Goal: Task Accomplishment & Management: Manage account settings

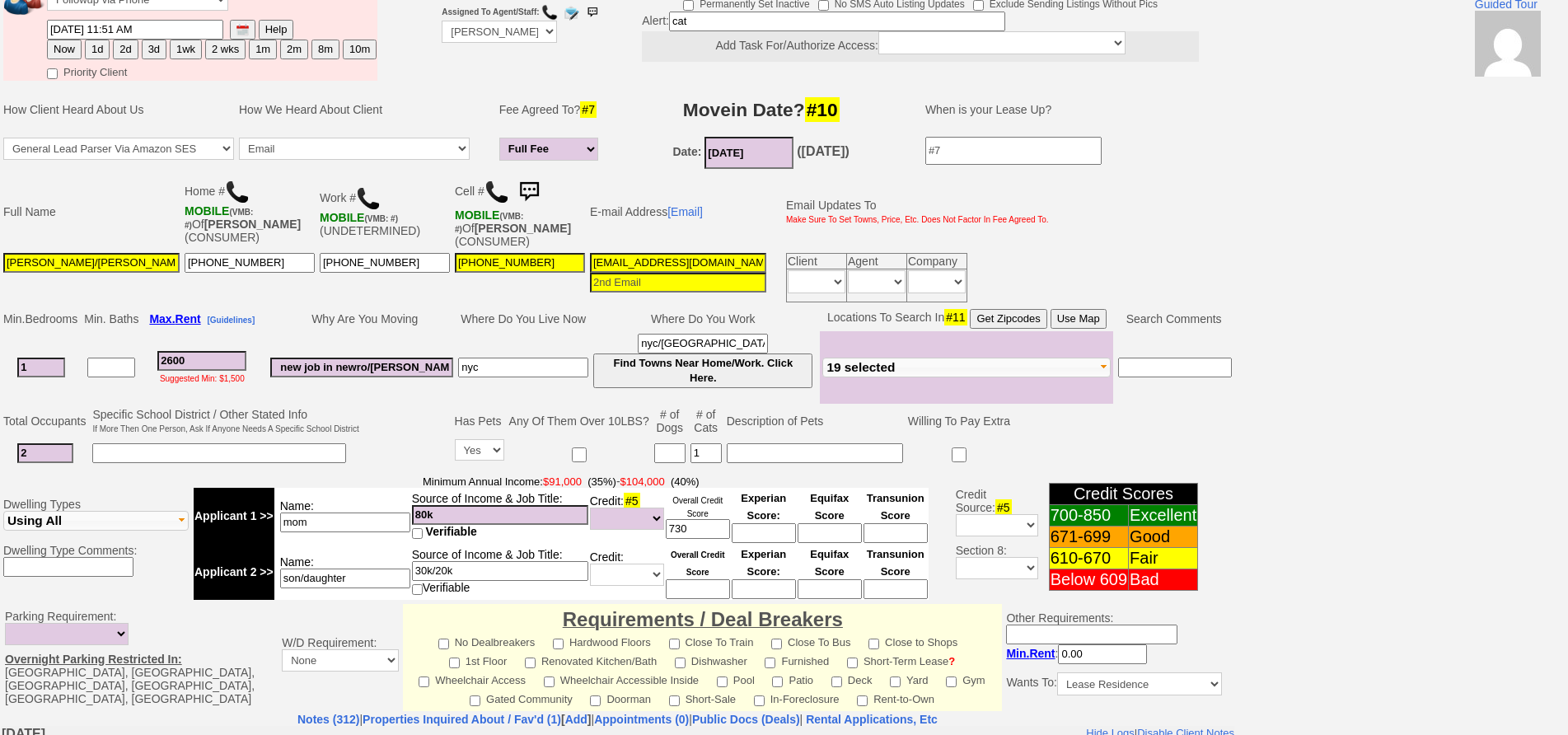
scroll to position [411, 0]
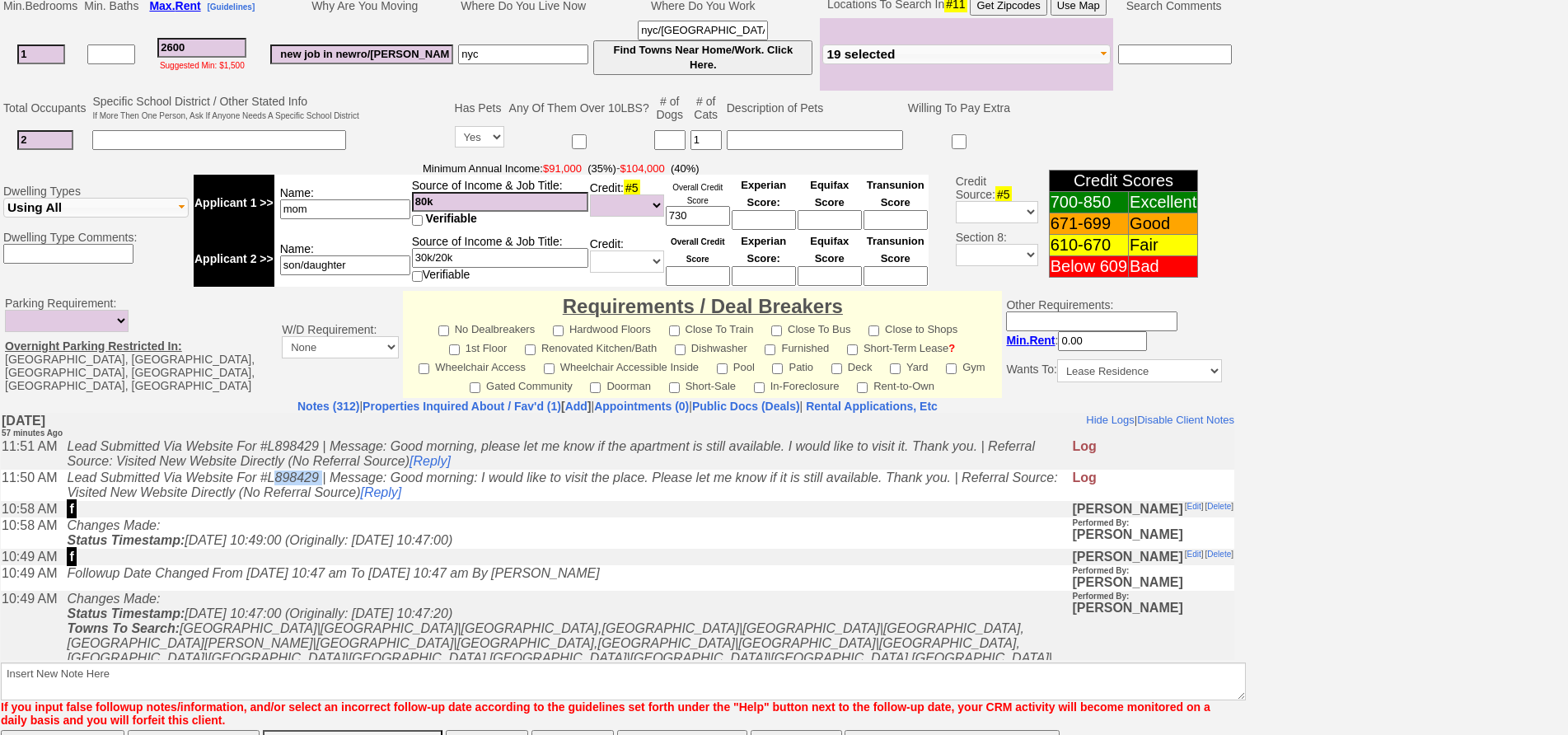
copy icon "898429"
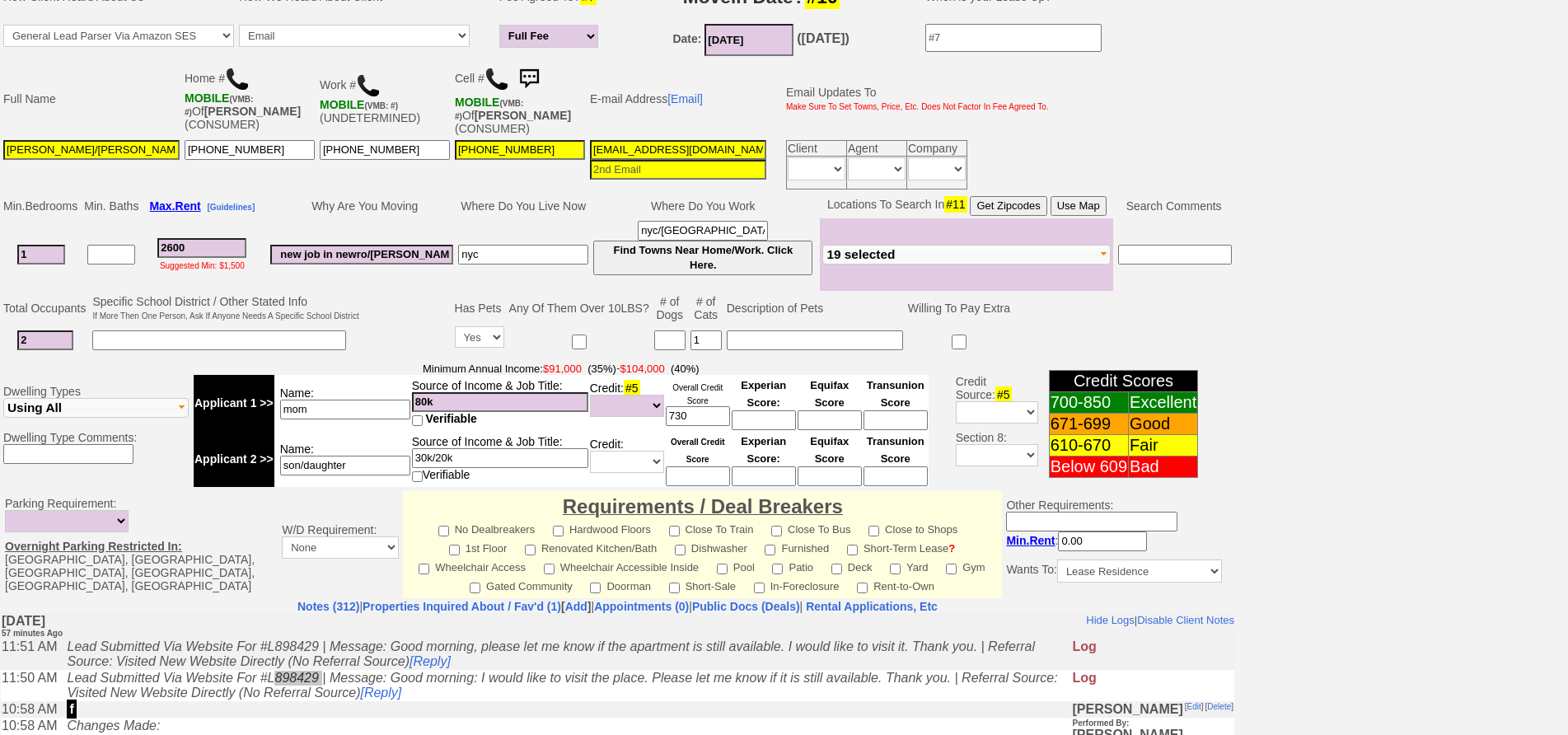
scroll to position [487, 0]
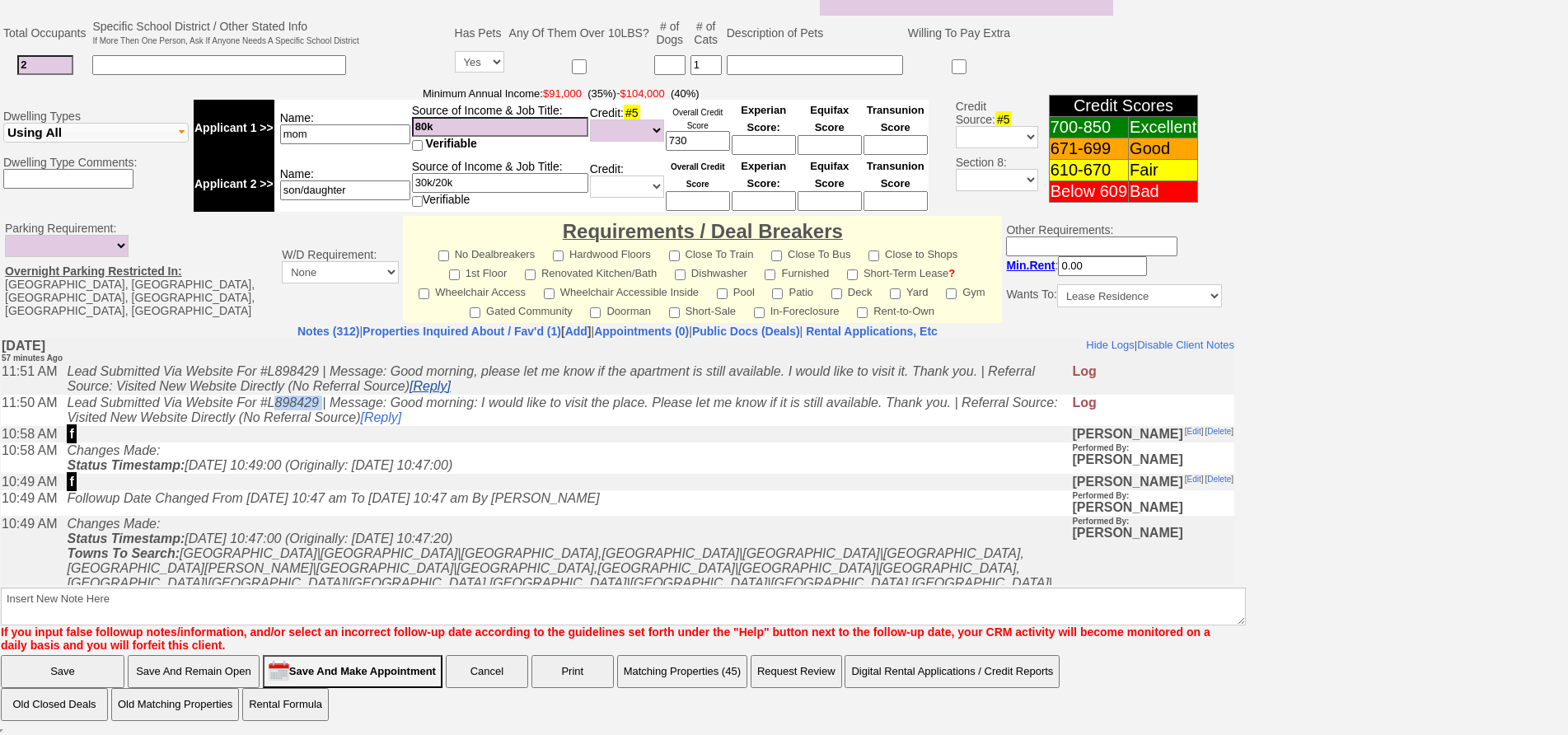
click at [429, 392] on link "[Reply]" at bounding box center [430, 385] width 41 height 14
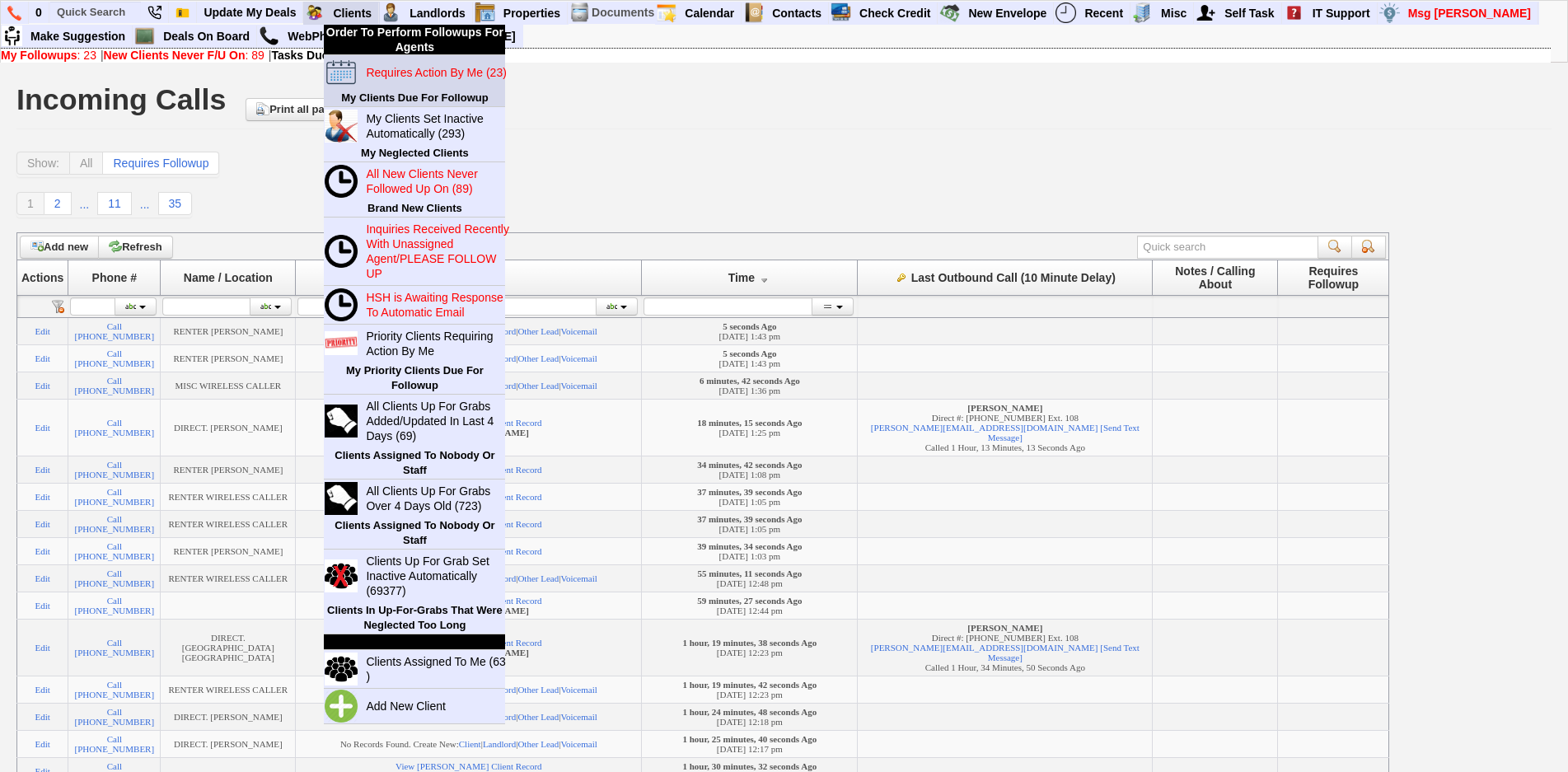
click at [396, 73] on blink "Requires Action By Me (23)" at bounding box center [436, 73] width 140 height 14
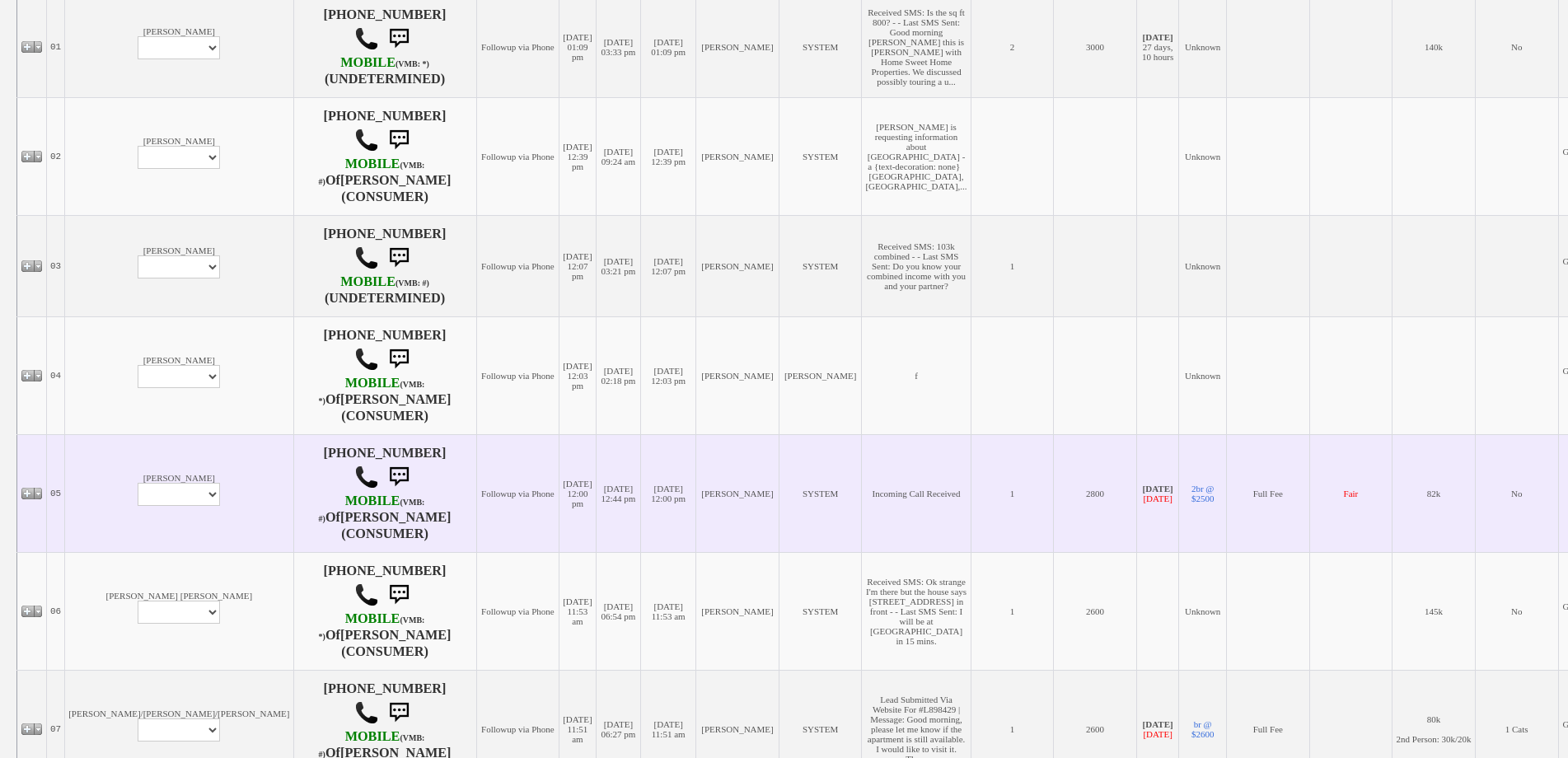
scroll to position [412, 0]
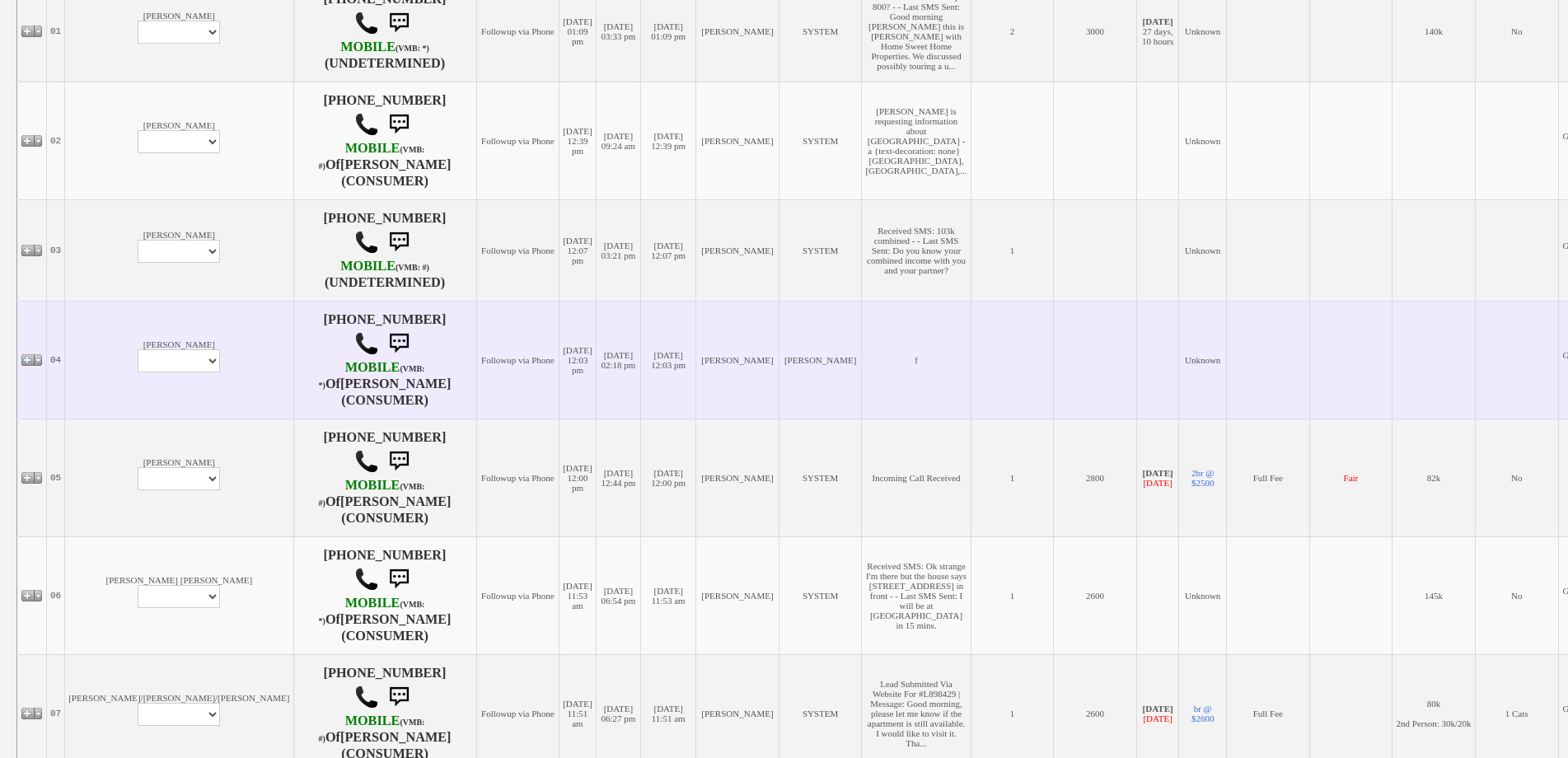
click at [132, 316] on td "Anastasia Zemanek Profile Edit Print Email Externally (Will Not Be Tracked In C…" at bounding box center [179, 359] width 229 height 118
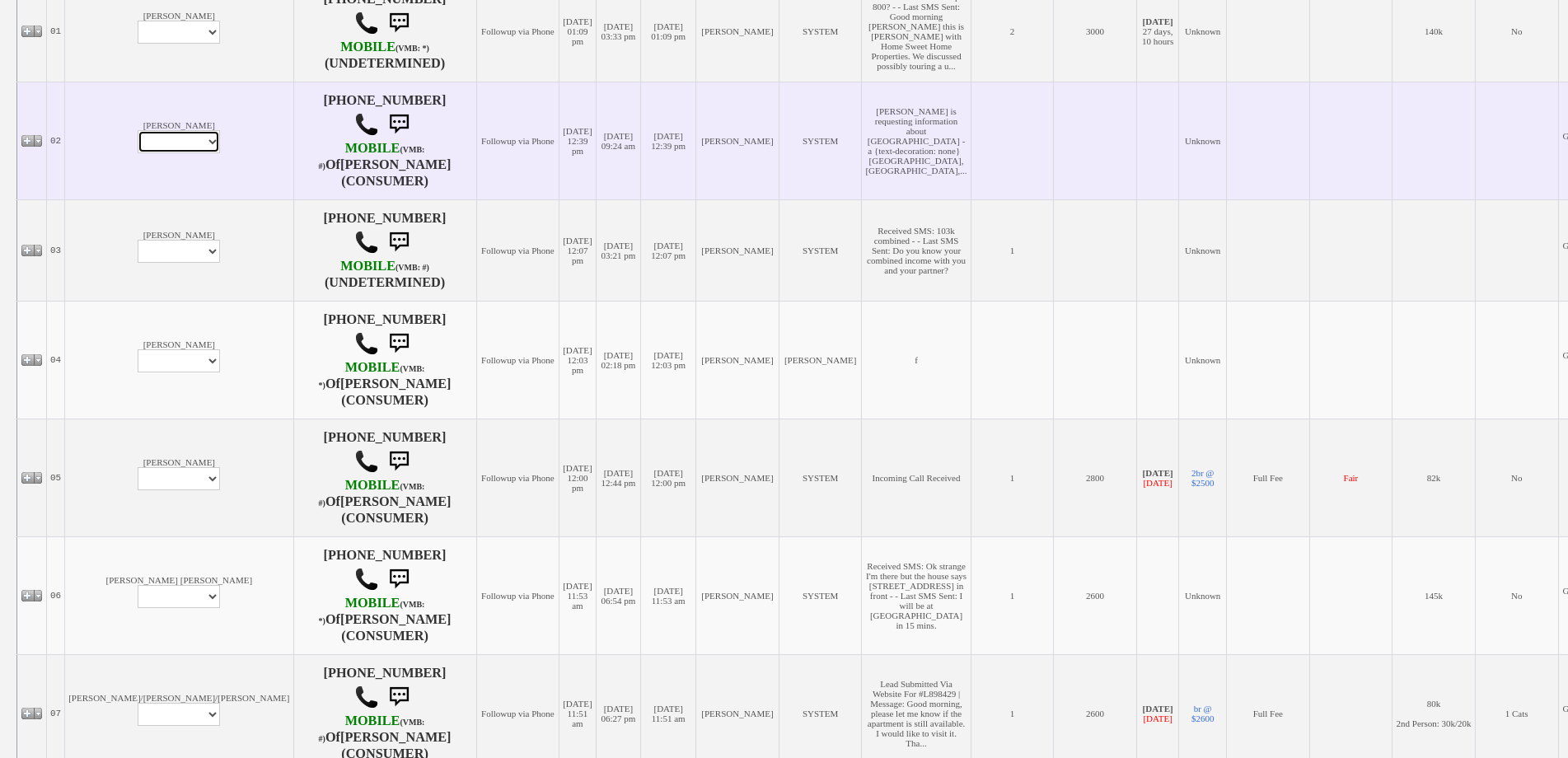
click at [137, 139] on select "Profile Edit Print Email Externally (Will Not Be Tracked In CRM) Closed Deals" at bounding box center [178, 142] width 83 height 23
select select "ChangeURL,/crm/custom/edit_client_form.php?redirect=%2Fcrm%2Fclients.php&id=142…"
click at [137, 132] on select "Profile Edit Print Email Externally (Will Not Be Tracked In CRM) Closed Deals" at bounding box center [178, 142] width 83 height 23
select select
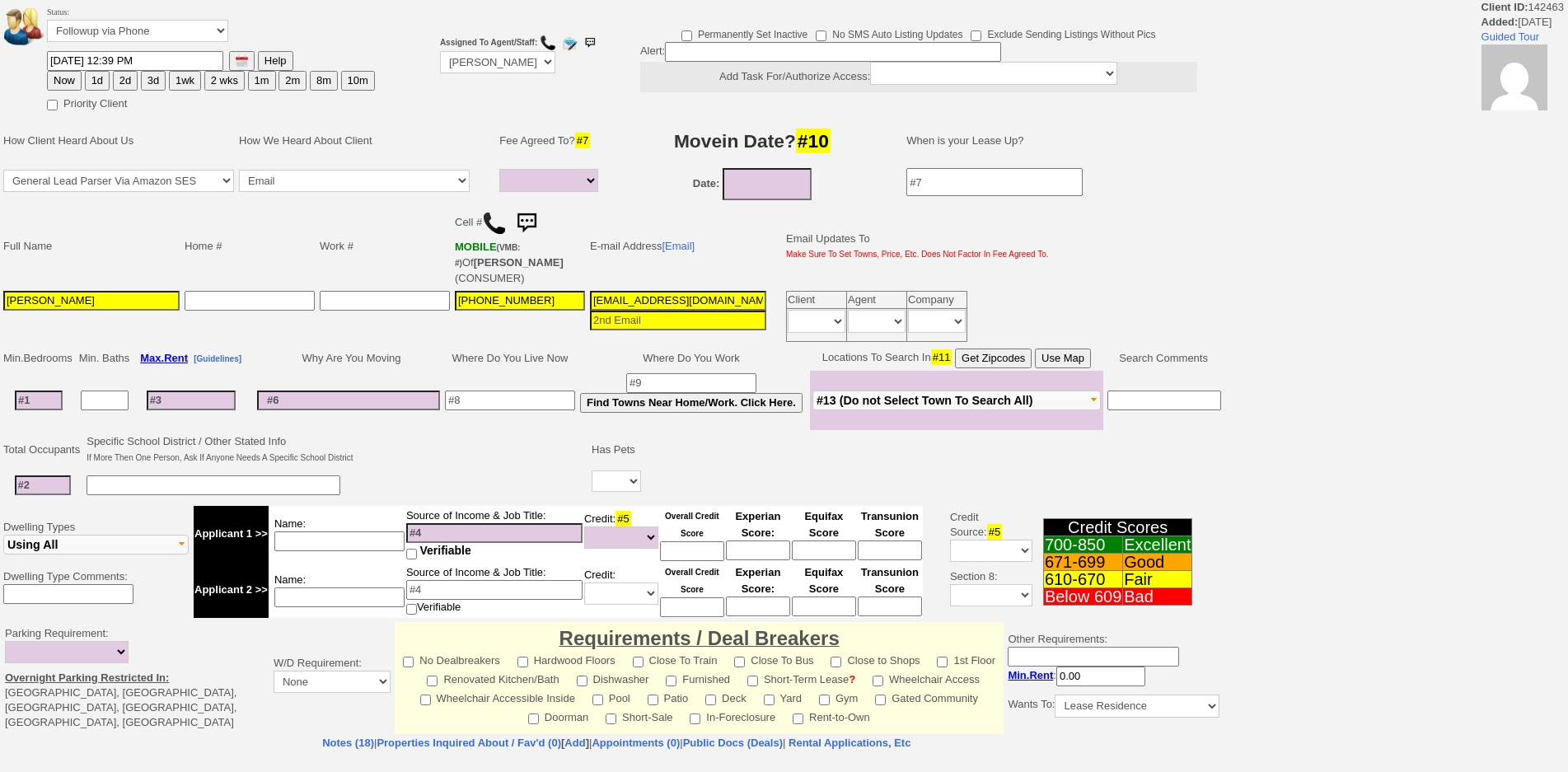
select select
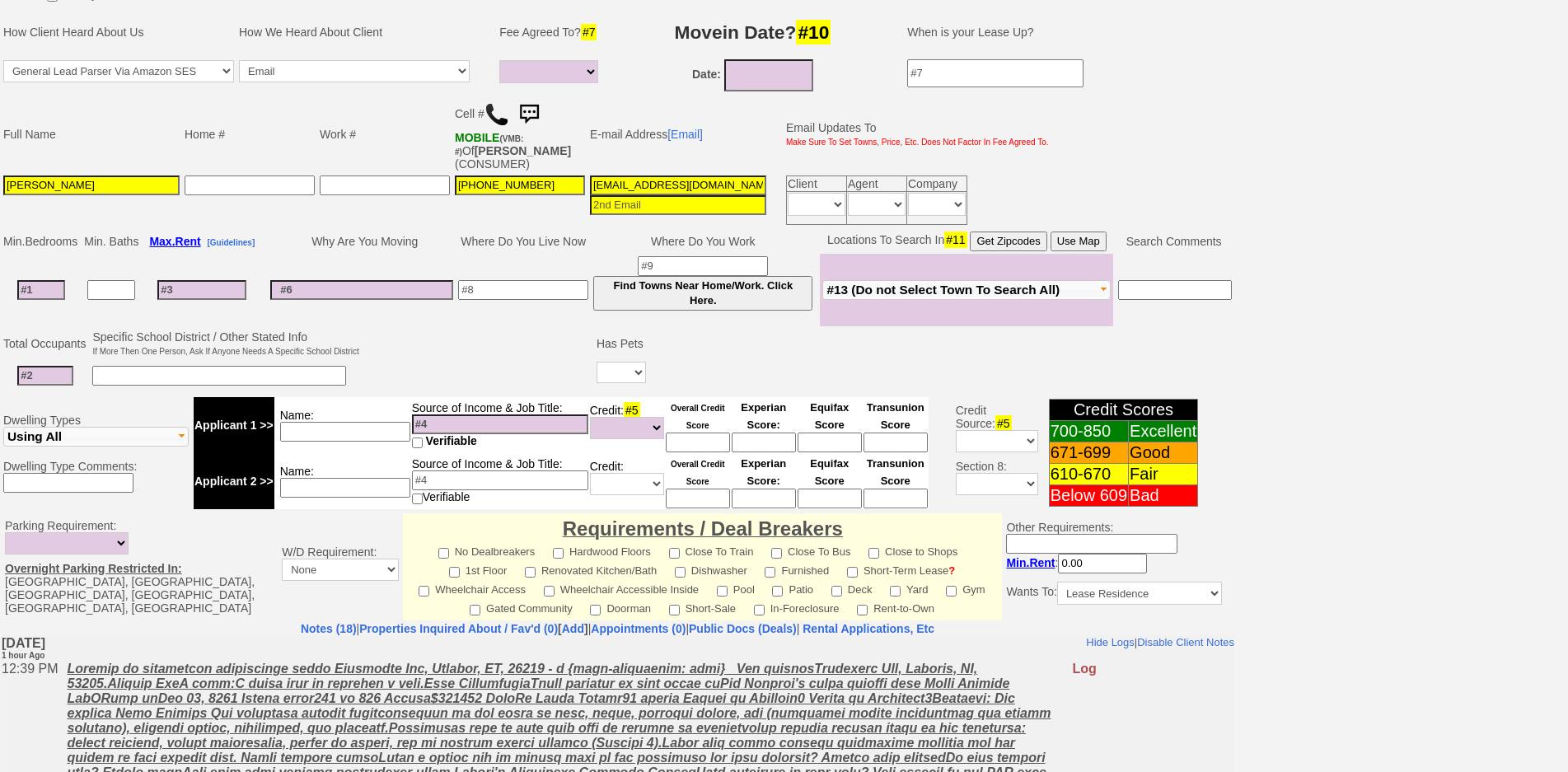
scroll to position [103, 0]
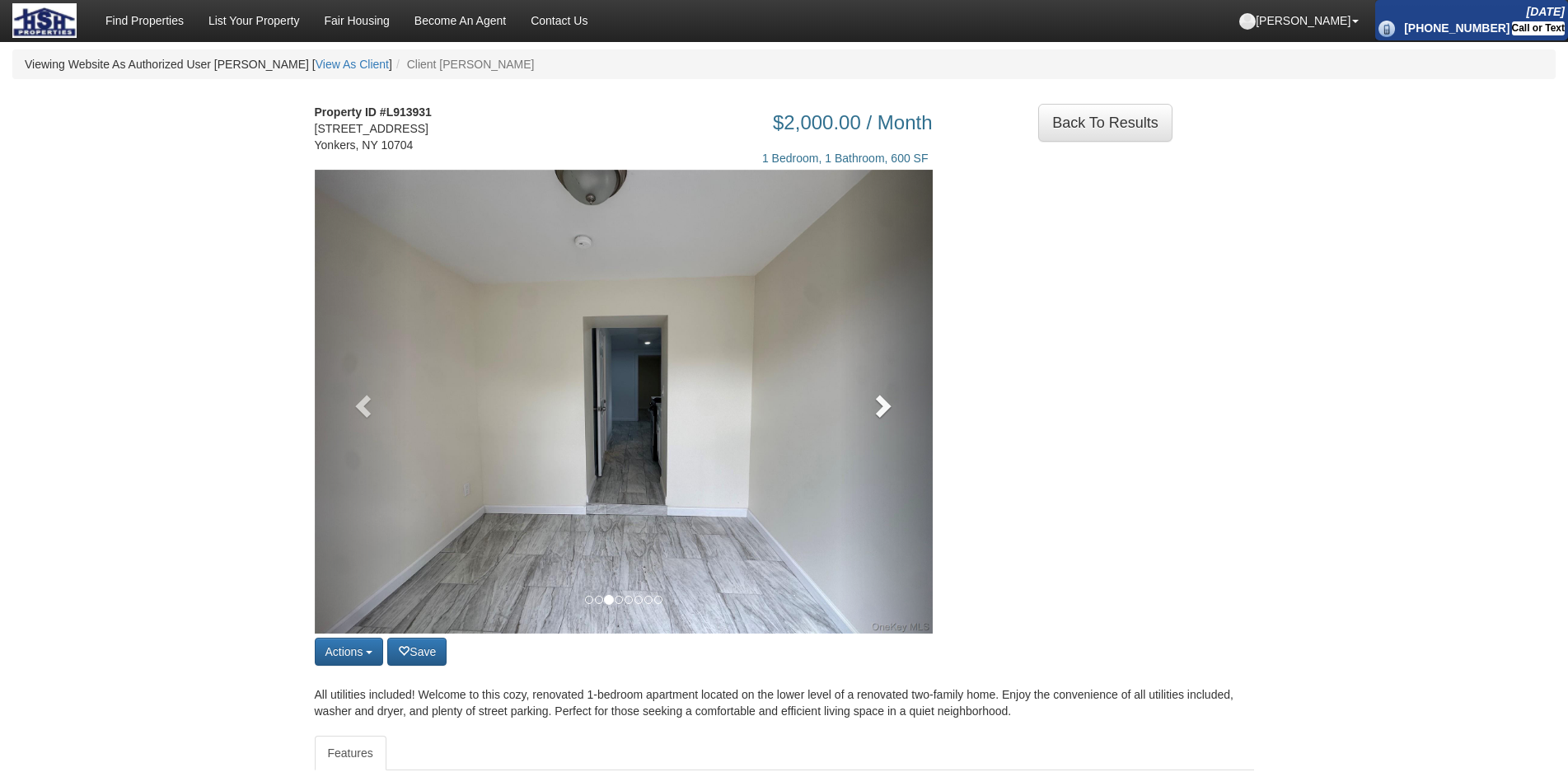
click at [889, 401] on span at bounding box center [881, 404] width 24 height 24
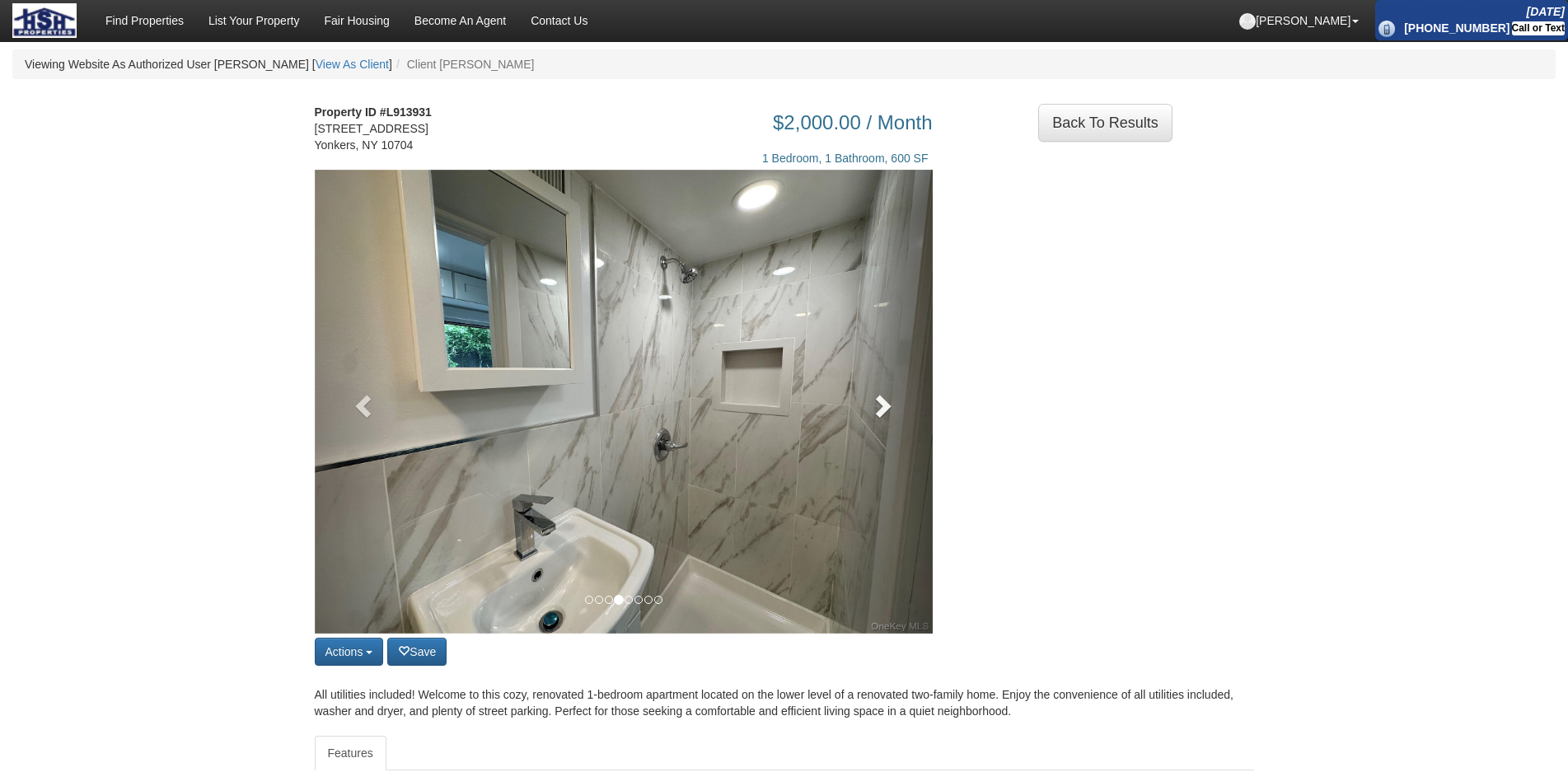
click at [887, 400] on span at bounding box center [881, 404] width 24 height 24
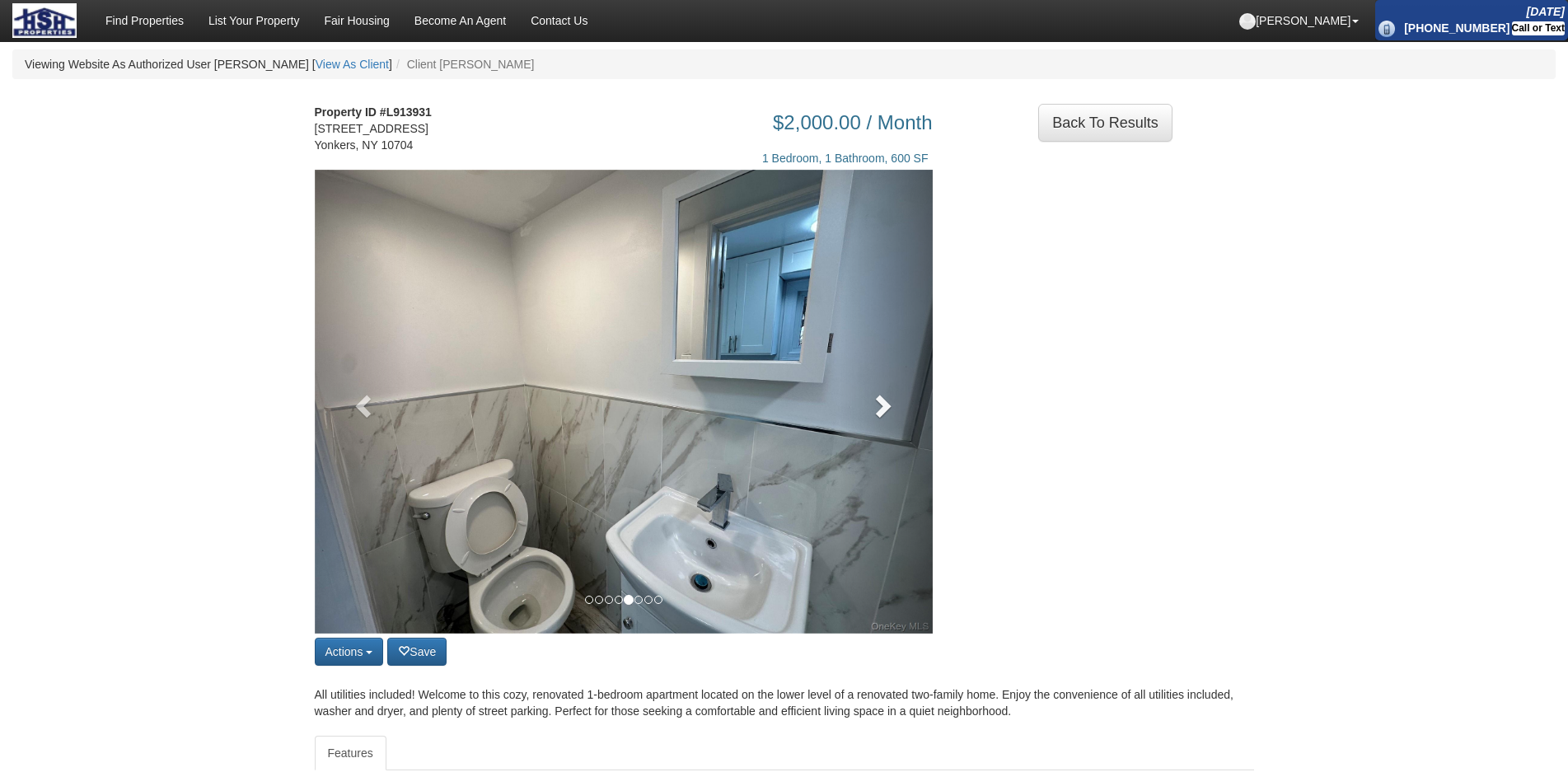
click at [887, 400] on span at bounding box center [881, 404] width 24 height 24
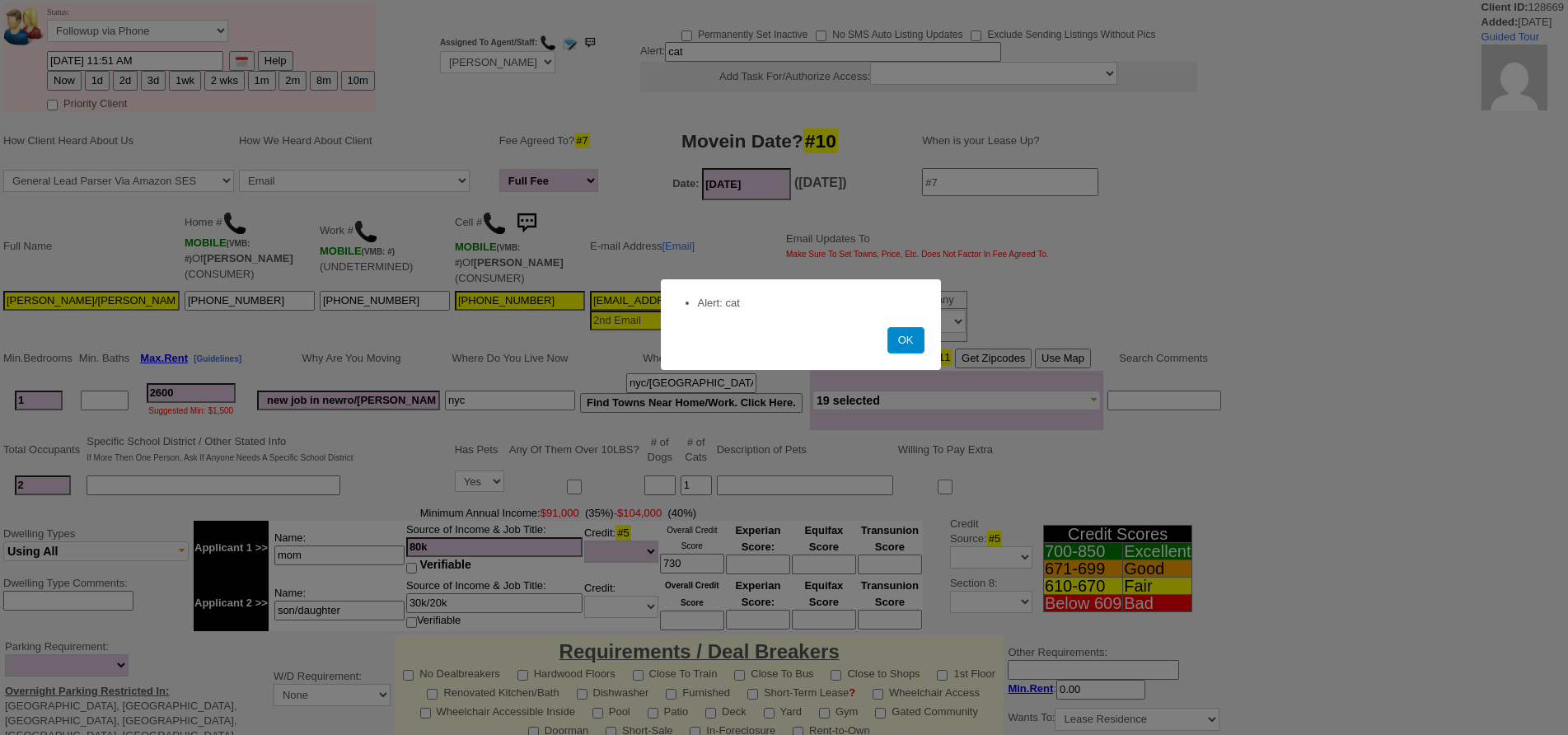
click at [909, 336] on button "OK" at bounding box center [906, 339] width 37 height 26
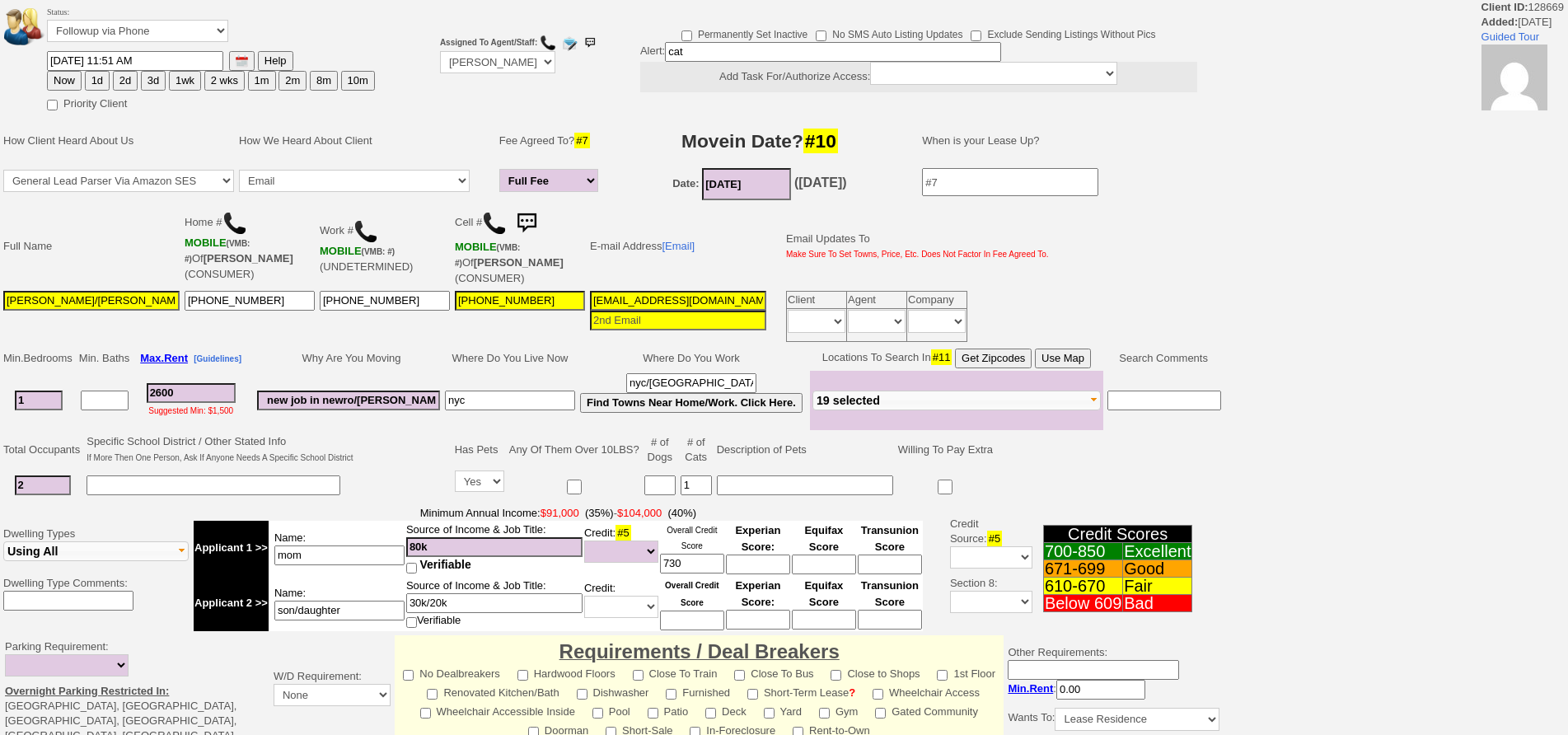
click at [98, 78] on button "1d" at bounding box center [96, 81] width 24 height 19
type input "09/18/2025 01:47 PM"
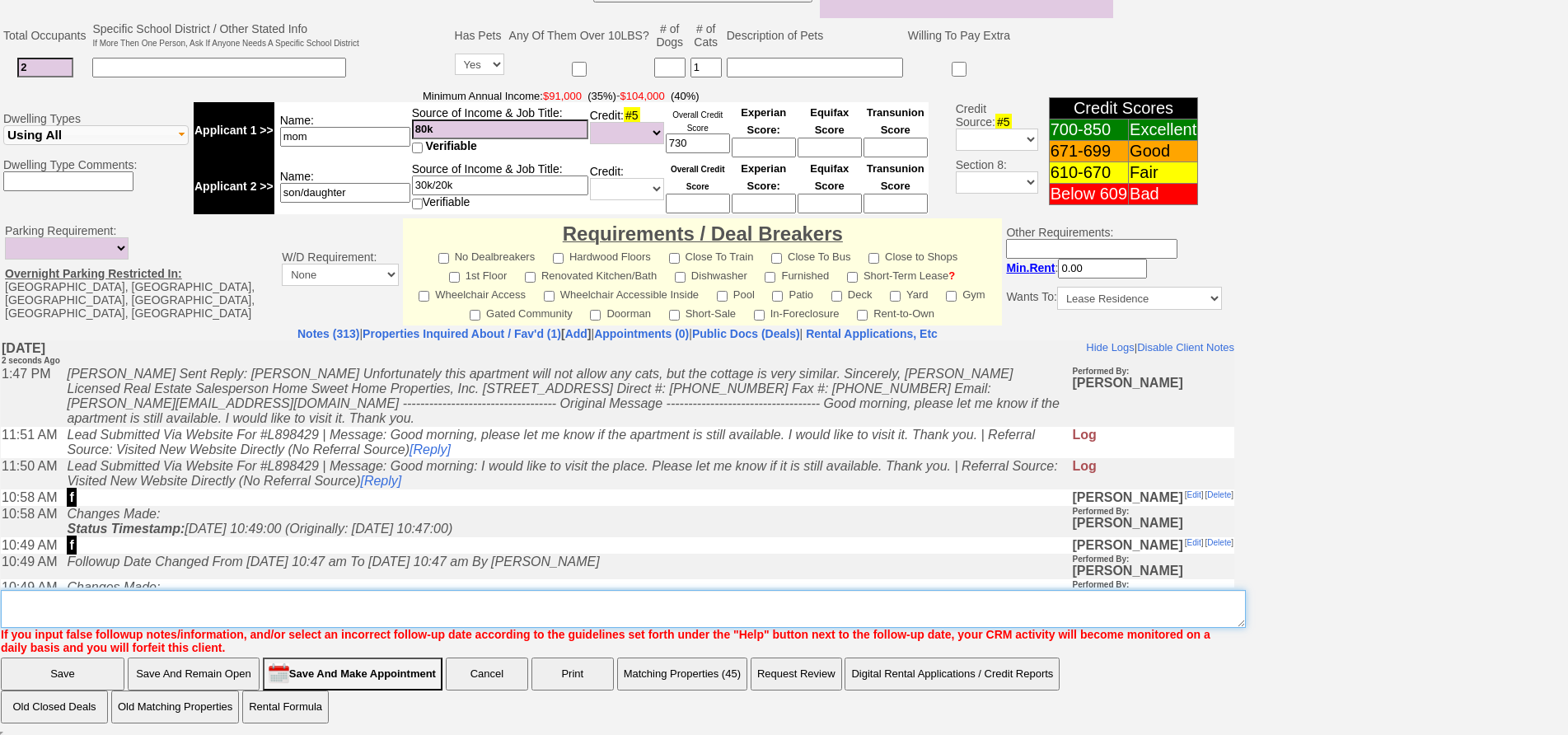
click at [390, 596] on textarea "Insert New Note Here" at bounding box center [624, 608] width 1245 height 38
type textarea "f"
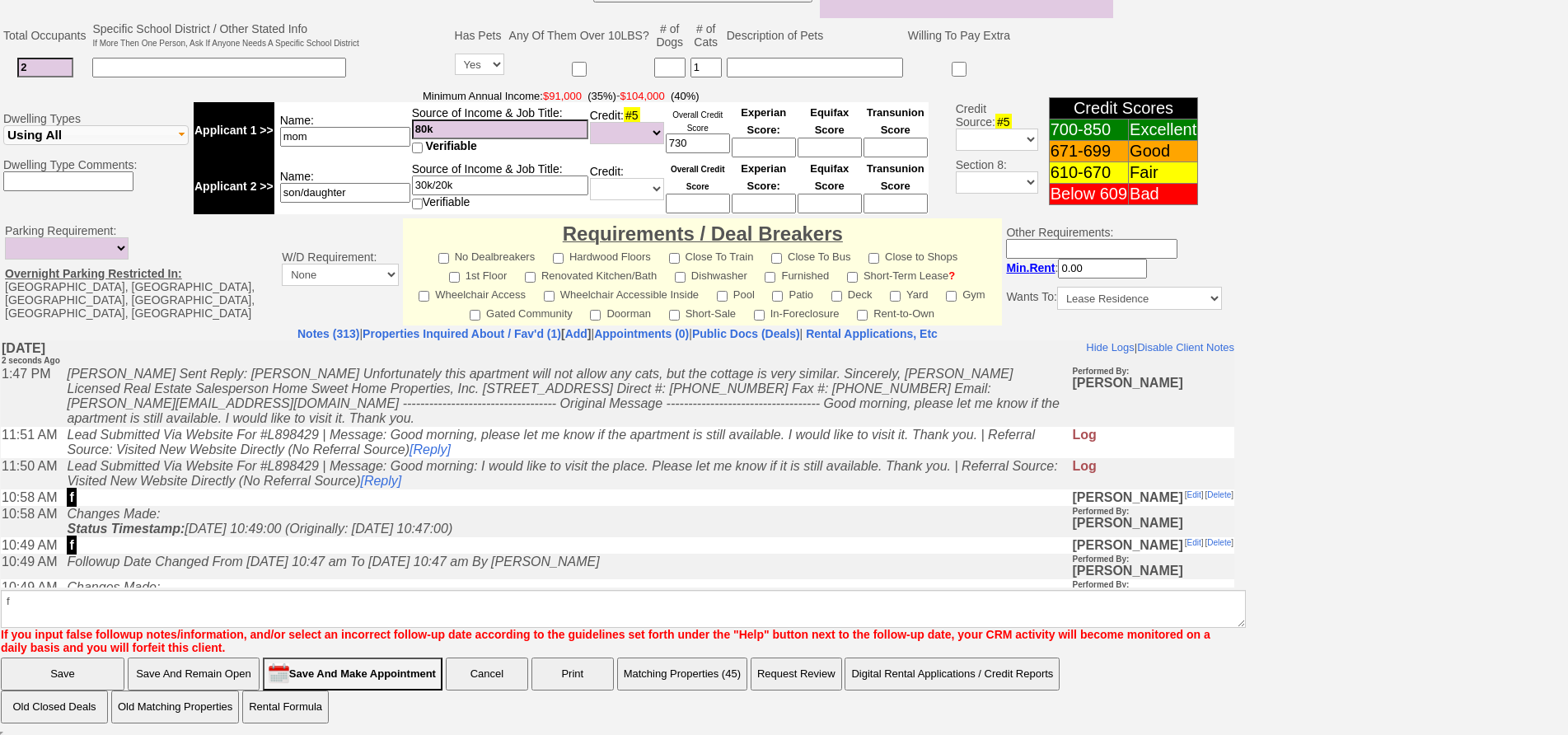
click input "Save" at bounding box center [62, 674] width 124 height 33
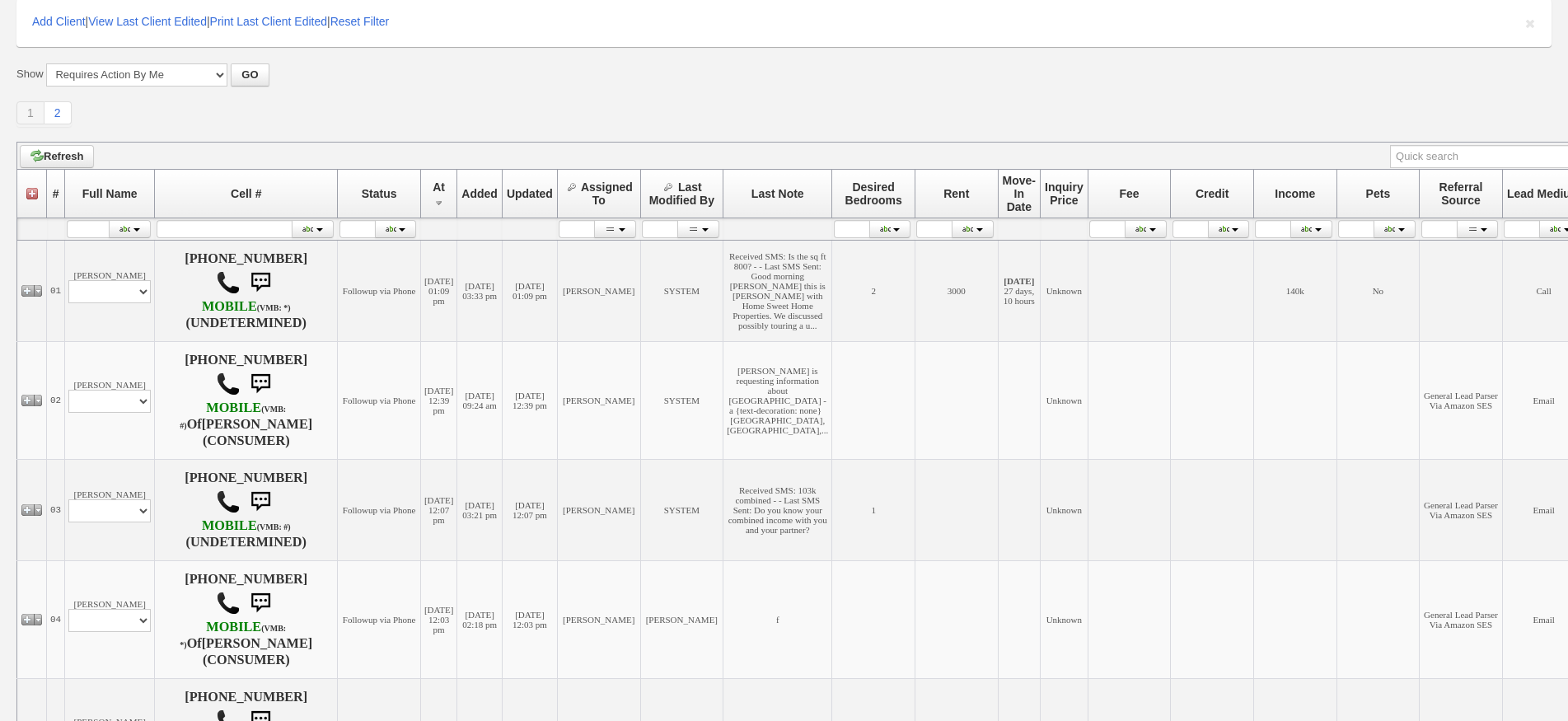
scroll to position [330, 0]
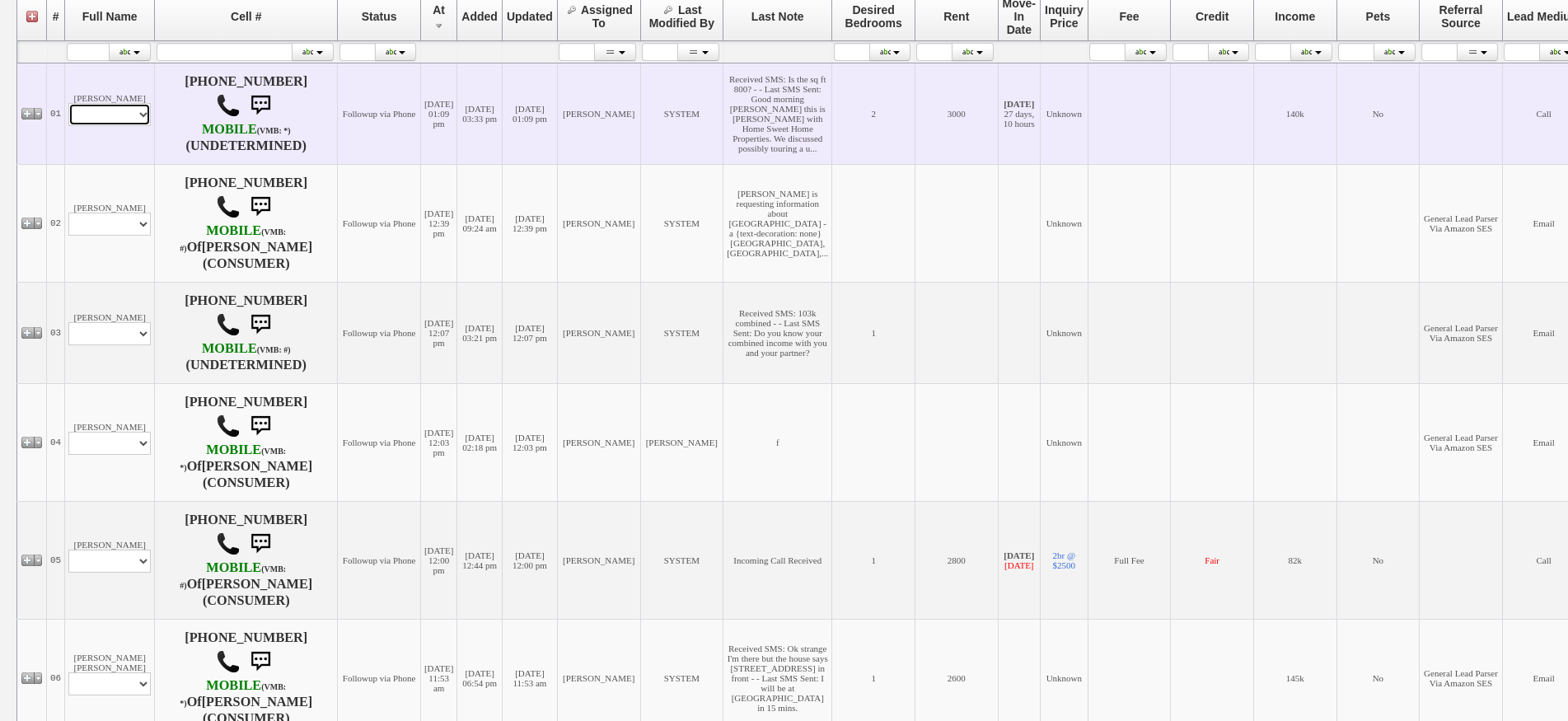
click at [116, 118] on select "Profile Edit Print Closed Deals" at bounding box center [109, 115] width 83 height 23
select select "ChangeURL,/crm/custom/edit_client_form.php?redirect=%2Fcrm%2Fclients.php&id=167…"
click at [68, 105] on select "Profile Edit Print Closed Deals" at bounding box center [109, 115] width 83 height 23
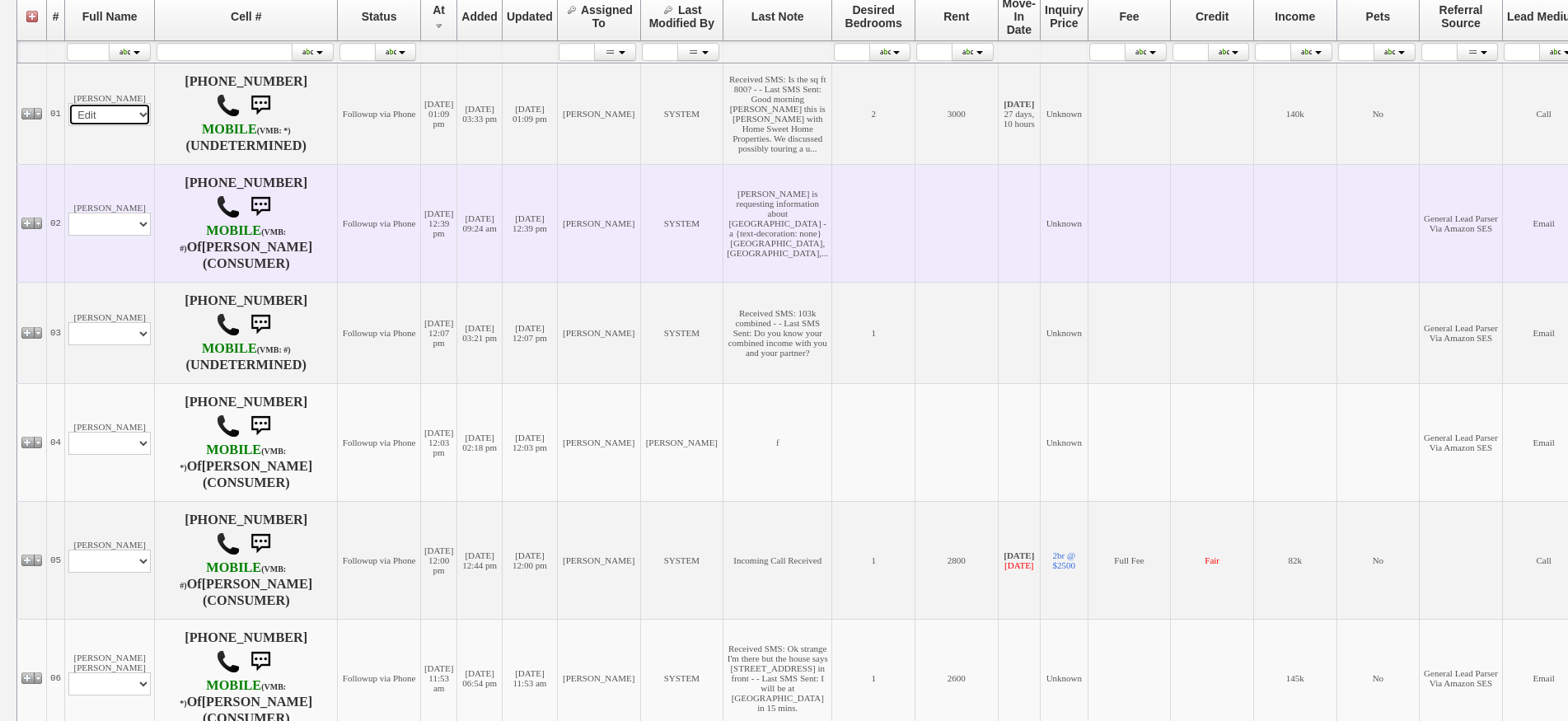
select select
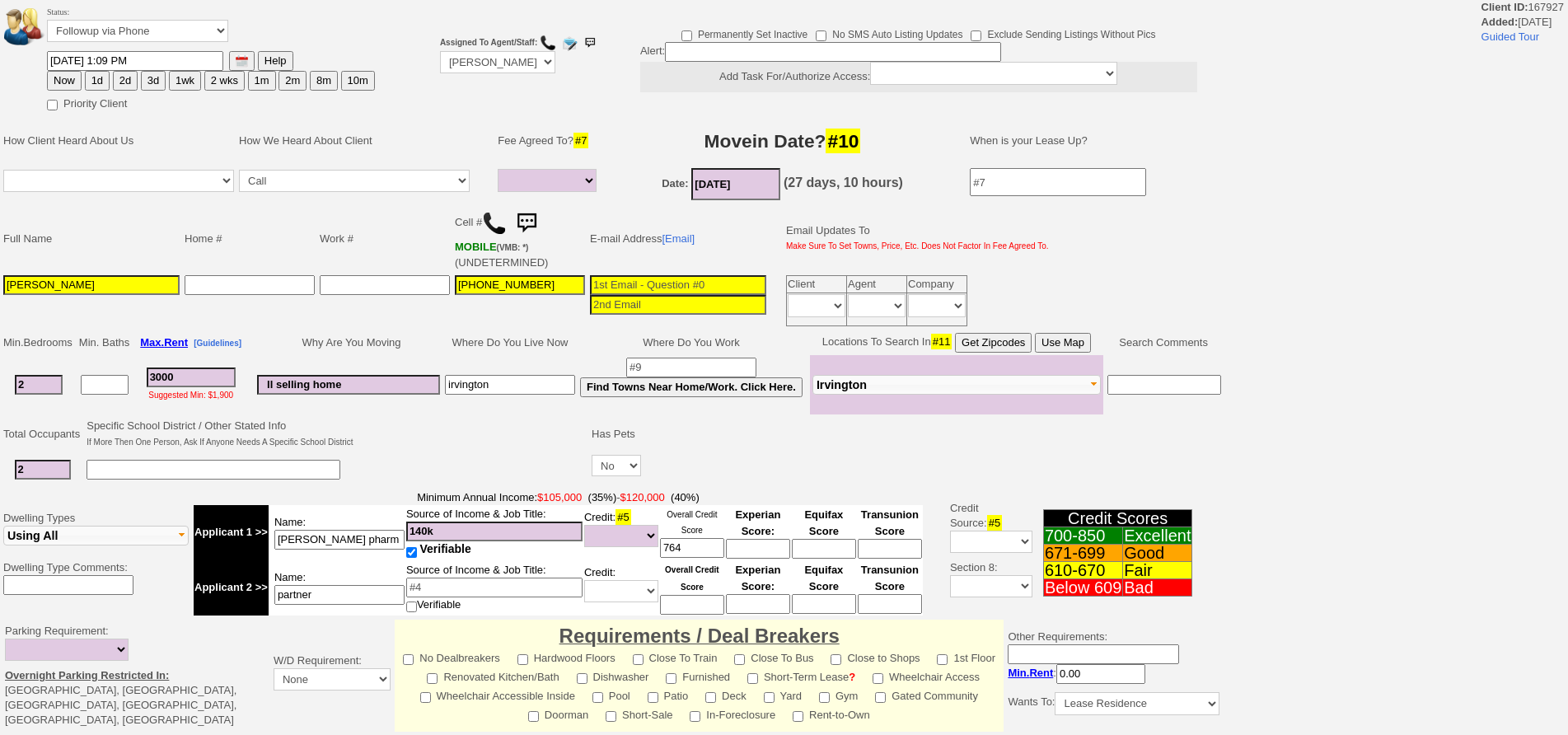
select select
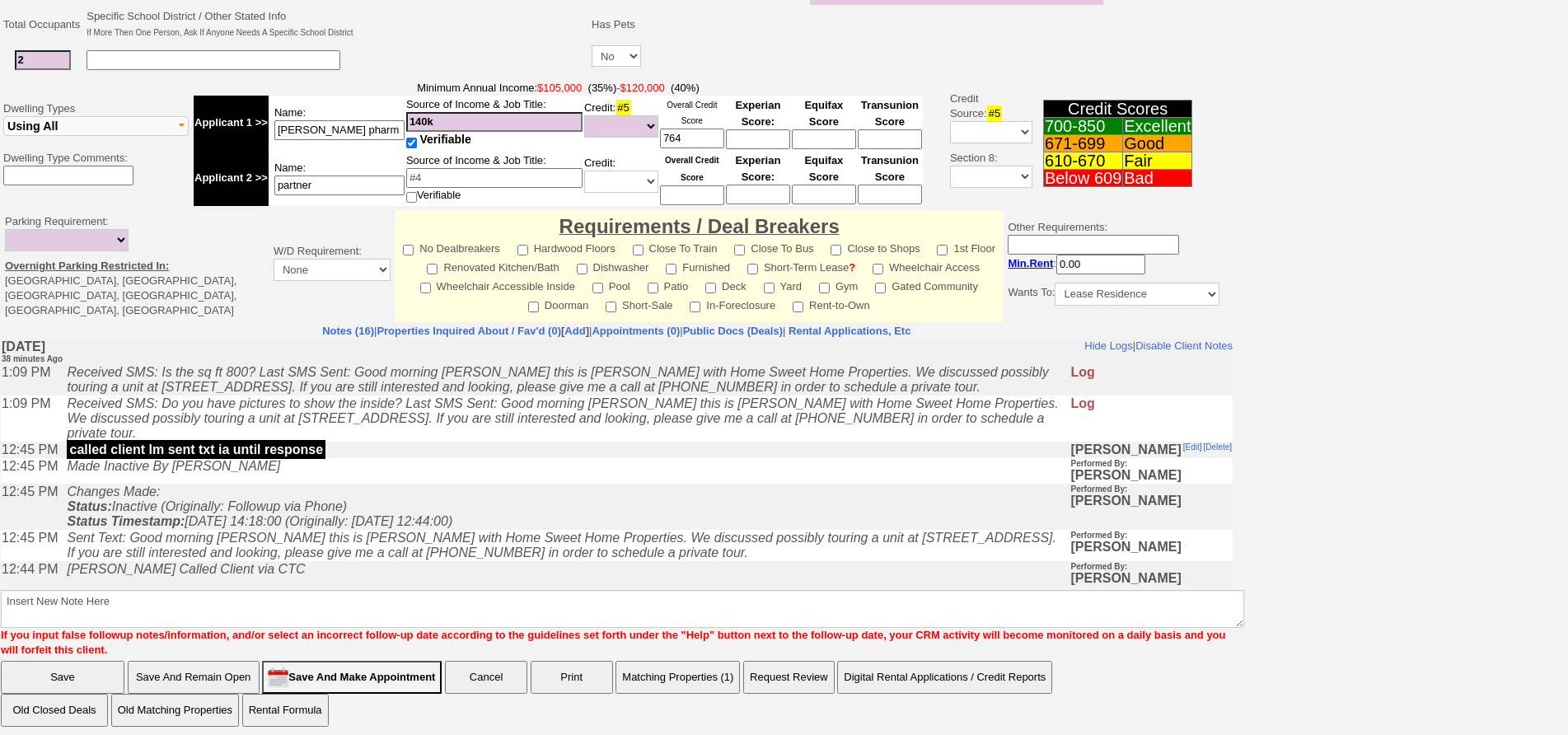
click at [359, 530] on icon "Sent Text: Good morning Lisa this is Jorge with Home Sweet Home Properties. We …" at bounding box center [561, 544] width 988 height 29
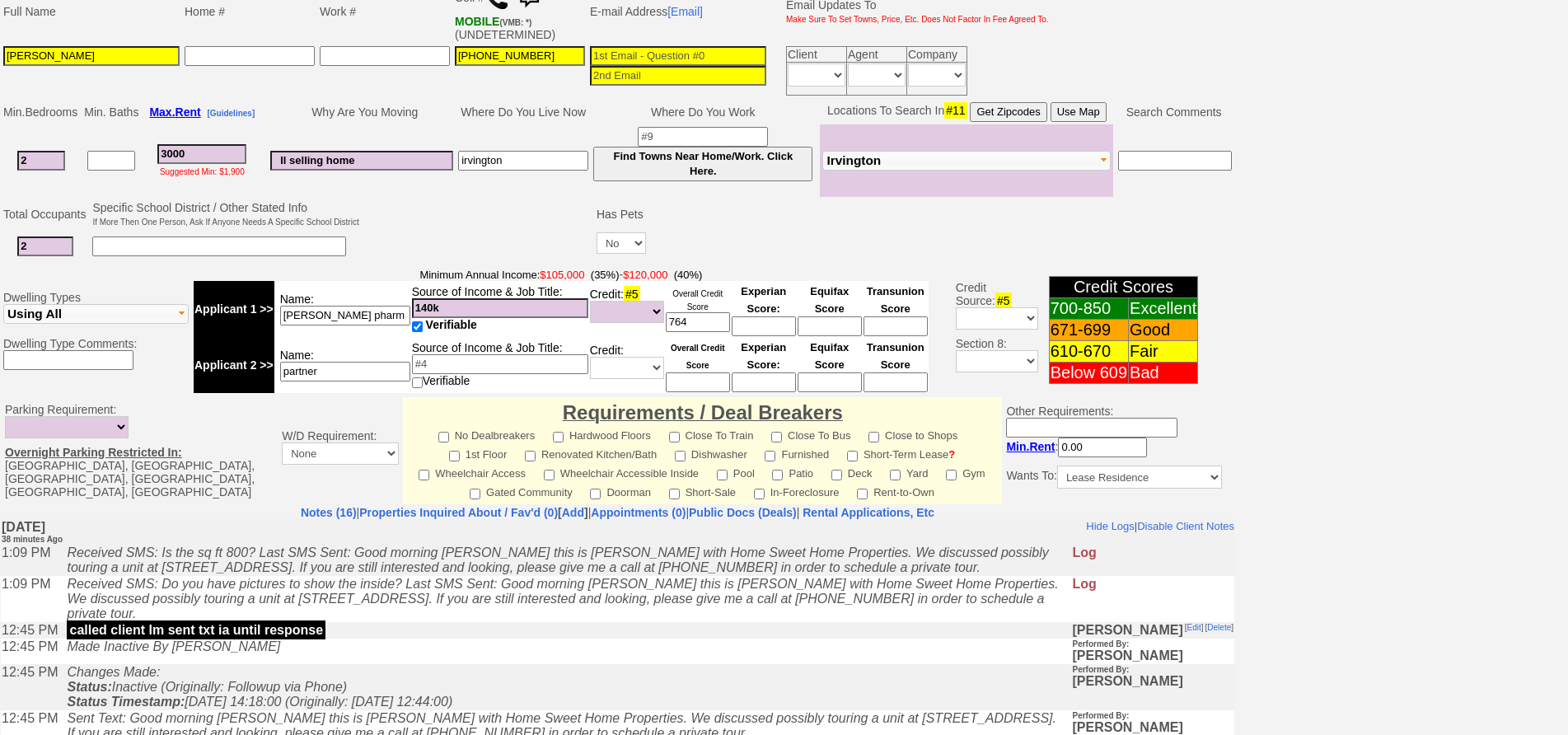
scroll to position [0, 0]
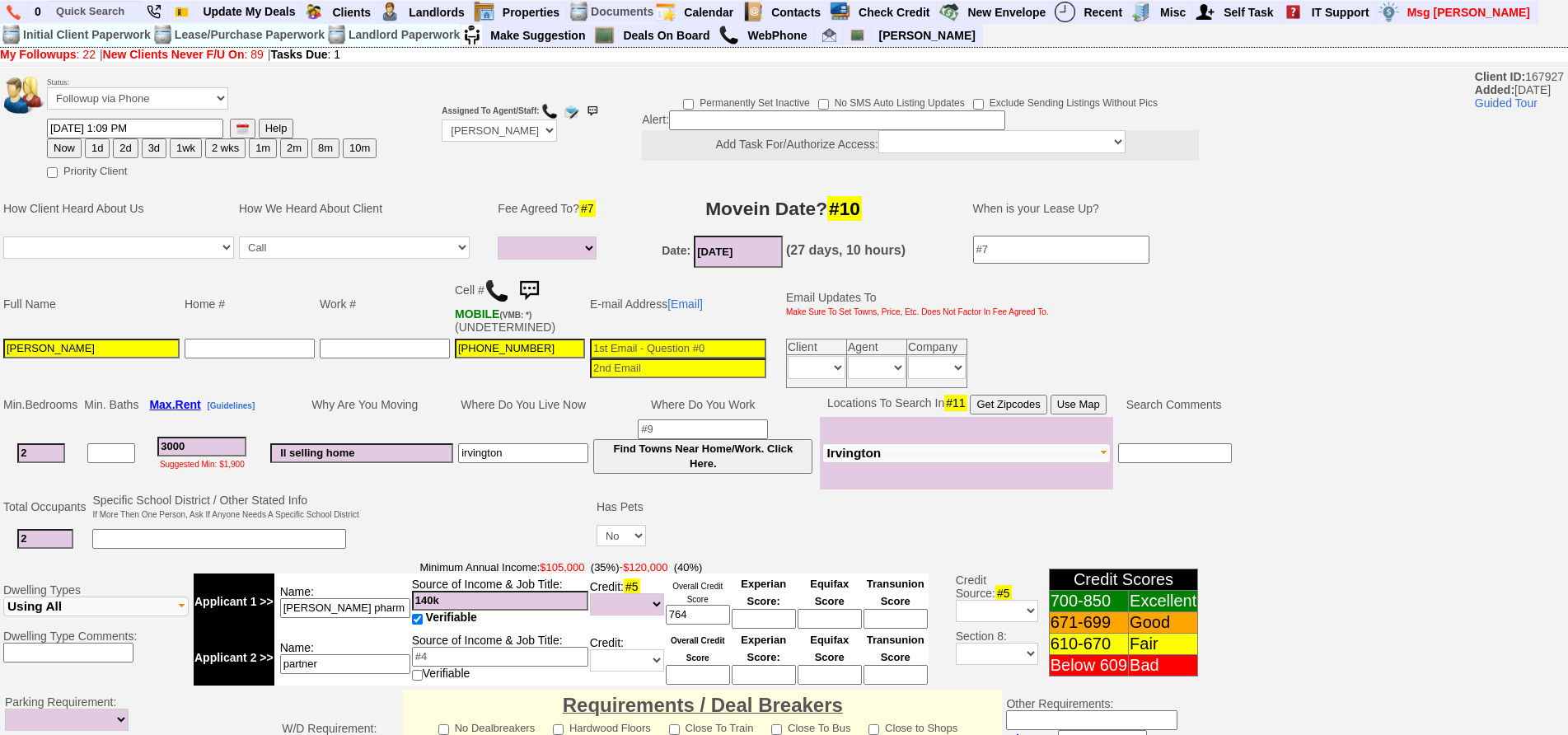
click at [538, 286] on img at bounding box center [529, 291] width 33 height 33
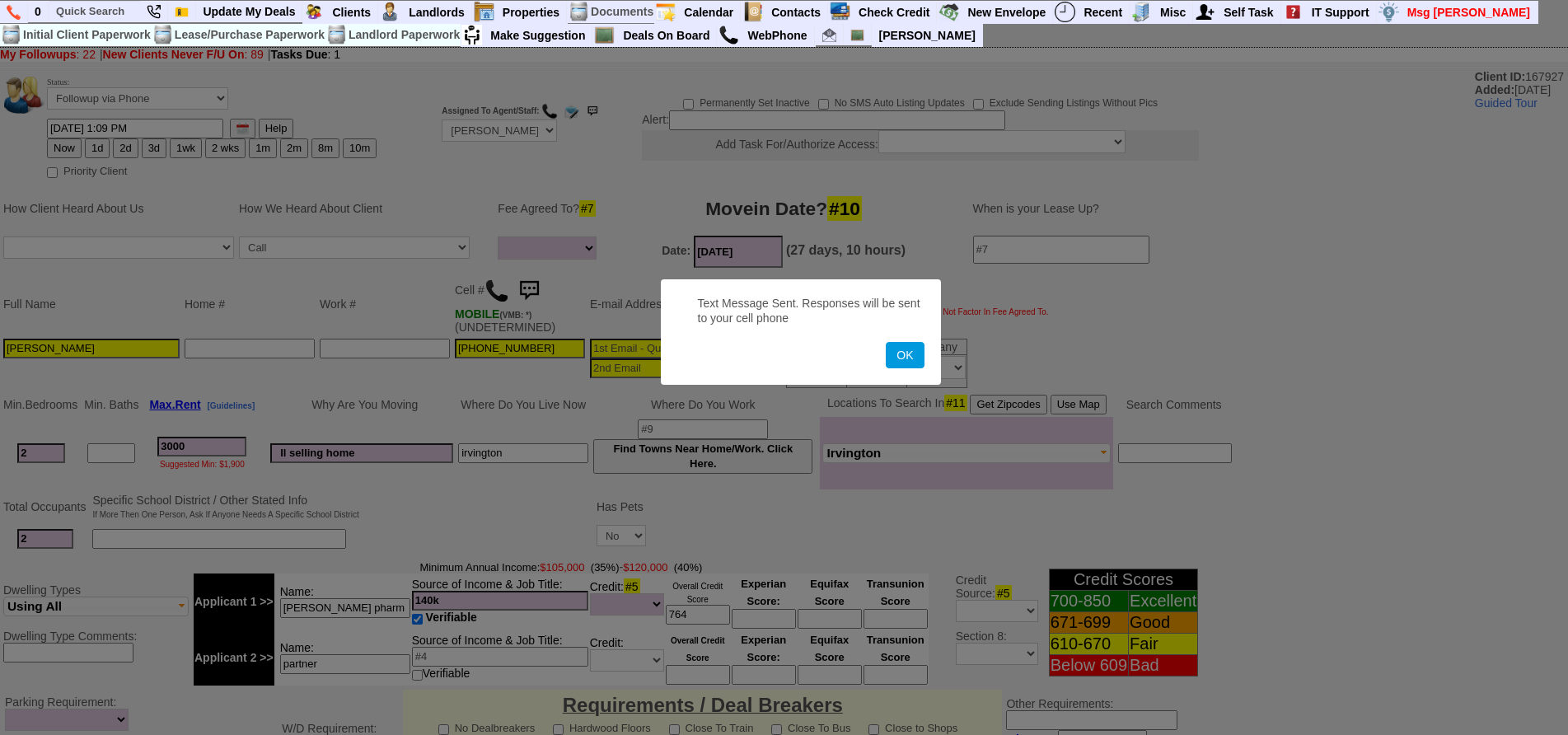
click at [886, 342] on button "OK" at bounding box center [905, 355] width 38 height 26
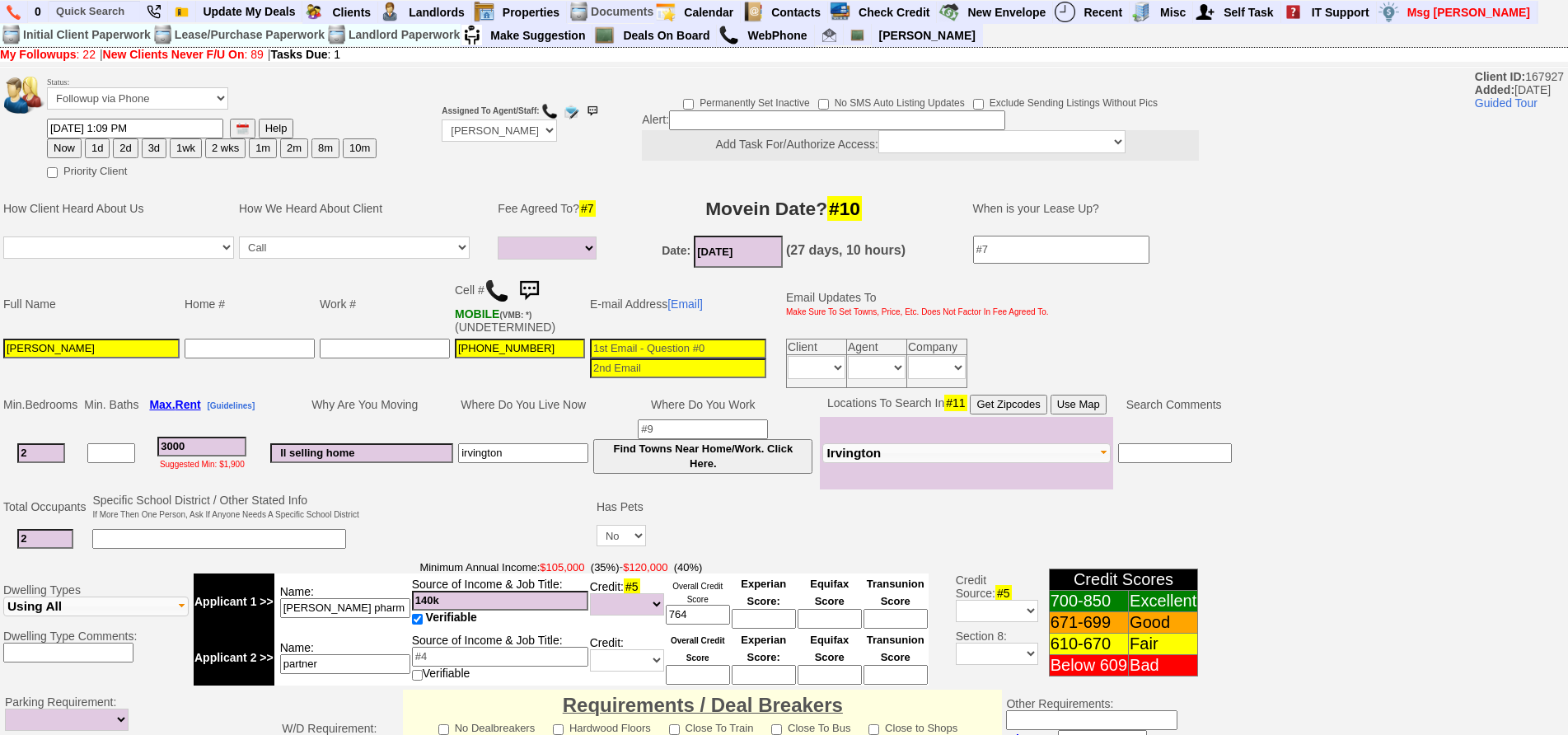
click at [538, 286] on img at bounding box center [529, 291] width 33 height 33
click at [537, 283] on img at bounding box center [529, 291] width 33 height 33
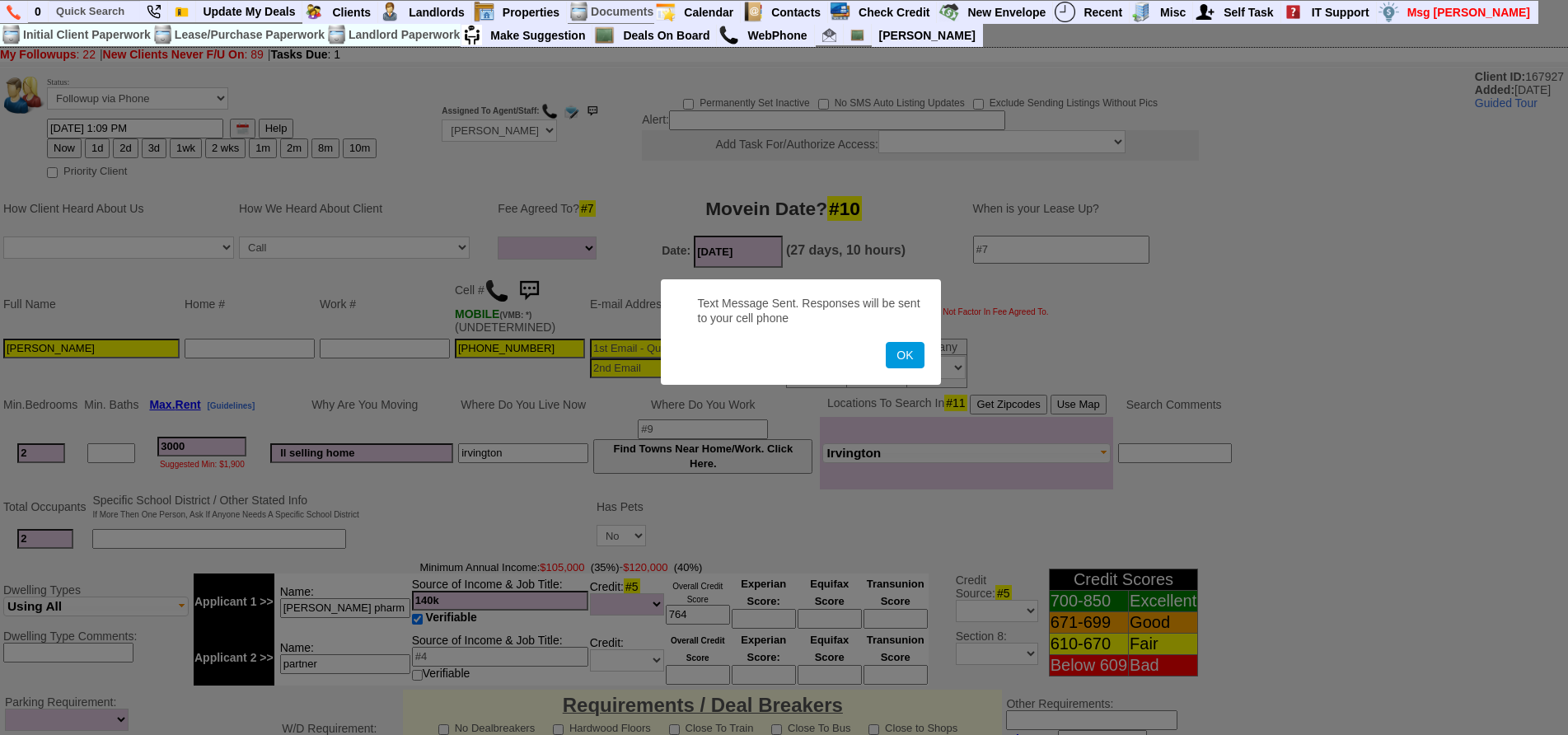
click at [886, 342] on button "OK" at bounding box center [905, 355] width 38 height 26
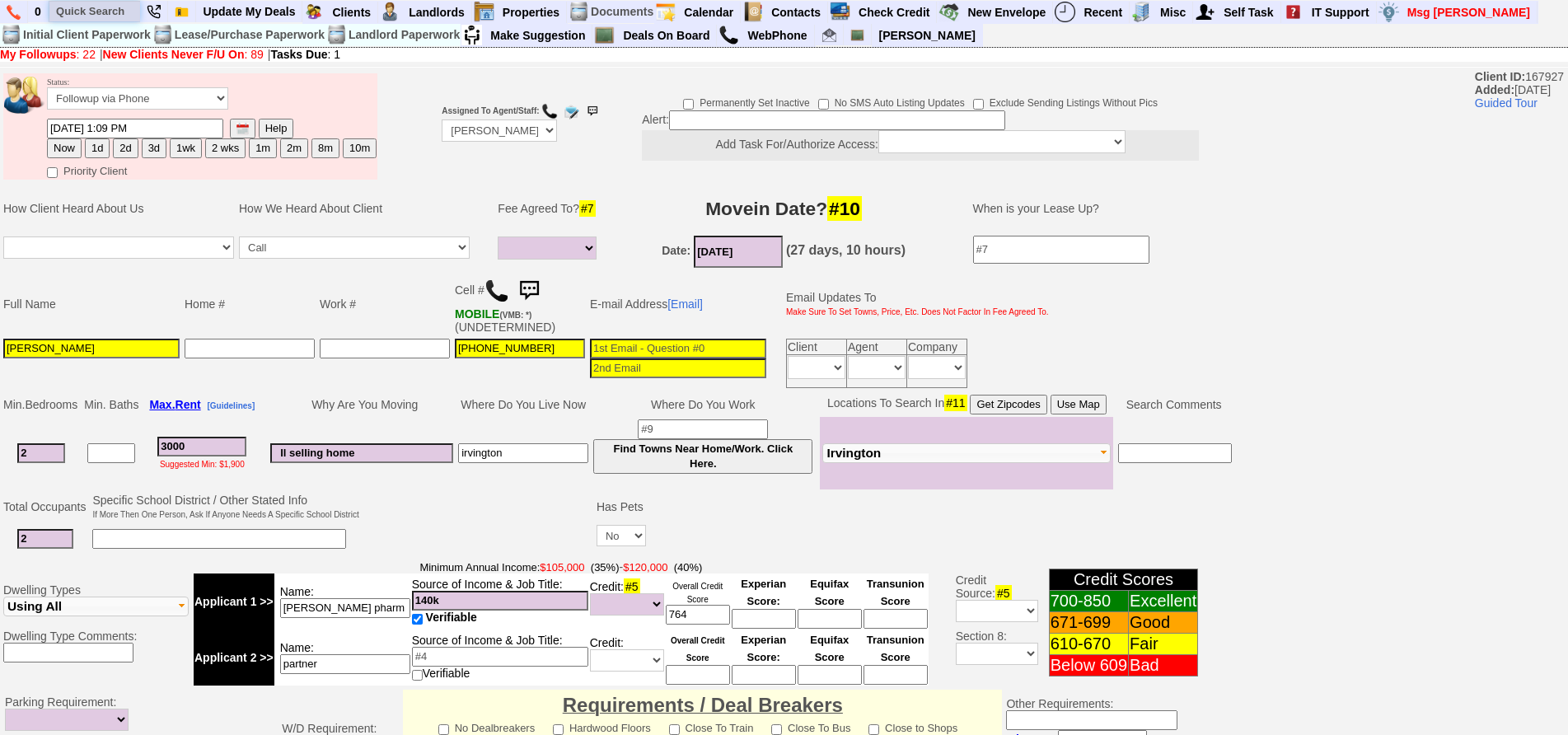
click at [86, 10] on input "text" at bounding box center [94, 11] width 90 height 20
paste input "646) 707 6300"
type input "646) 707 6300"
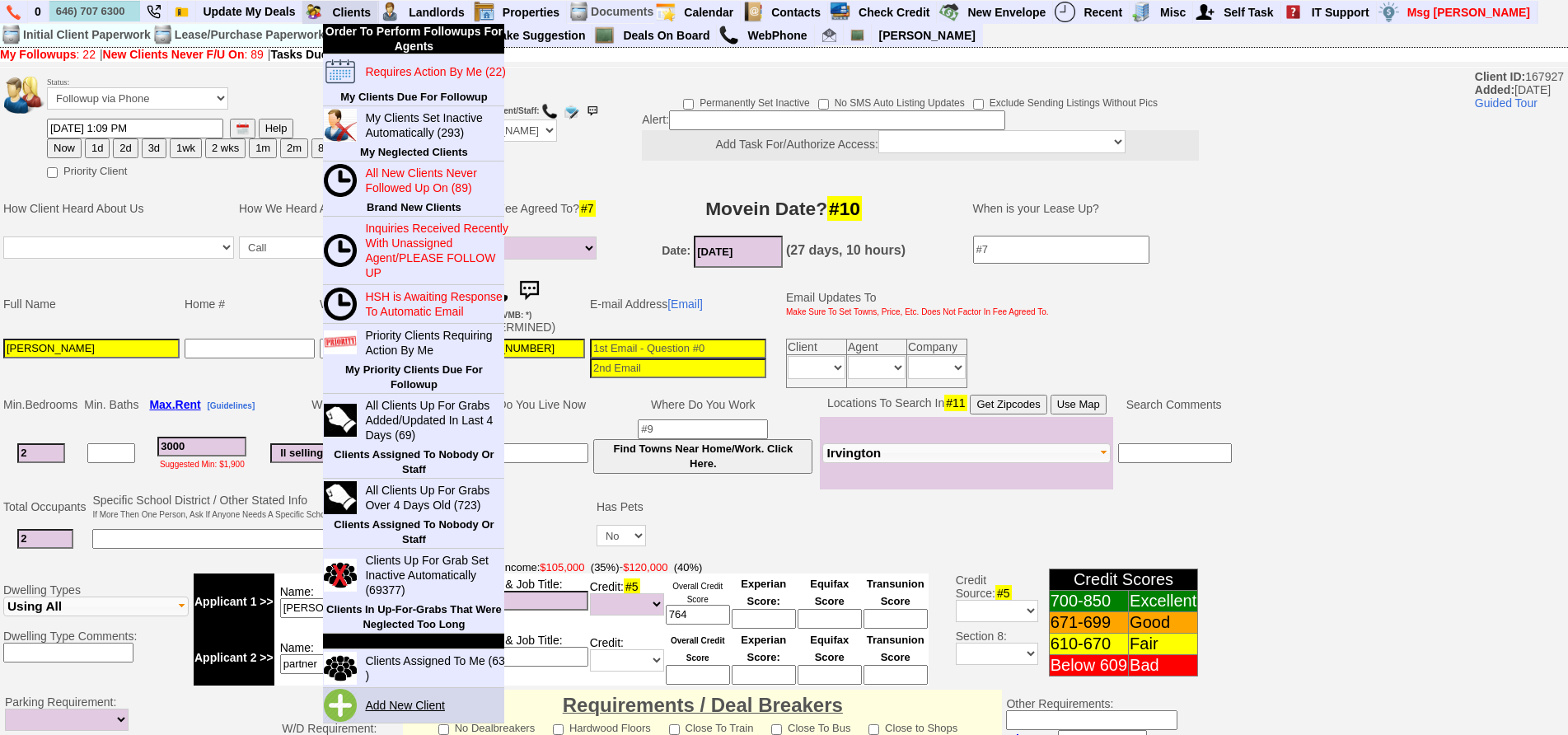
click at [437, 713] on link "Add New Client" at bounding box center [410, 705] width 106 height 21
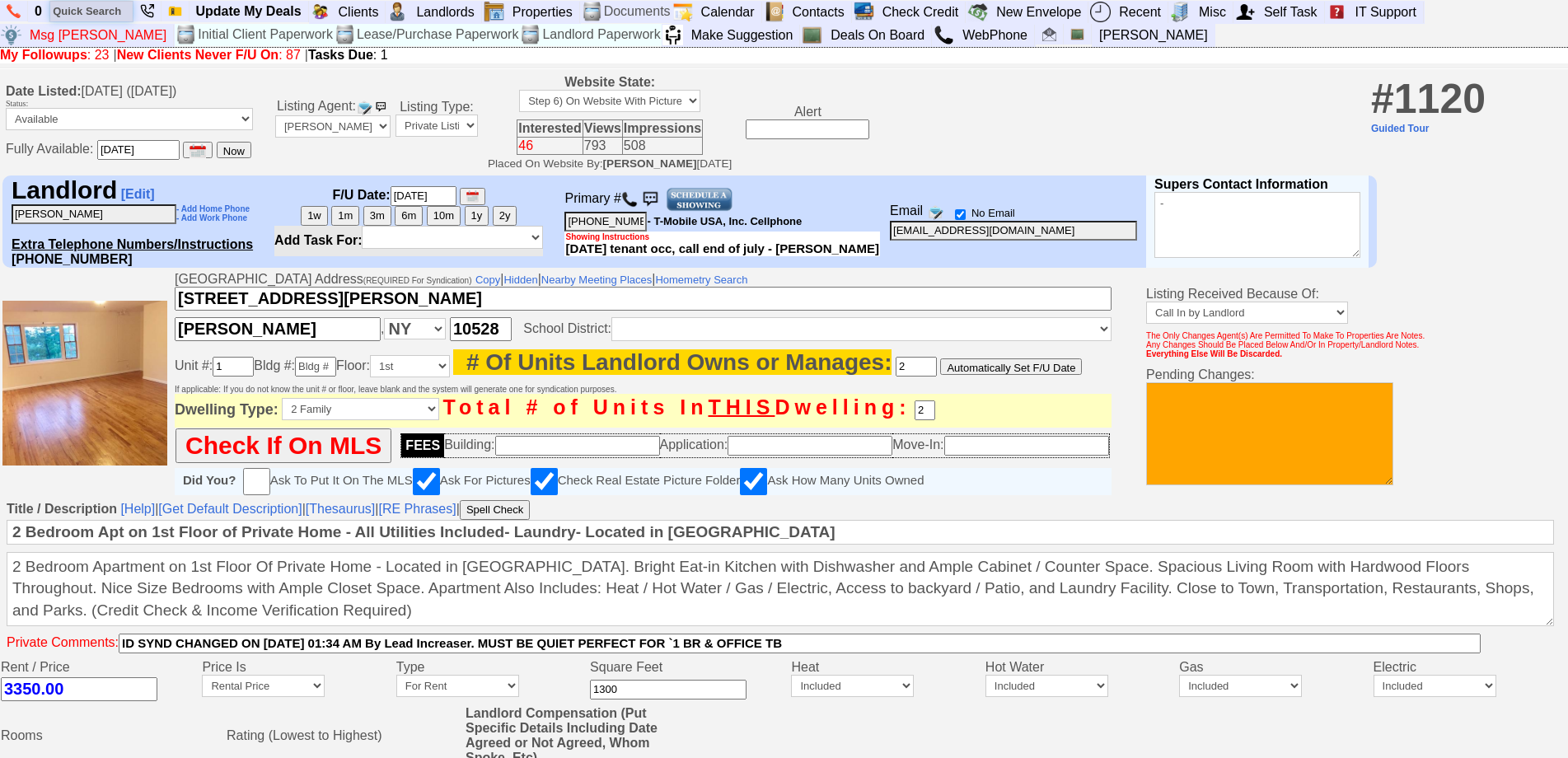
click at [101, 9] on input "text" at bounding box center [91, 11] width 83 height 20
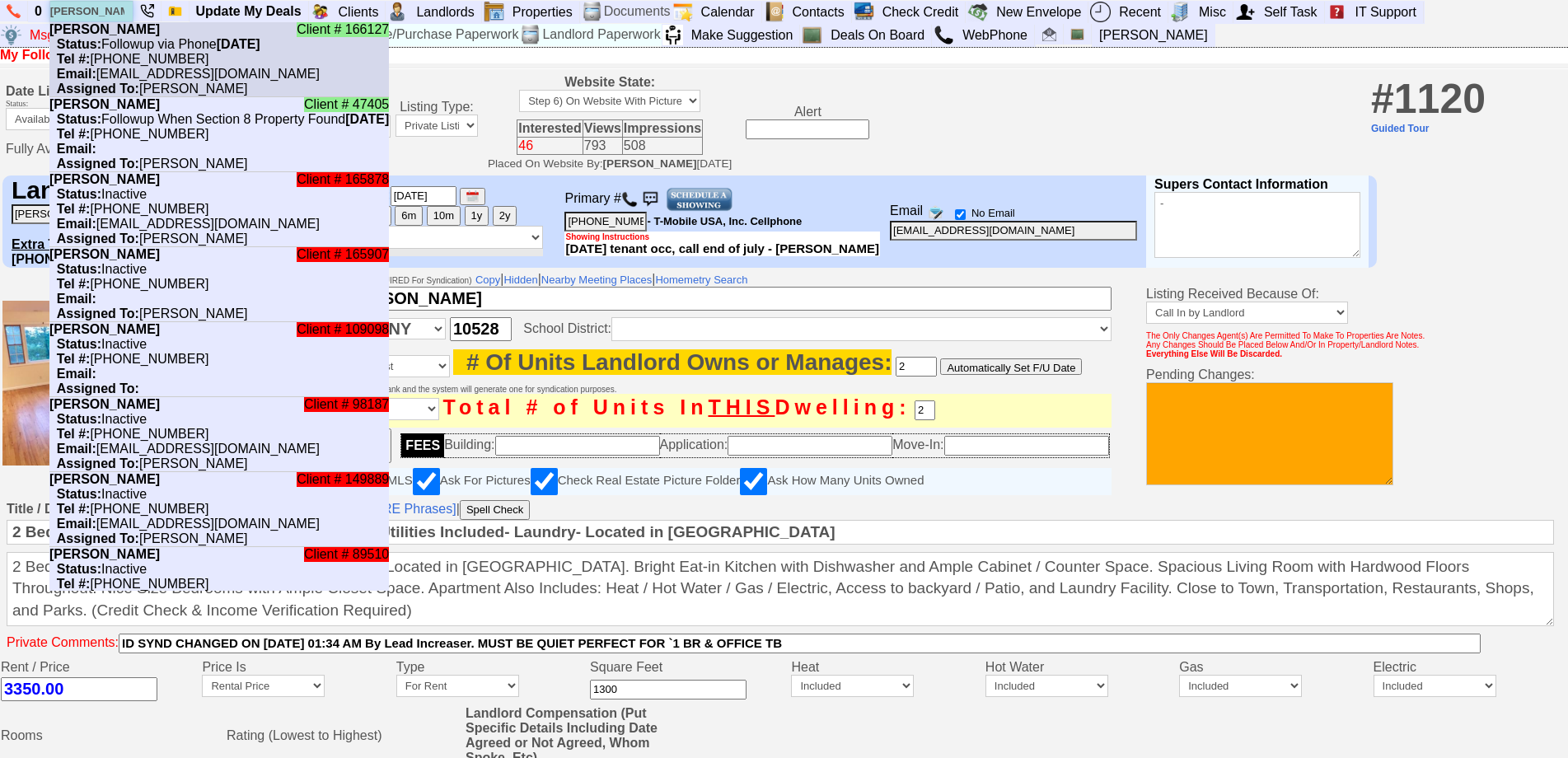
type input "[PERSON_NAME]"
click at [125, 40] on nobr "Status: Followup via Phone Tuesday, September 23rd, 2025" at bounding box center [155, 44] width 211 height 14
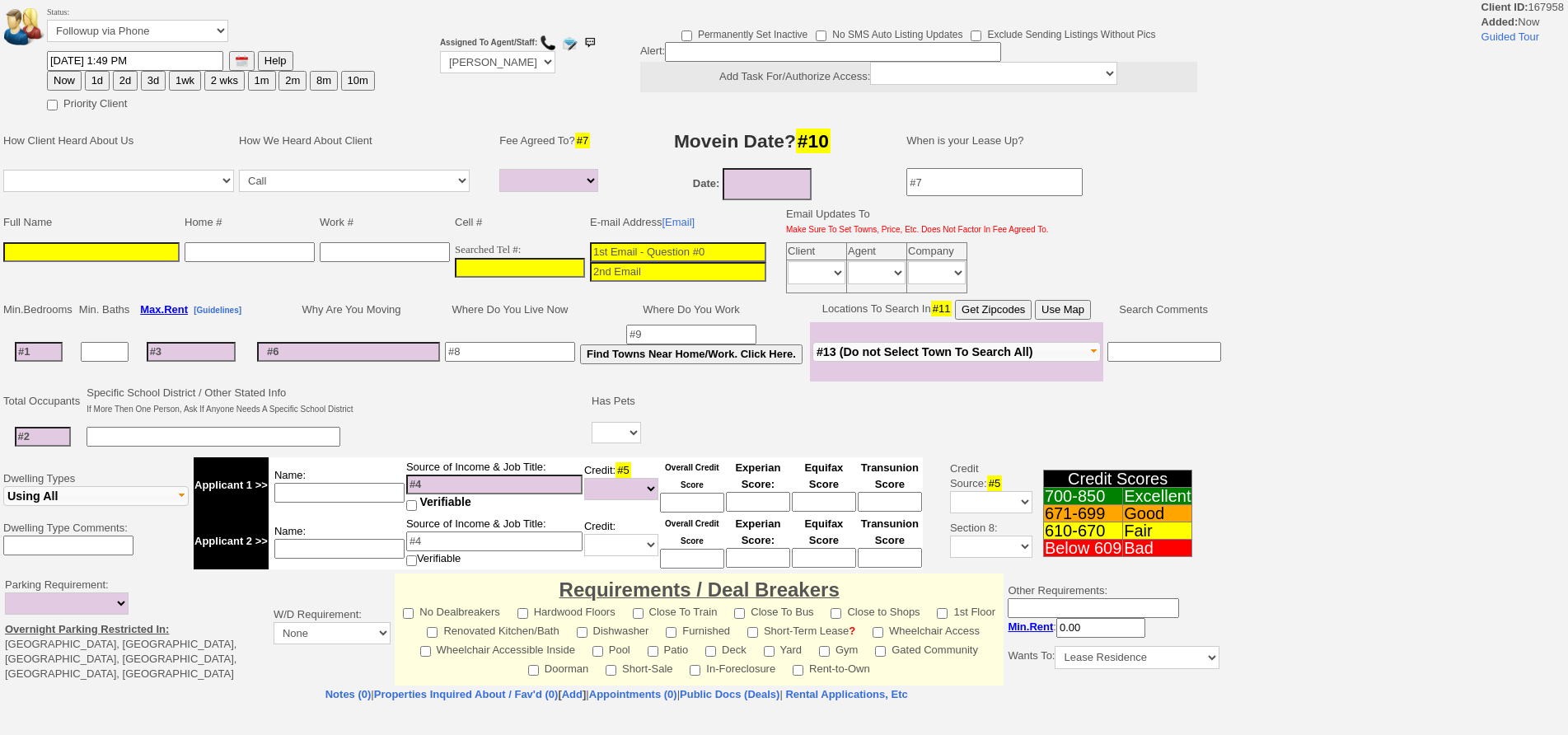
select select
click at [540, 262] on input "___-___-____" at bounding box center [520, 267] width 130 height 19
paste input "[PHONE_NUMBER]"
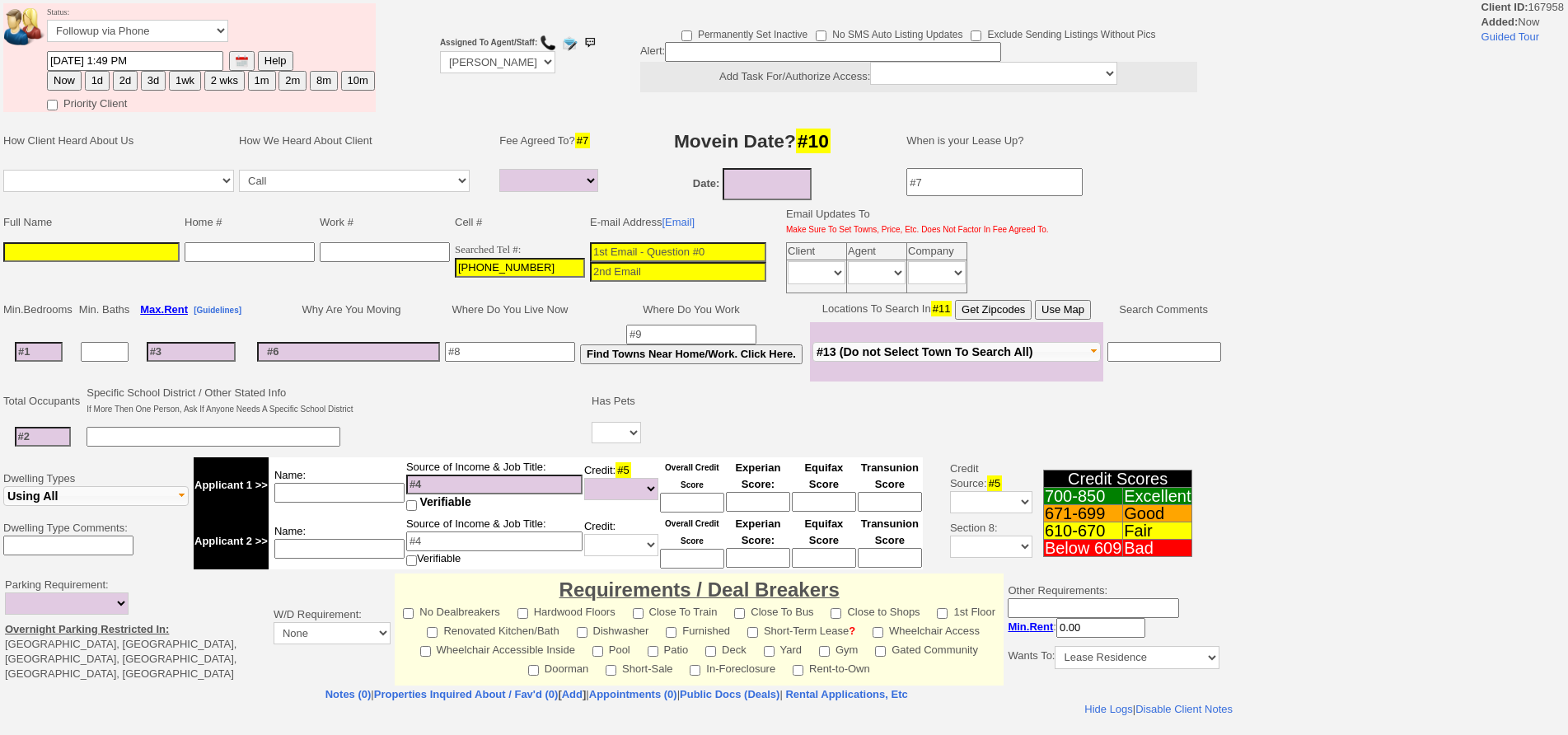
type input "[PHONE_NUMBER]"
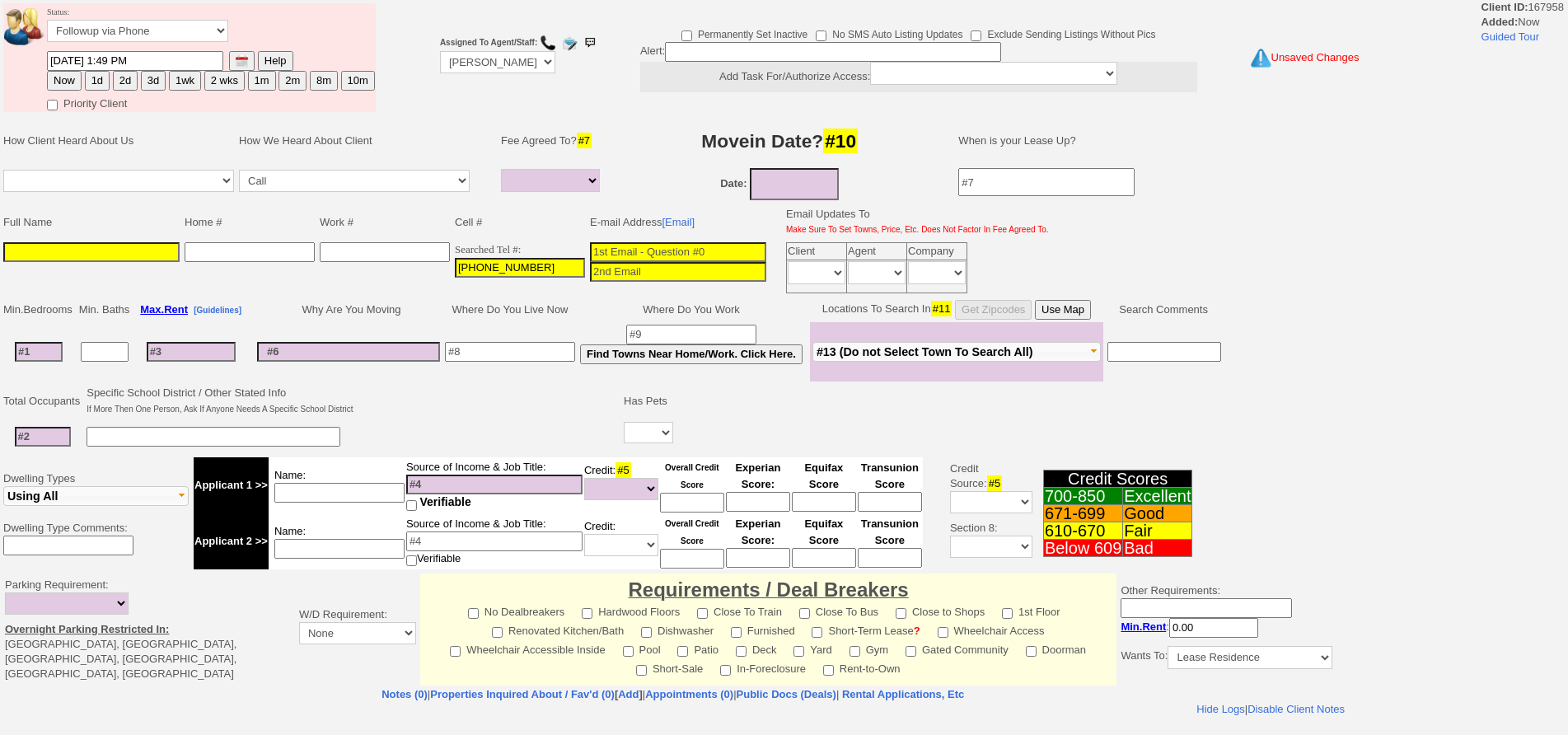
click at [124, 253] on input at bounding box center [90, 252] width 176 height 19
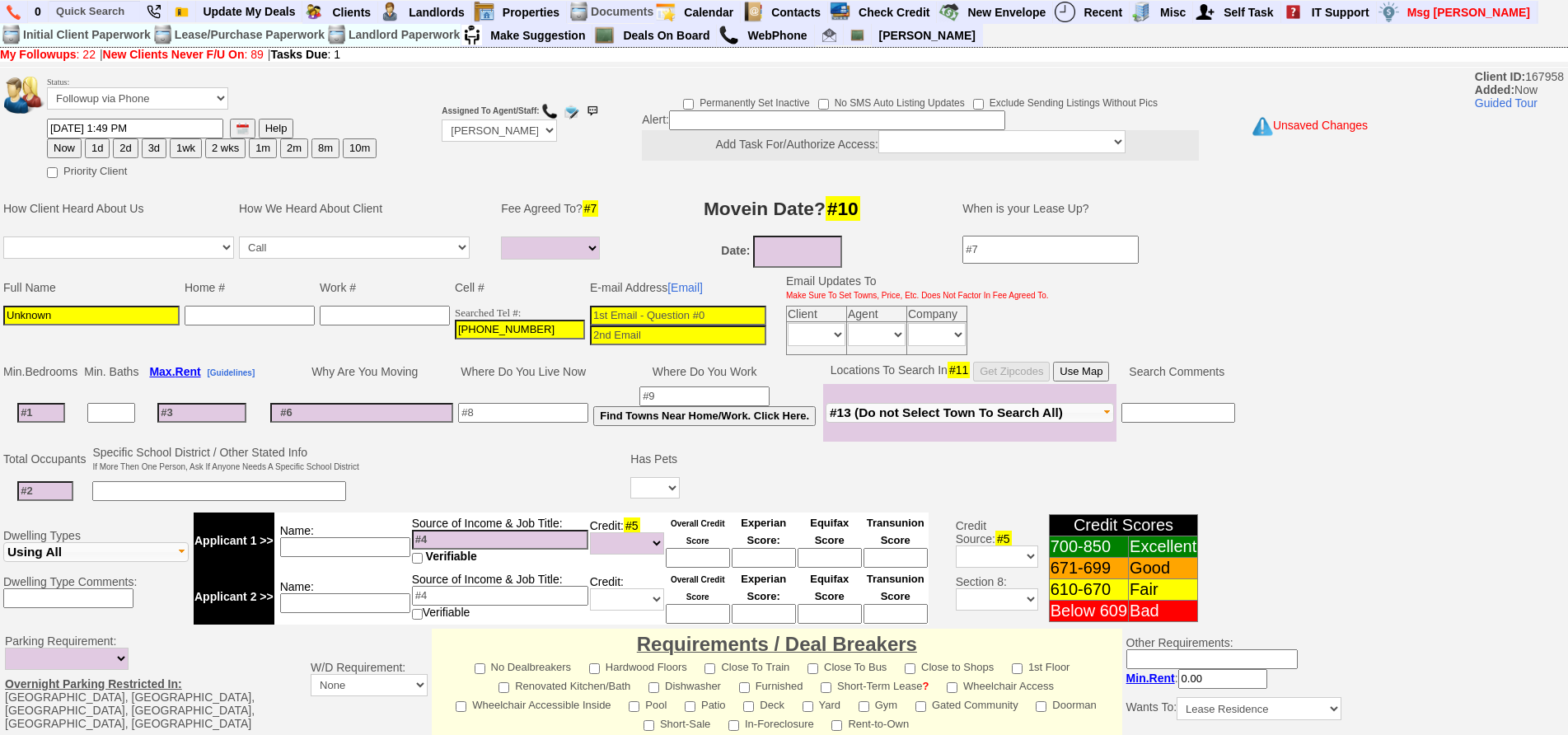
type input "Unknown"
click at [91, 146] on button "1d" at bounding box center [96, 148] width 24 height 19
type input "09/18/2025 01:49 PM"
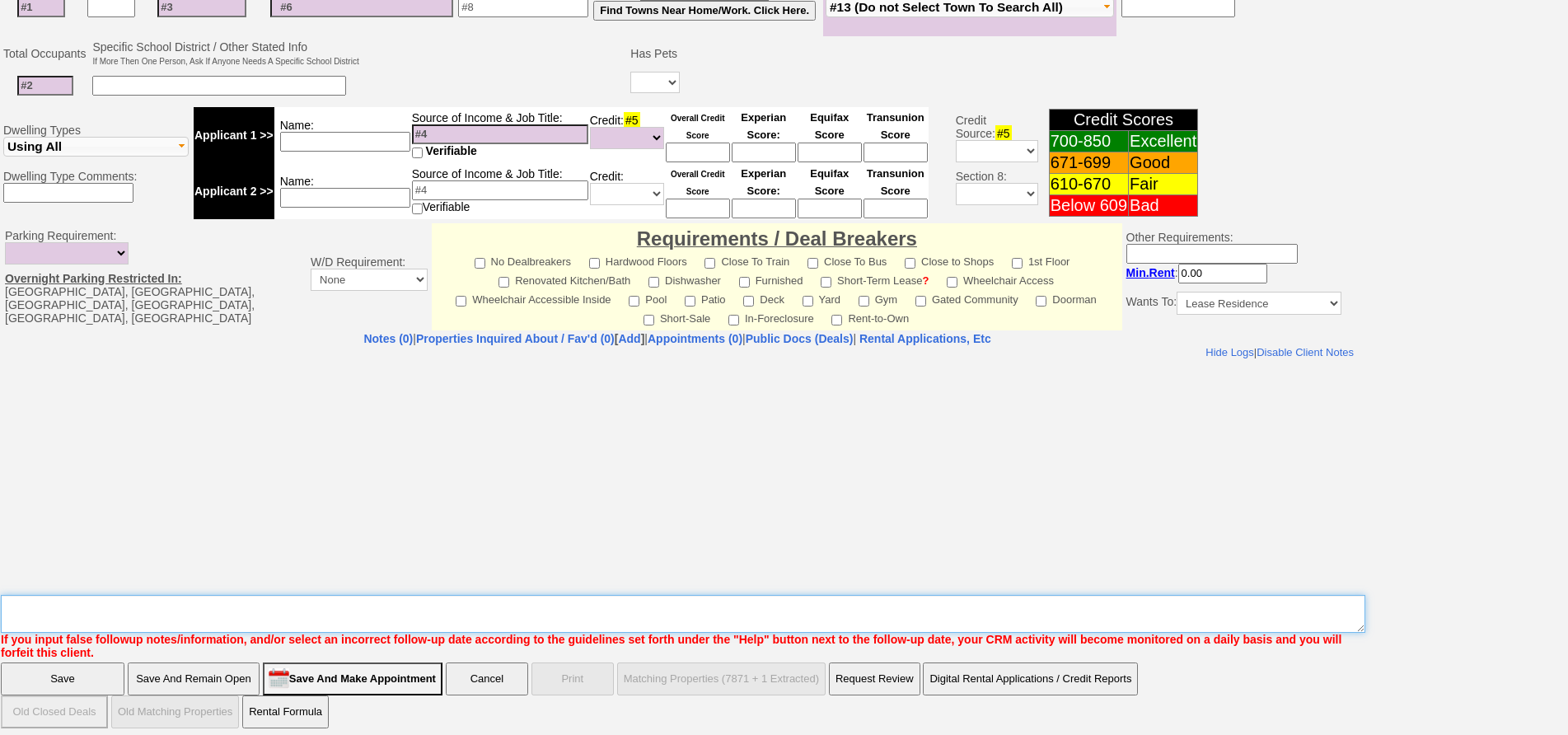
click at [806, 612] on textarea "Insert New Note Here" at bounding box center [683, 613] width 1365 height 38
type textarea "64 hillside ld fu"
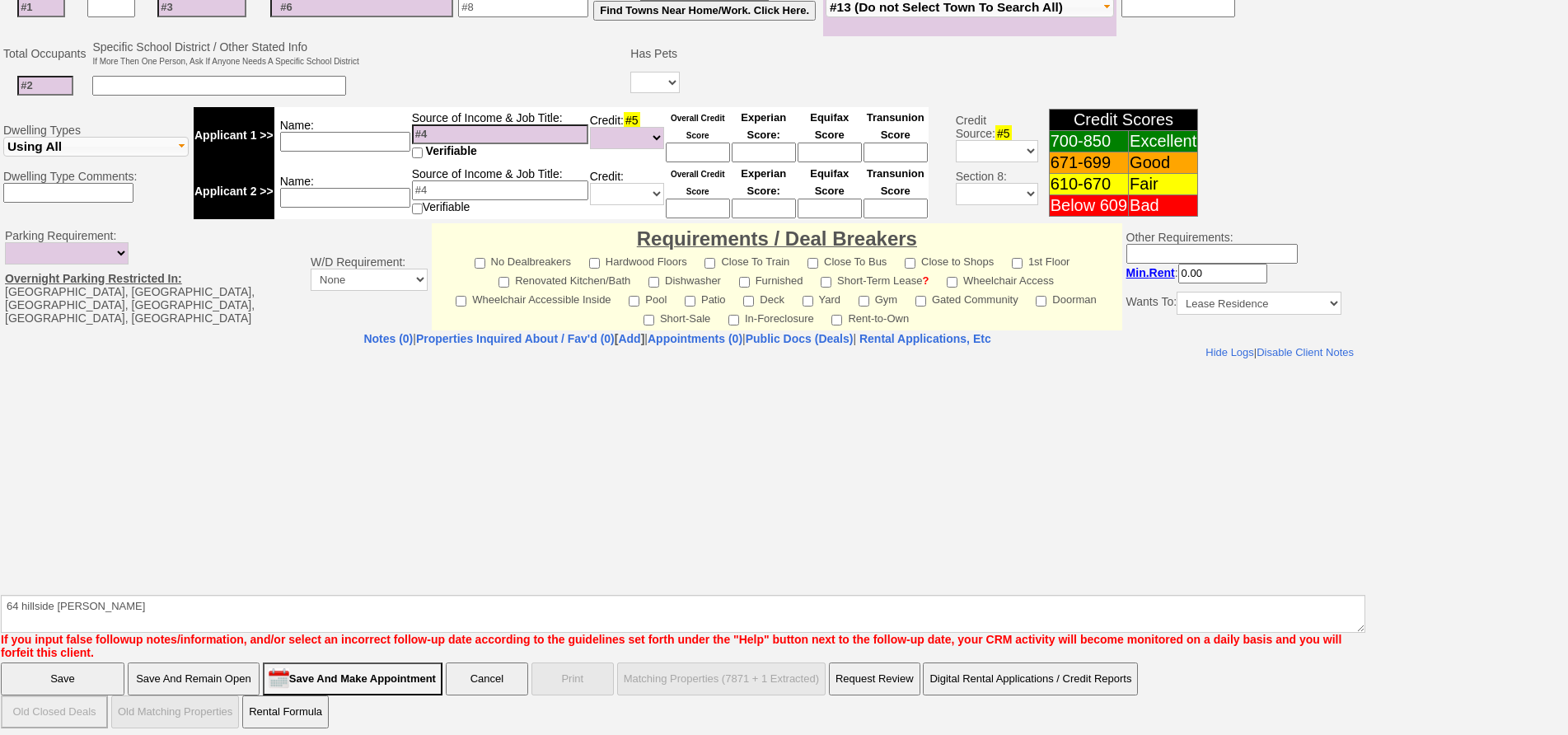
click input "Save" at bounding box center [62, 679] width 124 height 33
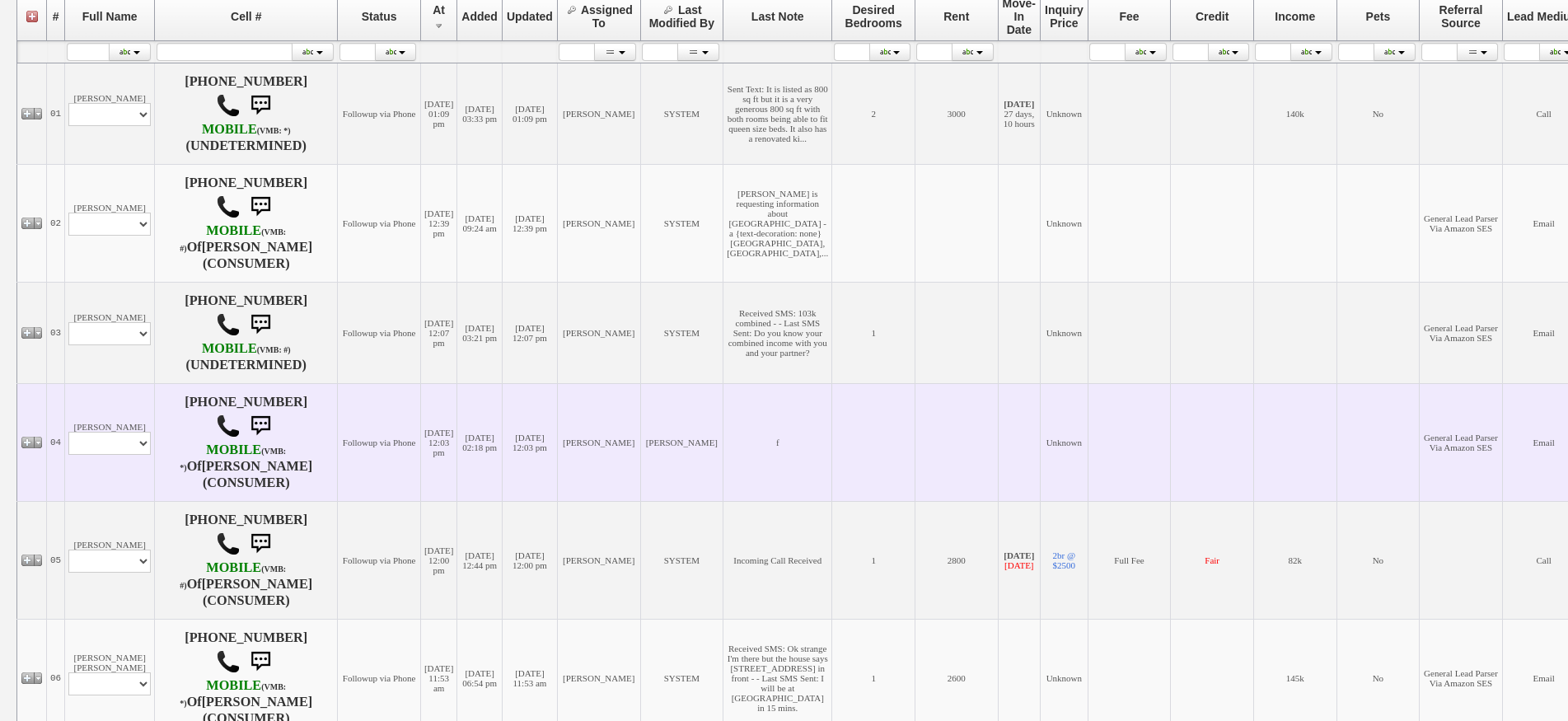
scroll to position [660, 0]
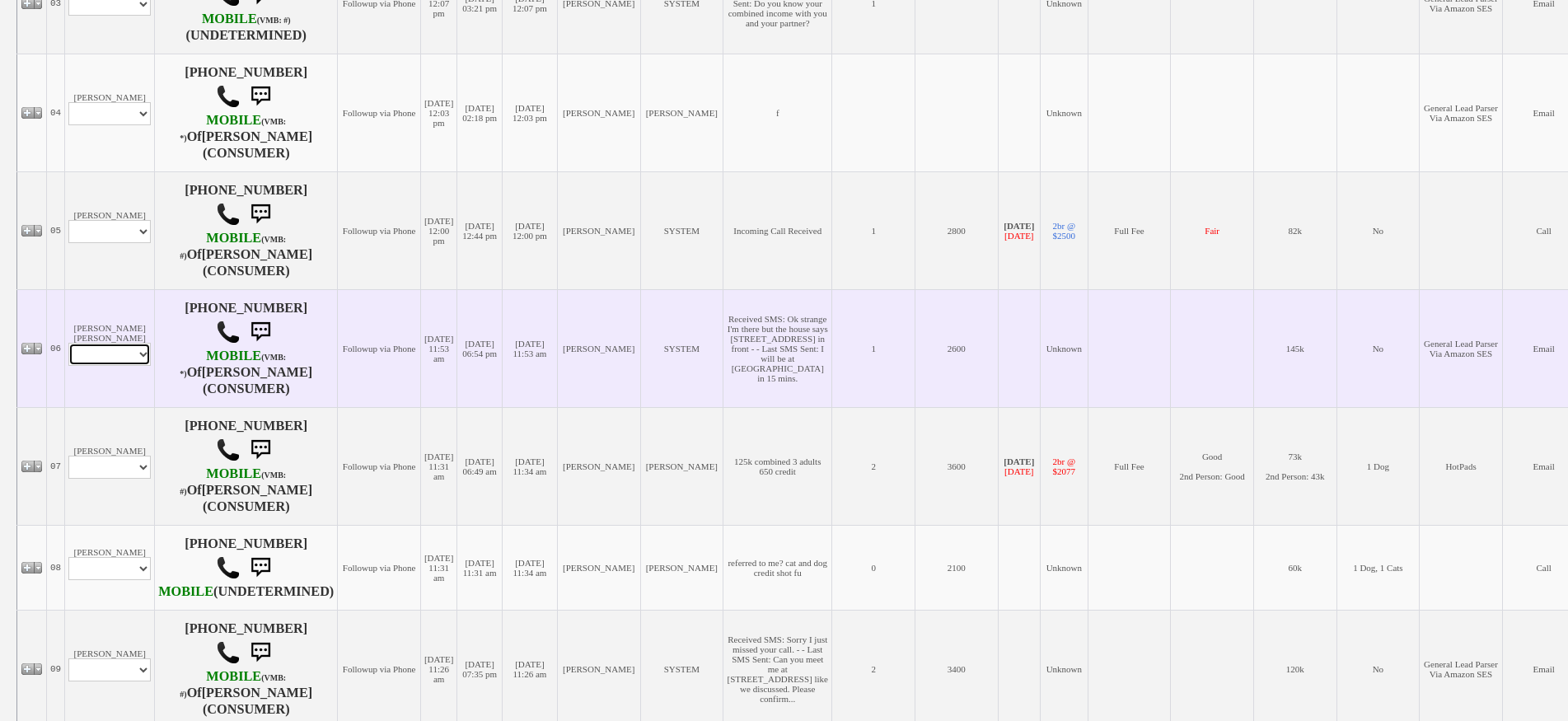
click at [137, 347] on select "Profile Edit Print Email Externally (Will Not Be Tracked In CRM) Closed Deals" at bounding box center [109, 354] width 83 height 23
select select "Print,custom/print_client.php?id=130370&why="
click at [68, 342] on select "Profile Edit Print Email Externally (Will Not Be Tracked In CRM) Closed Deals" at bounding box center [109, 354] width 83 height 23
click at [124, 331] on td "Astrid Louis-Jean Profile Edit Print Email Externally (Will Not Be Tracked In C…" at bounding box center [110, 347] width 89 height 118
click at [126, 342] on select "Profile Edit Print Email Externally (Will Not Be Tracked In CRM) Closed Deals" at bounding box center [109, 354] width 83 height 23
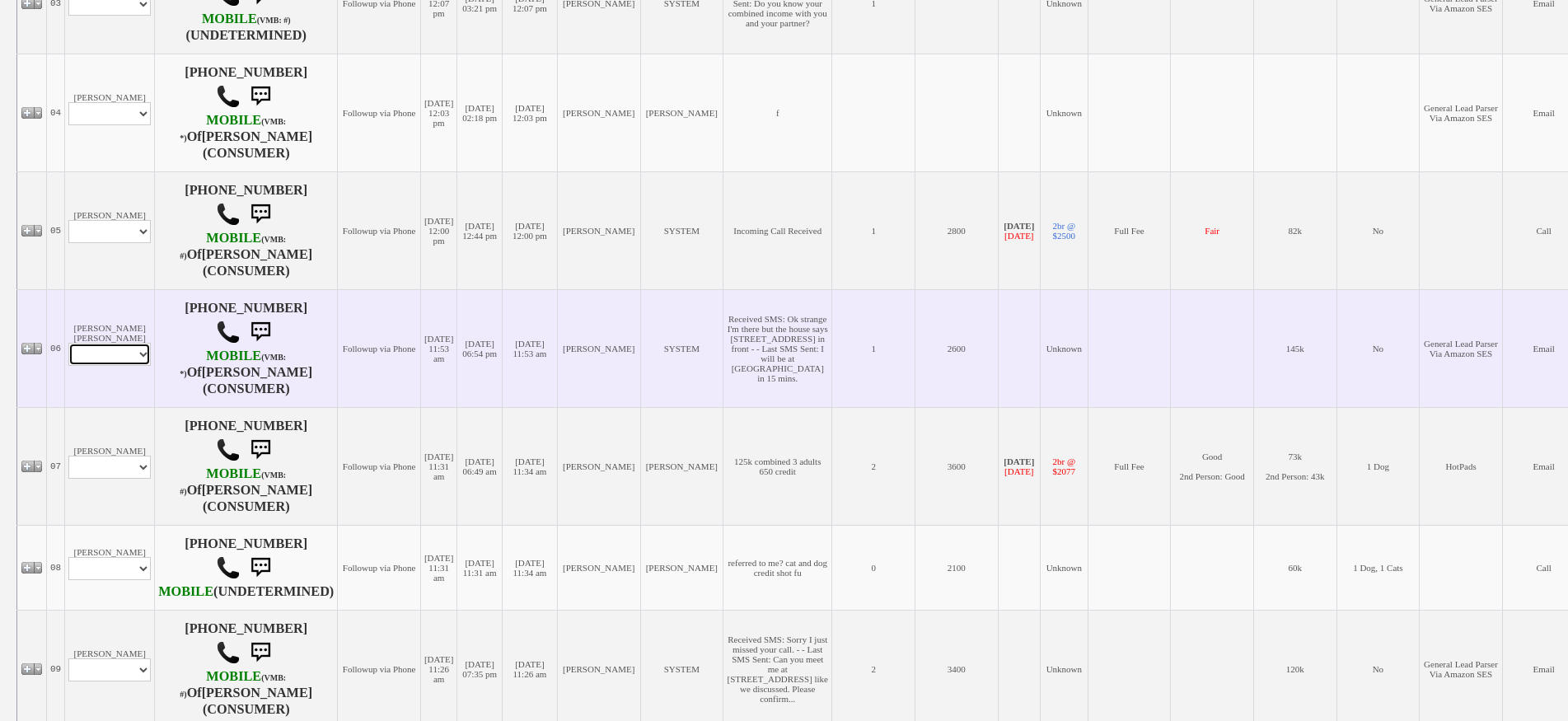
select select "ChangeURL,/crm/custom/edit_client_form.php?redirect=%2Fcrm%2Fclients.php&id=130…"
click at [68, 342] on select "Profile Edit Print Email Externally (Will Not Be Tracked In CRM) Closed Deals" at bounding box center [109, 354] width 83 height 23
select select
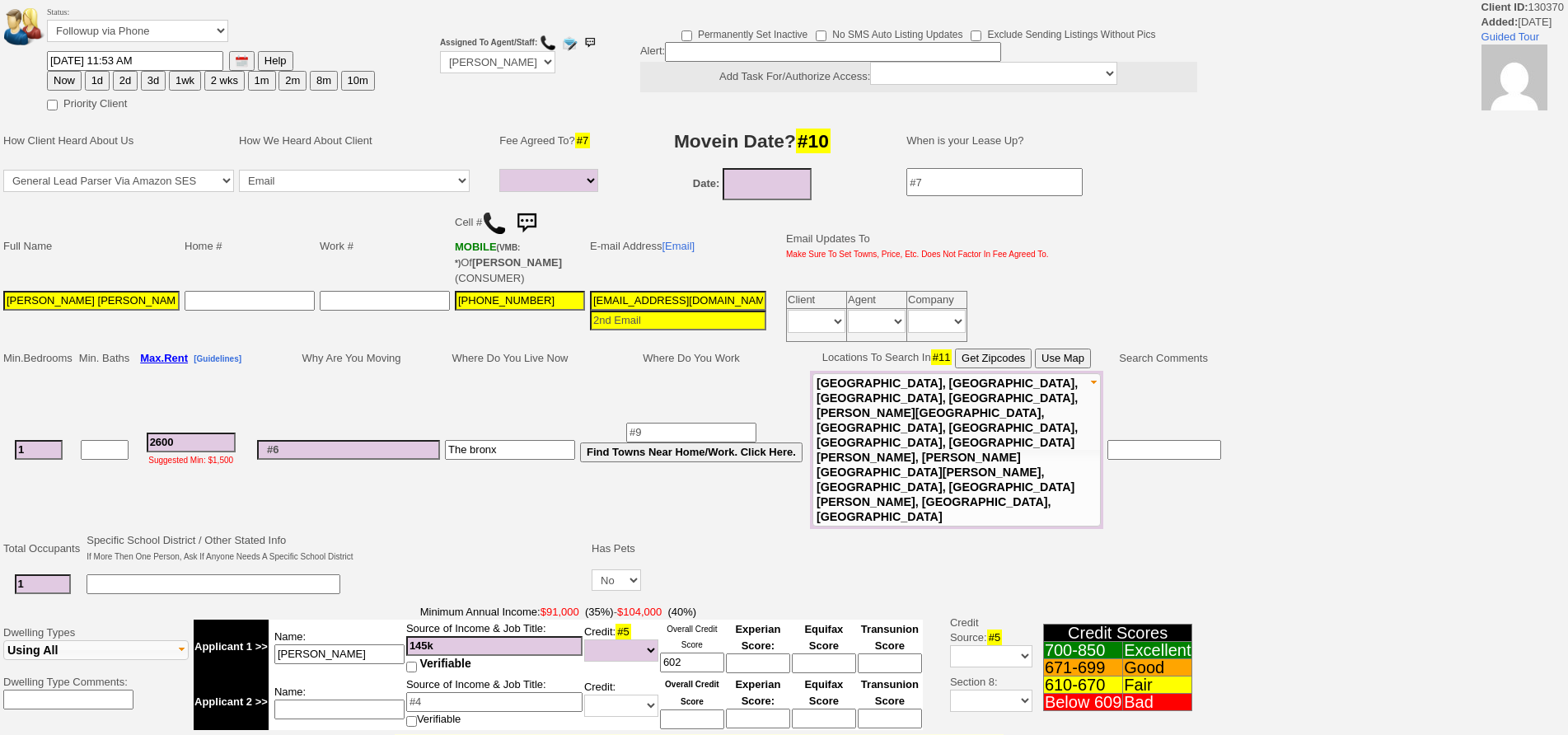
select select
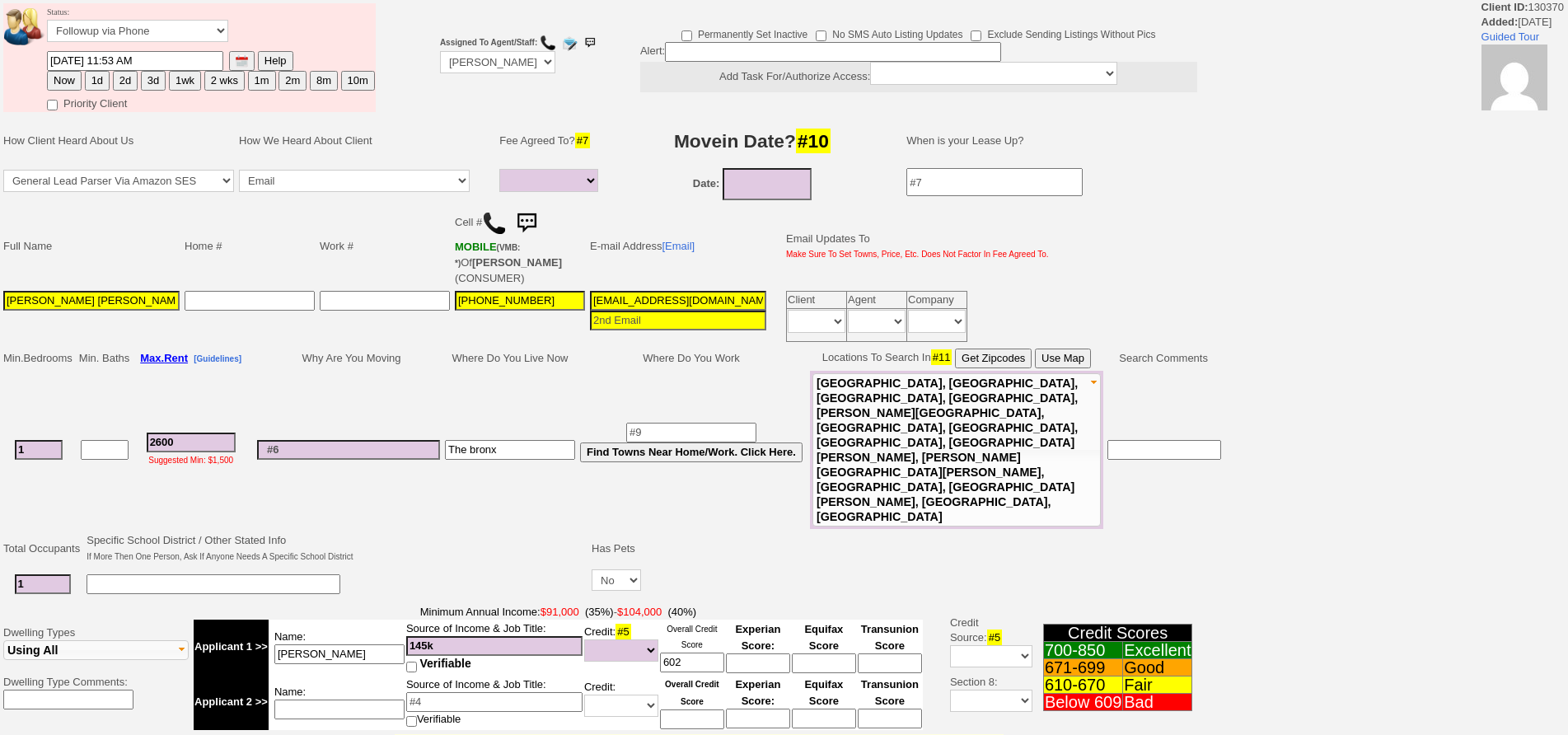
click at [126, 84] on button "2d" at bounding box center [125, 81] width 24 height 19
type input "09/19/2025 01:50 PM"
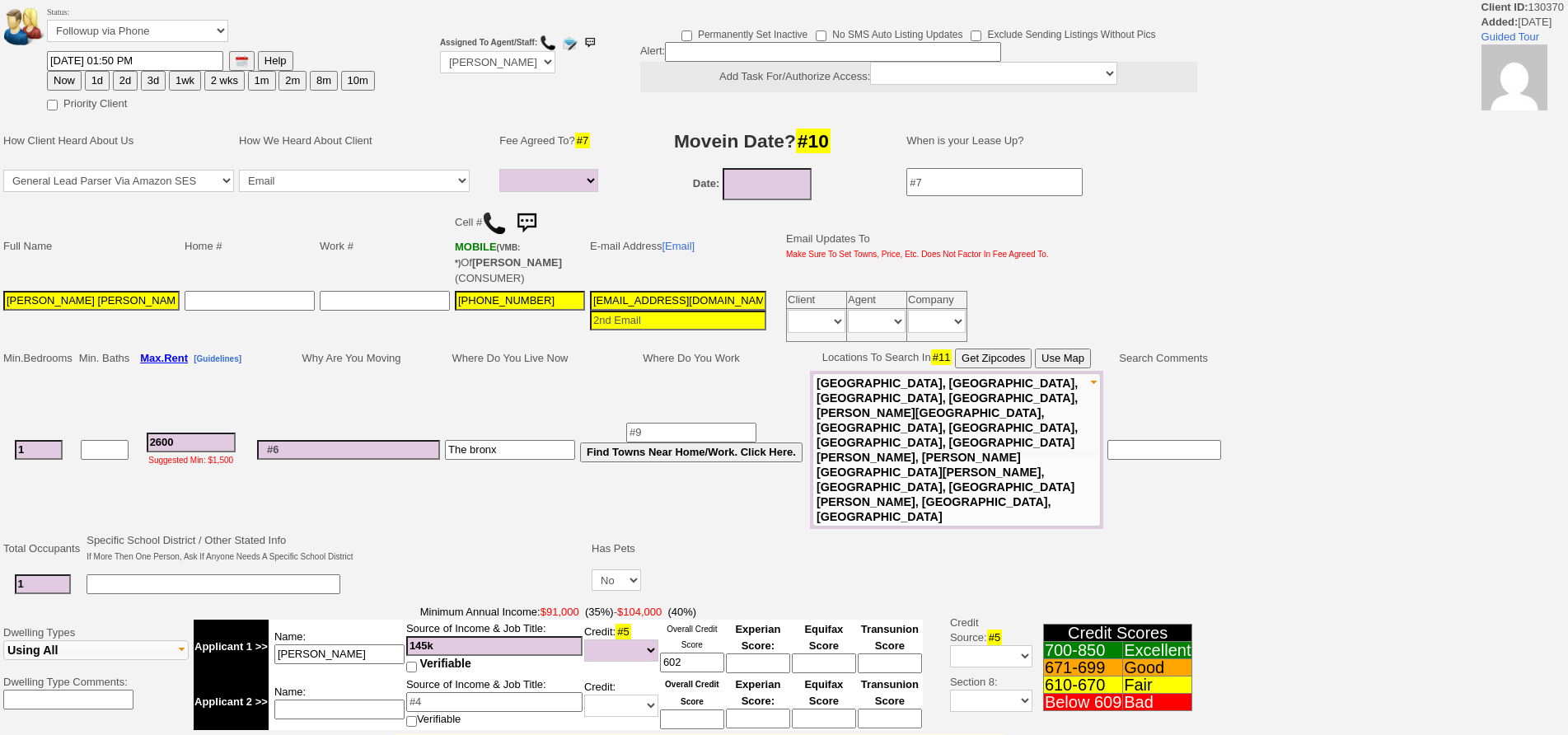
scroll to position [435, 0]
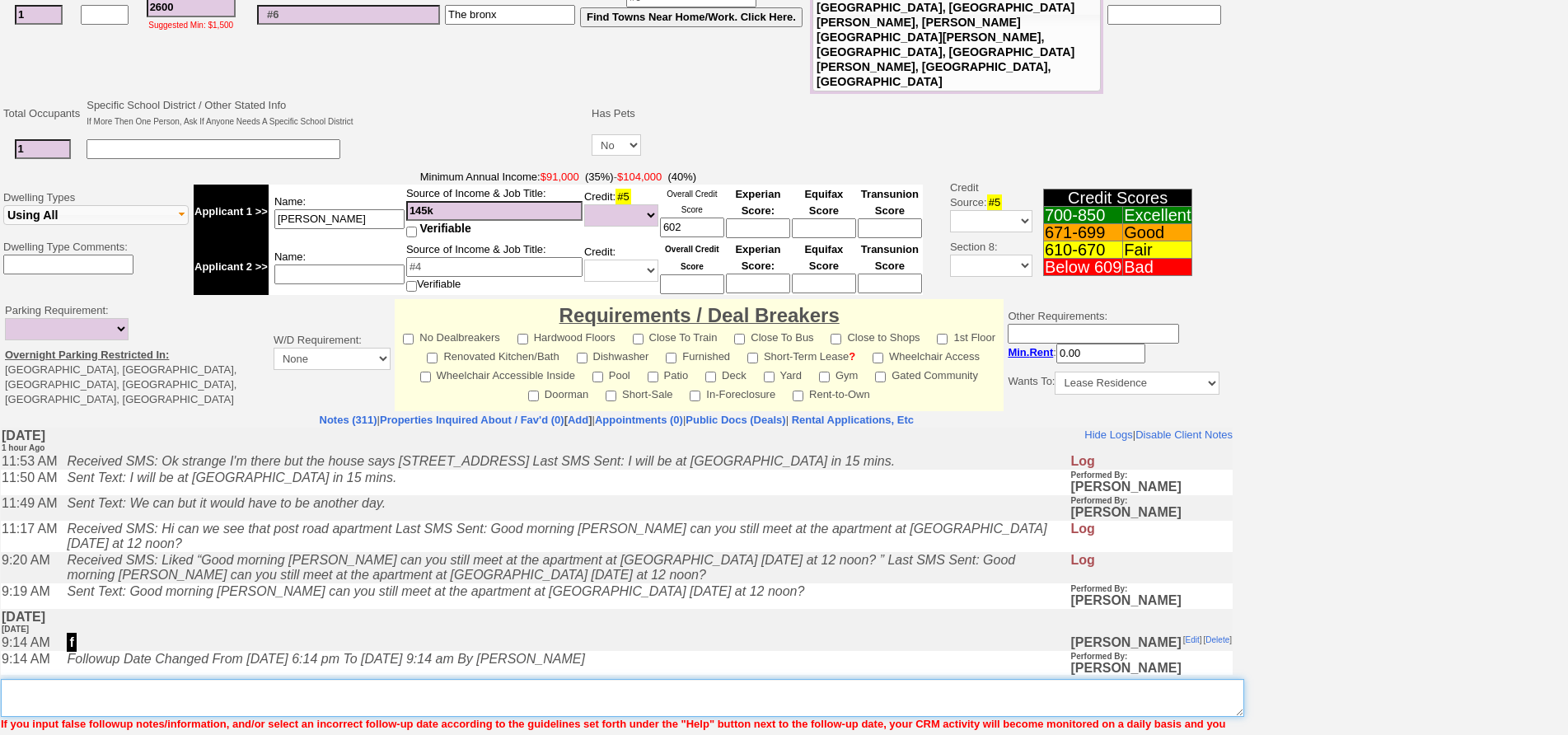
click at [541, 679] on textarea "Insert New Note Here" at bounding box center [623, 697] width 1243 height 38
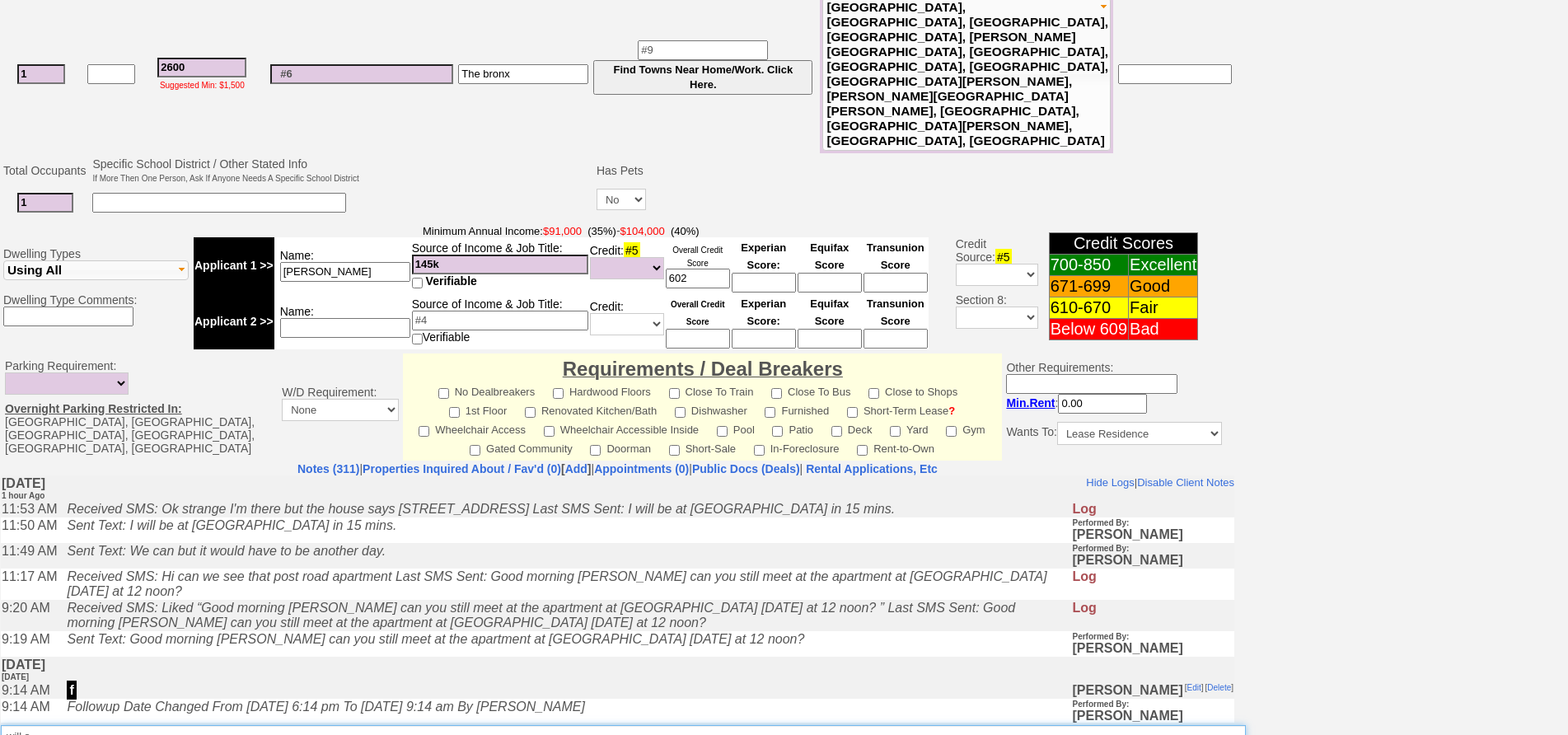
scroll to position [494, 0]
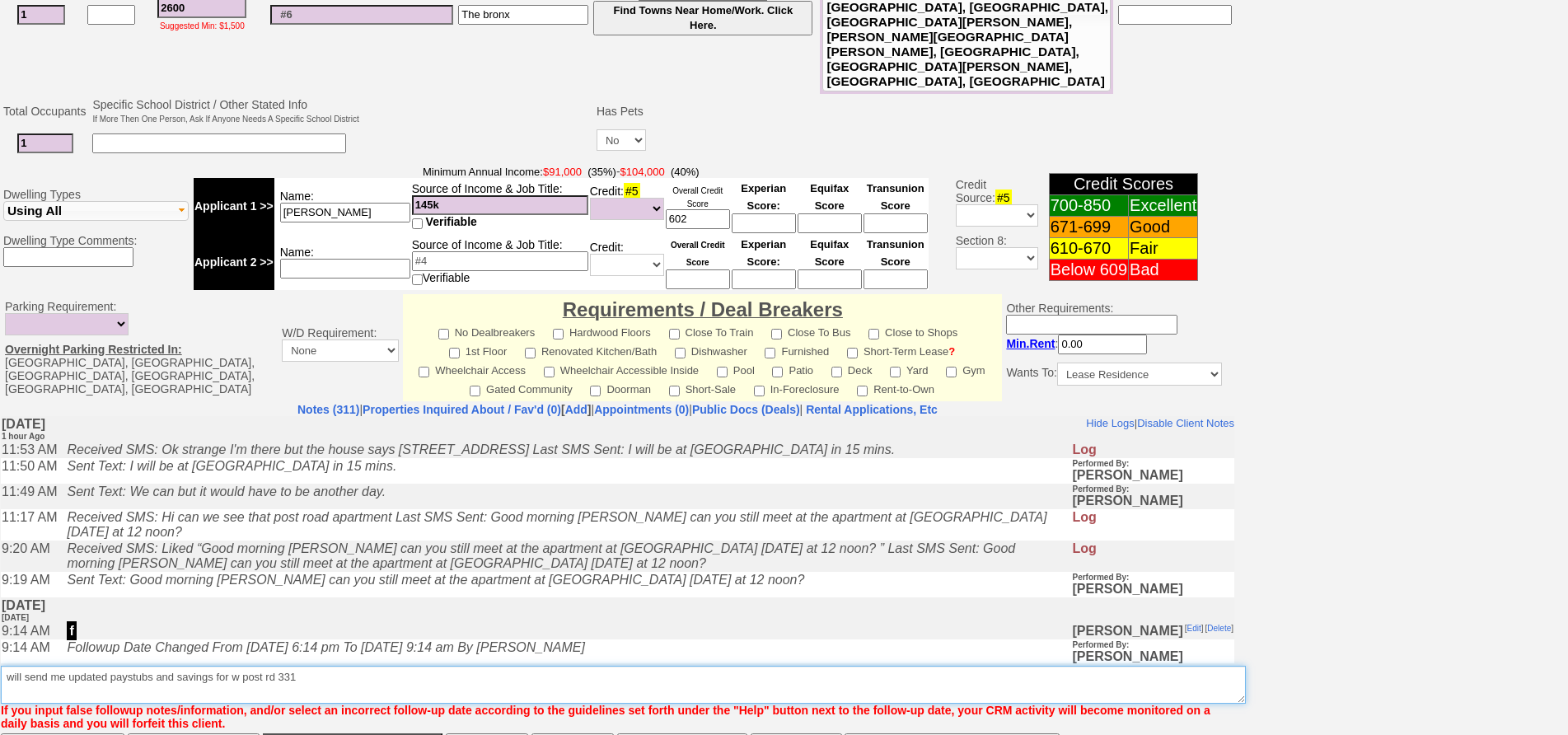
type textarea "will send me updated paystubs and savings for w post rd 331"
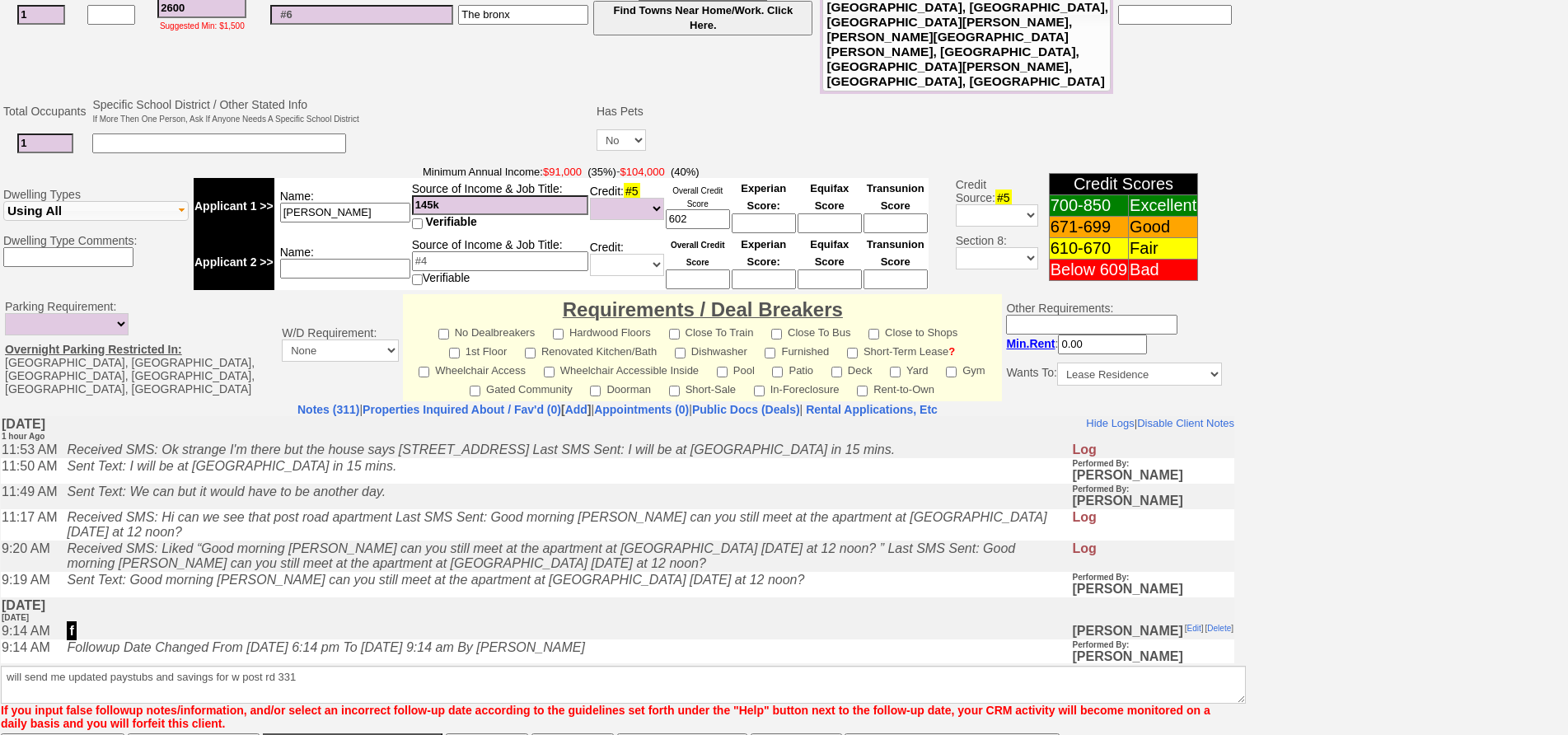
click input "Save" at bounding box center [62, 750] width 124 height 33
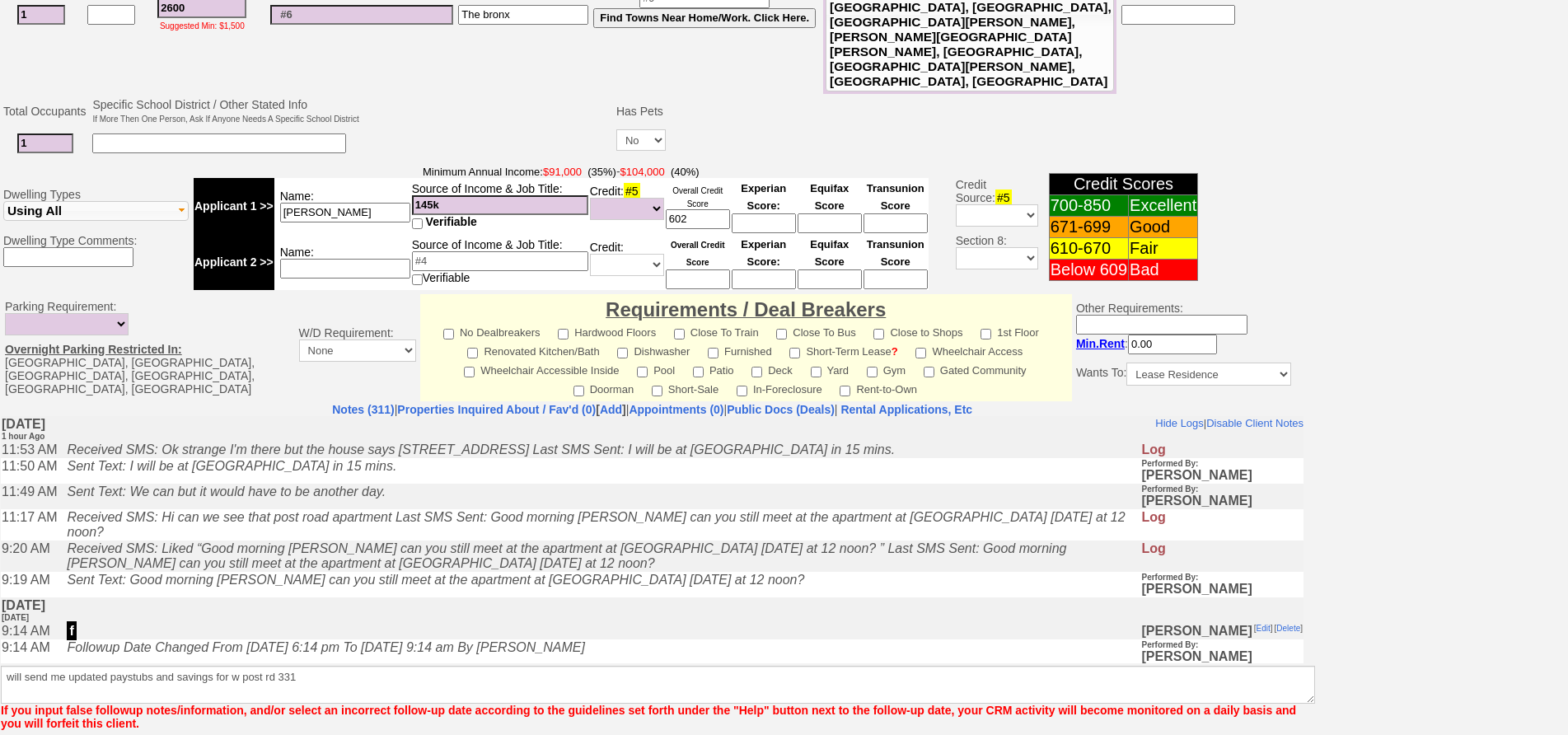
scroll to position [432, 0]
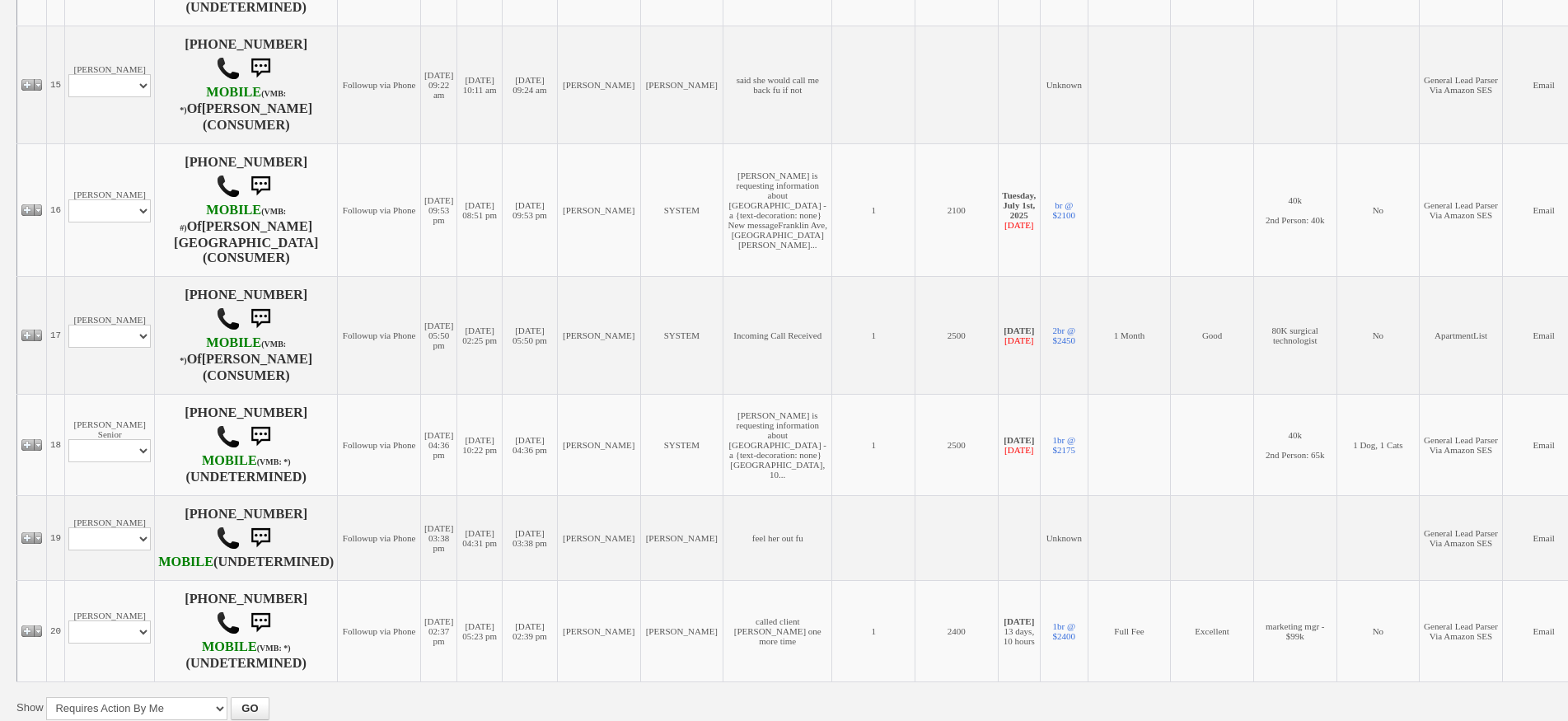
scroll to position [2044, 0]
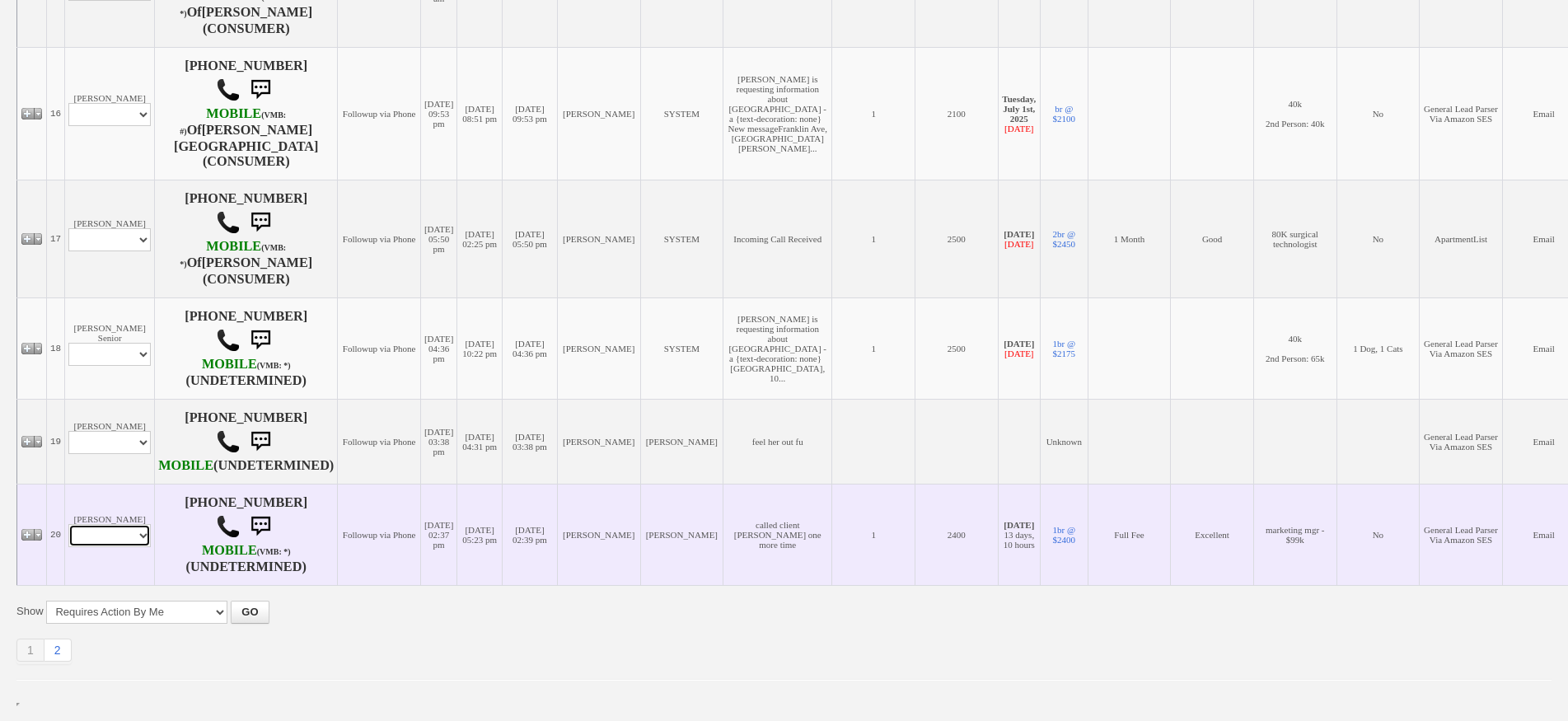
click at [96, 541] on select "Profile Edit Print Email Externally (Will Not Be Tracked In CRM) Closed Deals" at bounding box center [109, 536] width 83 height 23
select select "ChangeURL,/crm/custom/edit_client_form.php?redirect=%2Fcrm%2Fclients.php&id=162…"
click at [68, 530] on select "Profile Edit Print Email Externally (Will Not Be Tracked In CRM) Closed Deals" at bounding box center [109, 536] width 83 height 23
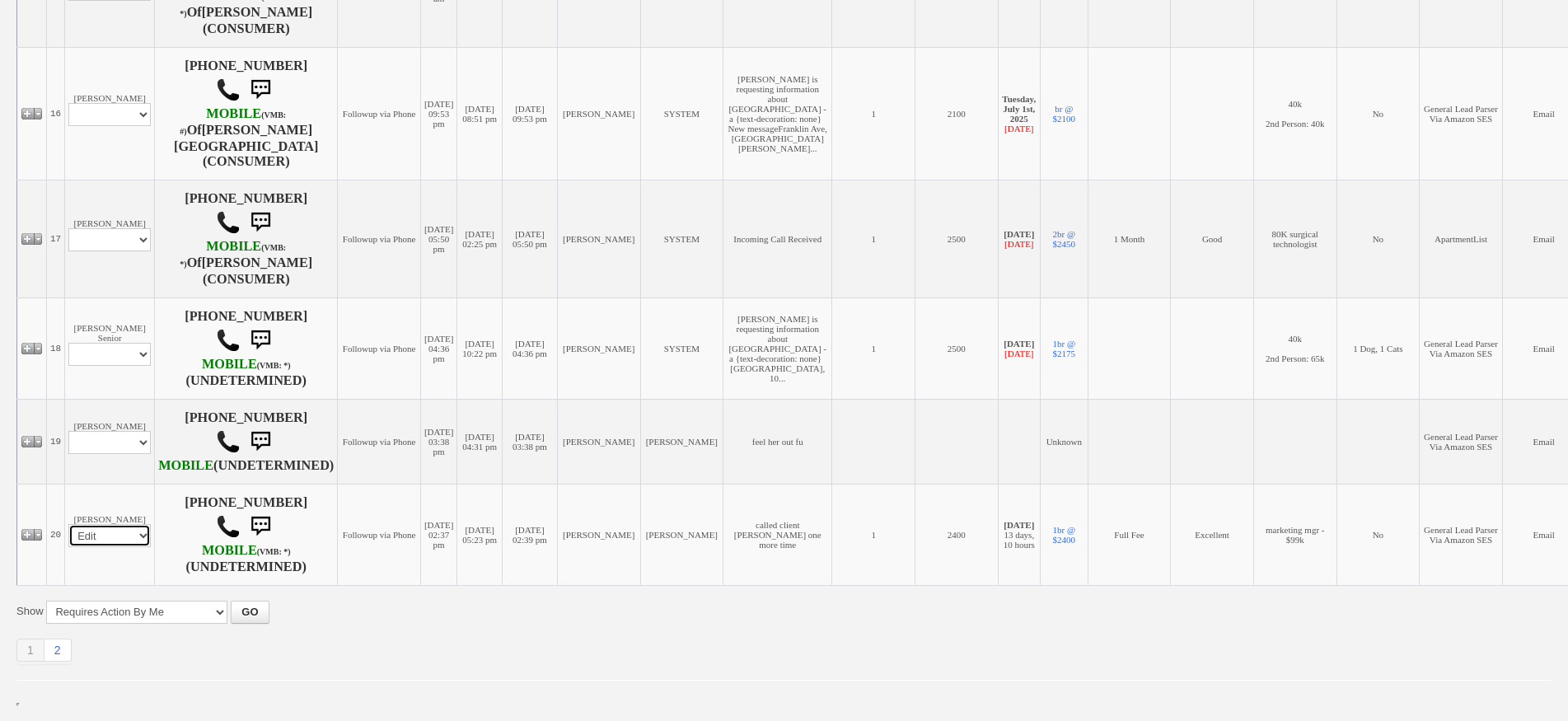
select select
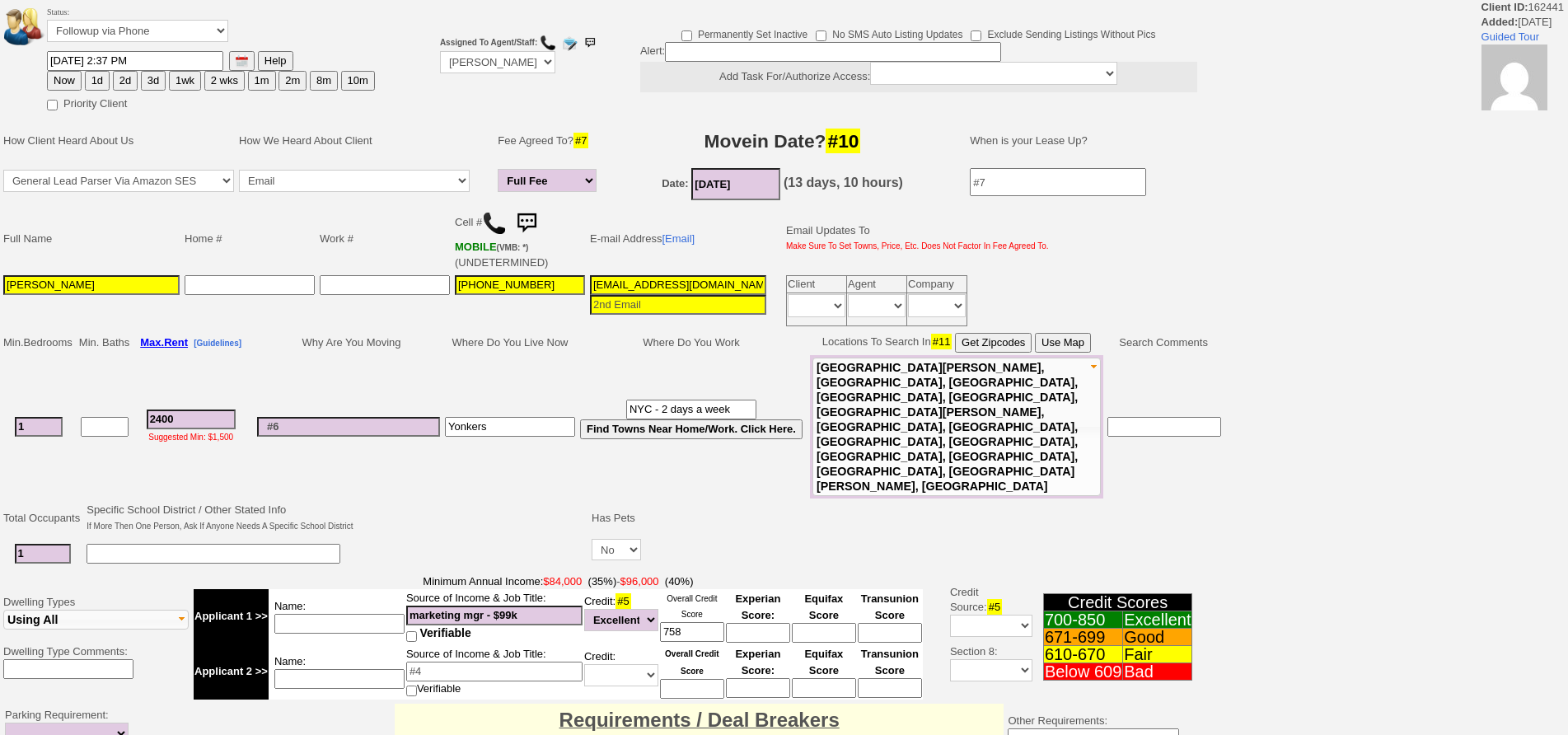
click at [118, 88] on button "2d" at bounding box center [125, 81] width 24 height 19
type input "[DATE] 01:51 PM"
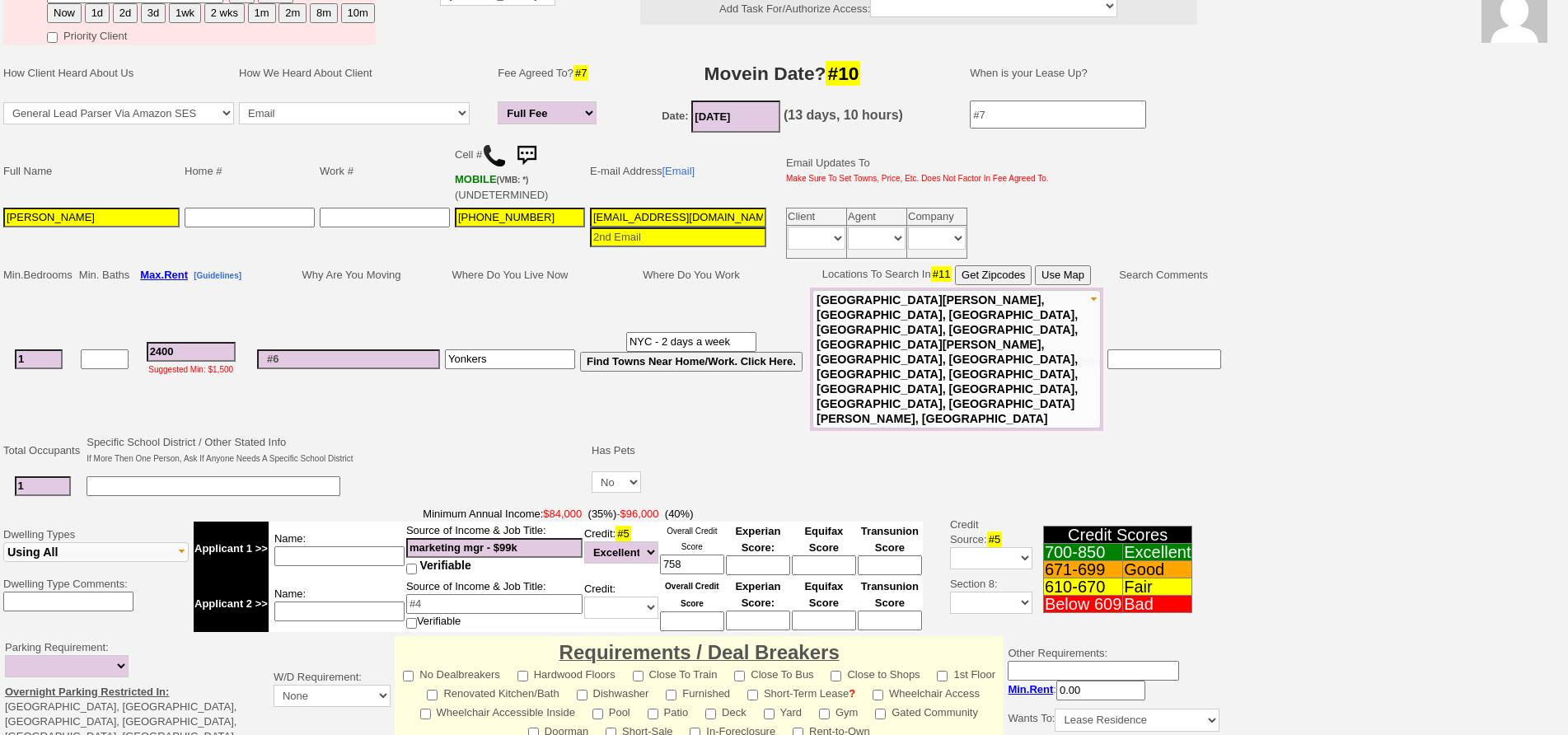
scroll to position [419, 0]
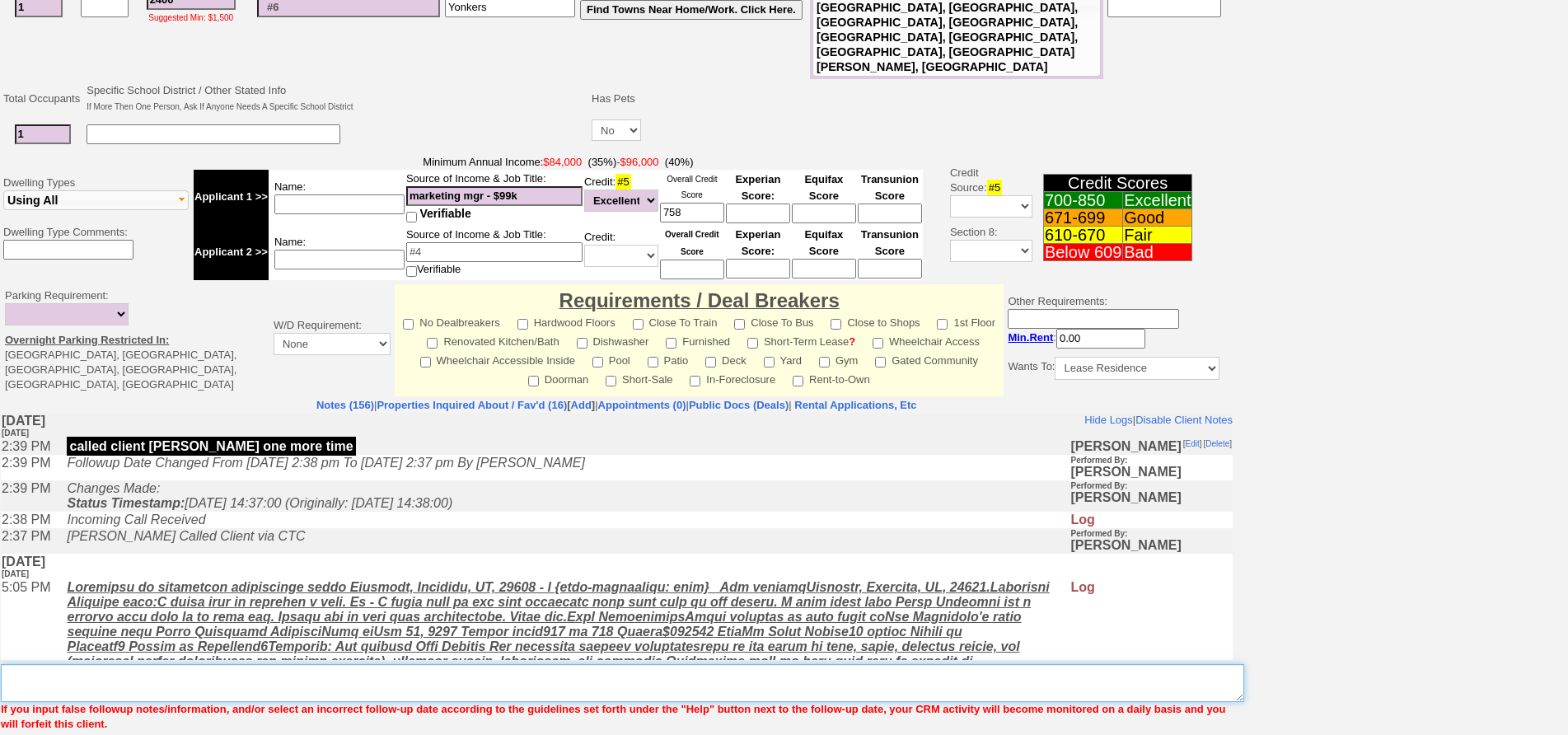
click at [571, 664] on textarea "Insert New Note Here" at bounding box center [623, 682] width 1243 height 38
type textarea "f"
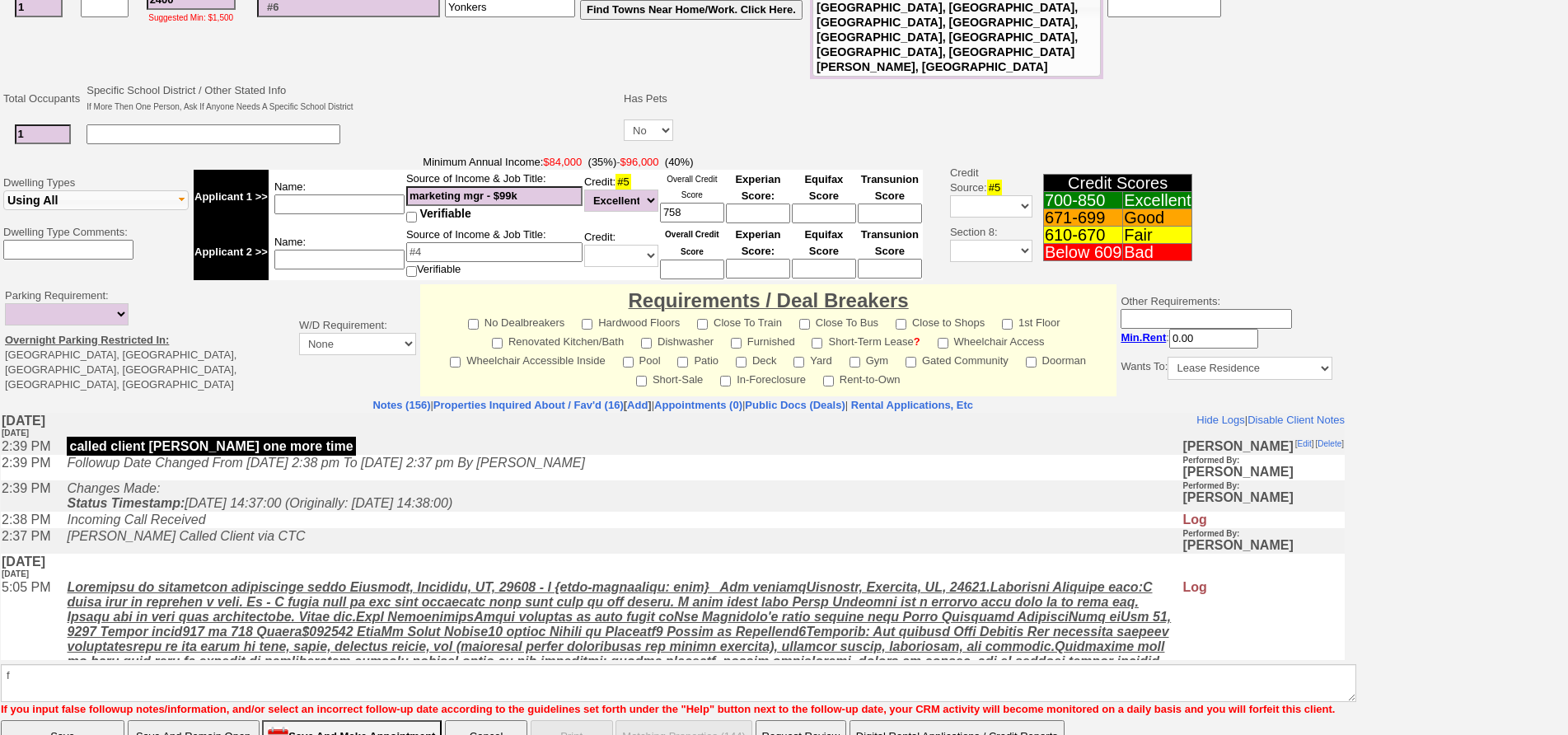
click input "Save" at bounding box center [62, 736] width 124 height 33
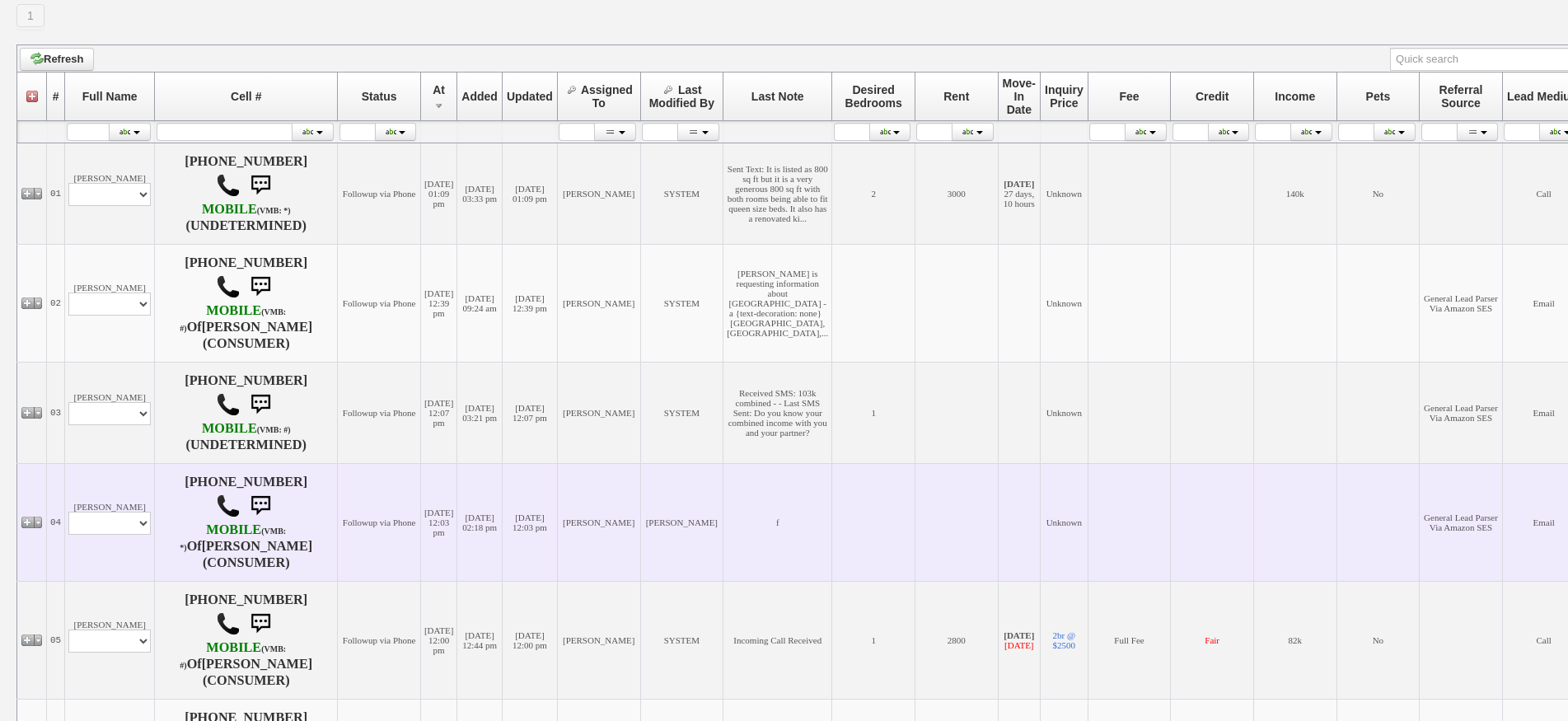
scroll to position [247, 0]
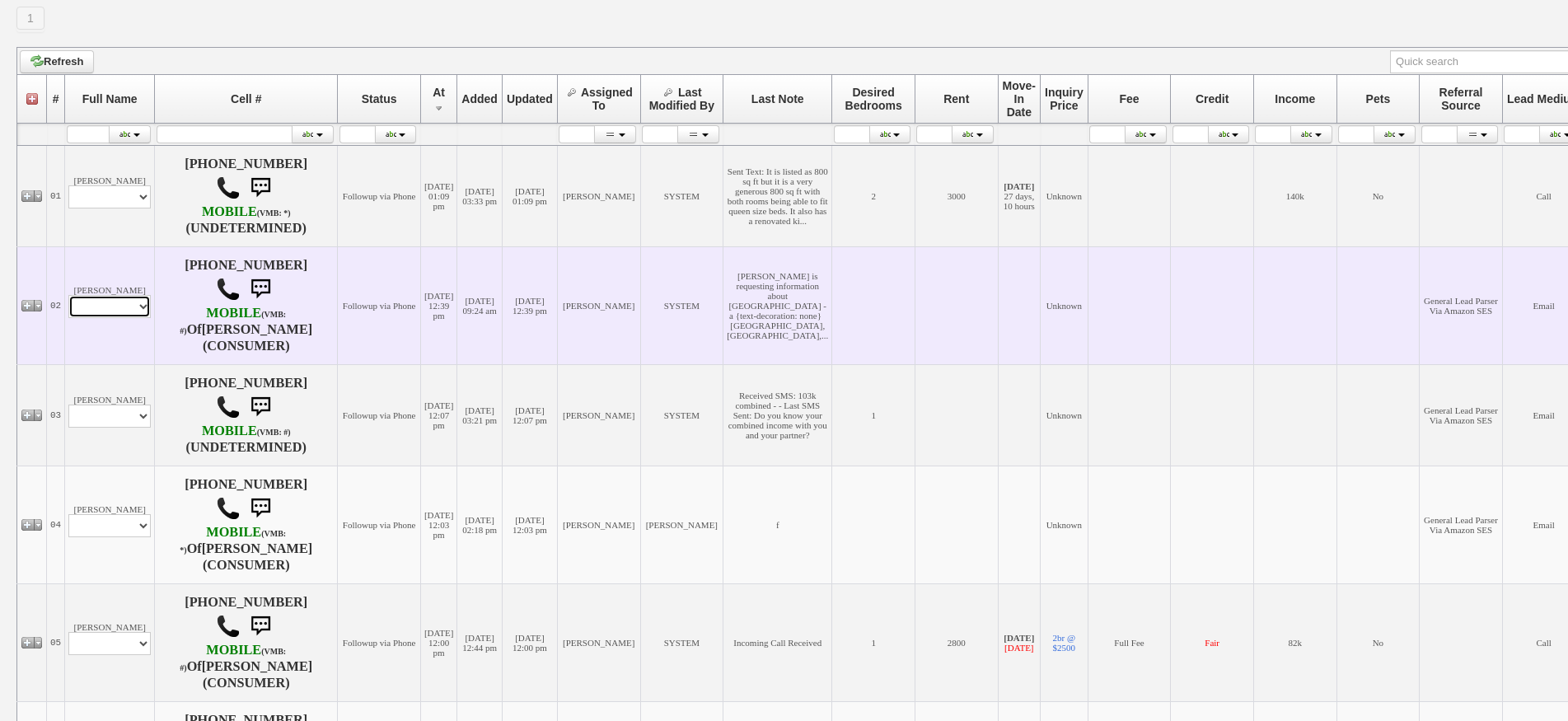
click at [127, 314] on select "Profile Edit Print Email Externally (Will Not Be Tracked In CRM) Closed Deals" at bounding box center [109, 306] width 83 height 23
select select "ChangeURL,/crm/custom/edit_client_form.php?redirect=%2Fcrm%2Fclients.php&id=142…"
click at [68, 297] on select "Profile Edit Print Email Externally (Will Not Be Tracked In CRM) Closed Deals" at bounding box center [109, 306] width 83 height 23
select select
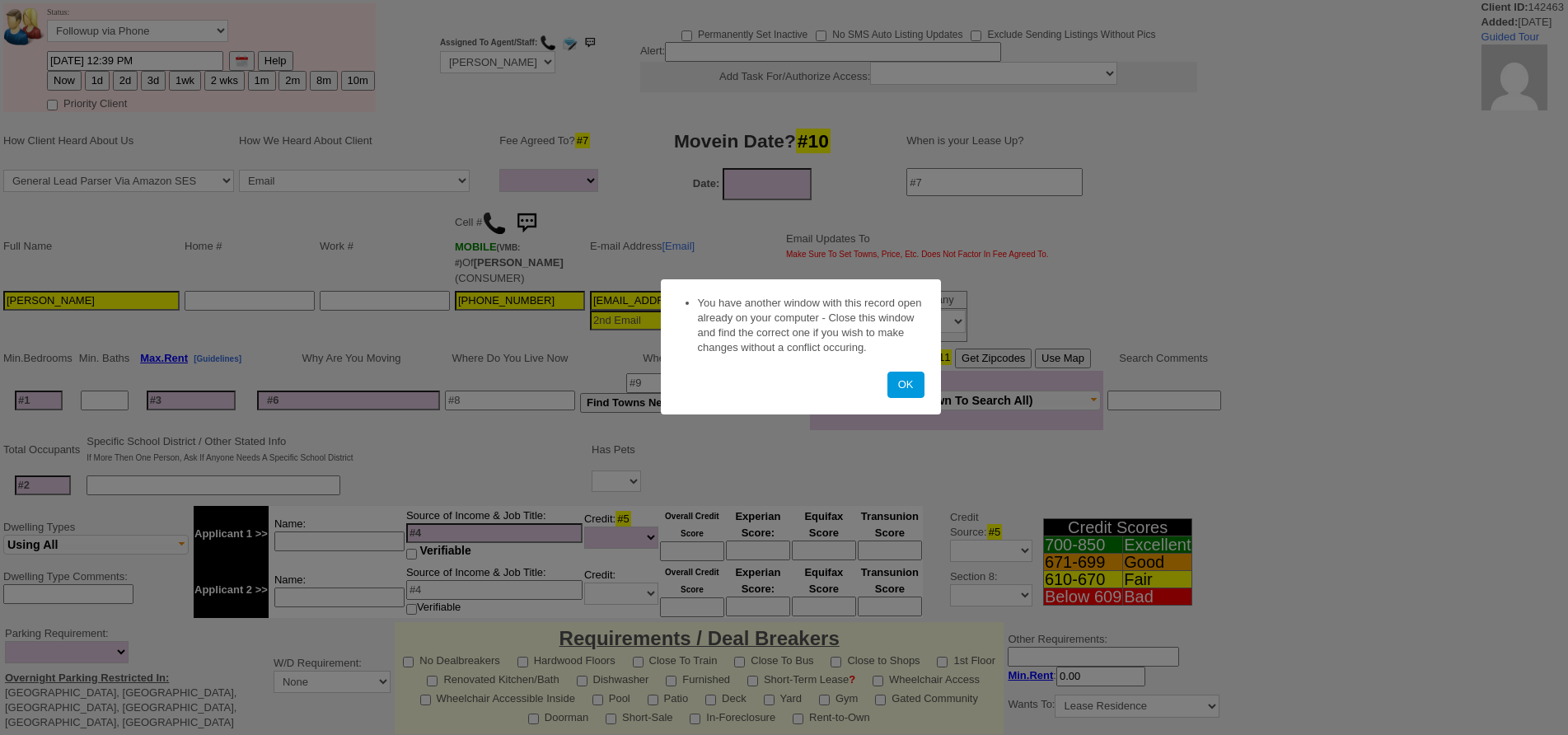
select select
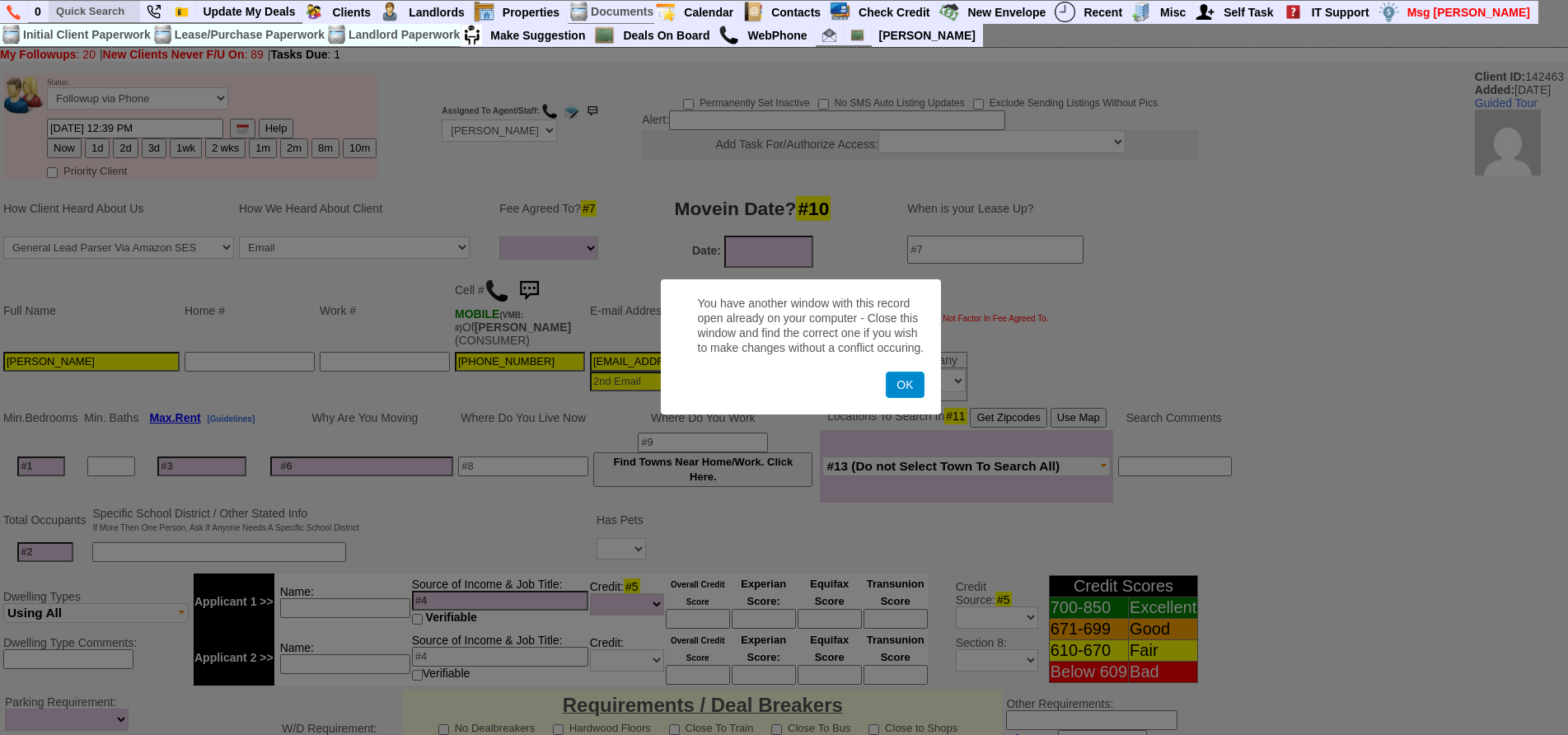
click at [101, 7] on input "text" at bounding box center [94, 11] width 90 height 20
drag, startPoint x: 908, startPoint y: 389, endPoint x: 881, endPoint y: 366, distance: 35.5
click at [908, 389] on button "OK" at bounding box center [905, 384] width 38 height 26
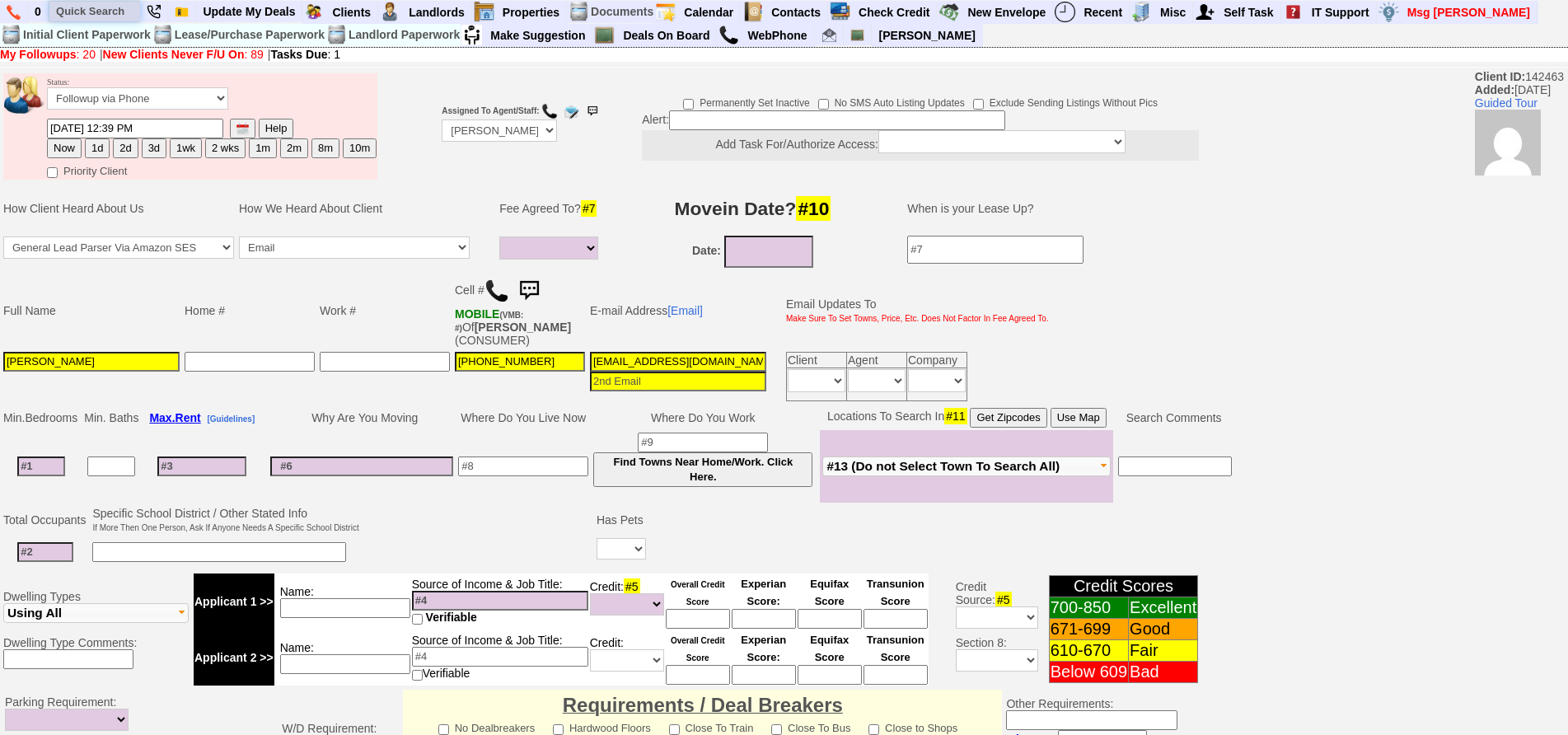
click at [86, 16] on input "text" at bounding box center [94, 11] width 90 height 20
click at [120, 13] on input "miji lee" at bounding box center [94, 11] width 90 height 20
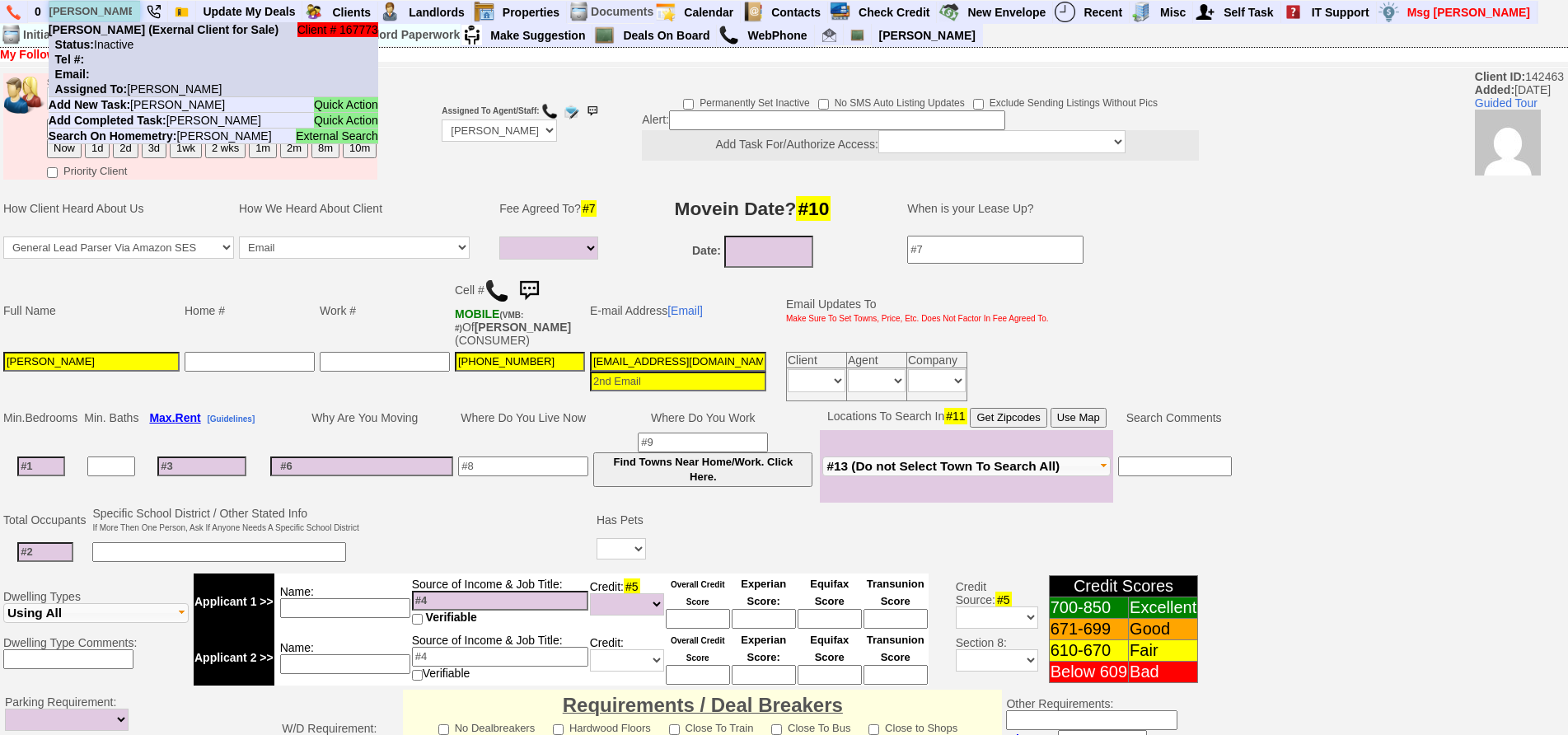
type input "miji lee"
click at [136, 37] on li "Client # 167773 Miji Lee (Exernal Client for Sale) Status: Inactive Tel #: Emai…" at bounding box center [213, 59] width 330 height 75
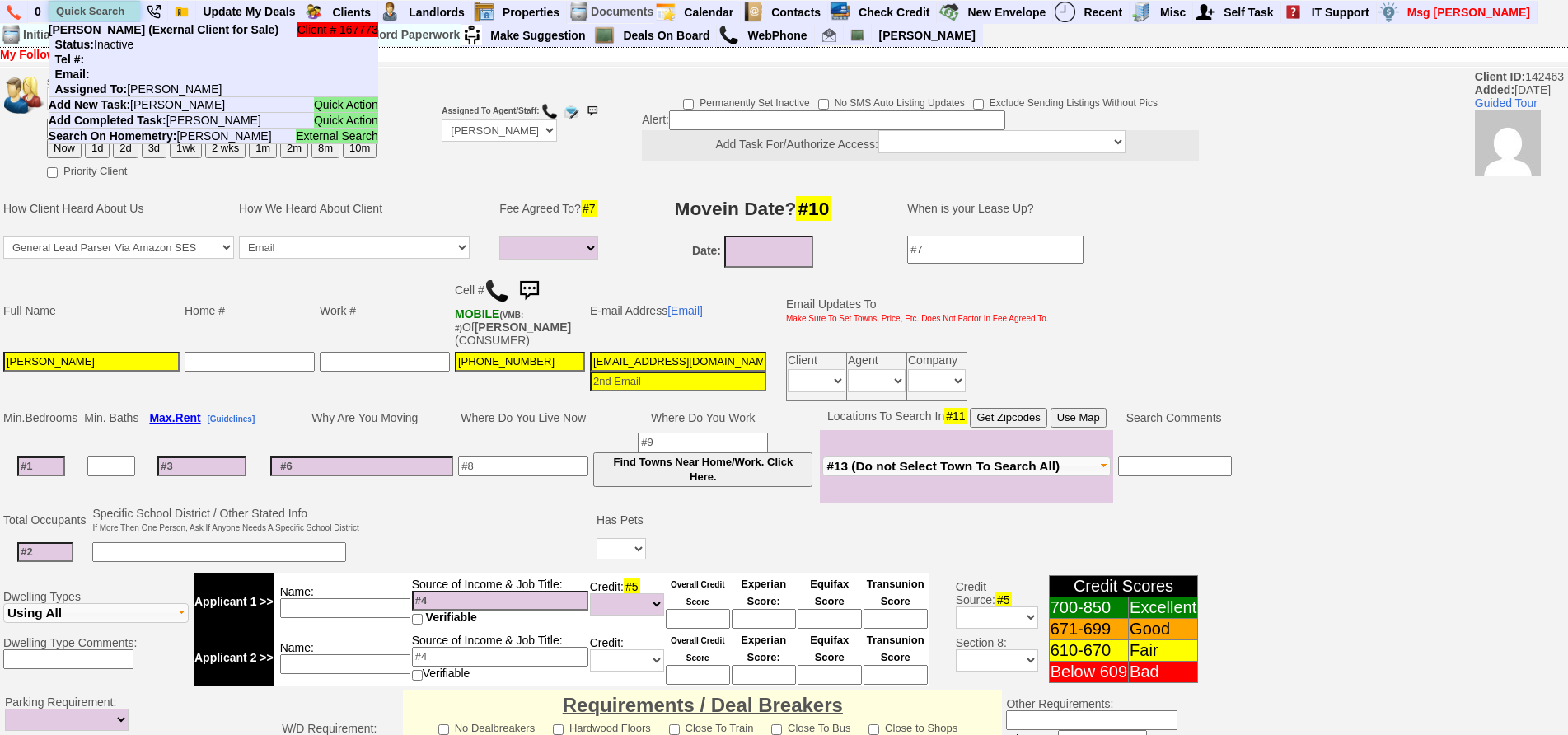
click at [99, 13] on input "text" at bounding box center [94, 11] width 90 height 20
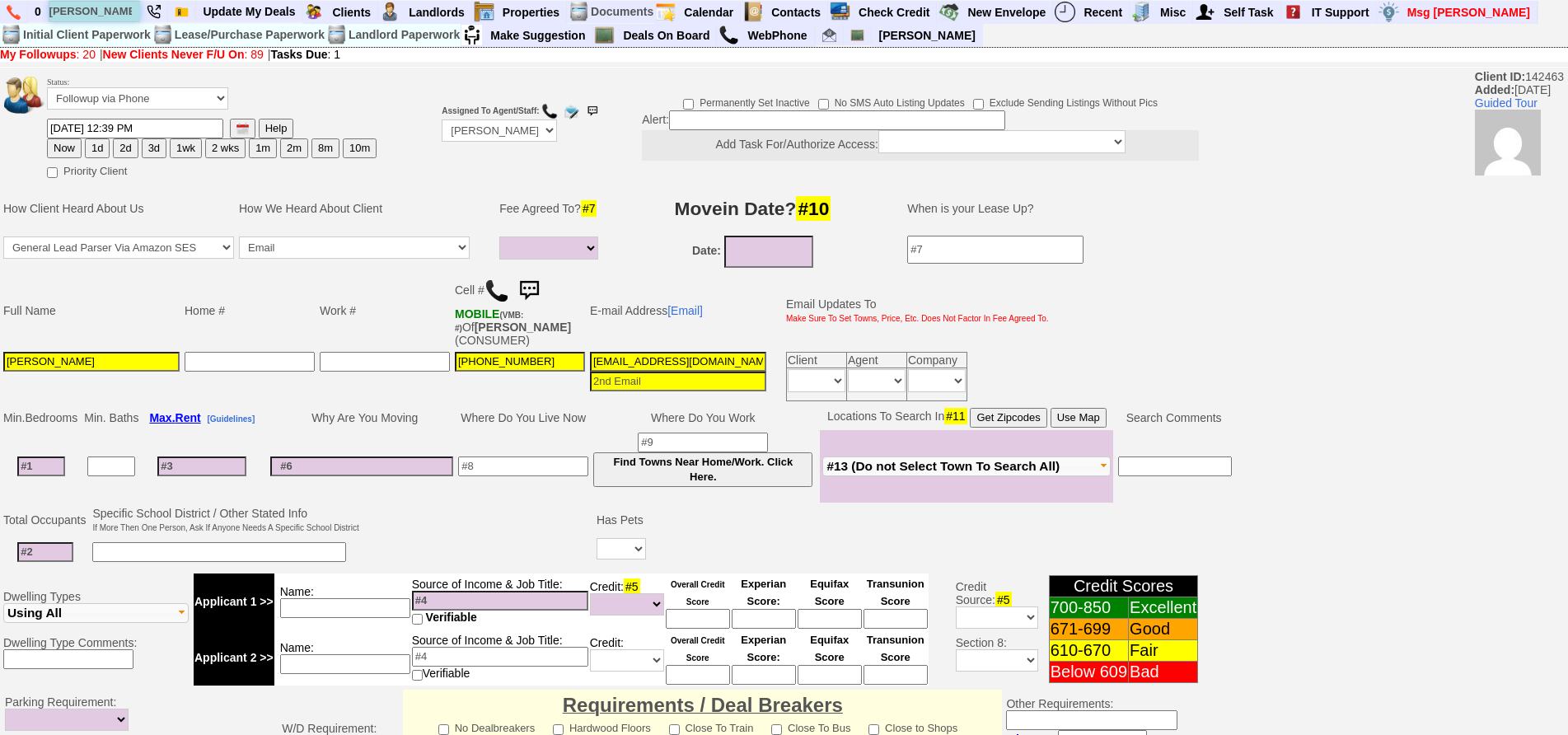
click at [115, 8] on input "dayle" at bounding box center [94, 11] width 90 height 20
click at [117, 8] on input "dayle" at bounding box center [94, 11] width 90 height 20
click at [122, 15] on input "dayle" at bounding box center [94, 11] width 90 height 20
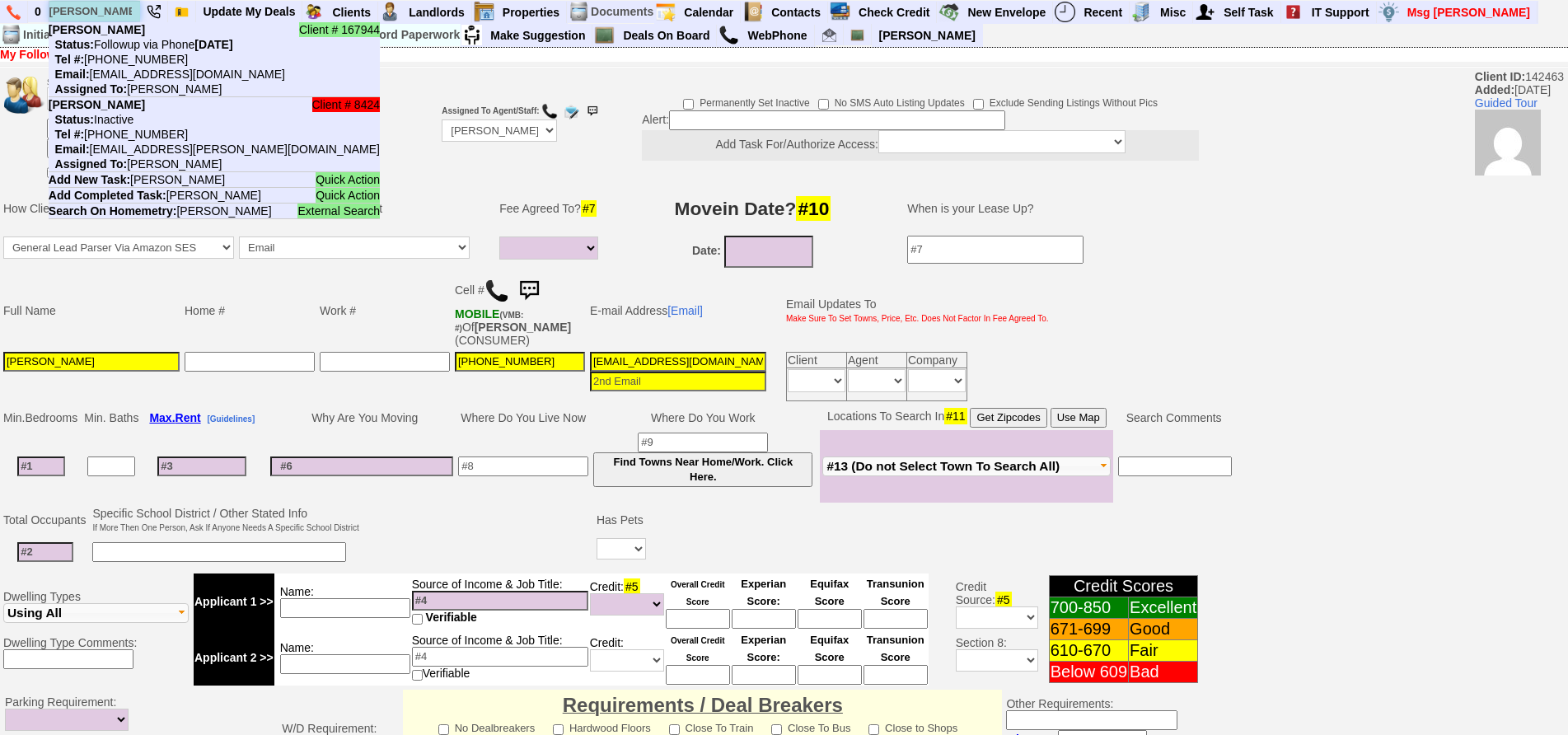
click at [112, 15] on input "dayle" at bounding box center [94, 11] width 90 height 20
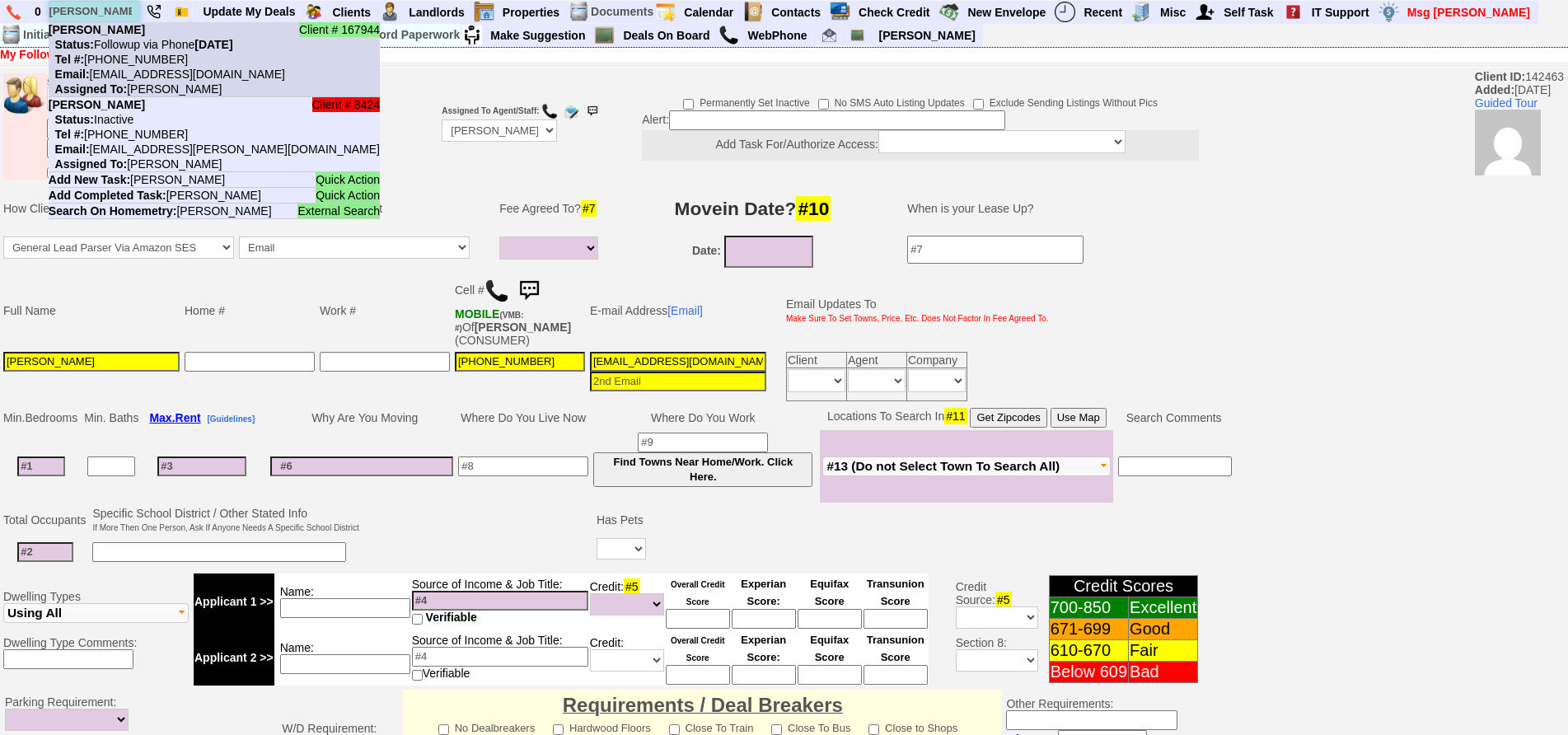
type input "dayle"
click at [125, 33] on b "Dayle Lawrence" at bounding box center [96, 30] width 96 height 14
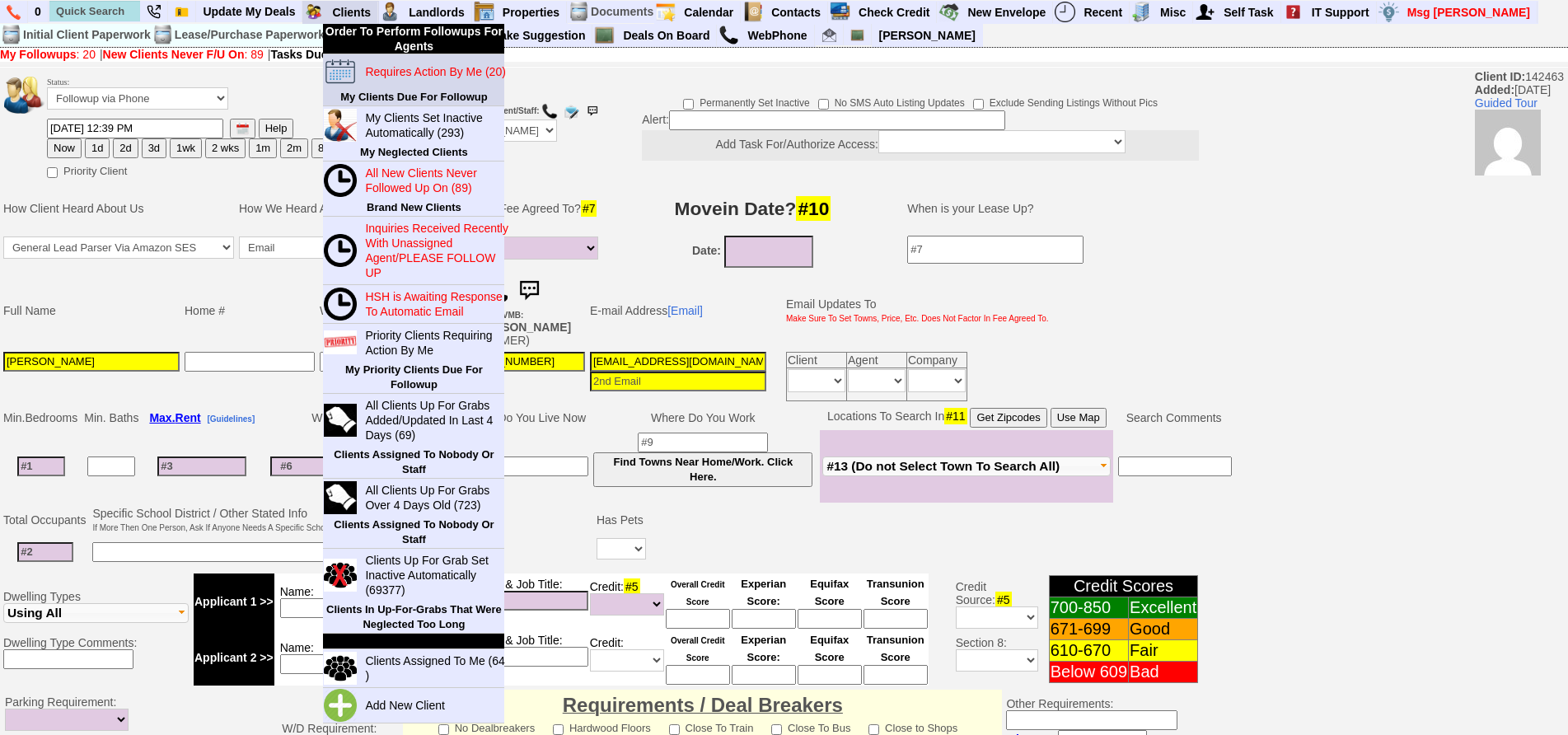
click at [386, 67] on blink "Requires Action By Me (20)" at bounding box center [435, 72] width 140 height 14
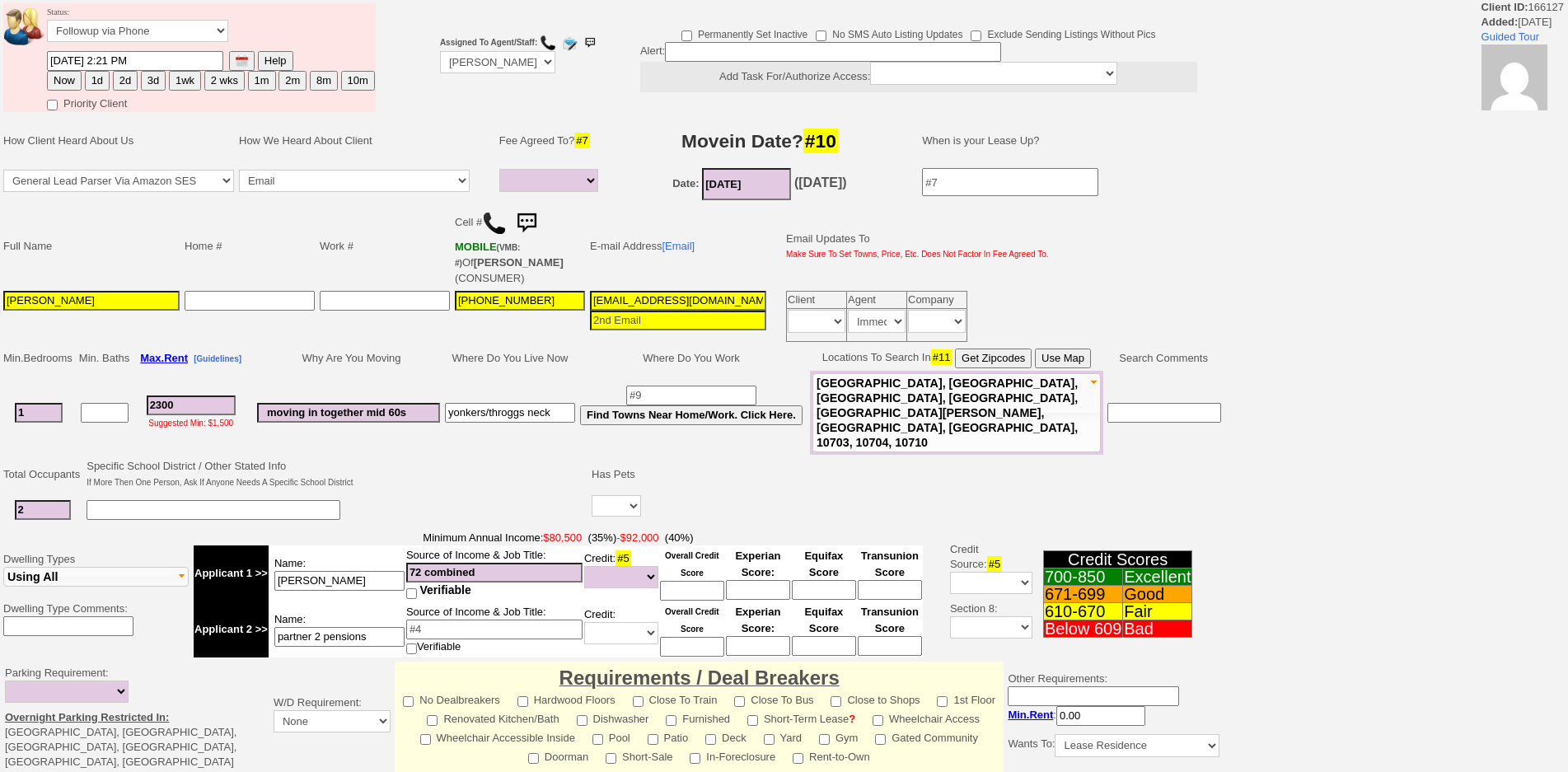
select select
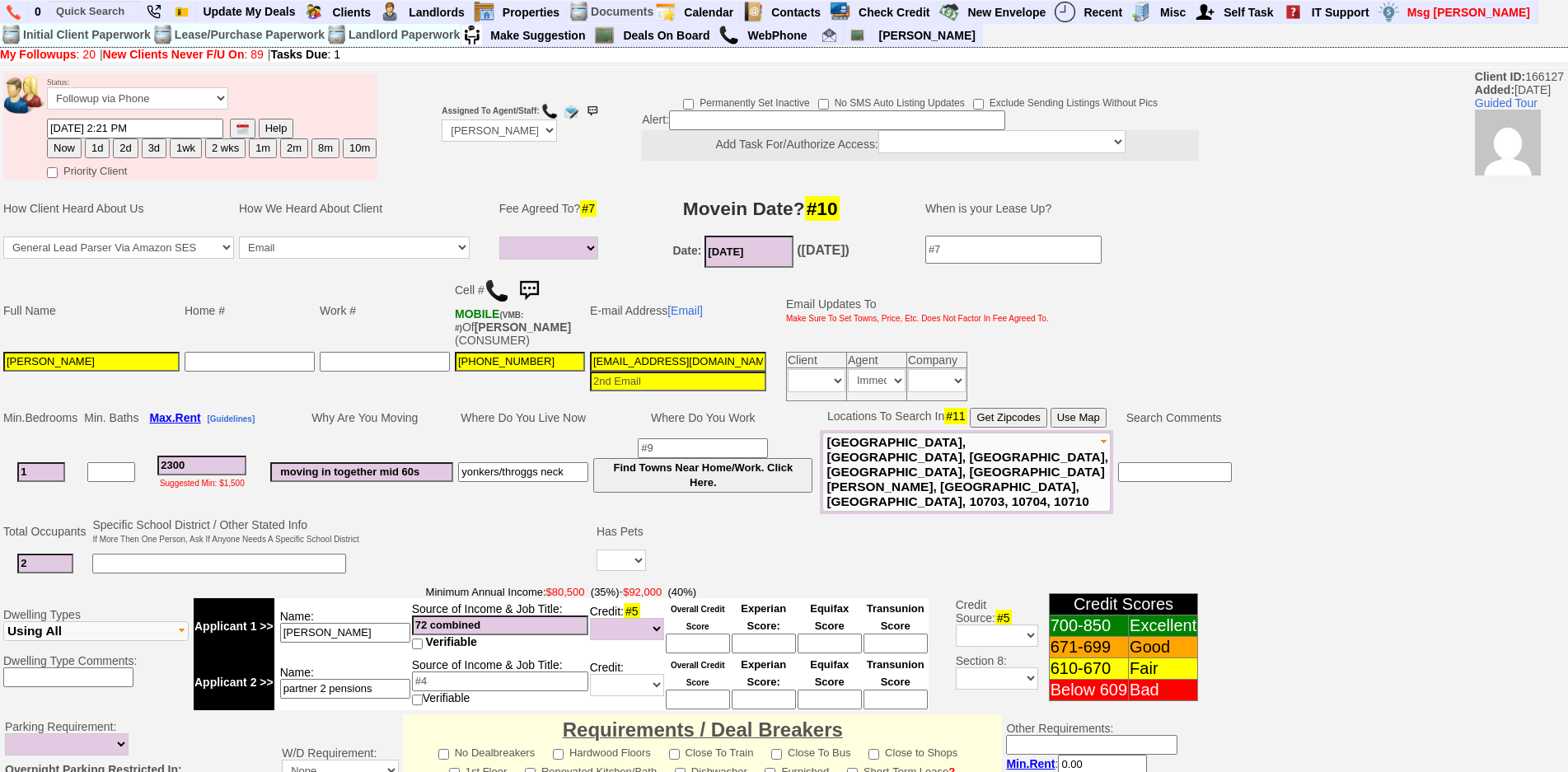
click at [538, 287] on img at bounding box center [529, 291] width 33 height 33
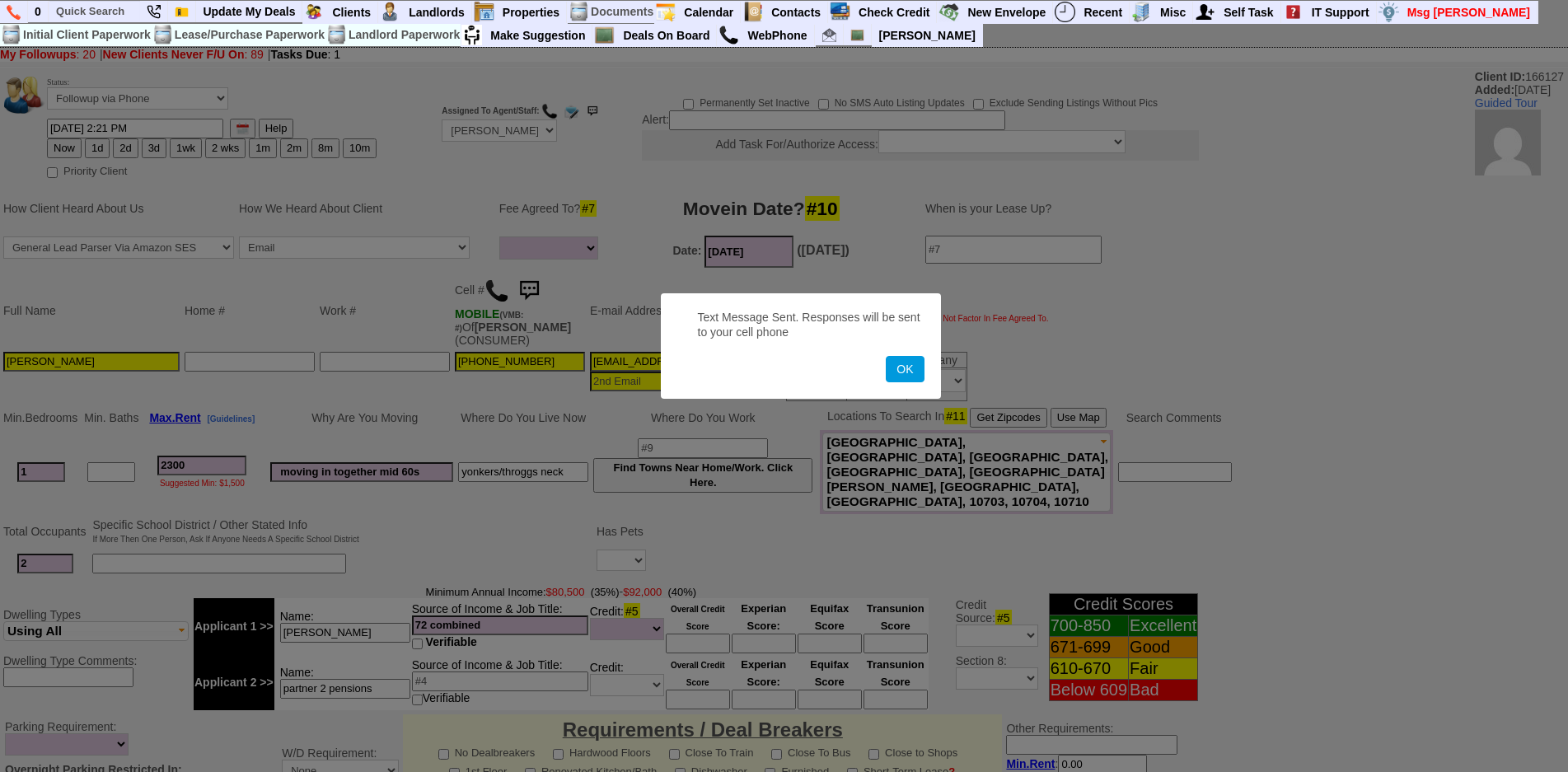
click at [886, 356] on button "OK" at bounding box center [905, 368] width 38 height 26
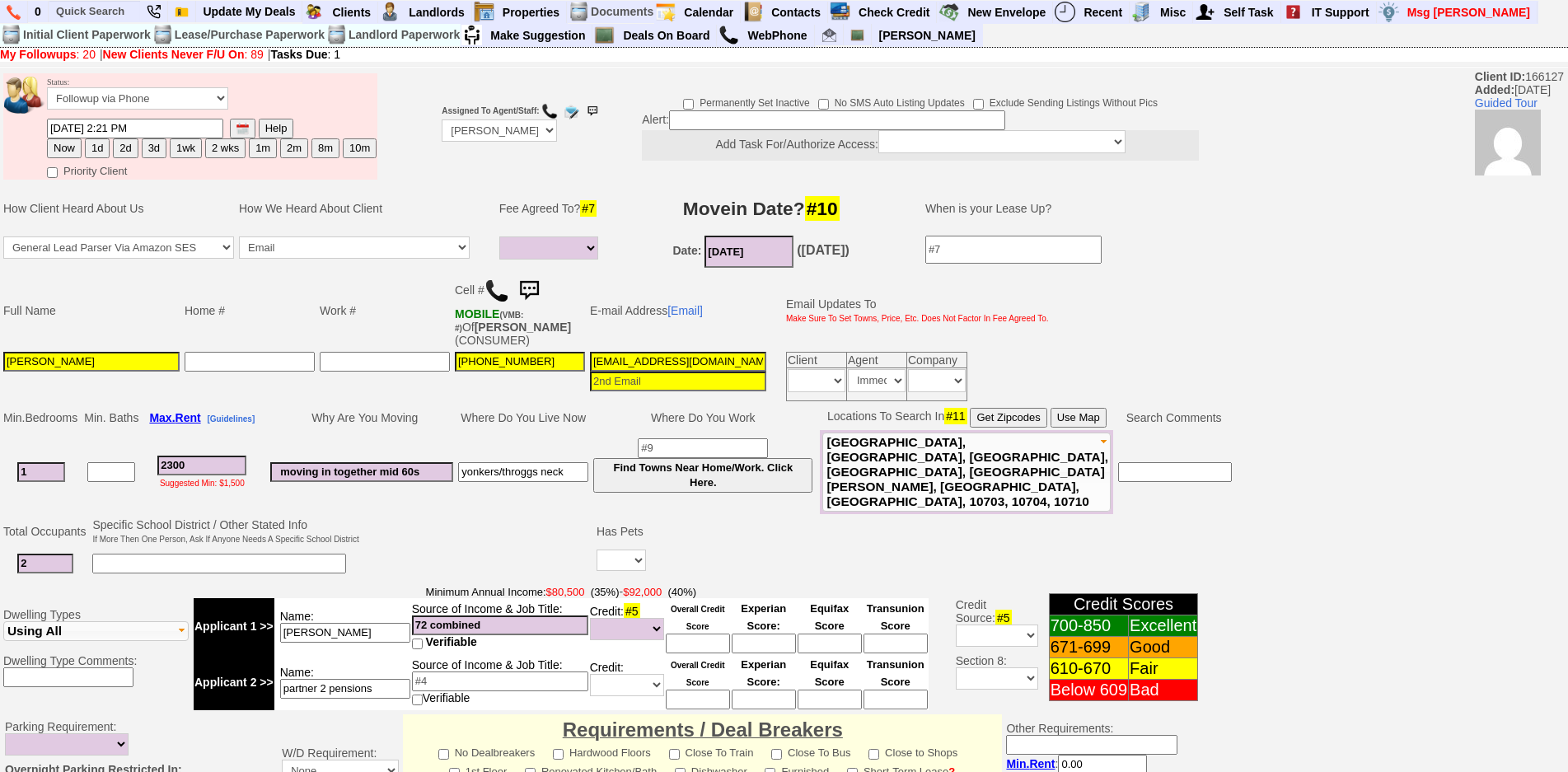
click at [538, 287] on img at bounding box center [529, 291] width 33 height 33
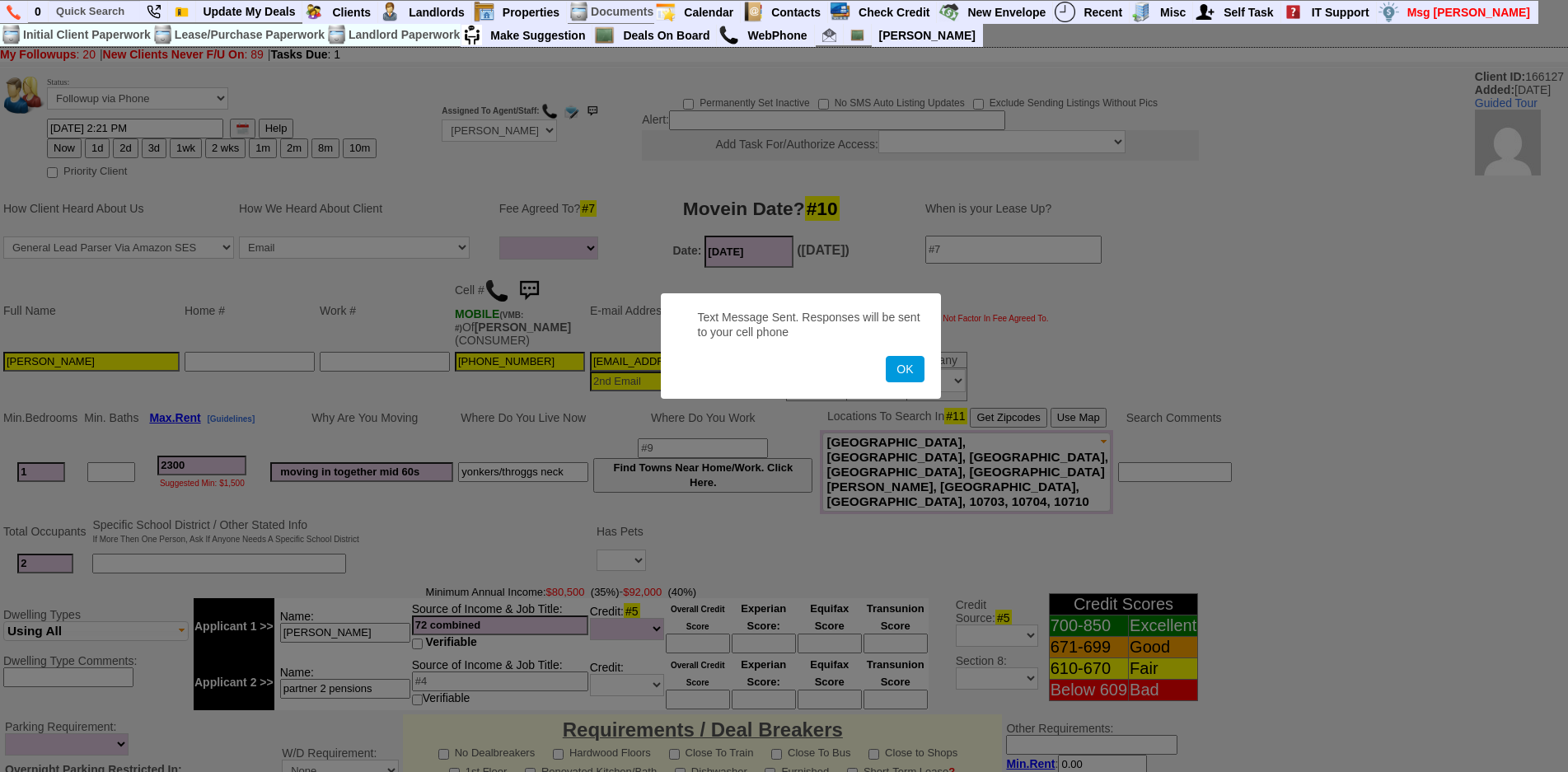
click at [886, 356] on button "OK" at bounding box center [905, 368] width 38 height 26
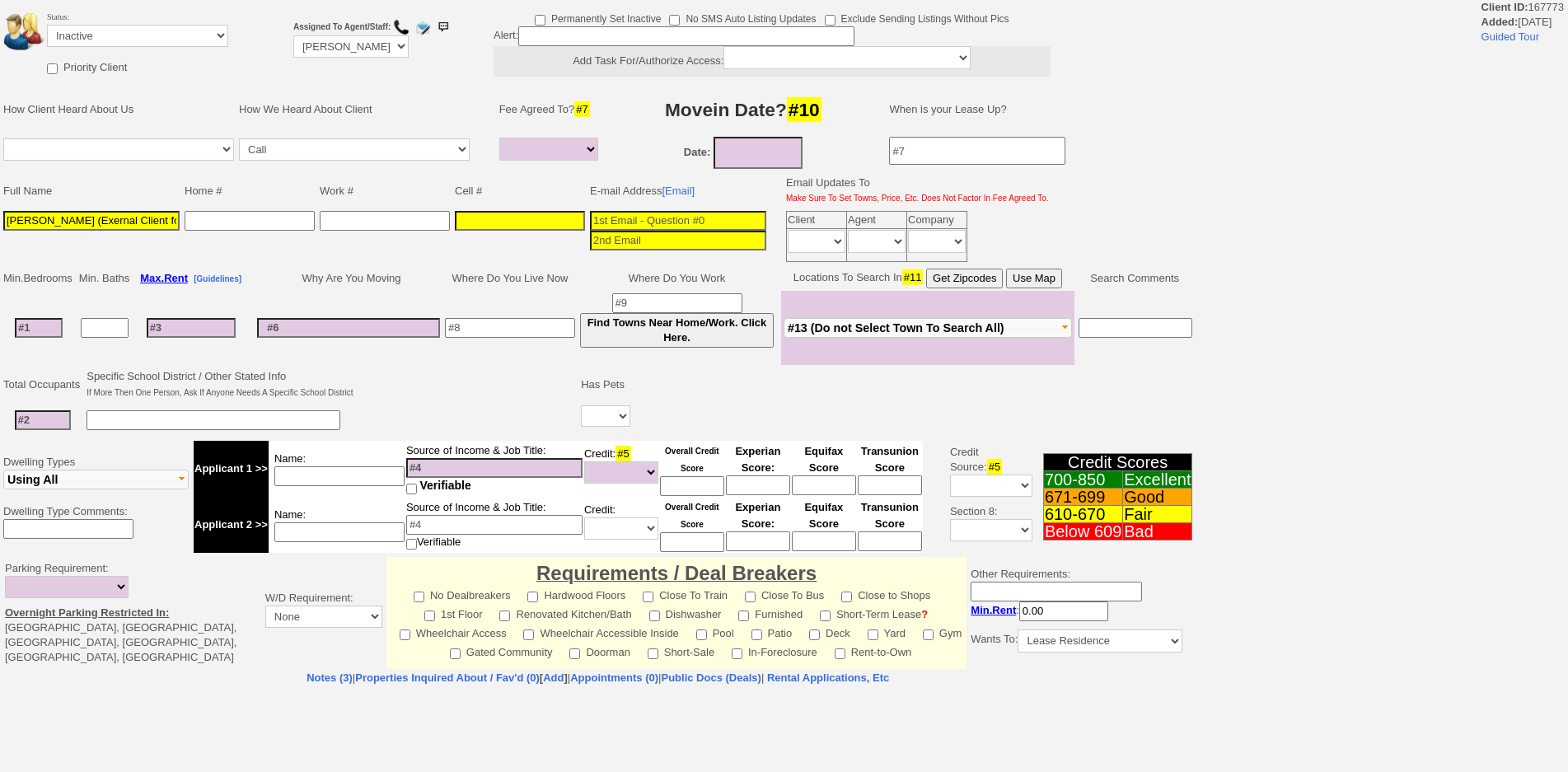
select select
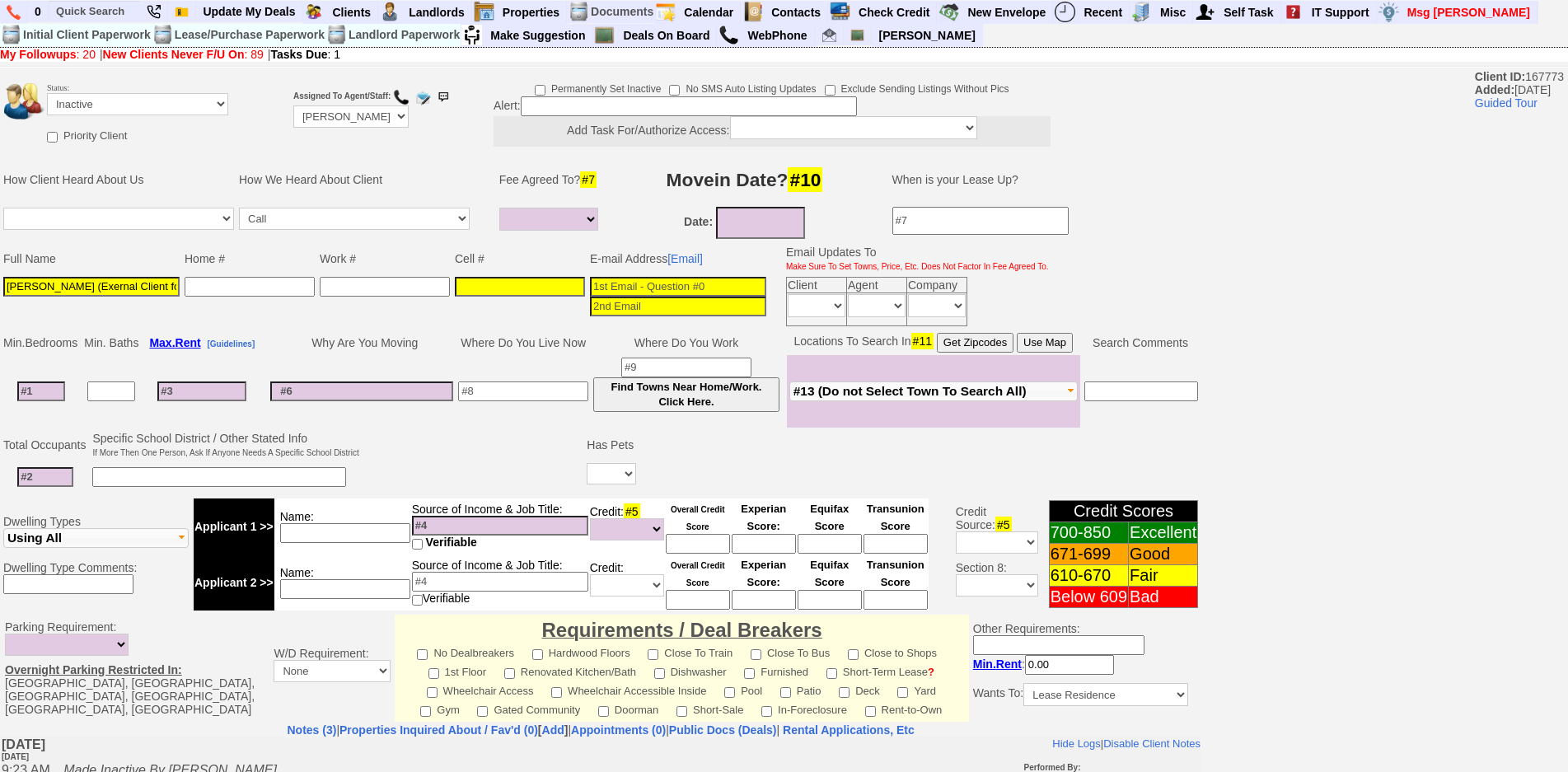
drag, startPoint x: 163, startPoint y: 294, endPoint x: 162, endPoint y: 285, distance: 9.1
click at [162, 285] on input "[PERSON_NAME] (Exernal Client for Sale)" at bounding box center [90, 287] width 176 height 19
drag, startPoint x: 162, startPoint y: 285, endPoint x: 0, endPoint y: 234, distance: 169.8
click at [0, 234] on tbody "Status: Followup via Phone Followup via Email Followup When Section 8 Property …" at bounding box center [600, 595] width 1201 height 1050
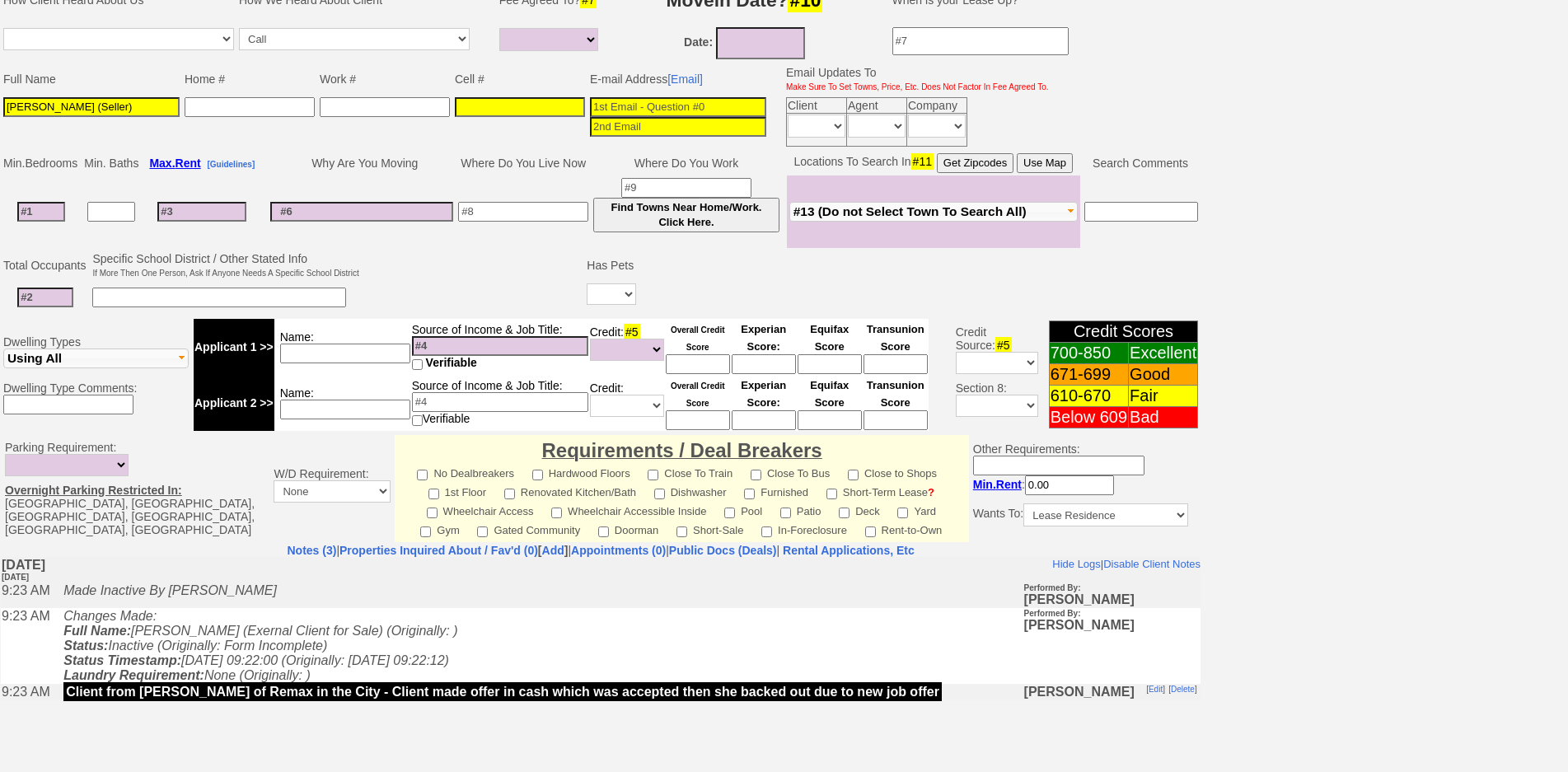
scroll to position [363, 0]
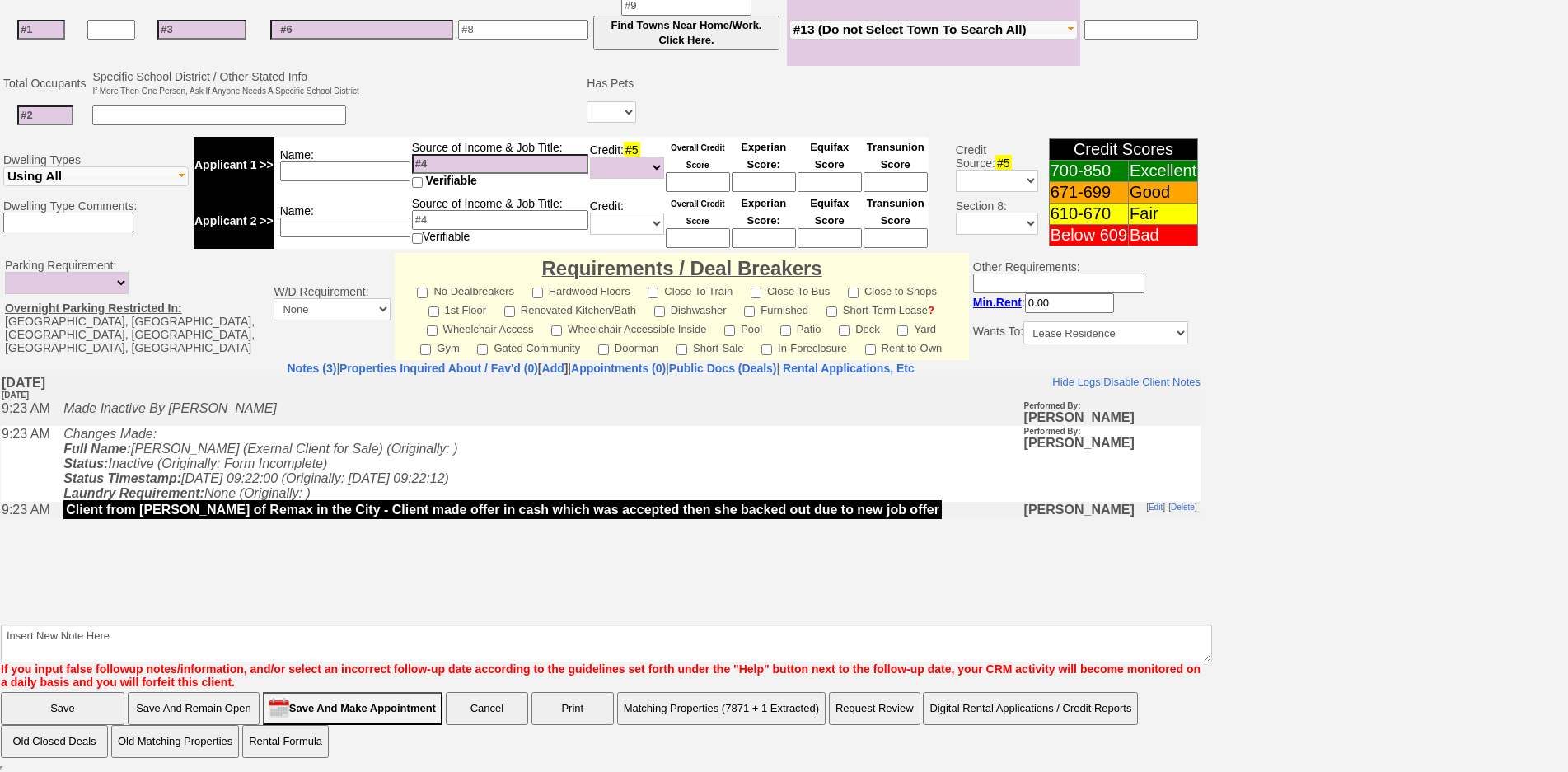
type input "Daniel Carillo (Seller)"
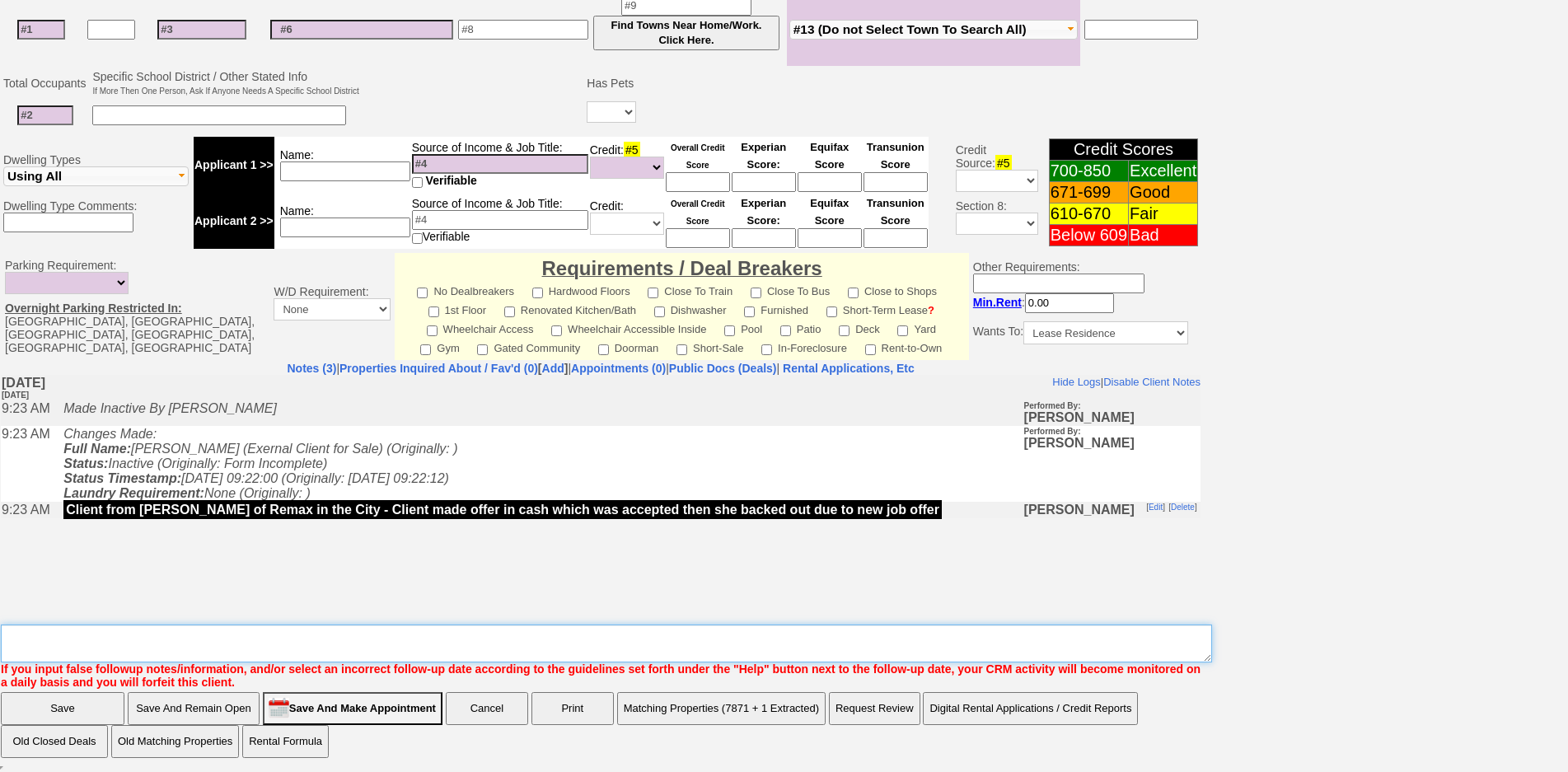
click at [239, 643] on textarea "Insert New Note Here" at bounding box center [606, 643] width 1211 height 38
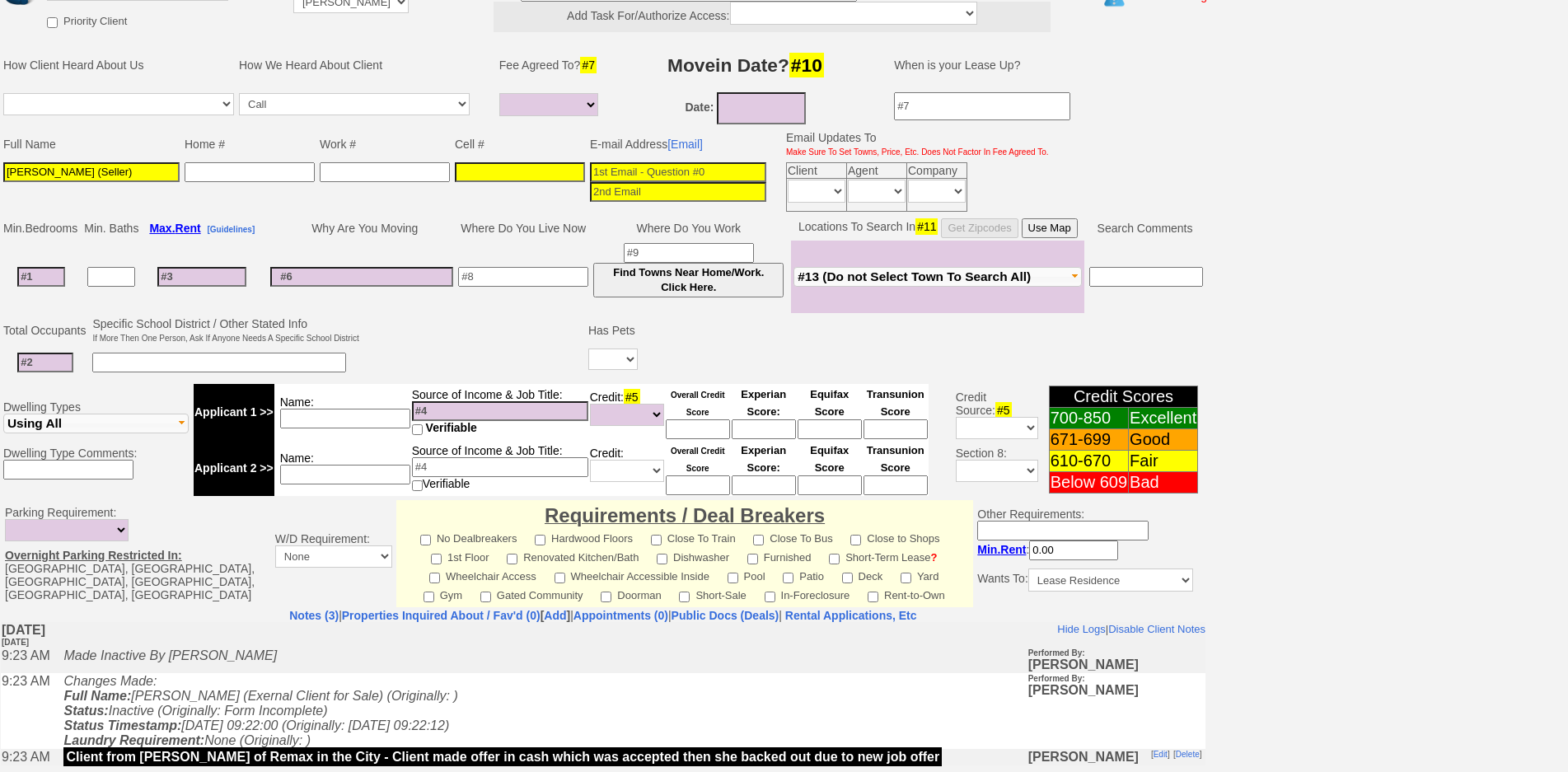
scroll to position [0, 0]
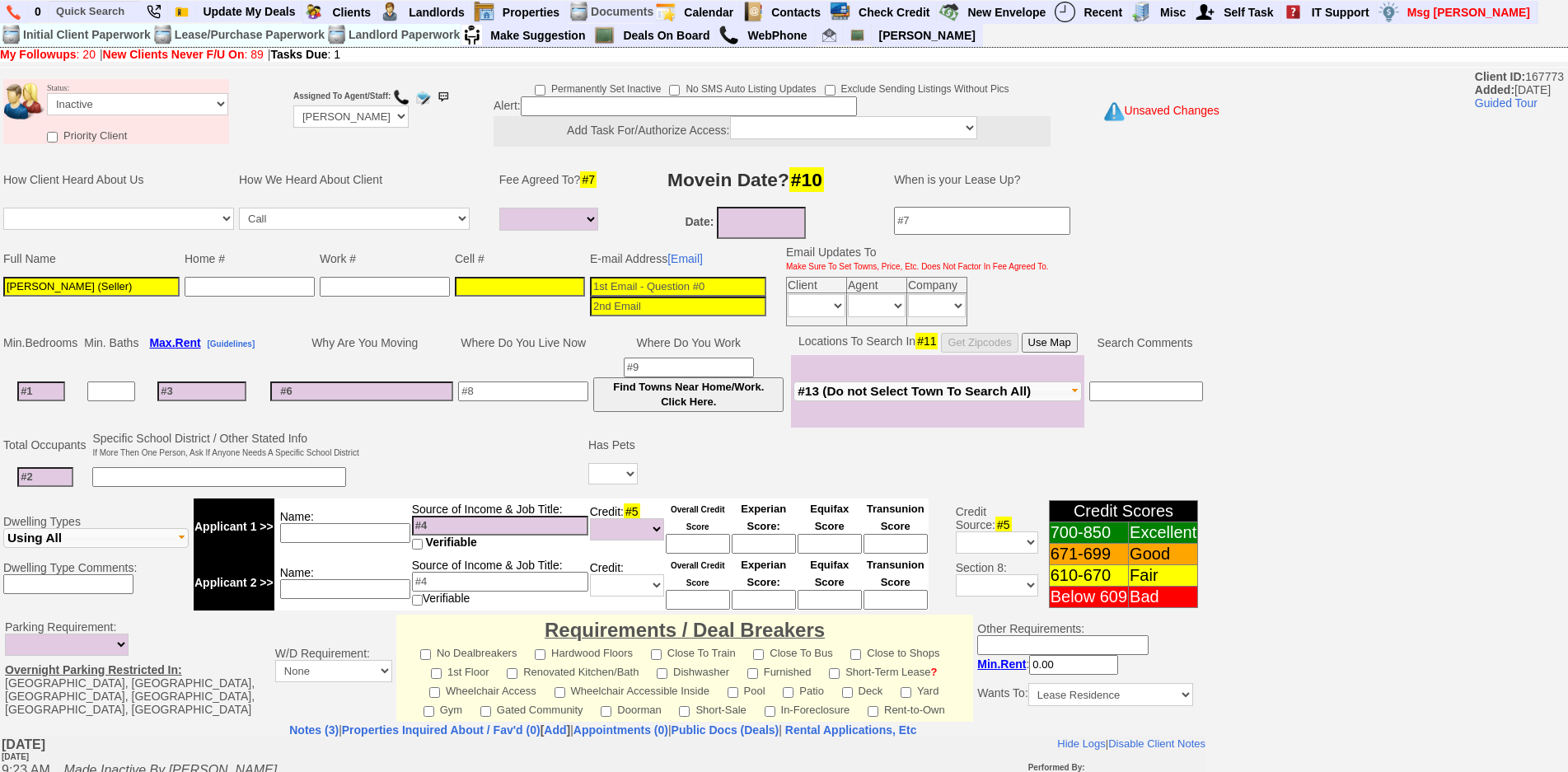
click at [115, 116] on td "Status: Followup via Phone Followup via Email Followup When Section 8 Property …" at bounding box center [137, 101] width 183 height 45
click at [116, 111] on select "Followup via Phone Followup via Email Followup When Section 8 Property Found De…" at bounding box center [137, 104] width 181 height 22
select select "Followup via Phone"
click at [47, 93] on select "Followup via Phone Followup via Email Followup When Section 8 Property Found De…" at bounding box center [137, 104] width 181 height 22
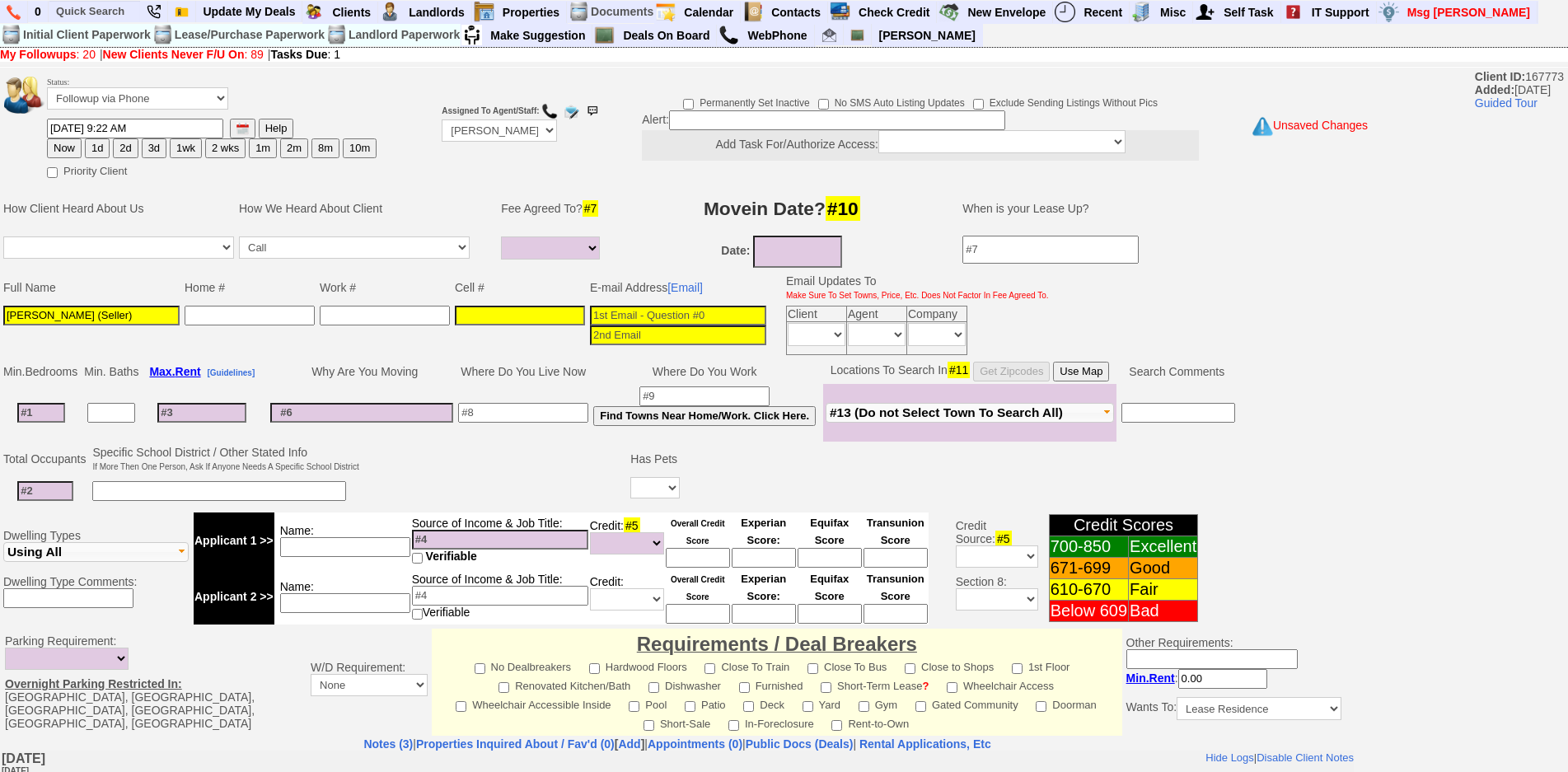
click at [97, 151] on button "1d" at bounding box center [96, 148] width 24 height 19
type input "09/18/2025 01:52 PM"
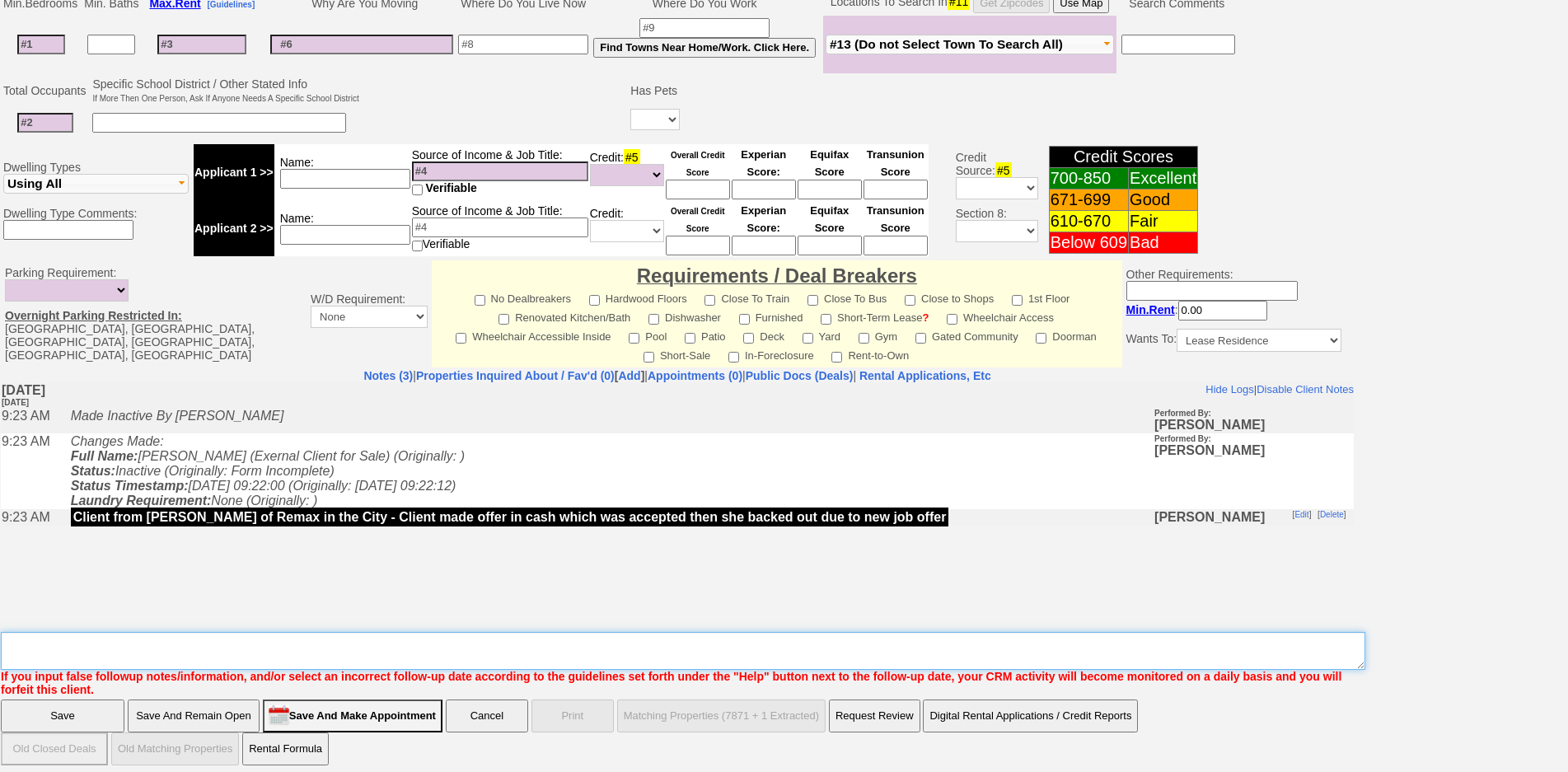
click at [374, 657] on textarea "Insert New Note Here" at bounding box center [683, 650] width 1365 height 38
click at [375, 658] on textarea "Insert New Note Here" at bounding box center [683, 650] width 1365 height 38
type textarea "make new envelope for new a/o"
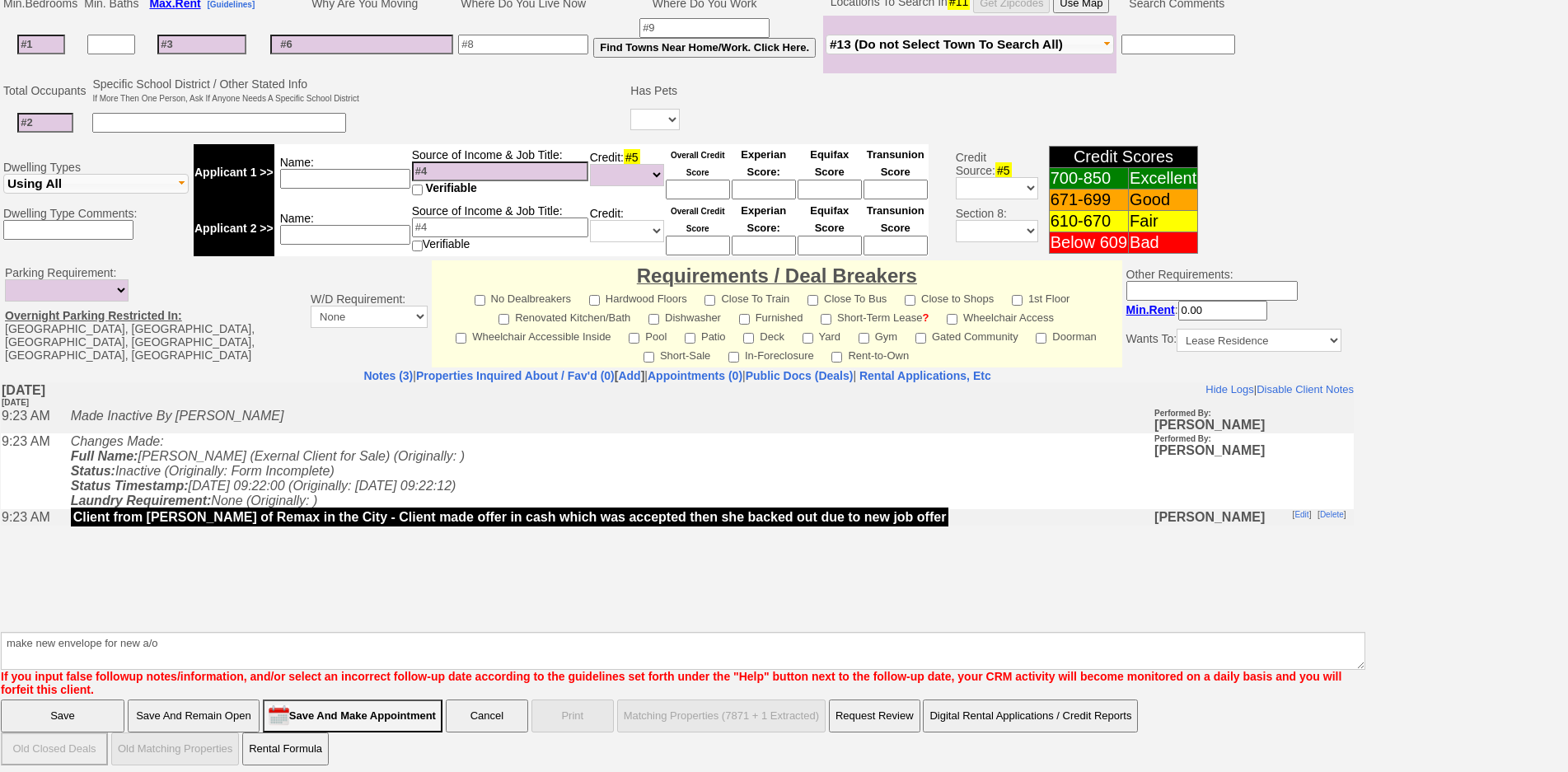
click input "Save" at bounding box center [62, 716] width 124 height 33
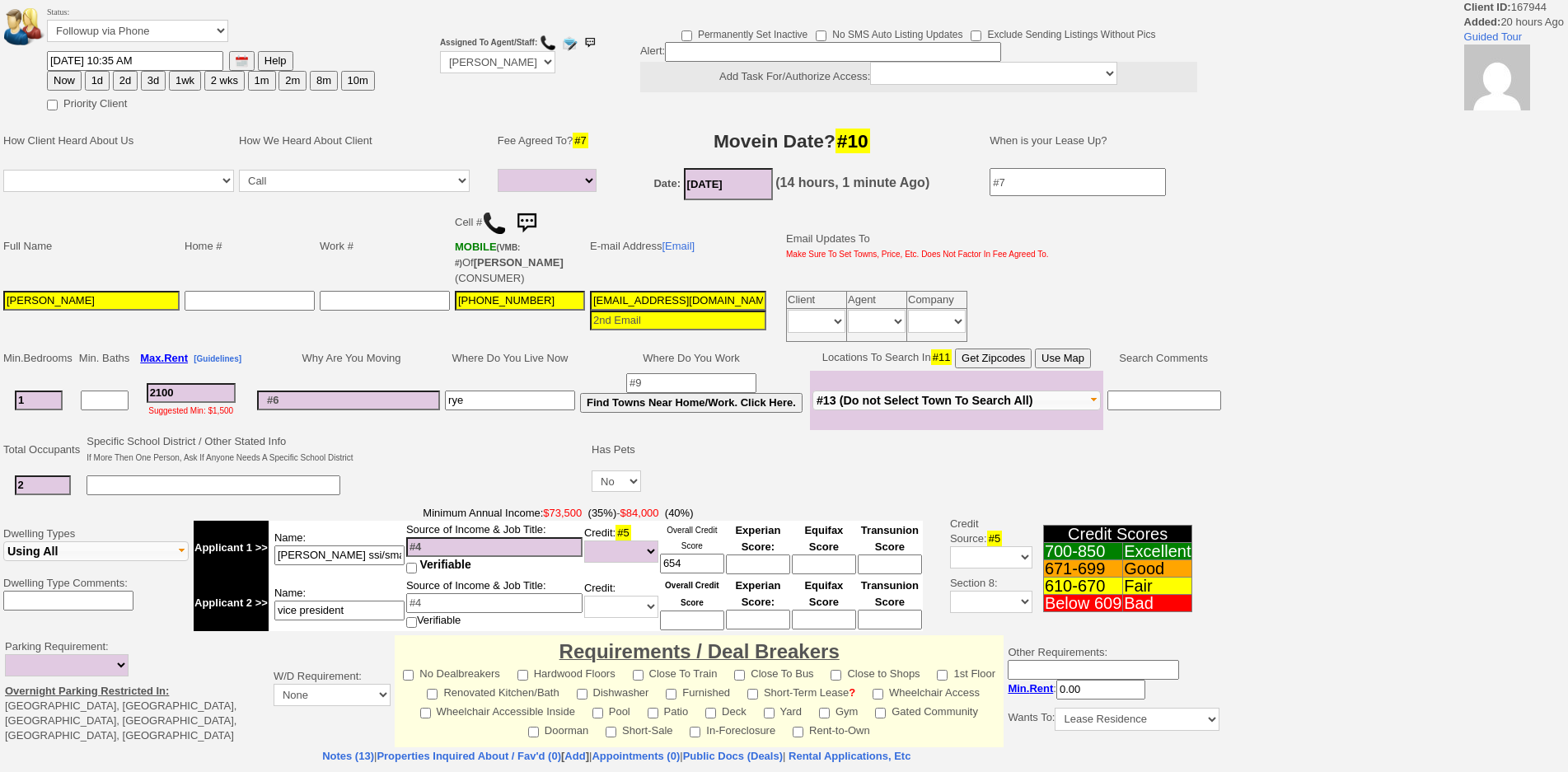
select select
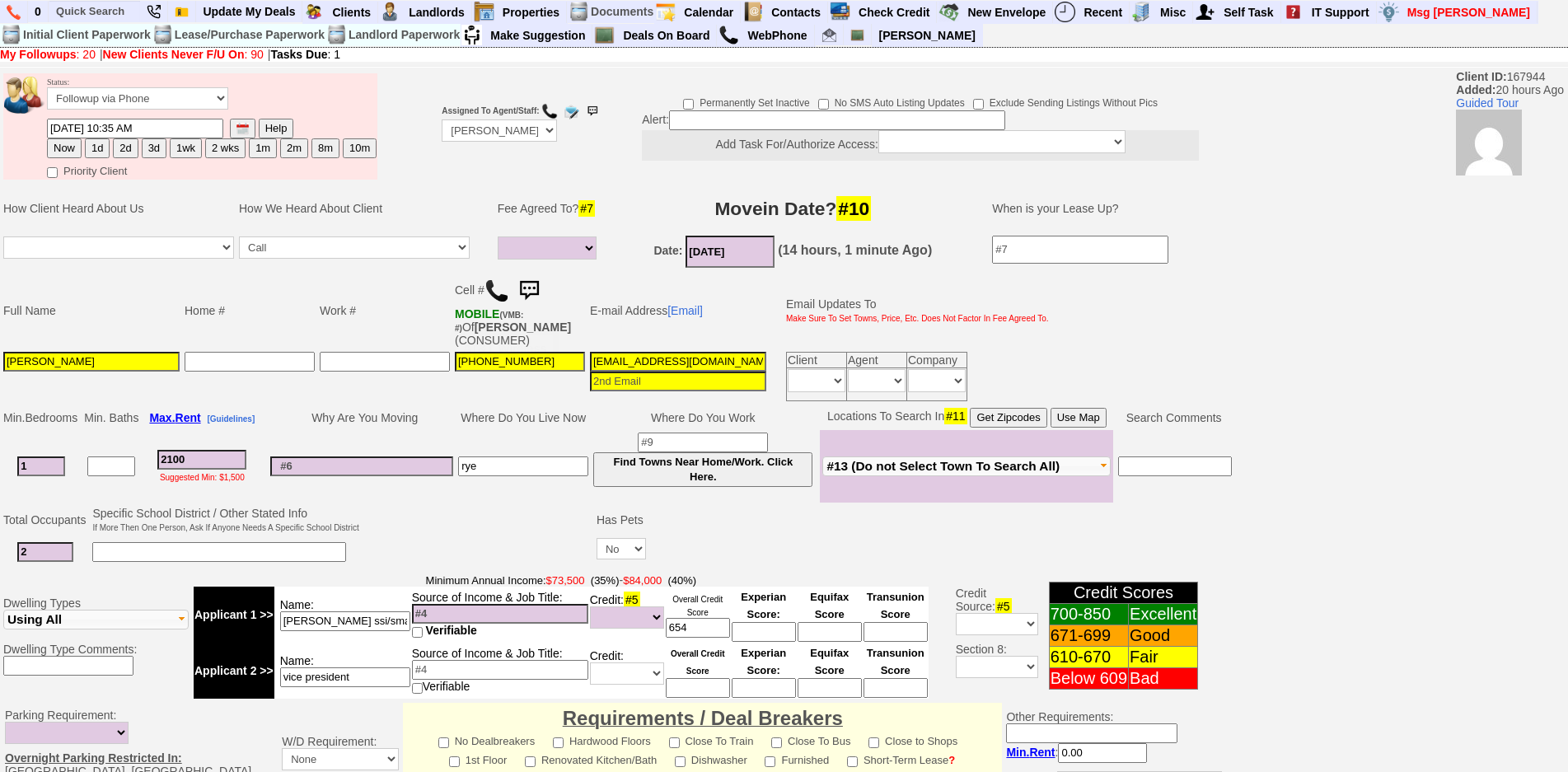
click at [488, 280] on img at bounding box center [496, 290] width 24 height 24
click at [93, 153] on button "1d" at bounding box center [96, 148] width 24 height 19
type input "09/18/2025 02:01 PM"
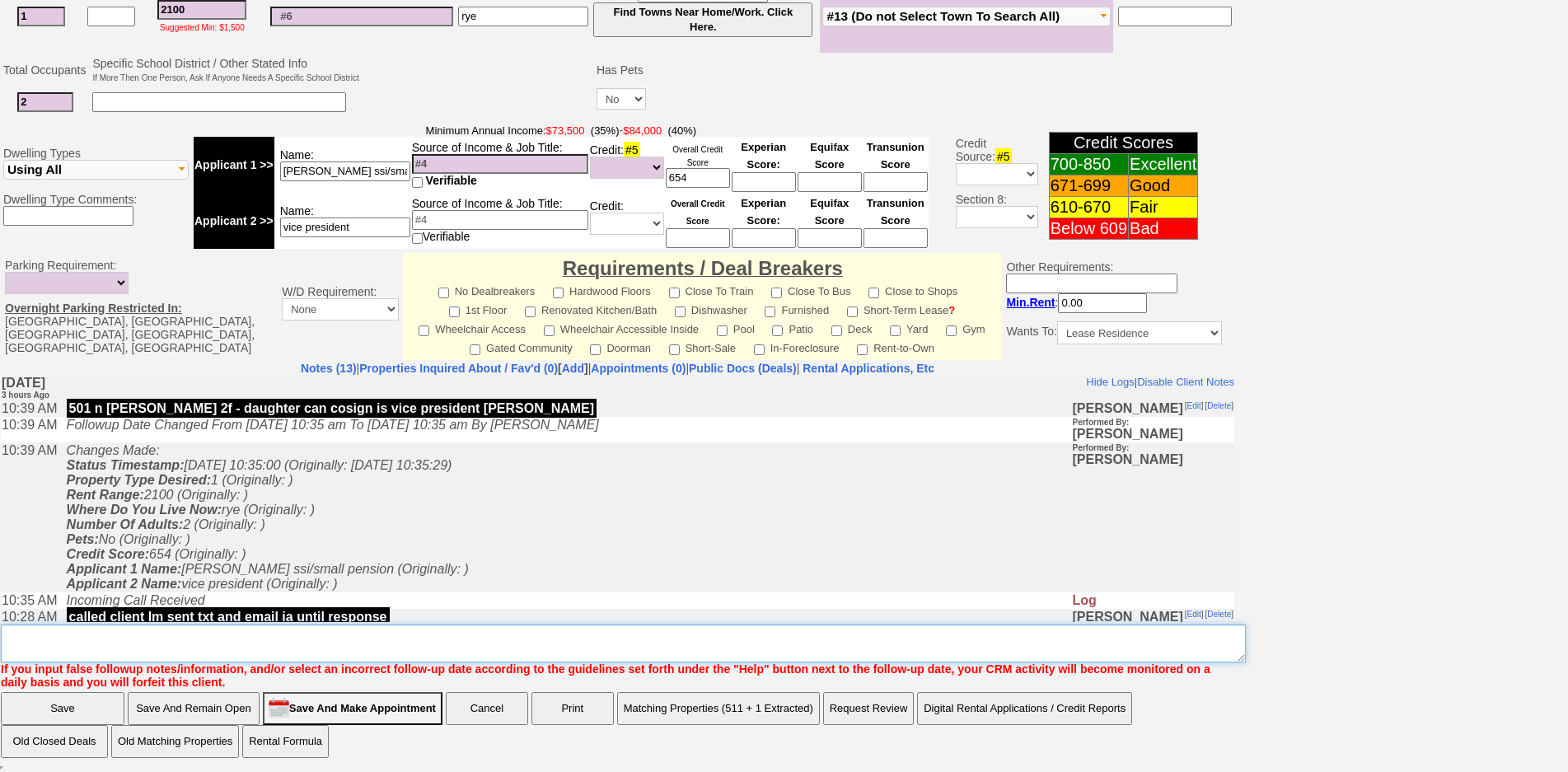
click at [563, 644] on textarea "Insert New Note Here" at bounding box center [624, 643] width 1245 height 38
type textarea "501 n barry"
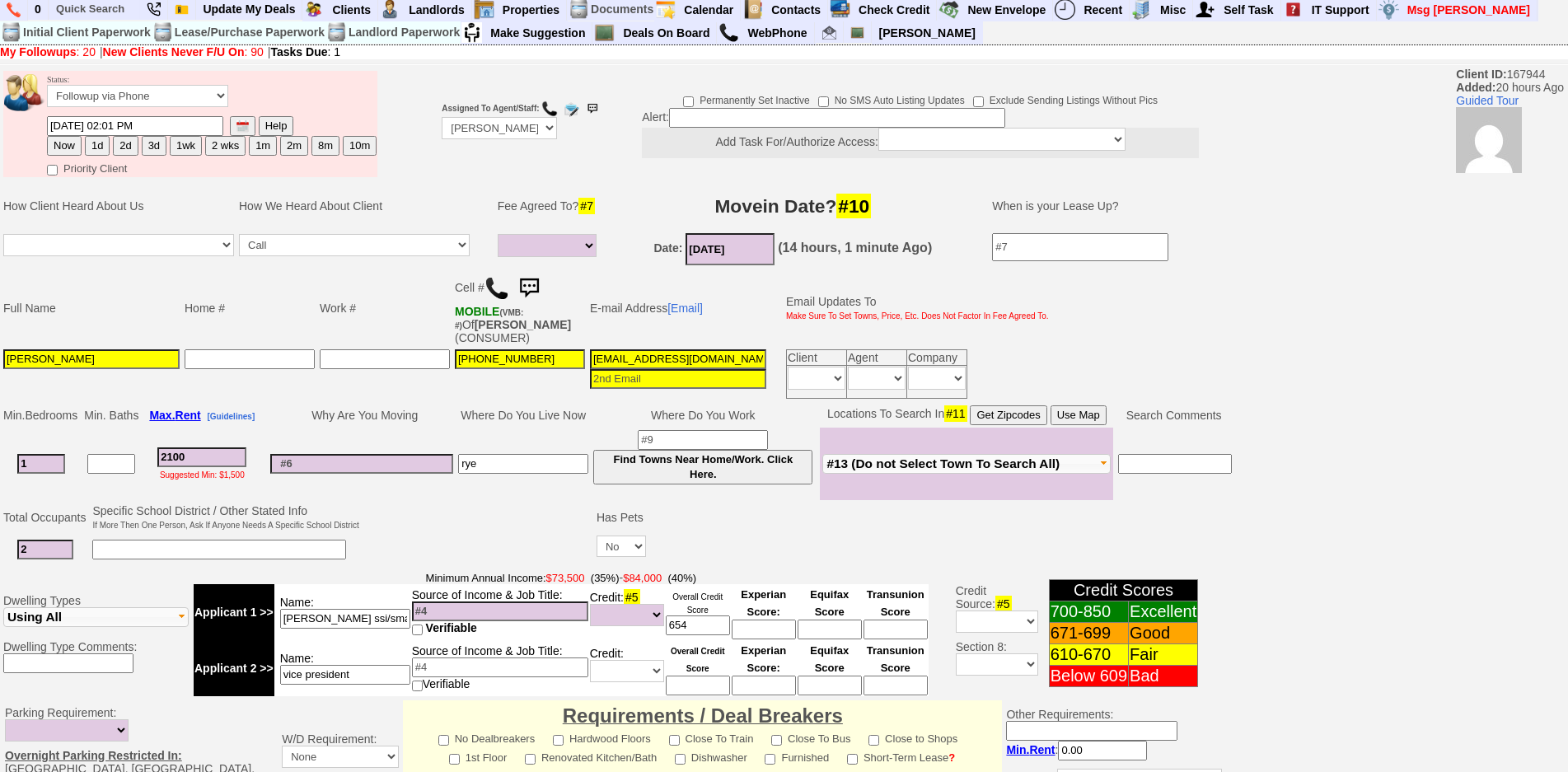
scroll to position [0, 0]
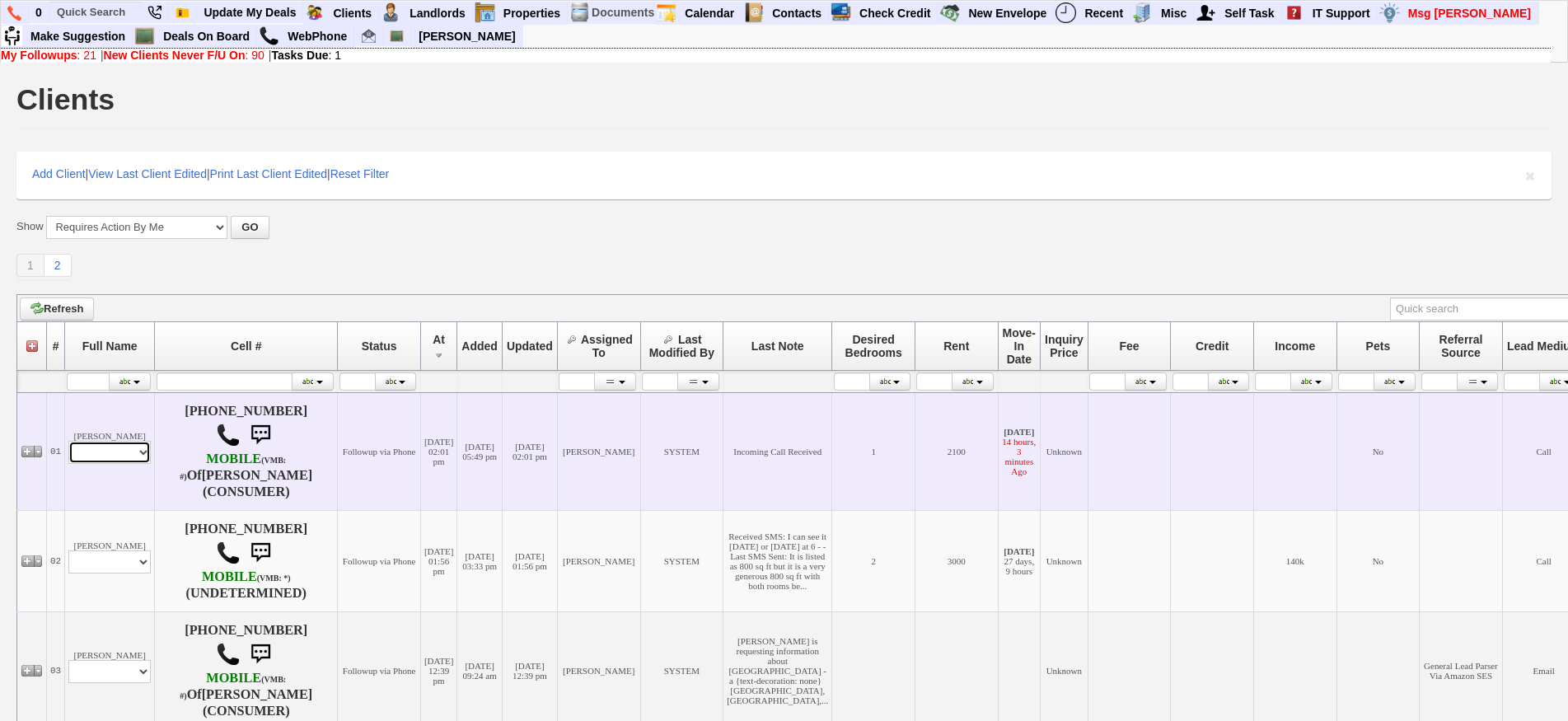
click at [125, 441] on select "Profile Edit Print Email Externally (Will Not Be Tracked In CRM) Closed Deals" at bounding box center [109, 452] width 83 height 23
select select "ChangeURL,/crm/custom/edit_client_form.php?redirect=%2Fcrm%2Fclients.php&id=167…"
click at [68, 441] on select "Profile Edit Print Email Externally (Will Not Be Tracked In CRM) Closed Deals" at bounding box center [109, 452] width 83 height 23
select select
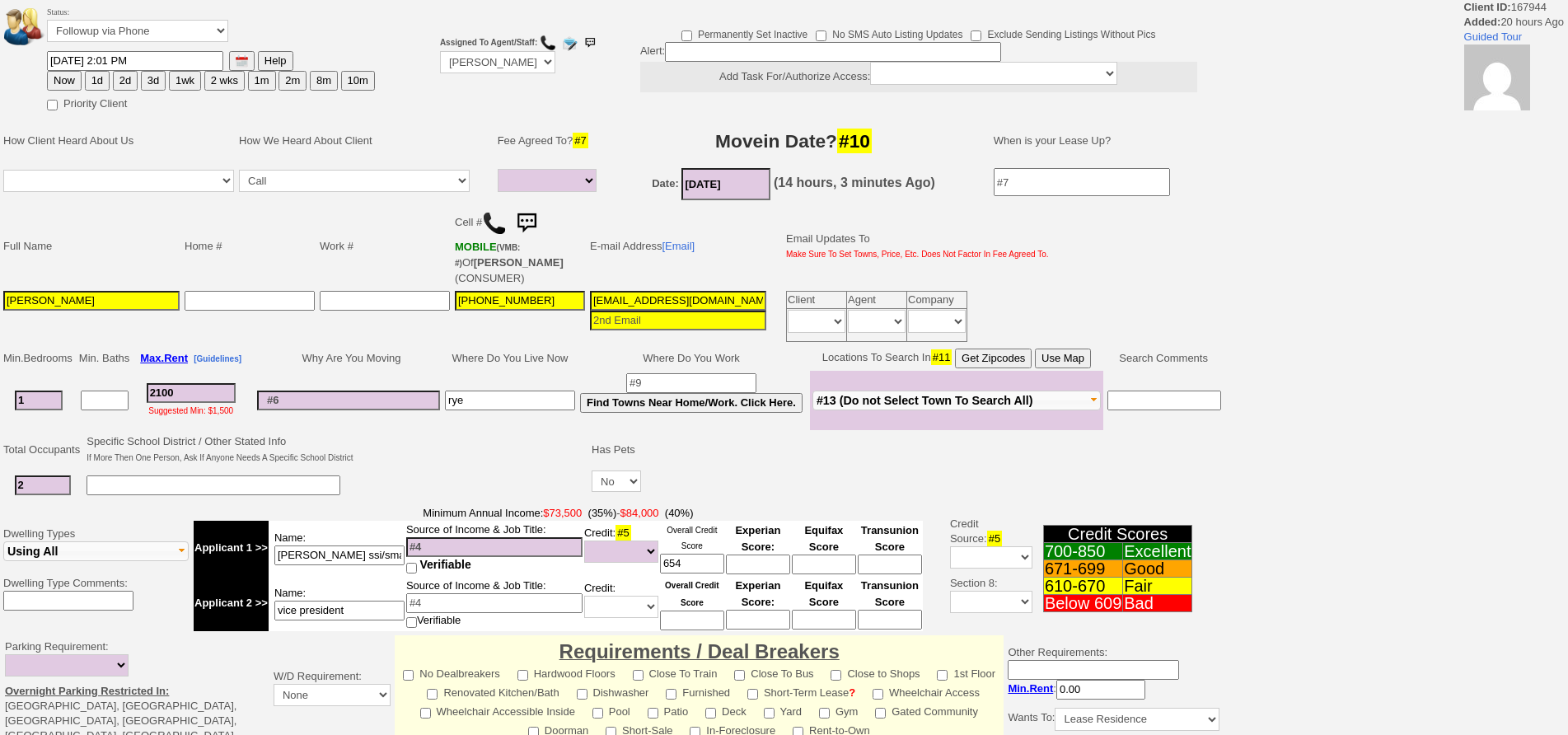
select select
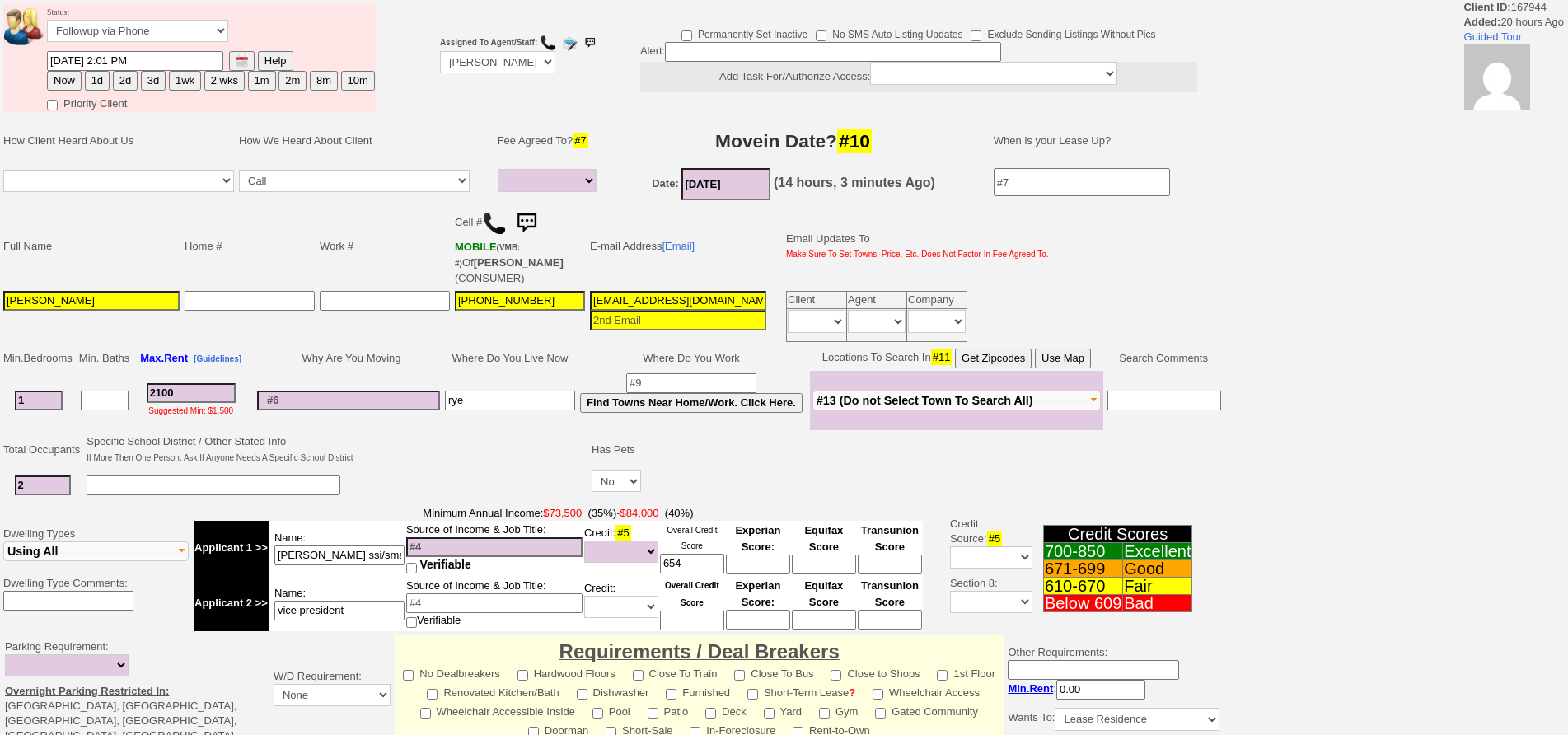
click at [95, 83] on button "1d" at bounding box center [96, 81] width 24 height 19
type input "[DATE] 02:03 PM"
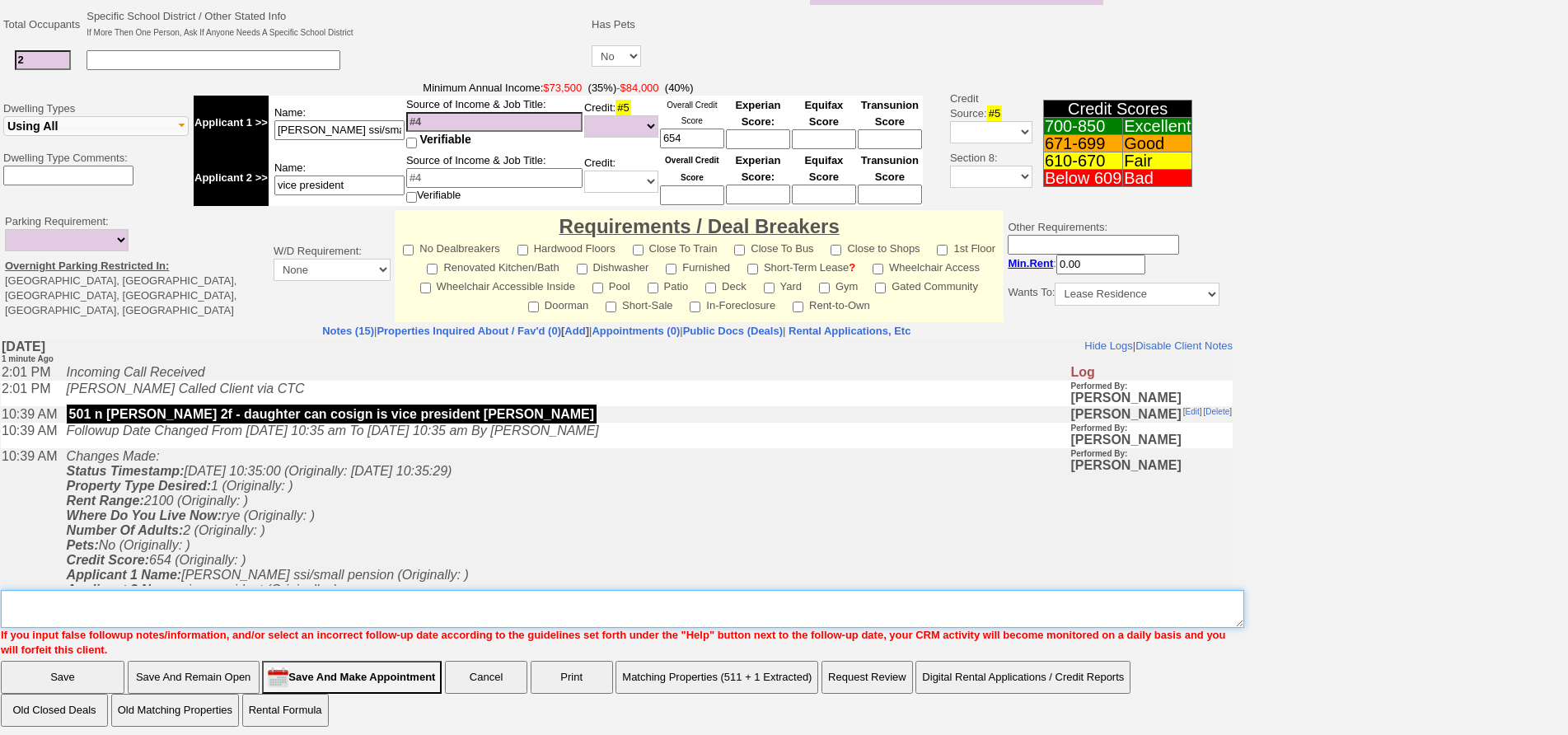
click at [486, 589] on textarea "Insert New Note Here" at bounding box center [623, 608] width 1243 height 38
type textarea "f"
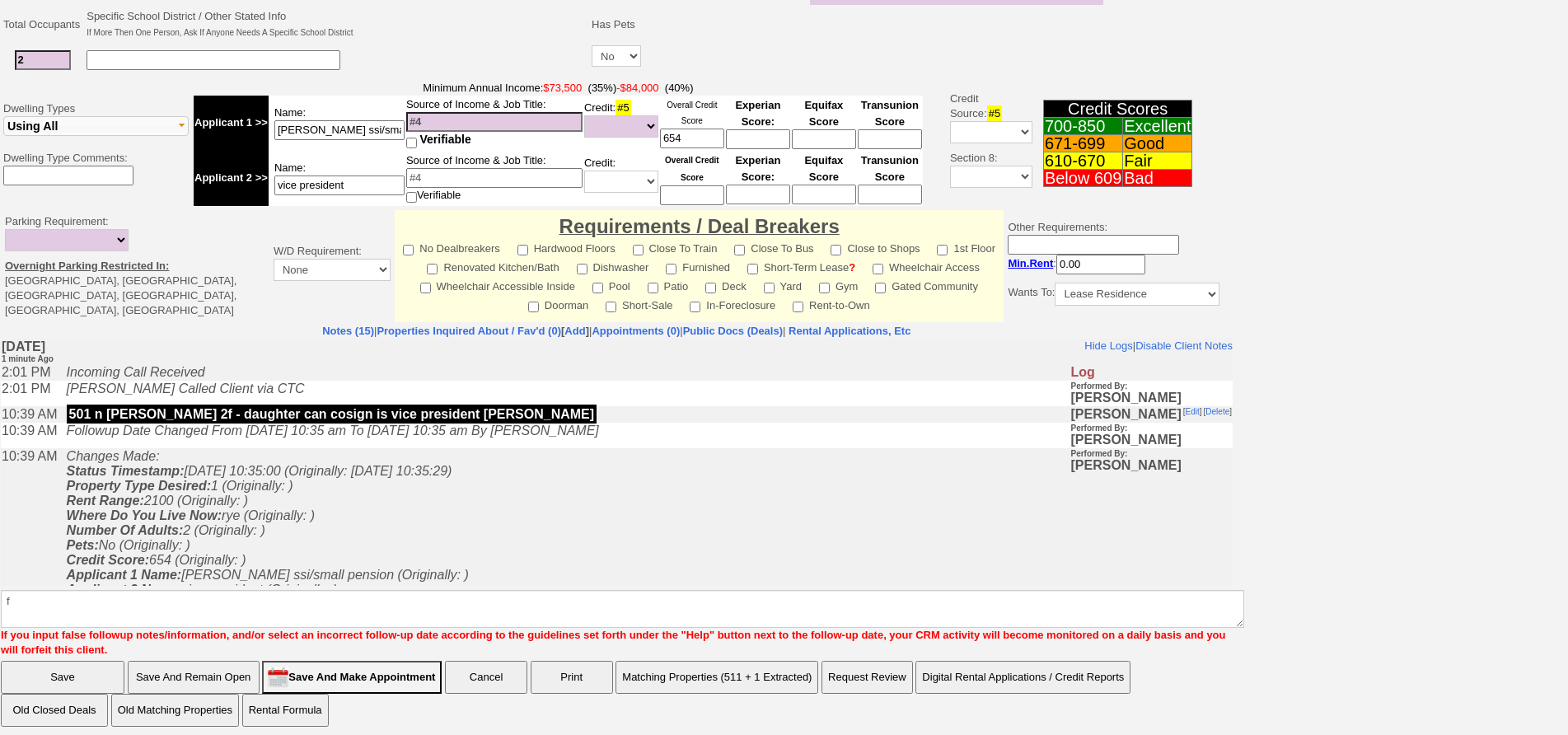
scroll to position [355, 0]
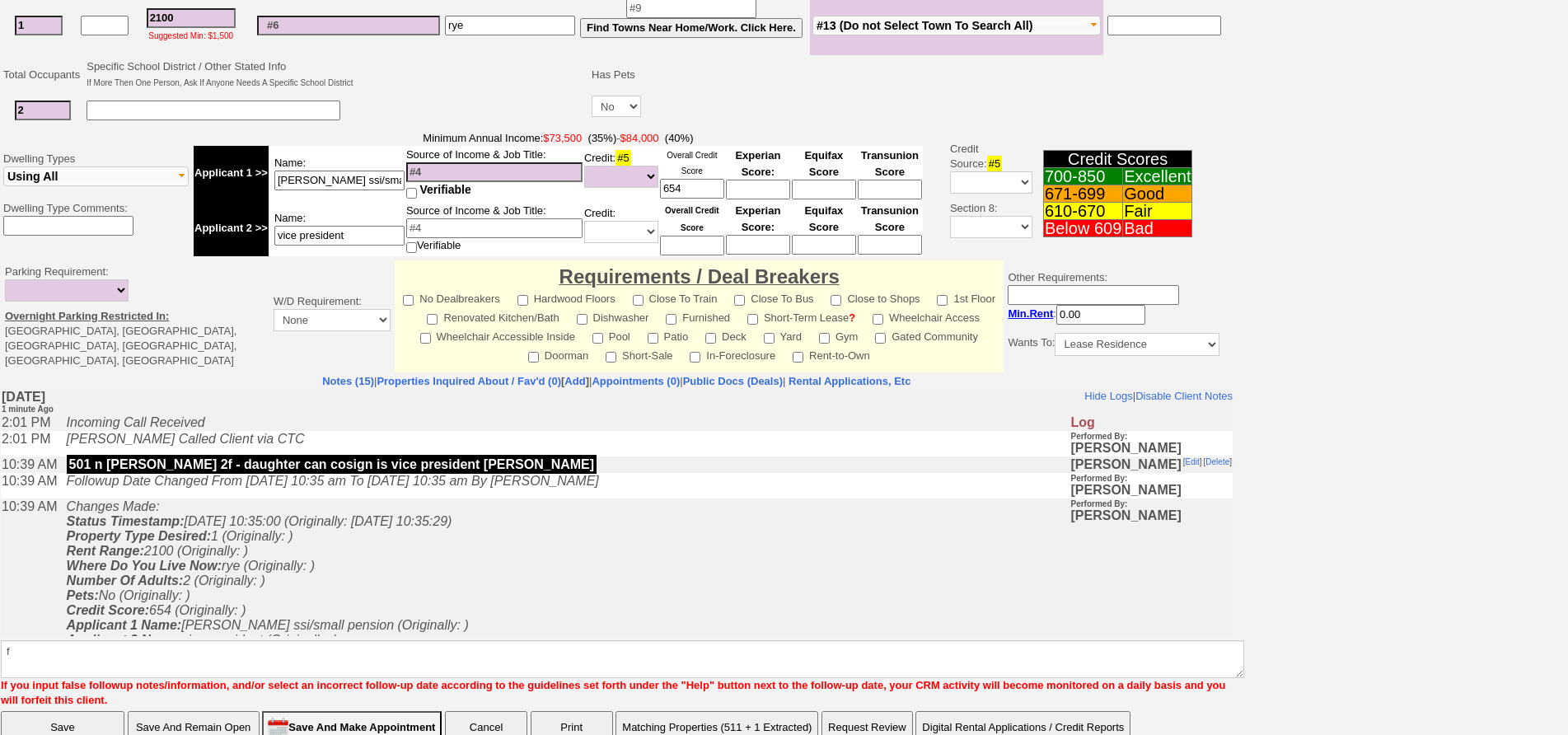
click input "Save" at bounding box center [62, 727] width 124 height 33
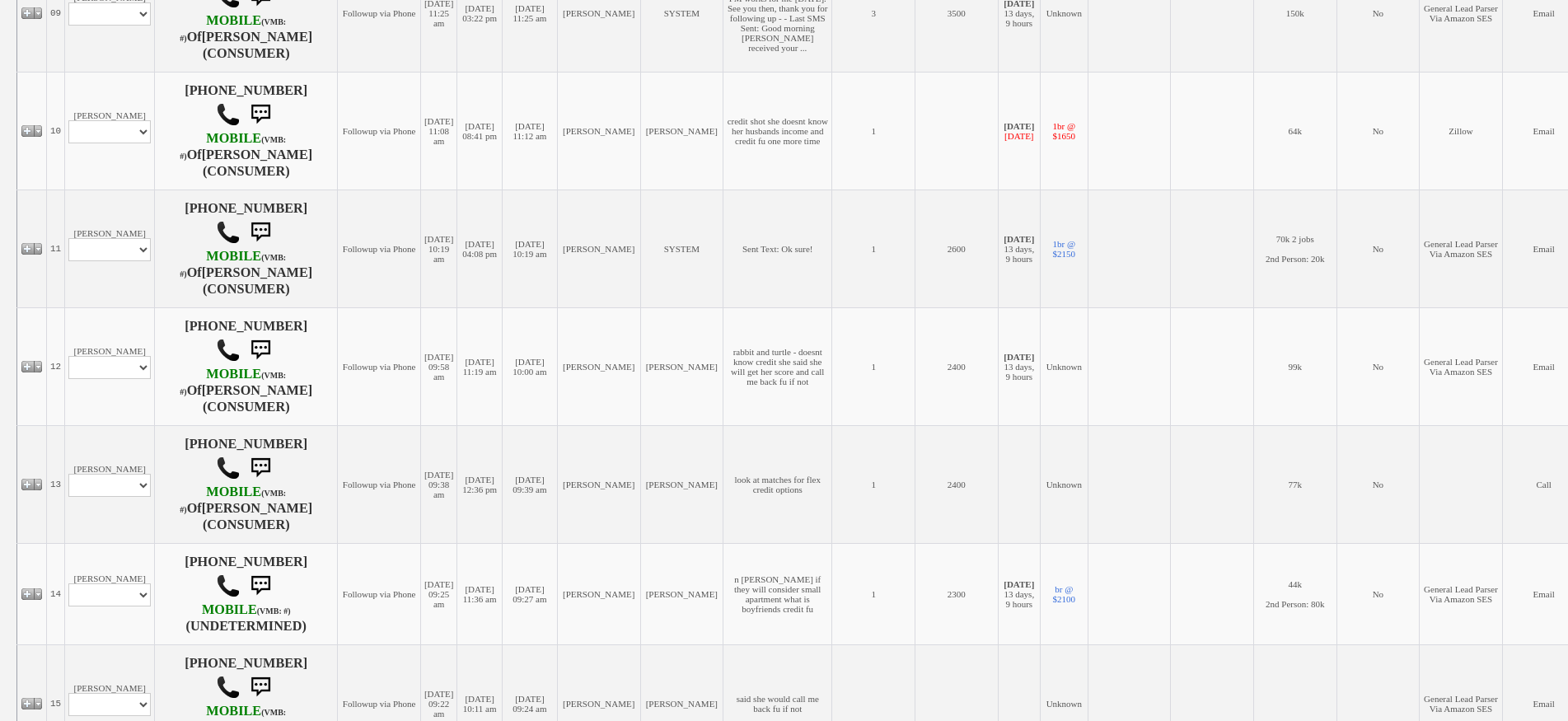
scroll to position [1401, 0]
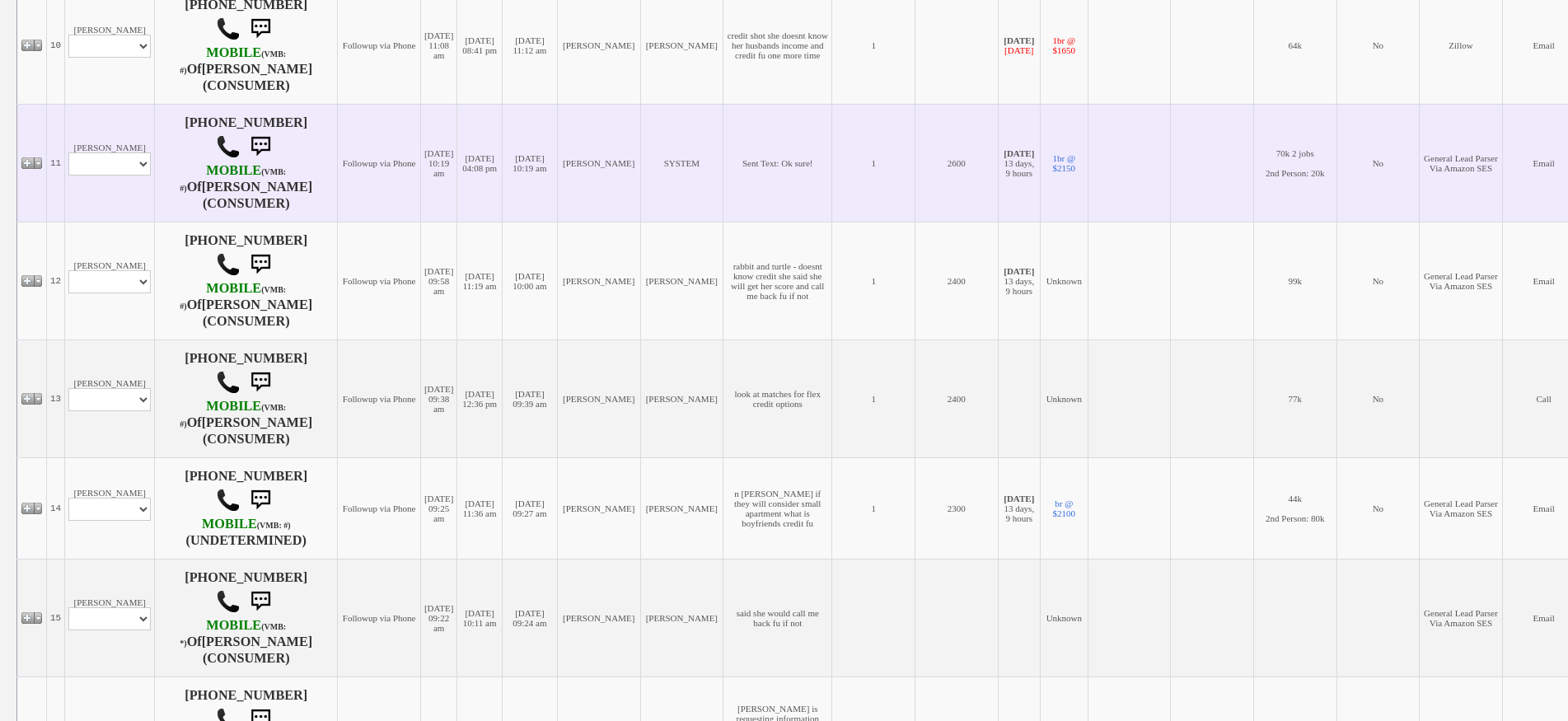
drag, startPoint x: 134, startPoint y: 208, endPoint x: 122, endPoint y: 171, distance: 38.9
click at [128, 204] on td "Yvette Jackson Profile Edit Print Email Externally (Will Not Be Tracked In CRM)…" at bounding box center [110, 162] width 89 height 118
click at [131, 175] on select "Profile Edit Print Email Externally (Will Not Be Tracked In CRM) Closed Deals" at bounding box center [109, 164] width 83 height 23
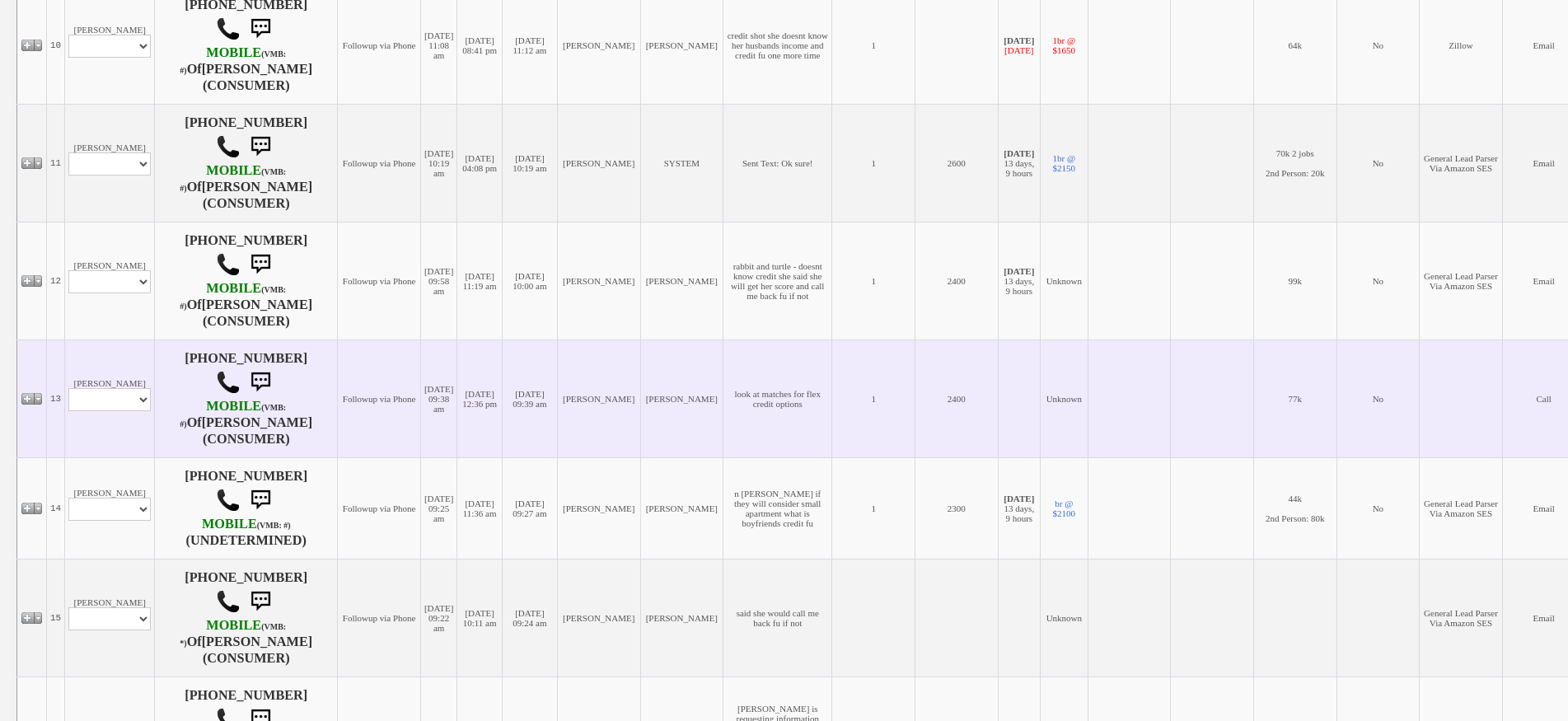
click at [131, 385] on td "Yolanda Zuniga Profile Edit Print Email Externally (Will Not Be Tracked In CRM)…" at bounding box center [110, 398] width 89 height 118
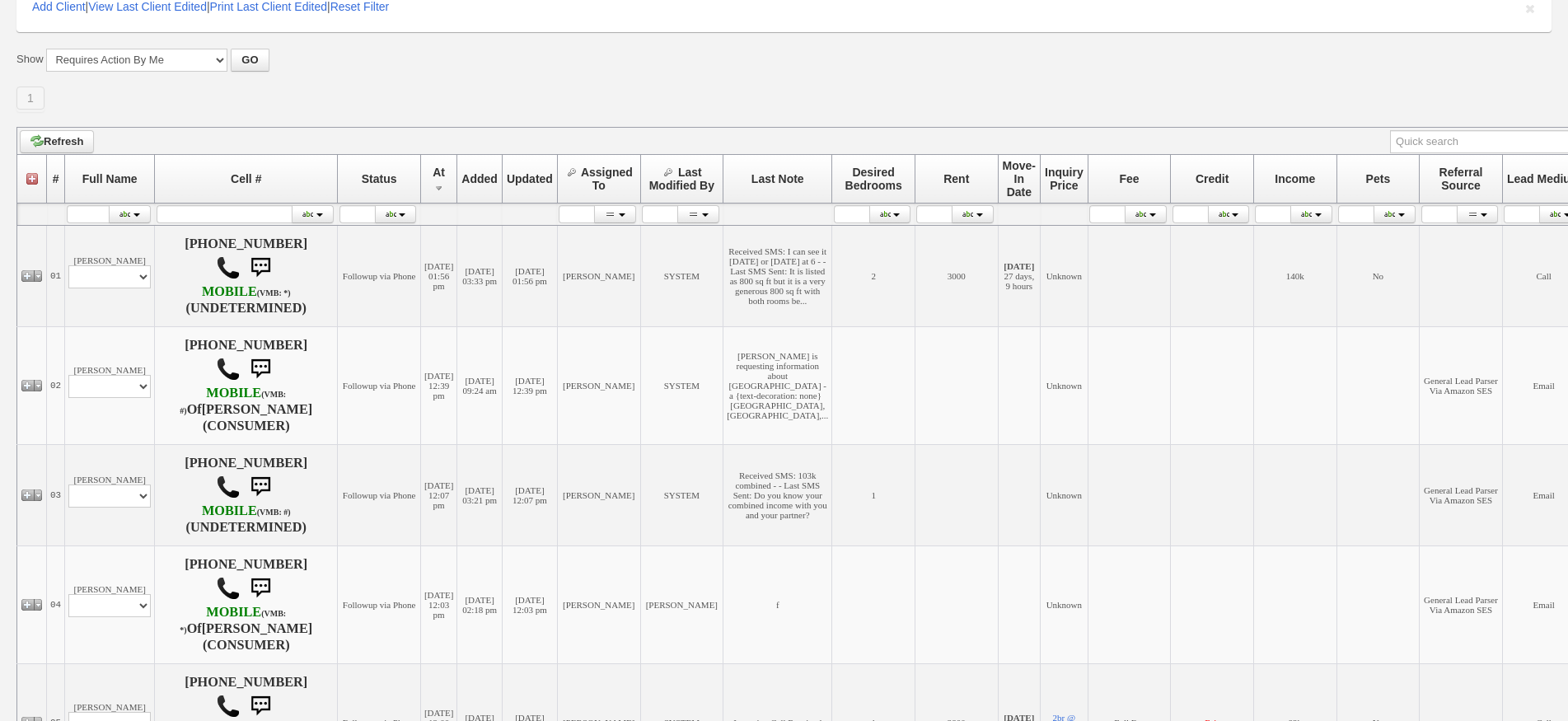
scroll to position [147, 0]
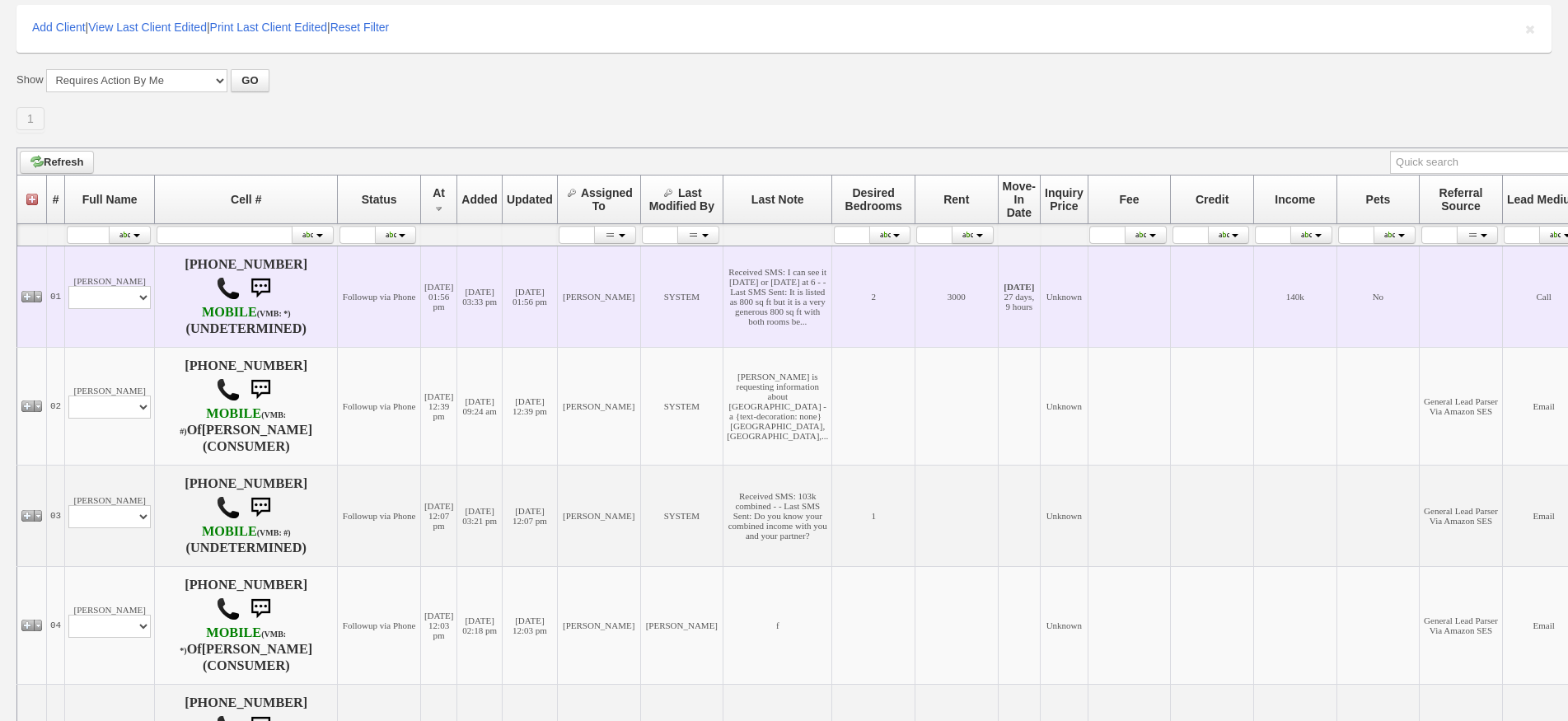
click at [125, 311] on td "Lisa Arlotta Profile Edit Print Closed Deals" at bounding box center [110, 296] width 89 height 101
click at [121, 309] on select "Profile Edit Print Closed Deals" at bounding box center [109, 298] width 83 height 23
select select "ChangeURL,/crm/custom/edit_client_form.php?redirect=%2Fcrm%2Fclients.php&id=167…"
click at [68, 288] on select "Profile Edit Print Closed Deals" at bounding box center [109, 298] width 83 height 23
select select
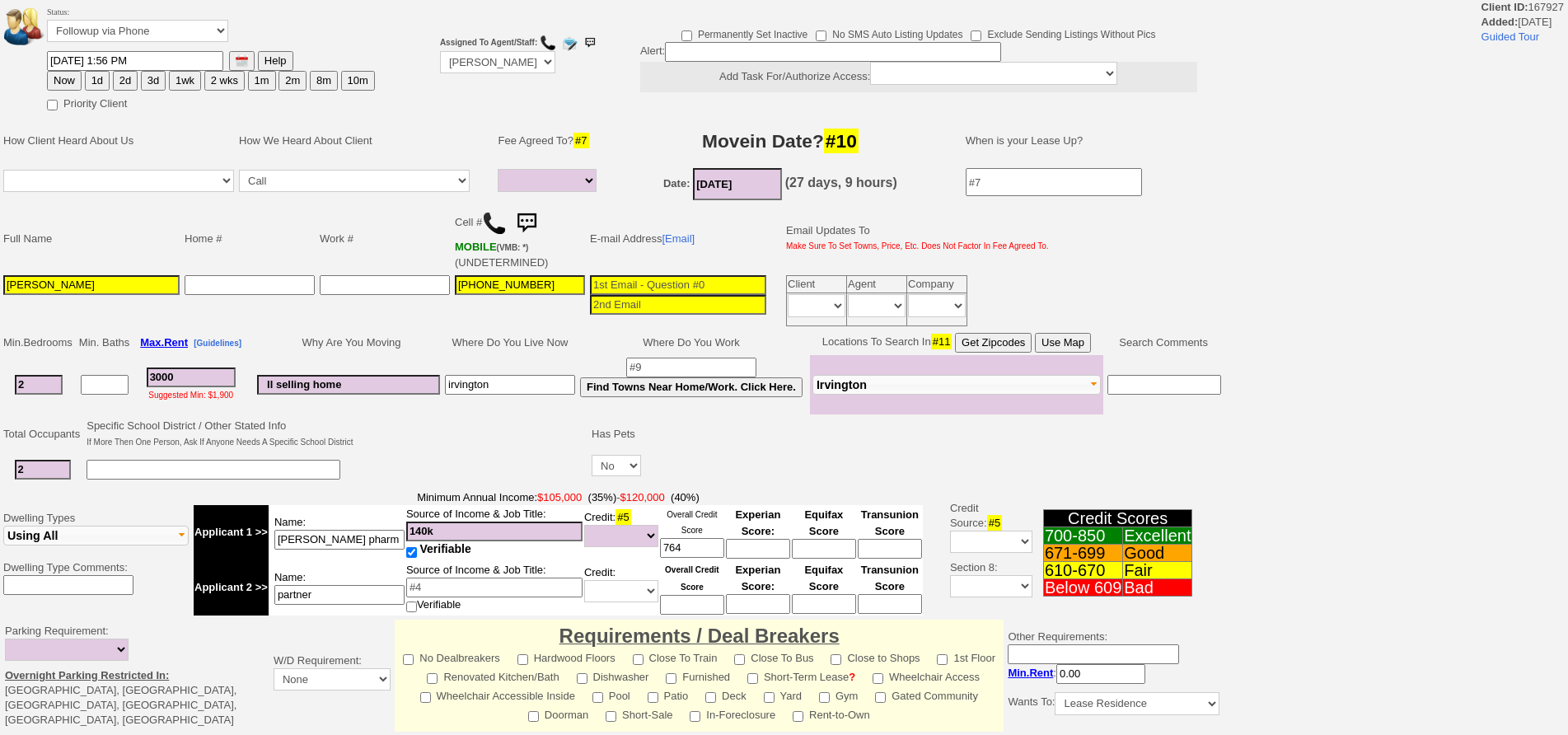
select select
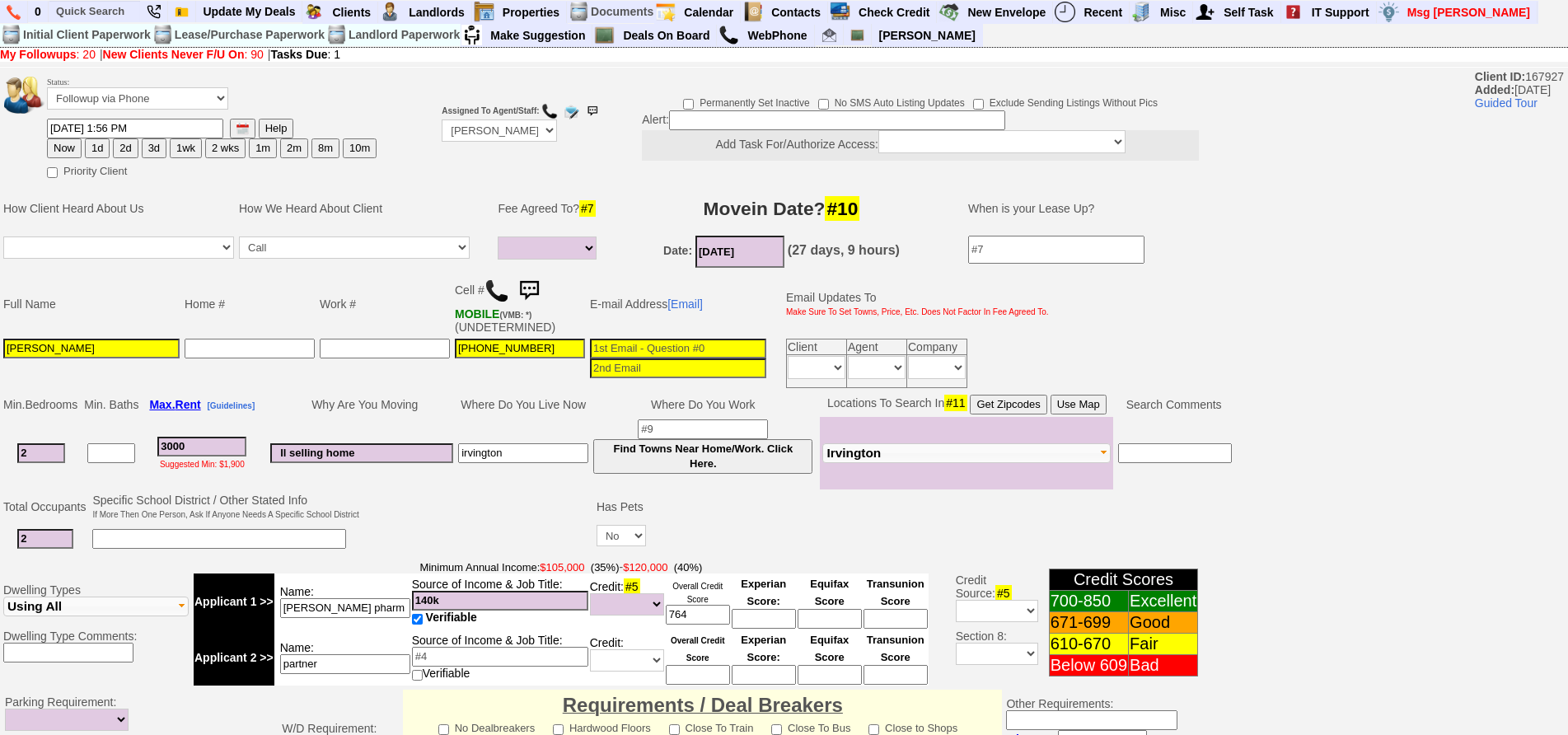
click at [532, 289] on img at bounding box center [529, 291] width 33 height 33
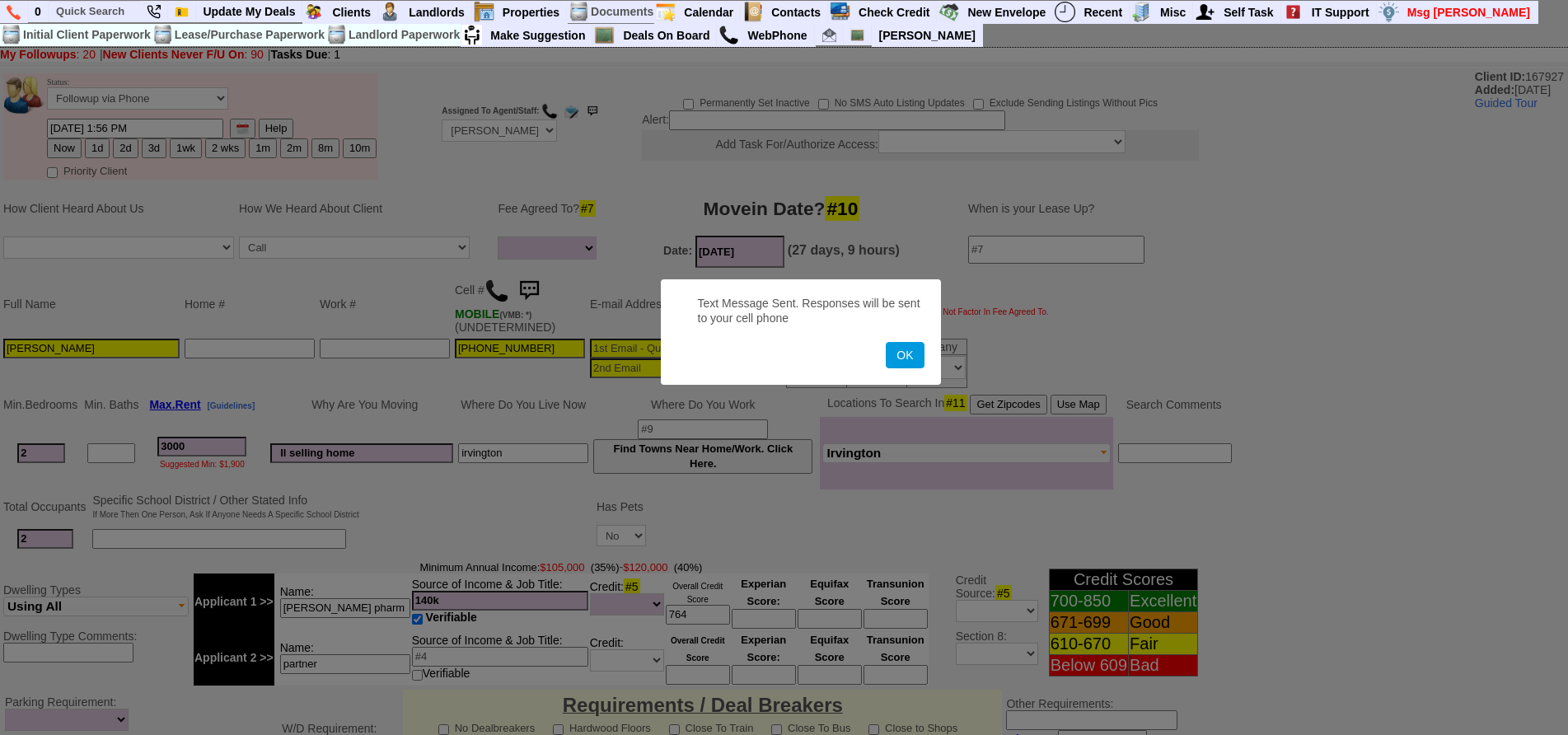
click at [886, 342] on button "OK" at bounding box center [905, 355] width 38 height 26
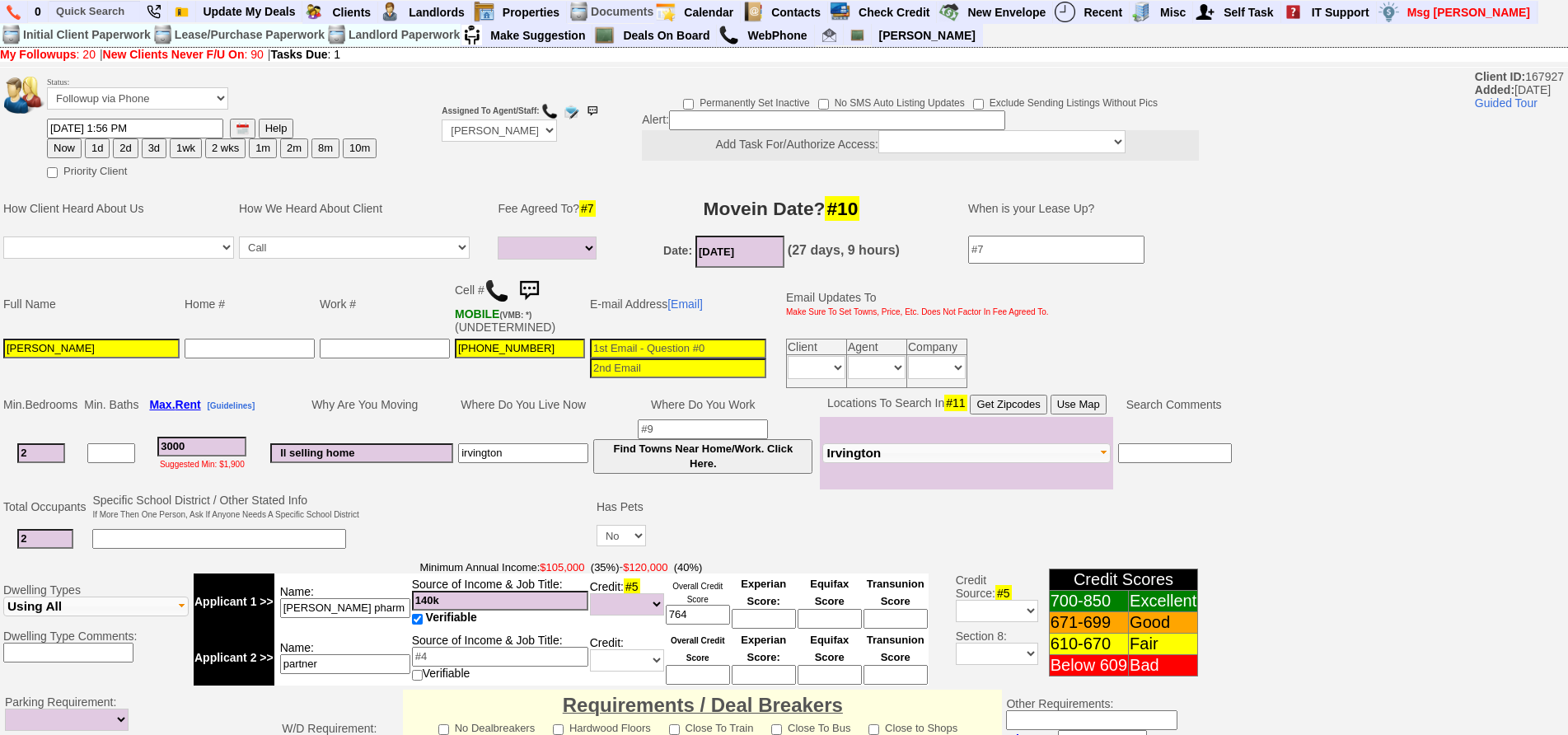
click at [105, 142] on button "1d" at bounding box center [96, 148] width 24 height 19
type input "09/18/2025 02:03 PM"
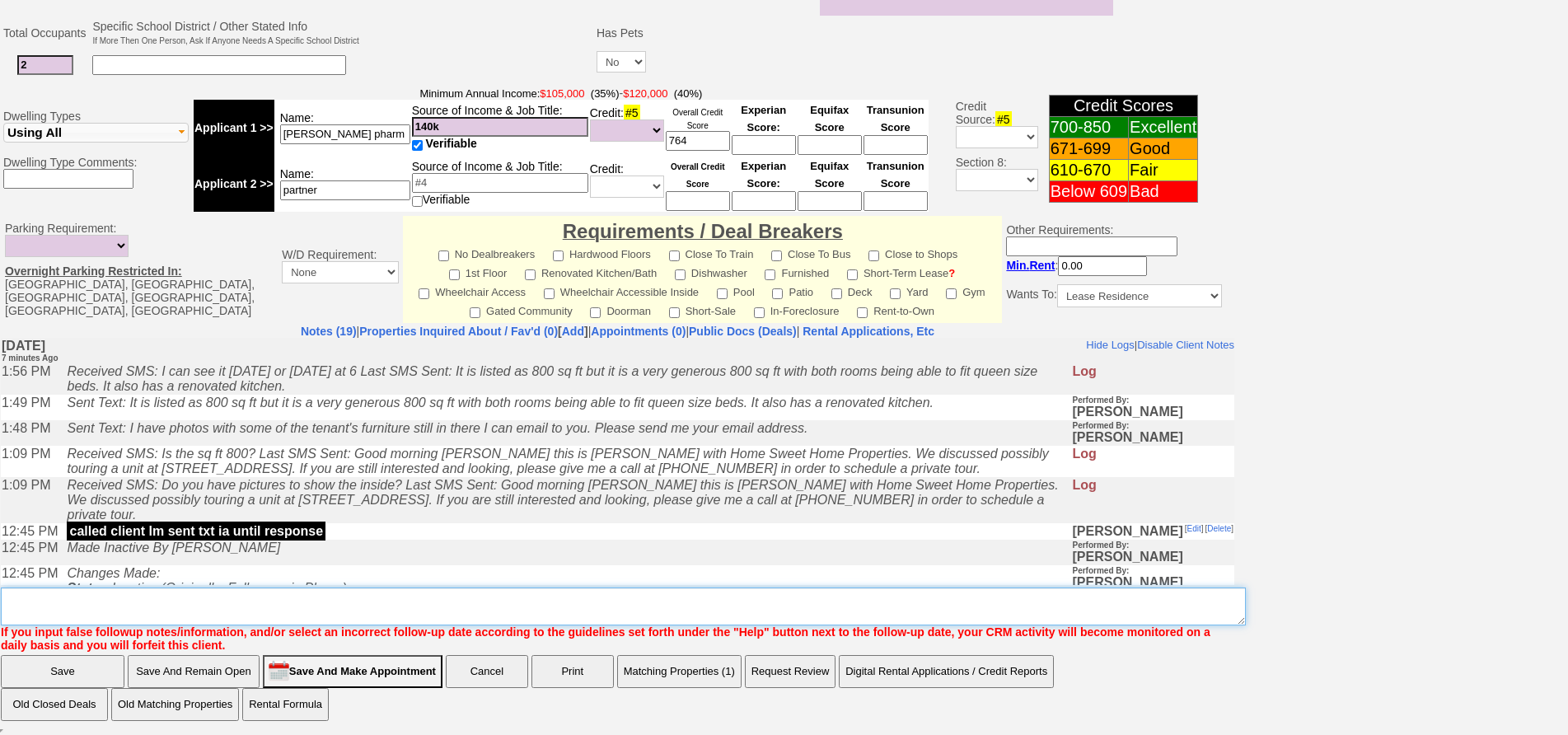
click at [544, 594] on textarea "Insert New Note Here" at bounding box center [624, 606] width 1245 height 38
type textarea "f"
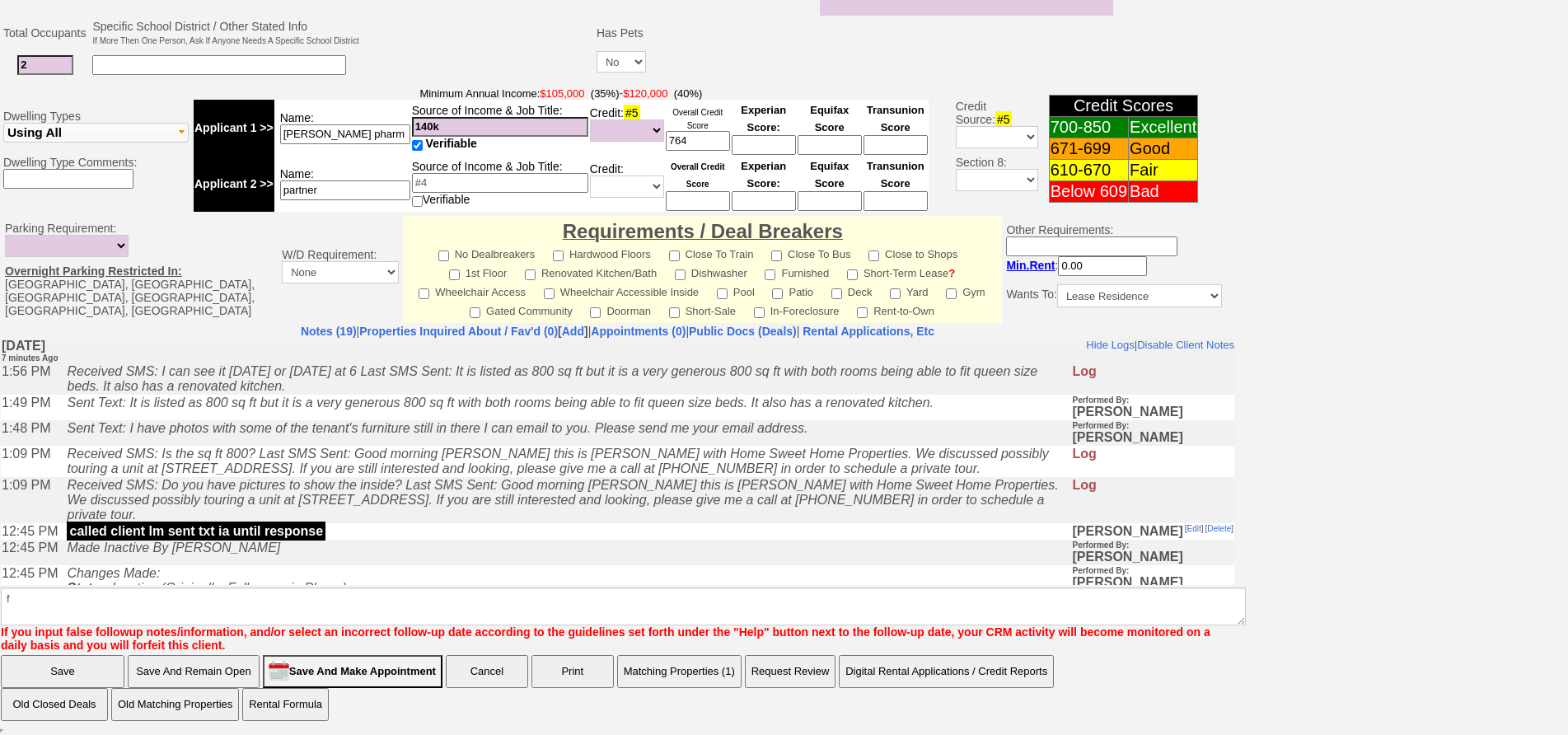
click input "Save" at bounding box center [62, 671] width 124 height 33
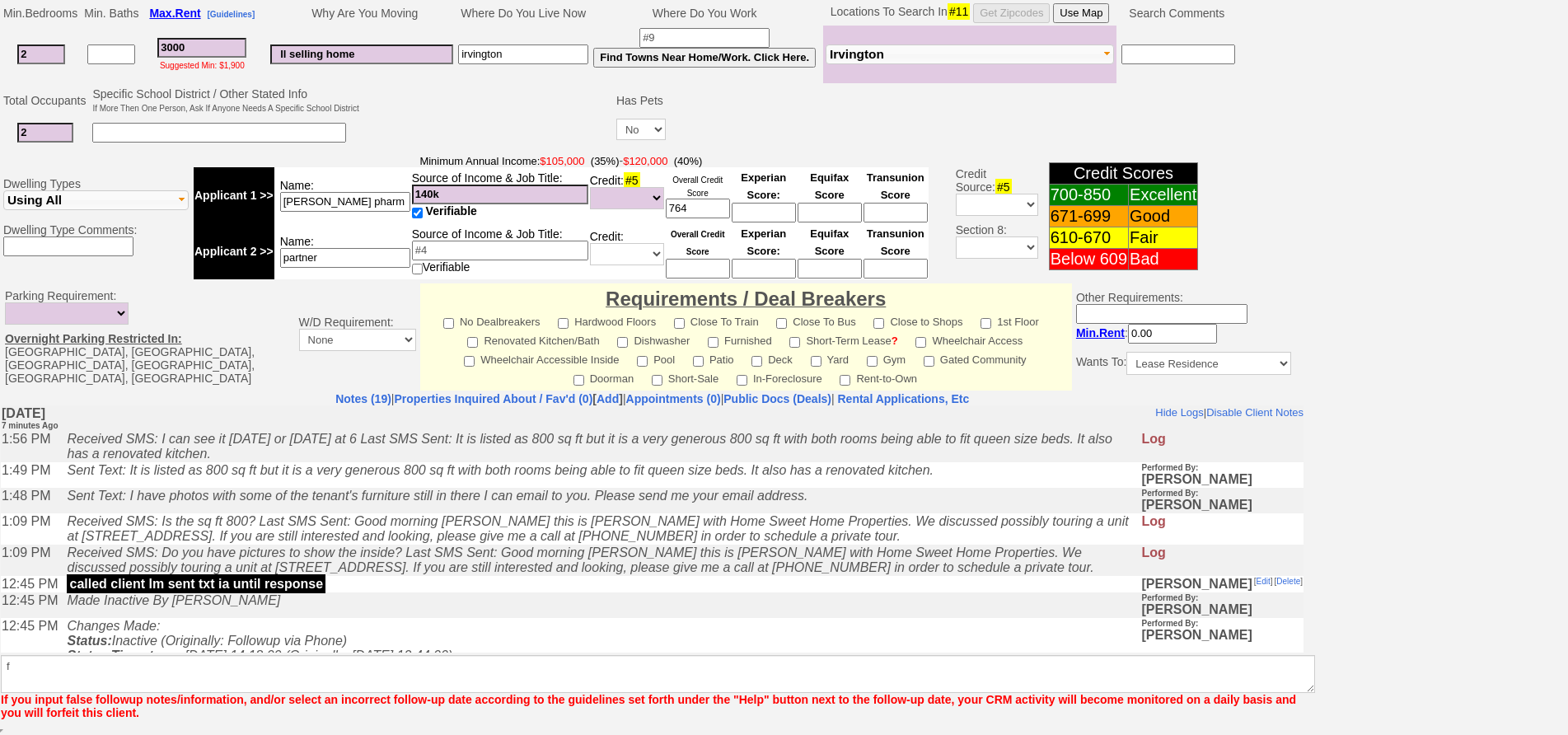
scroll to position [392, 0]
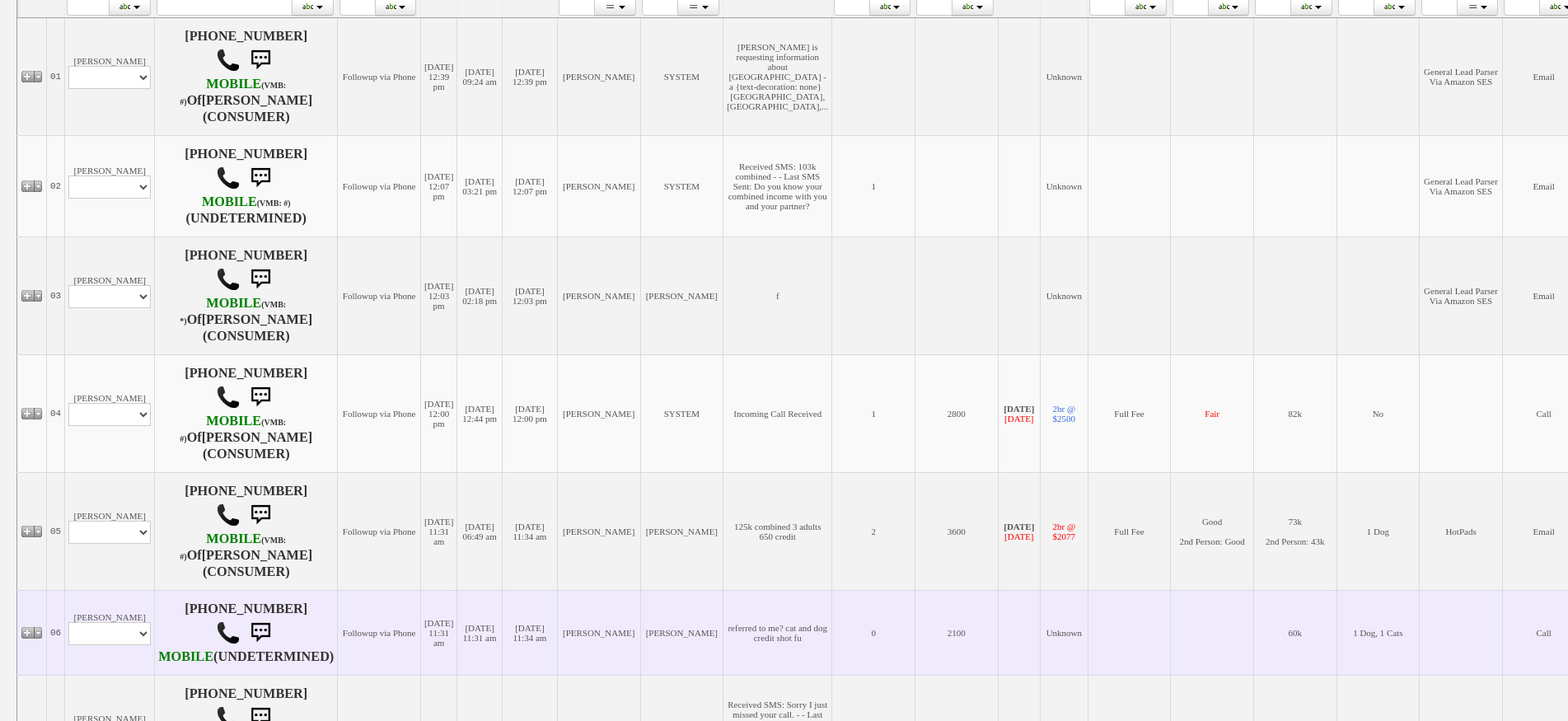
scroll to position [373, 0]
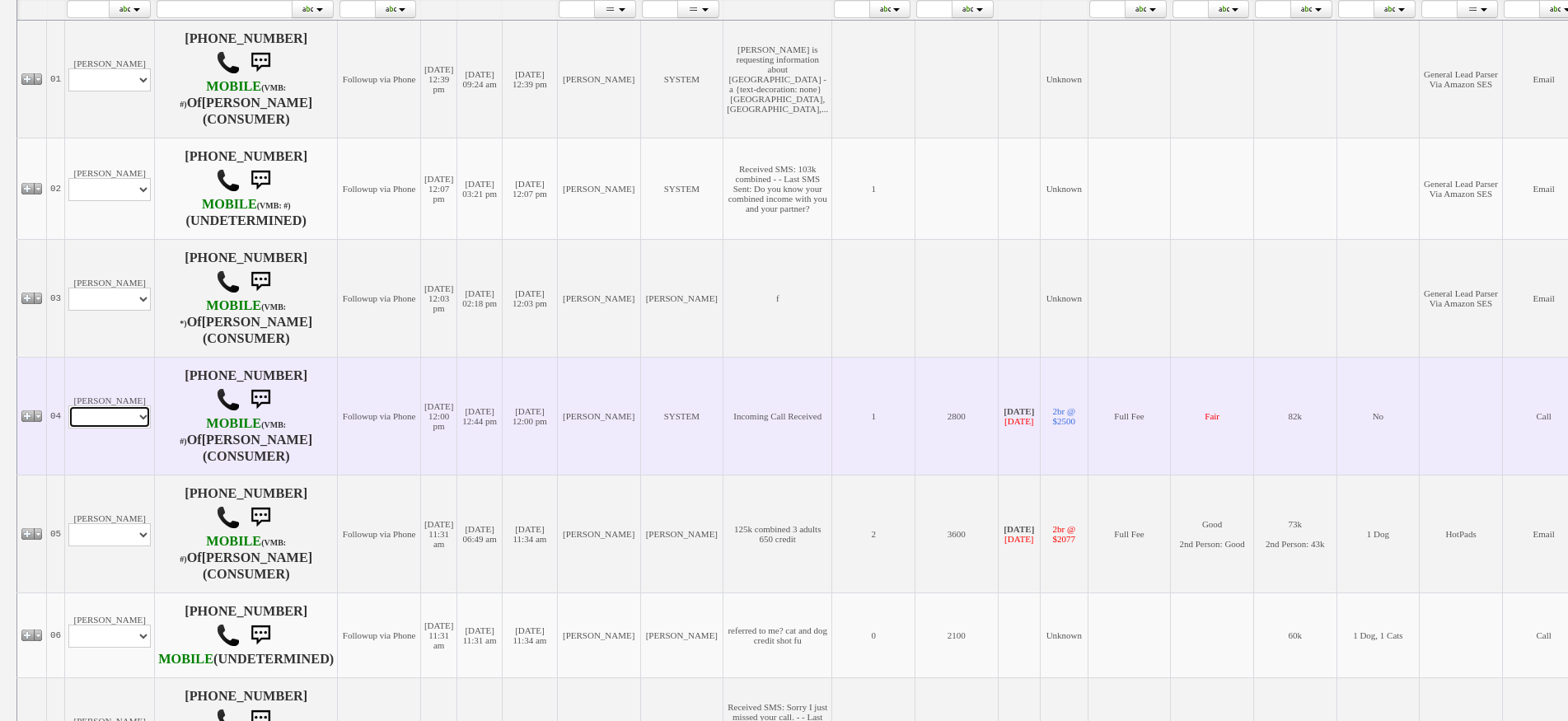
drag, startPoint x: 132, startPoint y: 412, endPoint x: 134, endPoint y: 423, distance: 11.2
click at [132, 412] on select "Profile Edit Print Email Externally (Will Not Be Tracked In CRM) Closed Deals" at bounding box center [109, 417] width 83 height 23
select select "ChangeURL,/crm/custom/edit_client_form.php?redirect=%2Fcrm%2Fclients.php&id=615…"
click at [68, 406] on select "Profile Edit Print Email Externally (Will Not Be Tracked In CRM) Closed Deals" at bounding box center [109, 417] width 83 height 23
select select
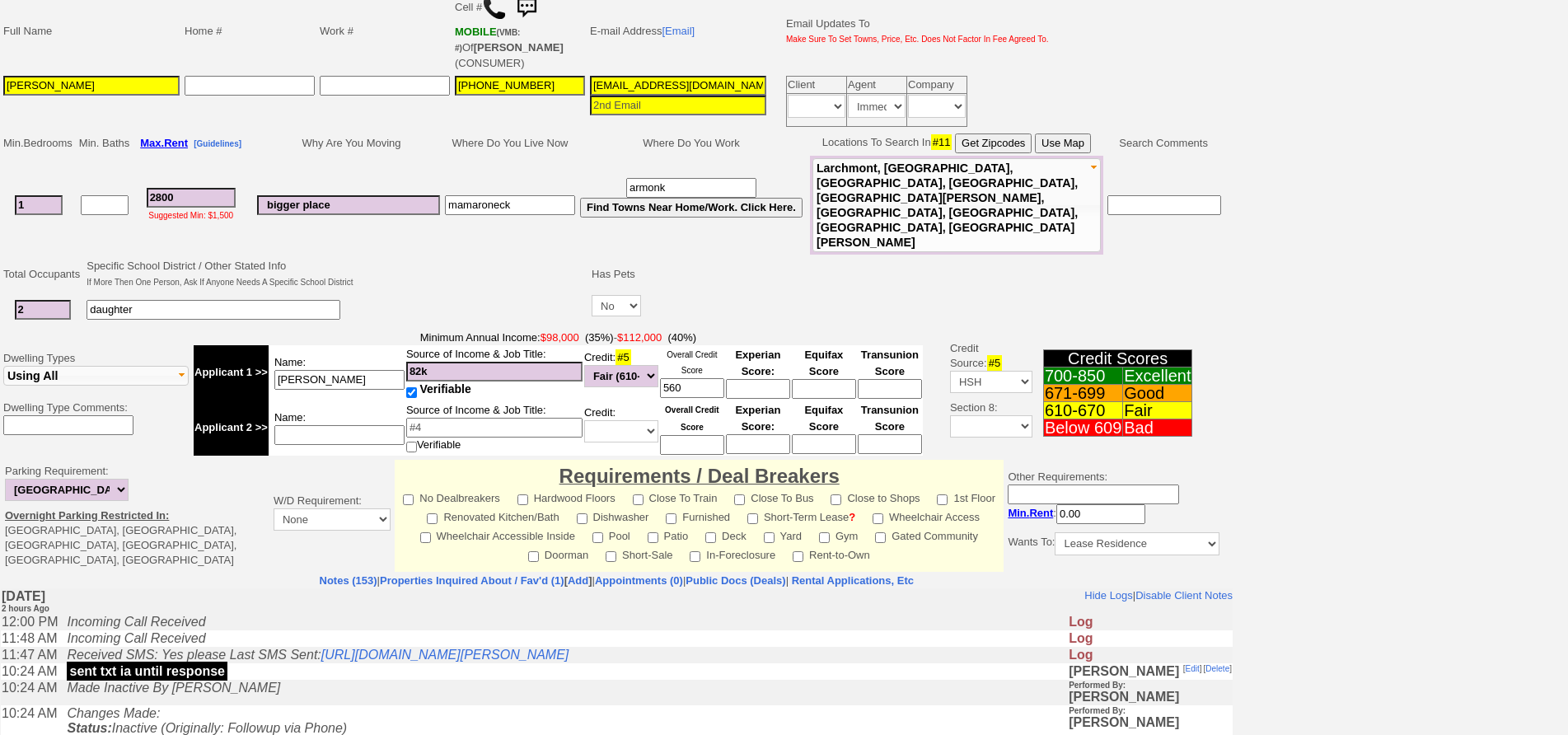
scroll to position [425, 0]
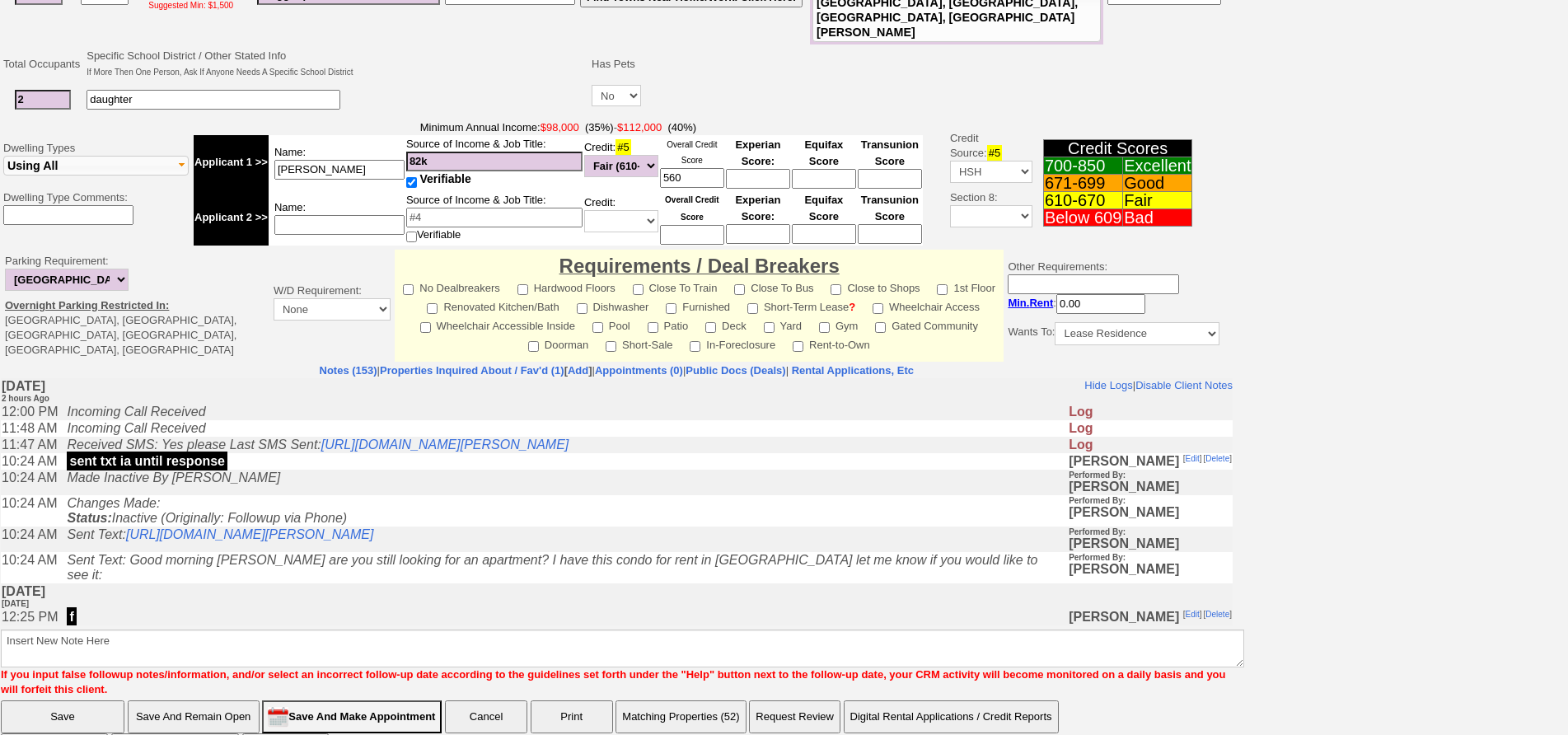
click at [338, 483] on td "Made Inactive By [PERSON_NAME]" at bounding box center [563, 482] width 1010 height 25
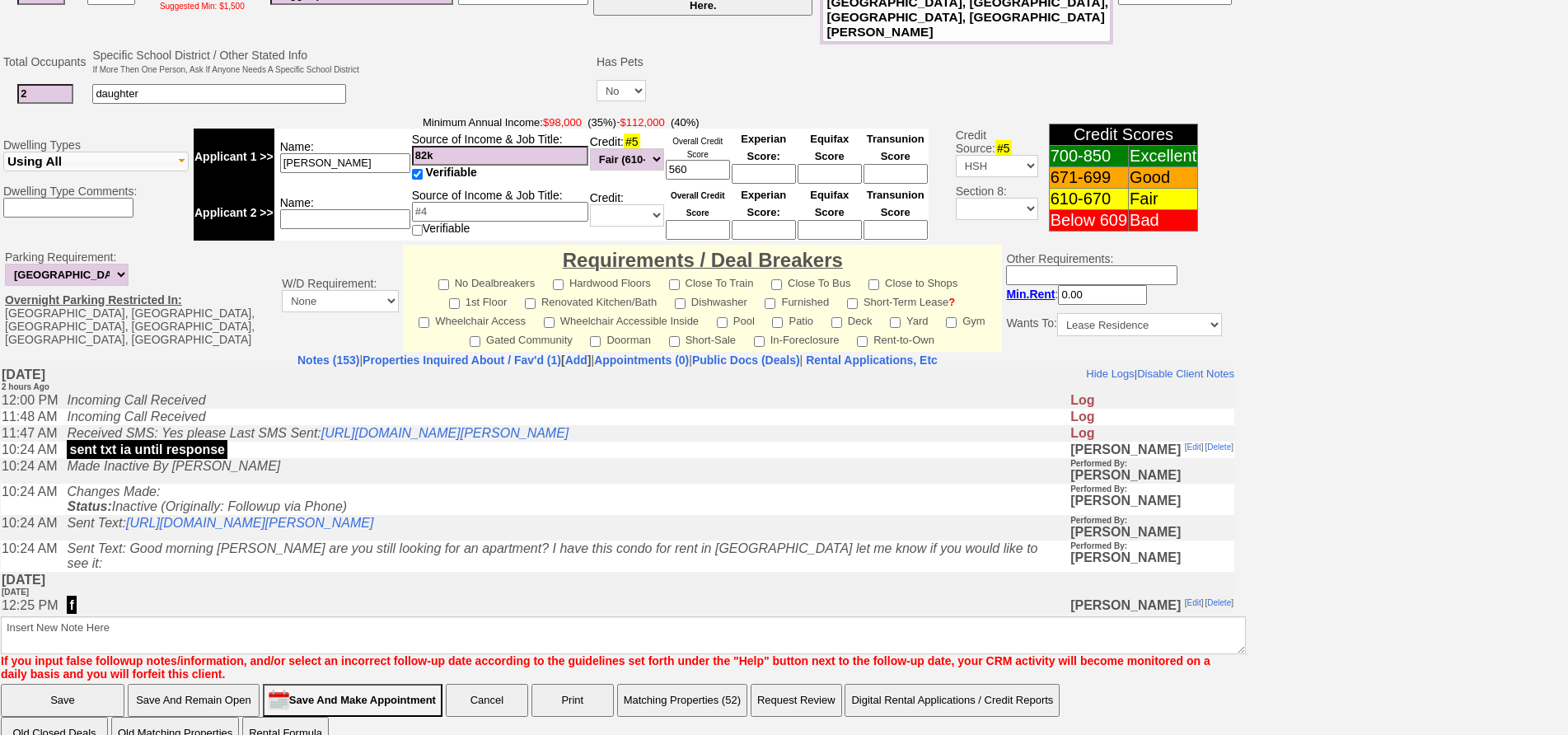
scroll to position [0, 0]
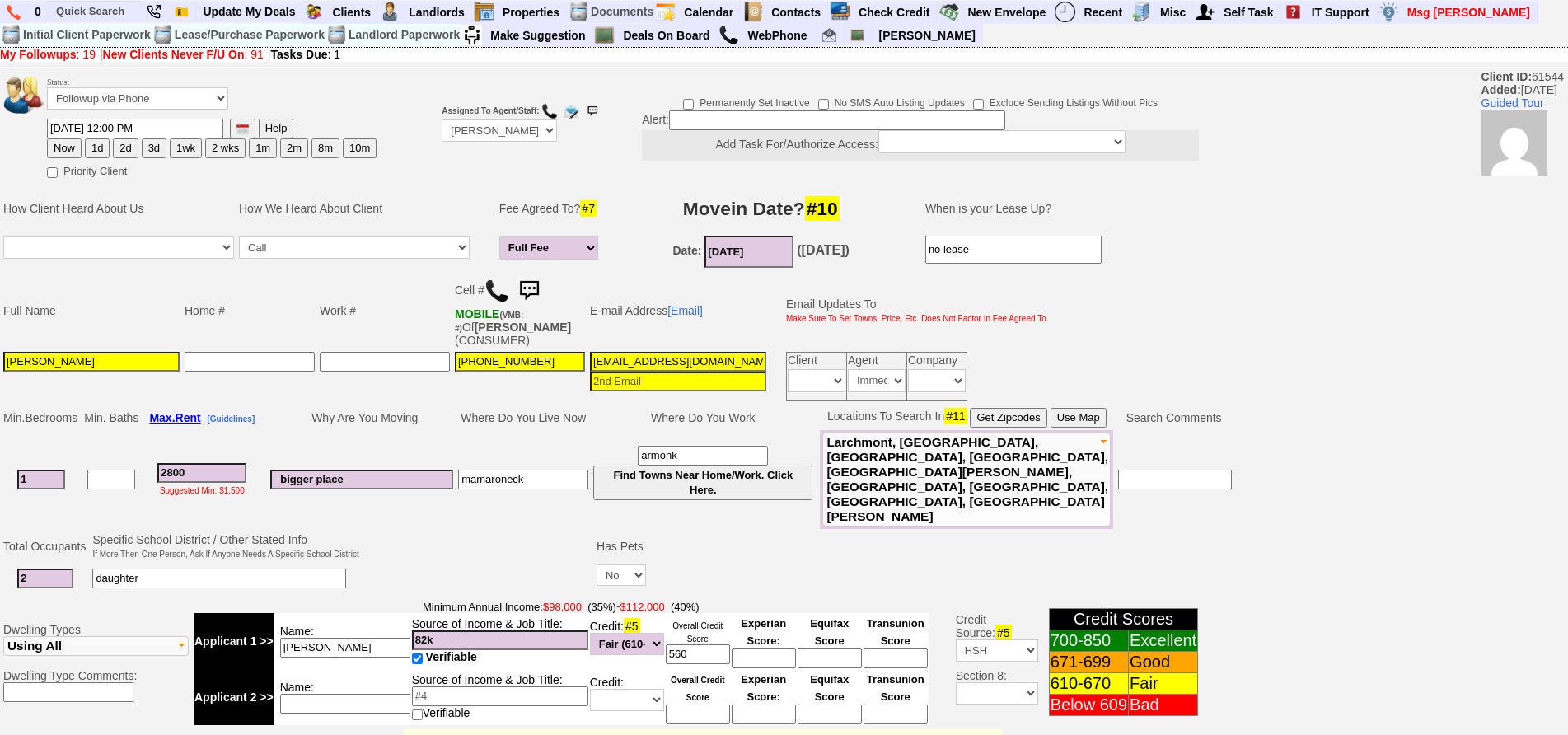
click at [535, 284] on img at bounding box center [529, 291] width 33 height 33
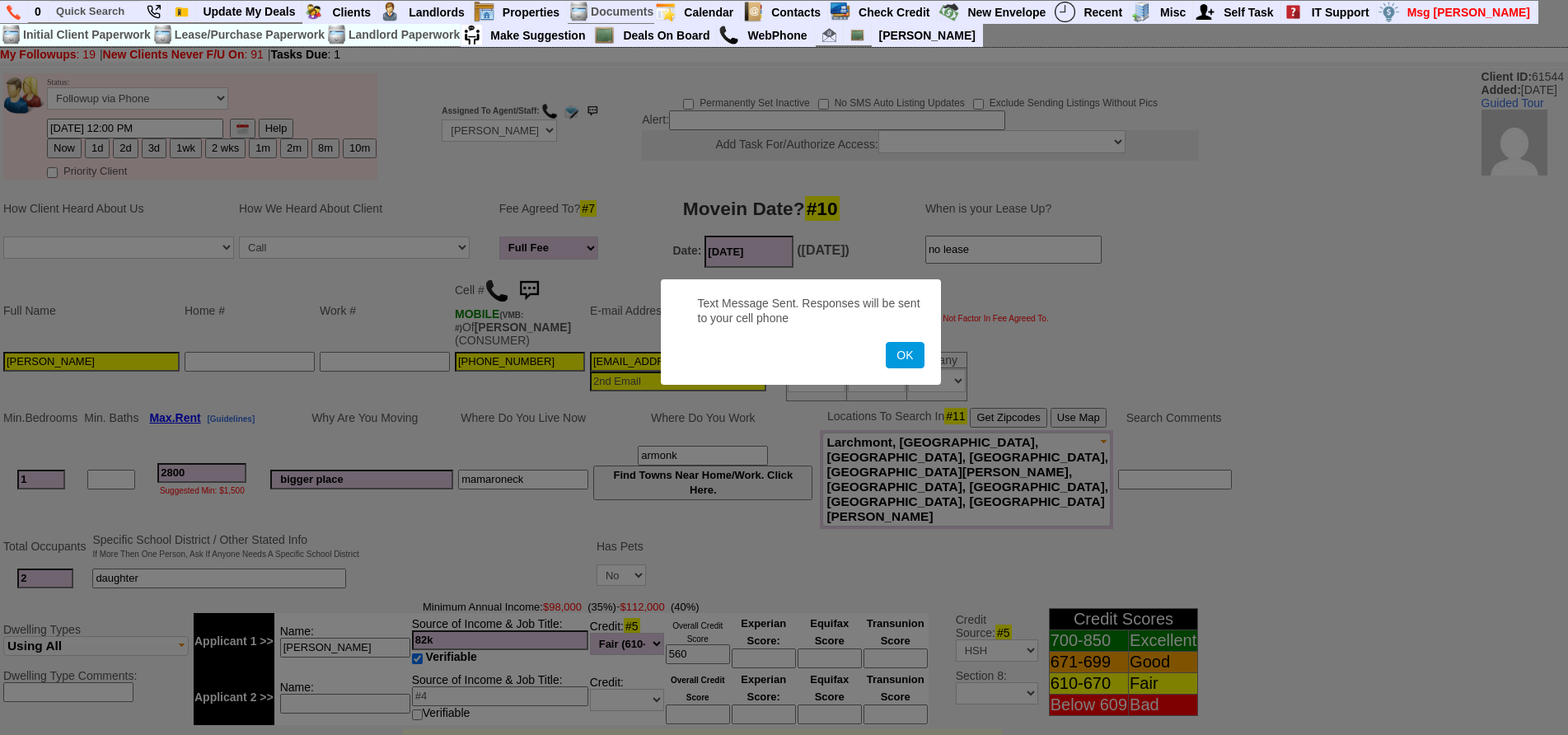
click at [886, 342] on button "OK" at bounding box center [905, 355] width 38 height 26
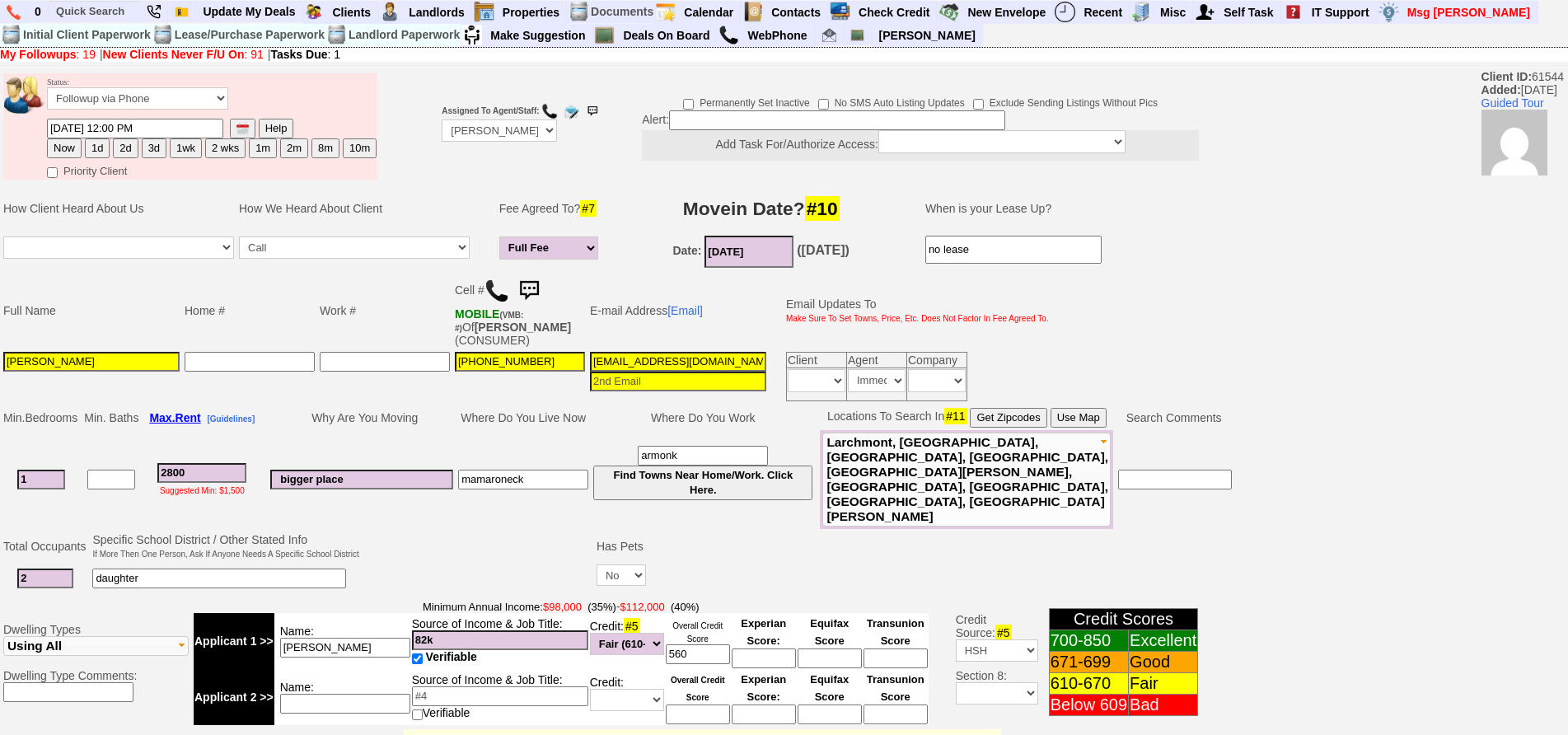
click at [99, 149] on button "1d" at bounding box center [96, 148] width 24 height 19
type input "09/18/2025 02:05 PM"
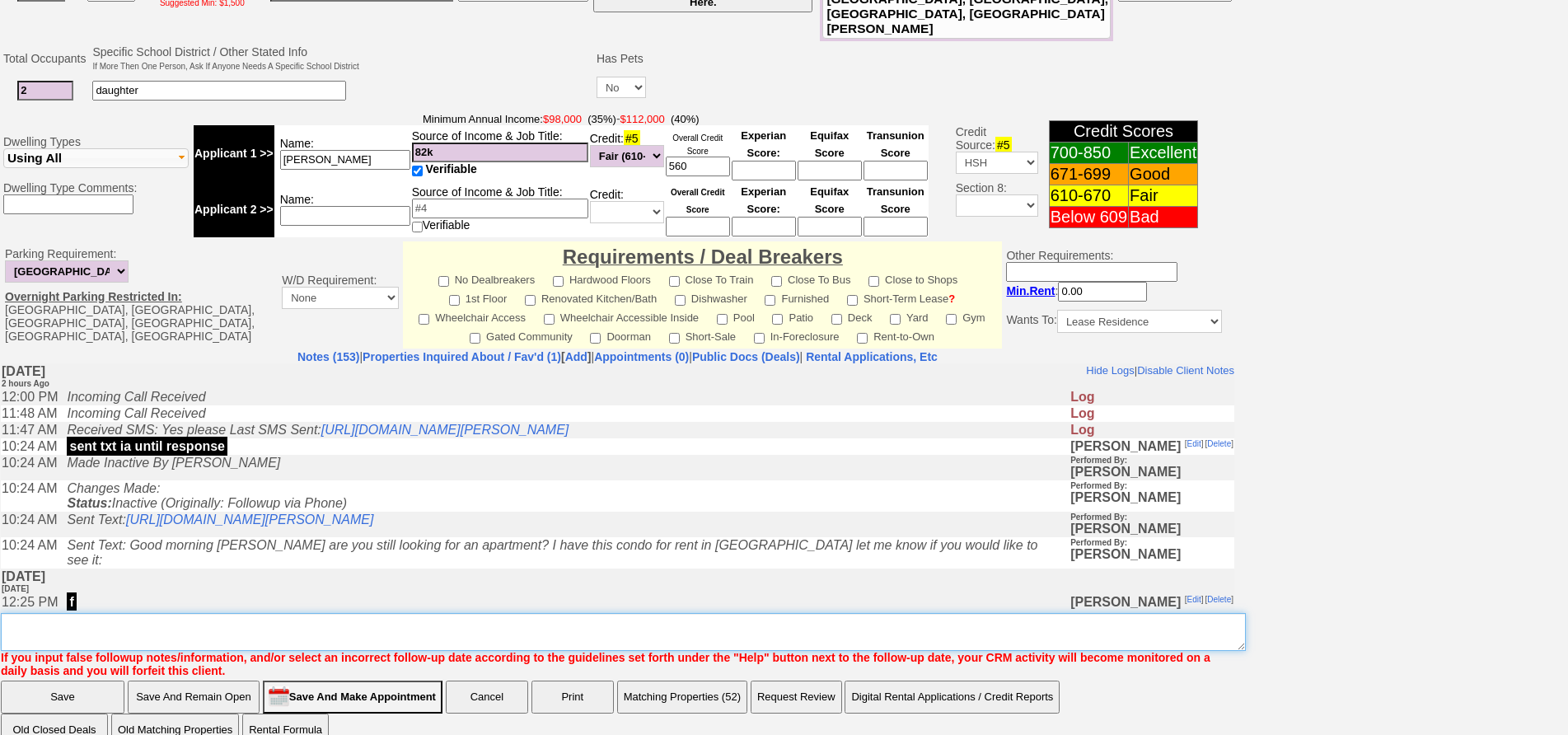
click at [758, 612] on textarea "Insert New Note Here" at bounding box center [624, 631] width 1245 height 38
type textarea "f"
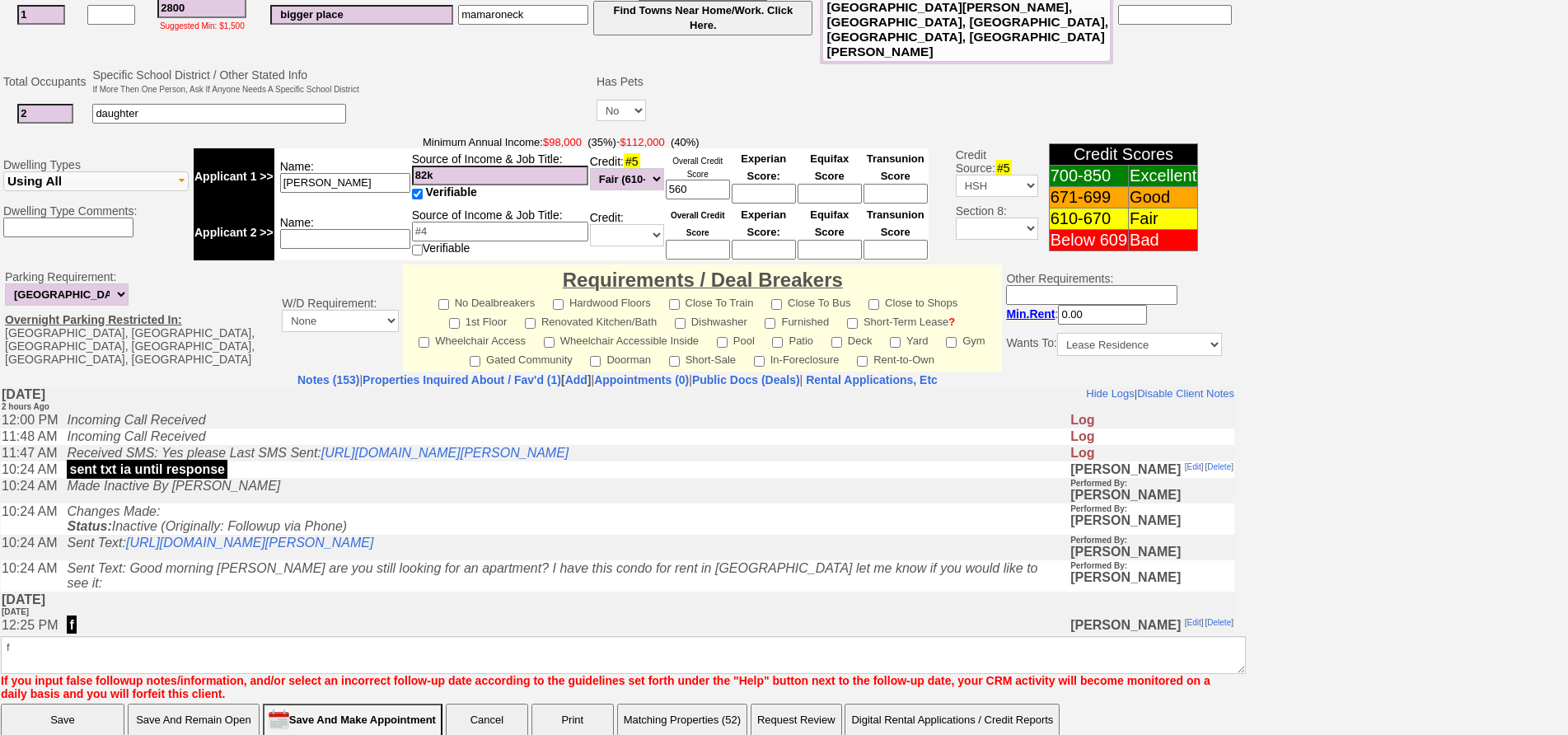
click input "Save" at bounding box center [62, 719] width 124 height 33
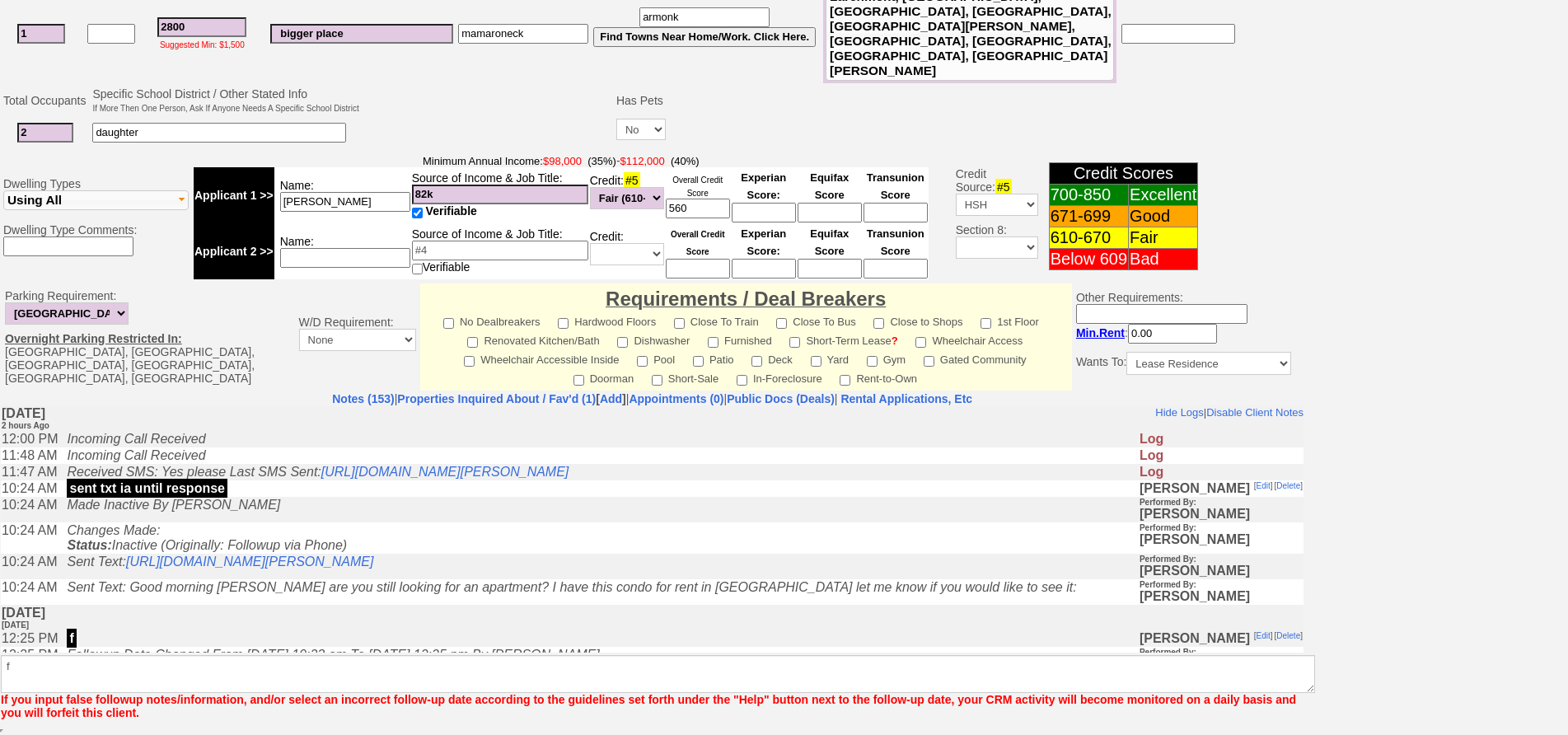
scroll to position [405, 0]
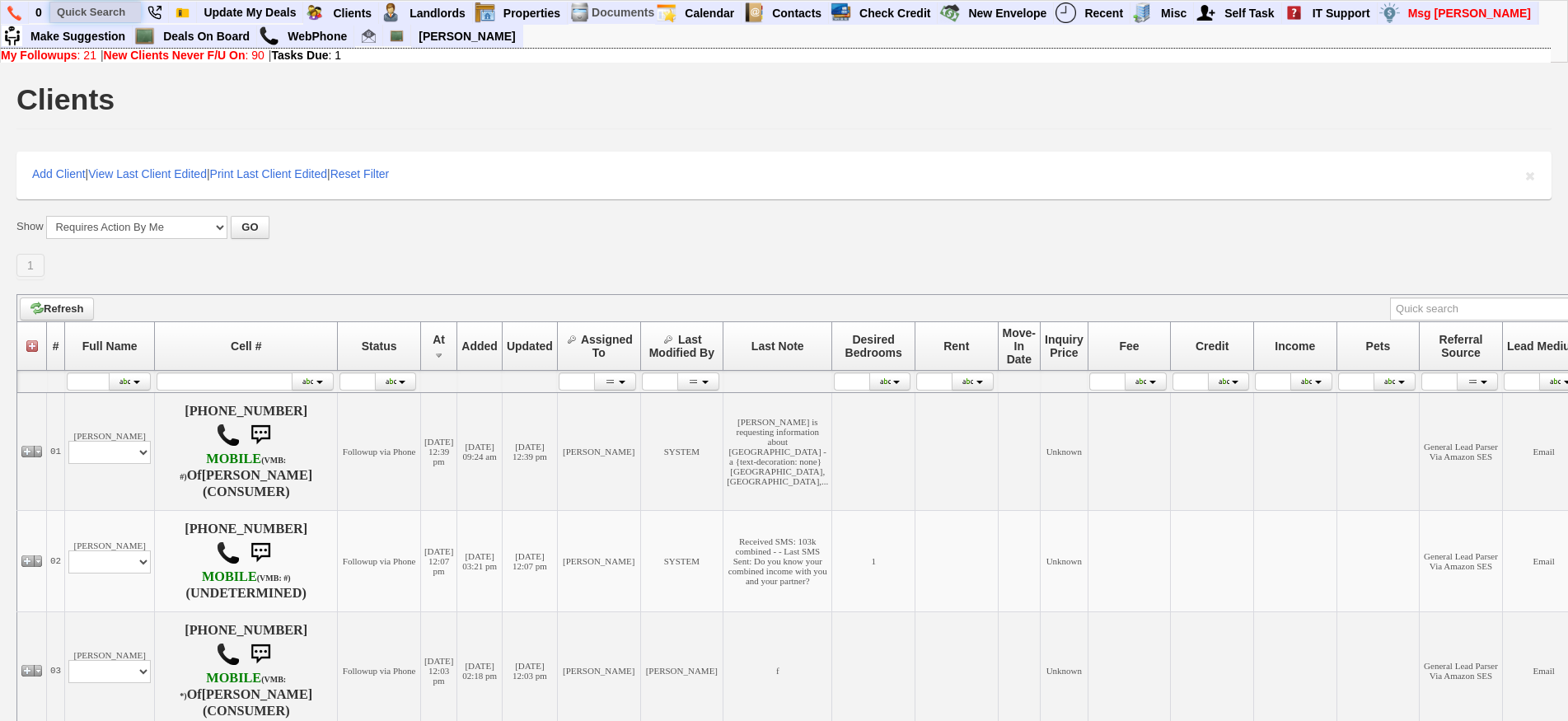
click at [78, 17] on input "text" at bounding box center [95, 12] width 90 height 20
type input "170 hawthorne"
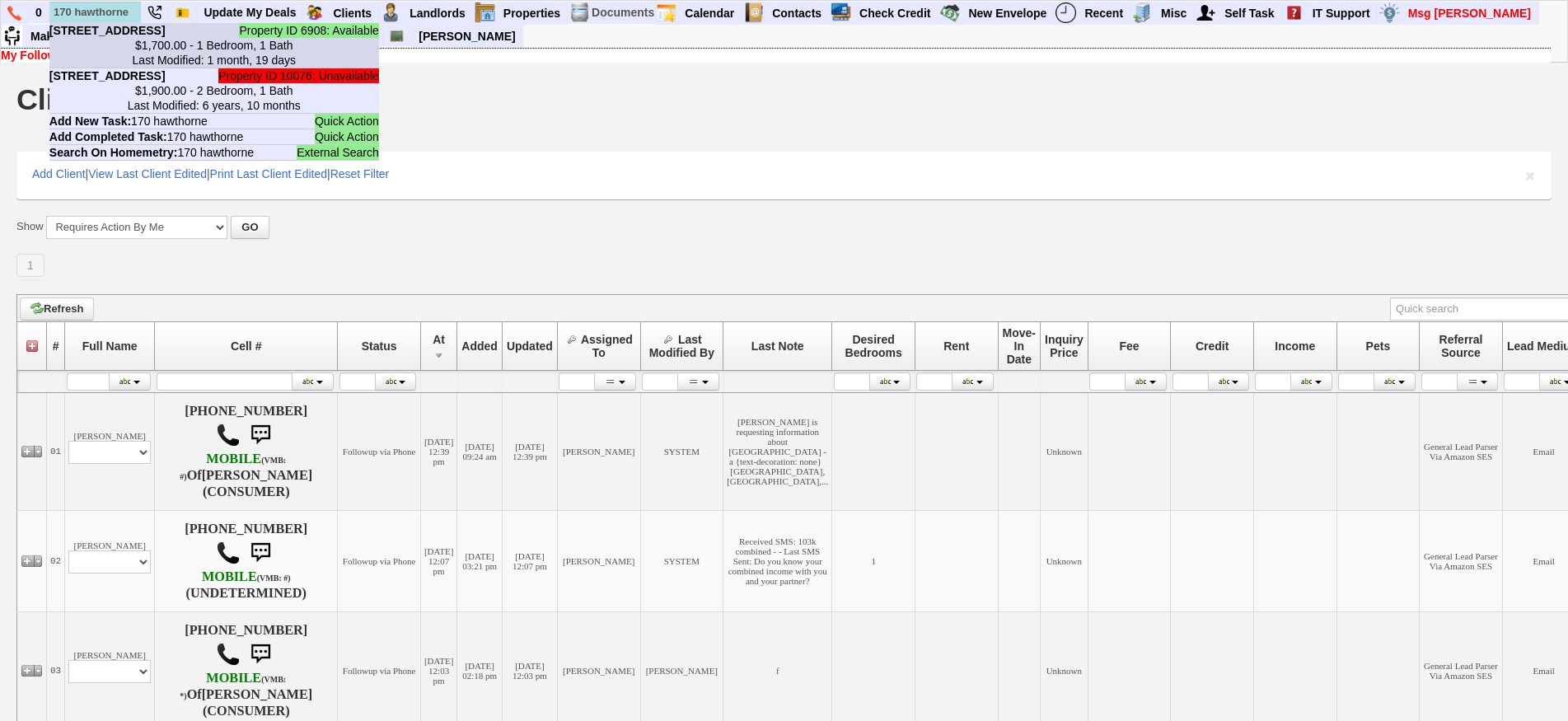
click at [144, 65] on center "$1,700.00 - 1 Bedroom, 1 Bath Last Modified: 1 month, 19 days" at bounding box center [214, 53] width 330 height 29
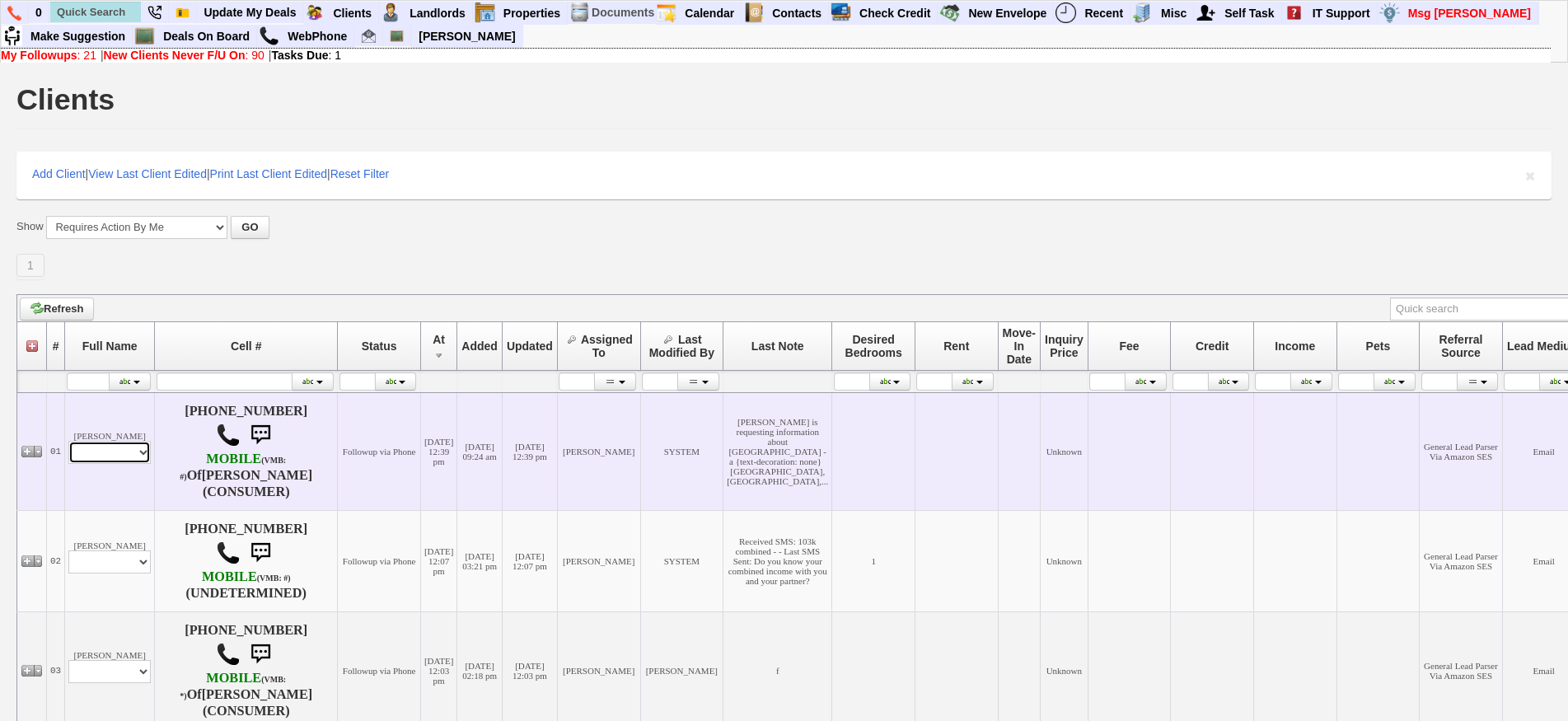
click at [129, 457] on select "Profile Edit Print Email Externally (Will Not Be Tracked In CRM) Closed Deals" at bounding box center [109, 452] width 83 height 23
select select "ChangeURL,/crm/custom/edit_client_form.php?redirect=%2Fcrm%2Fclients.php&id=142…"
click at [68, 441] on select "Profile Edit Print Email Externally (Will Not Be Tracked In CRM) Closed Deals" at bounding box center [109, 452] width 83 height 23
select select
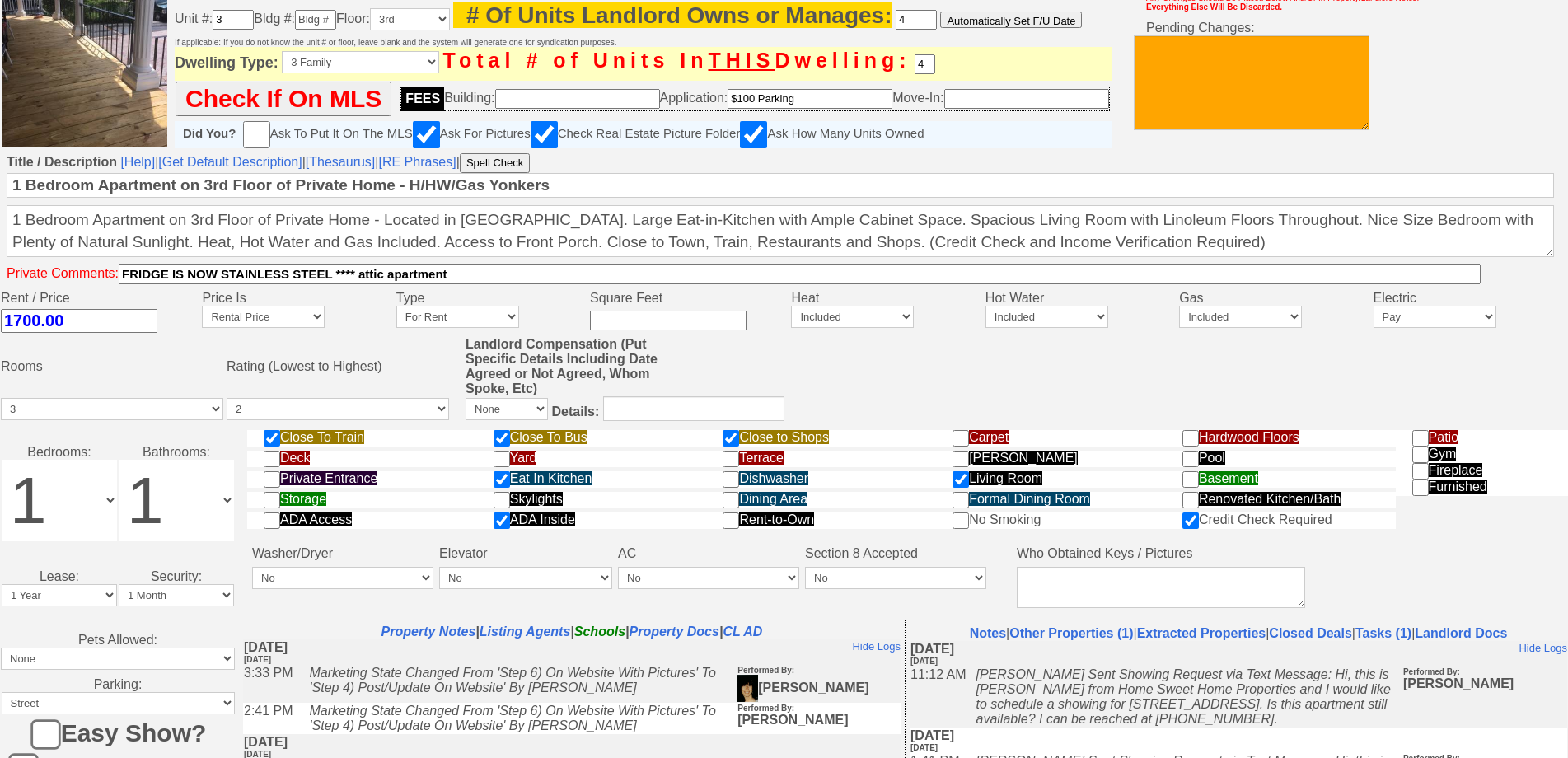
scroll to position [494, 0]
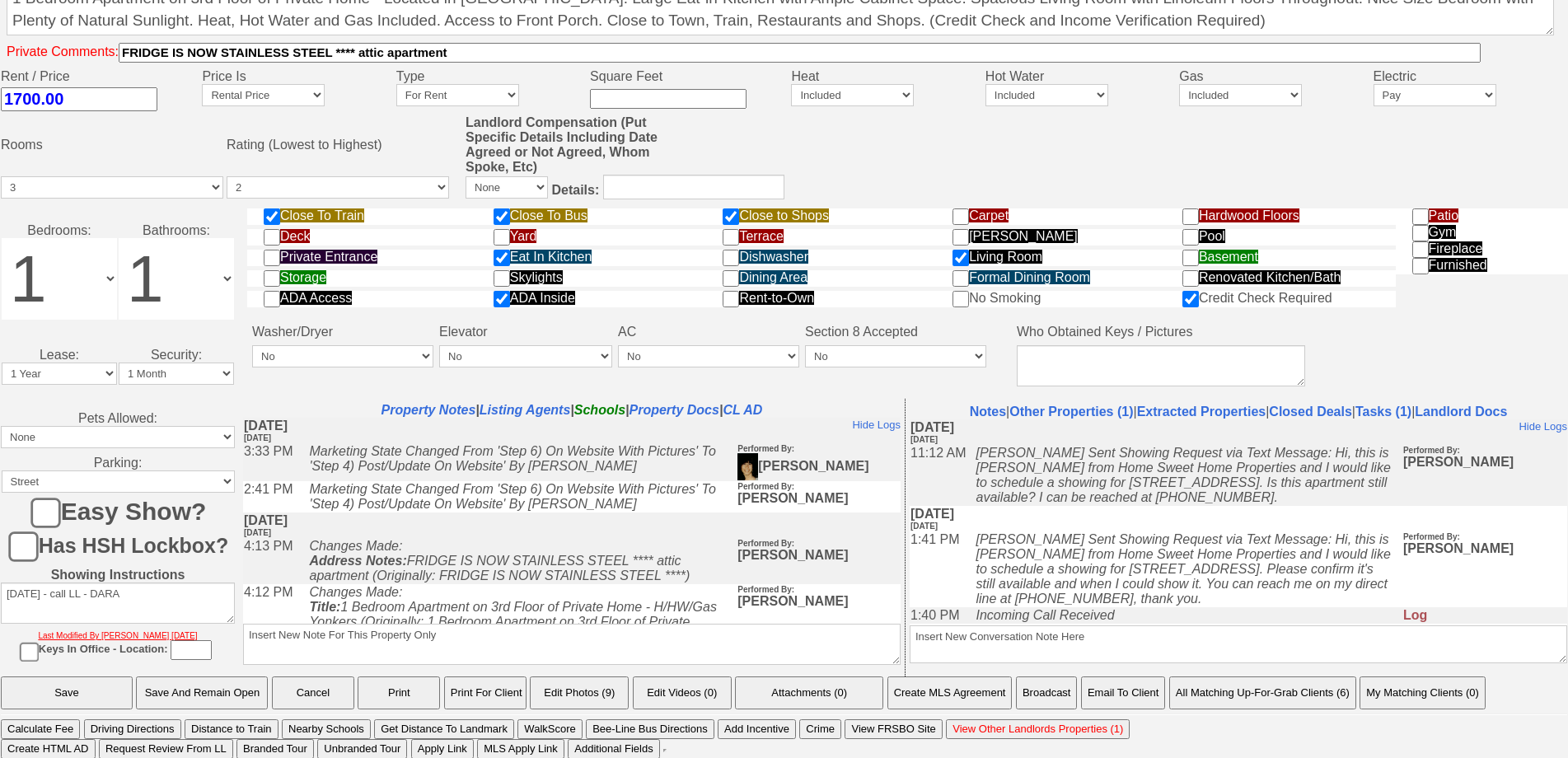
click at [1101, 583] on icon "[PERSON_NAME] Sent Showing Request via Text Message: Hi, this is [PERSON_NAME] …" at bounding box center [1183, 568] width 414 height 73
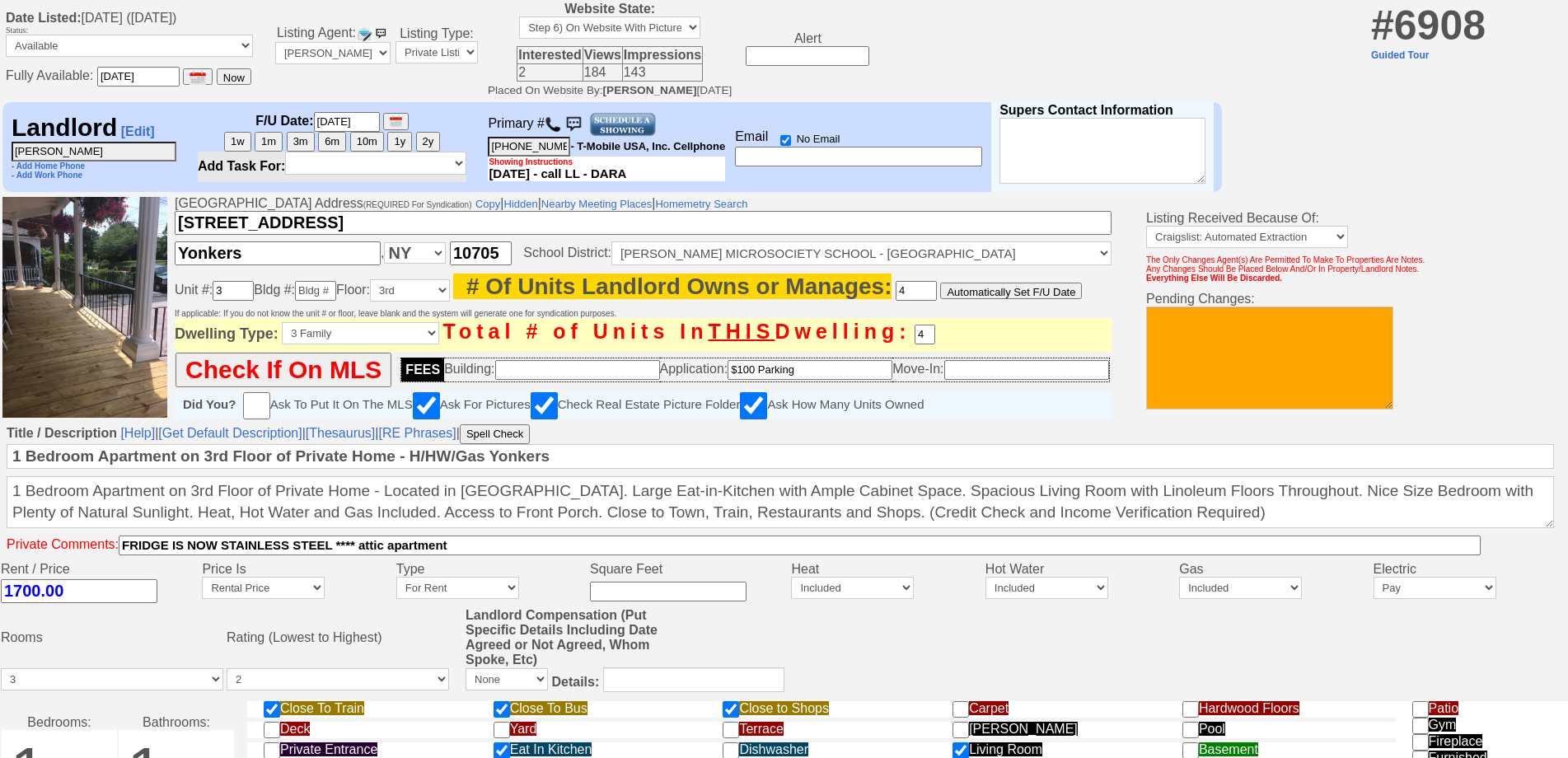
scroll to position [0, 0]
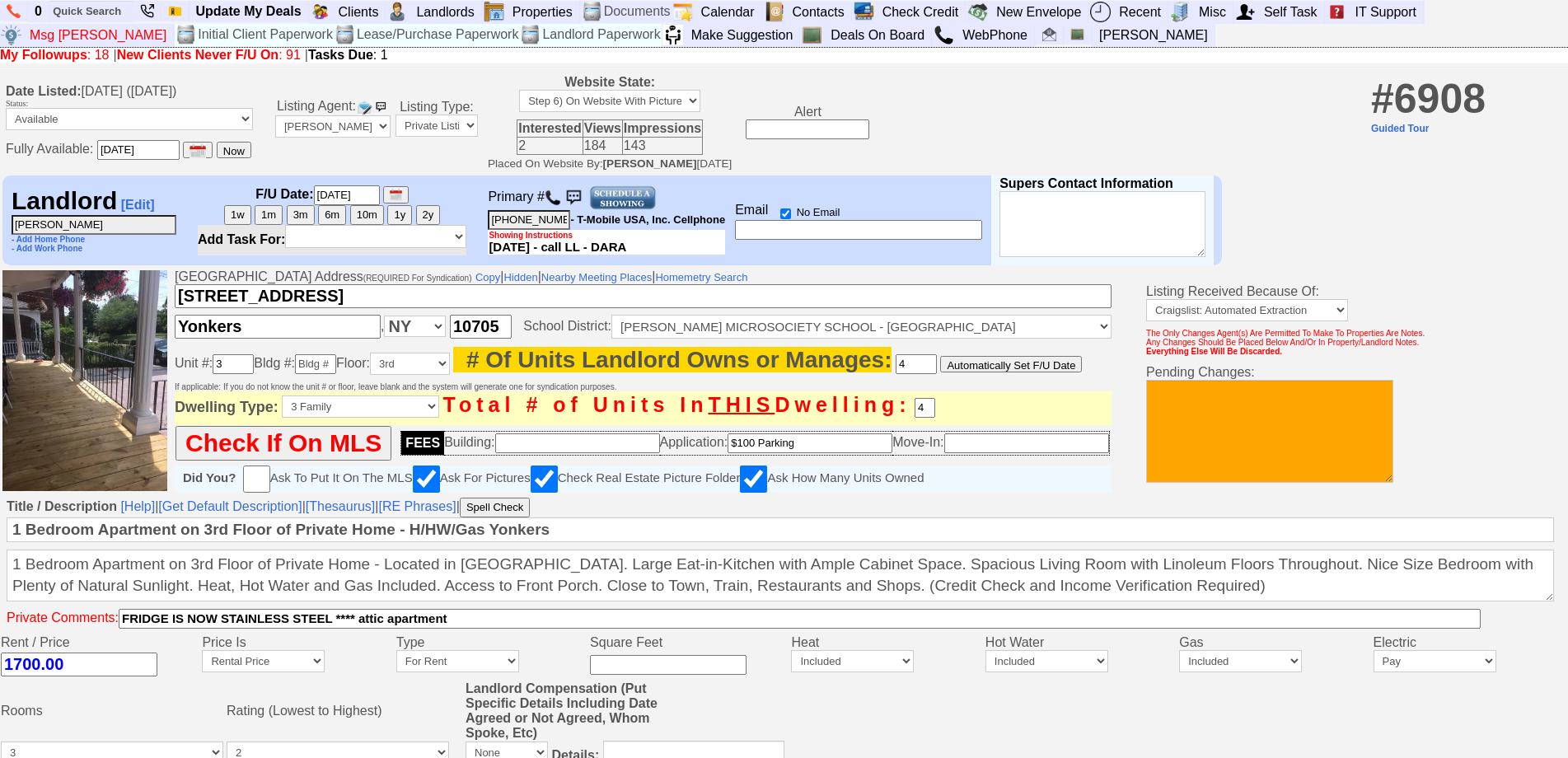
click at [555, 198] on img at bounding box center [552, 198] width 17 height 17
click at [647, 216] on th "Primary # 914-621-8280 - T-Mobile USA, Inc. Cellphone Showing Instructions 7/15…" at bounding box center [607, 220] width 239 height 90
click at [640, 210] on img at bounding box center [623, 198] width 67 height 24
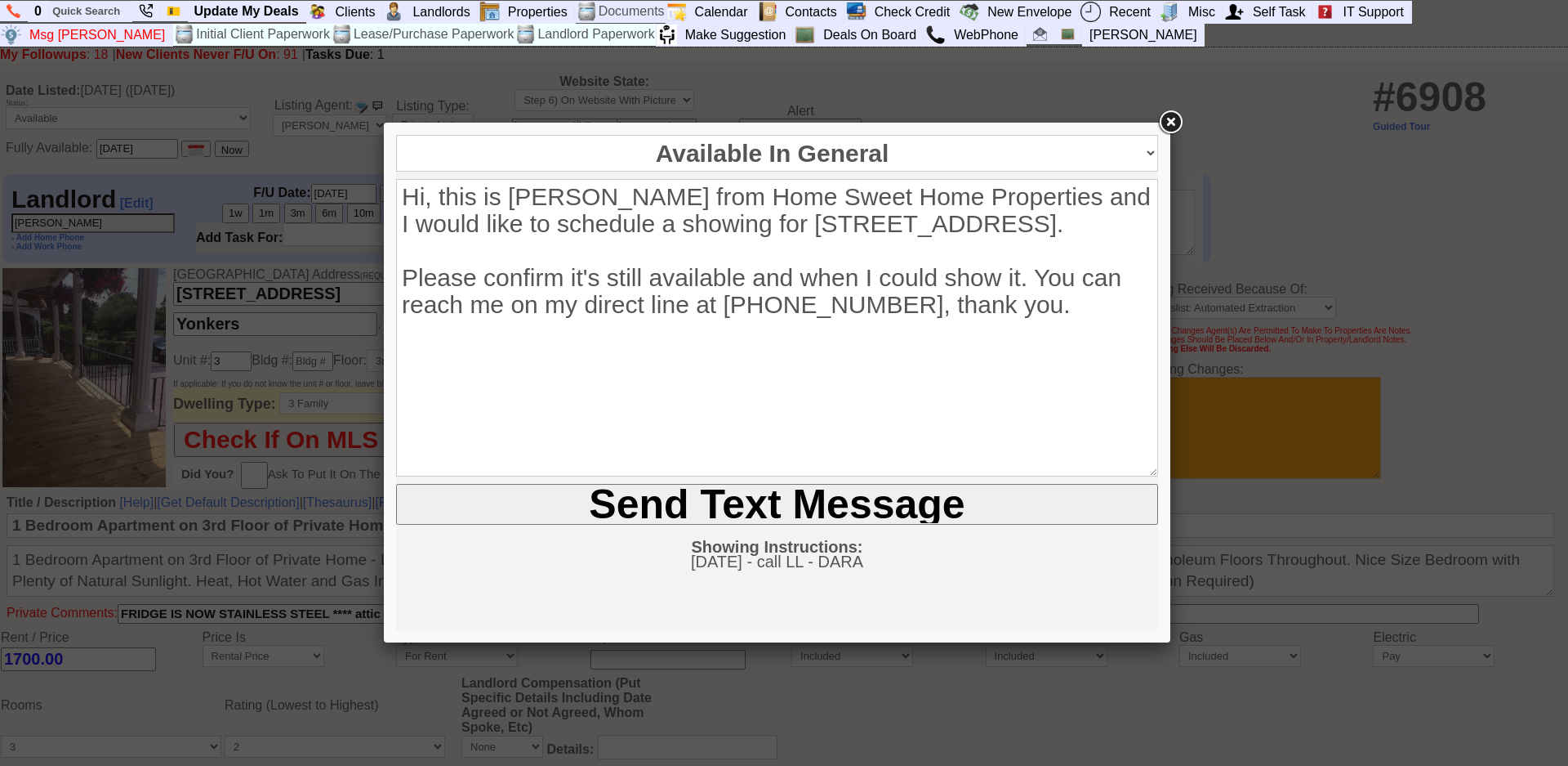
click at [715, 512] on input "Send Text Message" at bounding box center [777, 504] width 762 height 41
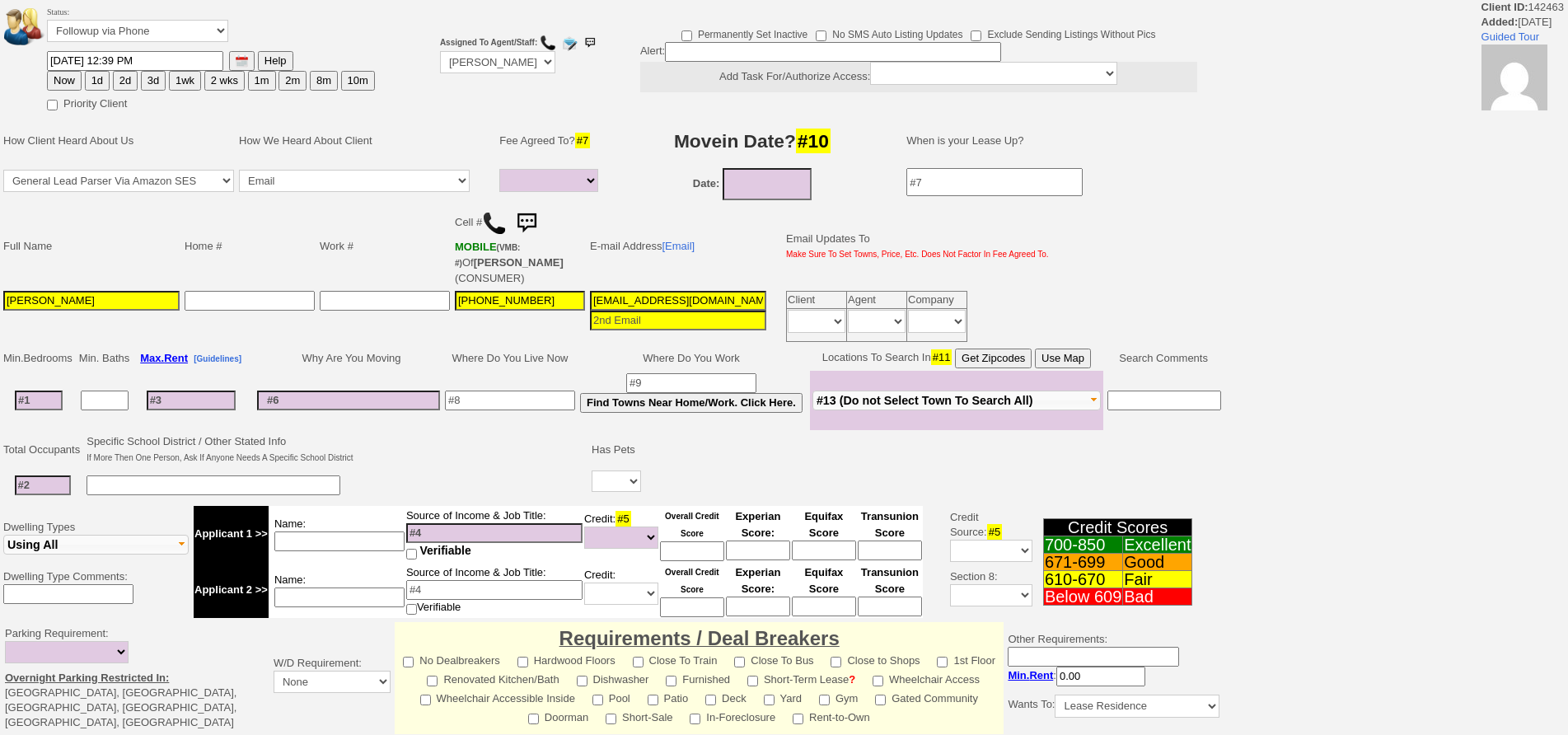
select select
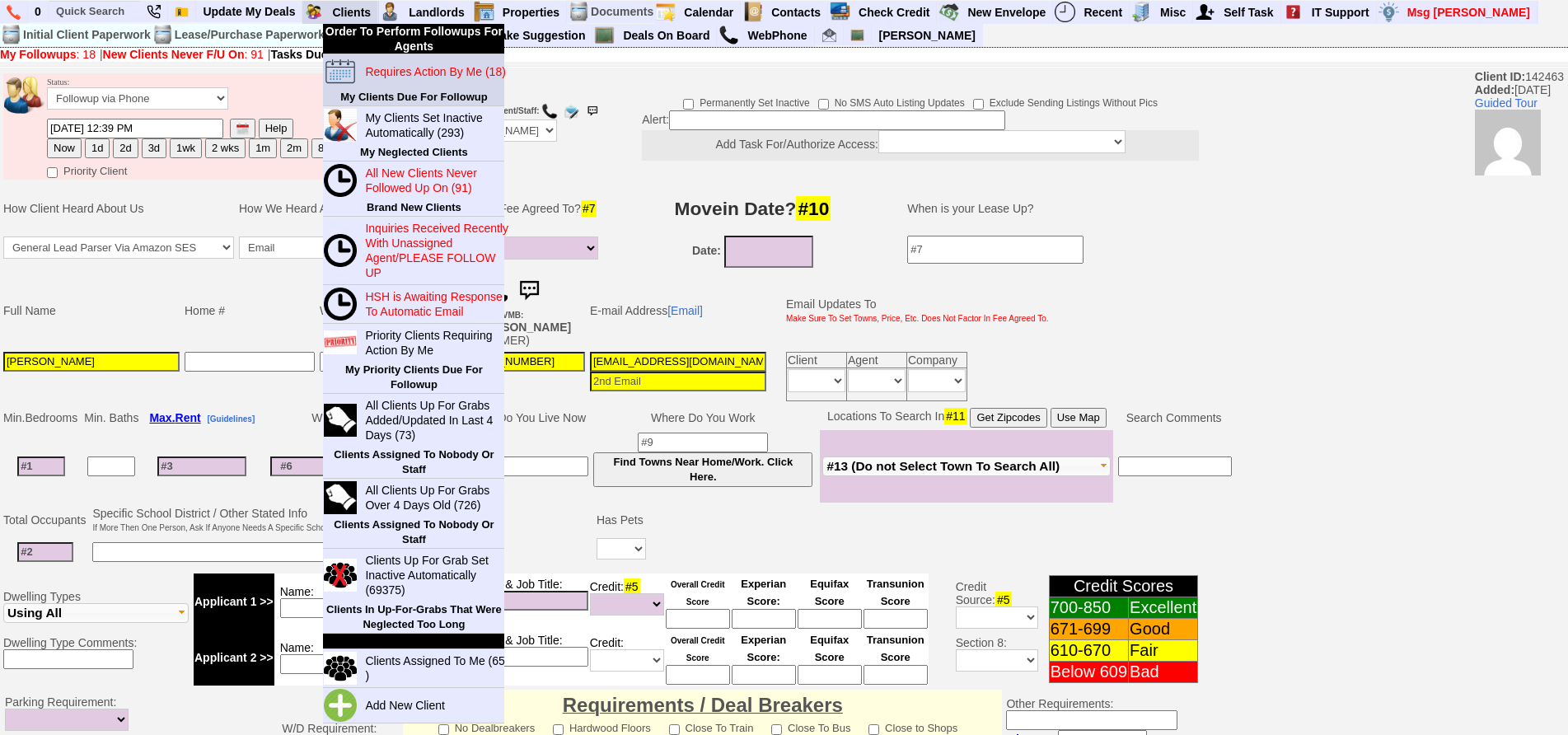
click at [396, 67] on blink "Requires Action By Me (18)" at bounding box center [435, 72] width 140 height 14
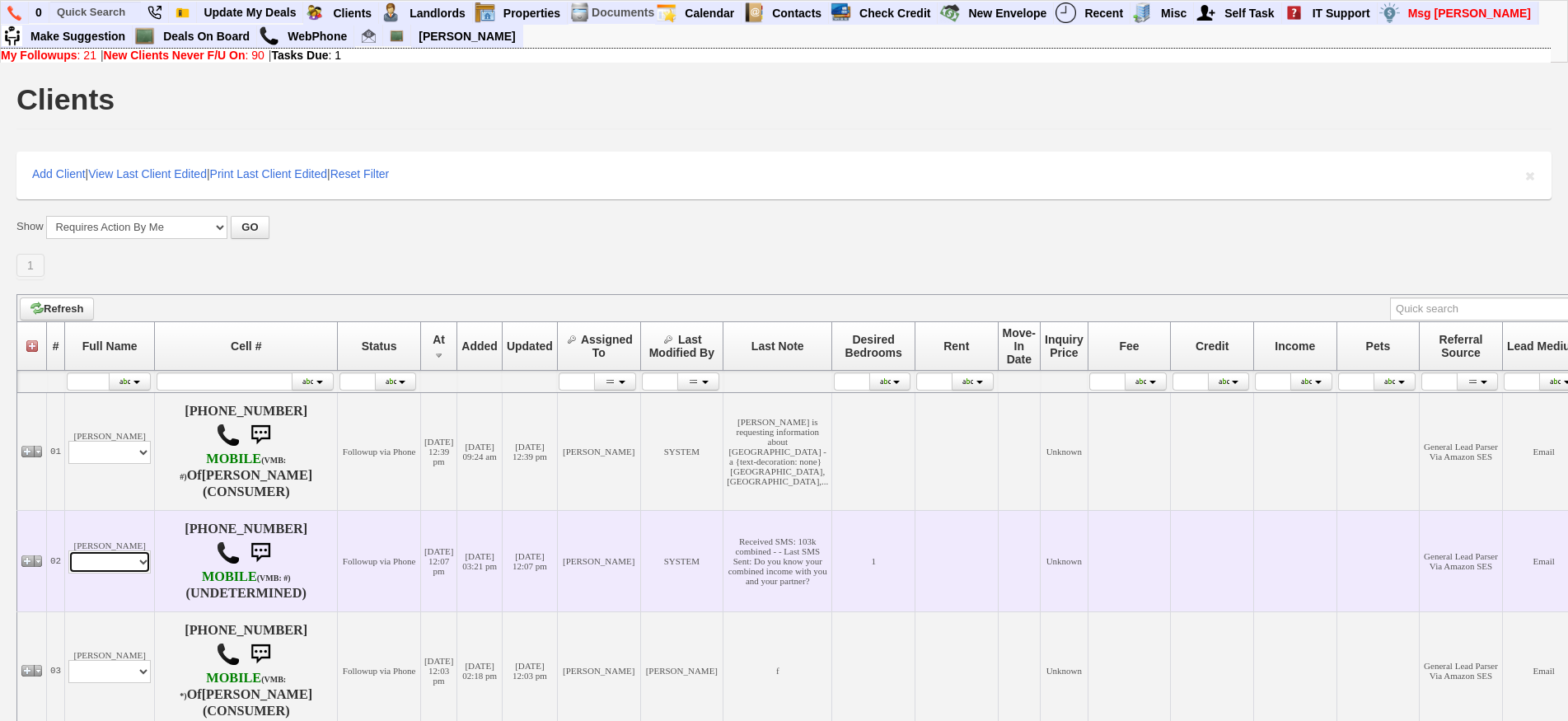
click at [94, 565] on select "Profile Edit Print Email Externally (Will Not Be Tracked In CRM) Closed Deals" at bounding box center [109, 562] width 83 height 23
select select "ChangeURL,/crm/custom/edit_client_form.php?redirect=%2Fcrm%2Fclients.php&id=167…"
click at [68, 551] on select "Profile Edit Print Email Externally (Will Not Be Tracked In CRM) Closed Deals" at bounding box center [109, 562] width 83 height 23
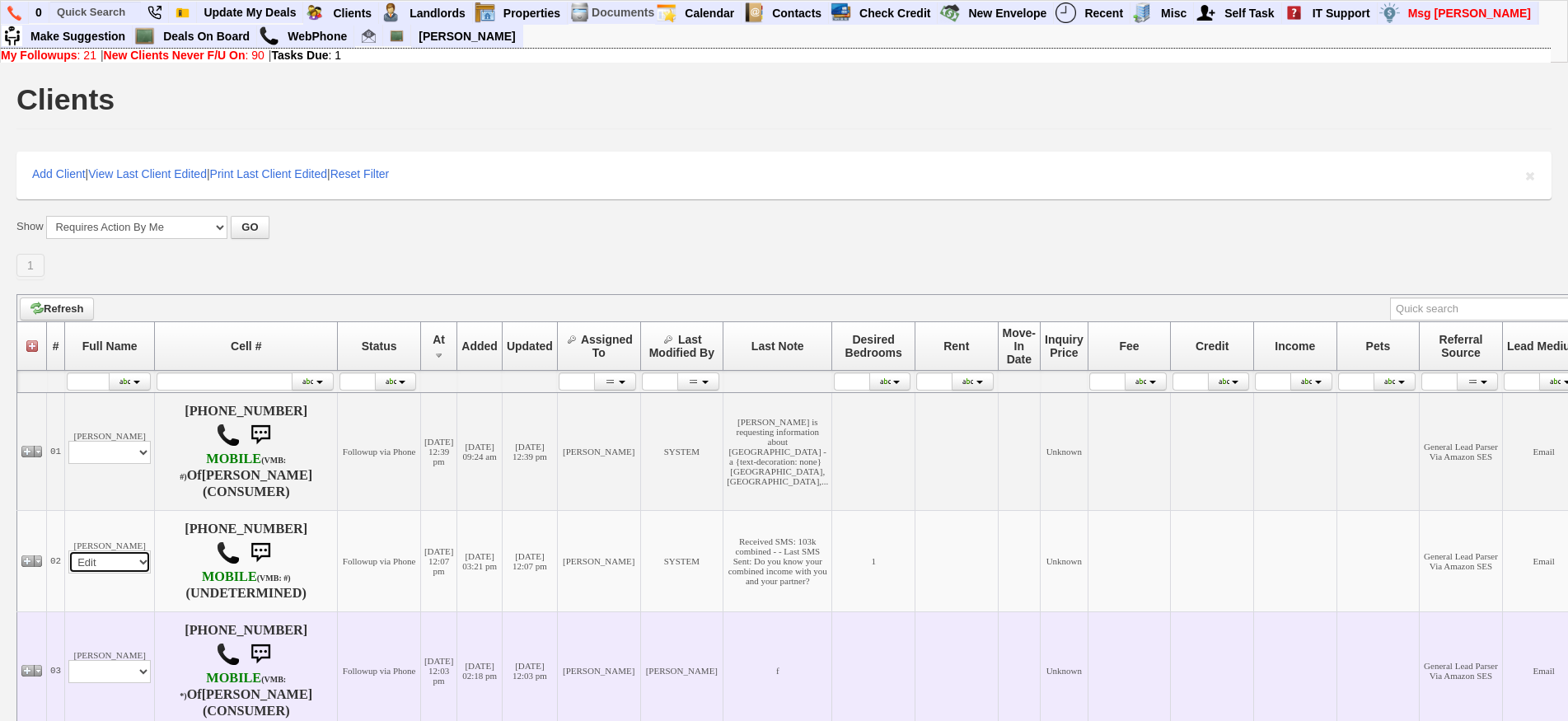
select select
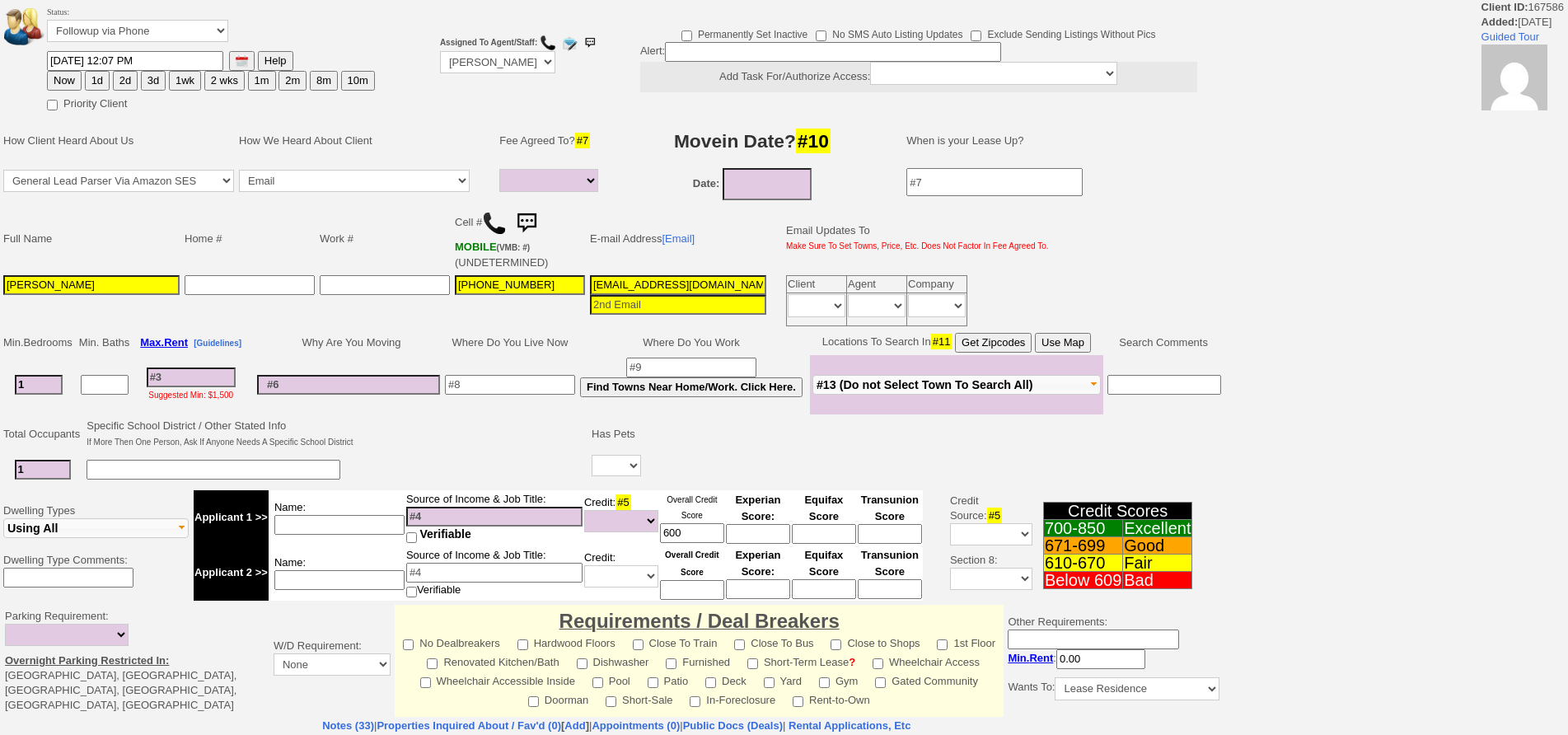
select select
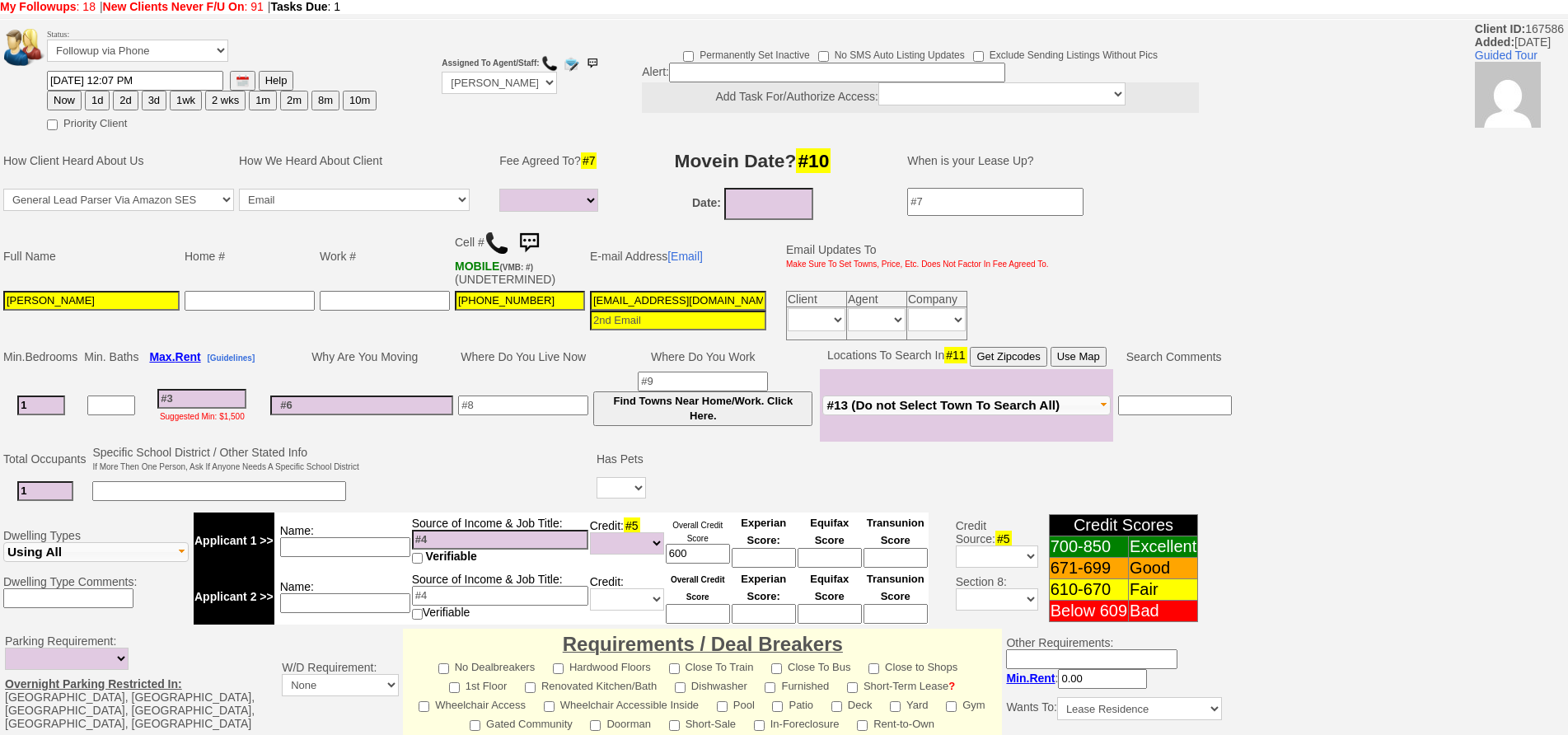
scroll to position [45, 0]
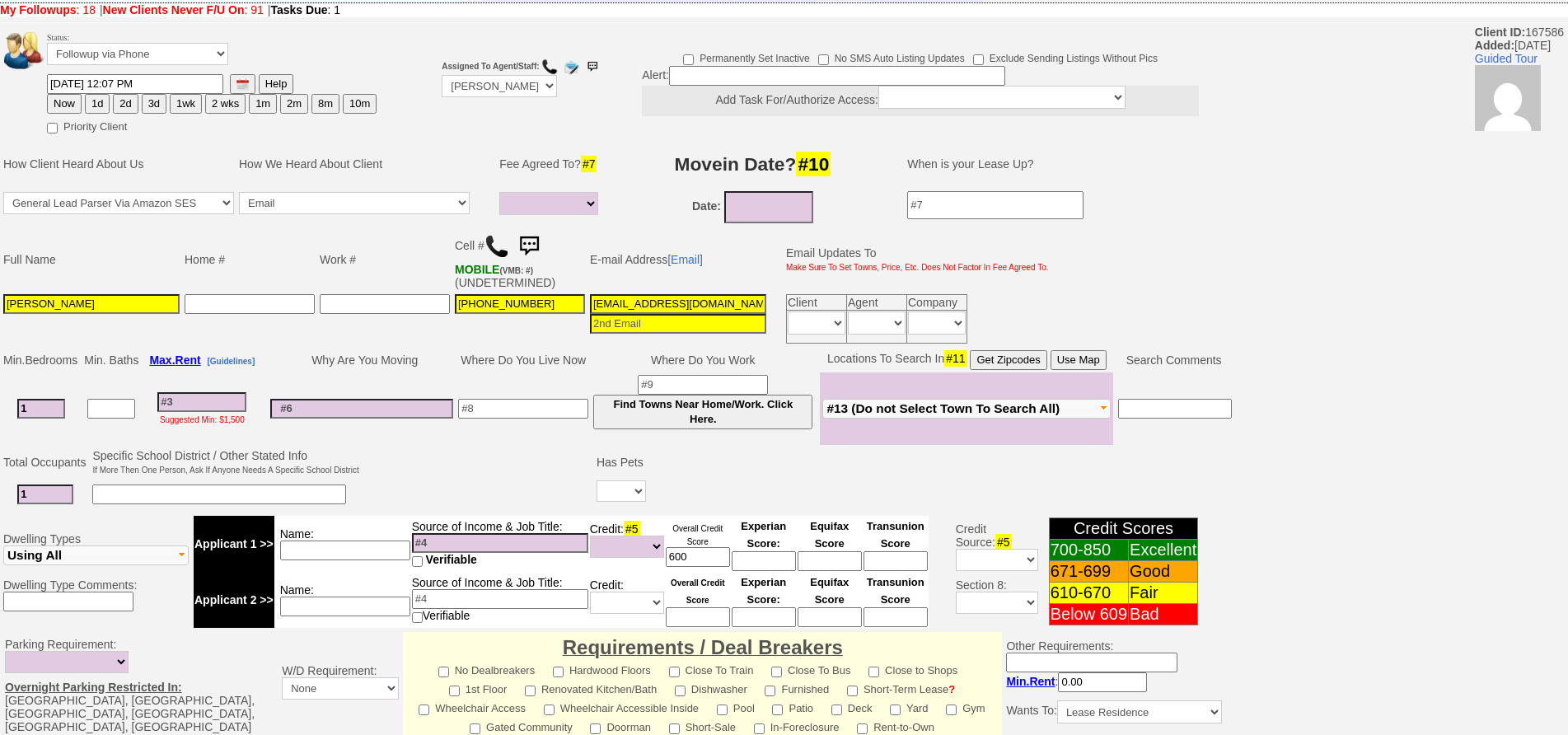
click at [53, 405] on input "1" at bounding box center [41, 408] width 48 height 19
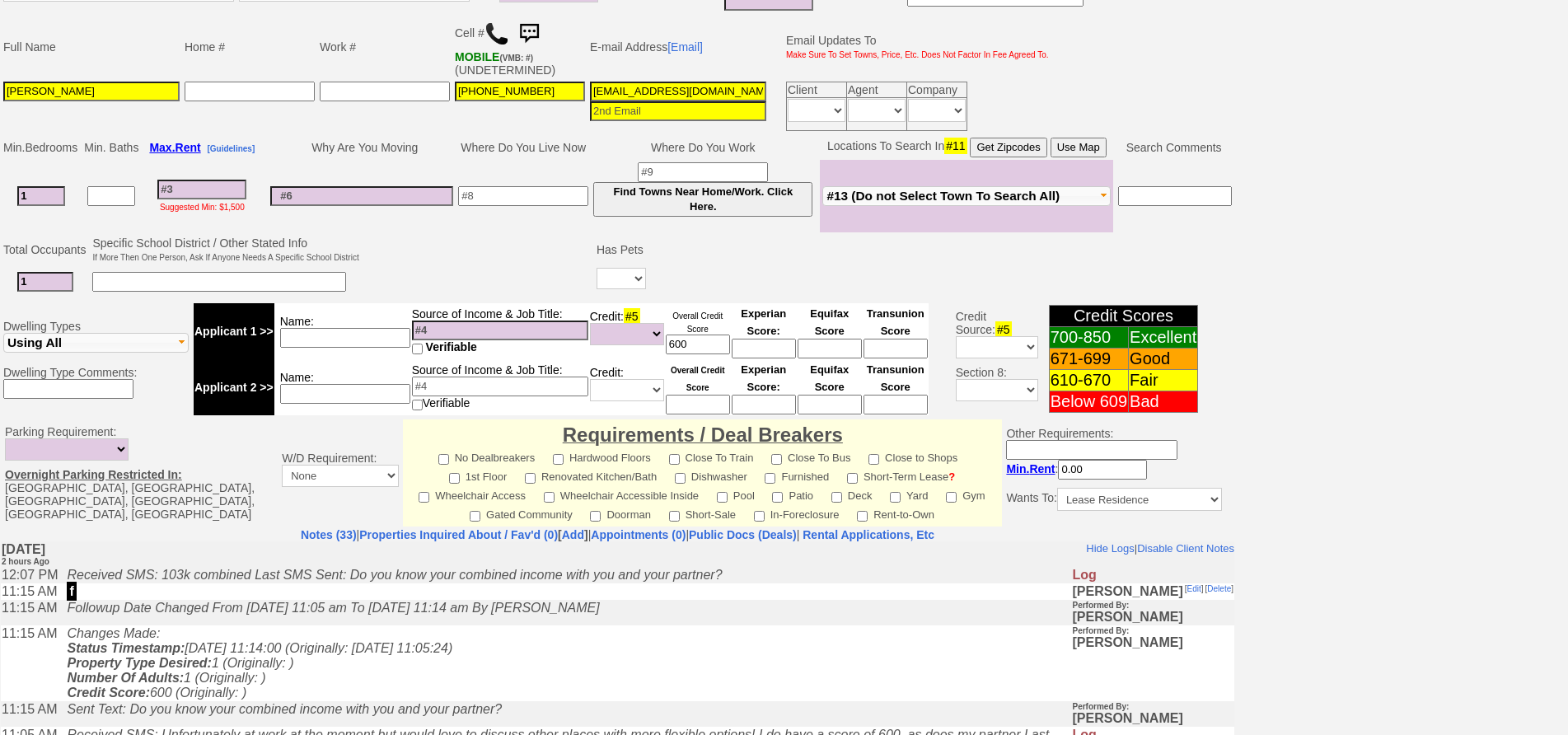
scroll to position [461, 0]
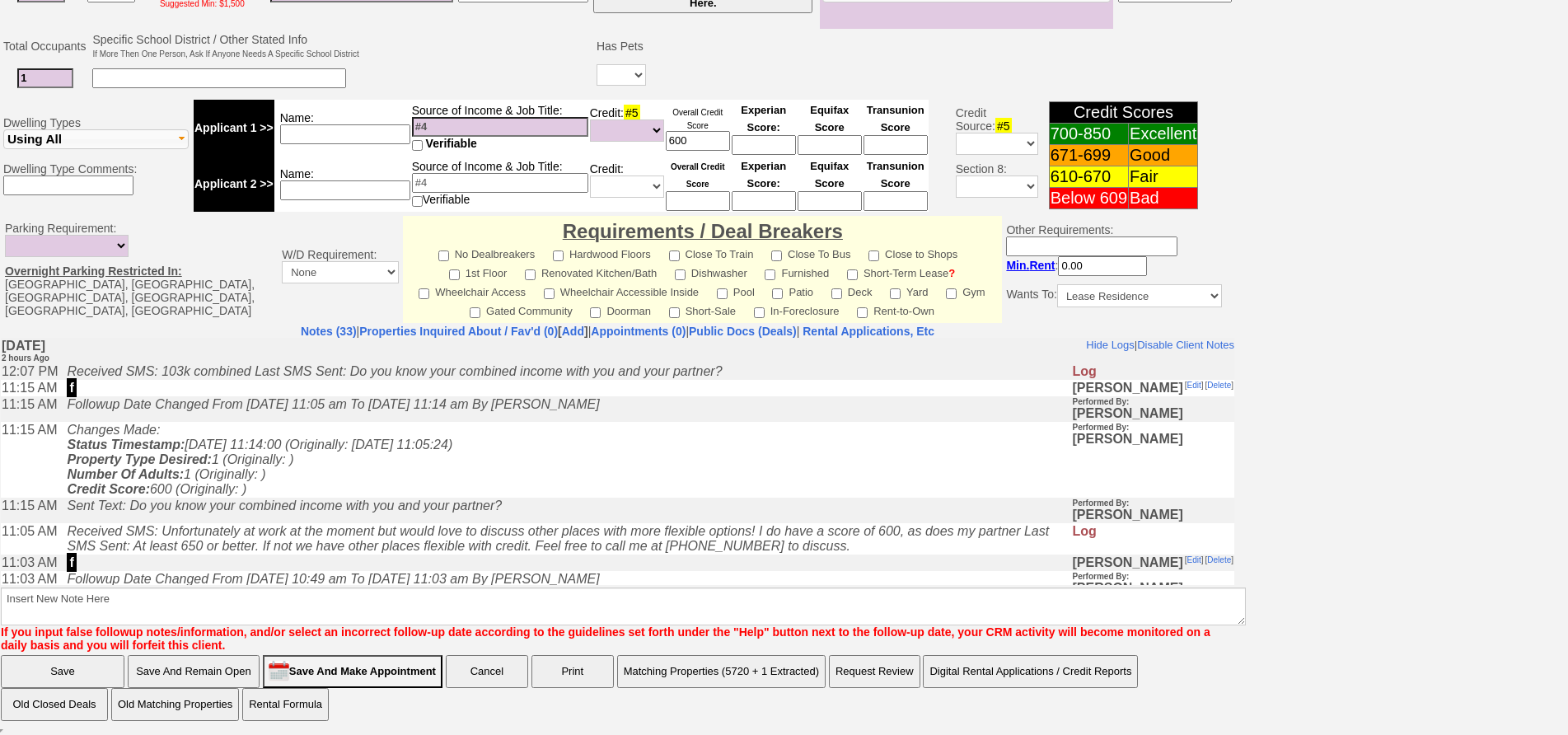
click at [412, 496] on td "Changes Made: Status Timestamp: 2025-09-18 11:14:00 (Originally: 2025-09-17 11:…" at bounding box center [564, 459] width 1013 height 76
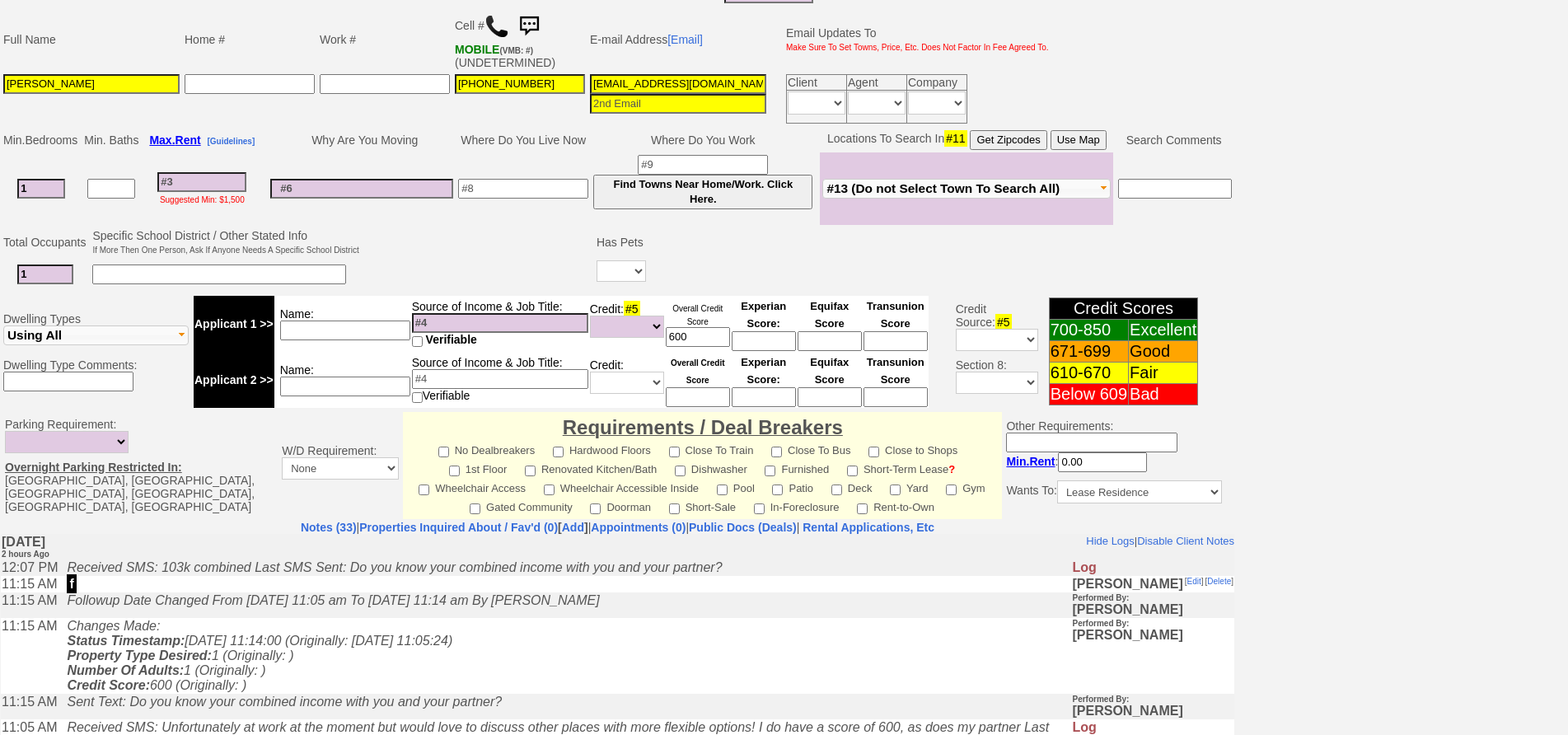
scroll to position [0, 0]
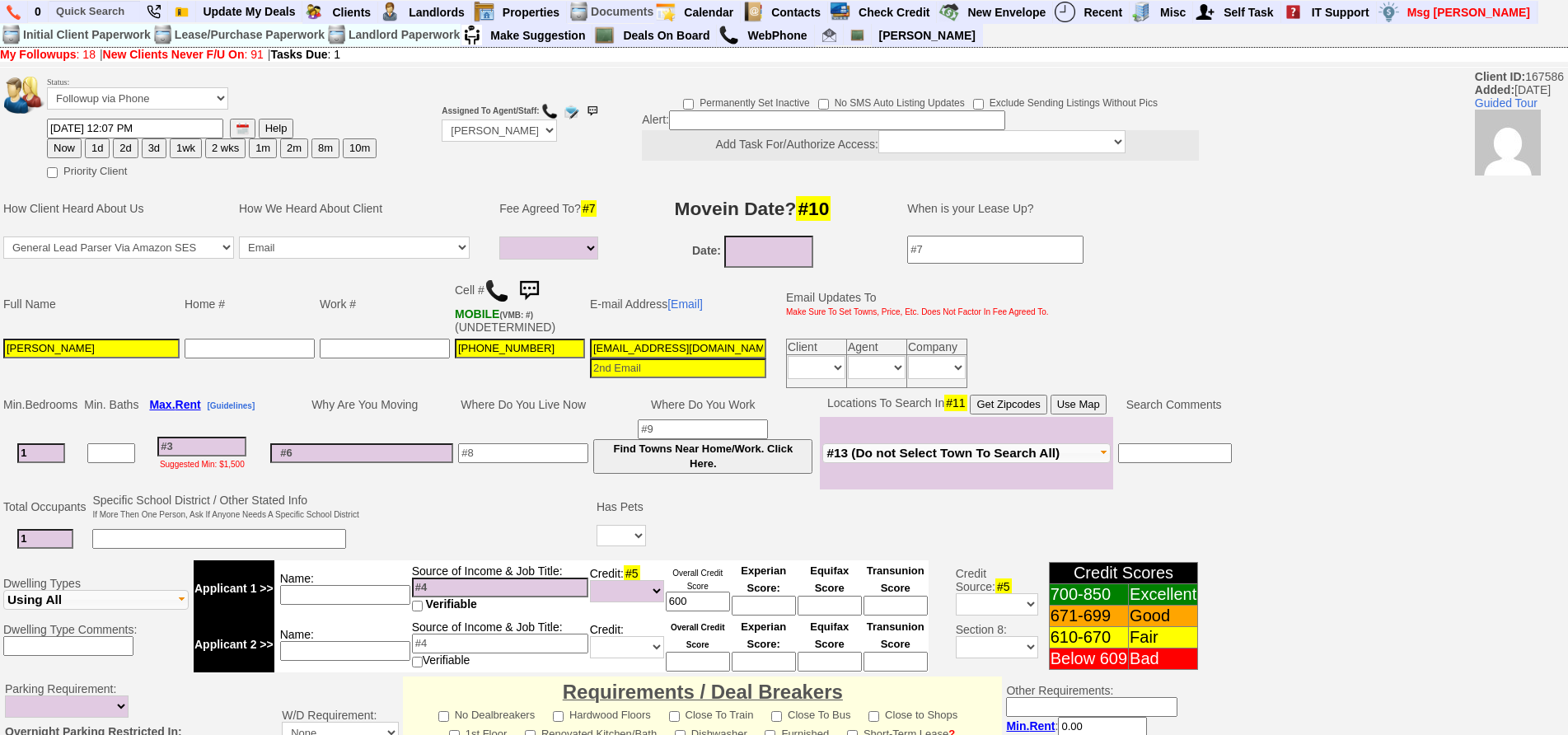
click at [483, 578] on input at bounding box center [499, 587] width 176 height 19
type input "103 combined"
click at [334, 607] on tbody "Applicant 1 >> Name: Source of Income & Job Title: 103 combined Verifiable Cred…" at bounding box center [561, 615] width 735 height 112
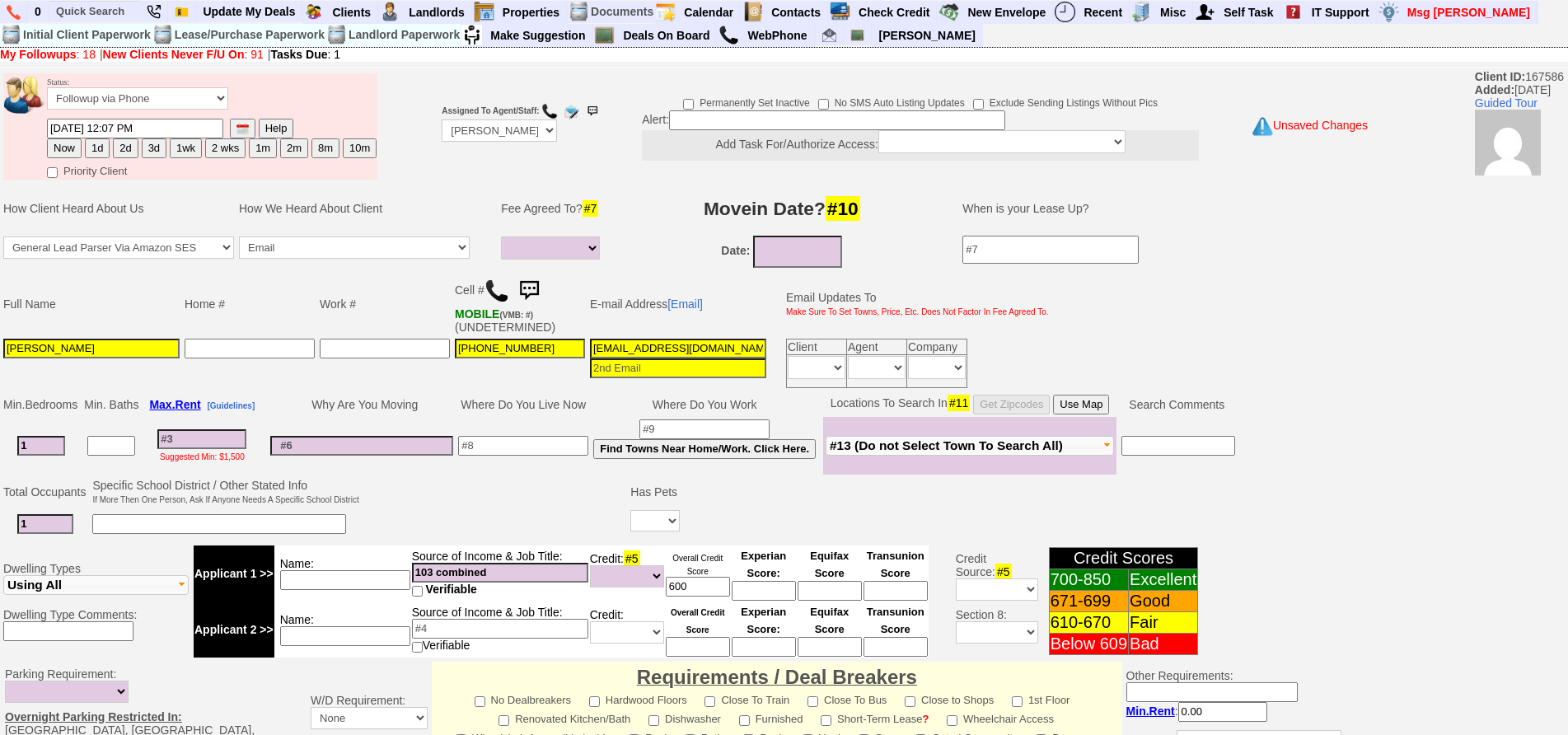
click at [334, 593] on td "Name:" at bounding box center [342, 574] width 137 height 56
click at [229, 434] on input at bounding box center [201, 438] width 89 height 19
type input "2"
select select
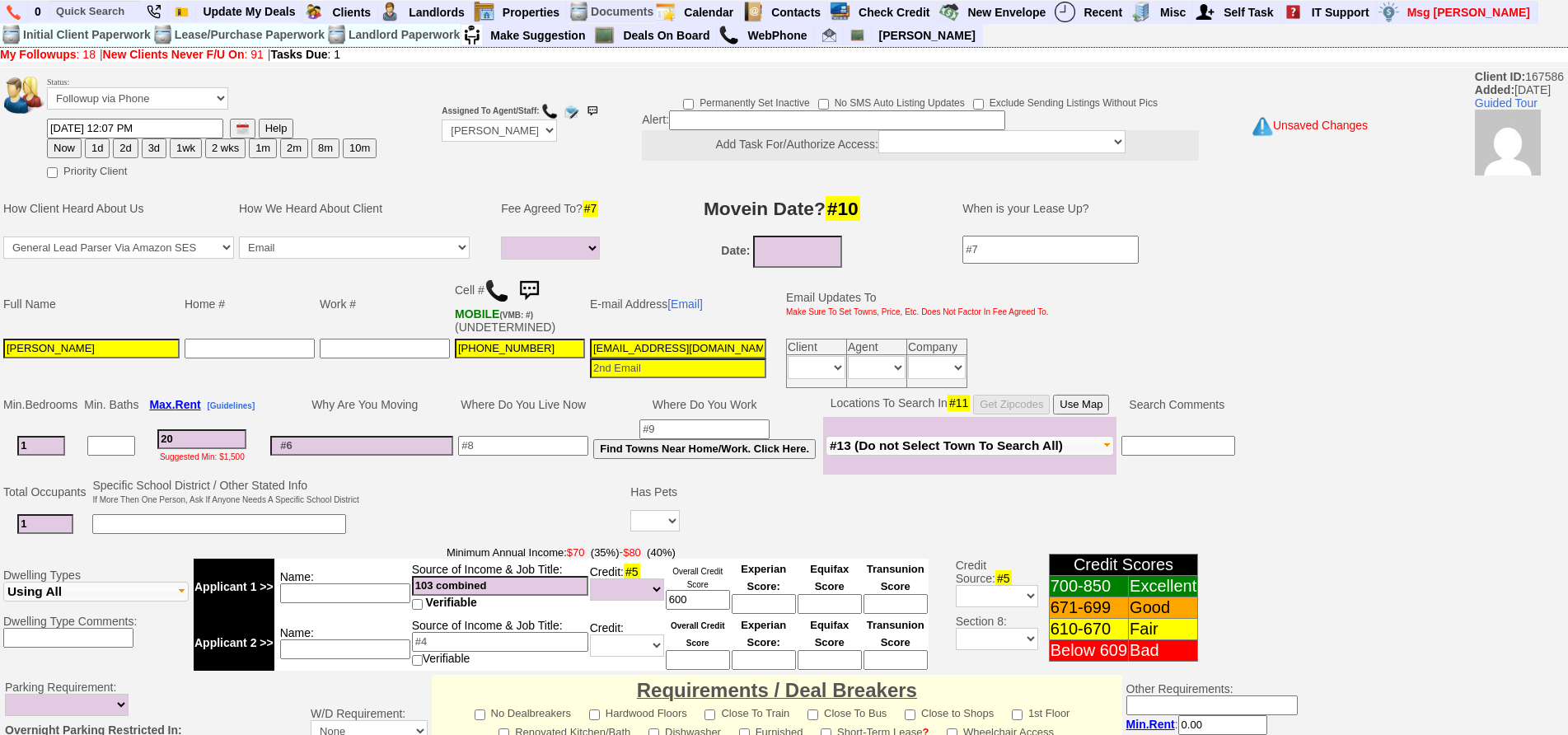
type input "200"
select select
type input "2"
select select
type input "25"
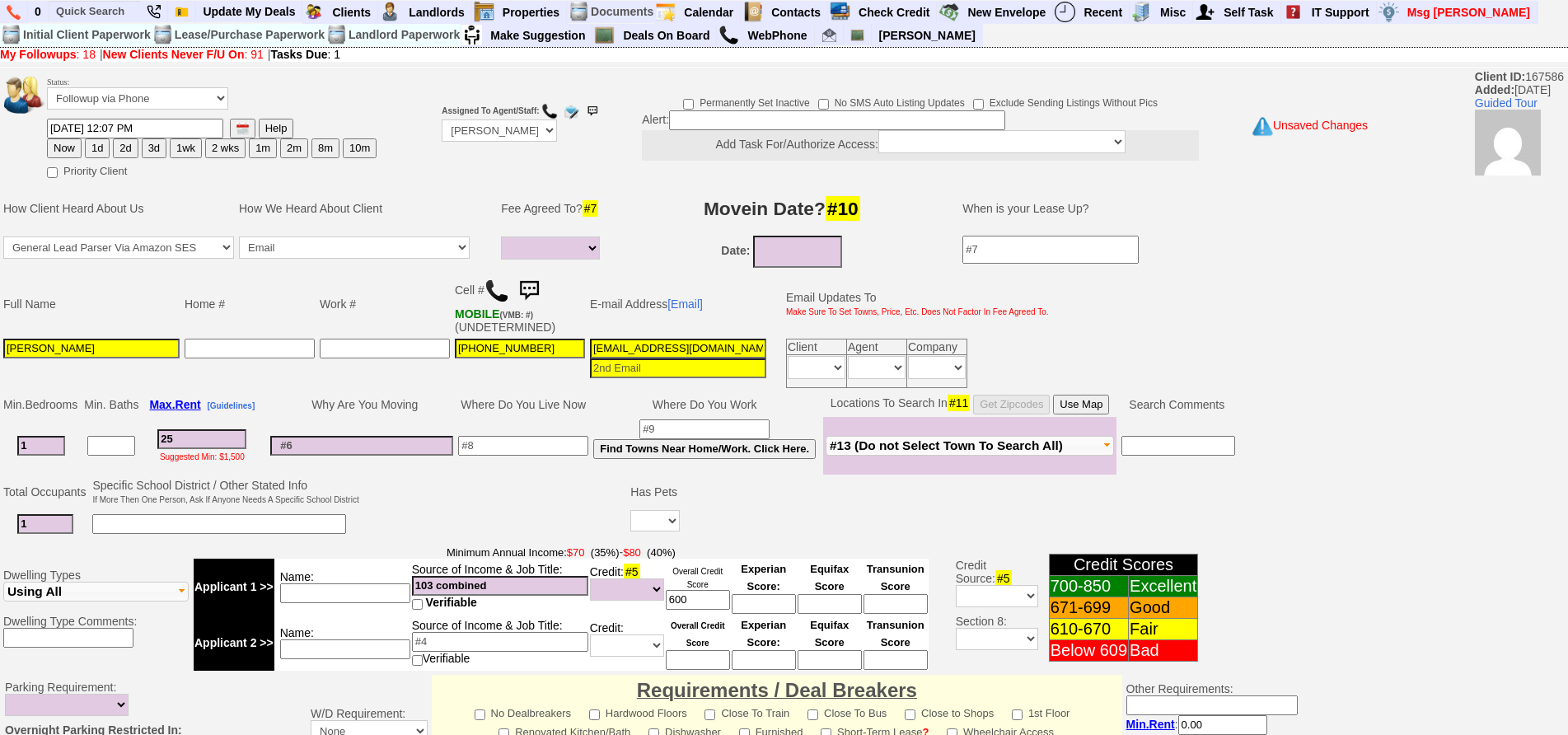
select select
type input "2500"
select select
type input "2500"
select select
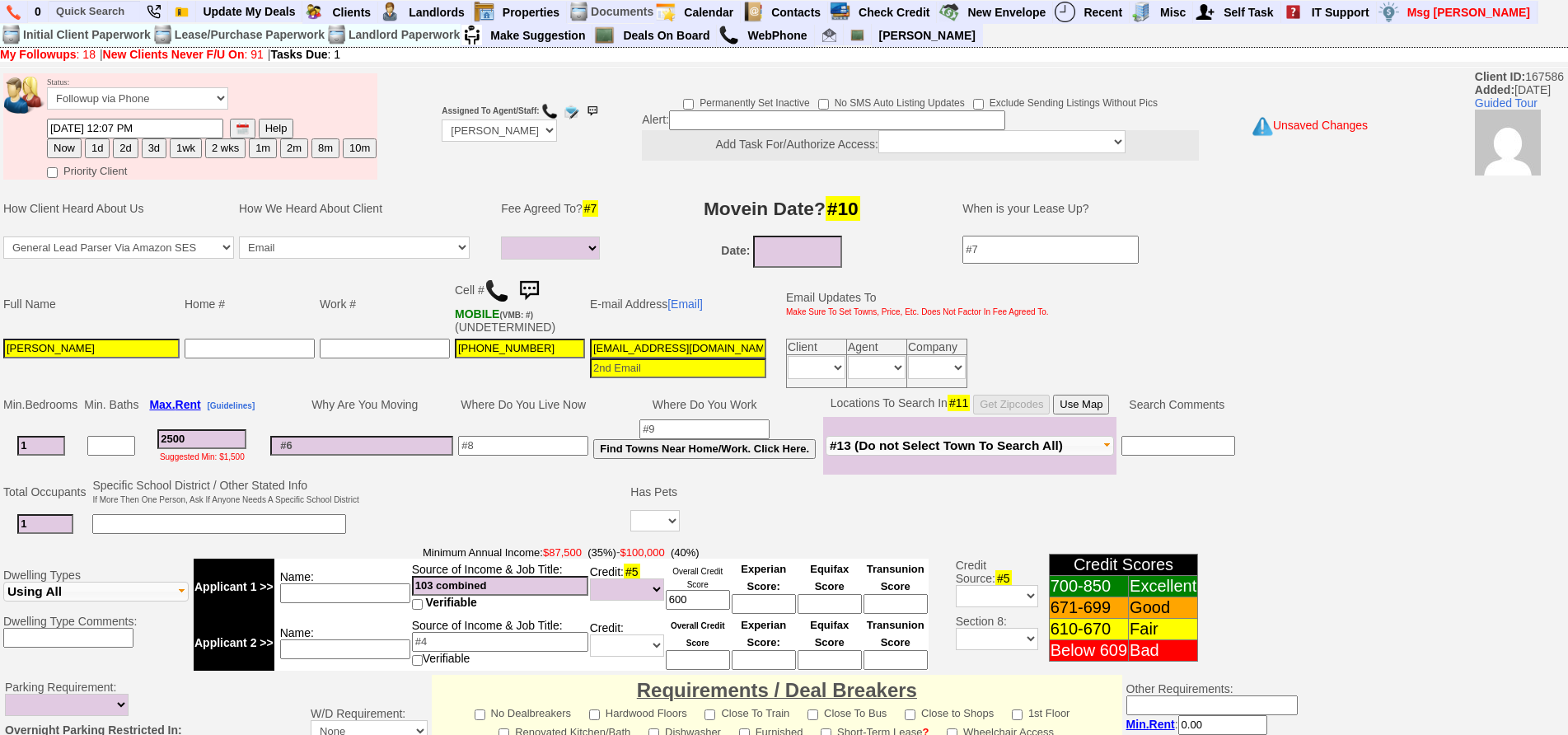
click at [1097, 409] on button "Use Map" at bounding box center [1081, 404] width 56 height 19
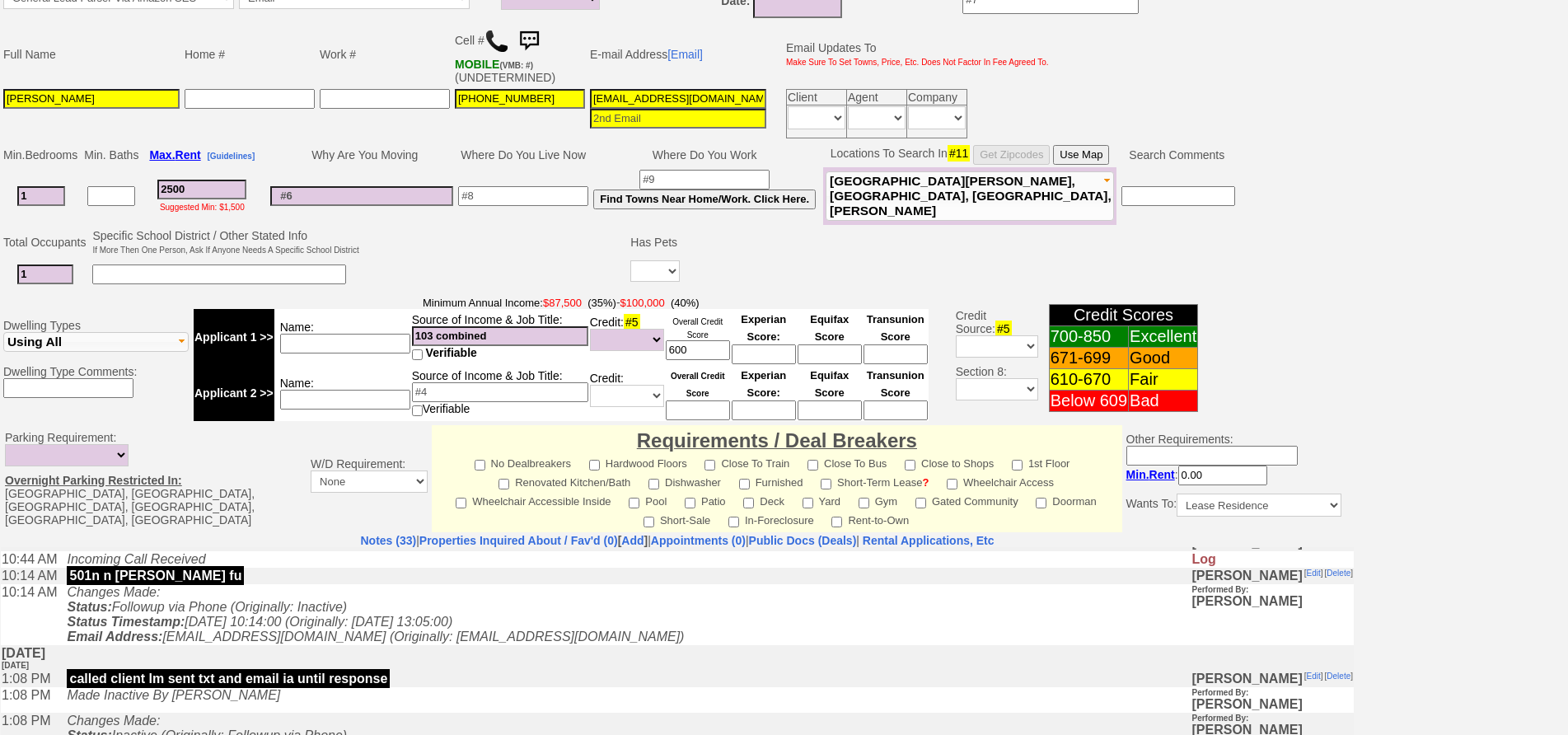
scroll to position [451, 0]
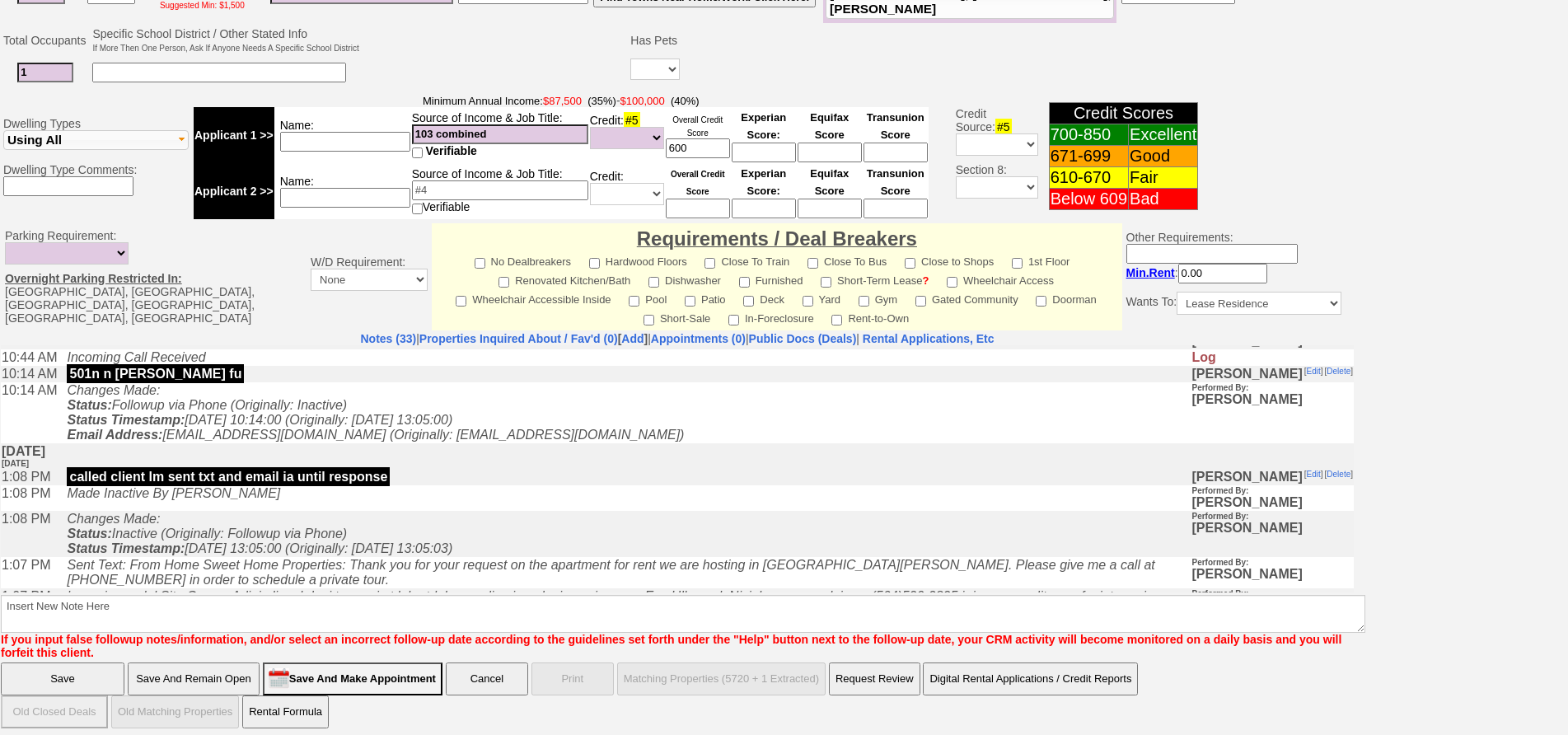
click at [481, 509] on td "Made Inactive By jorge guerrero" at bounding box center [624, 497] width 1132 height 25
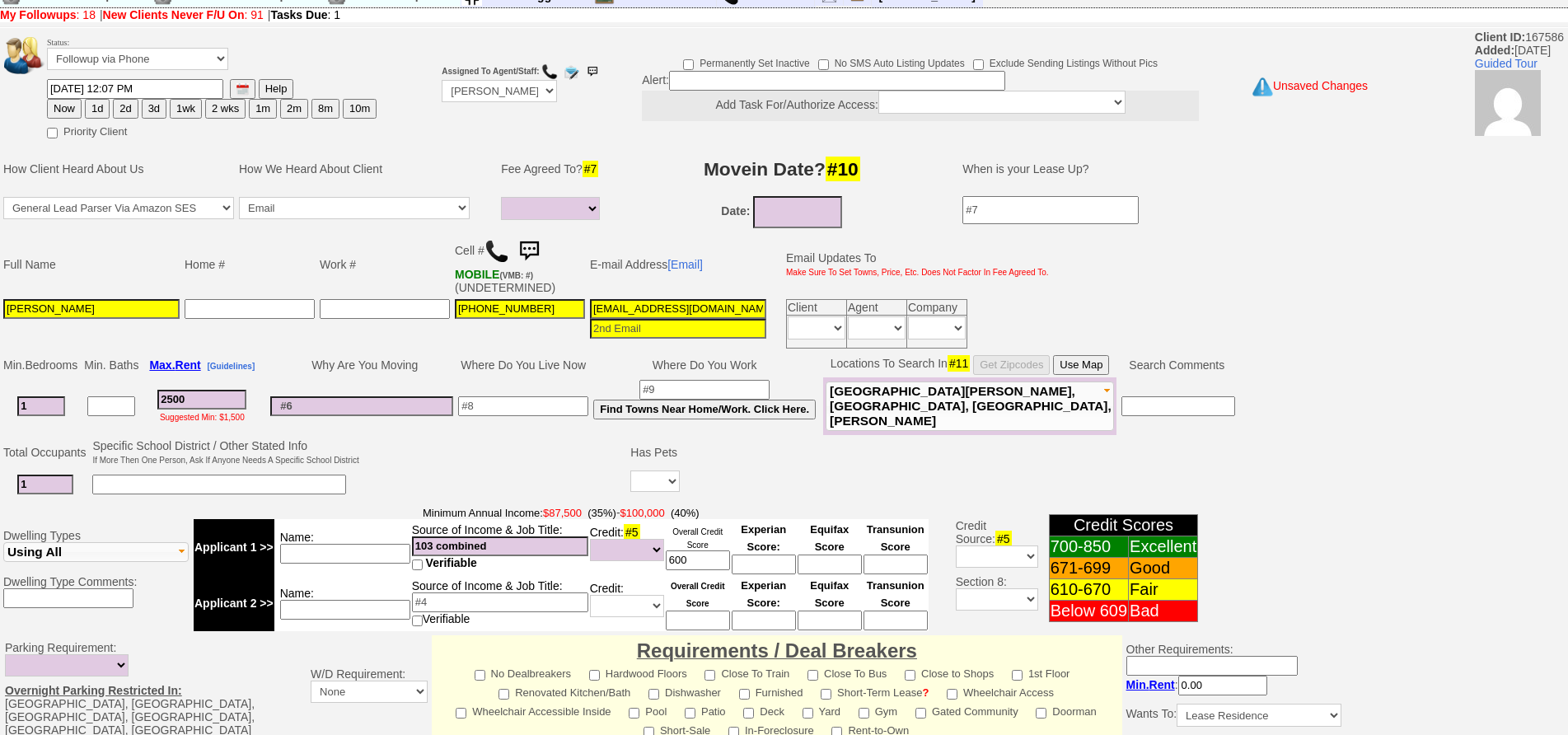
scroll to position [0, 0]
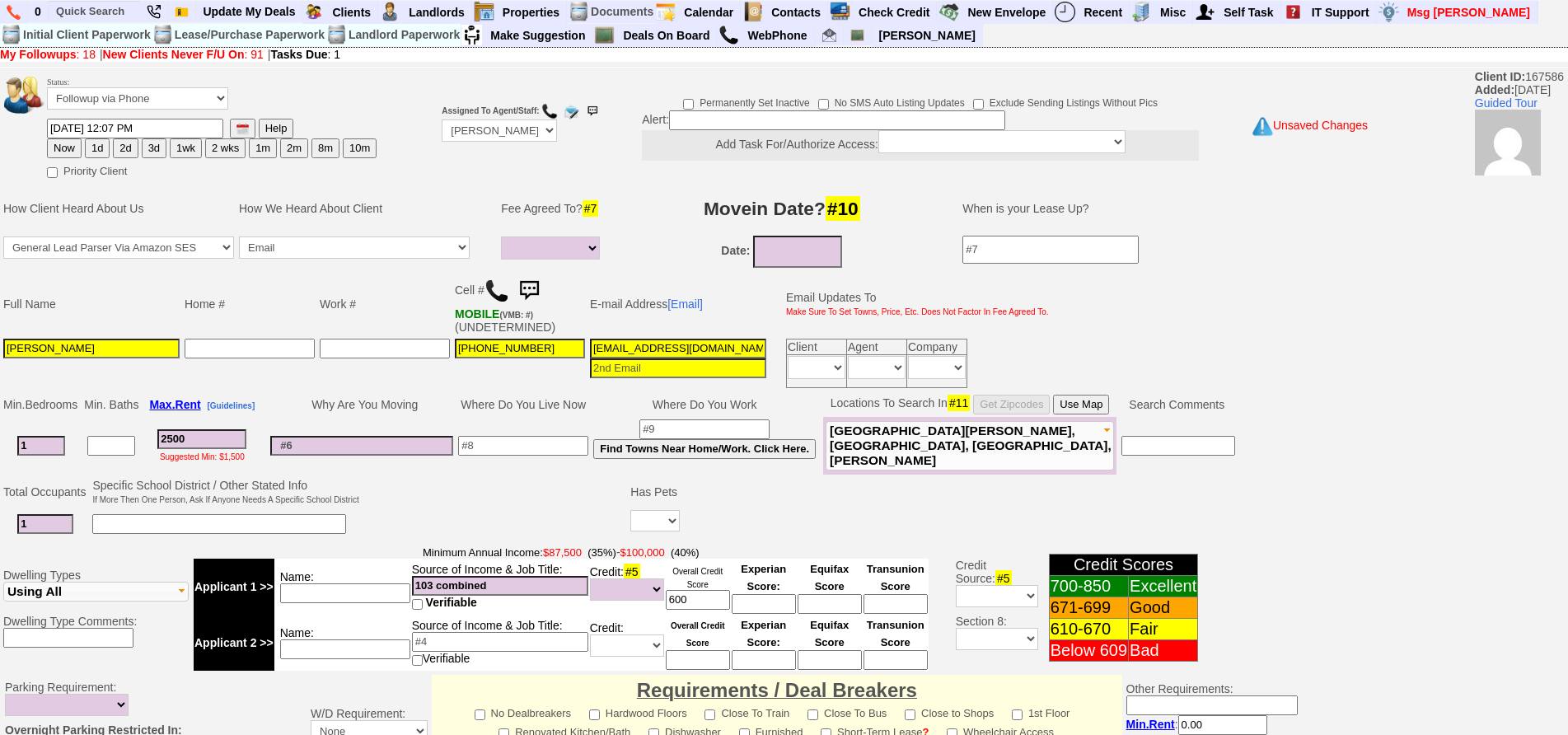
click at [498, 388] on td "845-235-5476" at bounding box center [519, 364] width 135 height 54
click at [697, 600] on input "600" at bounding box center [697, 599] width 64 height 19
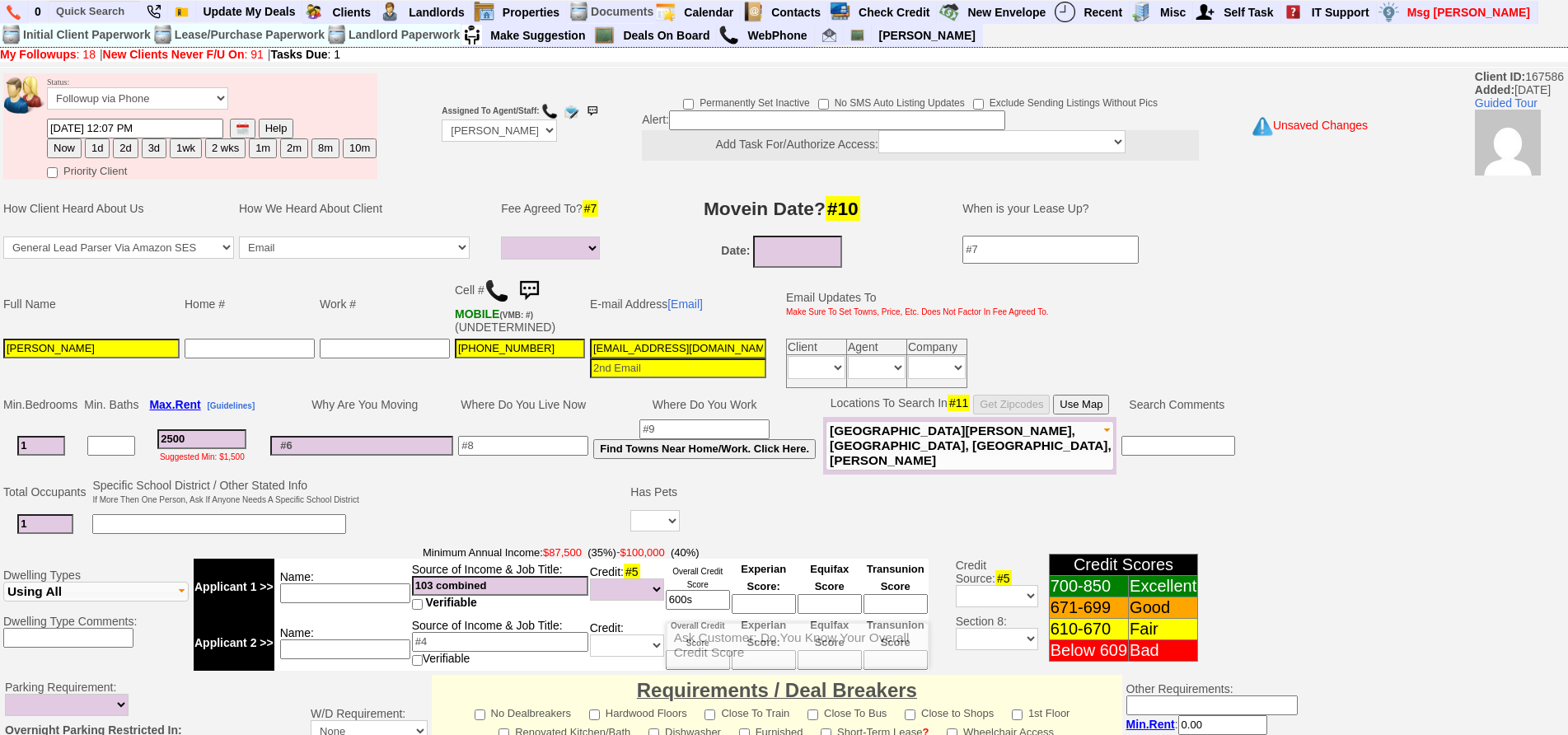
type input "600s"
click at [664, 514] on select "Yes No" at bounding box center [655, 520] width 50 height 21
drag, startPoint x: 530, startPoint y: 475, endPoint x: 524, endPoint y: 460, distance: 16.2
click at [530, 476] on td at bounding box center [495, 508] width 267 height 65
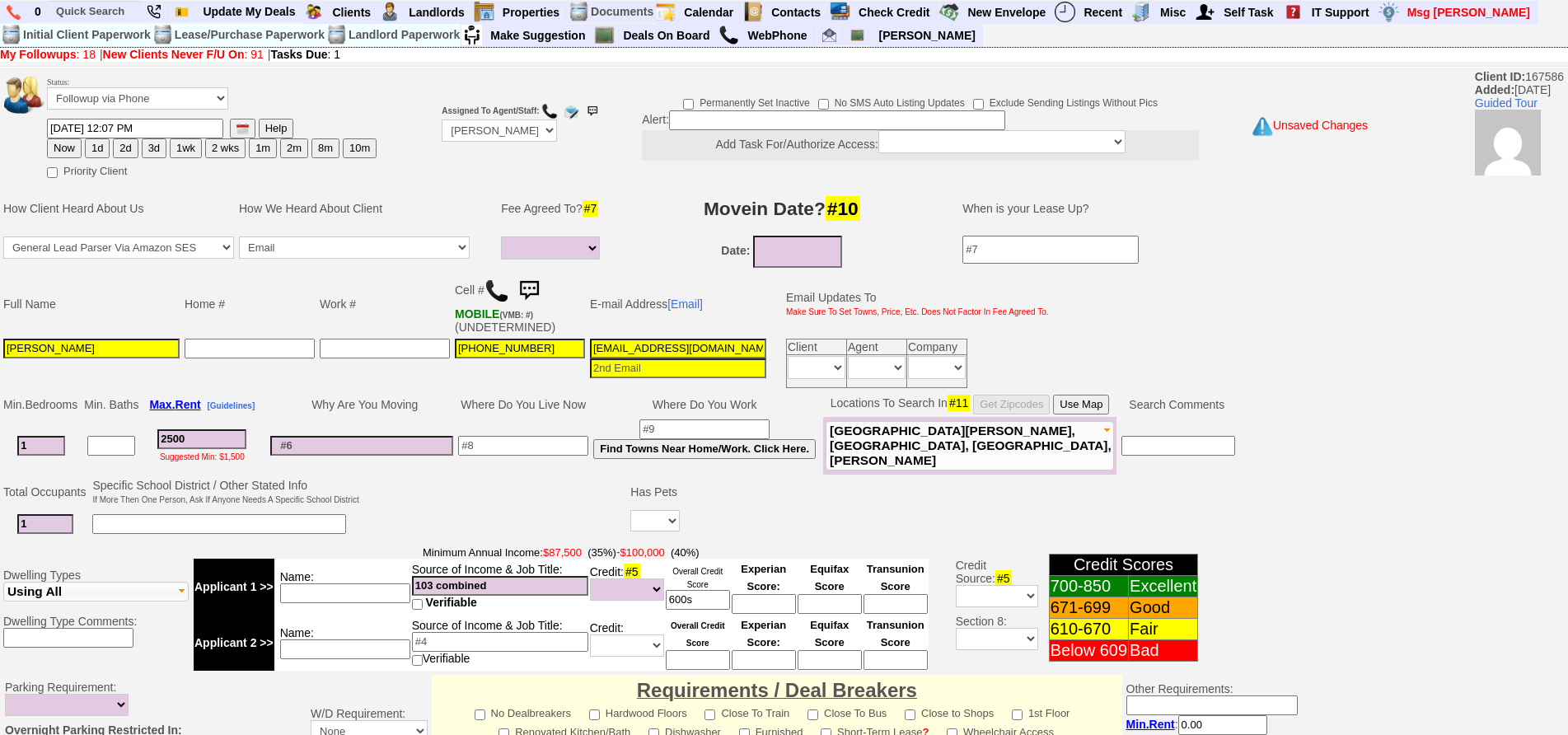
click at [520, 441] on input at bounding box center [523, 445] width 130 height 19
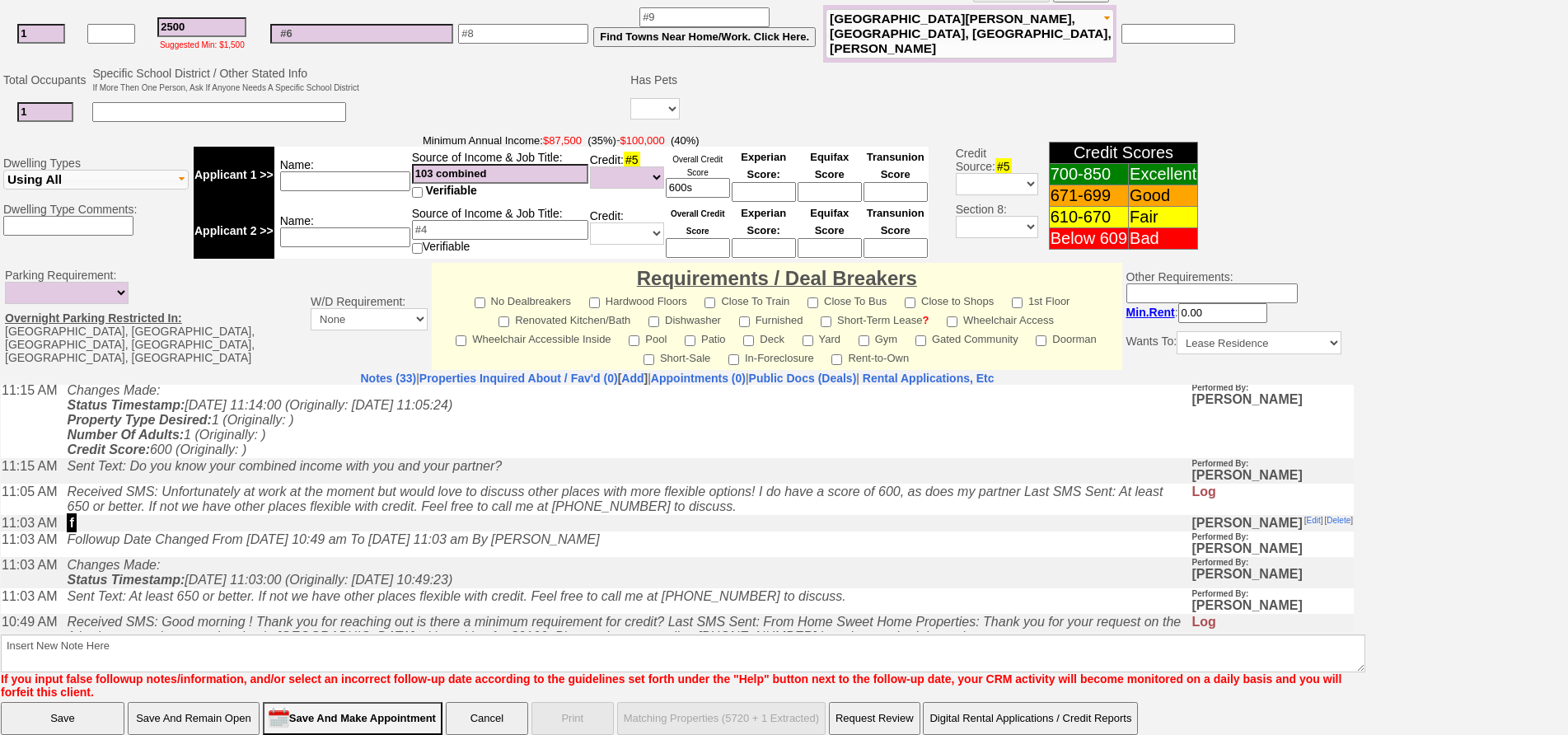
scroll to position [247, 0]
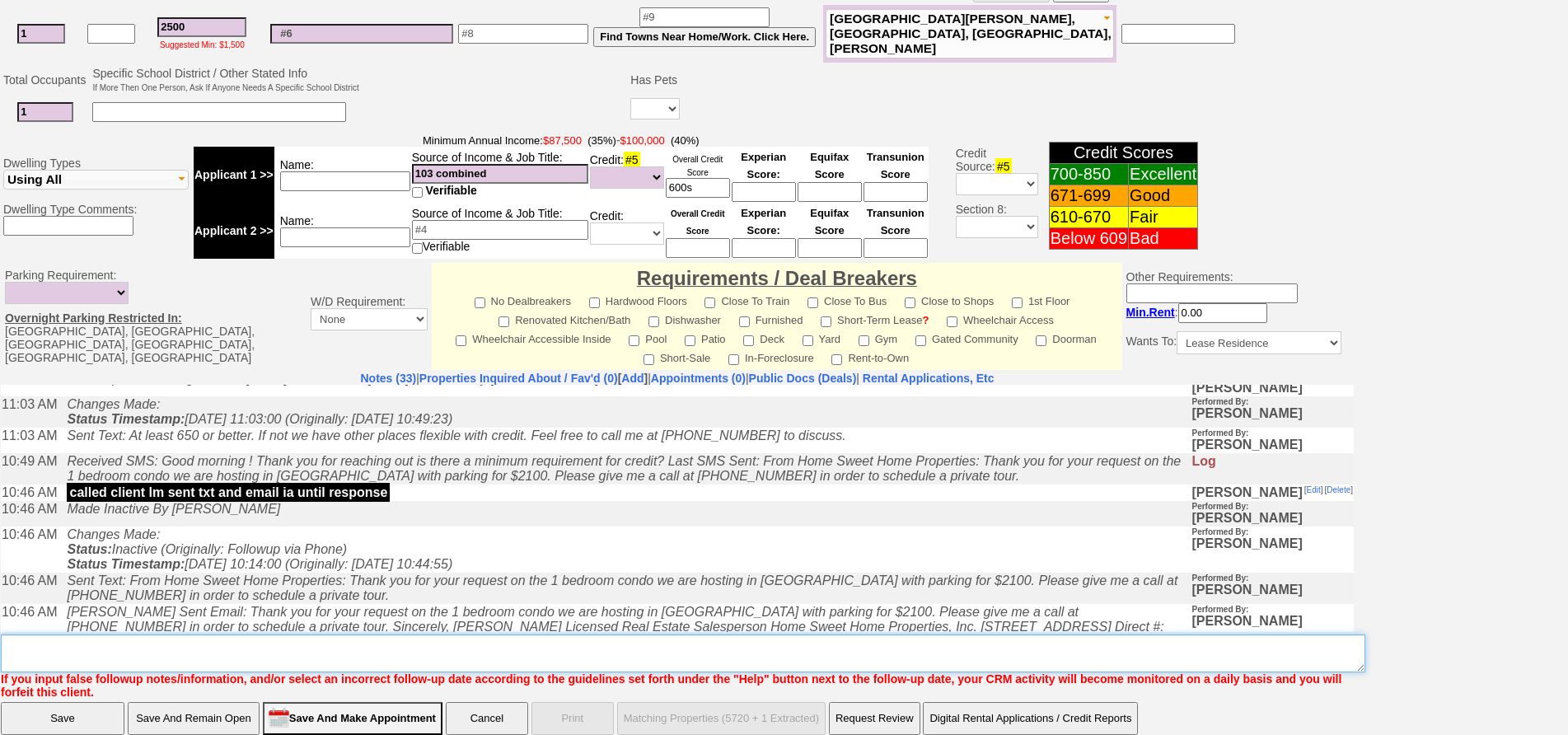
drag, startPoint x: 462, startPoint y: 653, endPoint x: 461, endPoint y: 643, distance: 10.0
click at [462, 647] on textarea "Insert New Note Here" at bounding box center [683, 652] width 1365 height 38
type textarea "need something flex with credit fu"
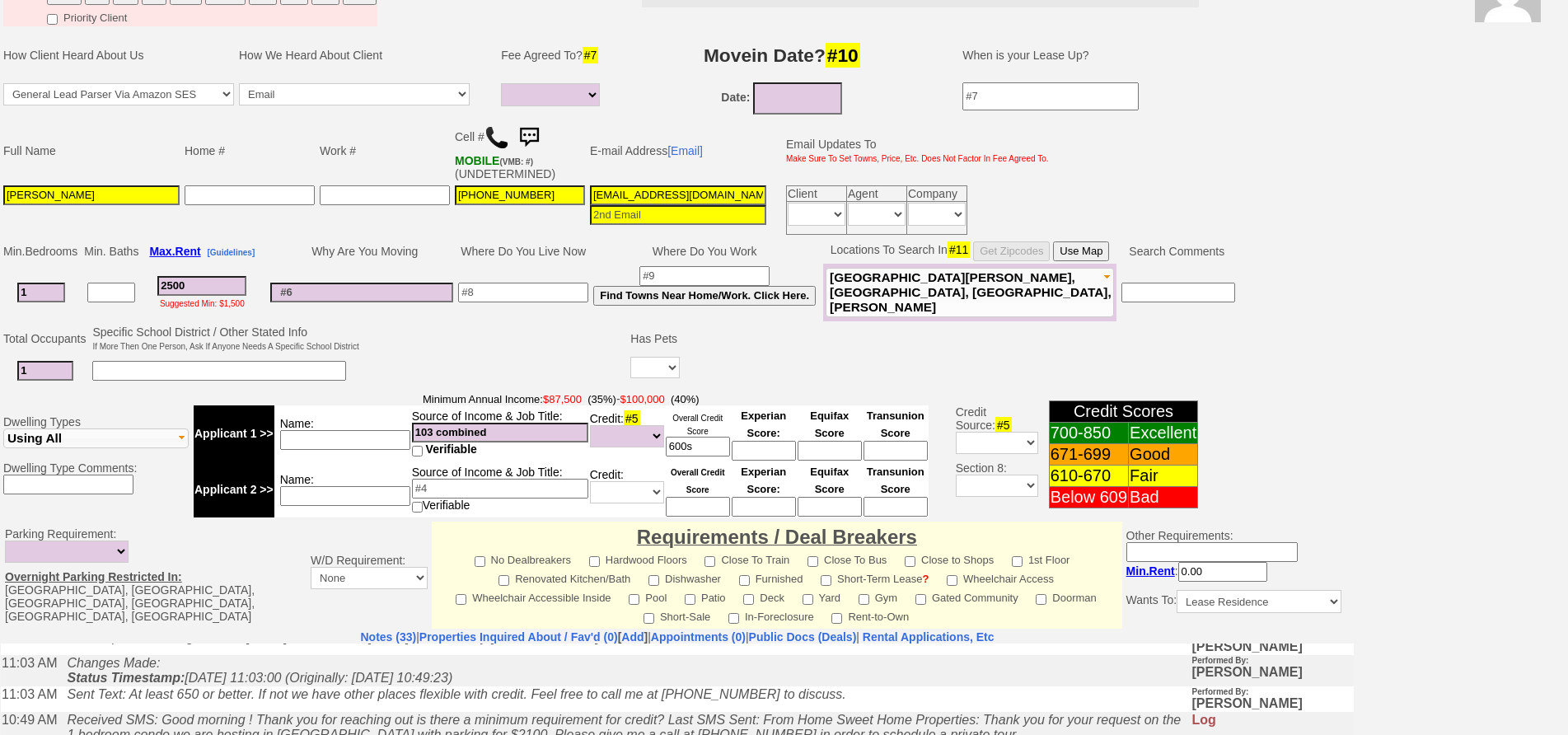
scroll to position [0, 0]
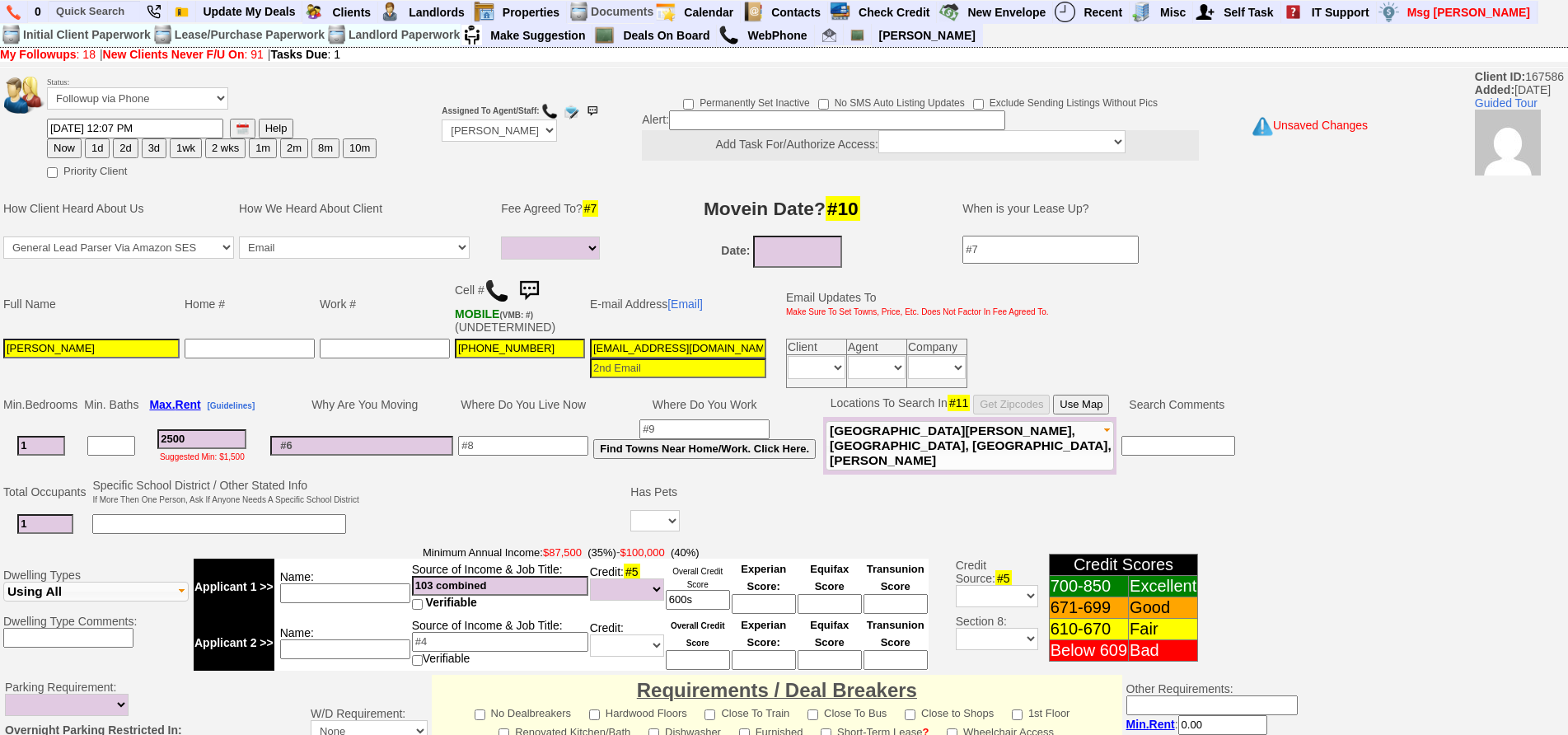
click at [125, 153] on button "2d" at bounding box center [125, 148] width 24 height 19
type input "09/19/2025 02:09 PM"
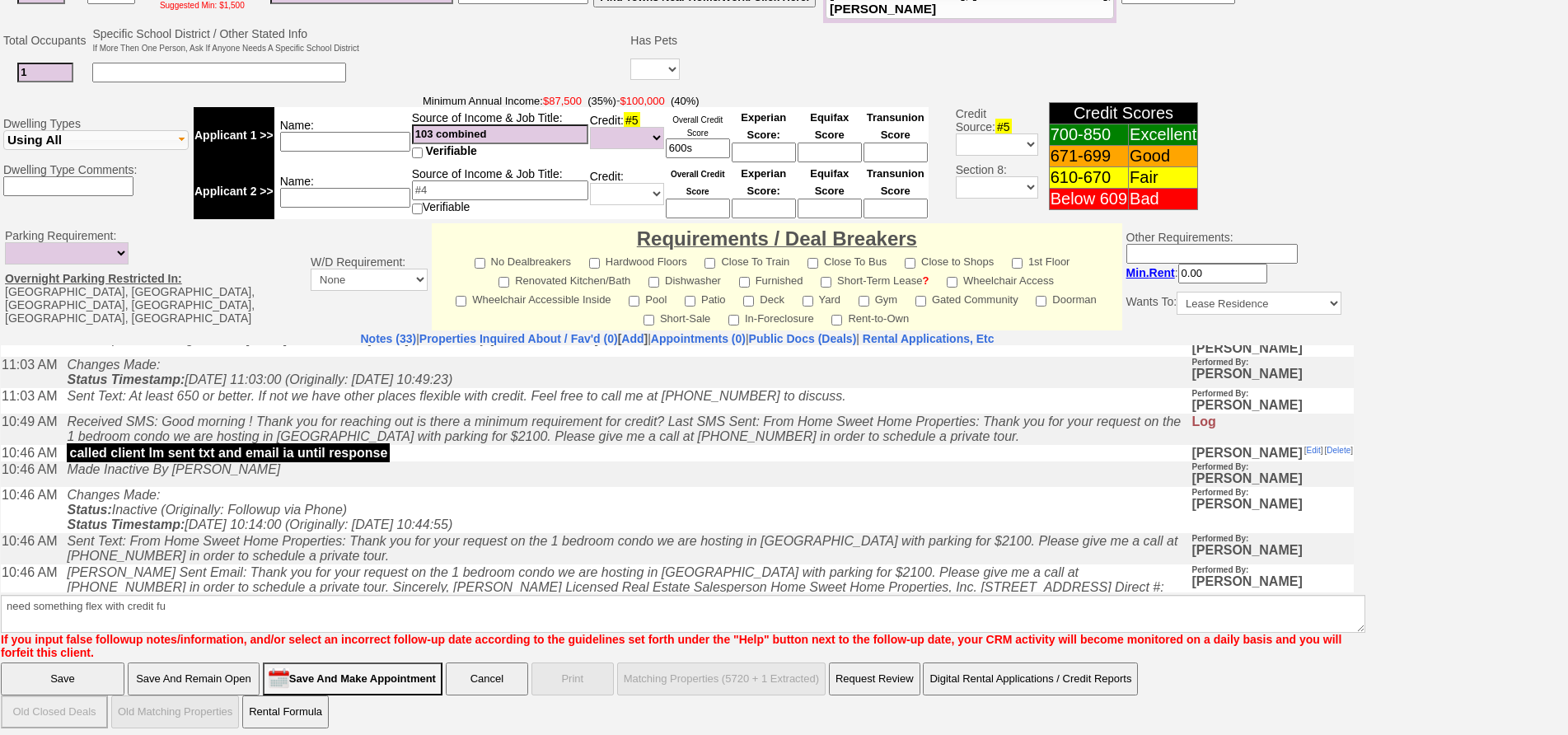
click at [234, 672] on input "Save And Remain Open" at bounding box center [194, 679] width 132 height 33
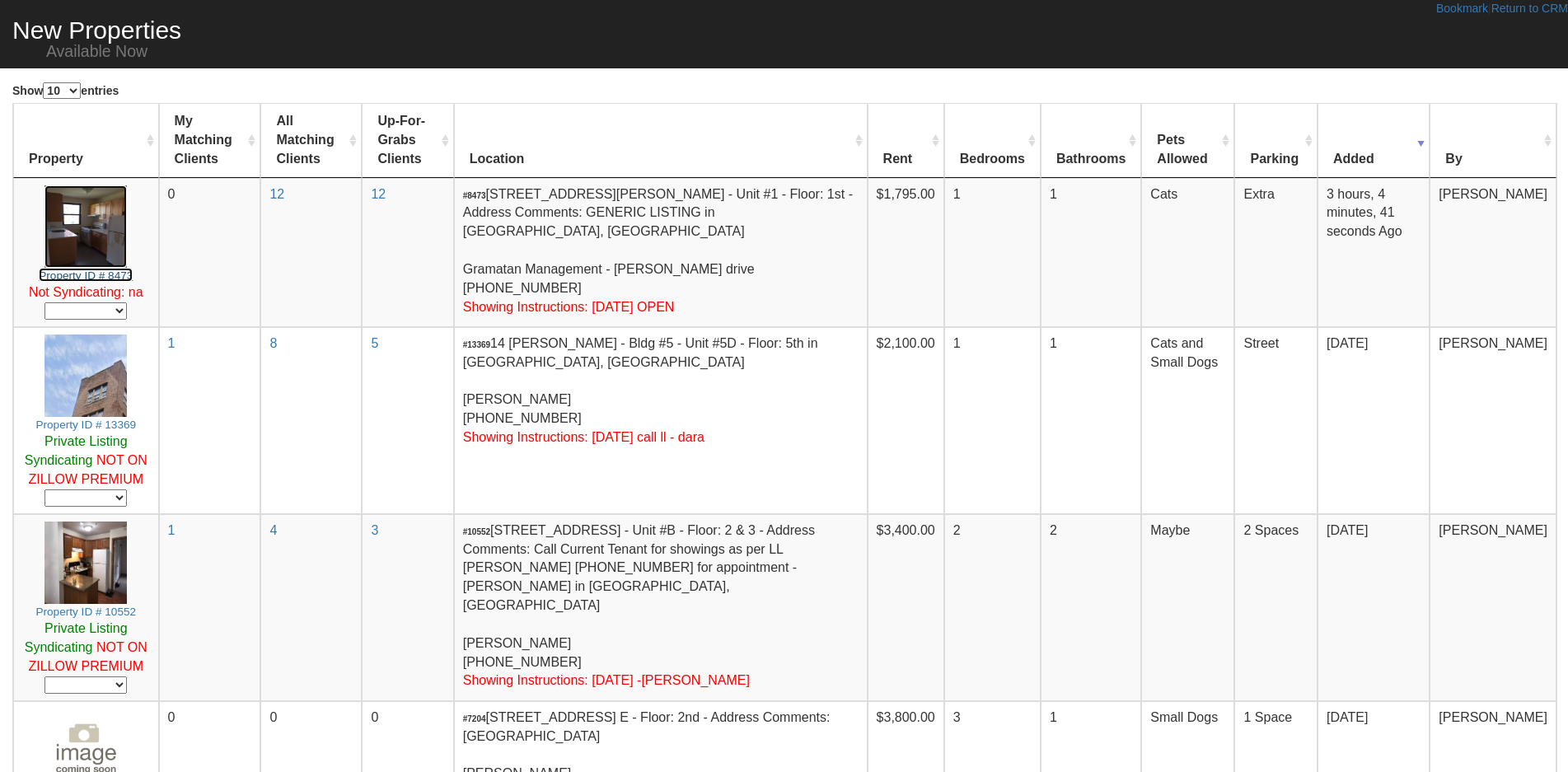
click at [98, 228] on img at bounding box center [86, 227] width 83 height 83
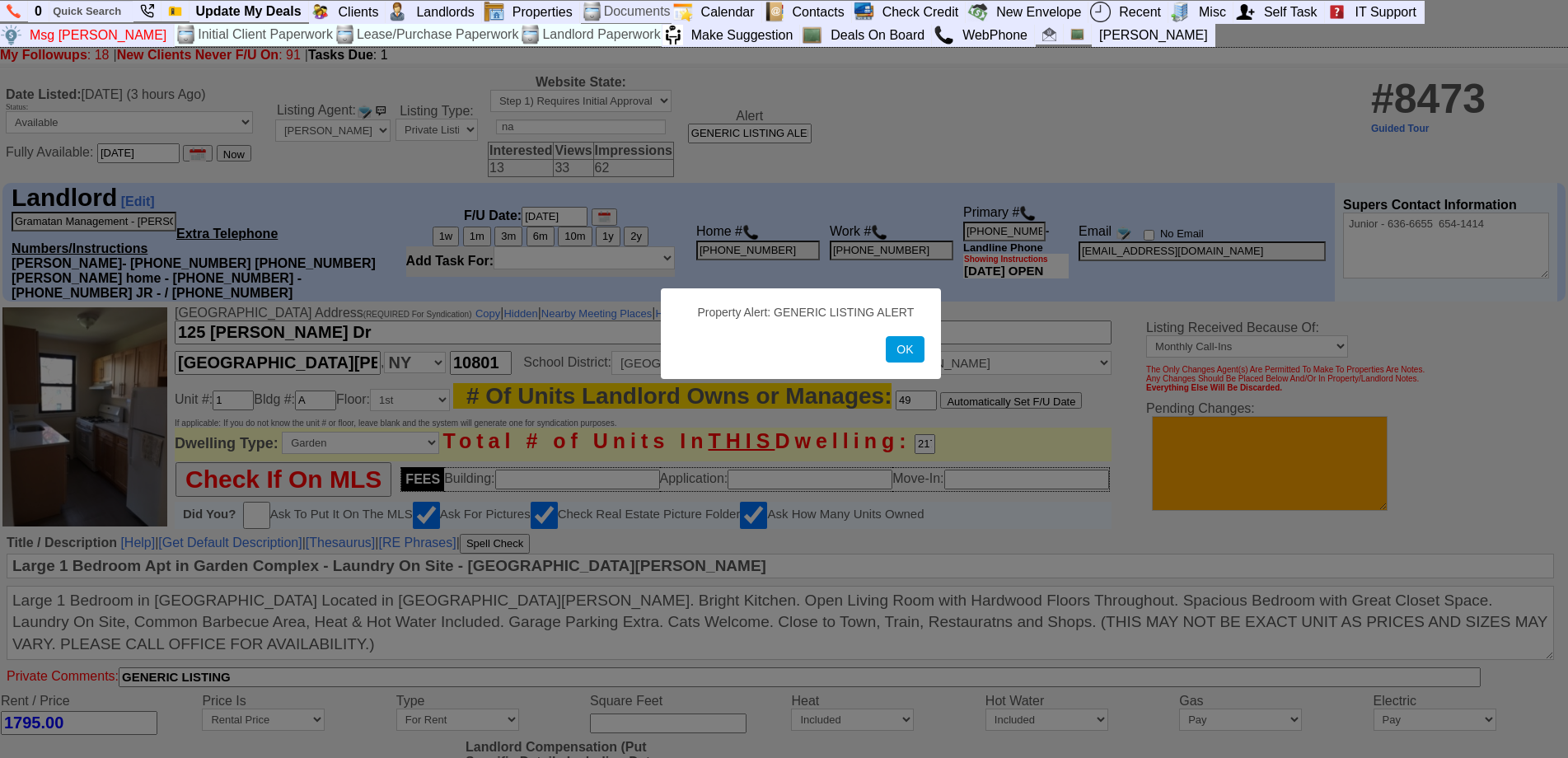
scroll to position [559, 0]
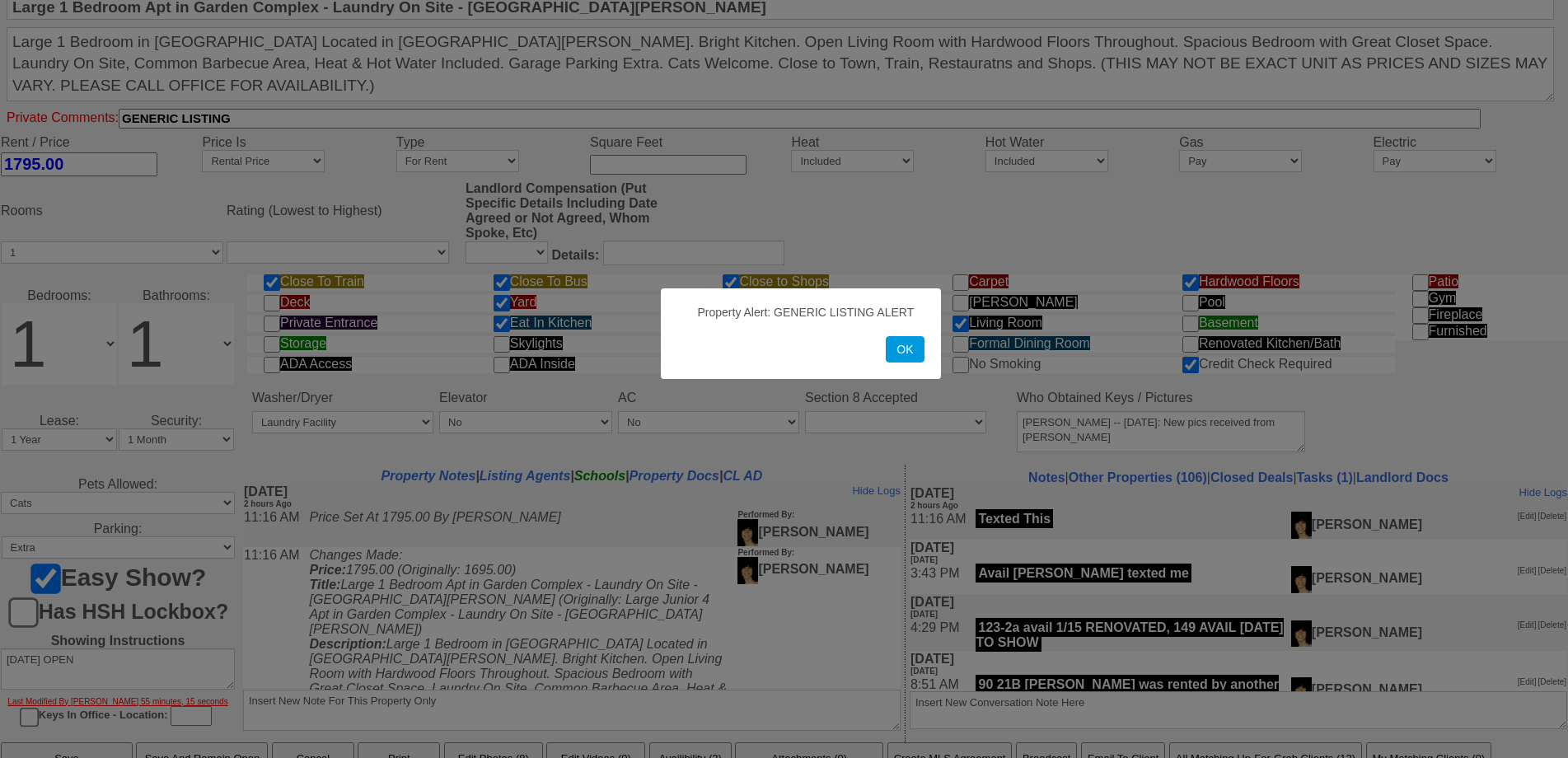
click at [902, 358] on button "OK" at bounding box center [905, 349] width 38 height 26
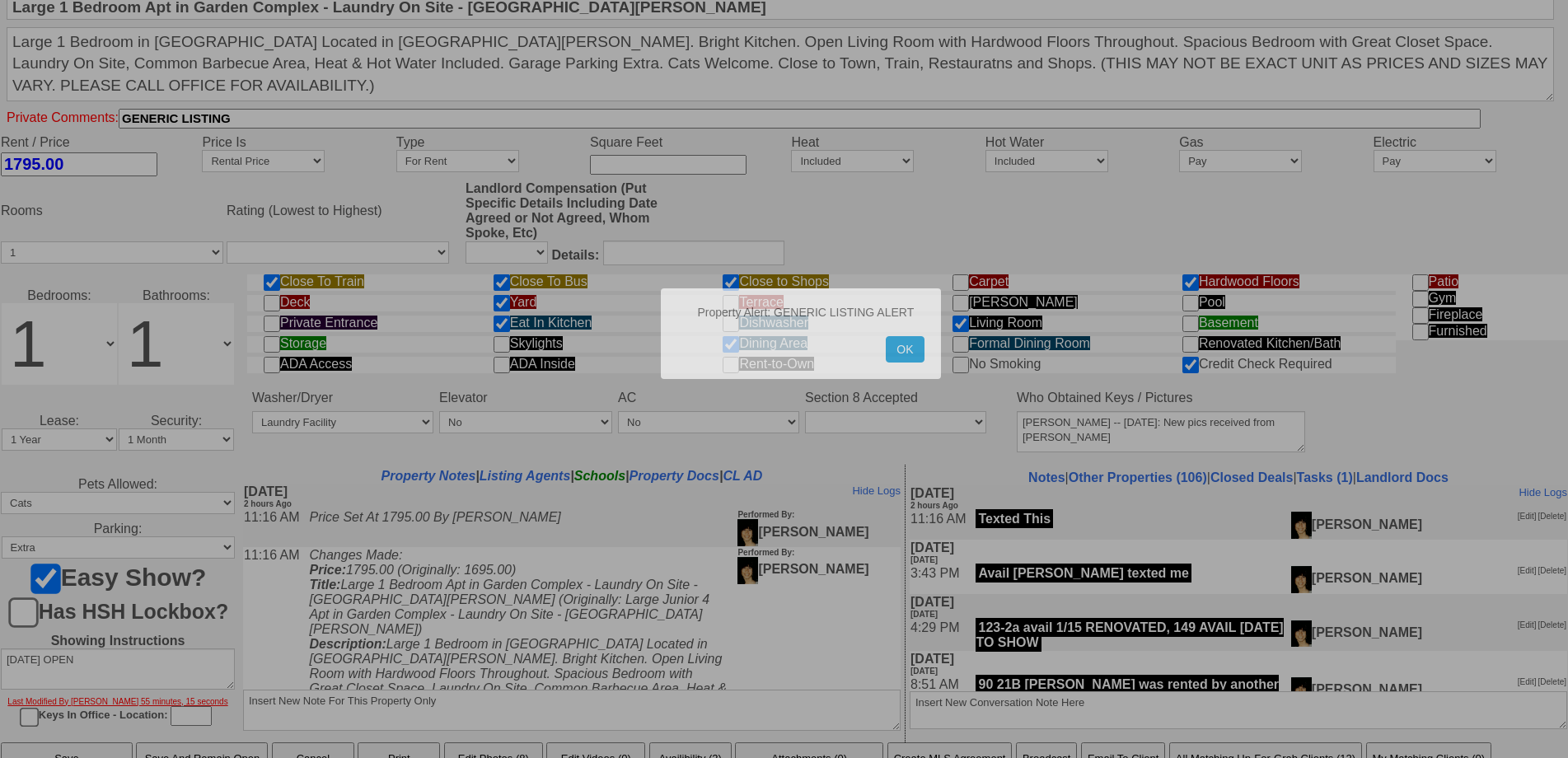
scroll to position [632, 0]
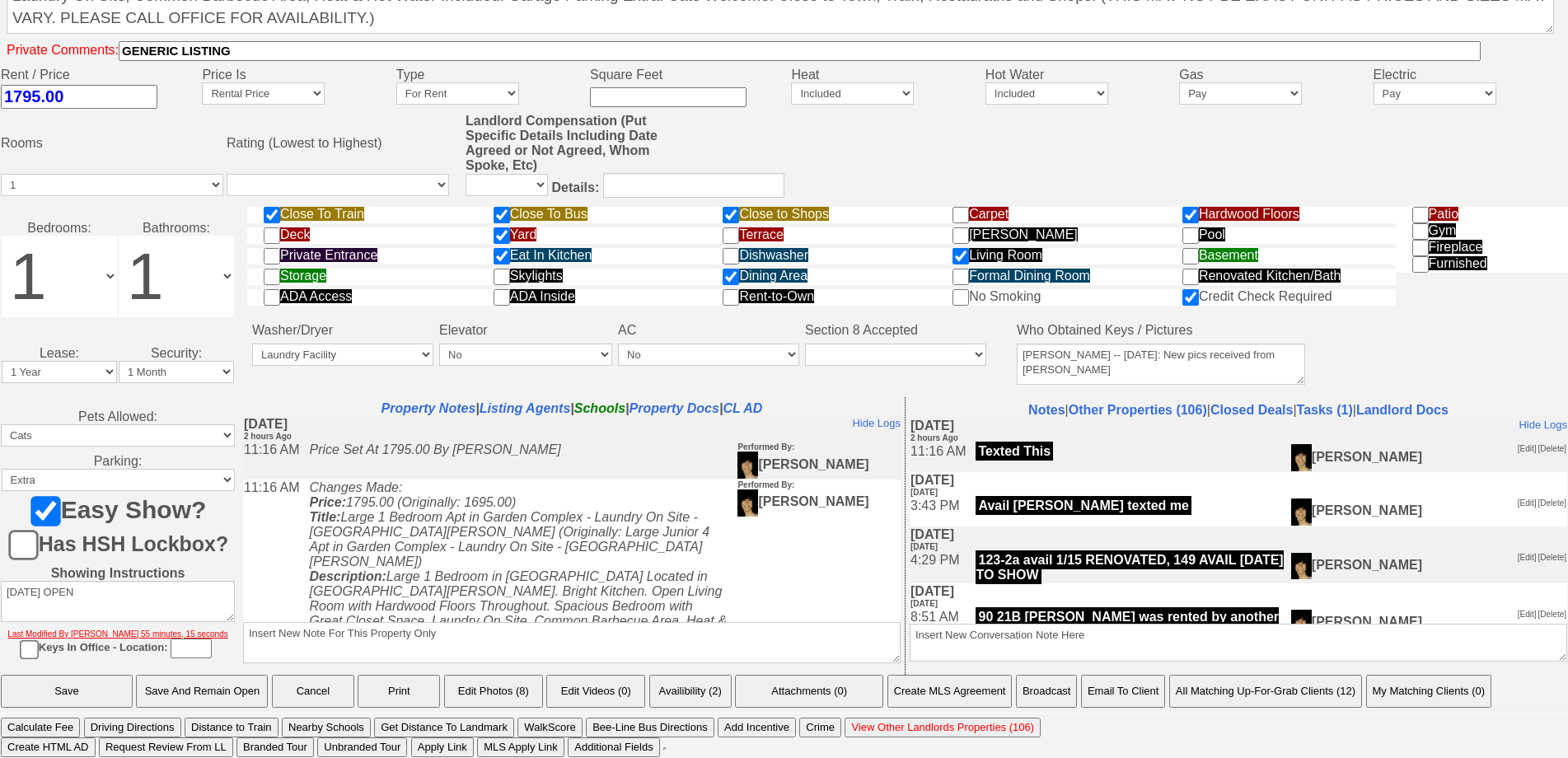
click at [1452, 700] on button "My Matching Clients (0)" at bounding box center [1429, 692] width 126 height 33
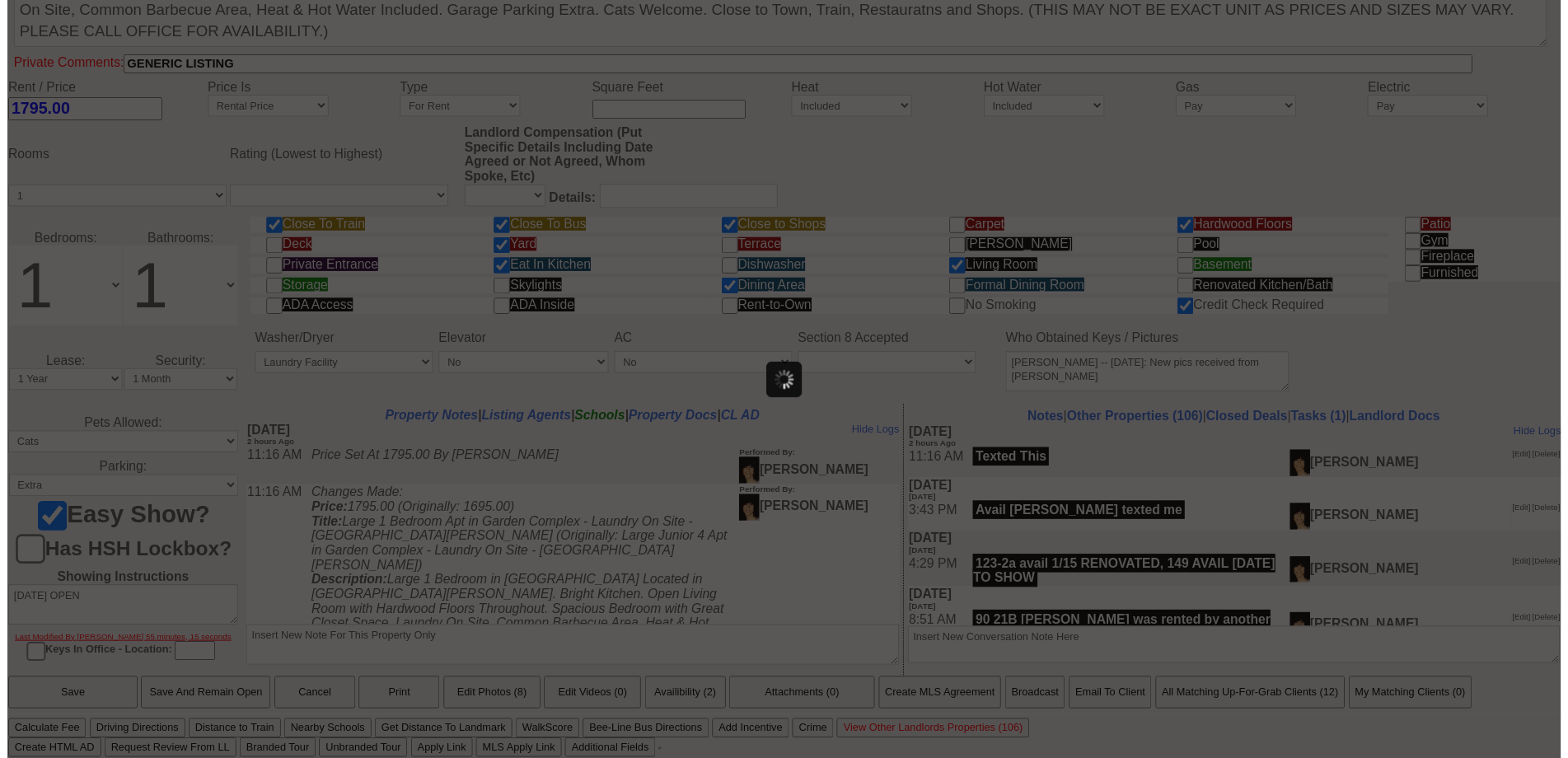
scroll to position [0, 0]
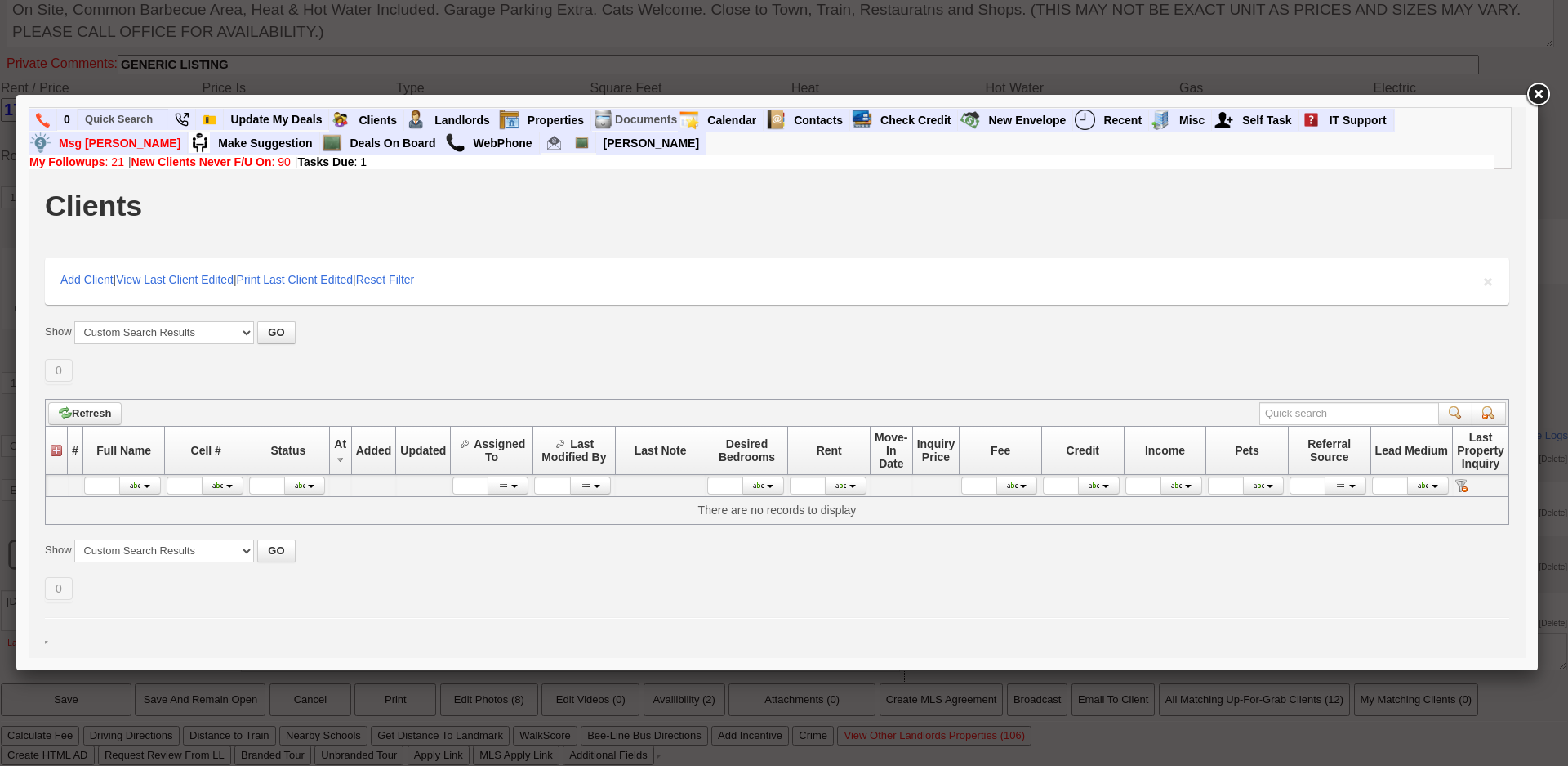
click at [1546, 94] on link at bounding box center [1538, 95] width 29 height 29
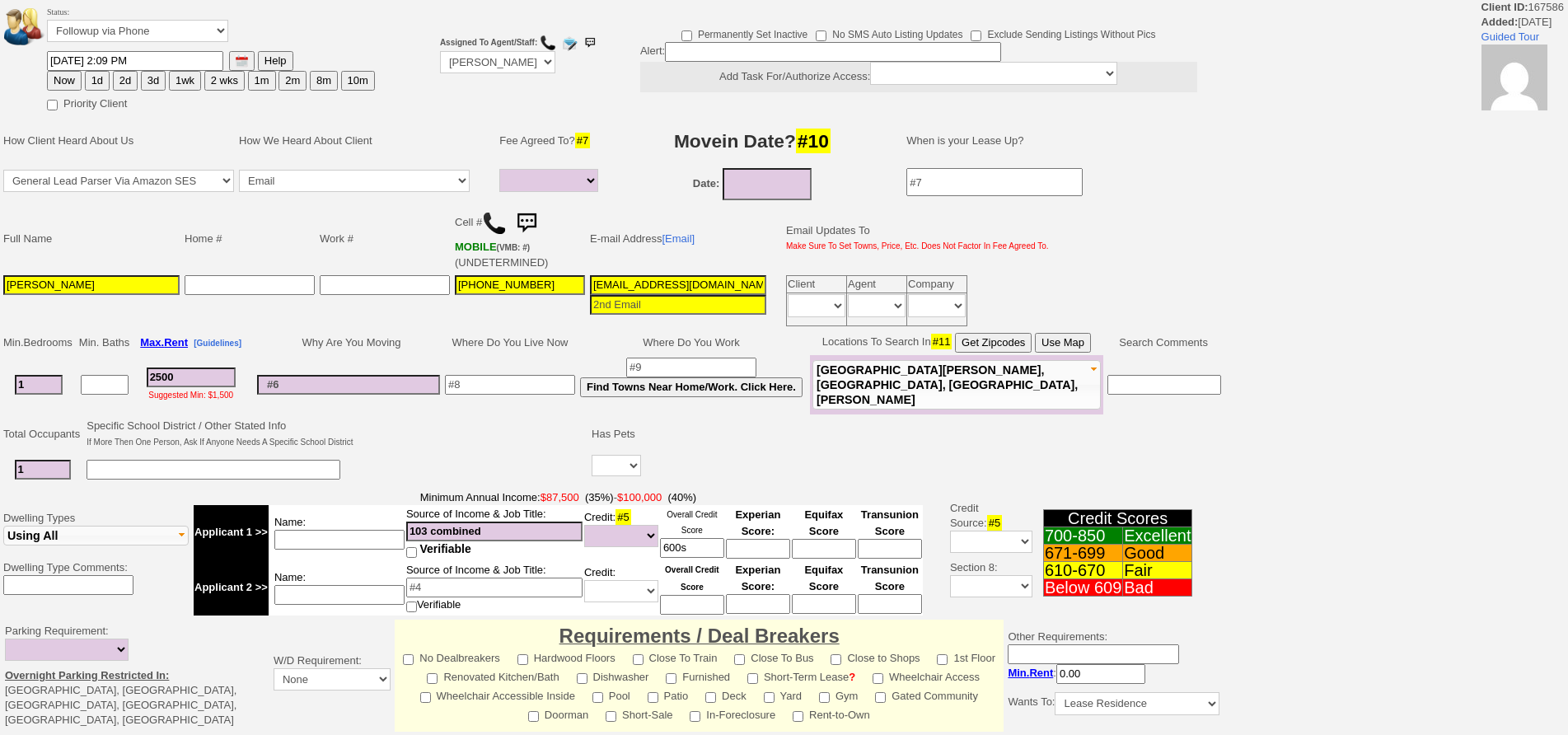
select select
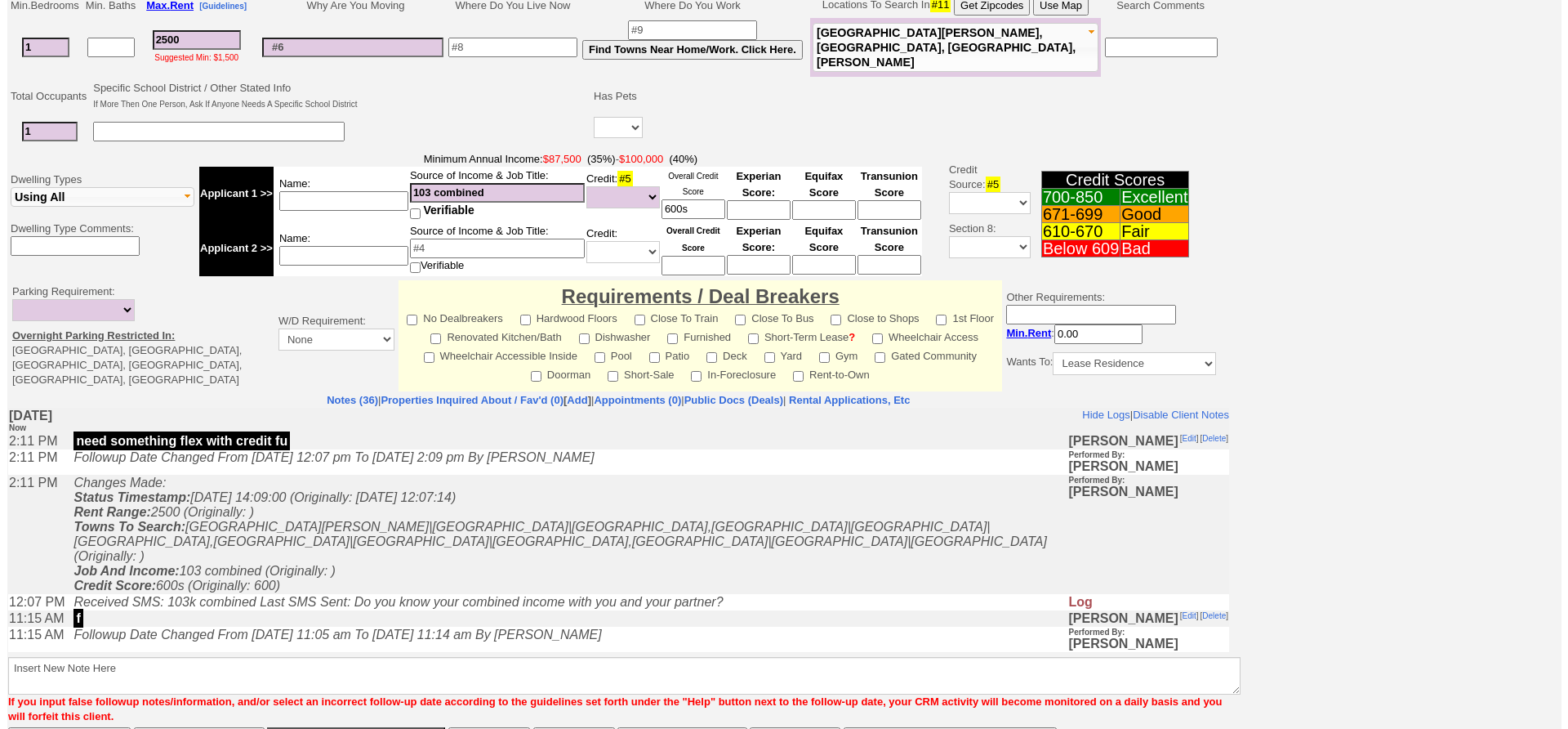
scroll to position [406, 0]
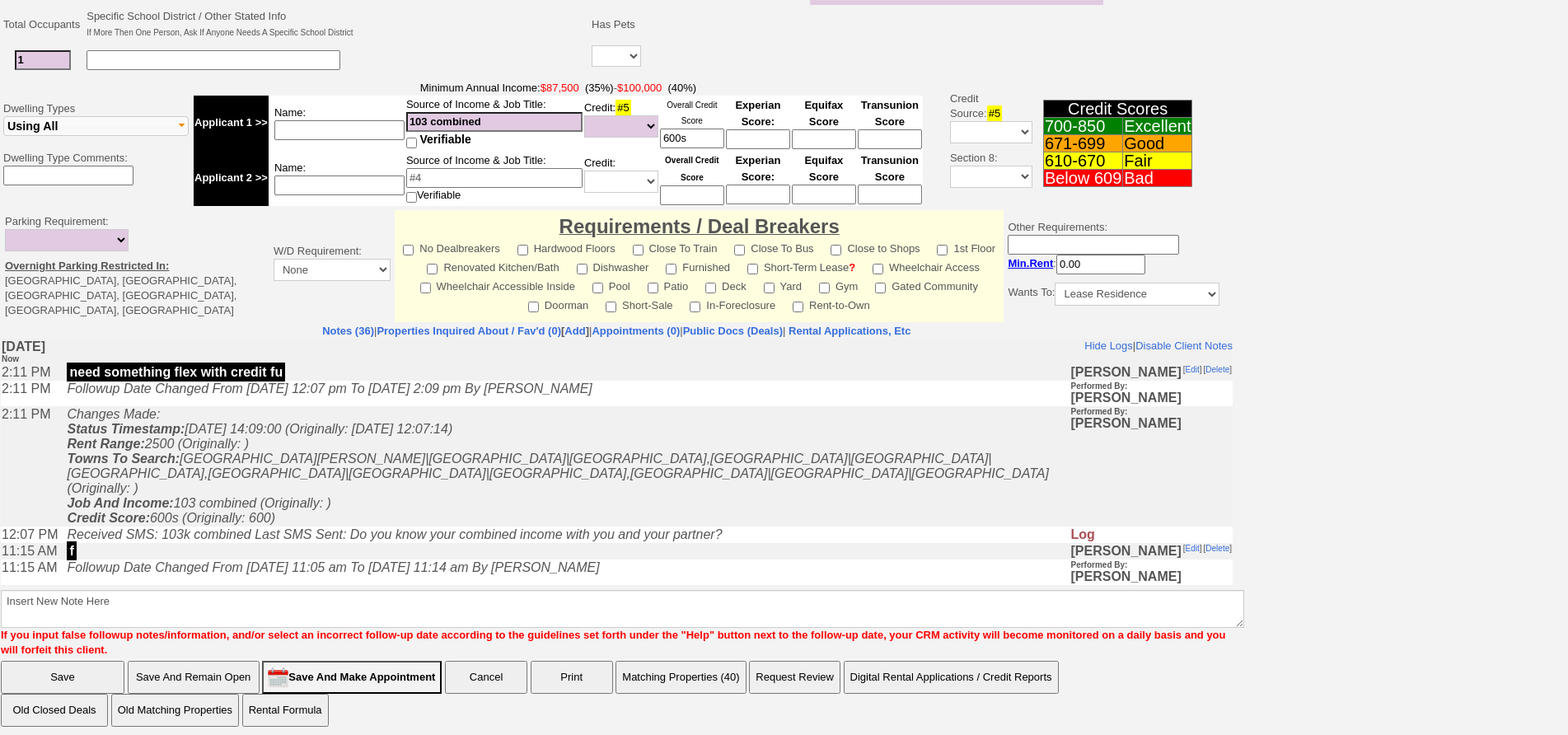
click at [663, 669] on button "Matching Properties (40)" at bounding box center [681, 677] width 130 height 33
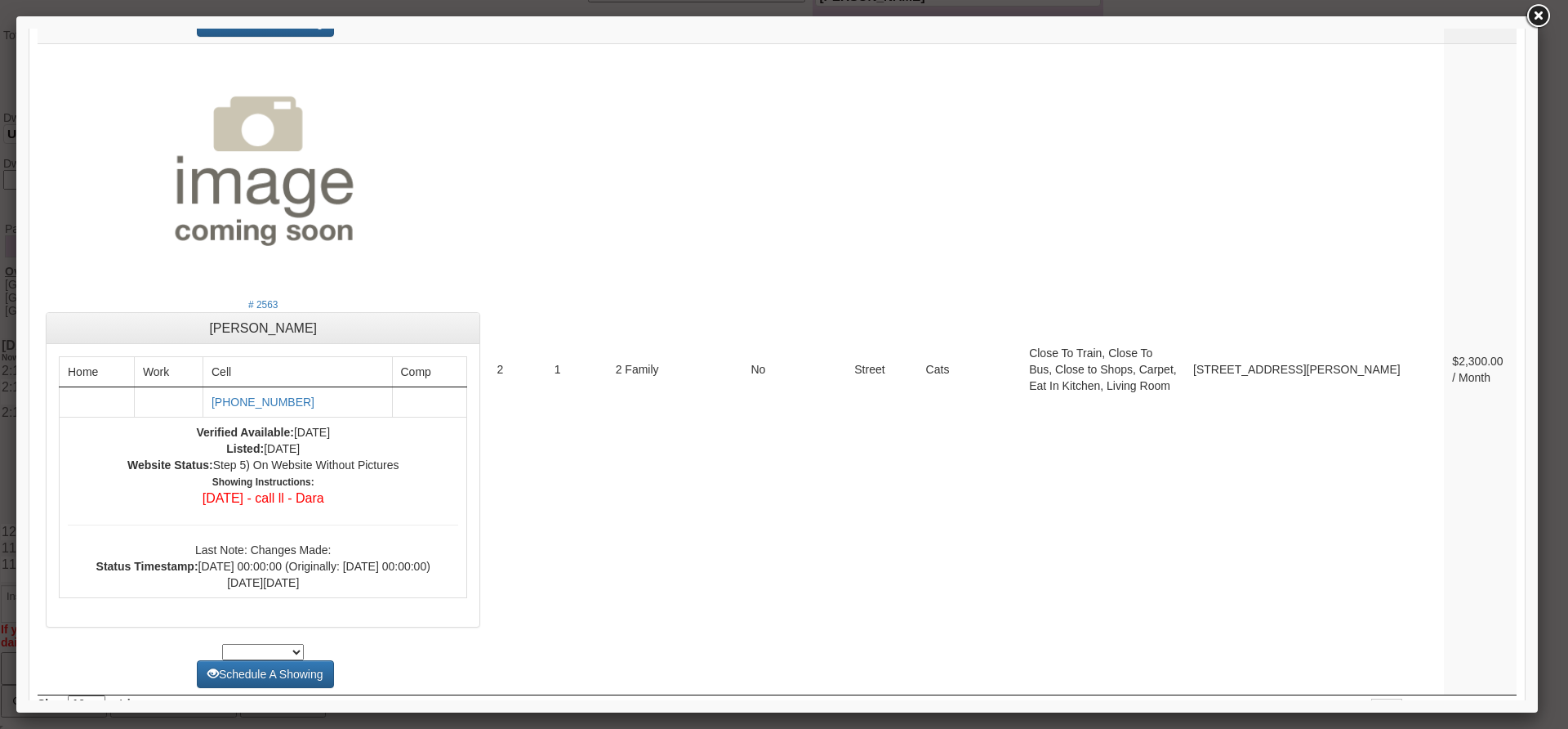
scroll to position [6574, 0]
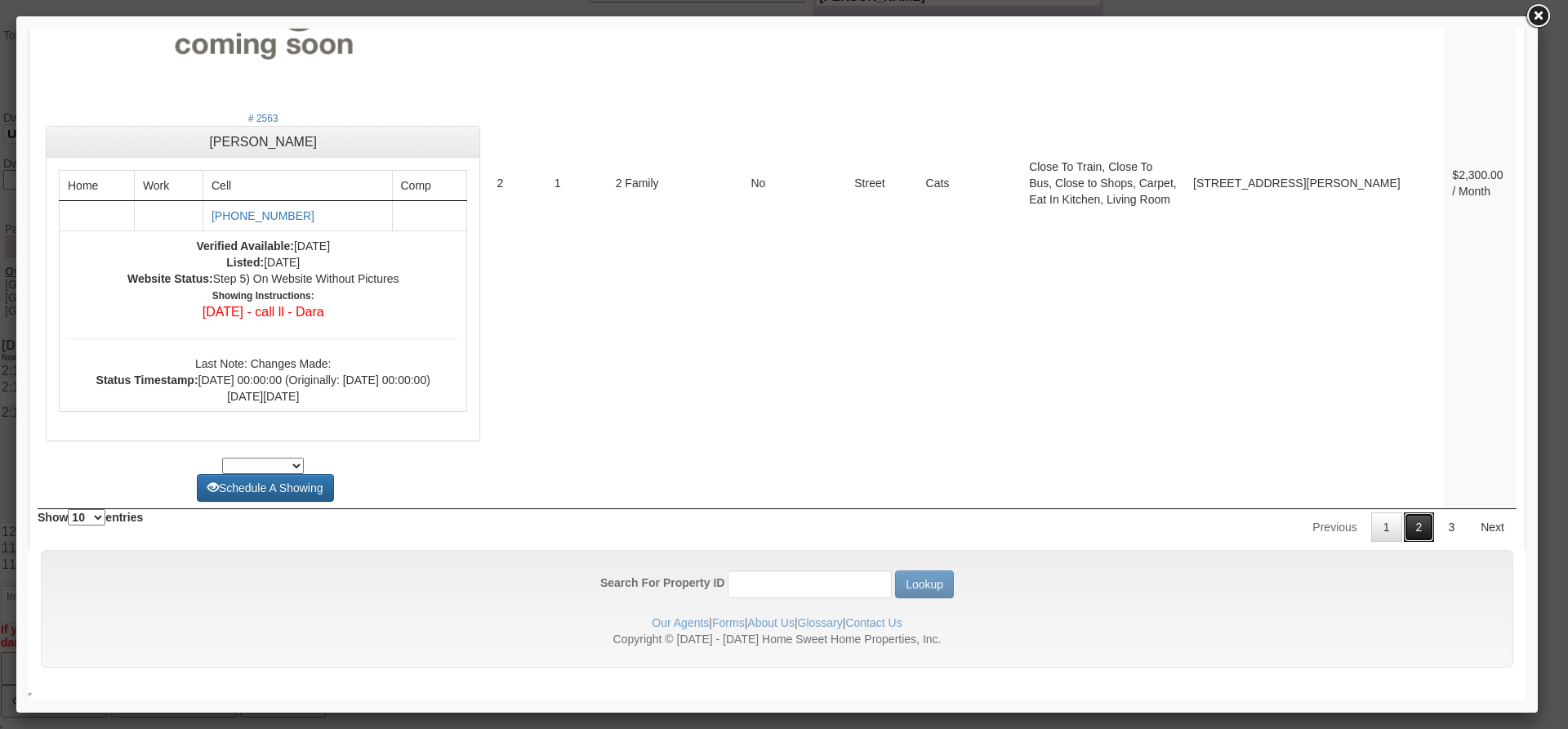
click at [1404, 537] on link "2" at bounding box center [1419, 526] width 31 height 29
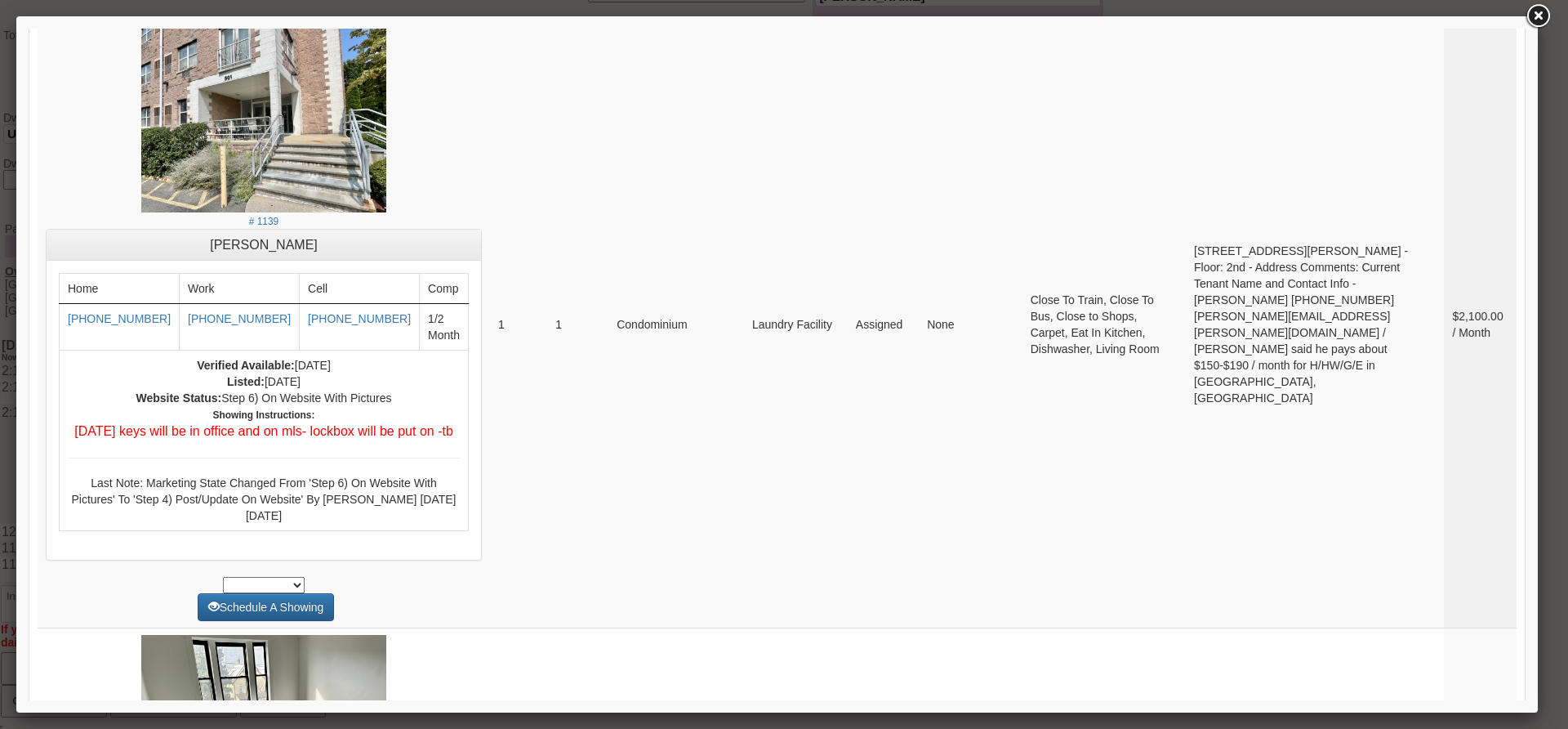
scroll to position [6152, 0]
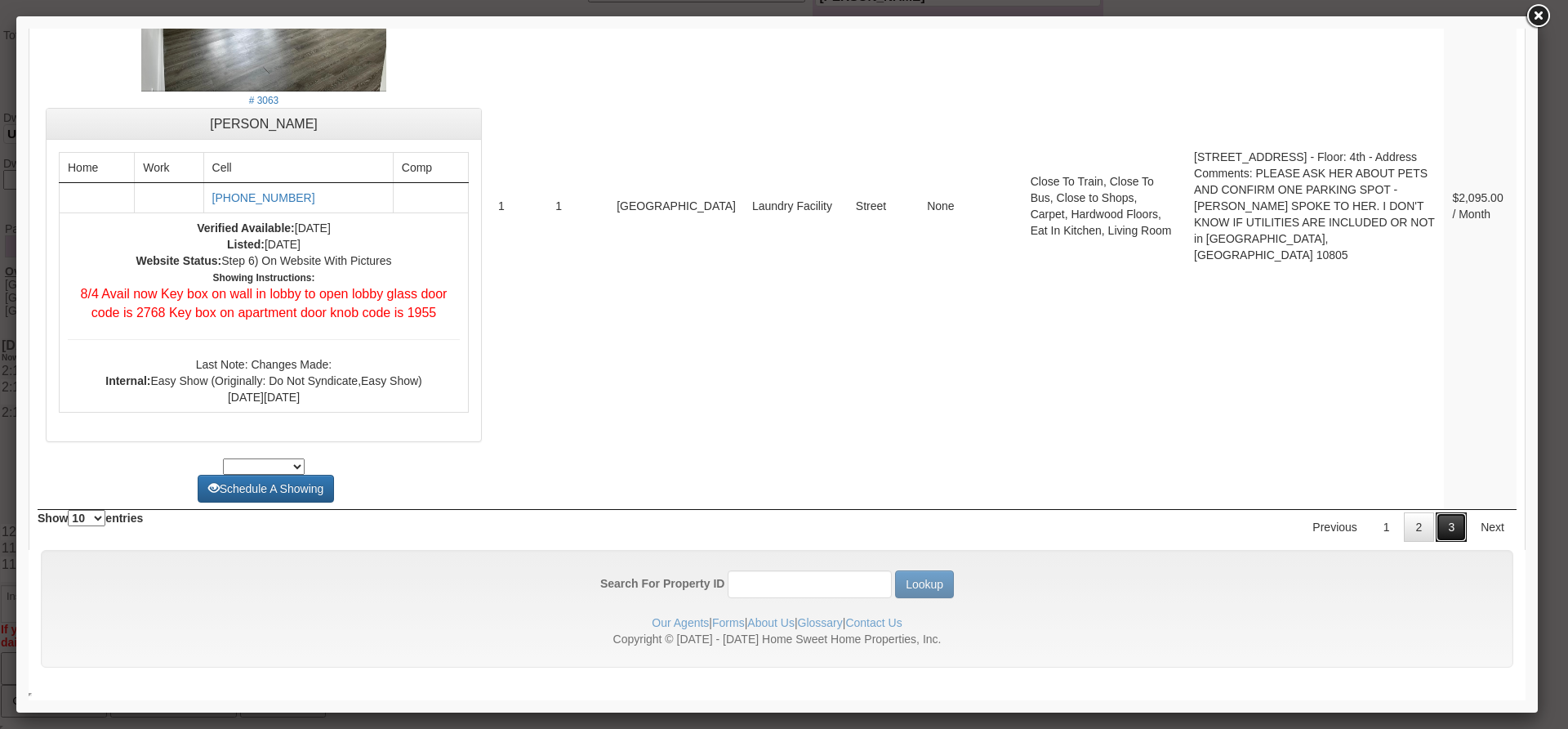
click at [1436, 525] on link "3" at bounding box center [1451, 526] width 31 height 29
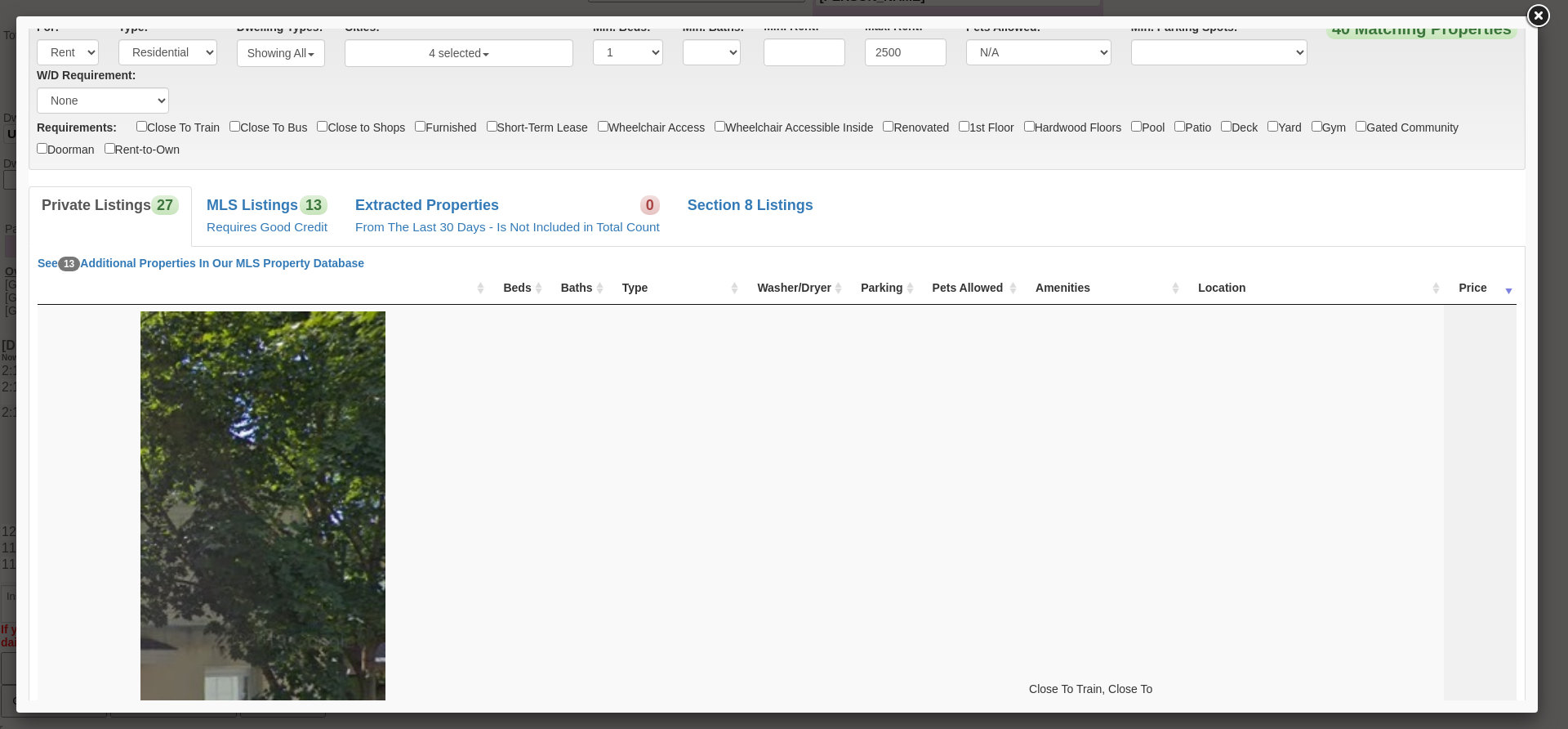
scroll to position [43, 0]
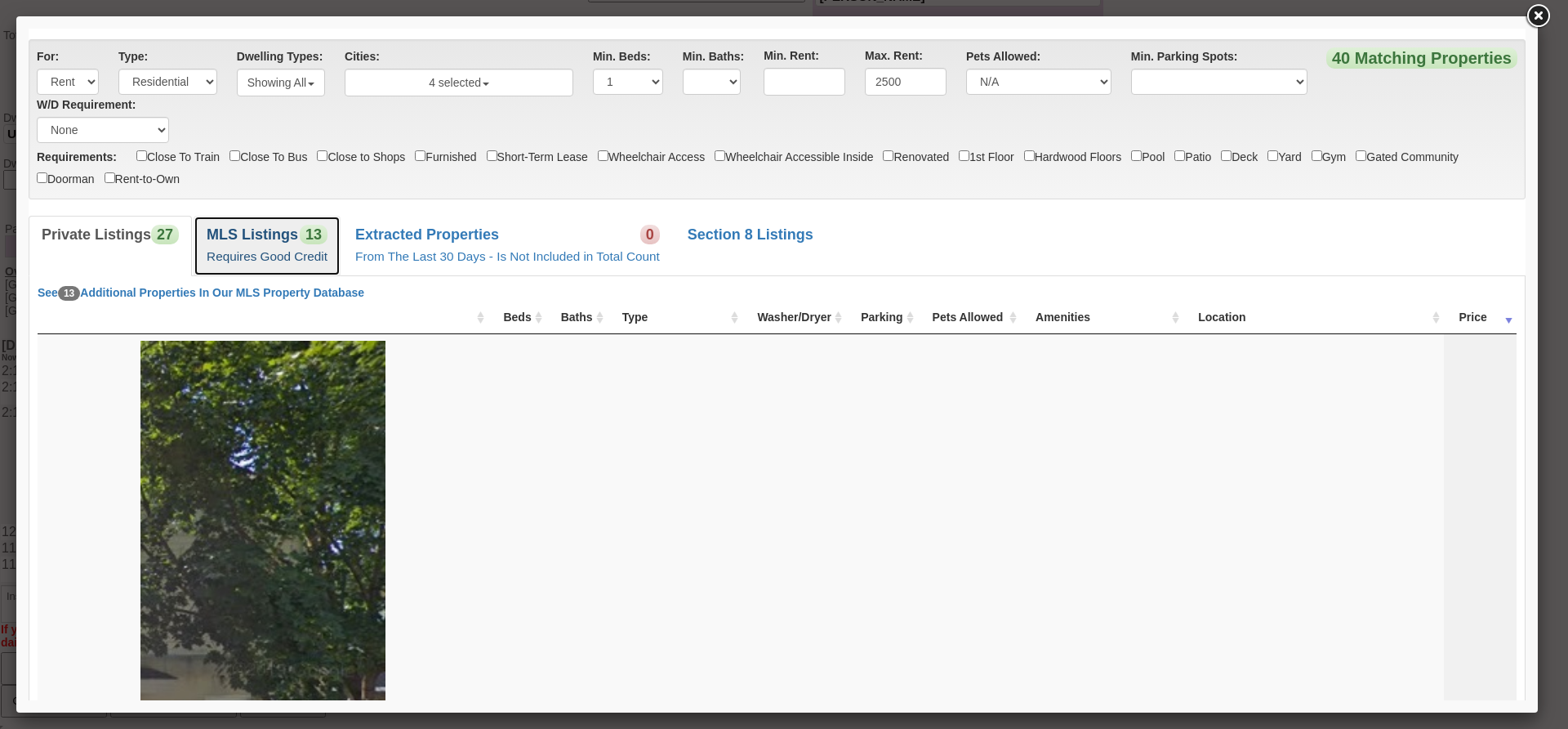
click at [285, 253] on small "Requires Good Credit" at bounding box center [266, 256] width 121 height 14
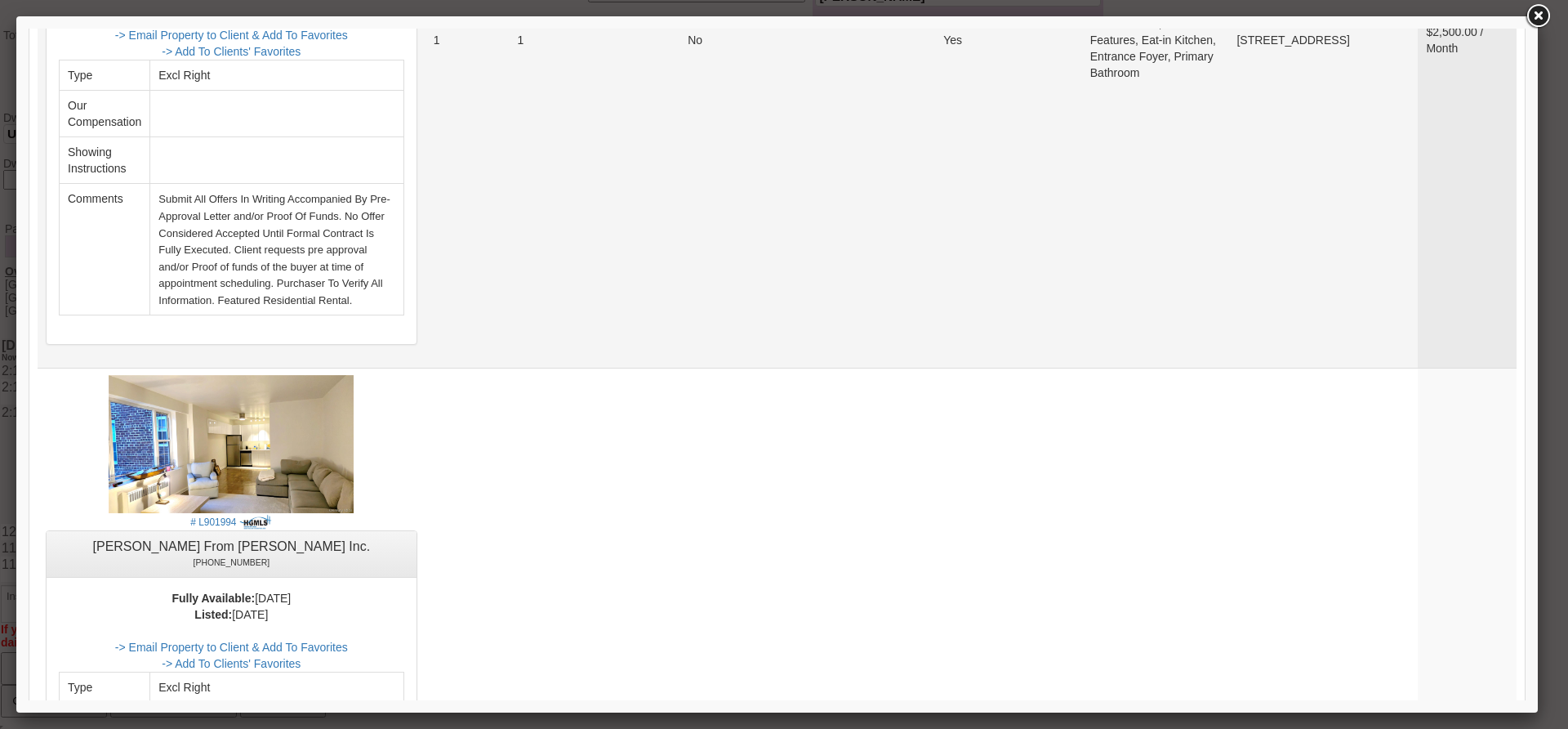
scroll to position [245, 0]
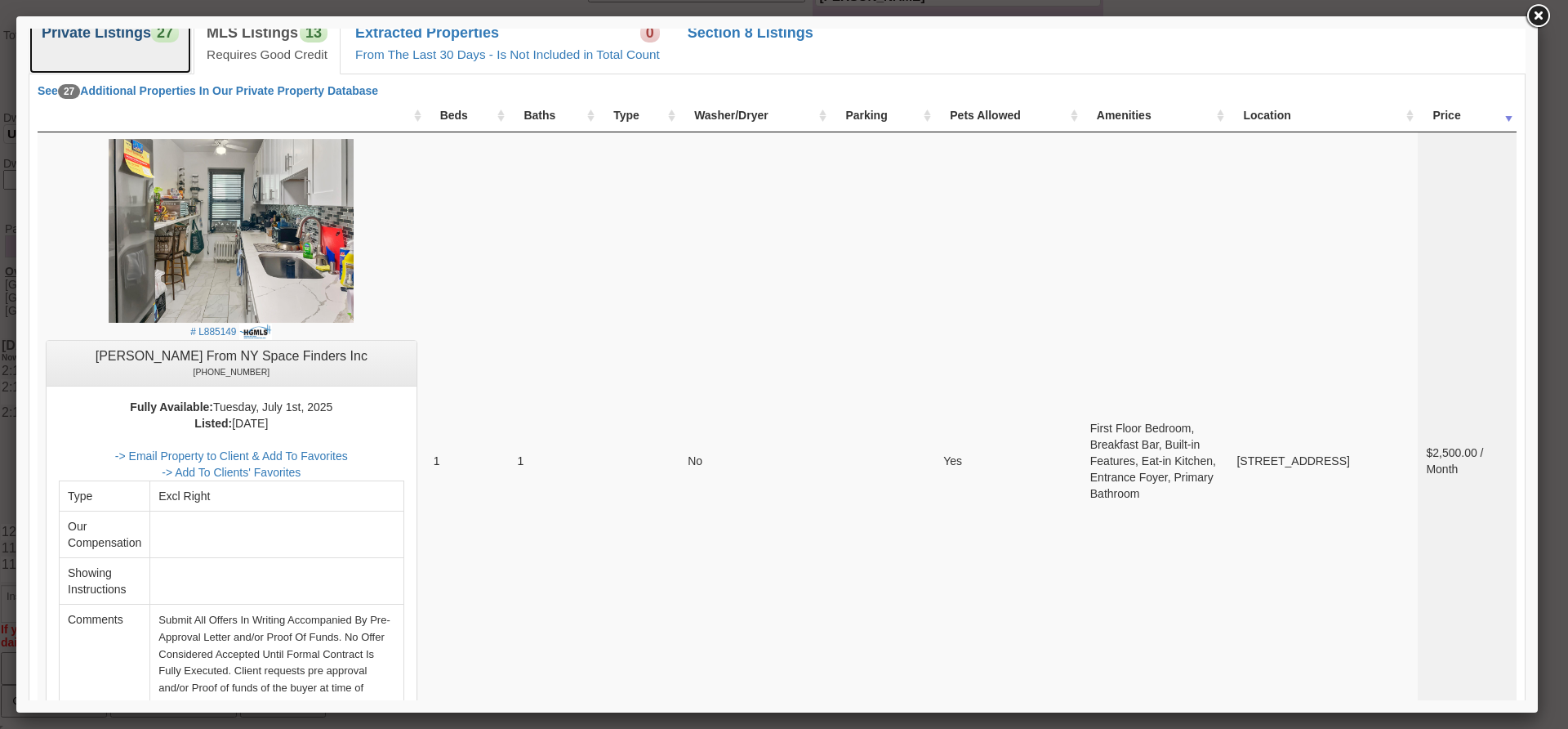
click at [72, 37] on b "Private Listings" at bounding box center [95, 32] width 109 height 16
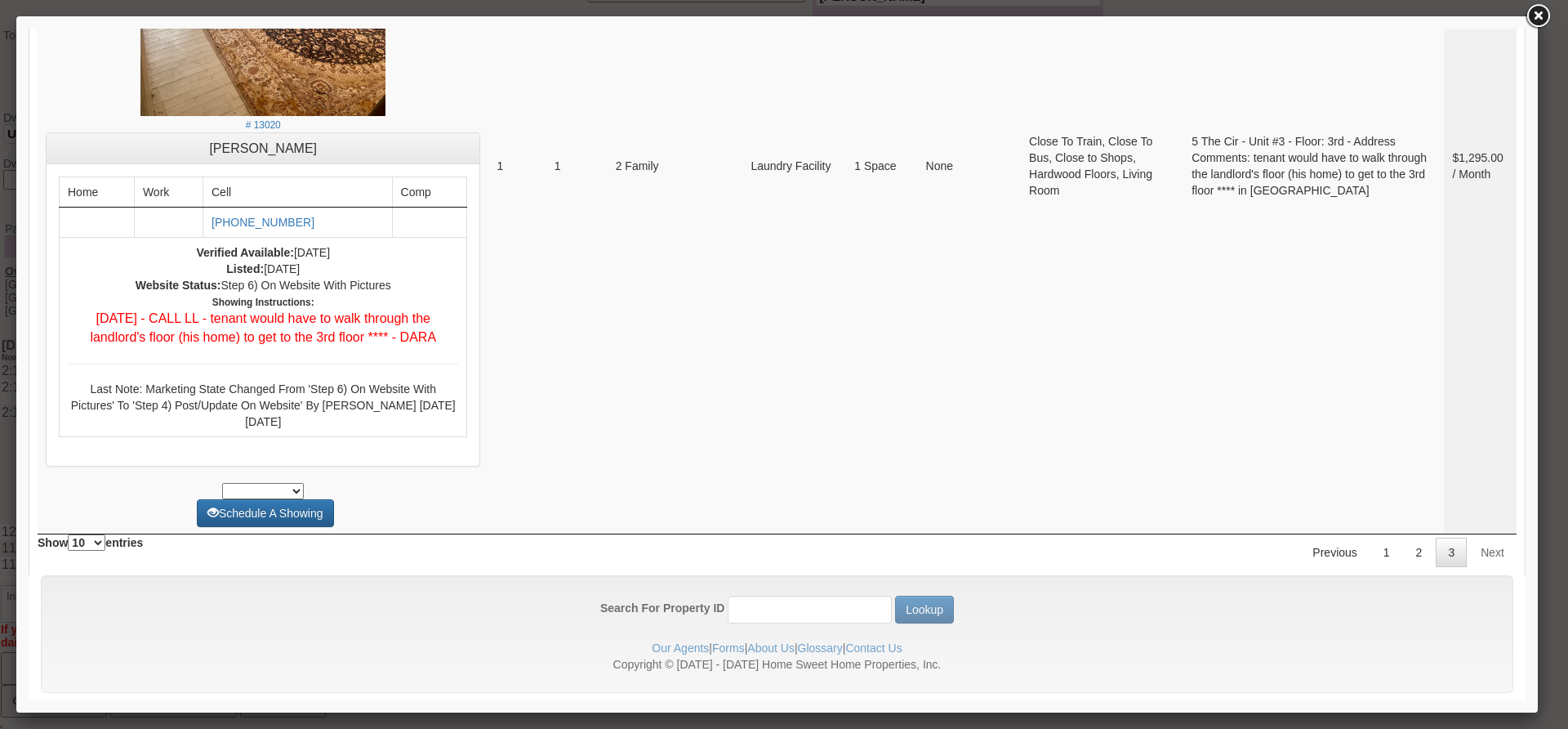
scroll to position [5058, 0]
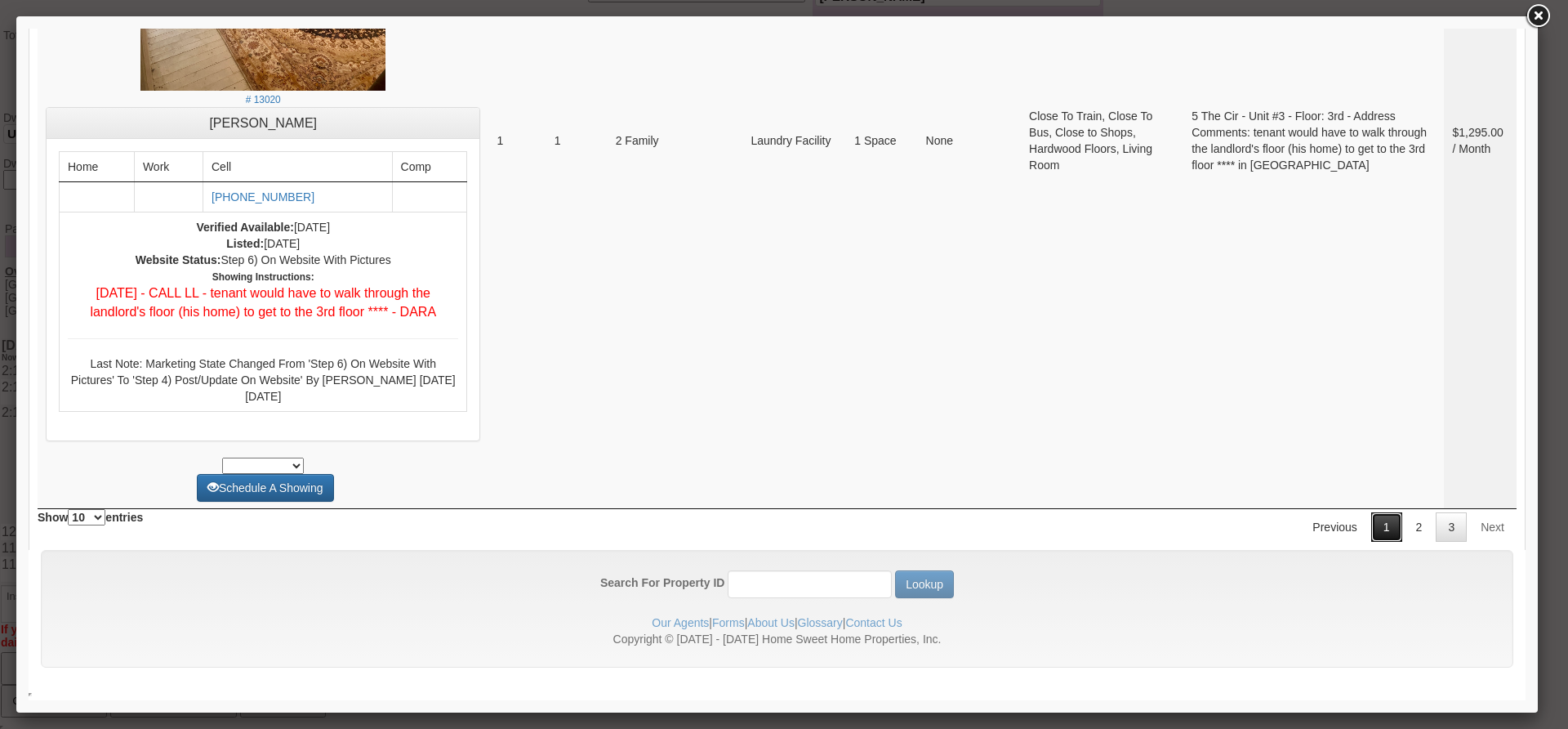
click at [1385, 525] on link "1" at bounding box center [1387, 526] width 31 height 29
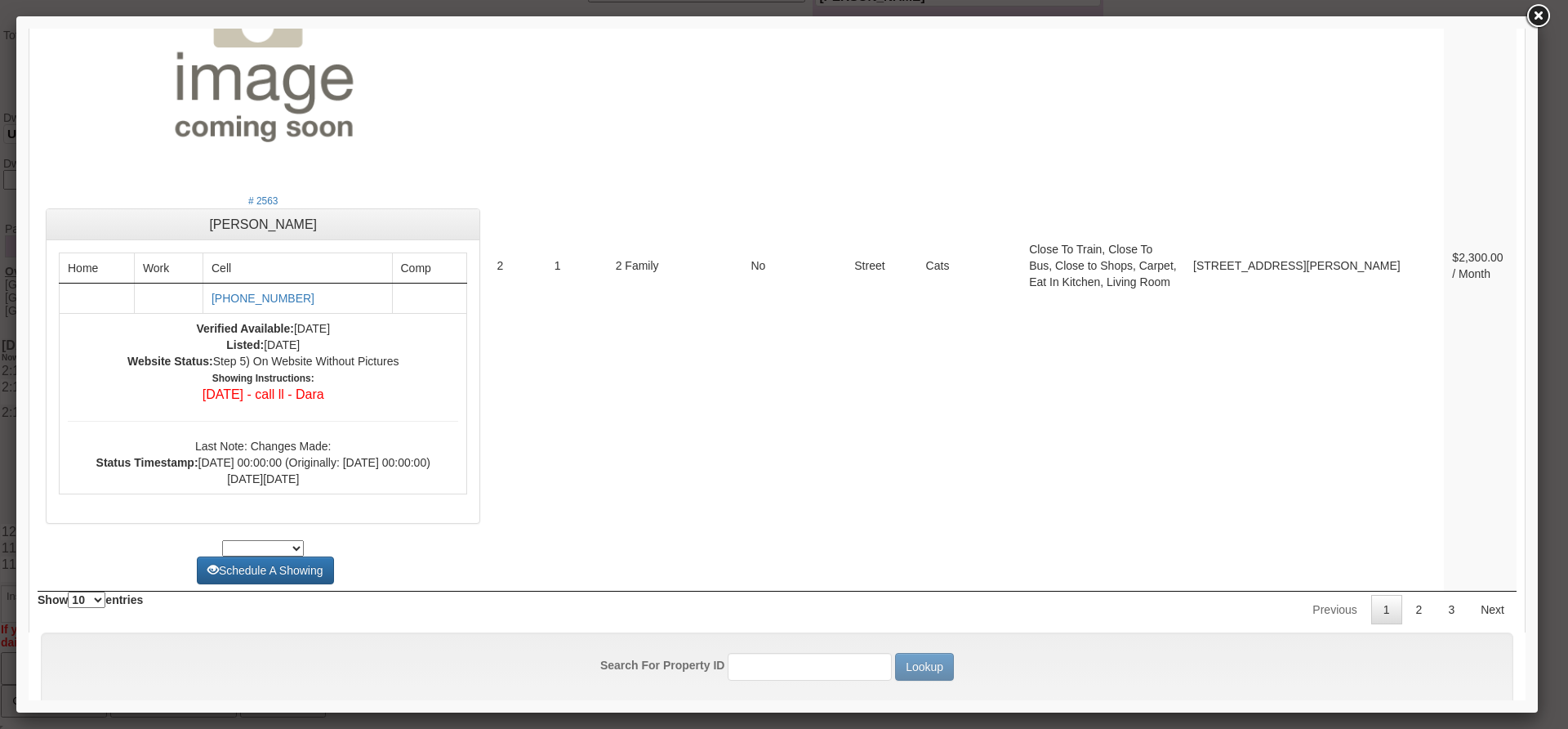
scroll to position [6574, 0]
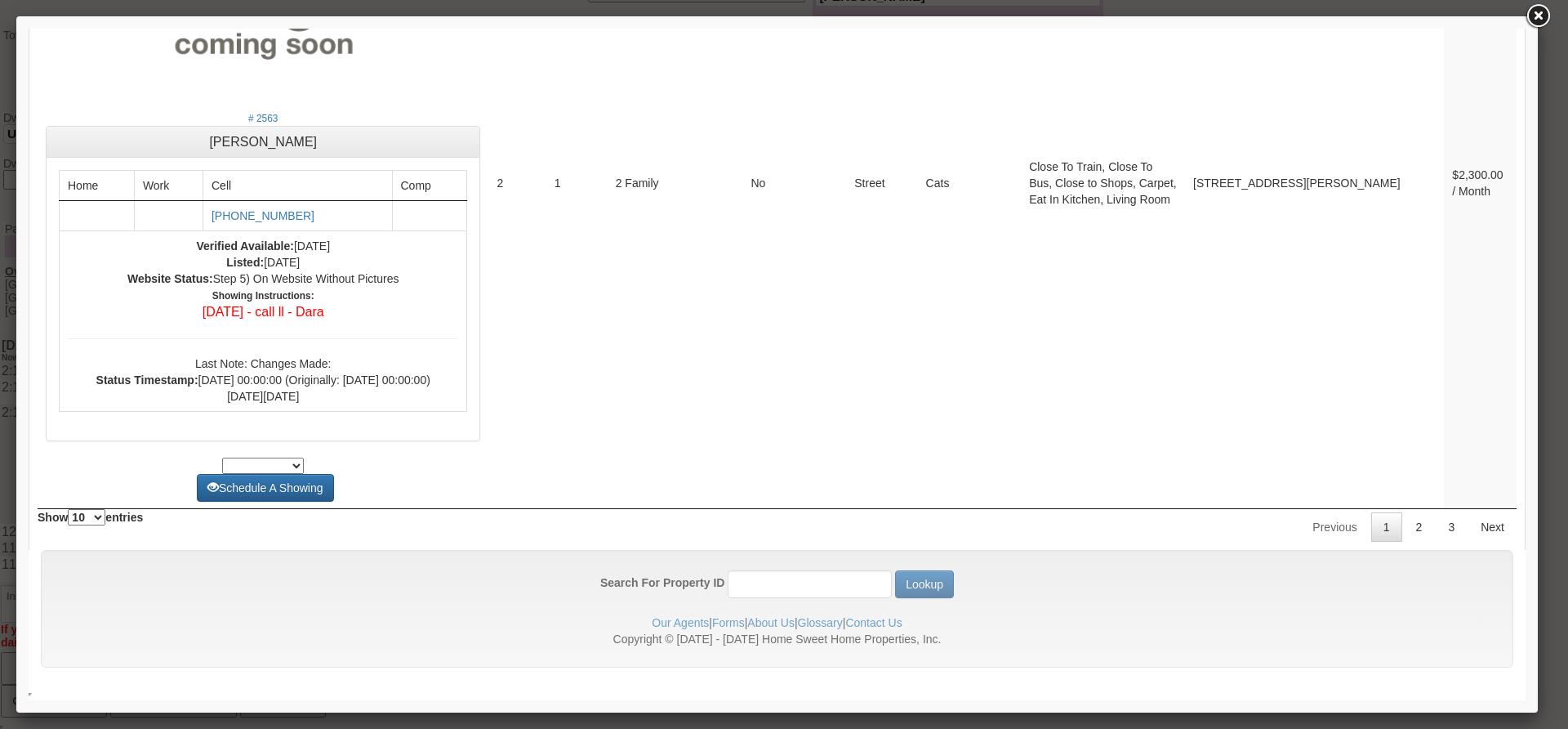
drag, startPoint x: 1516, startPoint y: 546, endPoint x: 1519, endPoint y: 744, distance: 198.0
click at [1417, 541] on link "2" at bounding box center [1419, 526] width 31 height 29
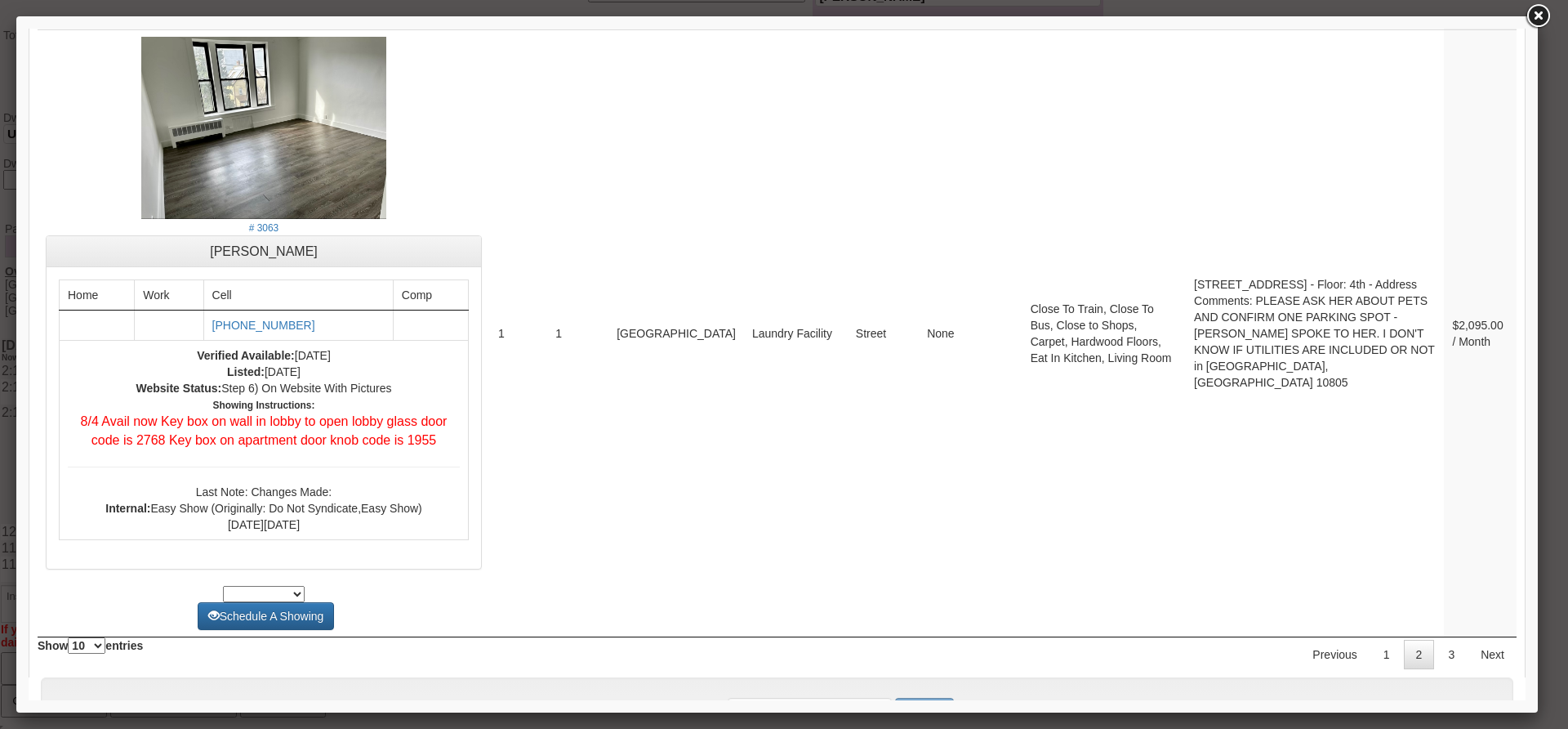
scroll to position [0, 0]
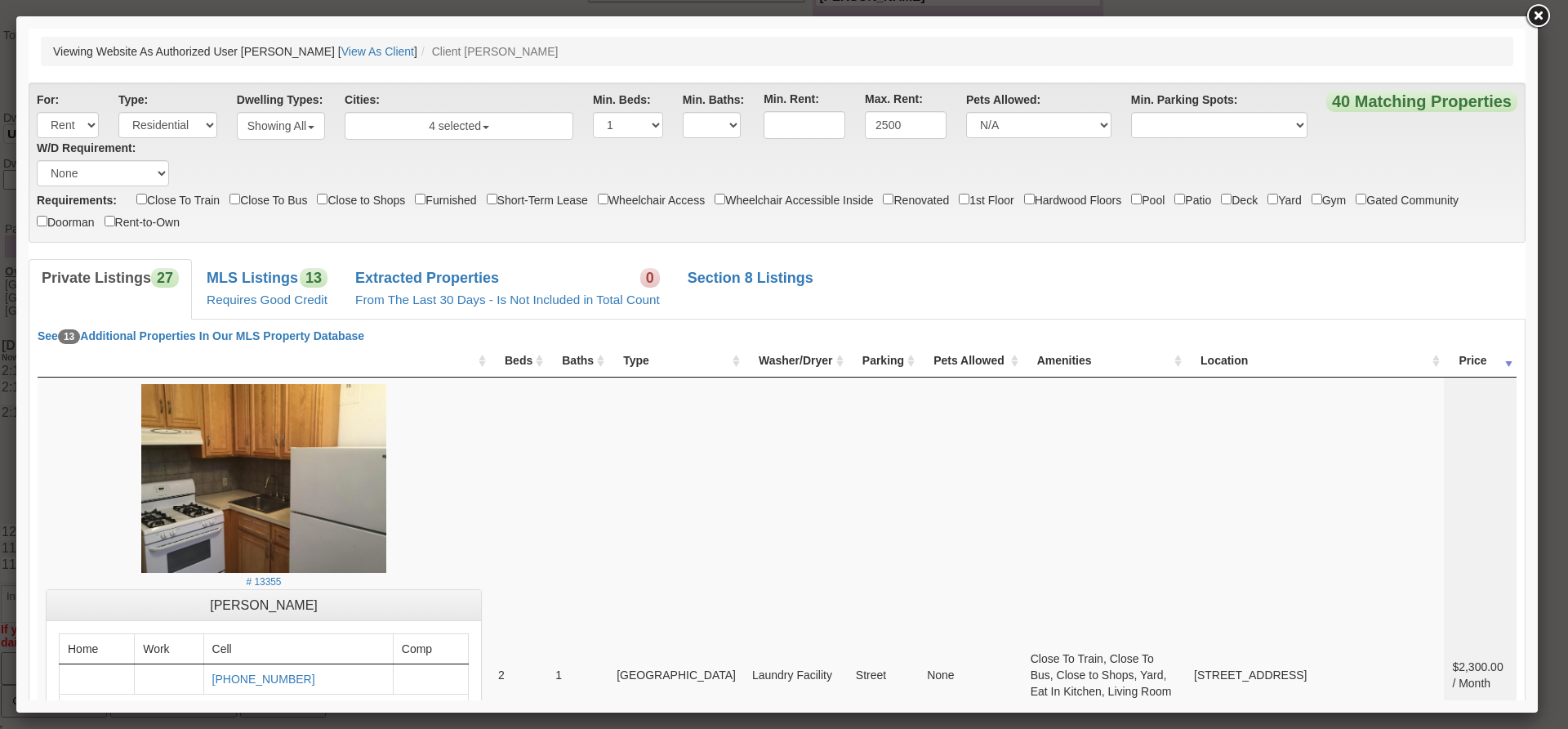
click at [1539, 25] on link at bounding box center [1538, 16] width 29 height 29
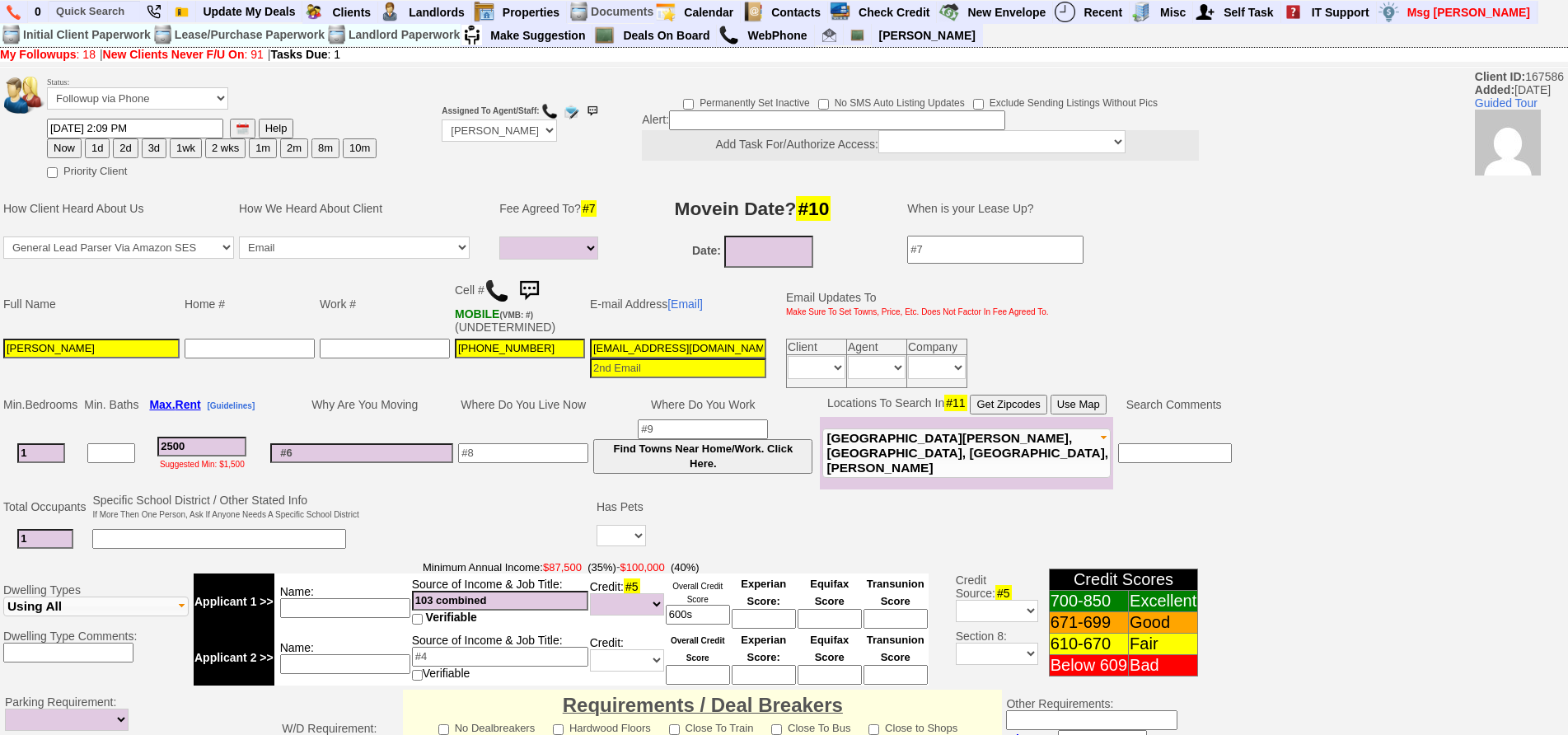
click at [534, 289] on img at bounding box center [529, 291] width 33 height 33
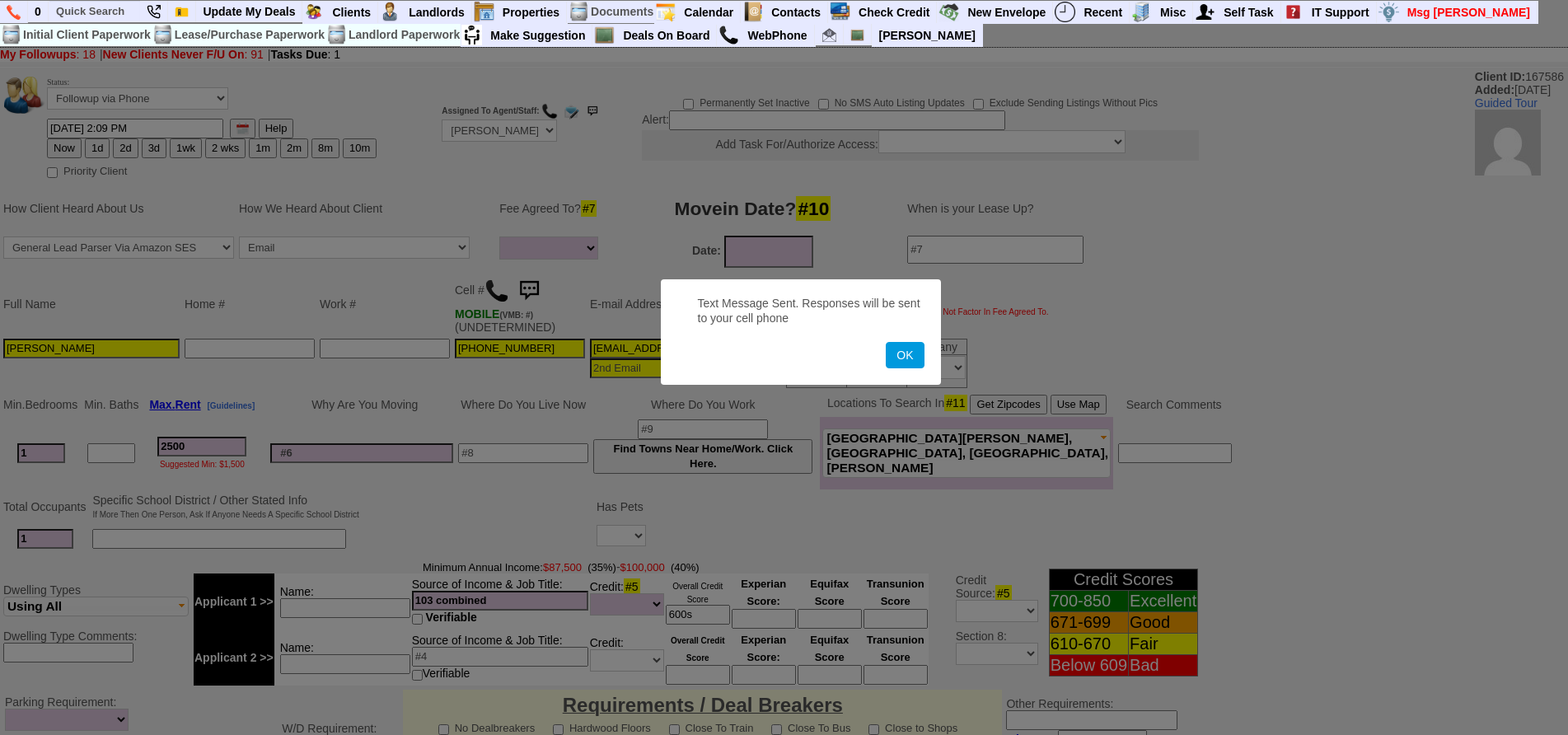
click at [886, 342] on button "OK" at bounding box center [905, 355] width 38 height 26
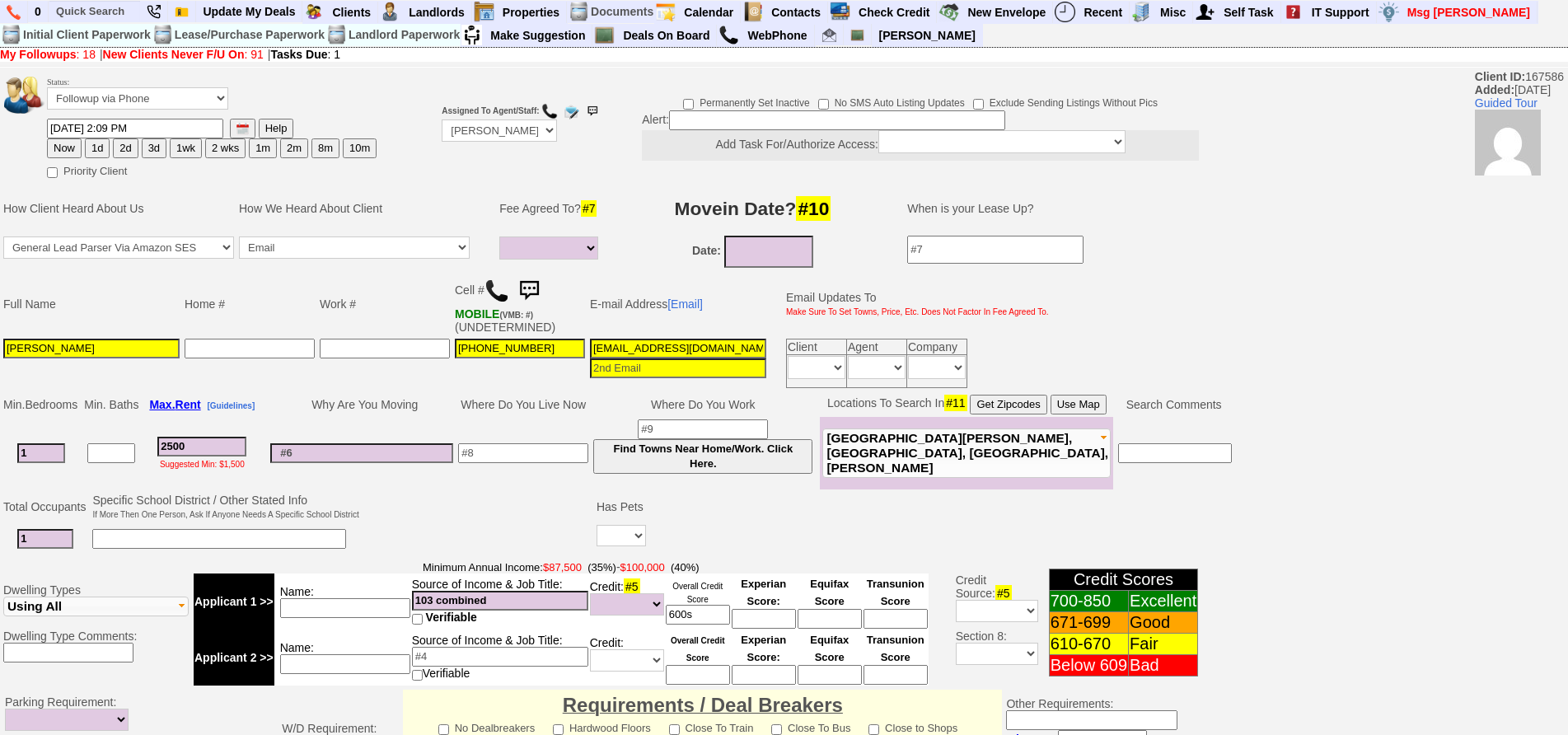
click at [534, 289] on img at bounding box center [529, 291] width 33 height 33
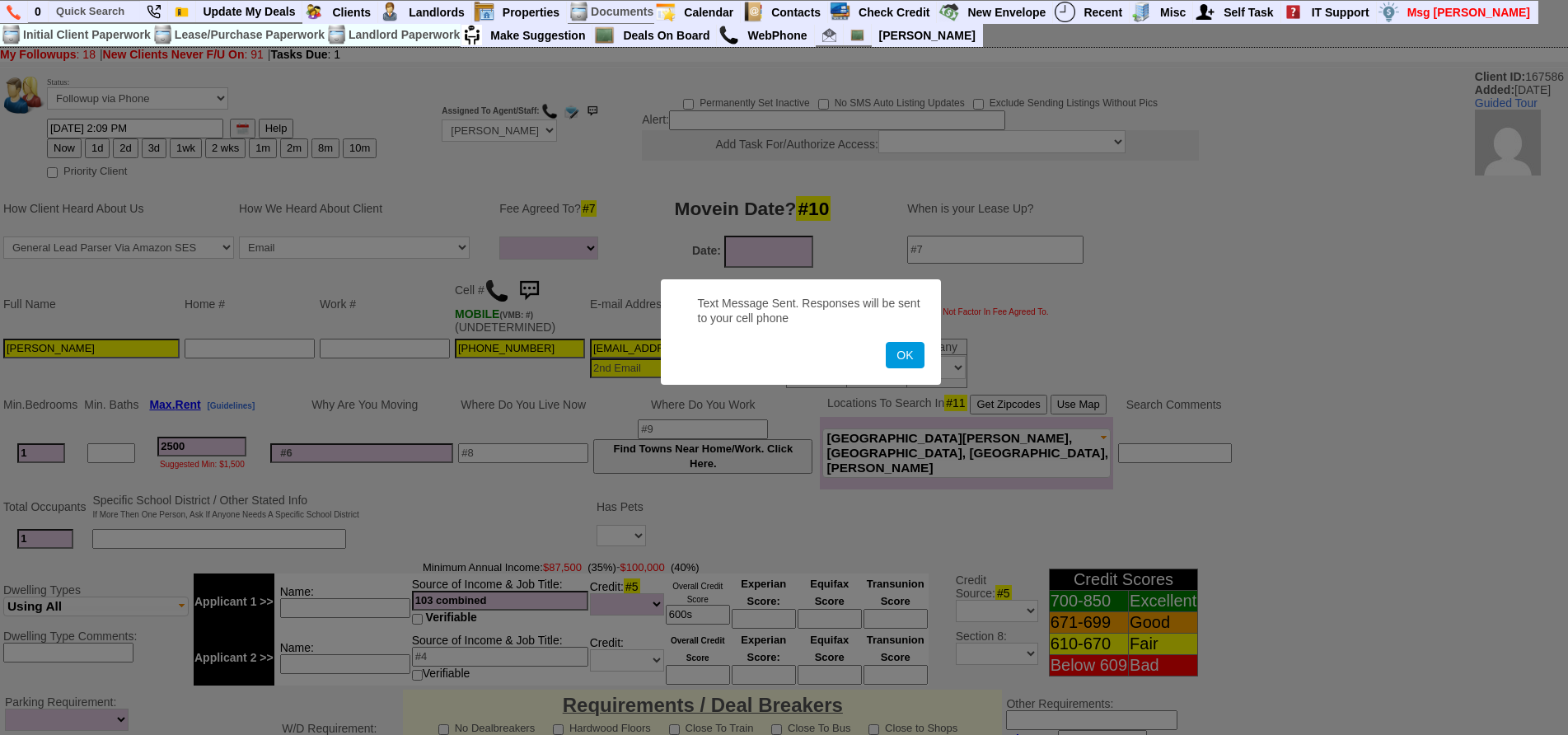
click at [886, 342] on button "OK" at bounding box center [905, 355] width 38 height 26
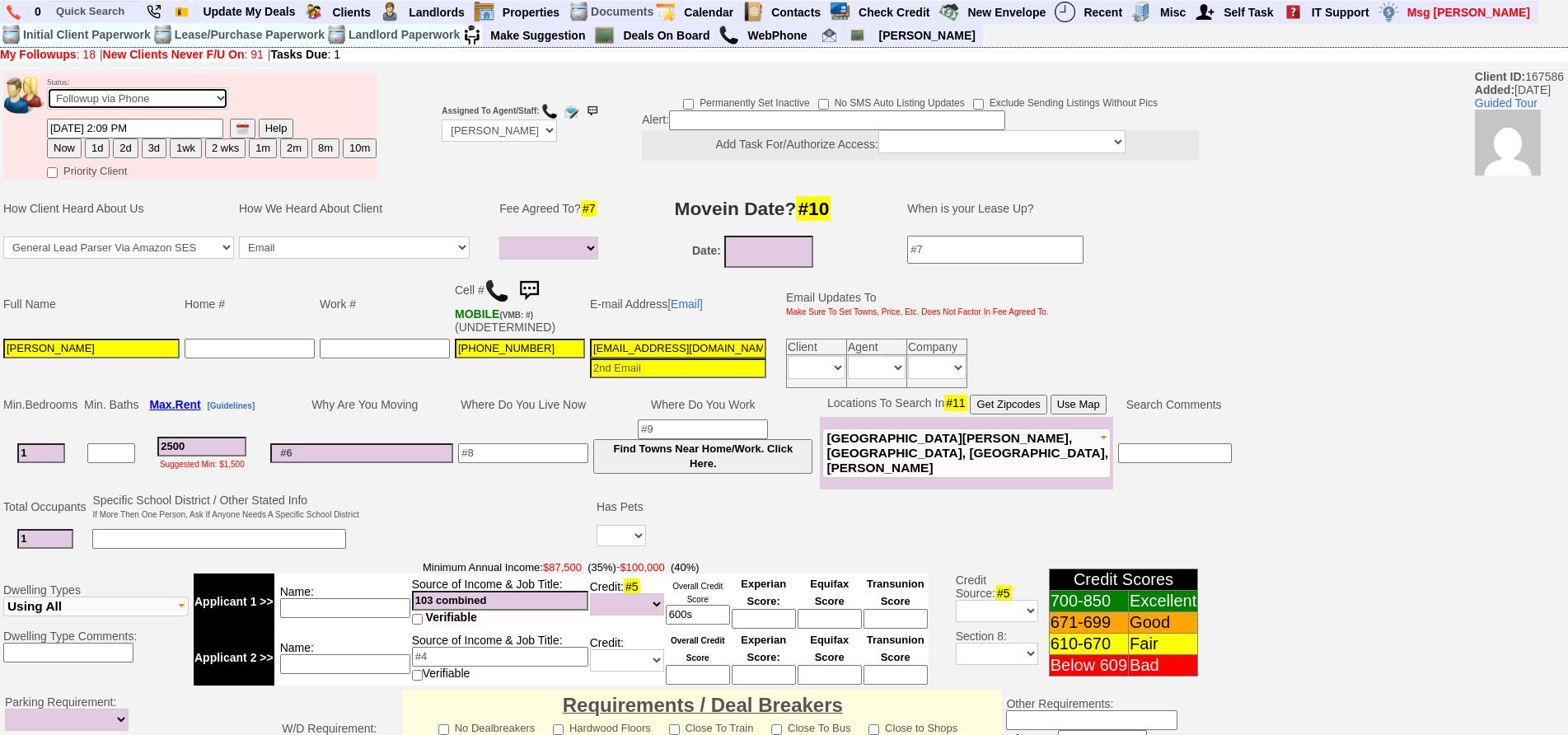
click at [117, 106] on select "Followup via Phone Followup via Email Followup When Section 8 Property Found De…" at bounding box center [137, 98] width 181 height 22
select select "Inactive"
click at [47, 88] on select "Followup via Phone Followup via Email Followup When Section 8 Property Found De…" at bounding box center [137, 98] width 181 height 22
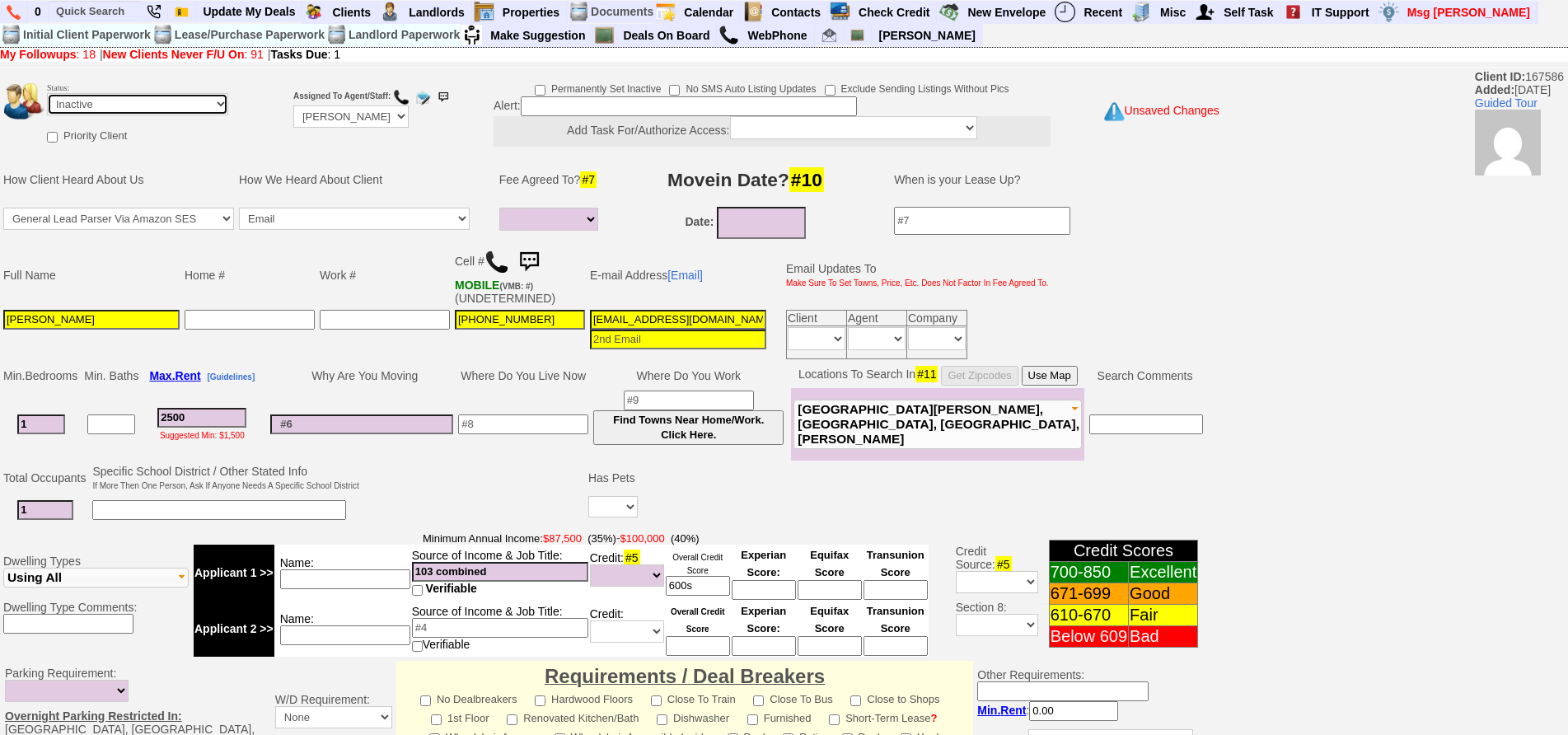
scroll to position [445, 0]
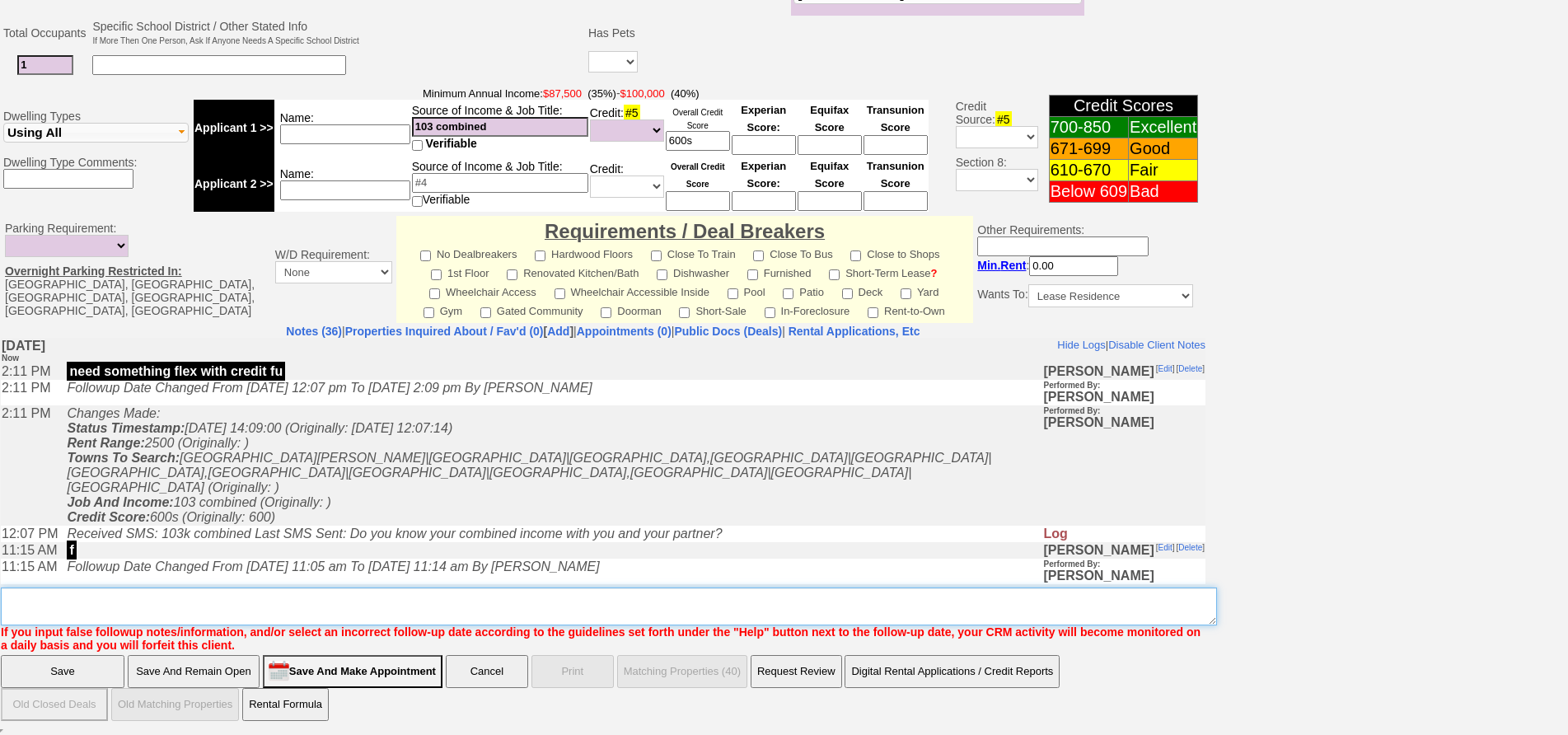
click at [766, 604] on textarea "Insert New Note Here" at bounding box center [609, 606] width 1216 height 38
type textarea "ia"
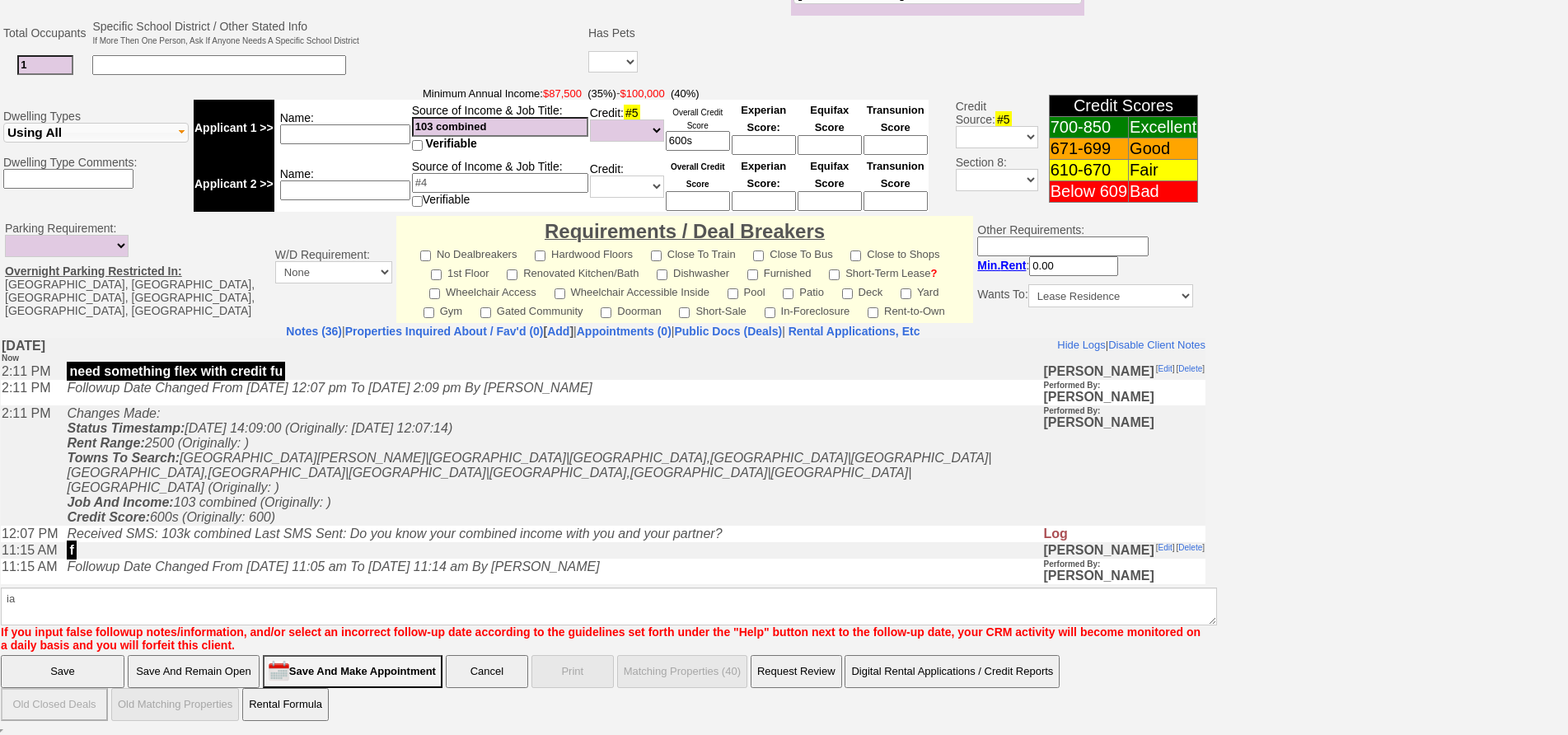
click input "Save" at bounding box center [62, 671] width 124 height 33
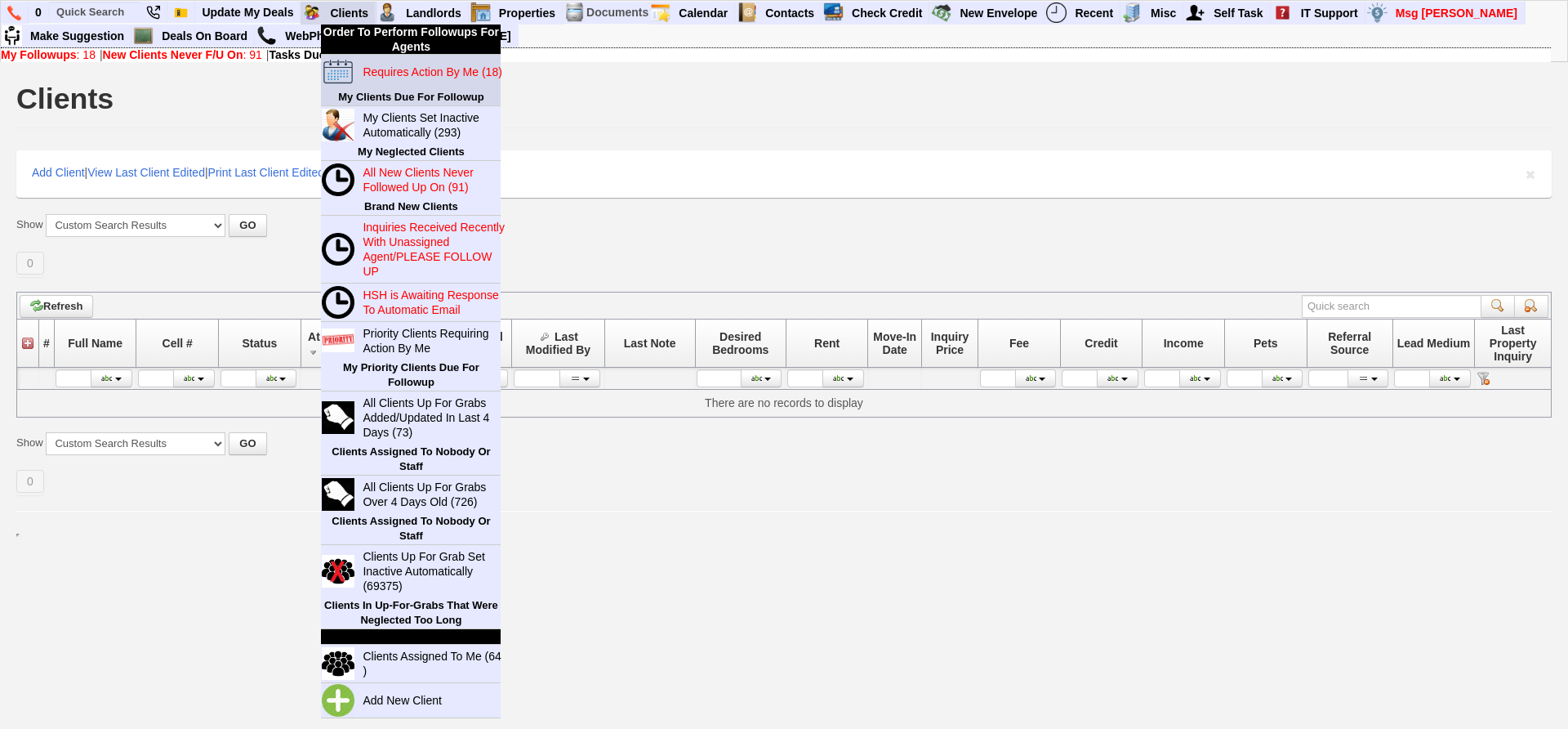
click at [383, 78] on link "Requires Action By Me (18)" at bounding box center [434, 72] width 157 height 21
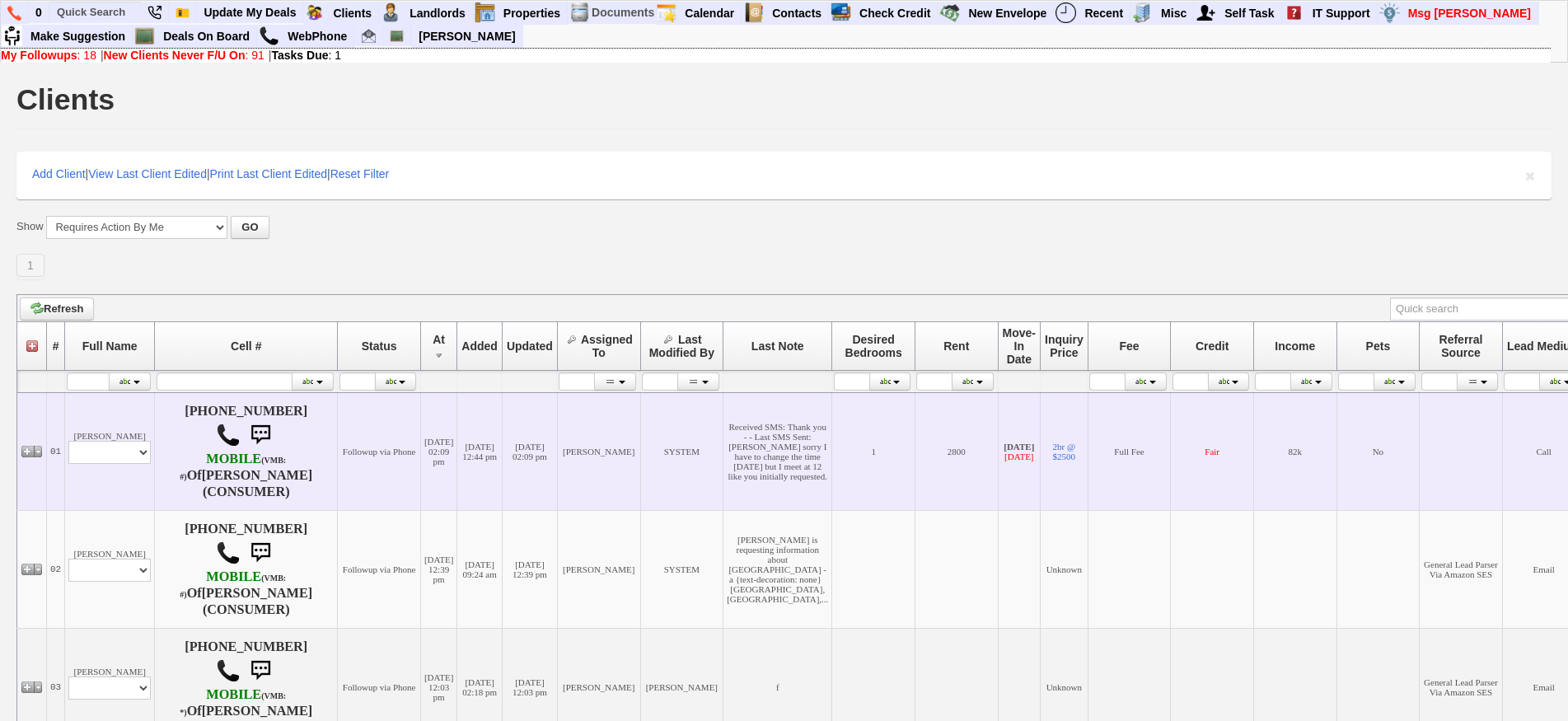
click at [126, 438] on td "[PERSON_NAME] Profile Edit Print Email Externally (Will Not Be Tracked In CRM) …" at bounding box center [110, 451] width 89 height 118
click at [123, 449] on select "Profile Edit Print Email Externally (Will Not Be Tracked In CRM) Closed Deals" at bounding box center [109, 452] width 83 height 23
select select "ChangeURL,/crm/custom/edit_client_form.php?redirect=%2Fcrm%2Fclients.php&id=615…"
click at [68, 441] on select "Profile Edit Print Email Externally (Will Not Be Tracked In CRM) Closed Deals" at bounding box center [109, 452] width 83 height 23
select select
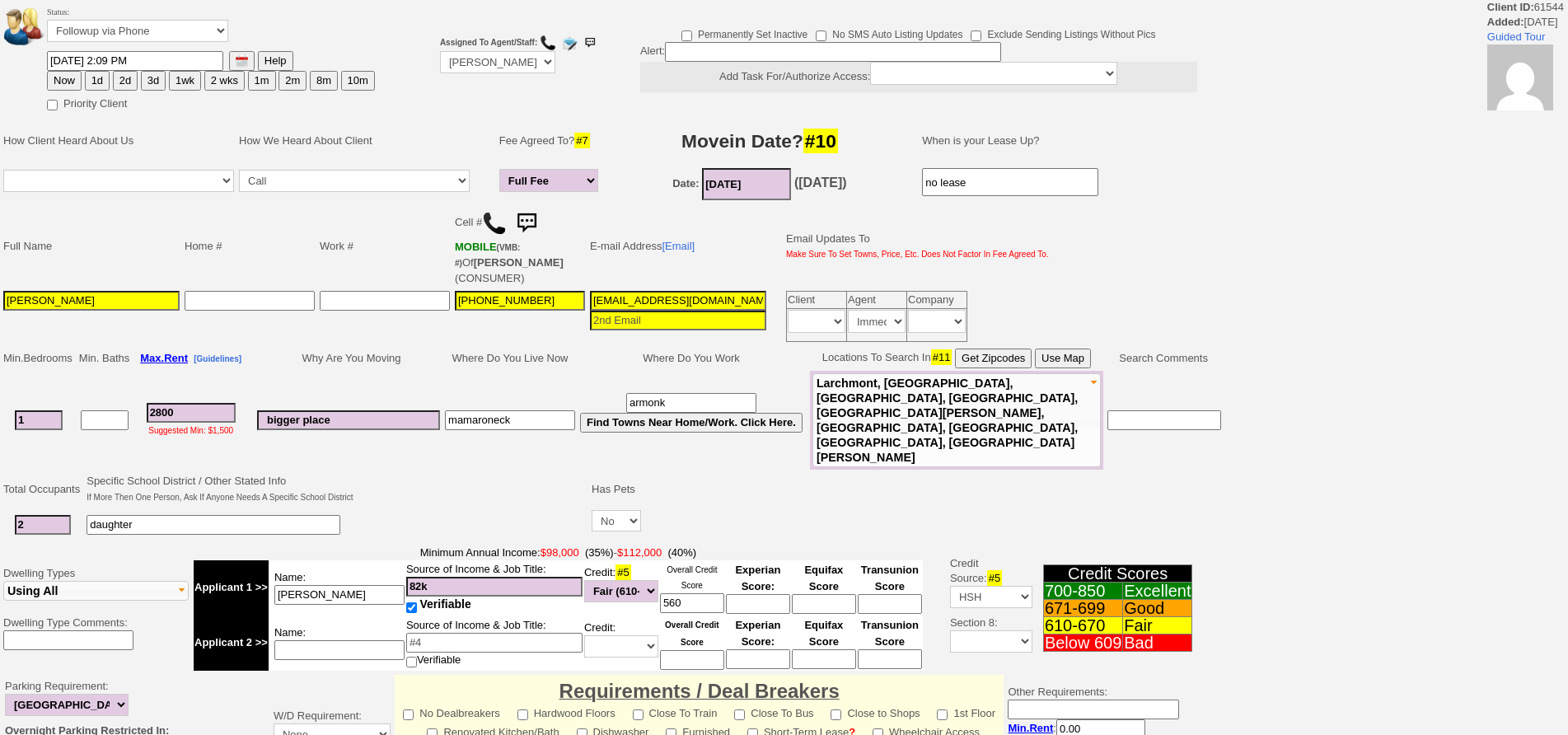
click at [99, 83] on button "1d" at bounding box center [96, 81] width 24 height 19
type input "[DATE] 02:15 PM"
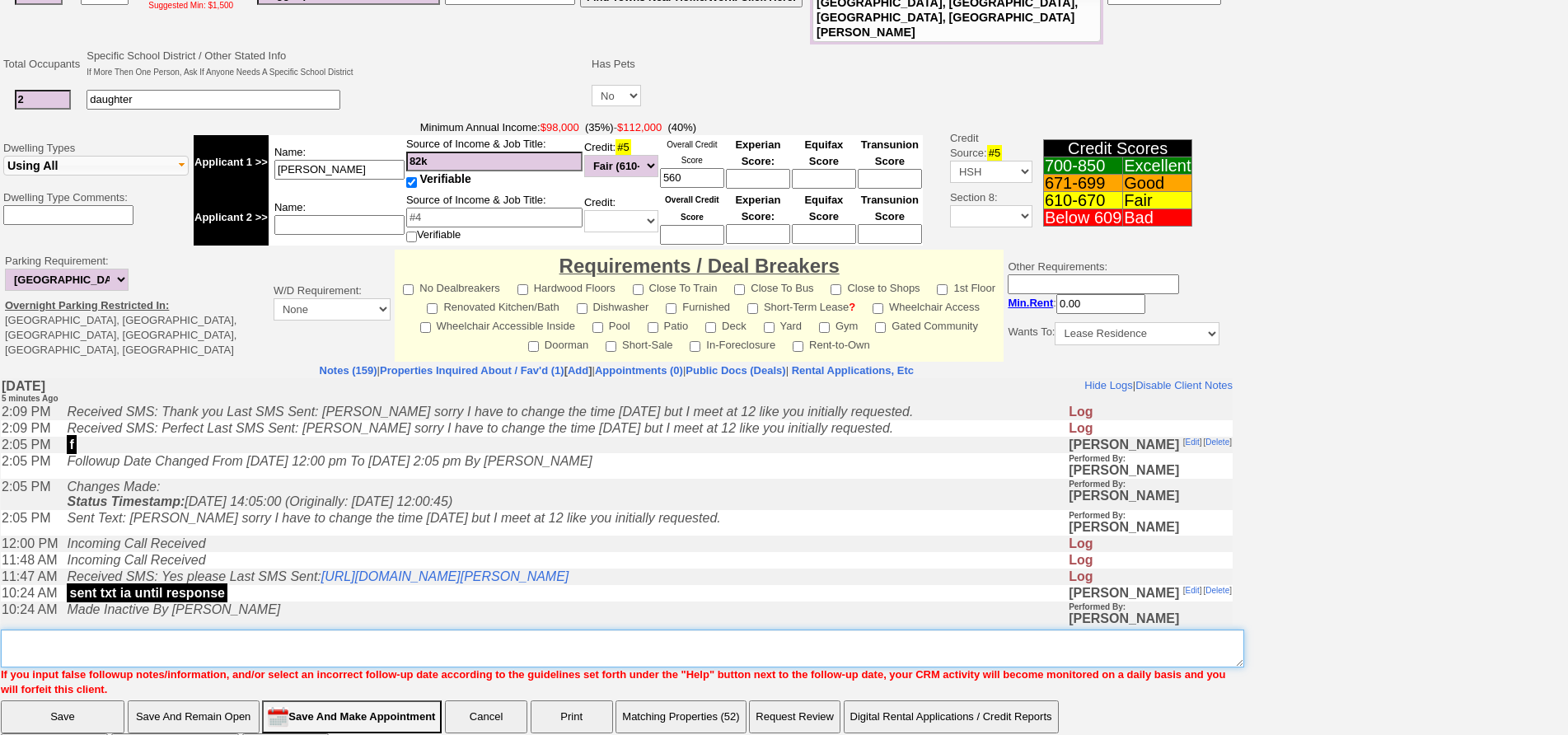
click at [869, 629] on textarea "Insert New Note Here" at bounding box center [623, 648] width 1243 height 38
type textarea "f"
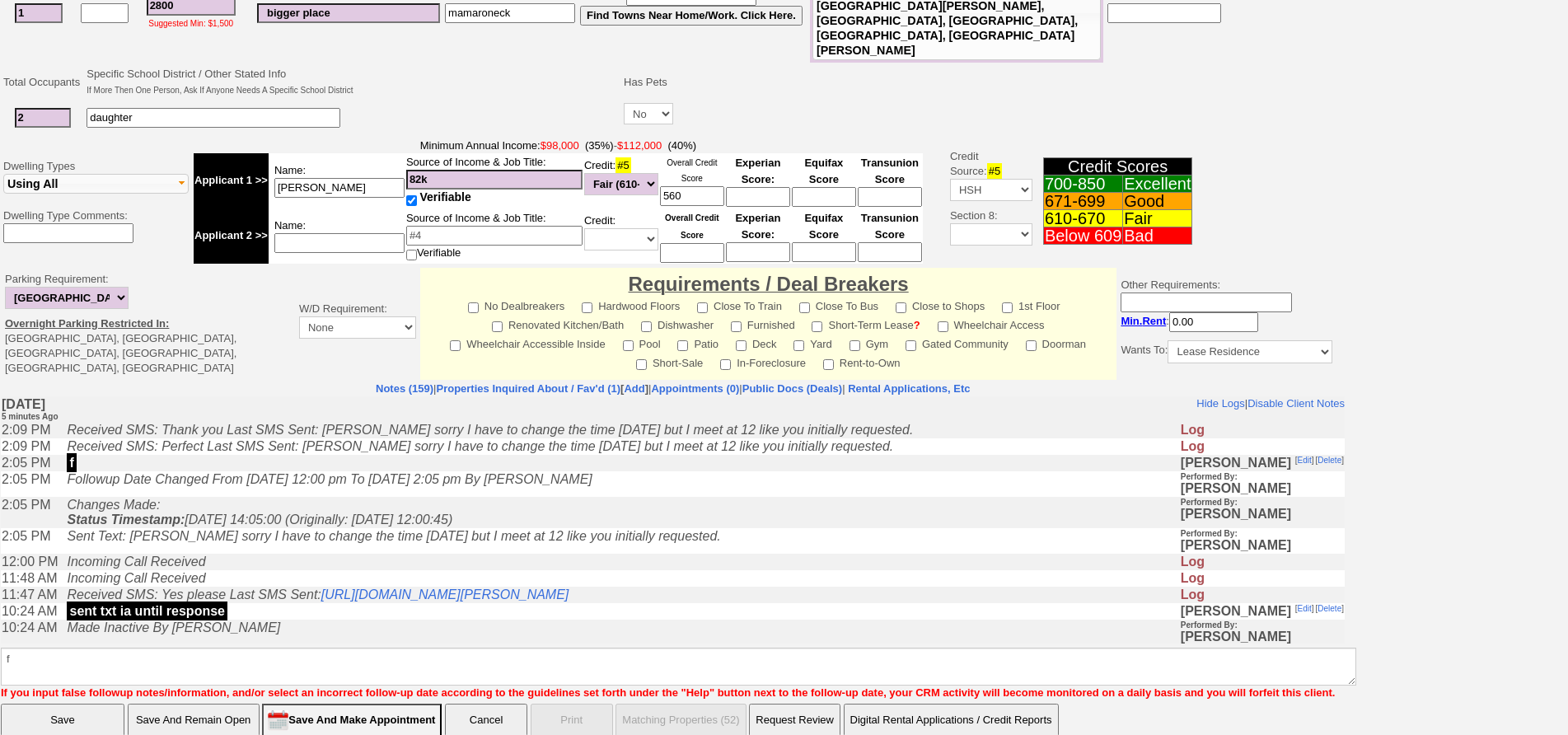
click input "Save" at bounding box center [62, 719] width 124 height 33
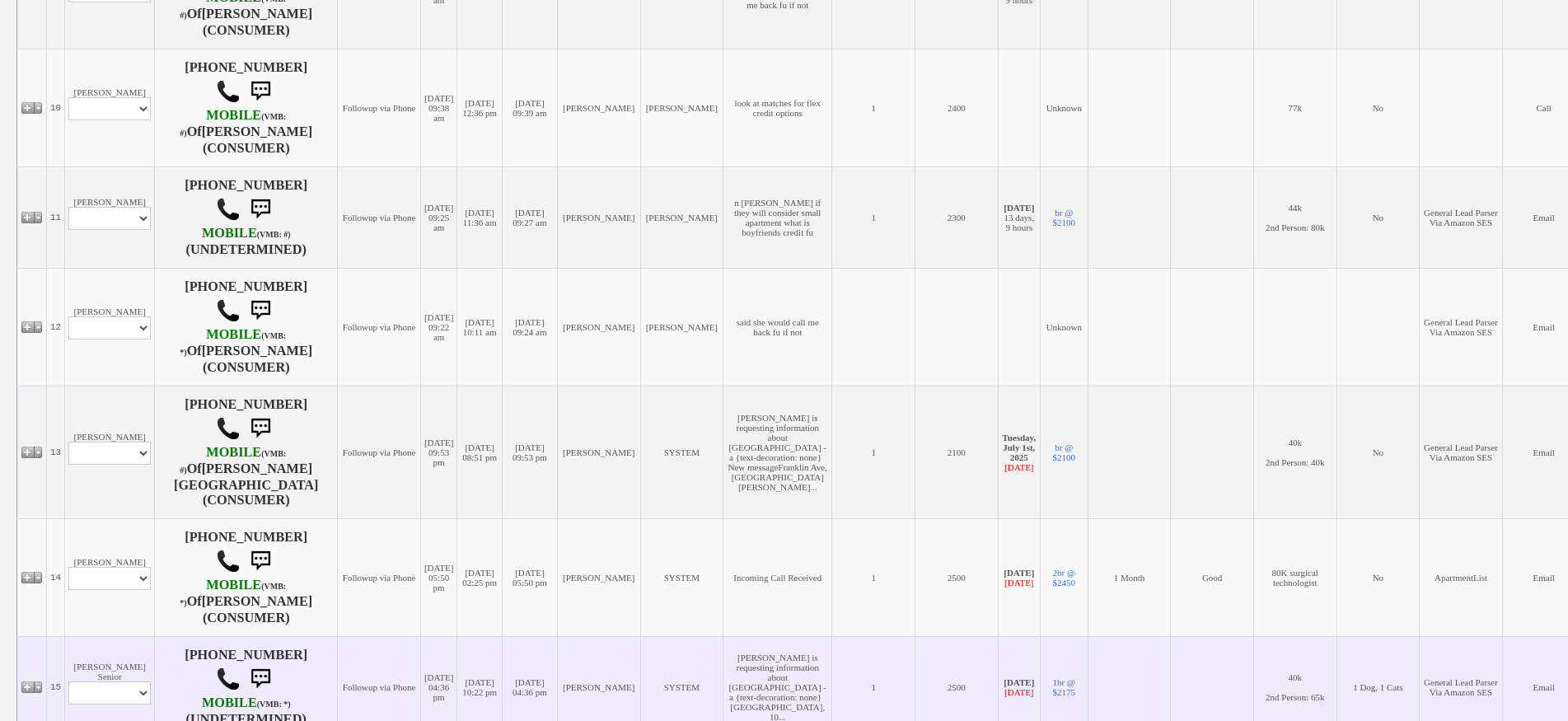
scroll to position [1473, 0]
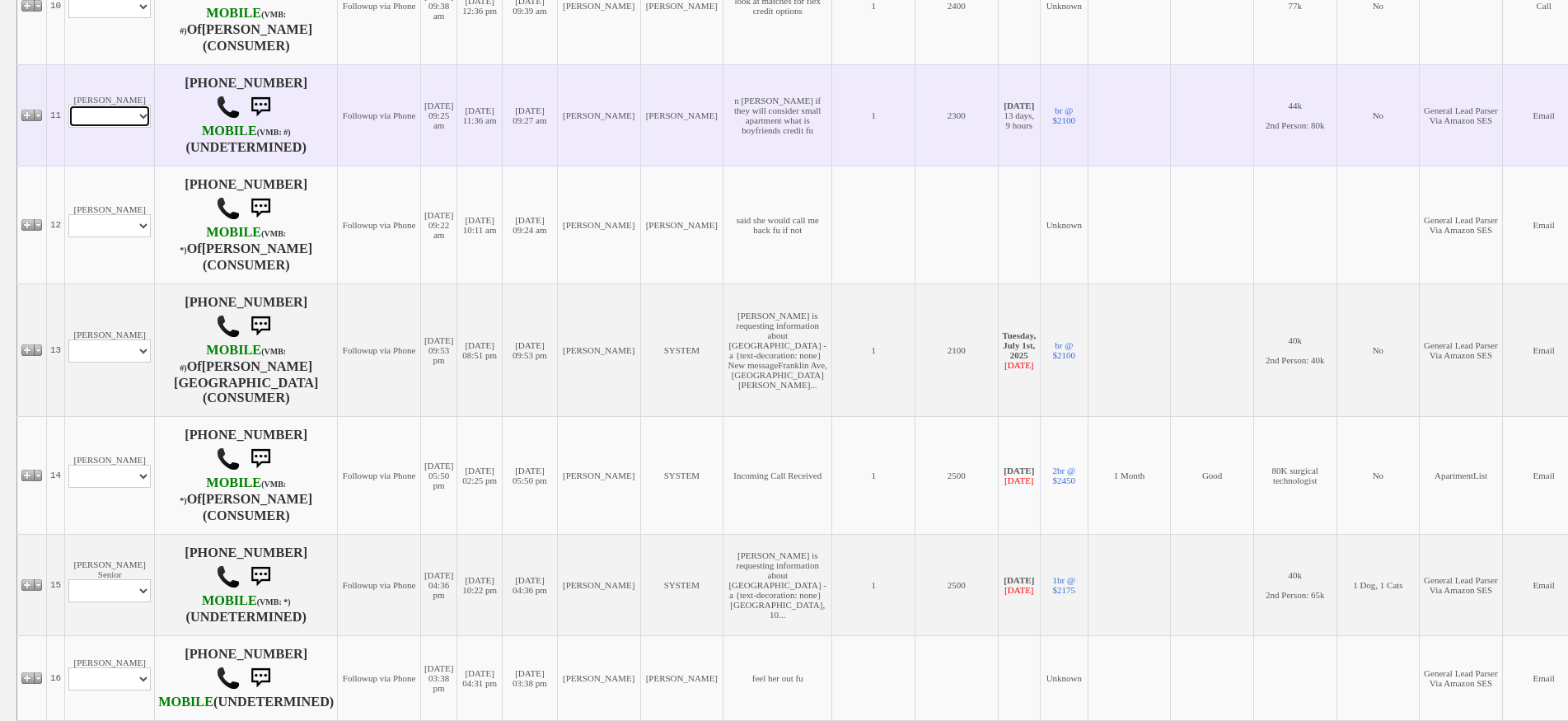
click at [122, 127] on select "Profile Edit Print Email Externally (Will Not Be Tracked In CRM) Closed Deals" at bounding box center [109, 117] width 83 height 23
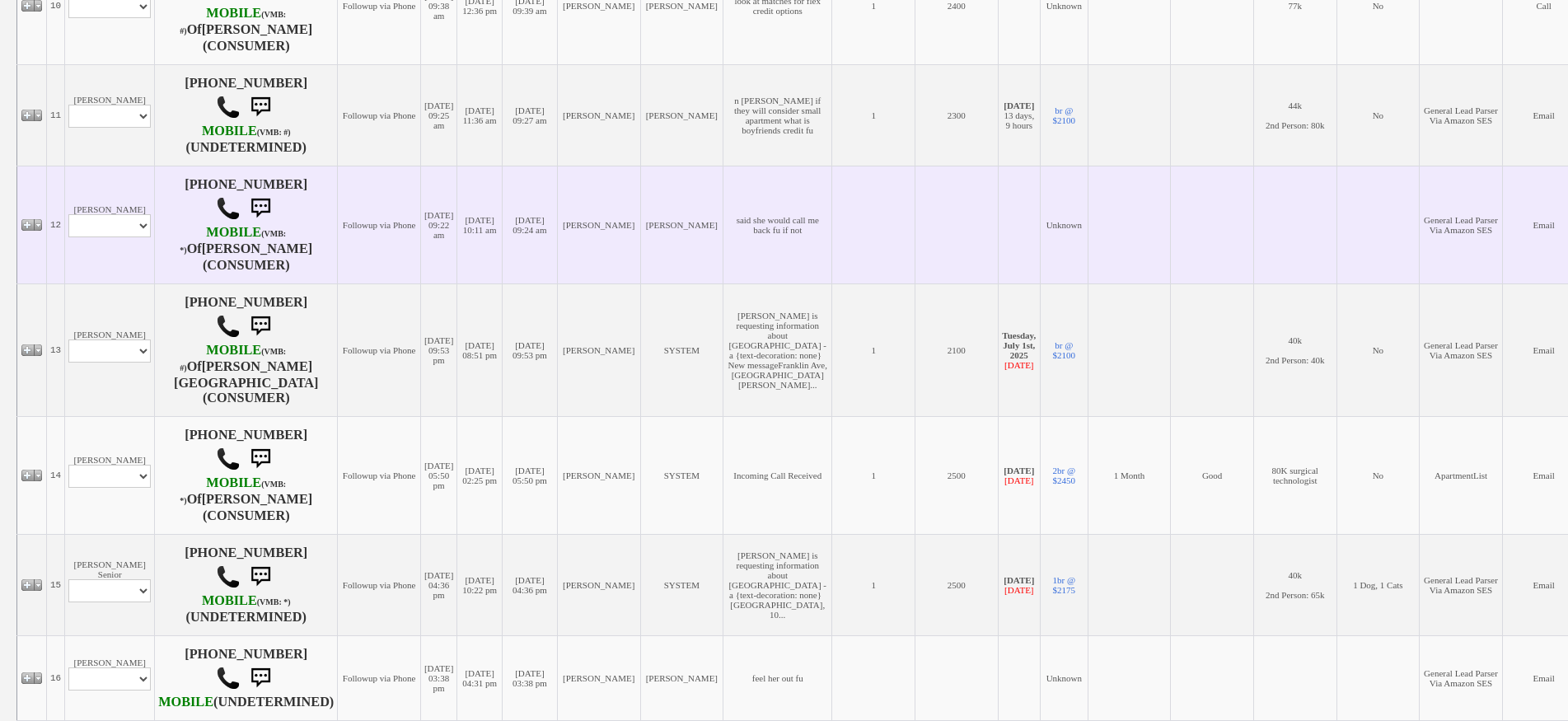
click at [626, 216] on td "[PERSON_NAME]" at bounding box center [599, 224] width 84 height 118
click at [125, 256] on td "[PERSON_NAME] Profile Edit Print Email Externally (Will Not Be Tracked In CRM) …" at bounding box center [110, 224] width 89 height 118
click at [117, 237] on select "Profile Edit Print Email Externally (Will Not Be Tracked In CRM) Closed Deals" at bounding box center [109, 226] width 83 height 23
select select "ChangeURL,/crm/custom/edit_client_form.php?redirect=%2Fcrm%2Fclients.php&id=167…"
click at [68, 229] on select "Profile Edit Print Email Externally (Will Not Be Tracked In CRM) Closed Deals" at bounding box center [109, 226] width 83 height 23
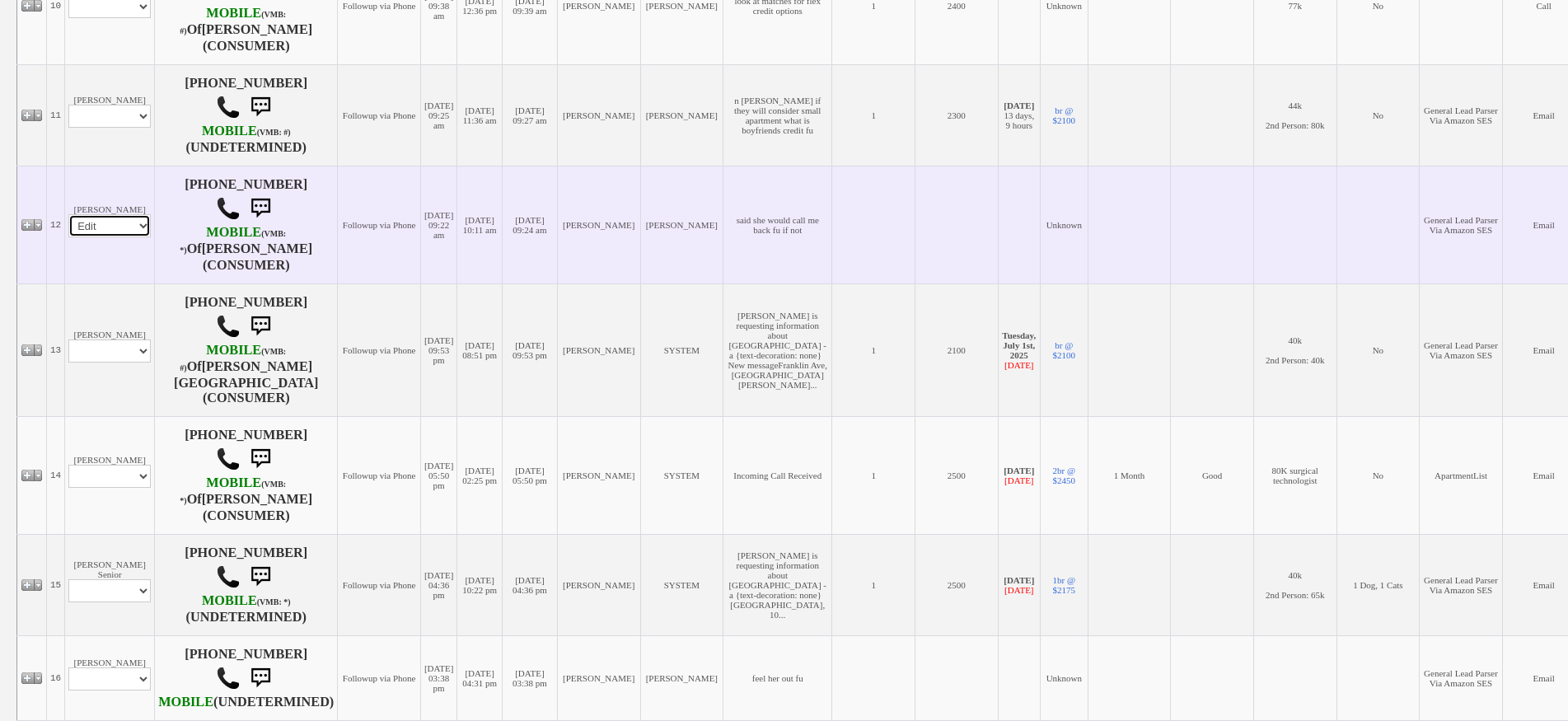
select select
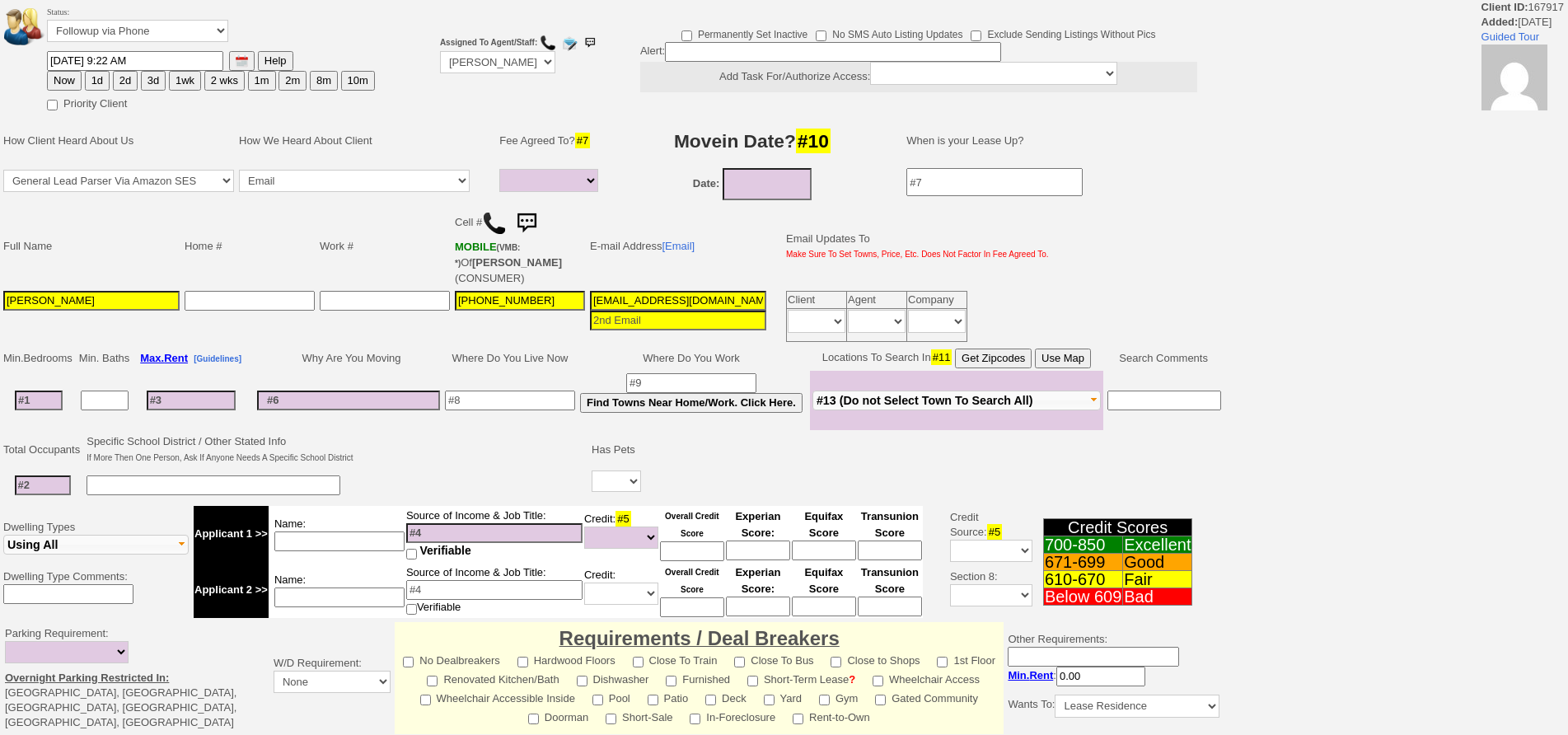
select select
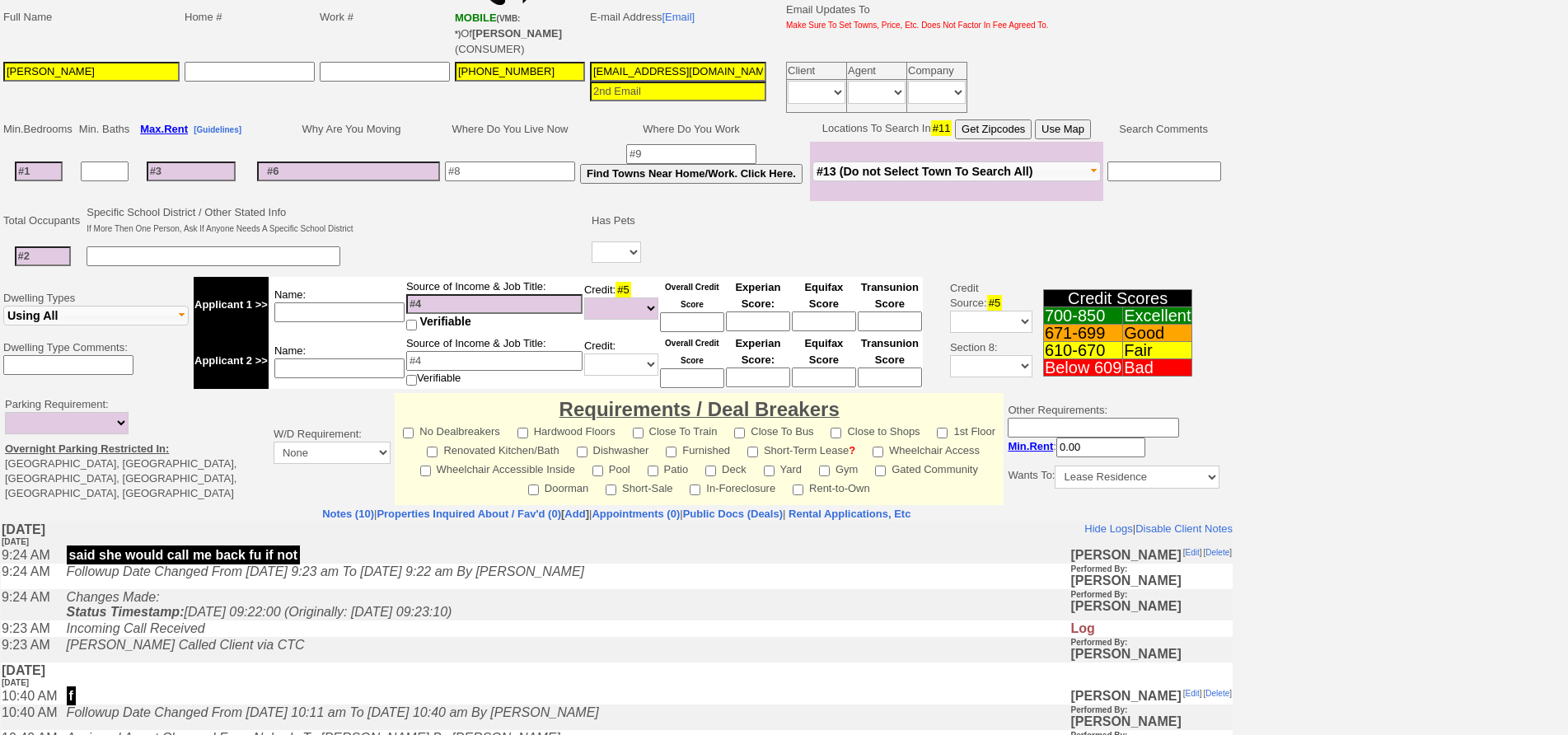
scroll to position [410, 0]
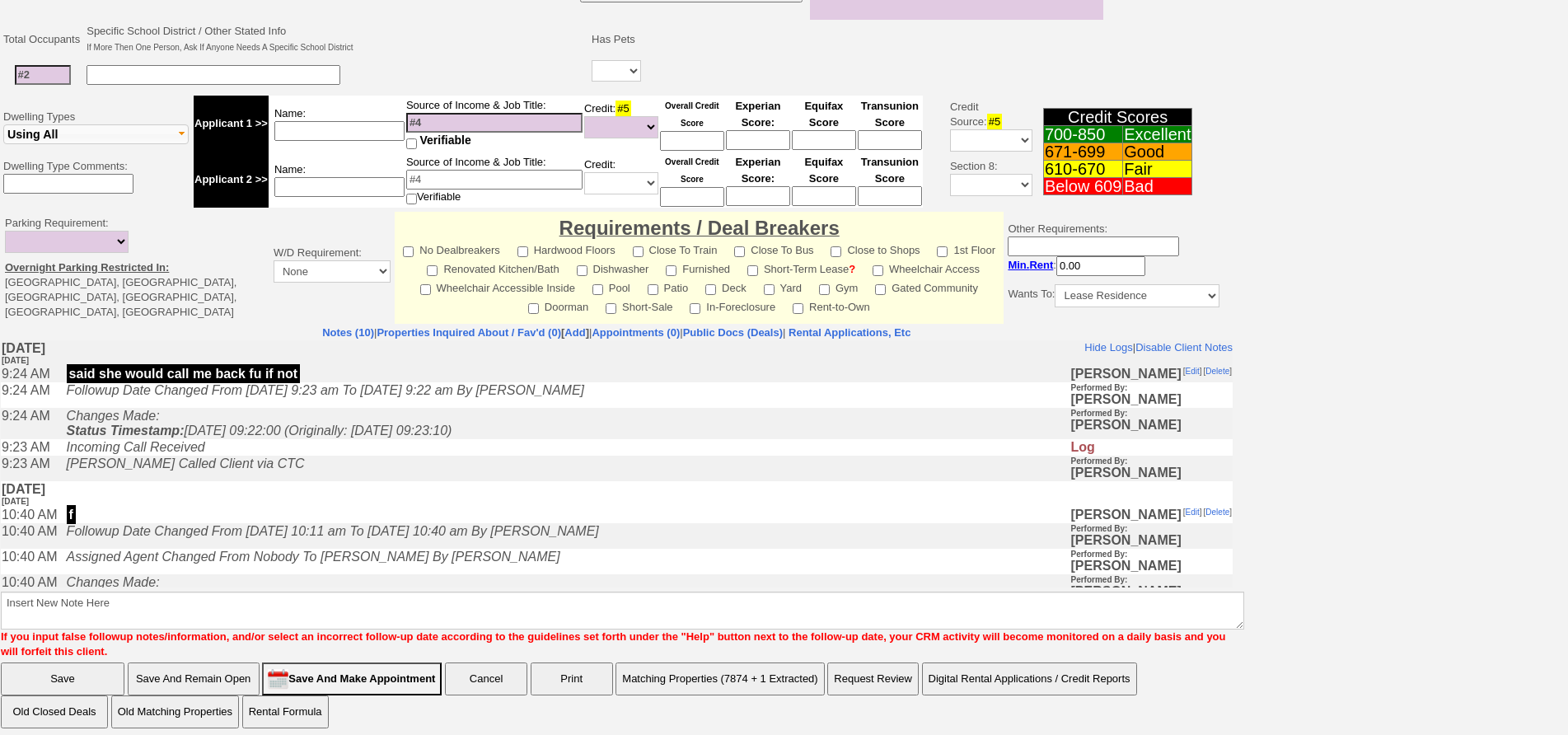
click at [361, 481] on td "[PERSON_NAME] Called Client via CTC" at bounding box center [564, 468] width 1012 height 25
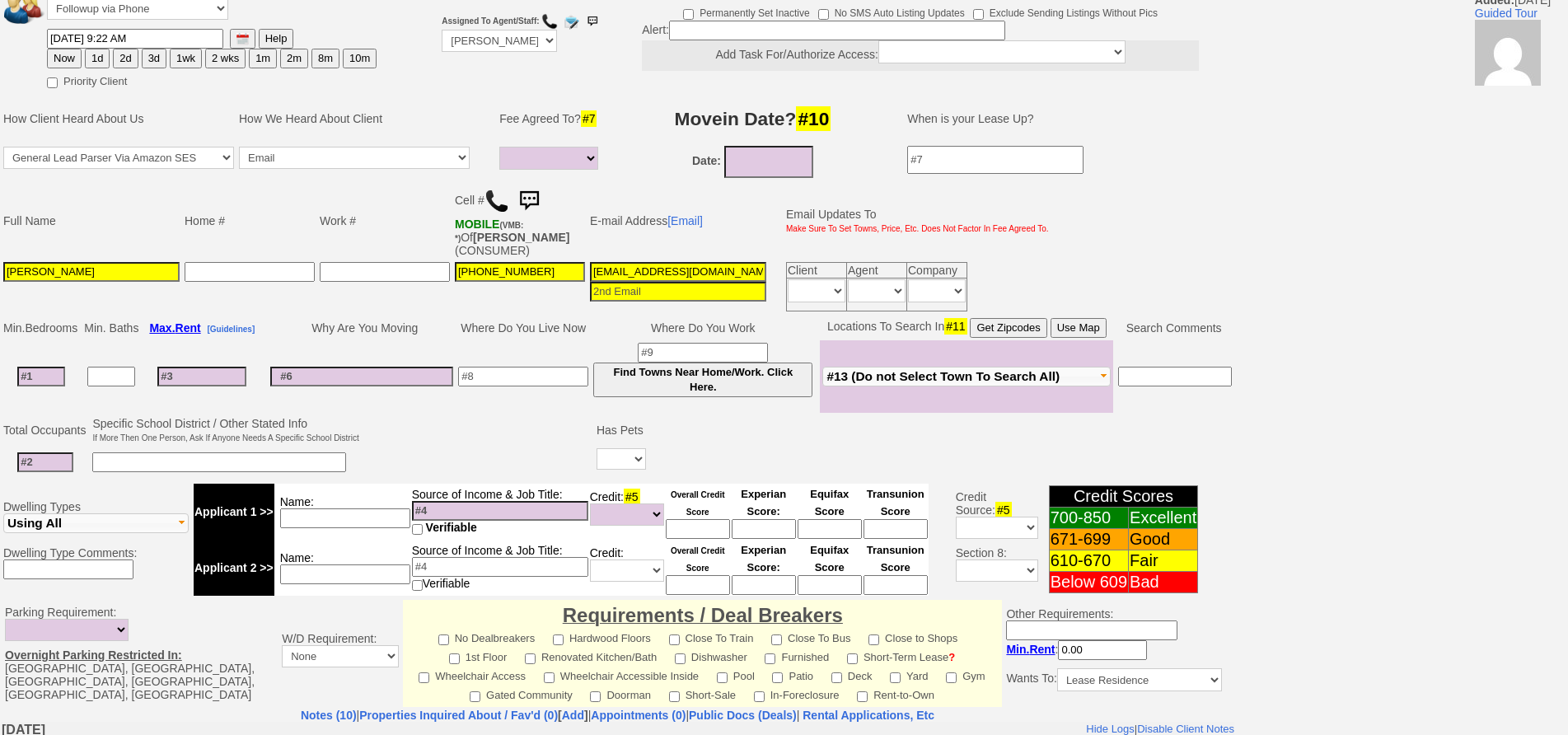
scroll to position [0, 0]
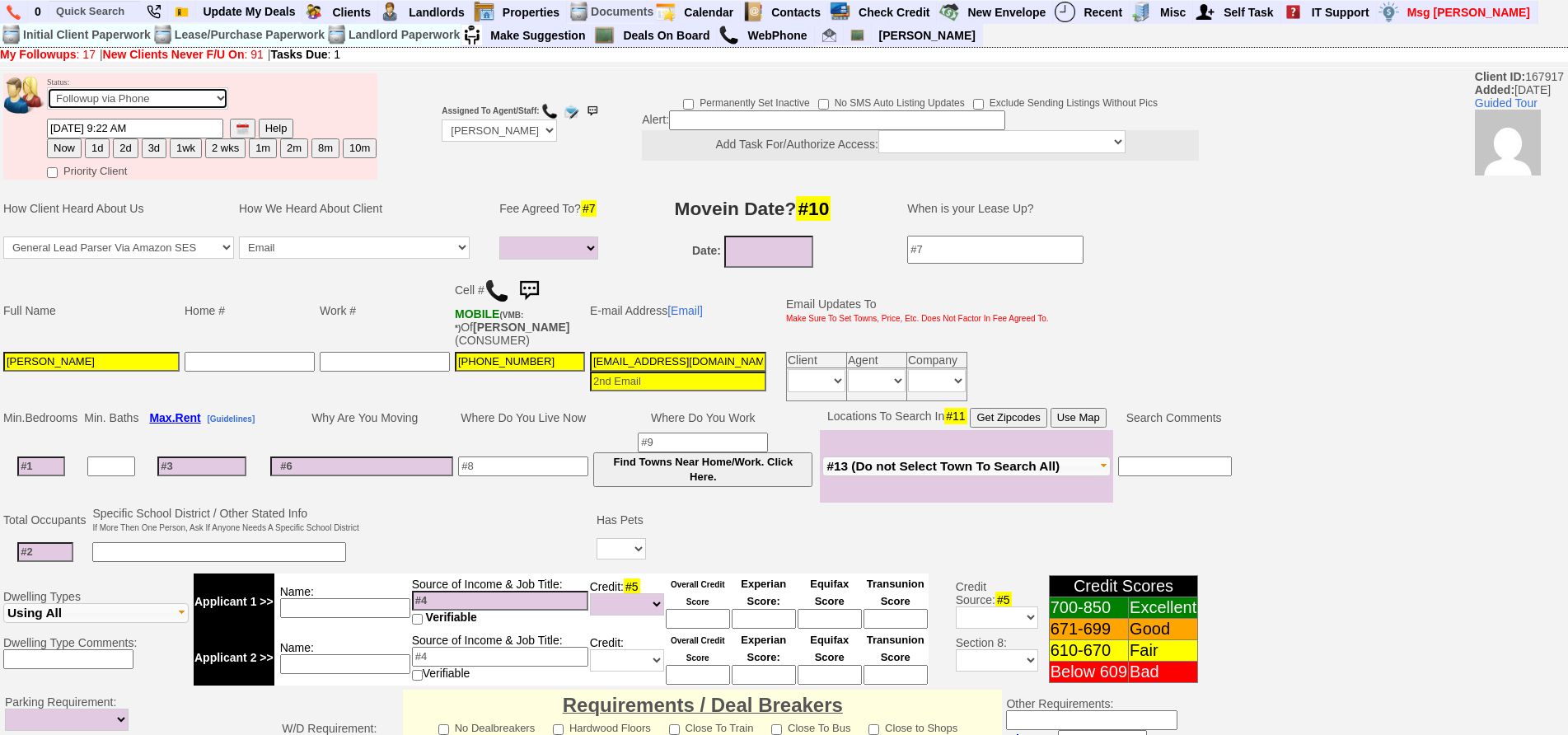
click at [158, 103] on select "Followup via Phone Followup via Email Followup When Section 8 Property Found De…" at bounding box center [137, 98] width 181 height 22
select select "Inactive"
click at [47, 88] on select "Followup via Phone Followup via Email Followup When Section 8 Property Found De…" at bounding box center [137, 98] width 181 height 22
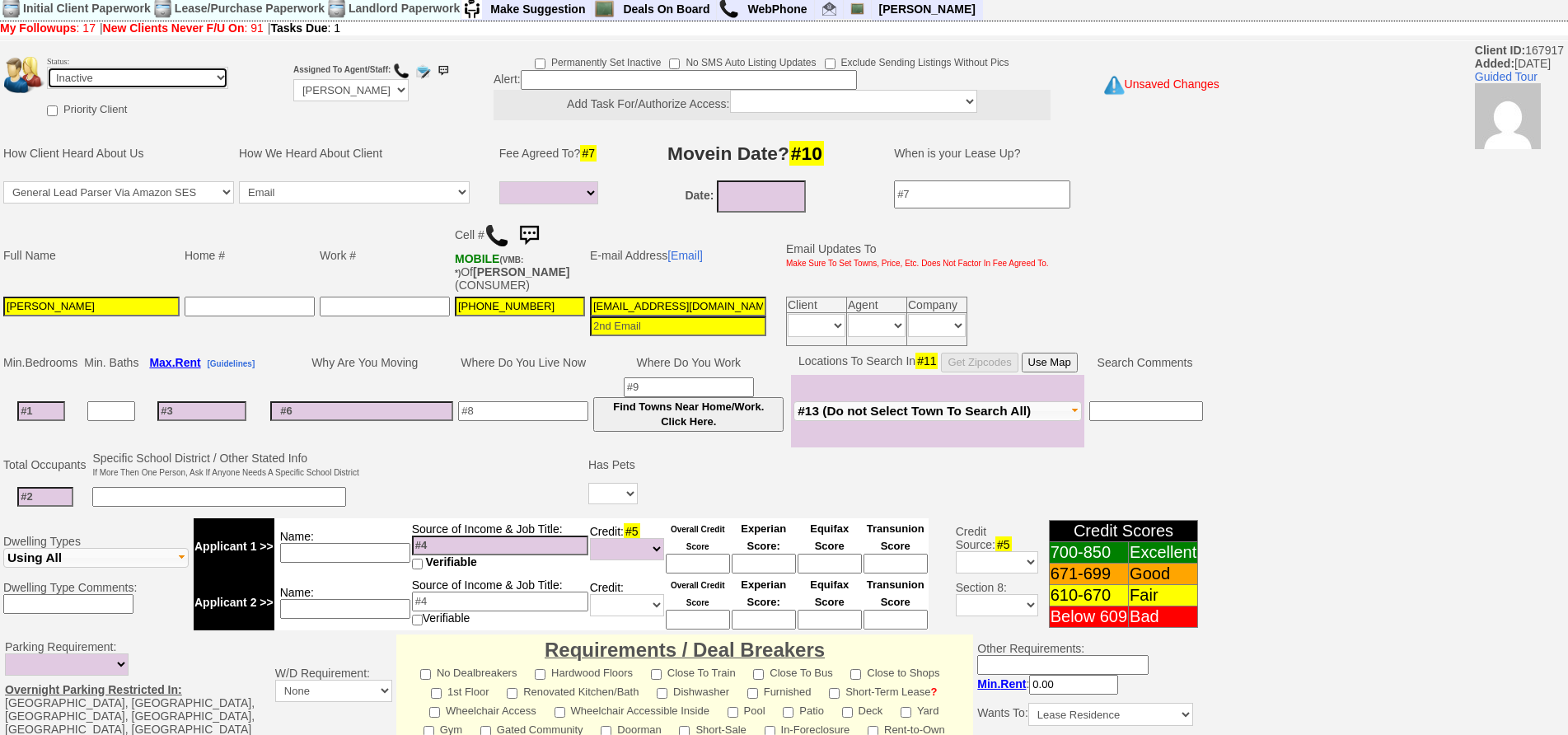
scroll to position [445, 0]
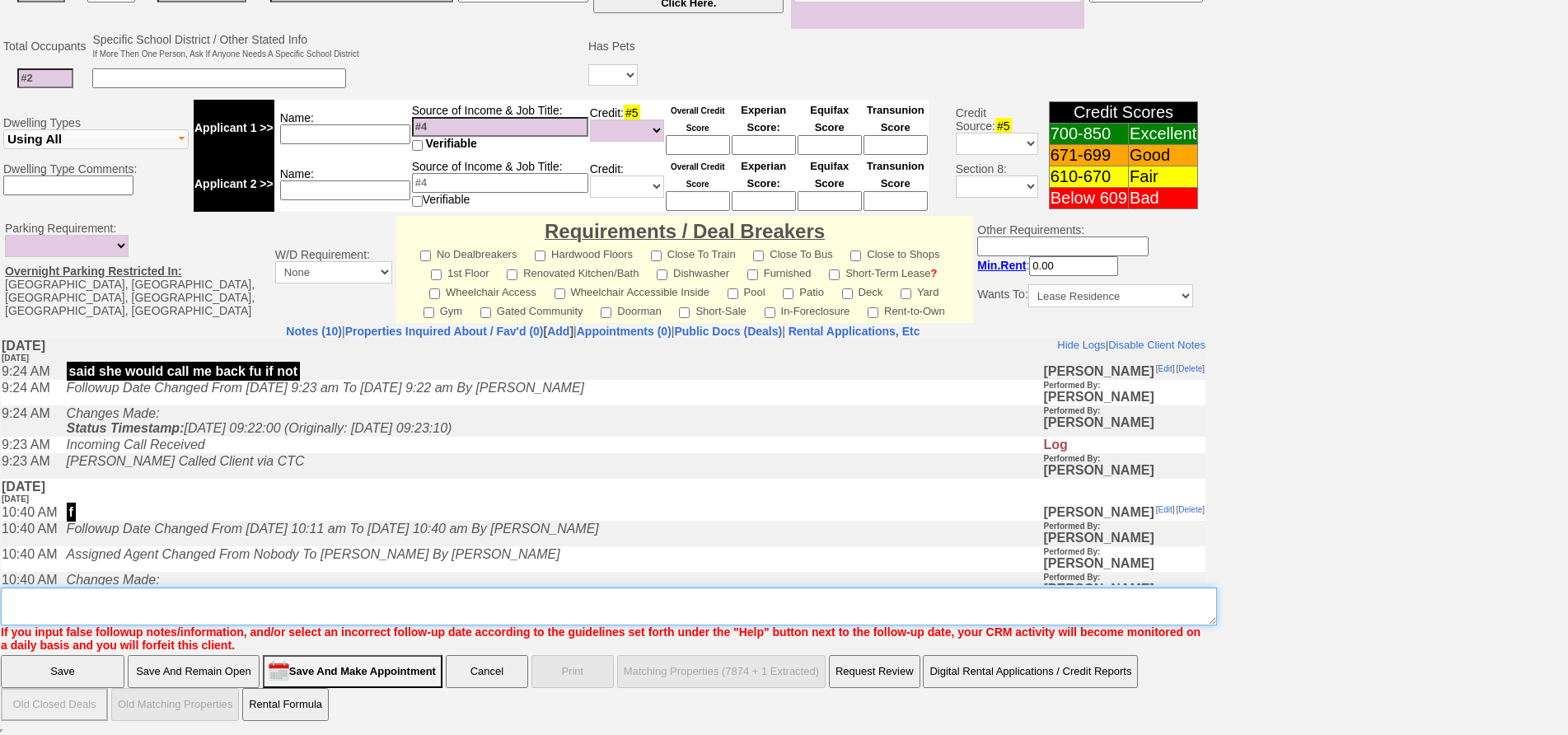
click at [968, 609] on textarea "Insert New Note Here" at bounding box center [609, 606] width 1216 height 38
type textarea "i"
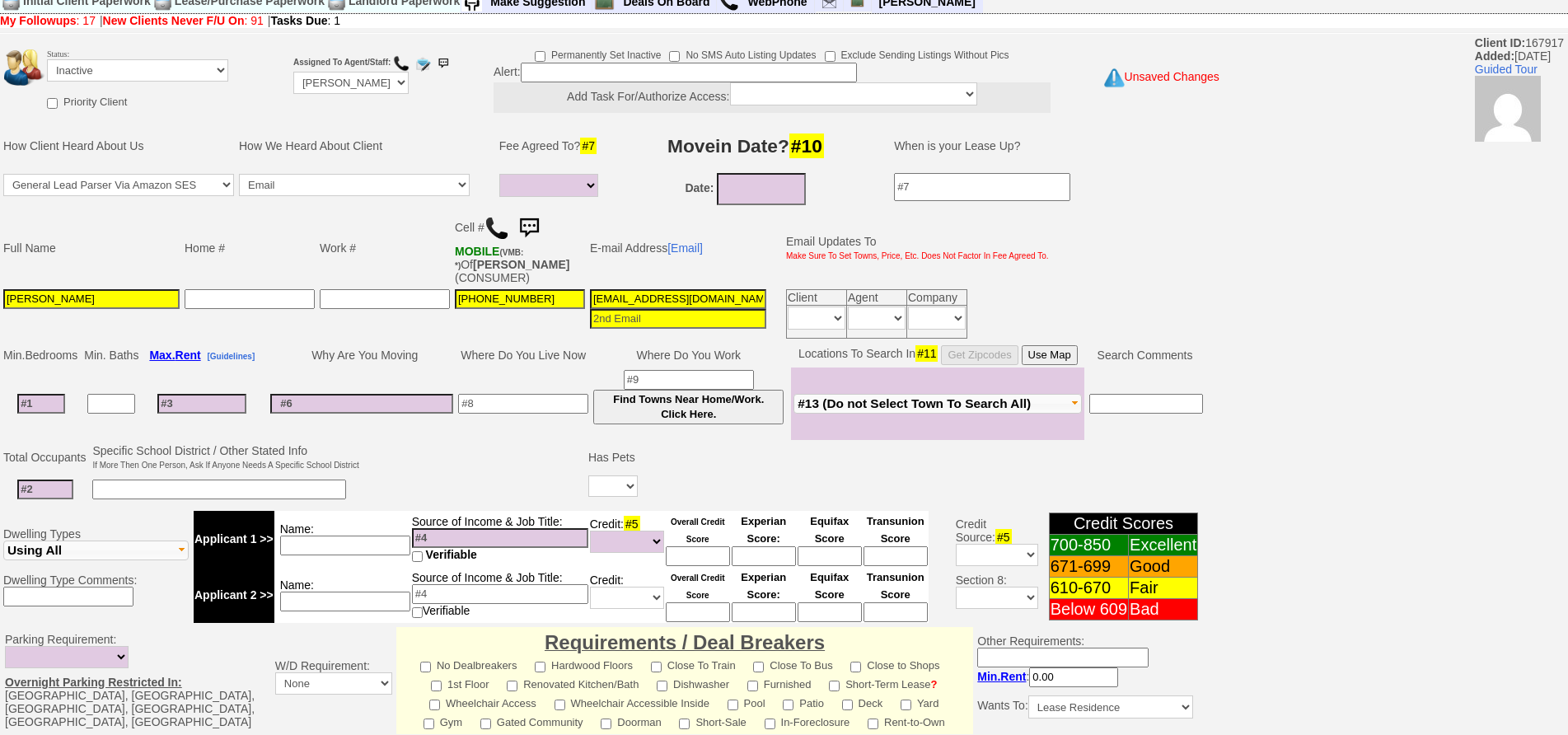
scroll to position [0, 0]
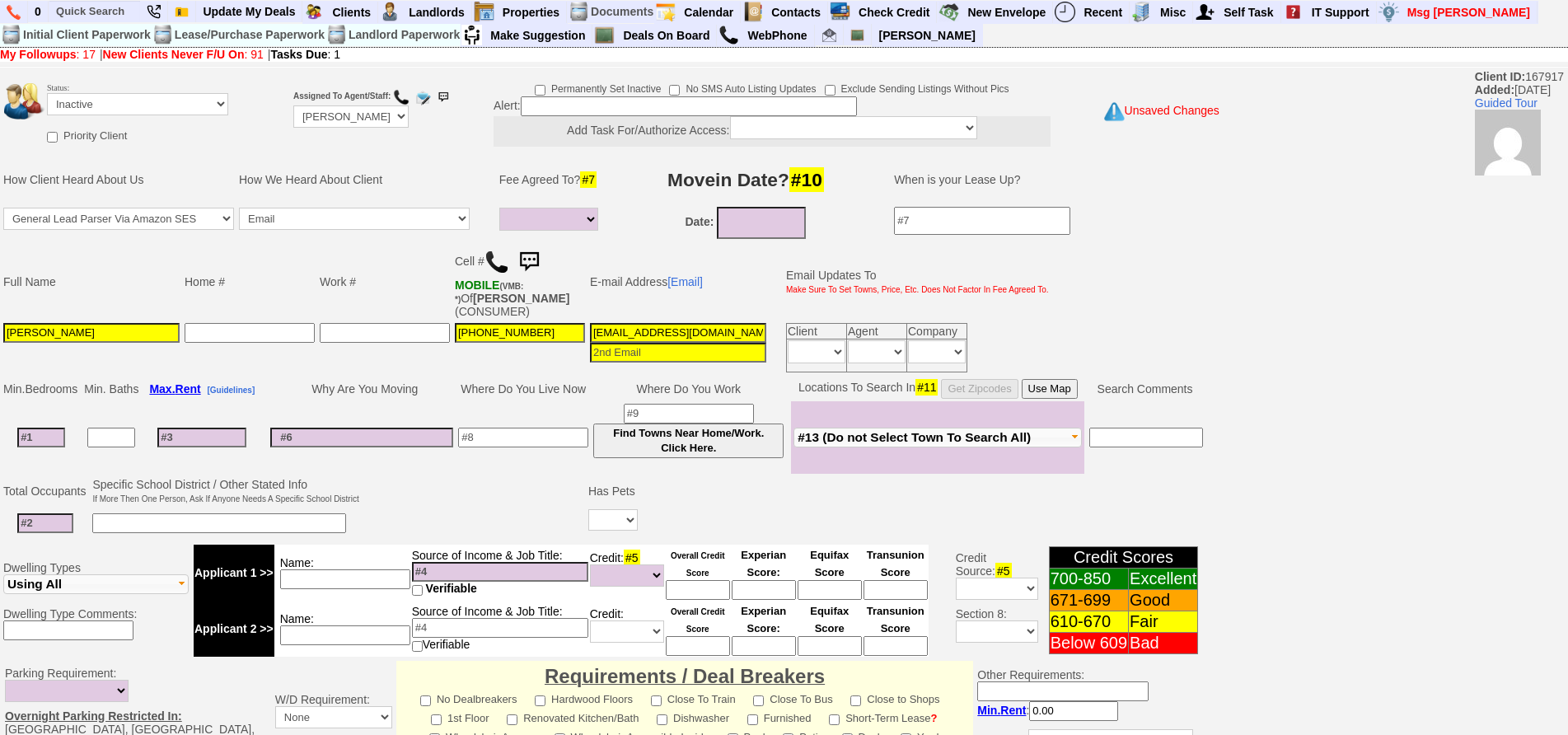
click at [492, 262] on img at bounding box center [496, 262] width 24 height 24
click at [296, 309] on td "Home #" at bounding box center [249, 282] width 135 height 78
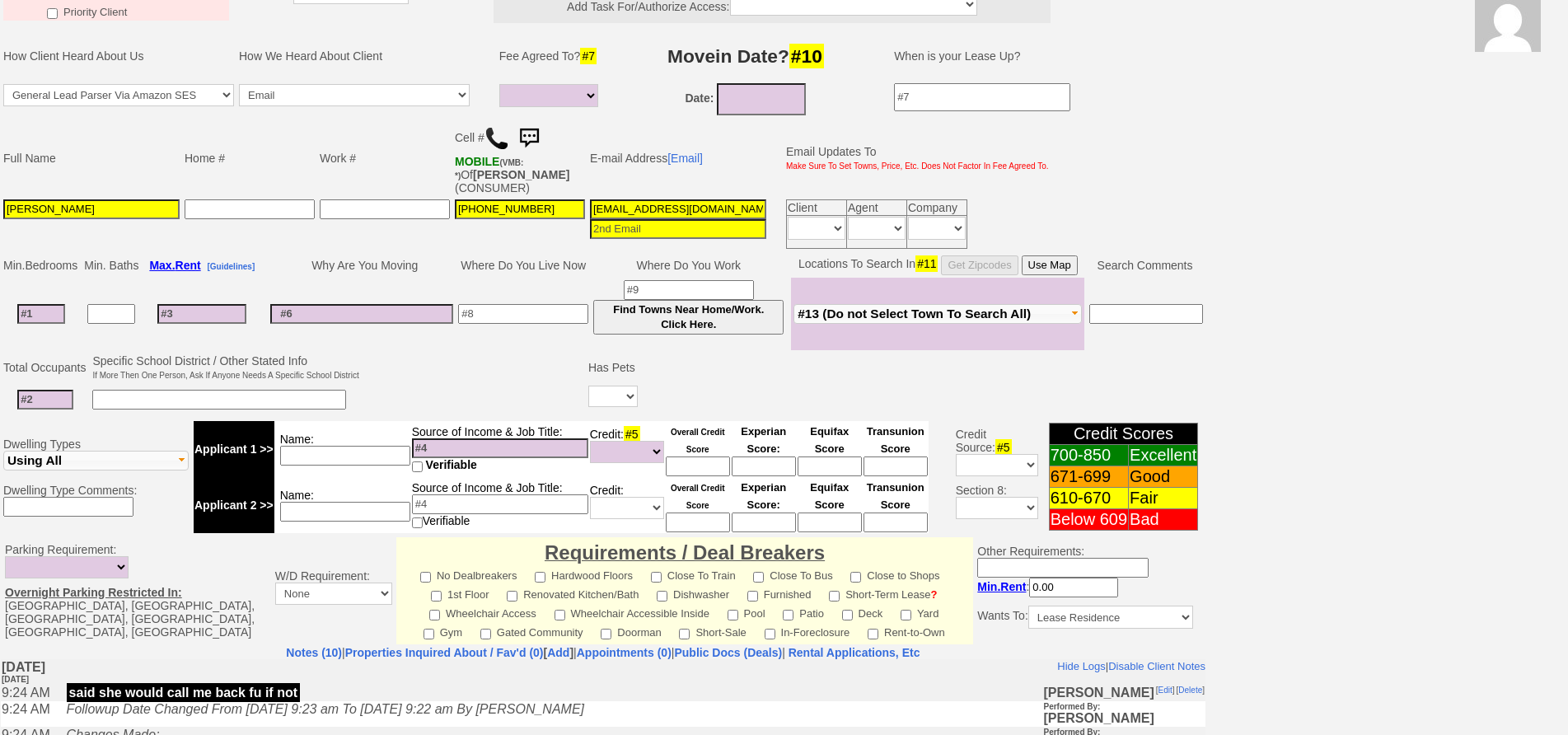
scroll to position [411, 0]
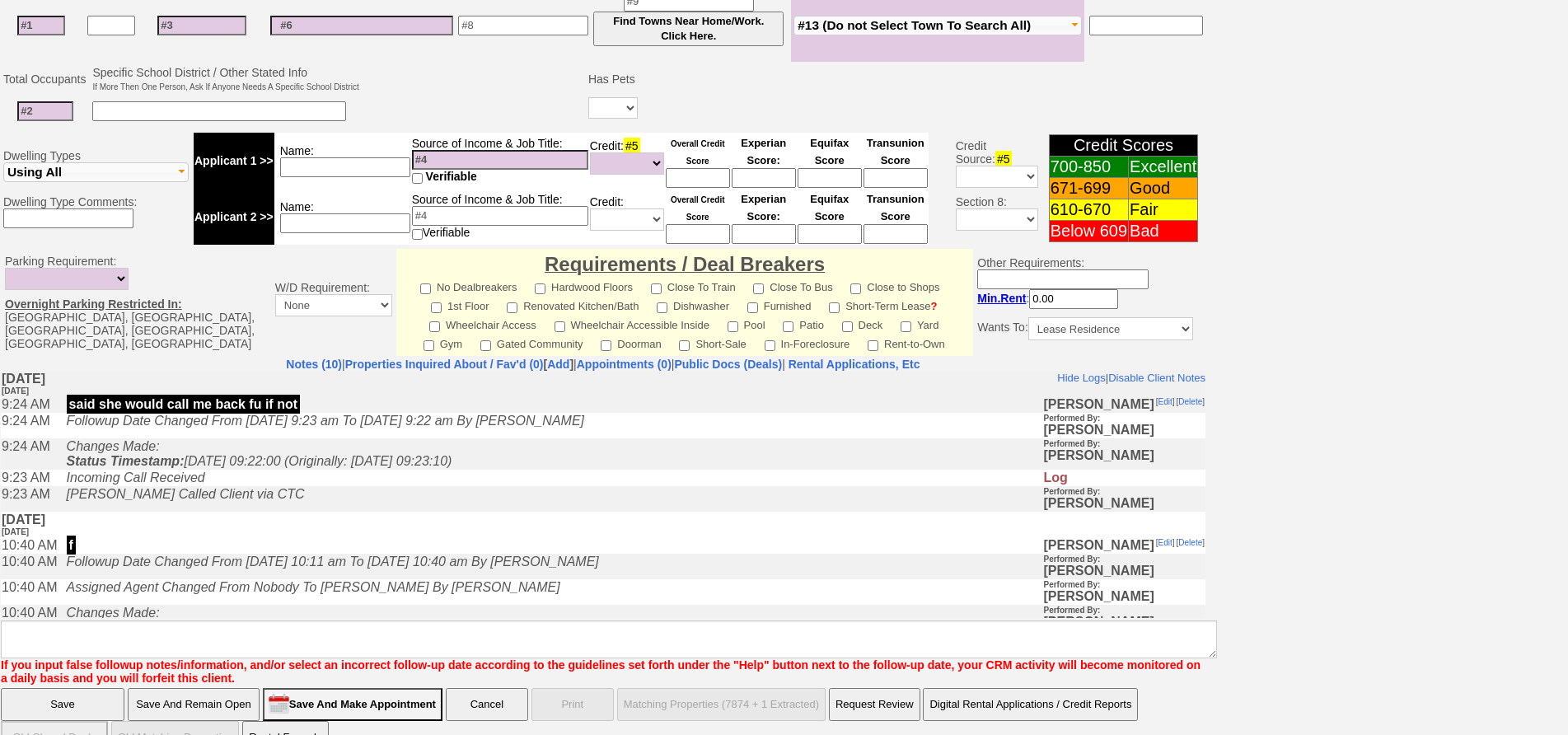
click at [439, 531] on td "Monday, September 15th, 2025 2 days Ago" at bounding box center [603, 523] width 1204 height 25
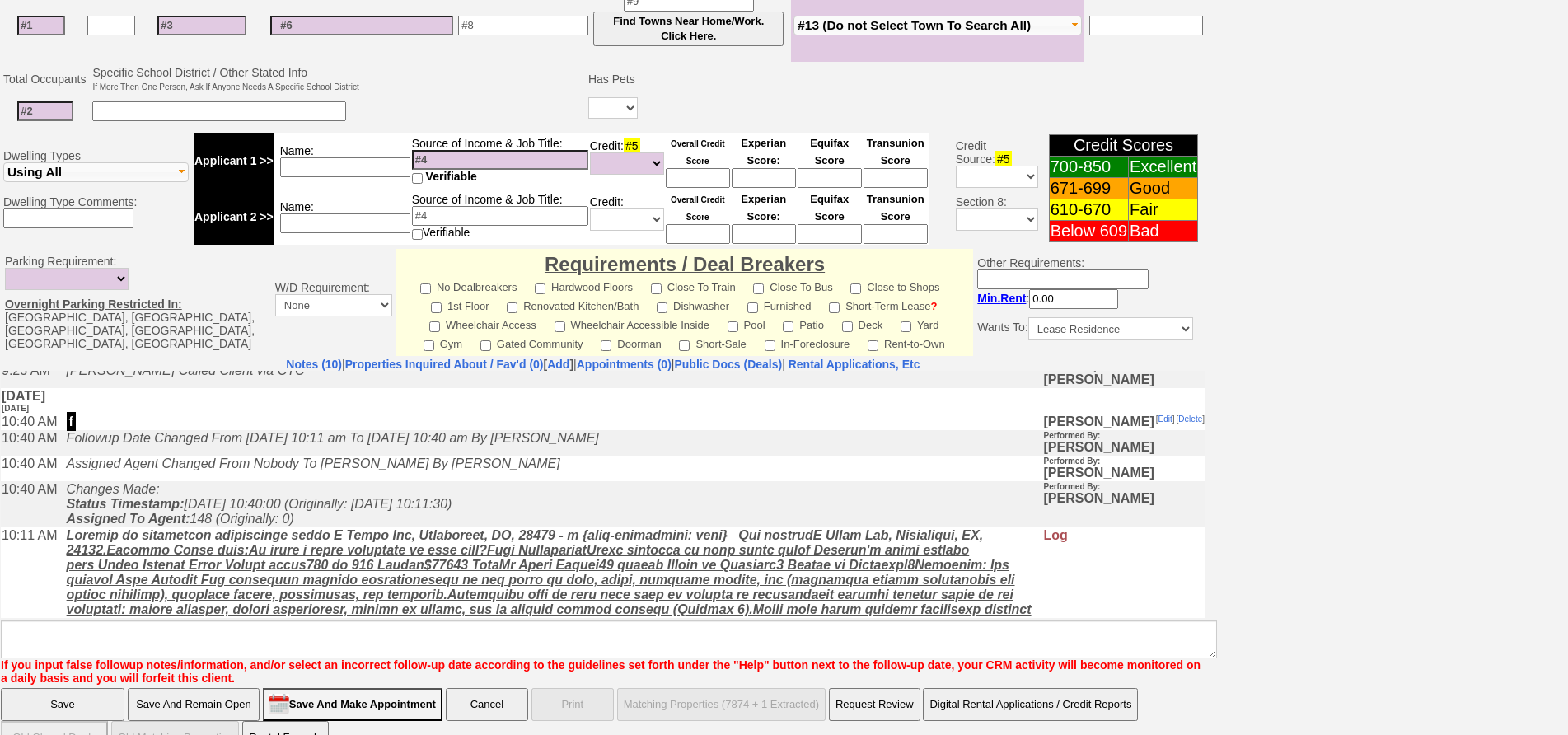
scroll to position [0, 0]
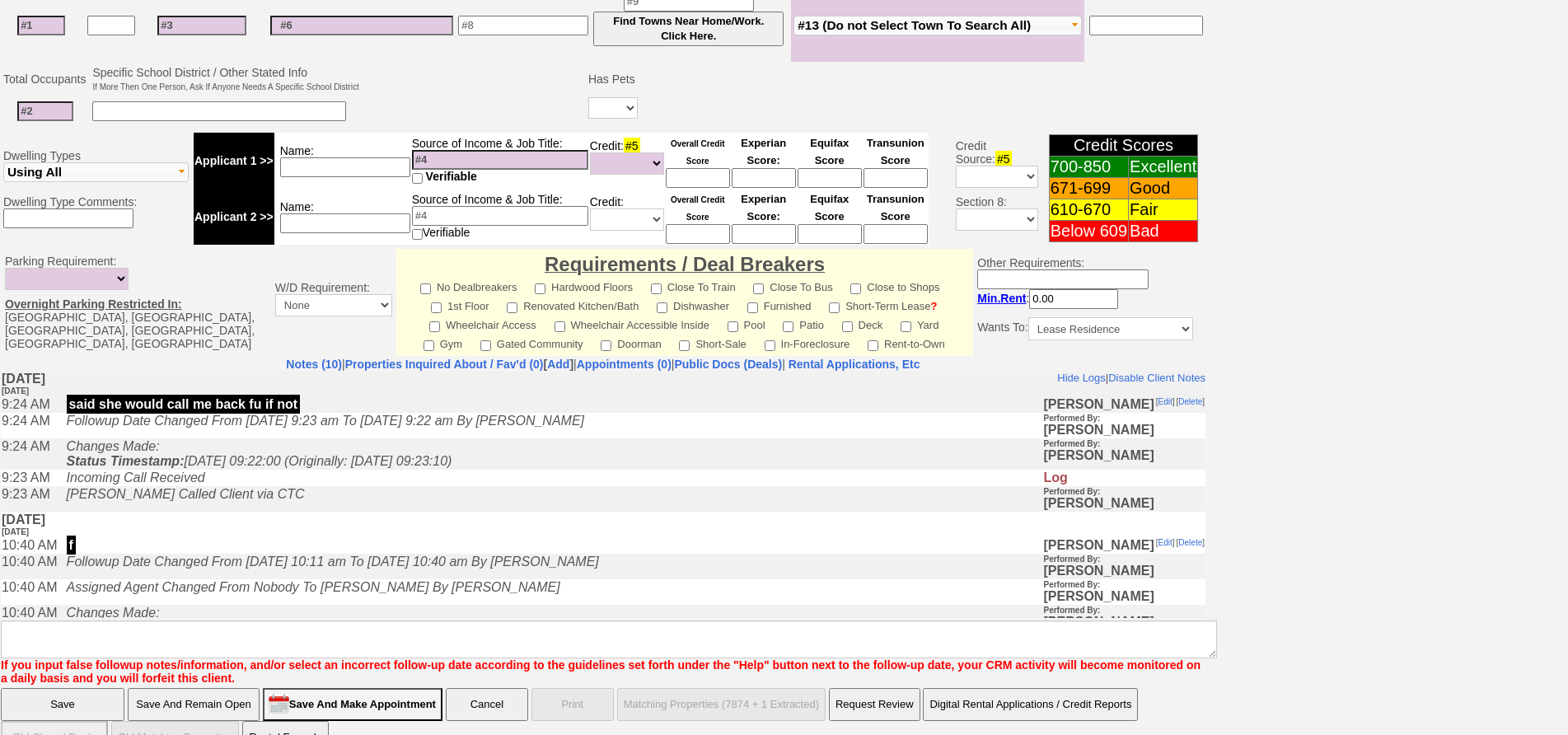
click at [385, 536] on td "Monday, September 15th, 2025 2 days Ago" at bounding box center [603, 523] width 1204 height 25
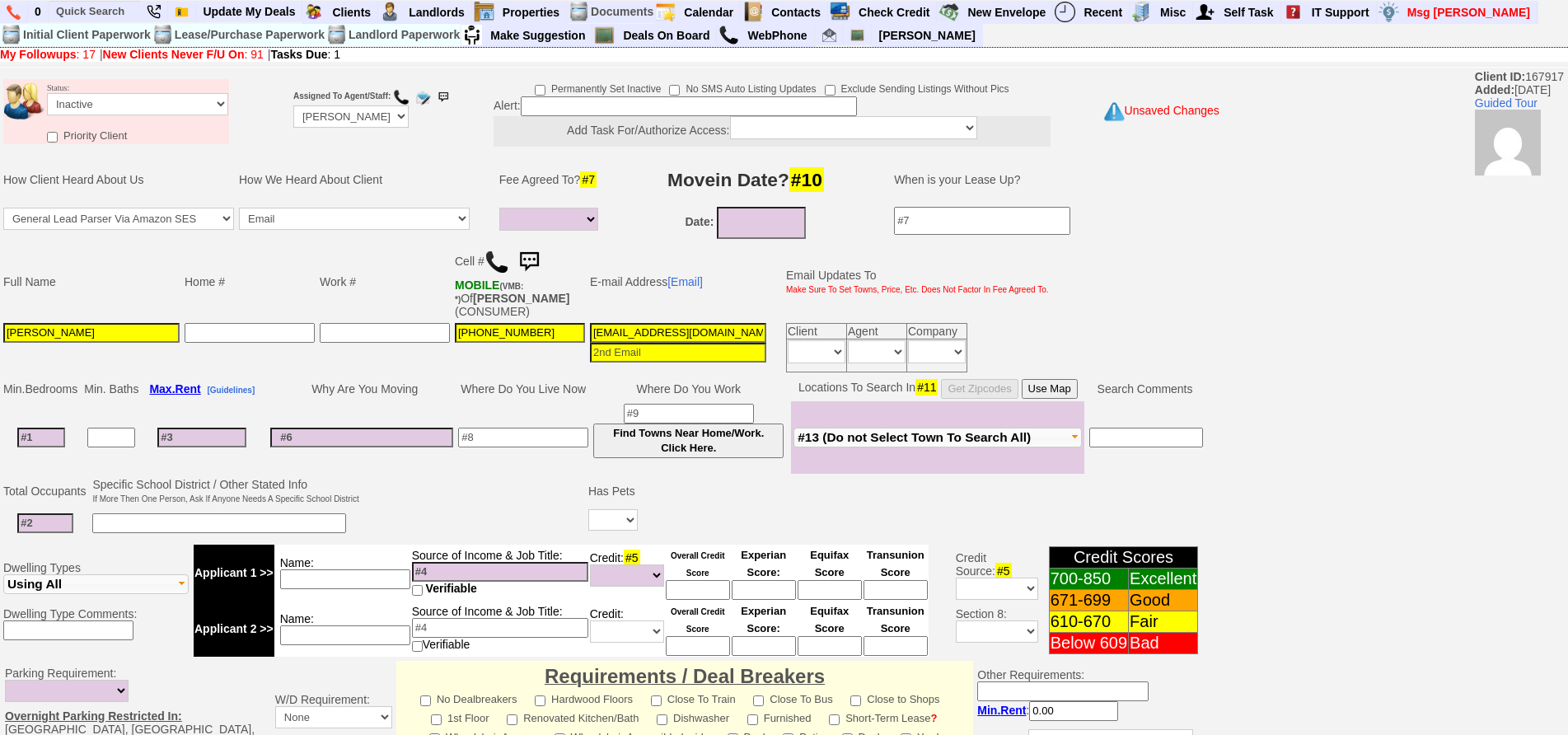
click at [522, 442] on input at bounding box center [523, 438] width 130 height 19
click at [512, 438] on input at bounding box center [523, 438] width 130 height 19
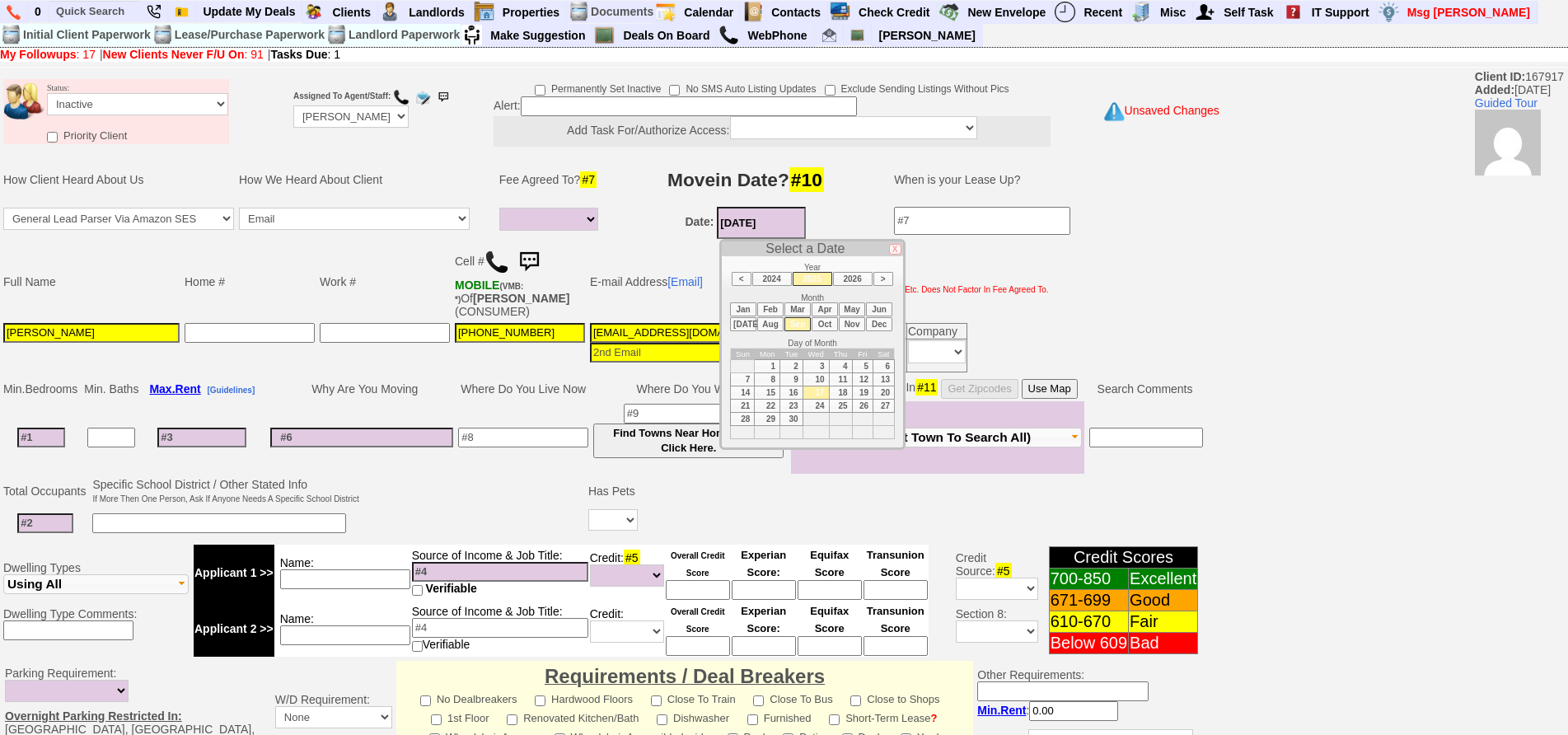
click at [774, 209] on input "09/17/2025" at bounding box center [761, 223] width 89 height 32
click at [821, 326] on li "Oct" at bounding box center [824, 324] width 26 height 14
type input "10/17/2025"
click at [667, 243] on td "E-mail Address [Email]" at bounding box center [678, 282] width 181 height 78
click at [543, 205] on td "1 Month 1/2 Month Full Fee None Unknown" at bounding box center [552, 223] width 109 height 37
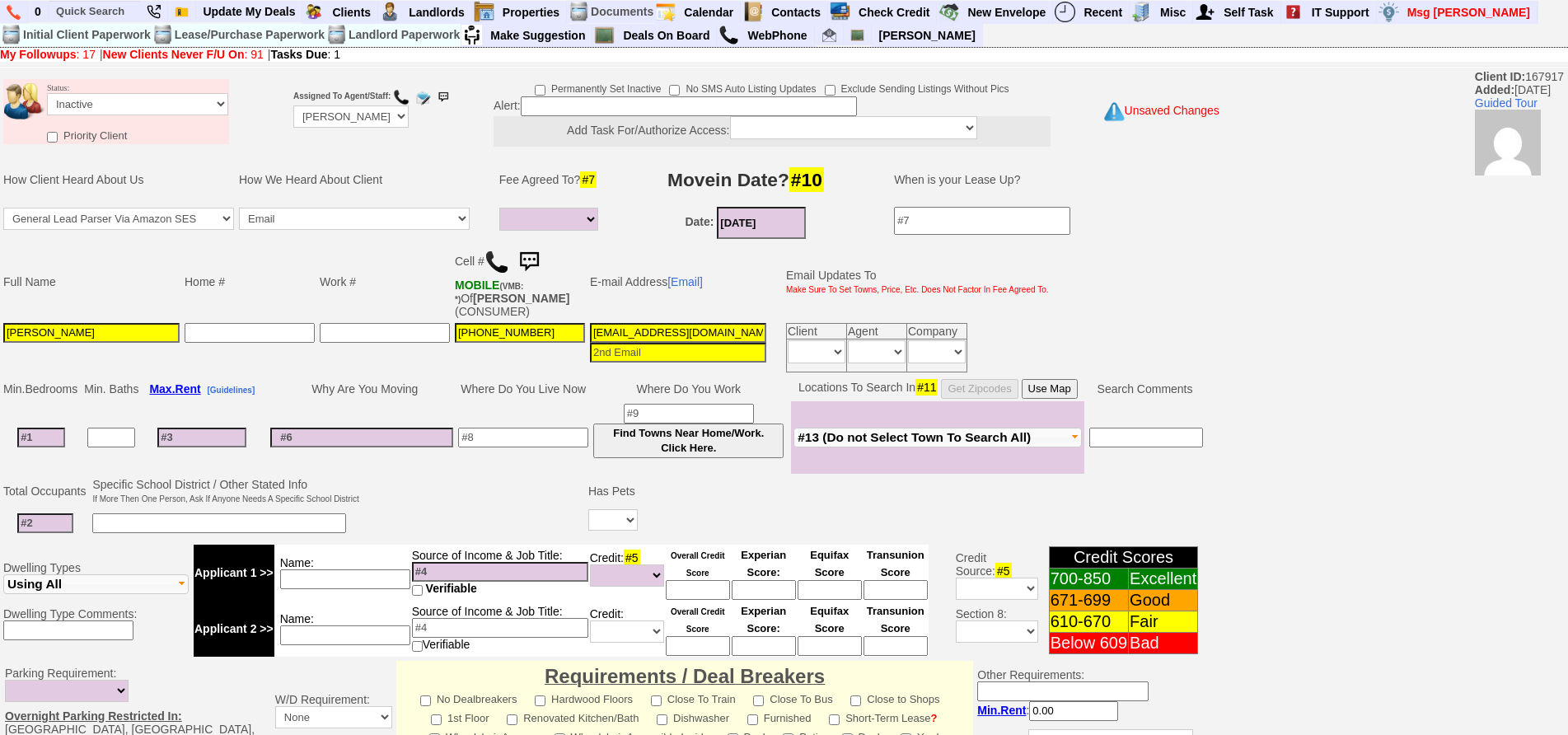
click at [530, 446] on input at bounding box center [523, 438] width 130 height 19
click at [483, 439] on input at bounding box center [523, 438] width 130 height 19
click at [29, 438] on input at bounding box center [41, 438] width 48 height 19
type input "1"
select select
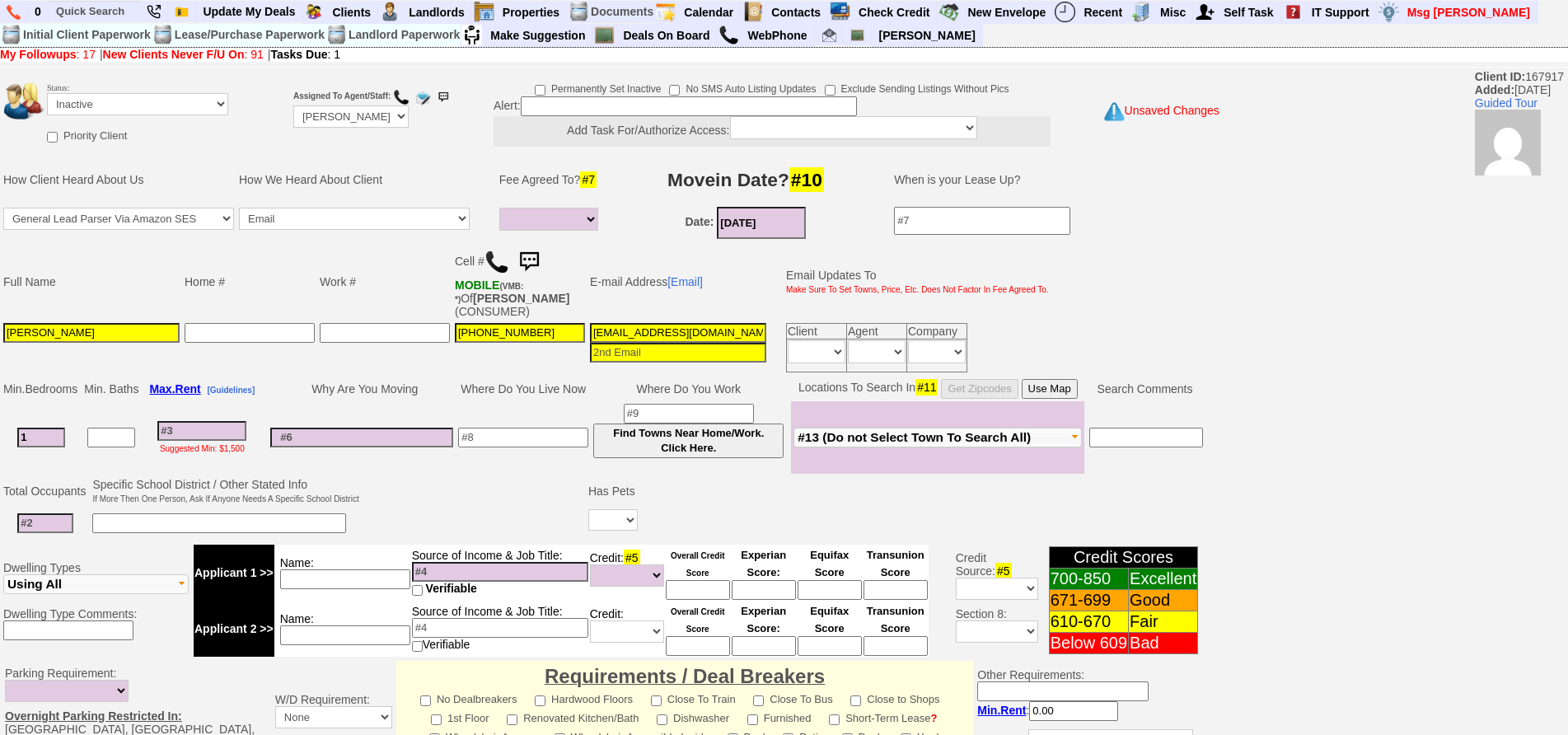
type input "1"
select select
click at [255, 376] on td "Max. Rent [Guidelines]" at bounding box center [201, 388] width 122 height 24
click at [1064, 385] on button "Use Map" at bounding box center [1050, 389] width 56 height 19
click at [796, 289] on font "Make Sure To Set Towns, Price, Etc. Does Not Factor In Fee Agreed To." at bounding box center [917, 289] width 263 height 9
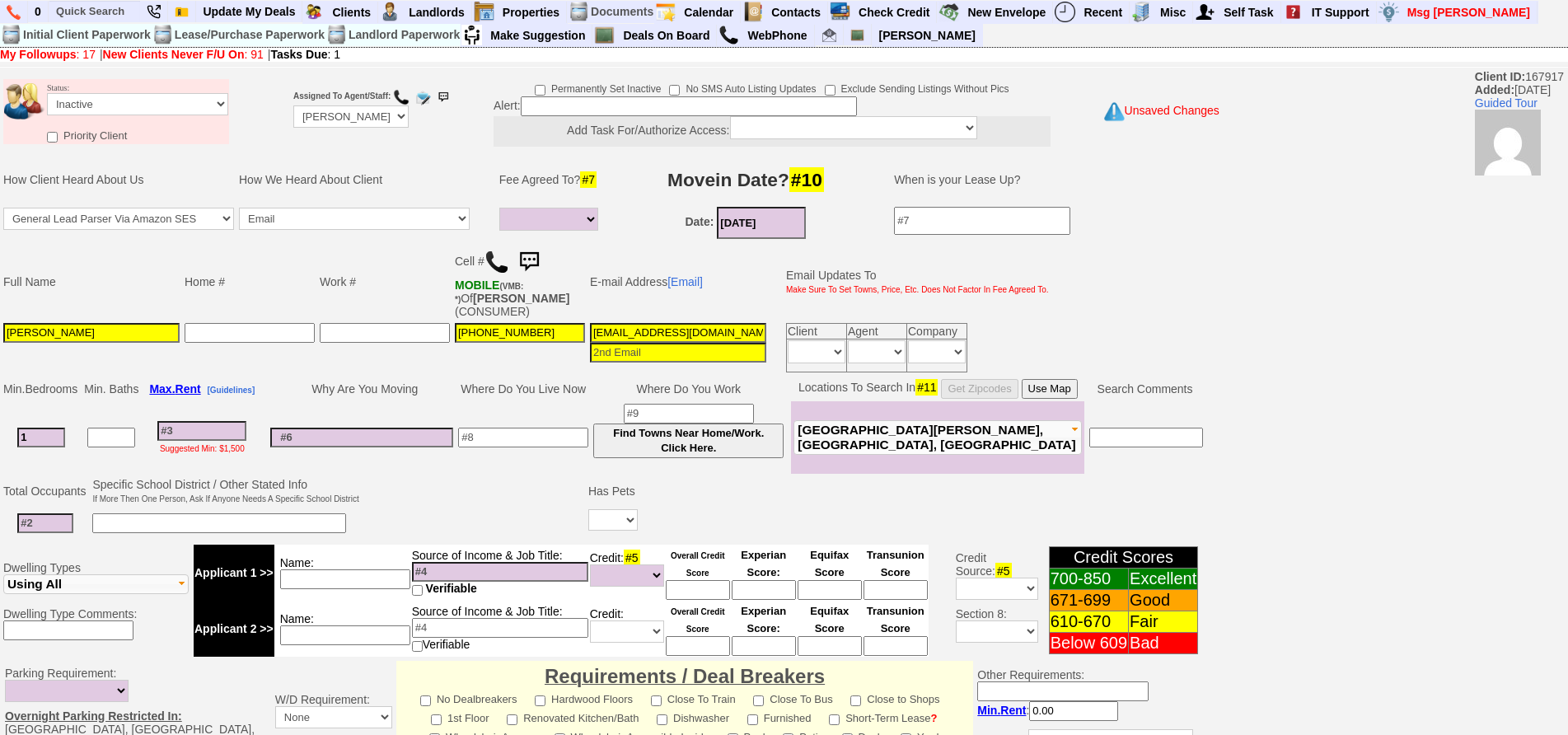
click at [344, 430] on input at bounding box center [362, 438] width 183 height 19
click at [182, 437] on input at bounding box center [201, 431] width 89 height 19
click at [499, 434] on input at bounding box center [523, 438] width 130 height 19
click at [1064, 393] on button "Use Map" at bounding box center [1050, 389] width 56 height 19
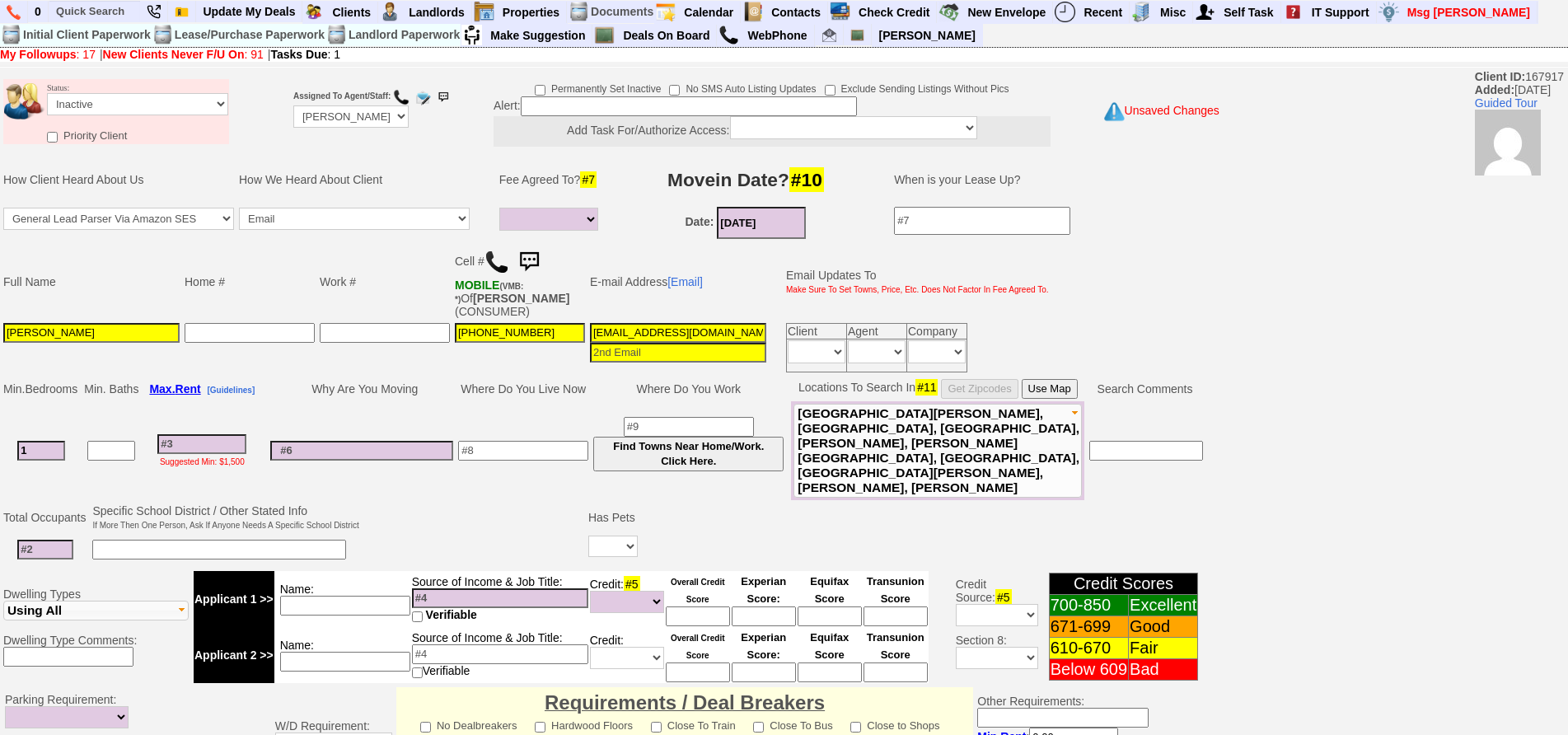
drag, startPoint x: 36, startPoint y: 430, endPoint x: 0, endPoint y: 429, distance: 36.0
click at [0, 429] on td "Min. Bedrooms Min. Baths Max. Rent [Guidelines] Why Are You Moving Where Do You…" at bounding box center [603, 438] width 1206 height 125
type input "0"
select select
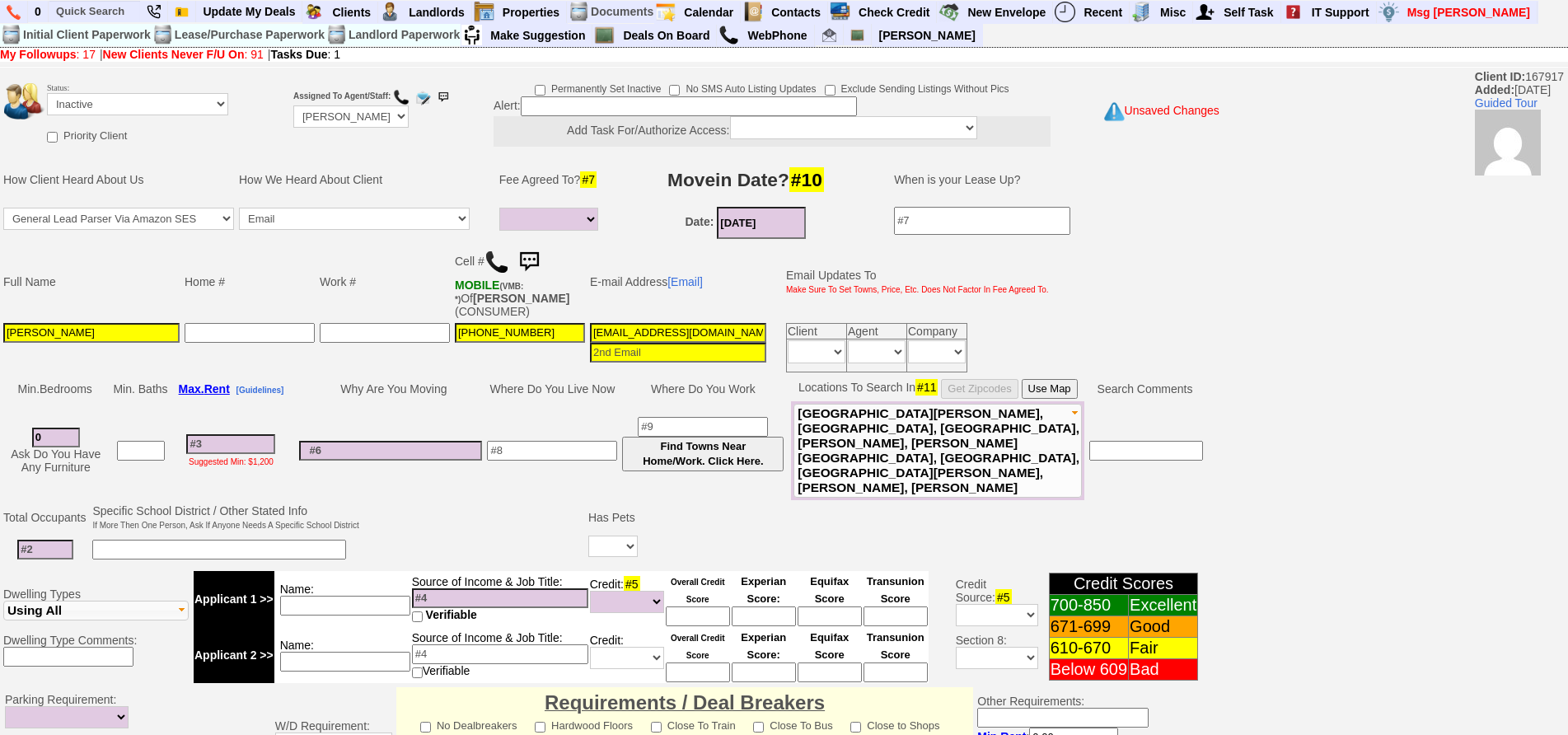
type input "0"
select select
click at [251, 434] on input at bounding box center [230, 443] width 89 height 19
type input "2"
select select
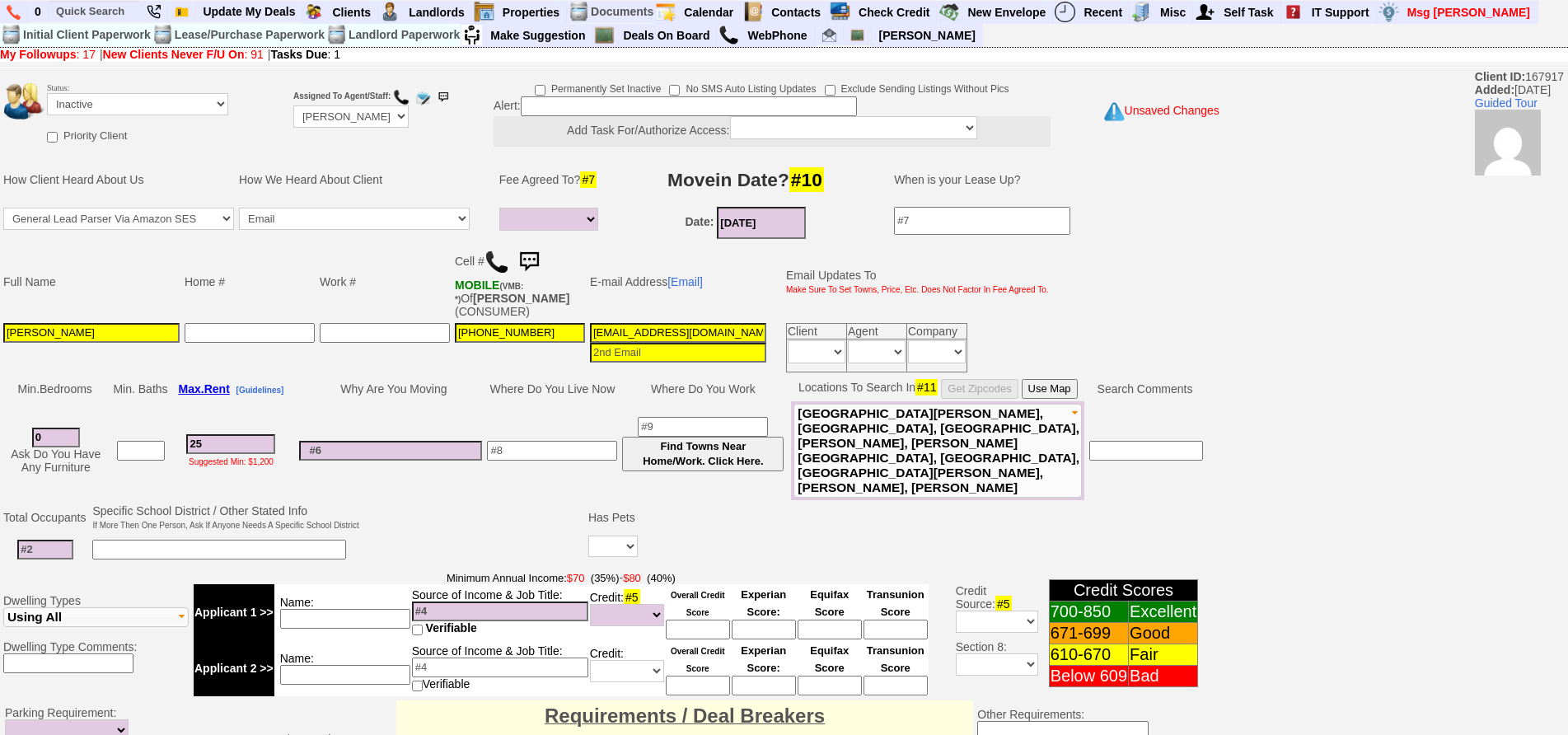
type input "250"
select select
type input "2500"
select select
type input "2500"
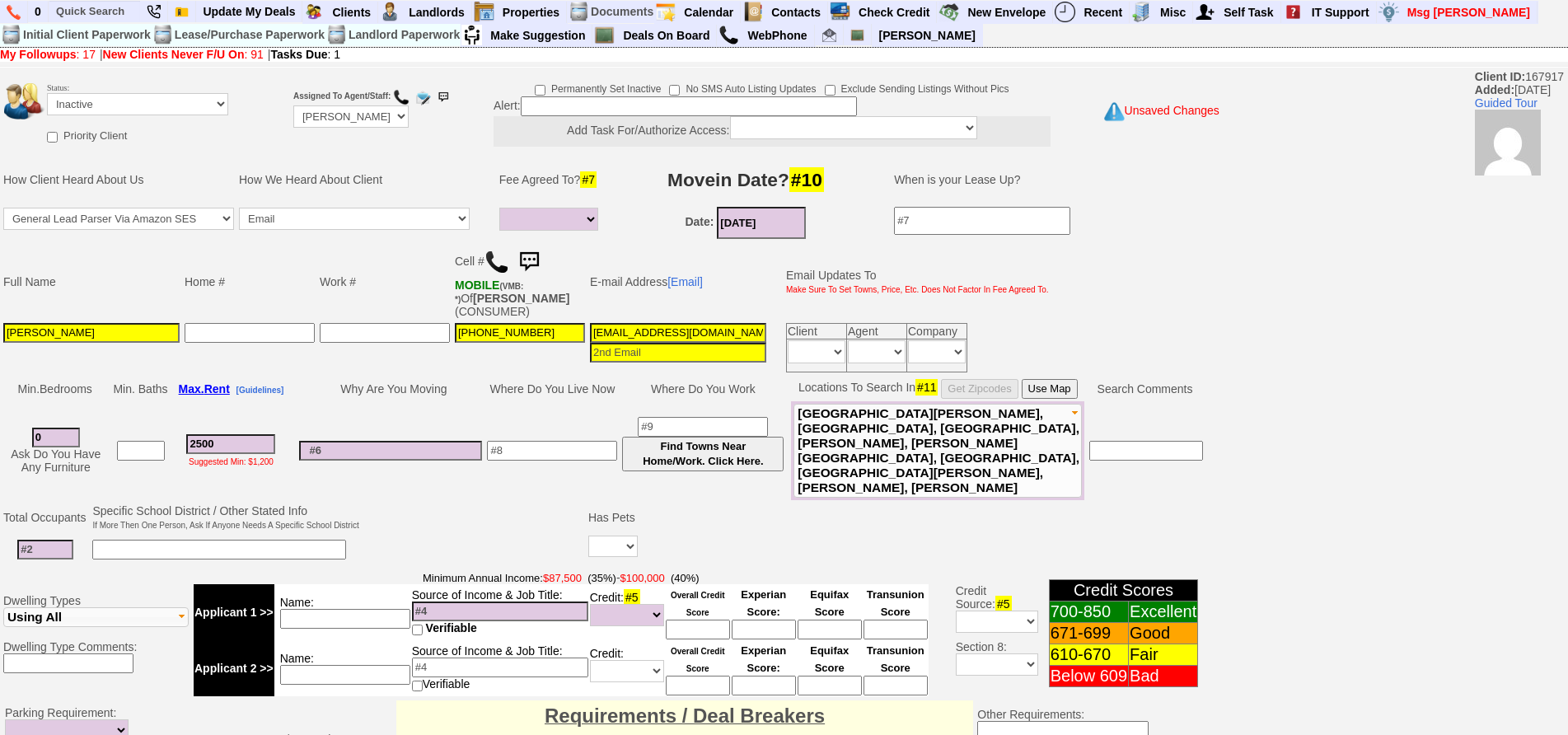
select select
drag, startPoint x: 55, startPoint y: 425, endPoint x: 9, endPoint y: 423, distance: 46.0
click at [9, 423] on td "0 Ask Do You Have Any Furniture" at bounding box center [55, 450] width 110 height 99
select select
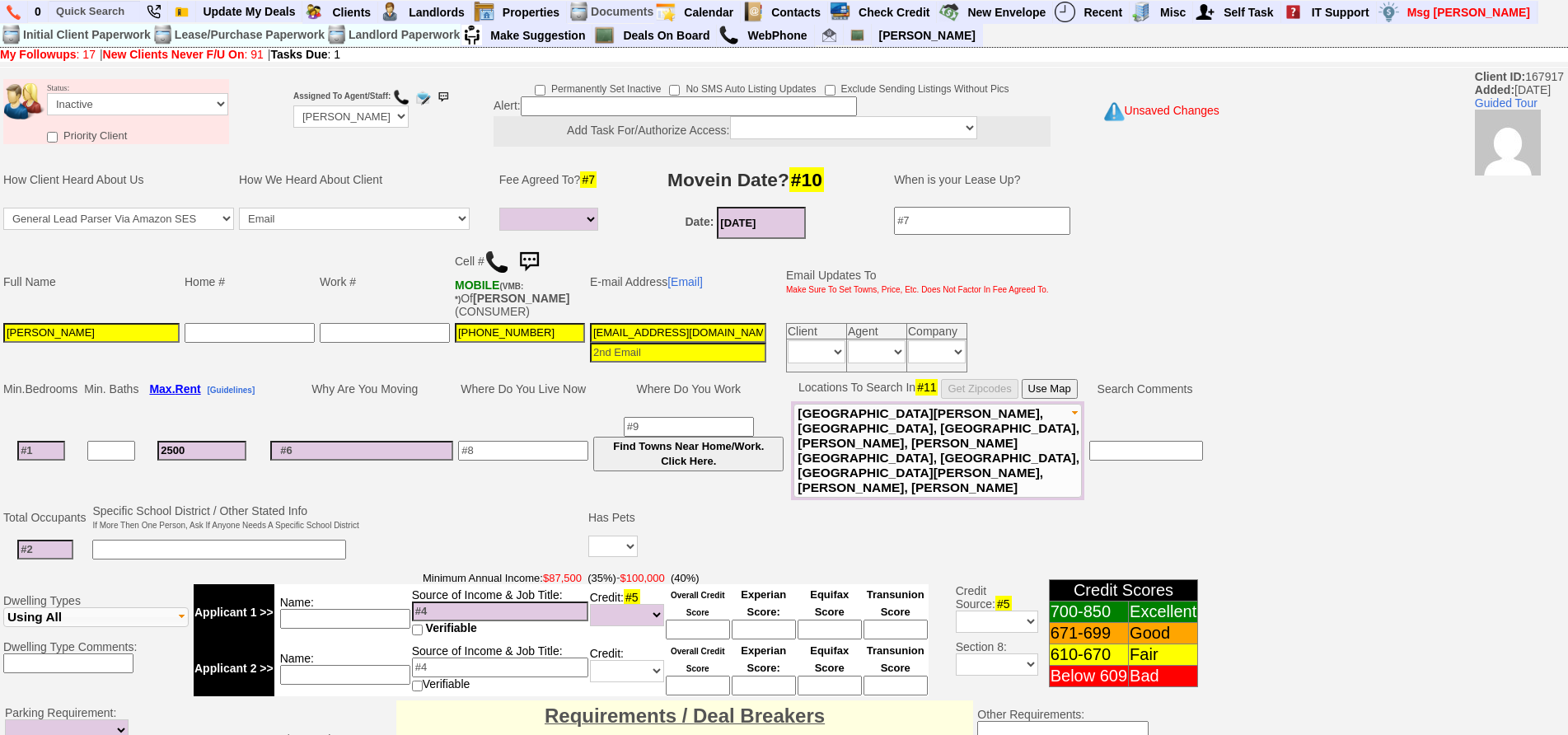
type input "1"
select select
type input "1"
click at [68, 540] on input at bounding box center [46, 549] width 56 height 19
select select
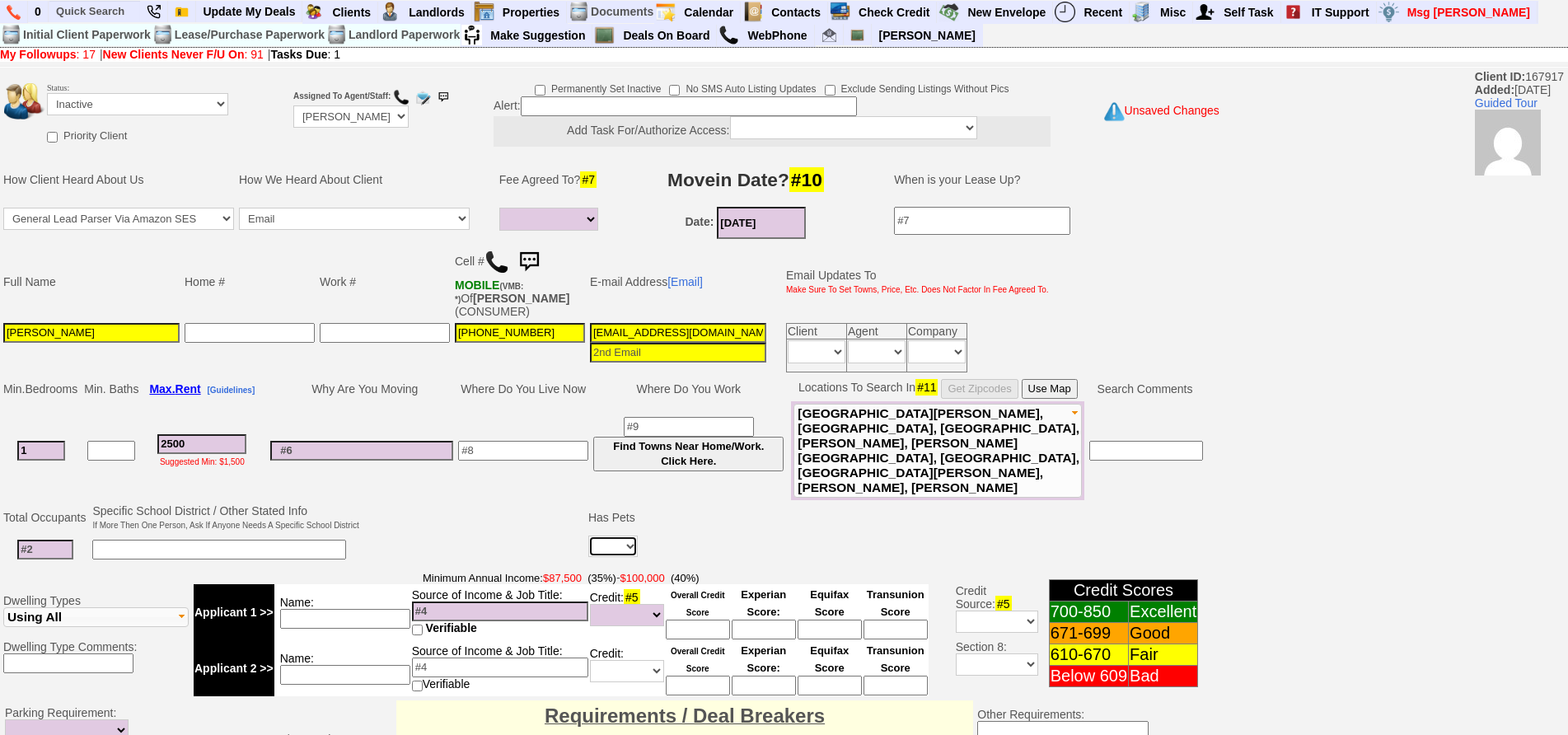
click at [619, 536] on select "Yes No" at bounding box center [613, 546] width 50 height 21
select select "No"
click at [589, 536] on select "Yes No" at bounding box center [613, 546] width 50 height 21
click at [531, 440] on input at bounding box center [523, 450] width 130 height 19
click at [64, 540] on input at bounding box center [46, 549] width 56 height 19
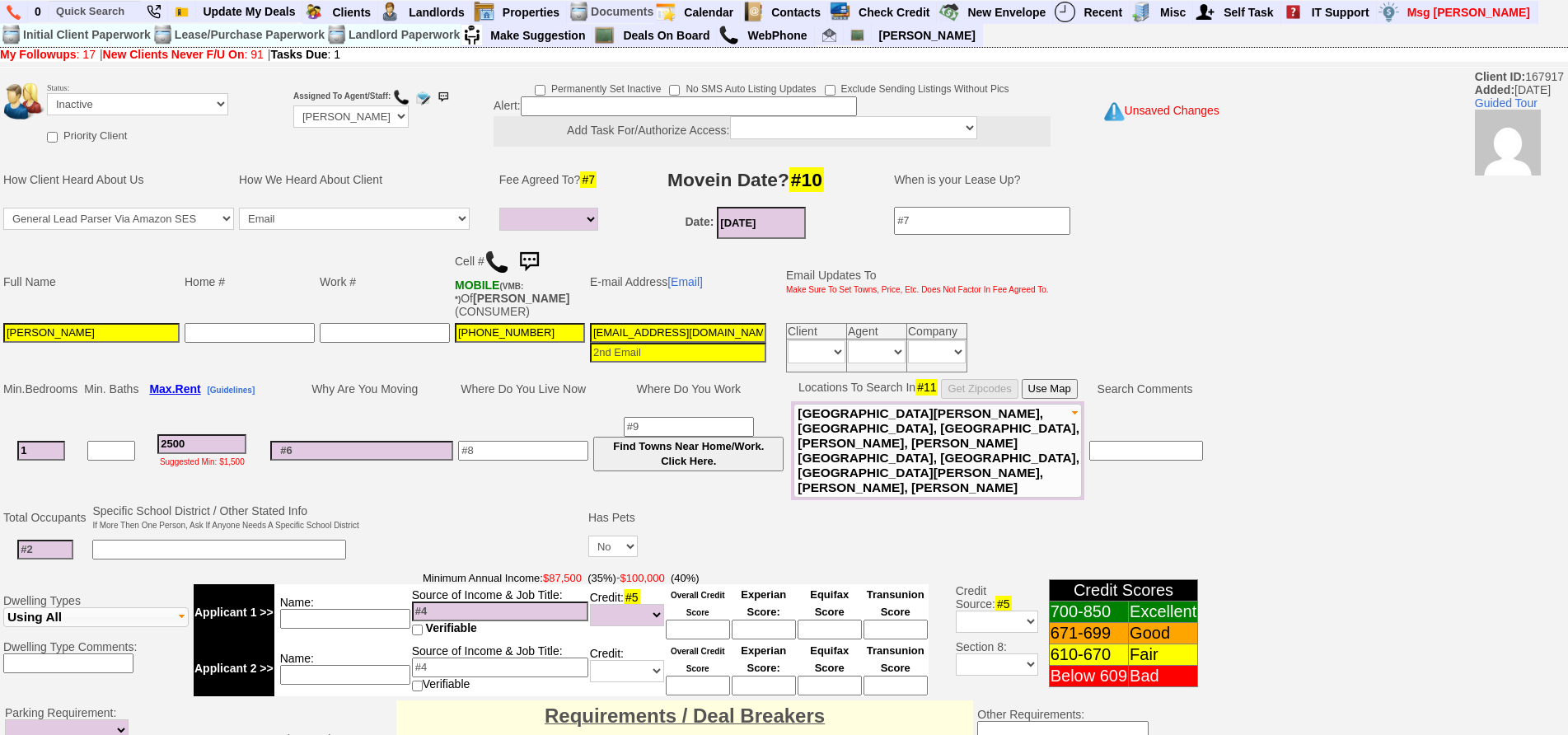
click at [246, 436] on input "2500" at bounding box center [201, 443] width 89 height 19
click at [48, 540] on input at bounding box center [46, 549] width 56 height 19
click at [164, 116] on td "Status: Followup via Phone Followup via Email Followup When Section 8 Property …" at bounding box center [137, 101] width 183 height 45
click at [163, 115] on td "Status: Followup via Phone Followup via Email Followup When Section 8 Property …" at bounding box center [137, 101] width 183 height 45
click at [168, 113] on select "Followup via Phone Followup via Email Followup When Section 8 Property Found De…" at bounding box center [137, 104] width 181 height 22
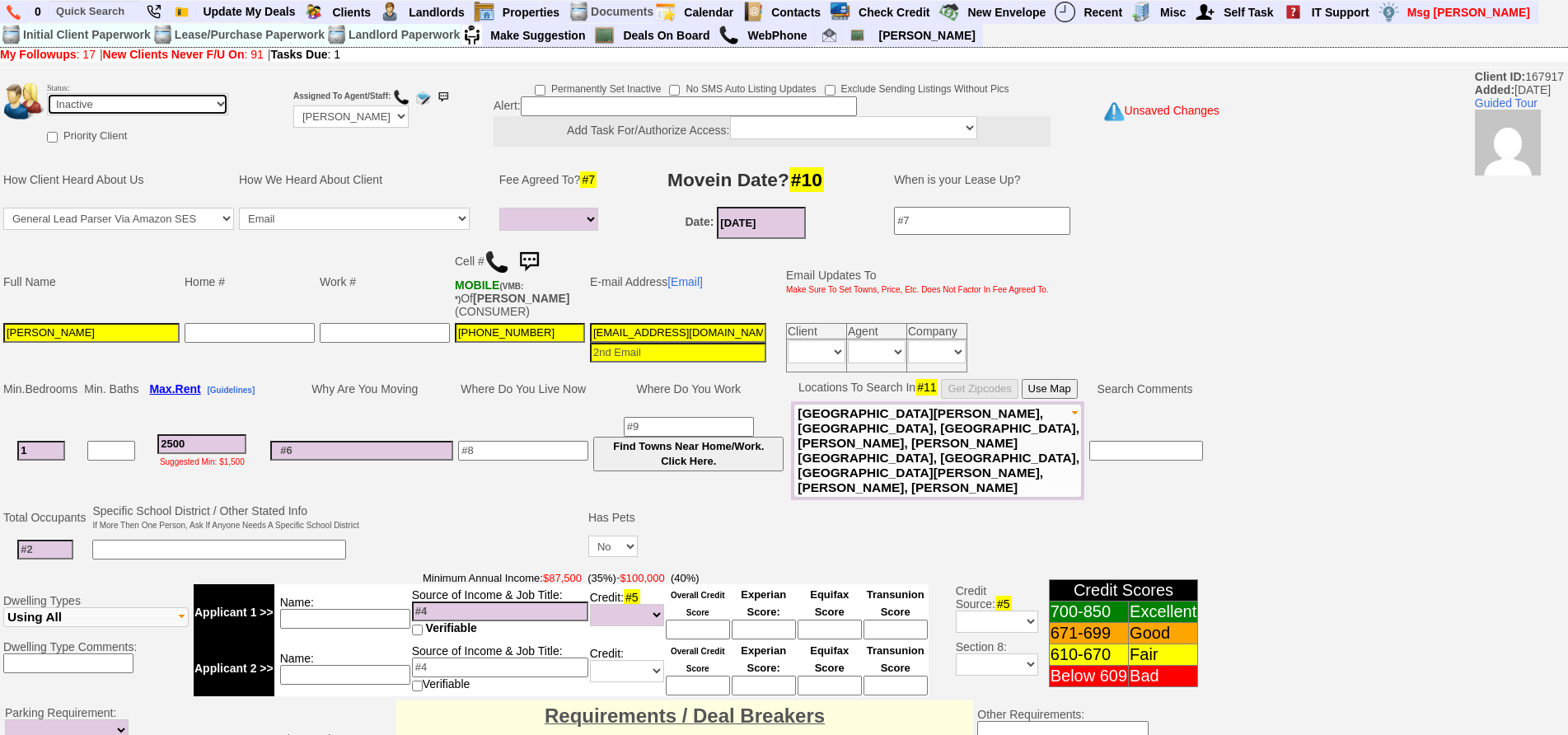
select select "Followup via Phone"
click at [47, 93] on select "Followup via Phone Followup via Email Followup When Section 8 Property Found De…" at bounding box center [137, 104] width 181 height 22
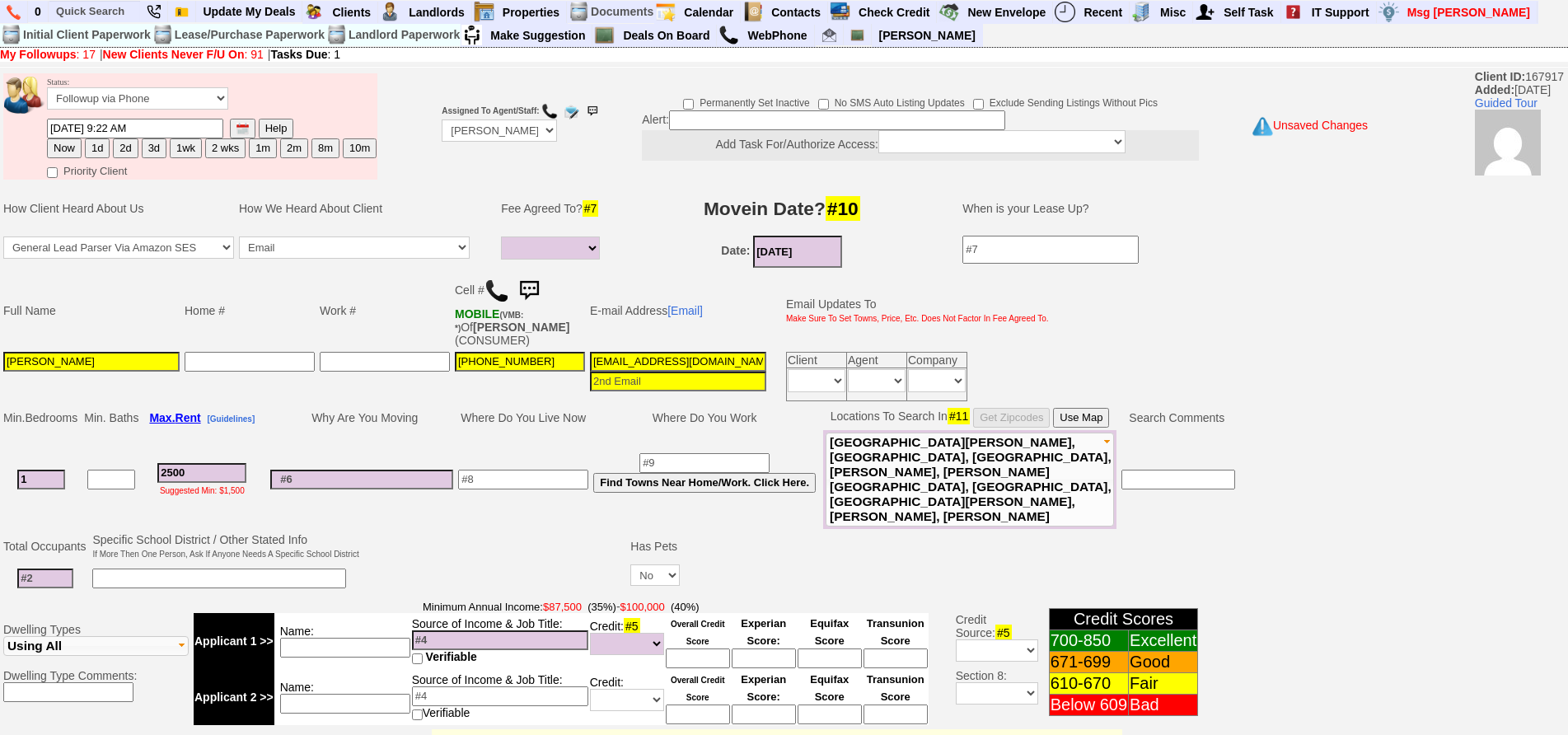
click at [41, 568] on input at bounding box center [46, 578] width 56 height 19
type input "1"
click at [97, 148] on button "1d" at bounding box center [96, 148] width 24 height 19
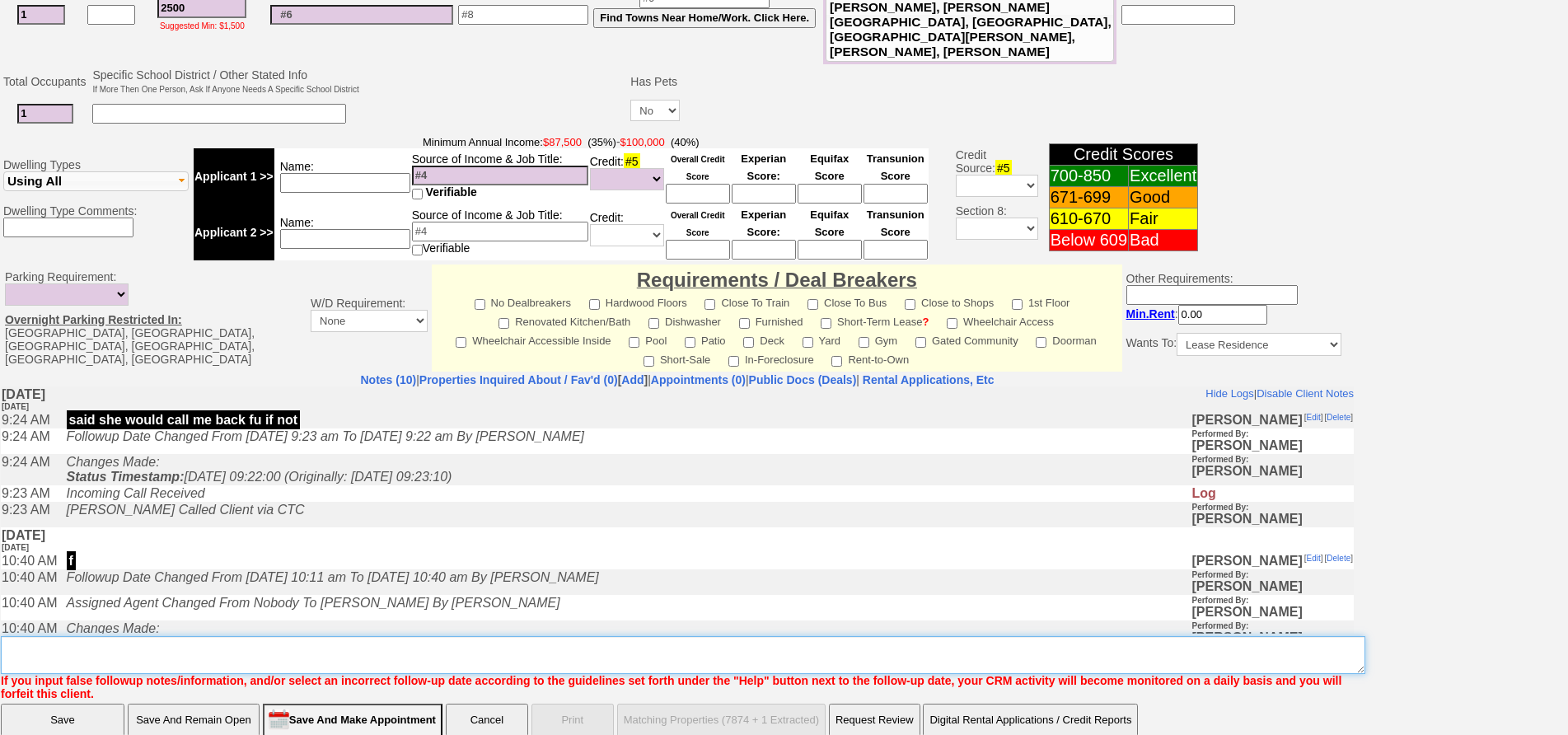
click at [600, 636] on textarea "Insert New Note Here" at bounding box center [683, 654] width 1365 height 38
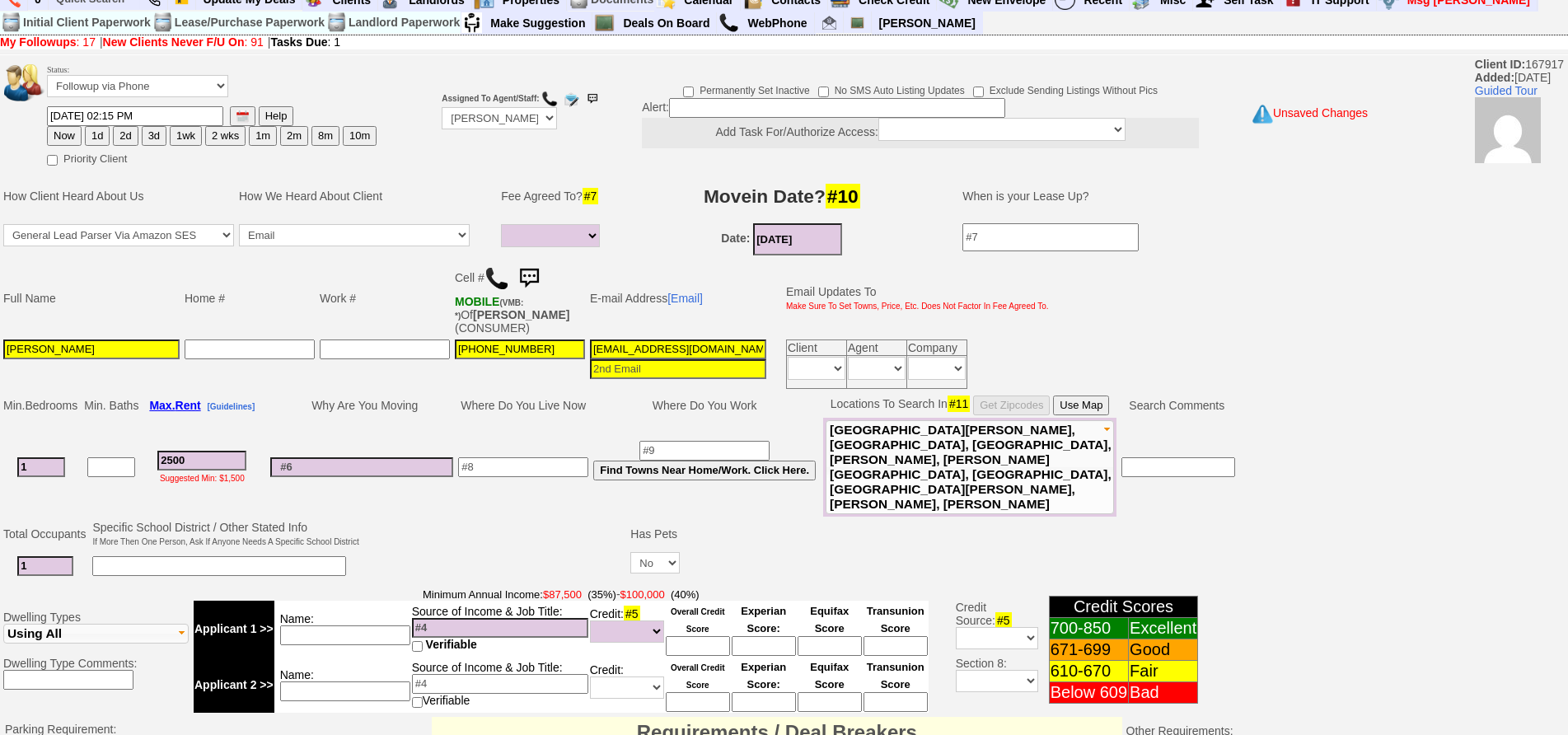
scroll to position [0, 0]
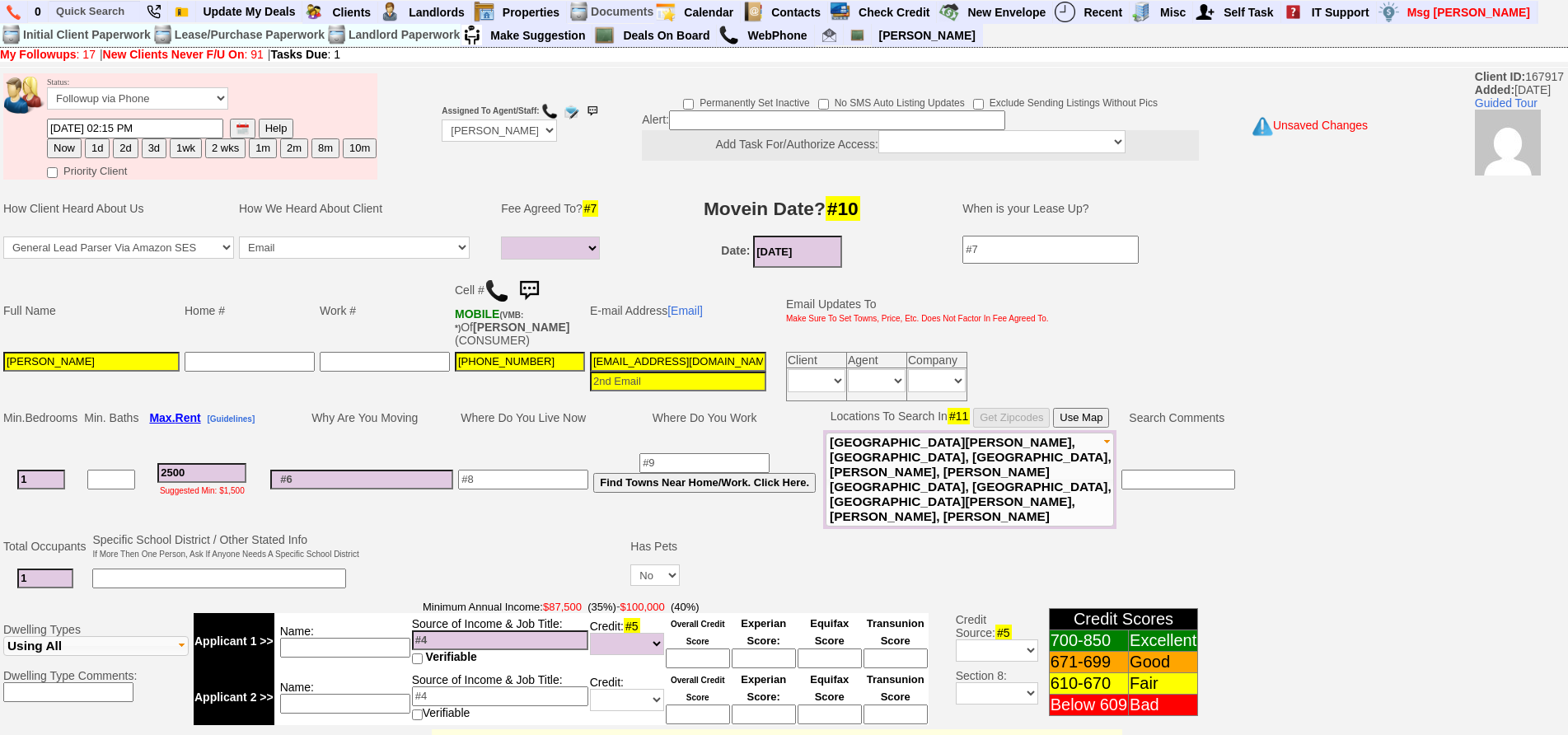
click at [126, 154] on button "2d" at bounding box center [125, 148] width 24 height 19
type input "09/19/2025 02:15 PM"
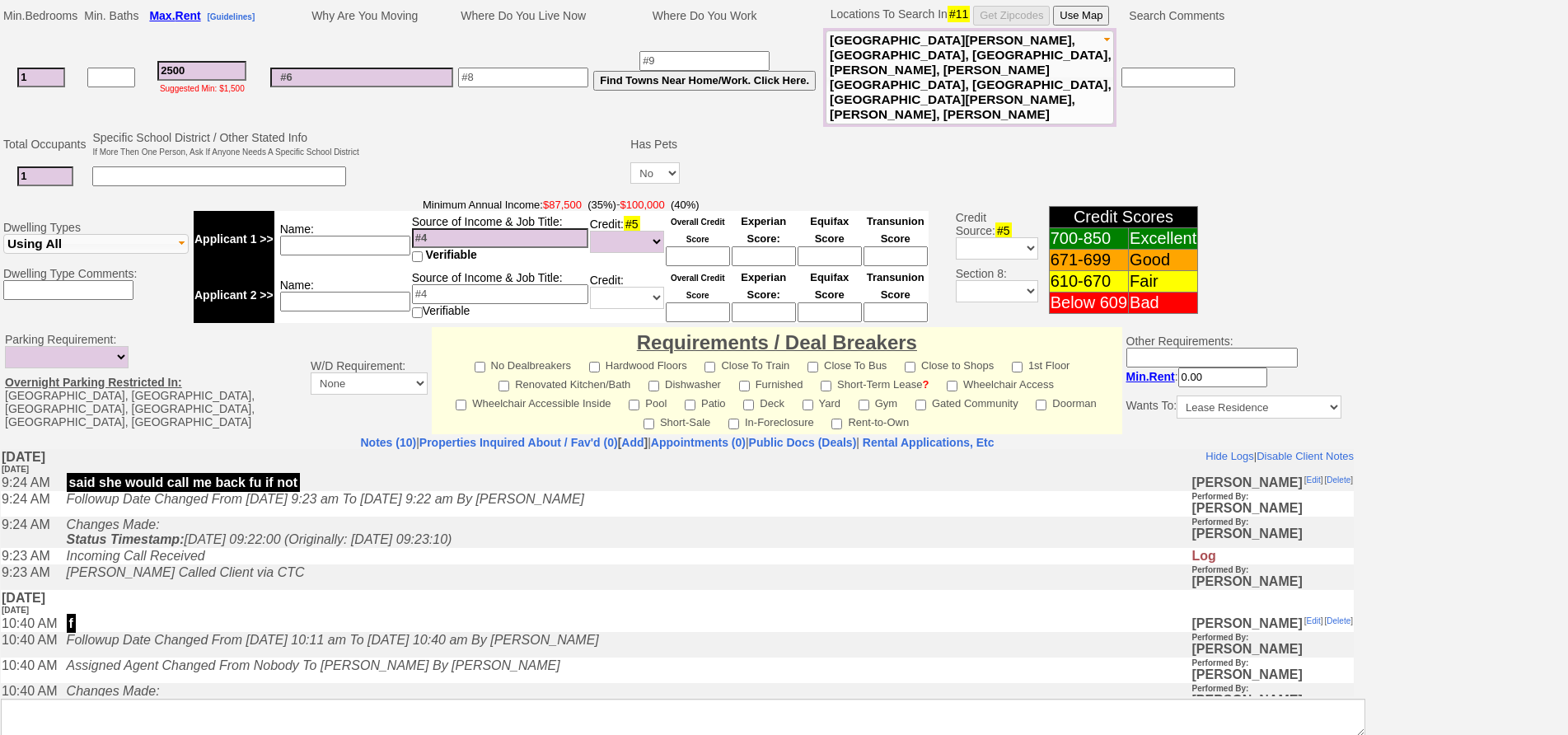
scroll to position [465, 0]
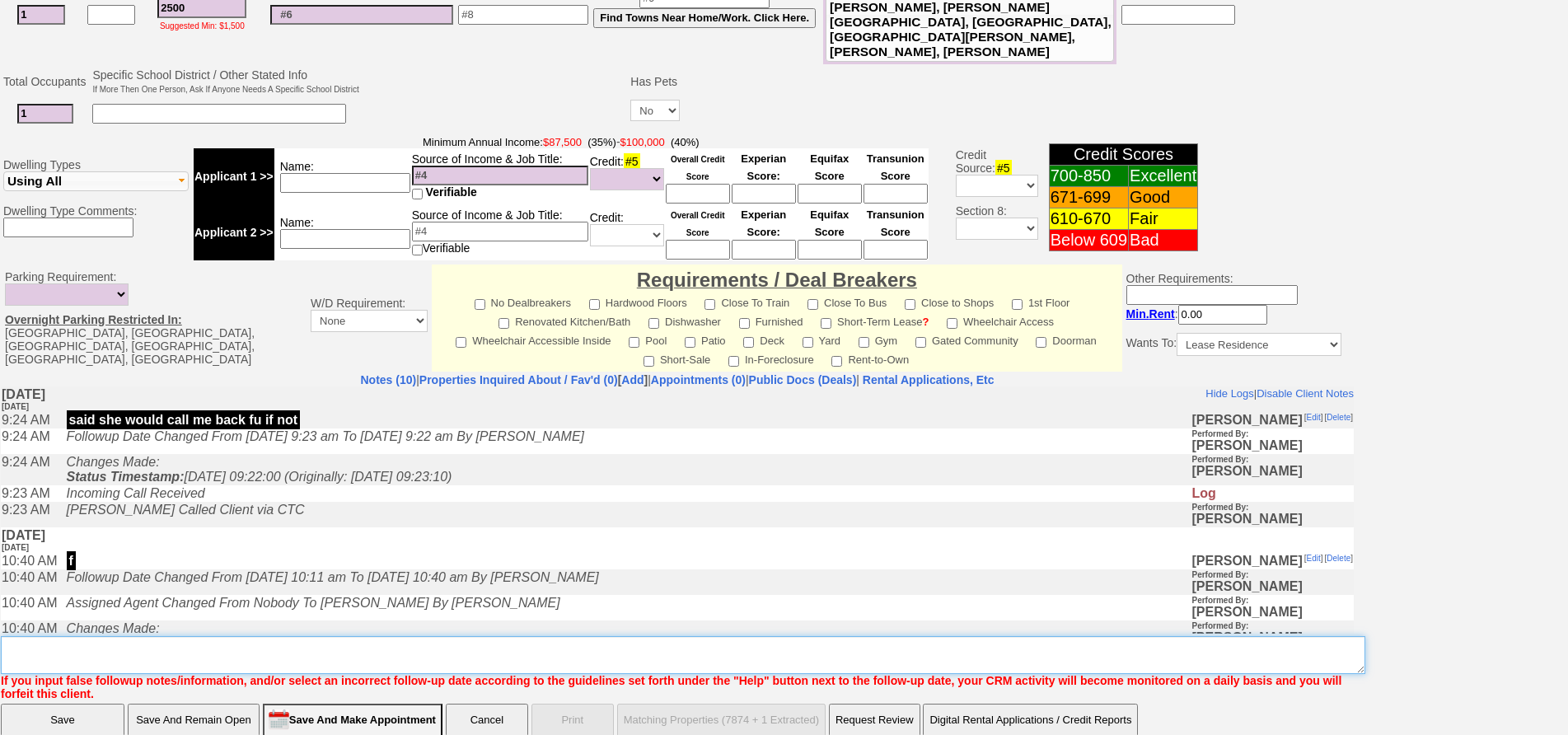
click at [303, 636] on textarea "Insert New Note Here" at bounding box center [683, 654] width 1365 height 38
type textarea "not in a rush text her places fu"
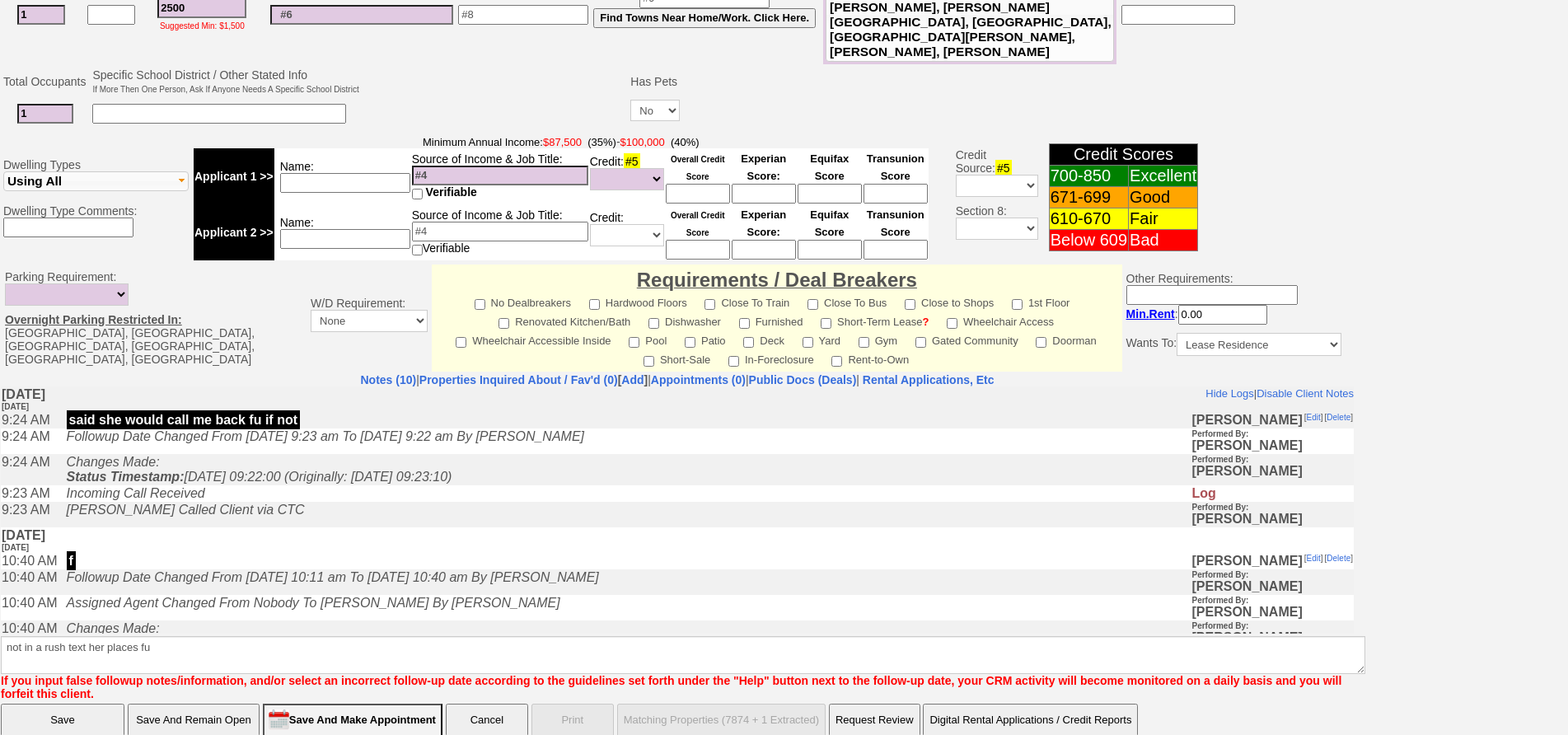
click input "Save" at bounding box center [62, 719] width 124 height 33
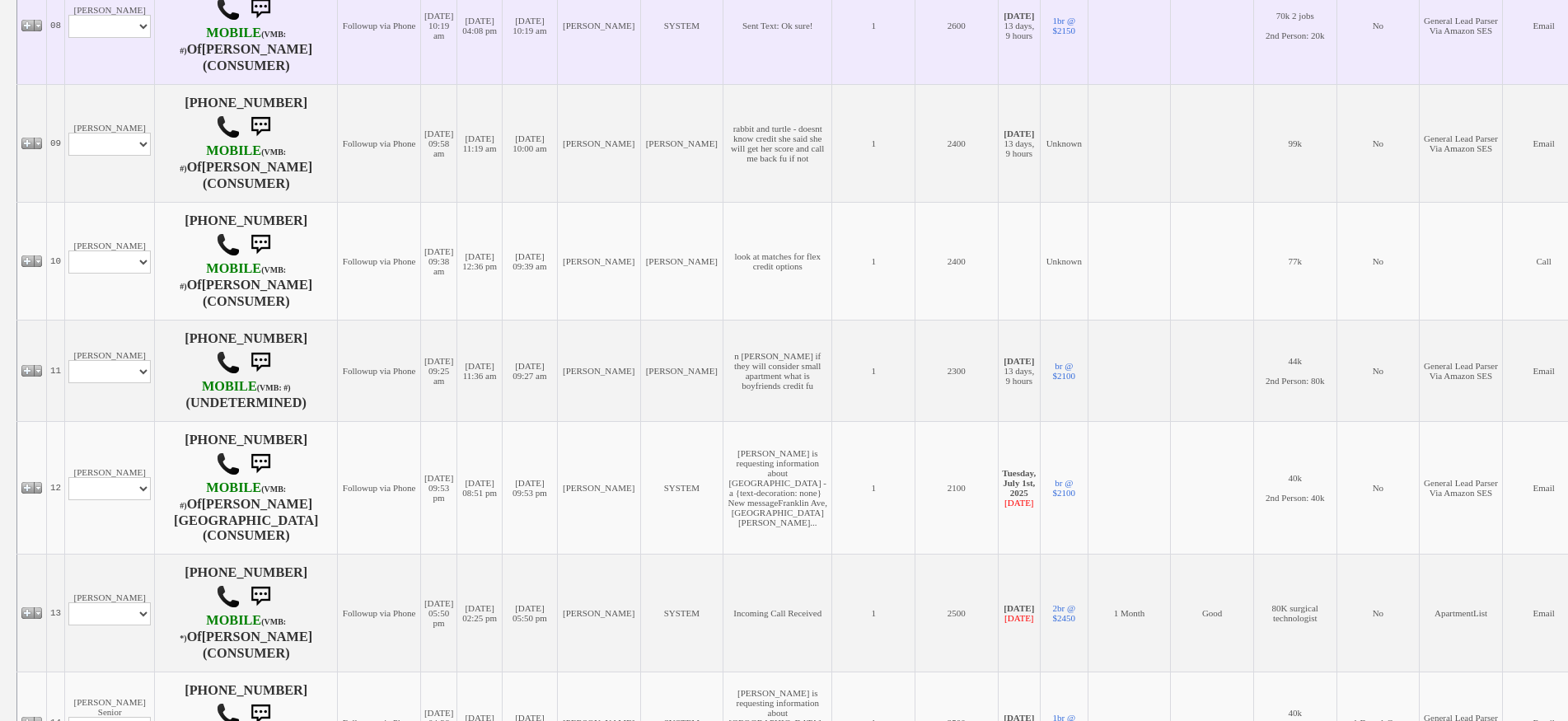
scroll to position [1071, 0]
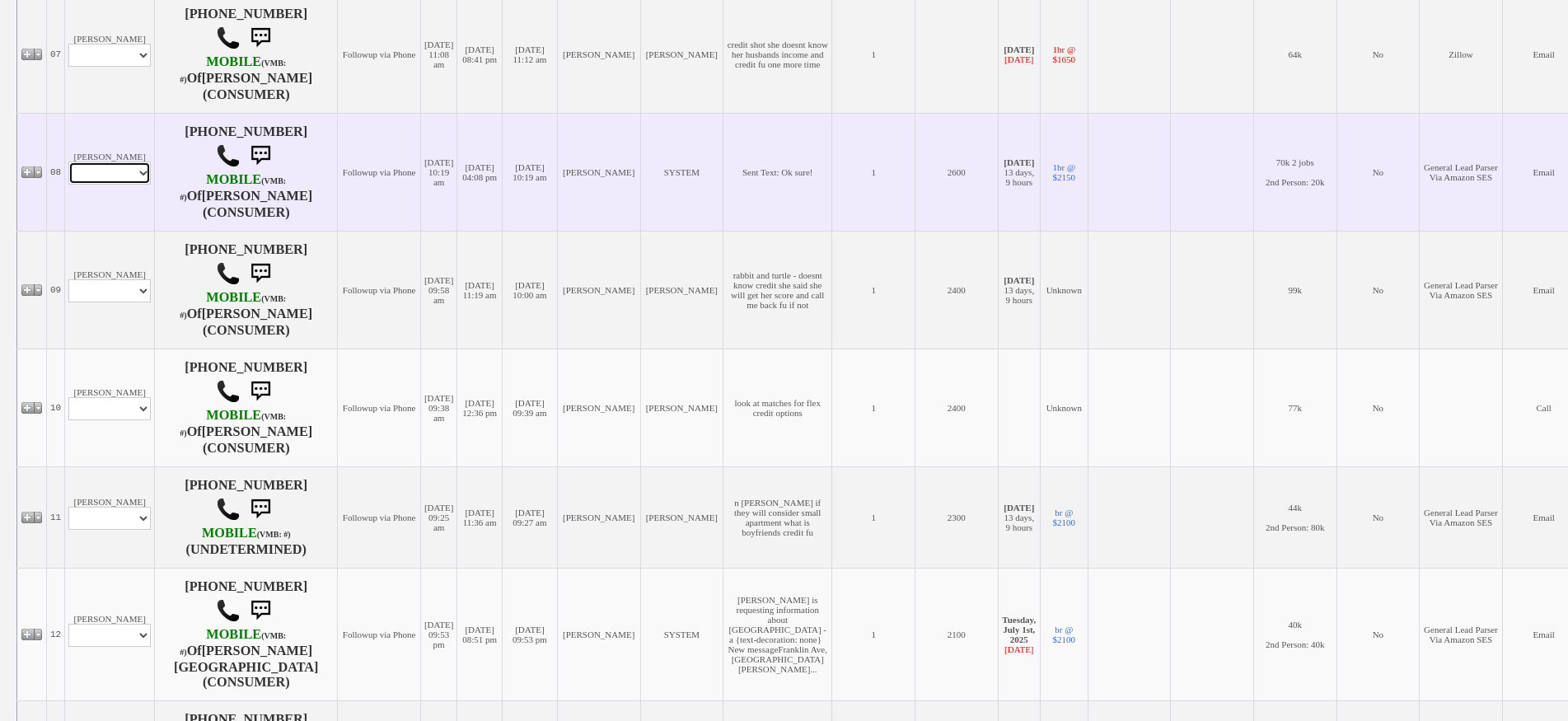
click at [122, 185] on select "Profile Edit Print Email Externally (Will Not Be Tracked In CRM) Closed Deals" at bounding box center [109, 173] width 83 height 23
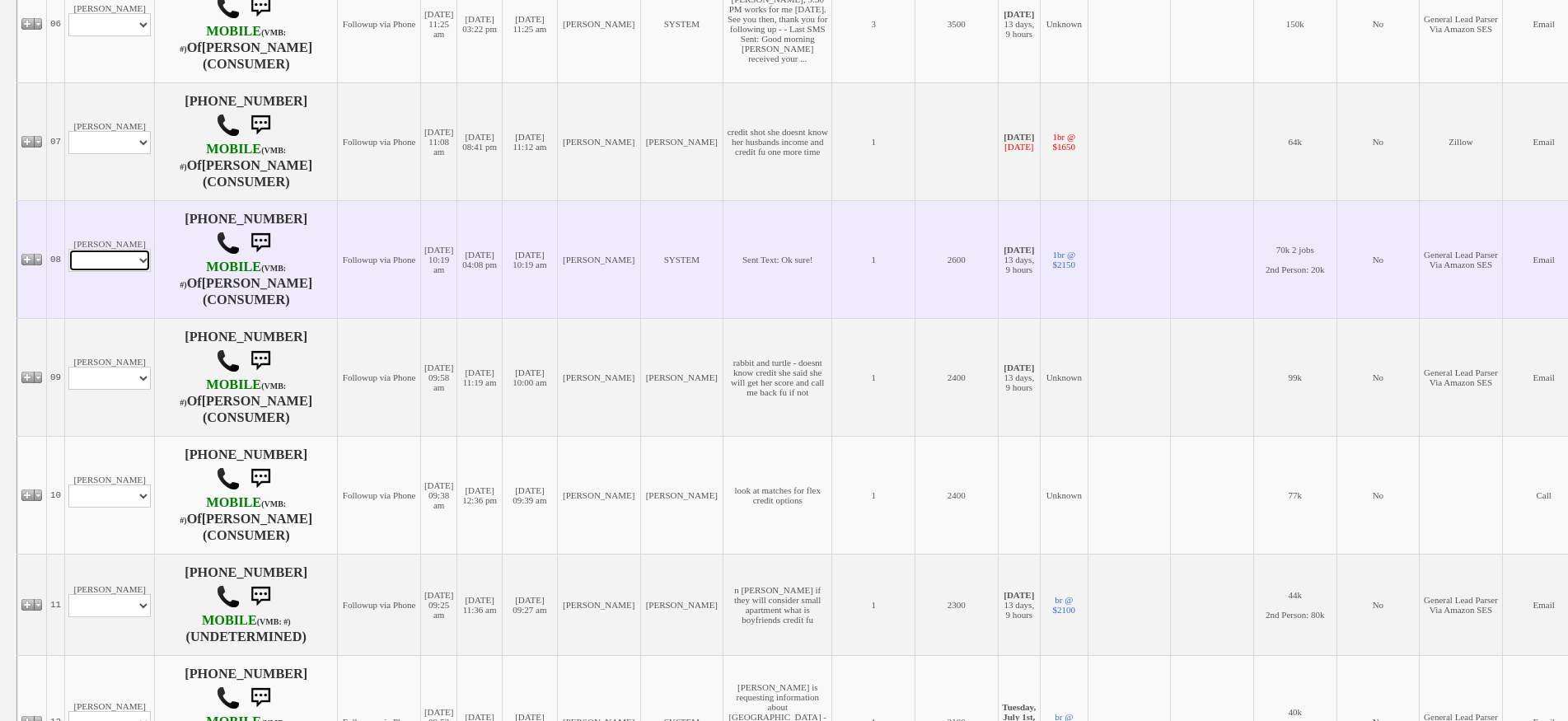
scroll to position [824, 0]
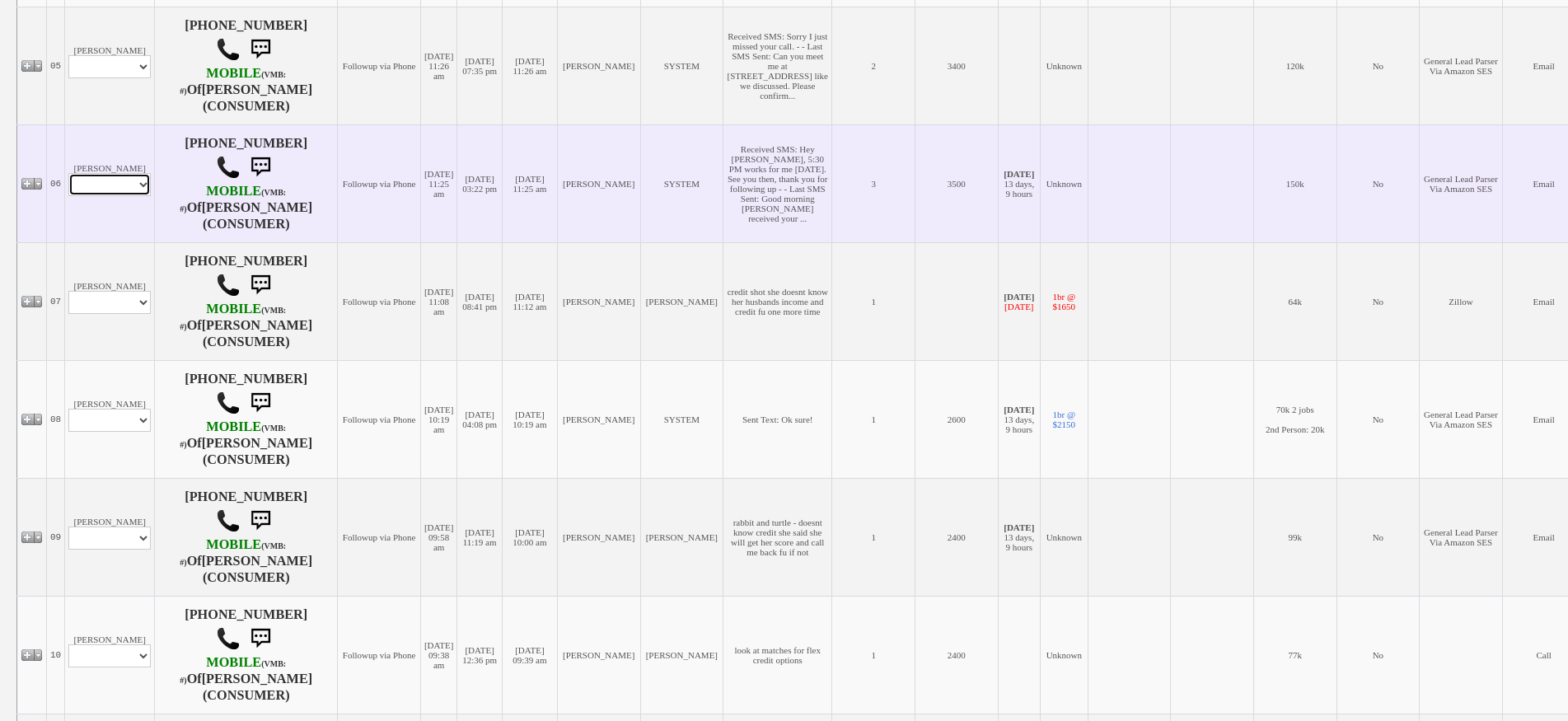
click at [130, 197] on select "Profile Edit Print Email Externally (Will Not Be Tracked In CRM) Closed Deals" at bounding box center [109, 185] width 83 height 23
select select "ChangeURL,/crm/custom/edit_client_form.php?redirect=%2Fcrm%2Fclients.php&id=166…"
click at [68, 196] on select "Profile Edit Print Email Externally (Will Not Be Tracked In CRM) Closed Deals" at bounding box center [109, 185] width 83 height 23
select select
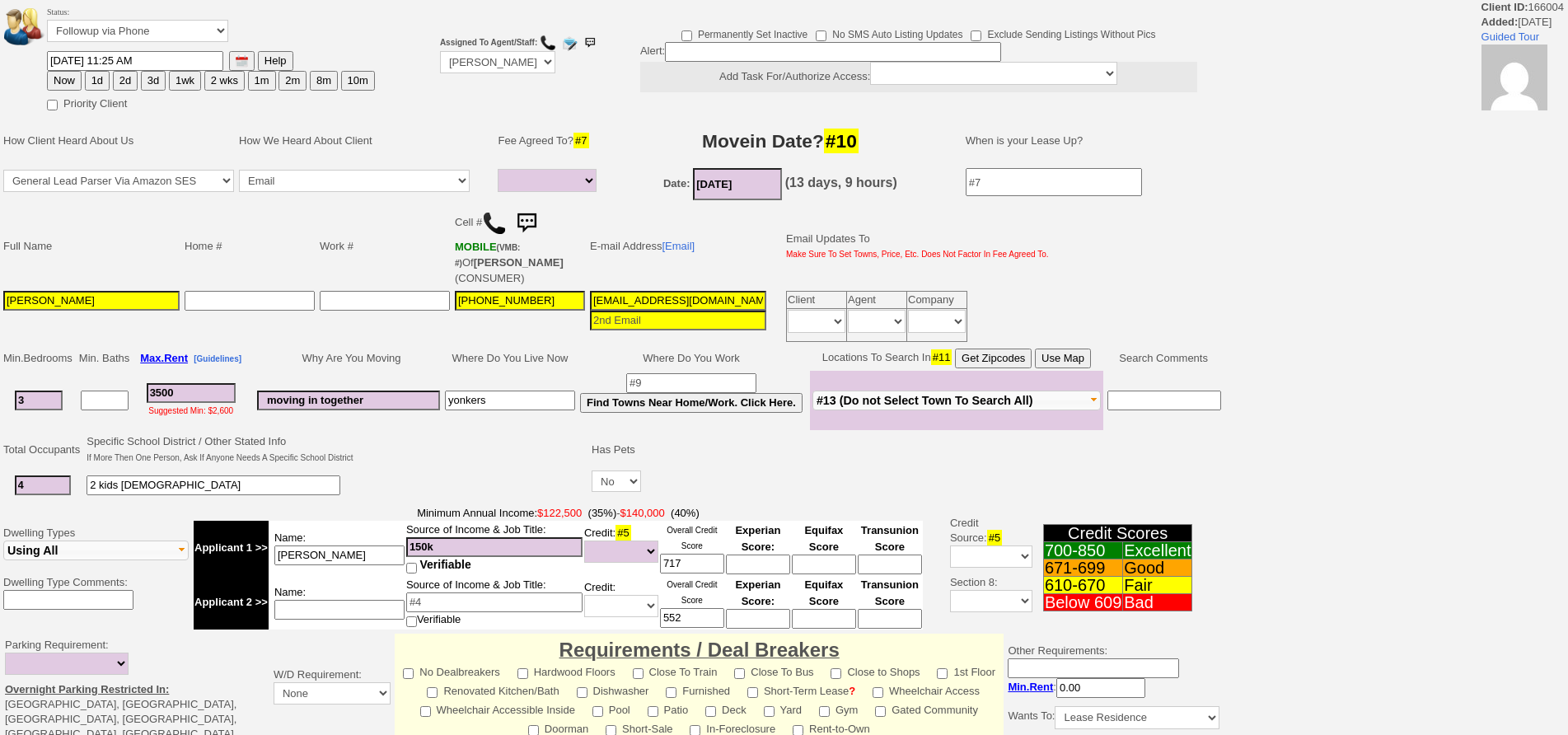
select select
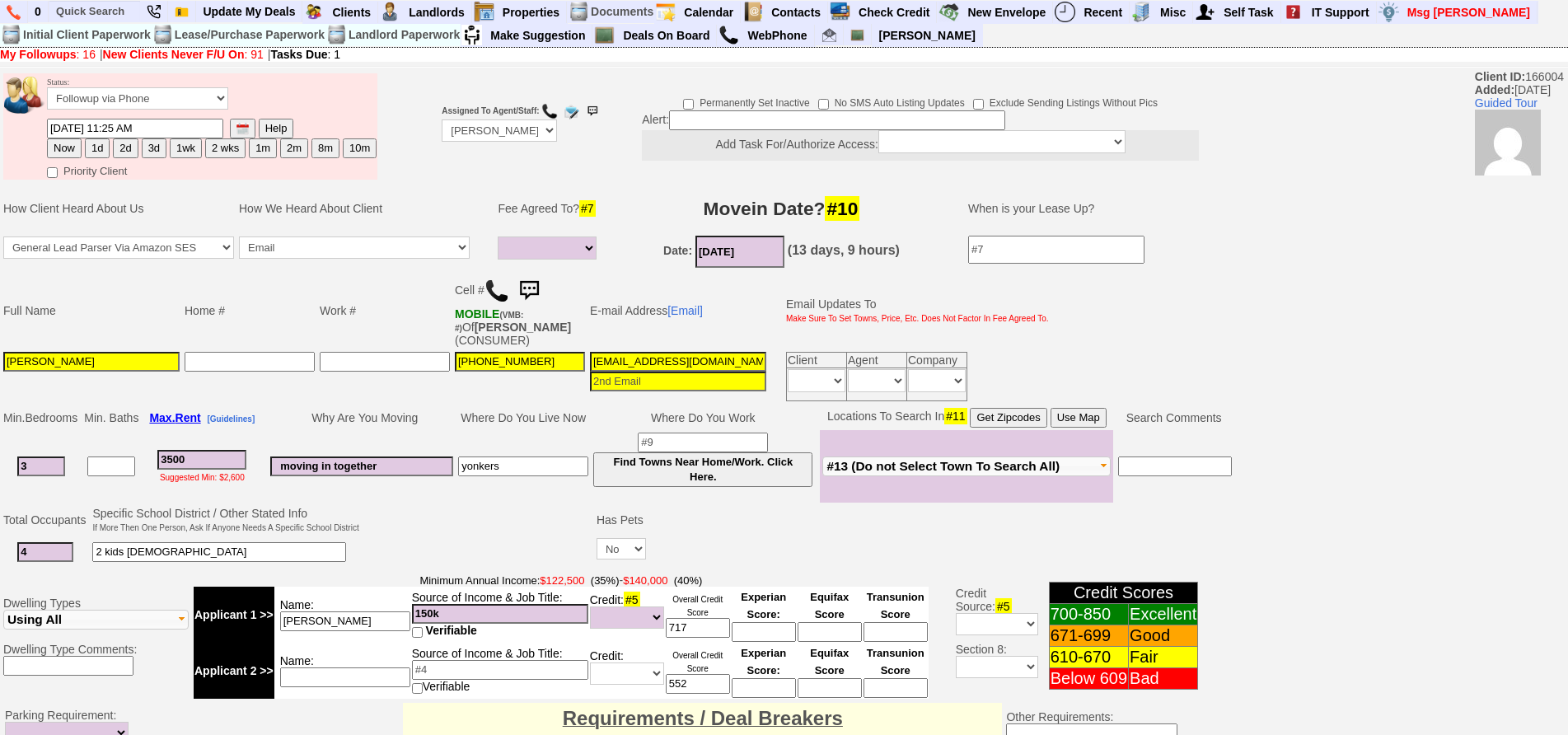
click at [532, 297] on img at bounding box center [529, 291] width 33 height 33
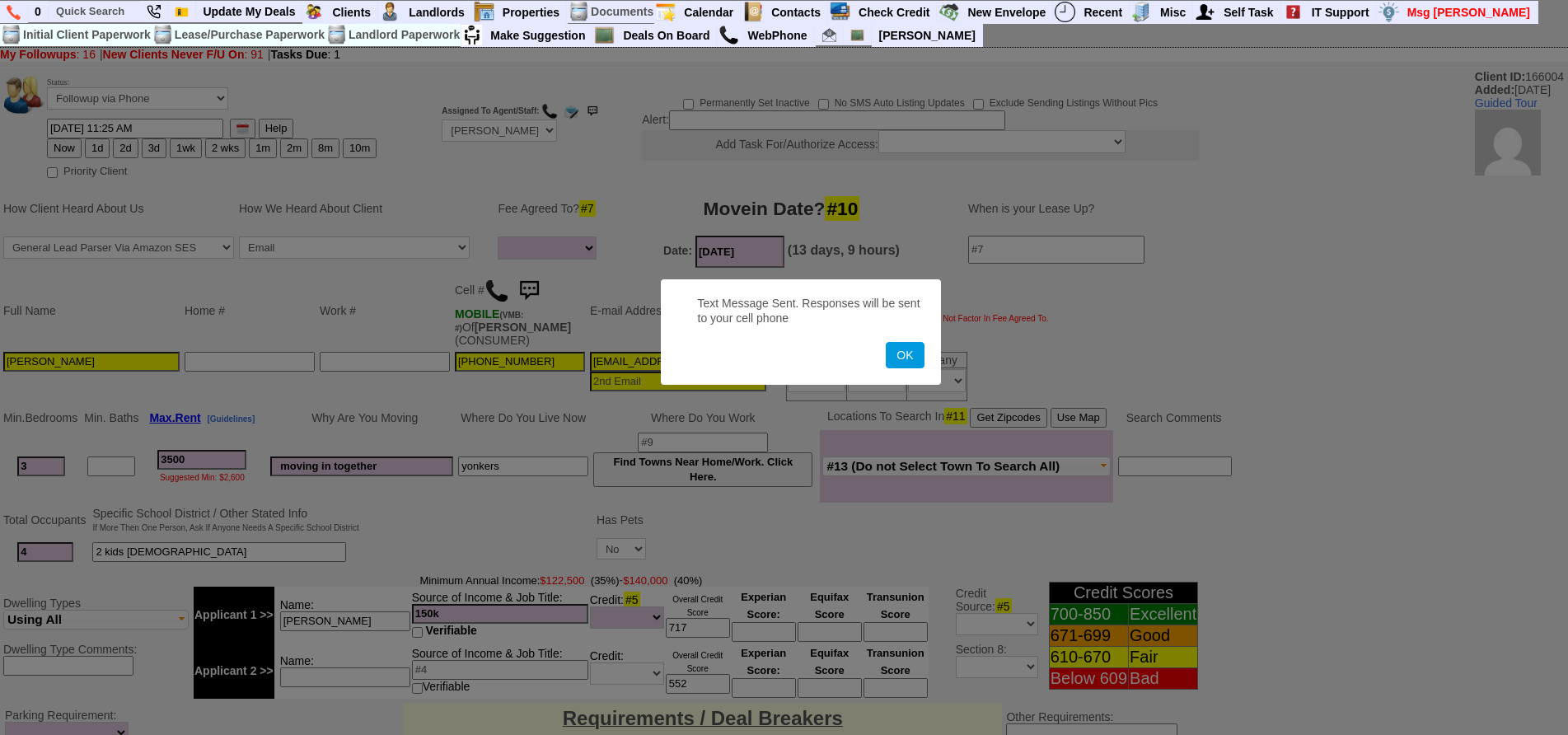
click at [886, 342] on button "OK" at bounding box center [905, 355] width 38 height 26
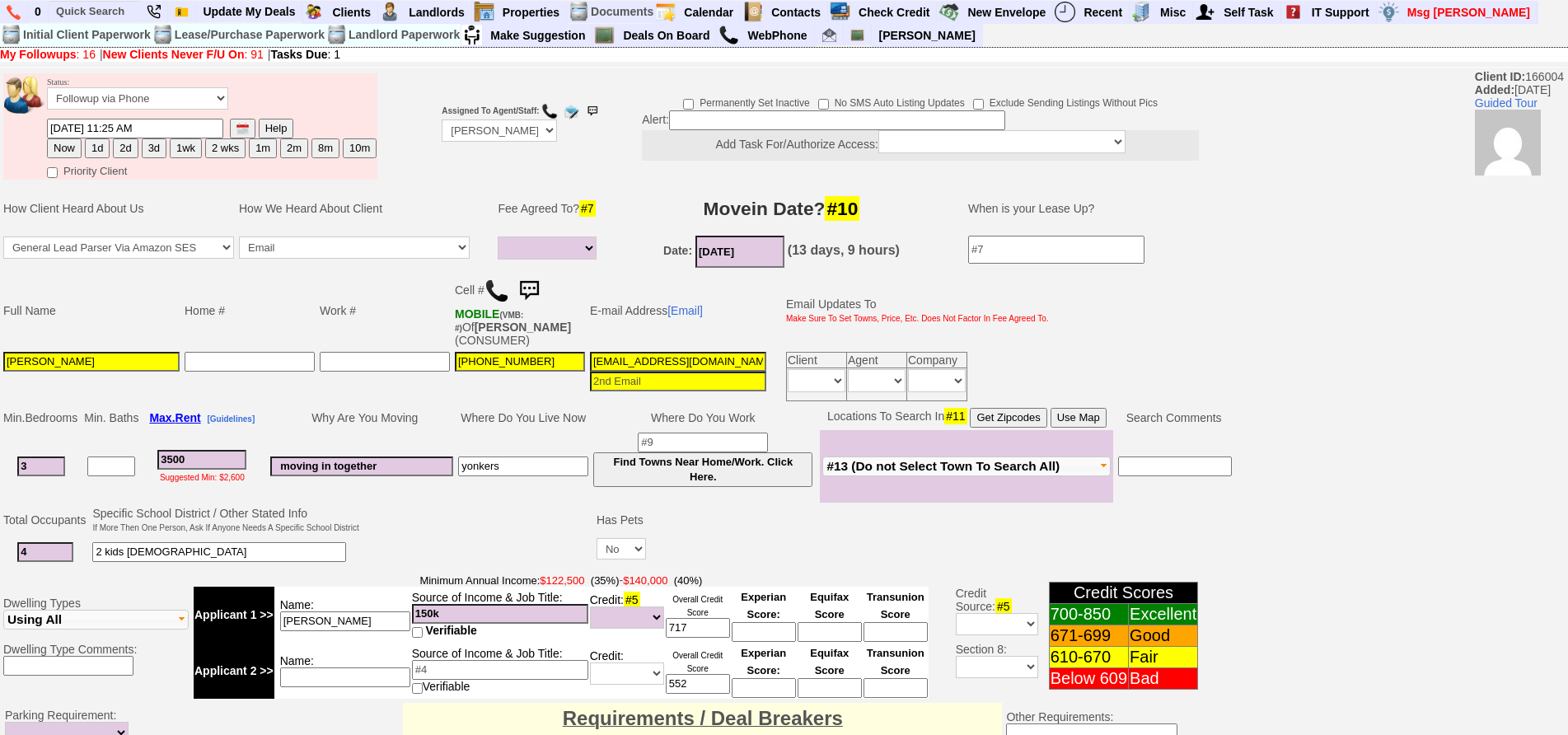
click at [97, 149] on button "1d" at bounding box center [96, 148] width 24 height 19
type input "[DATE] 02:22 PM"
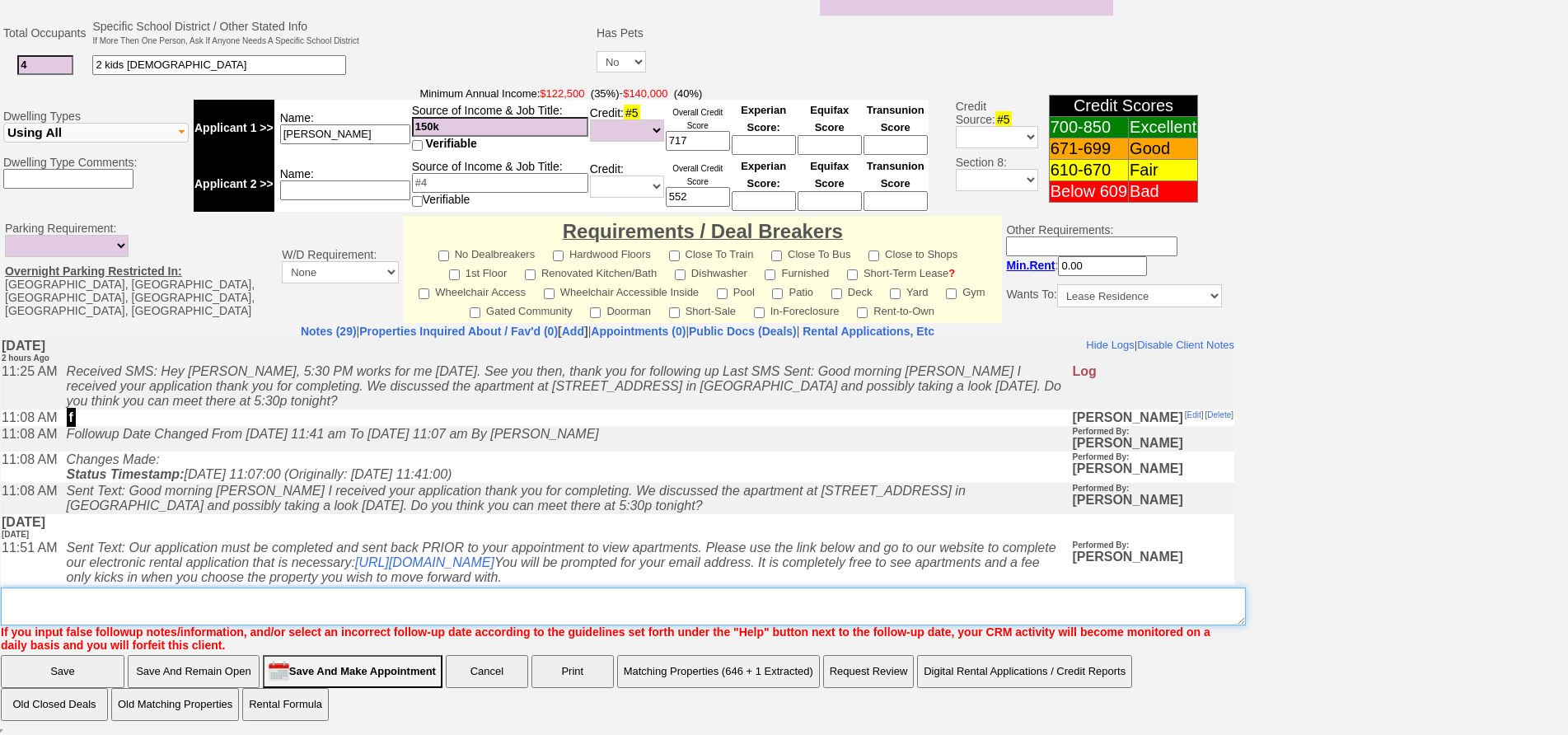
click at [872, 595] on textarea "Insert New Note Here" at bounding box center [624, 606] width 1245 height 38
type textarea "f"
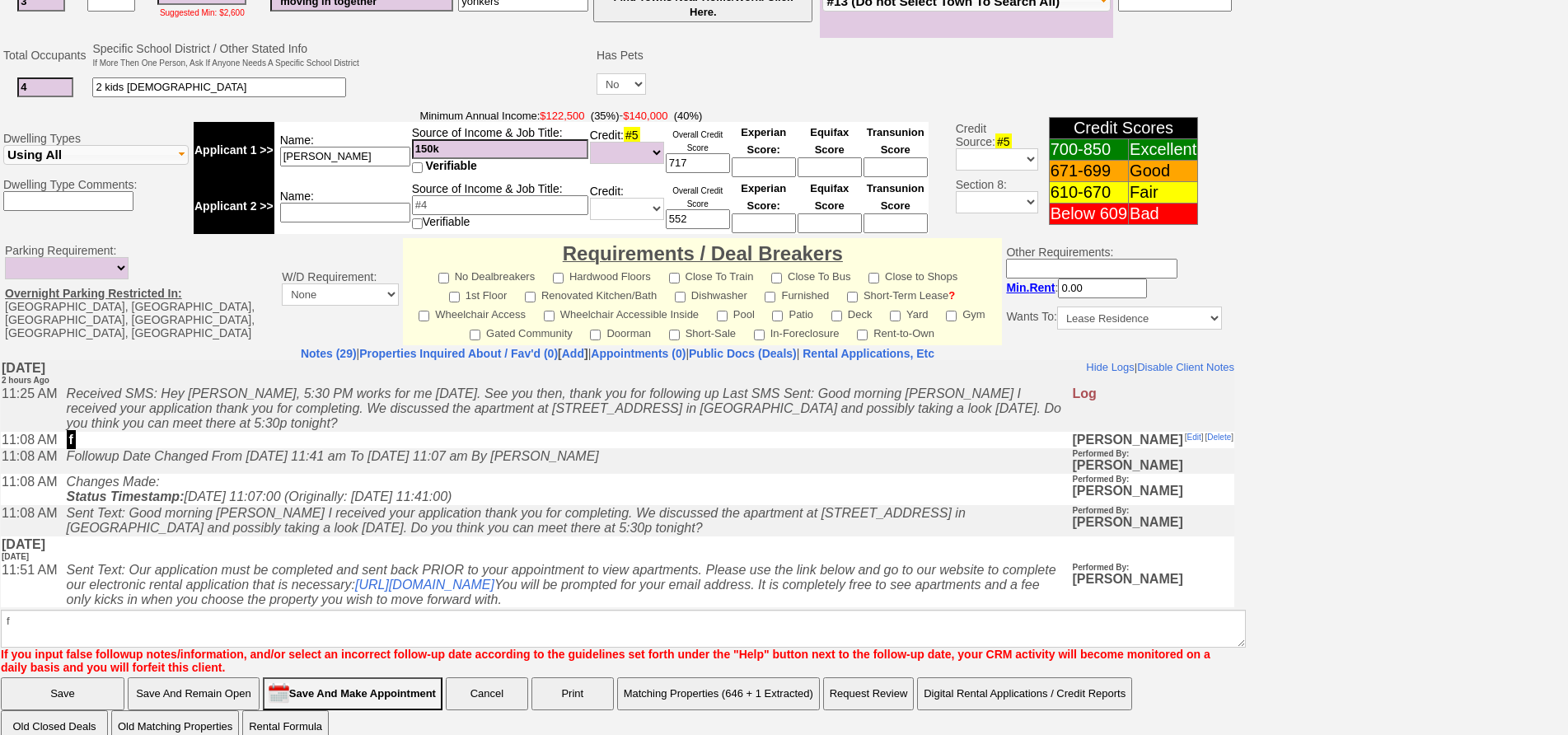
click input "Save" at bounding box center [62, 693] width 124 height 33
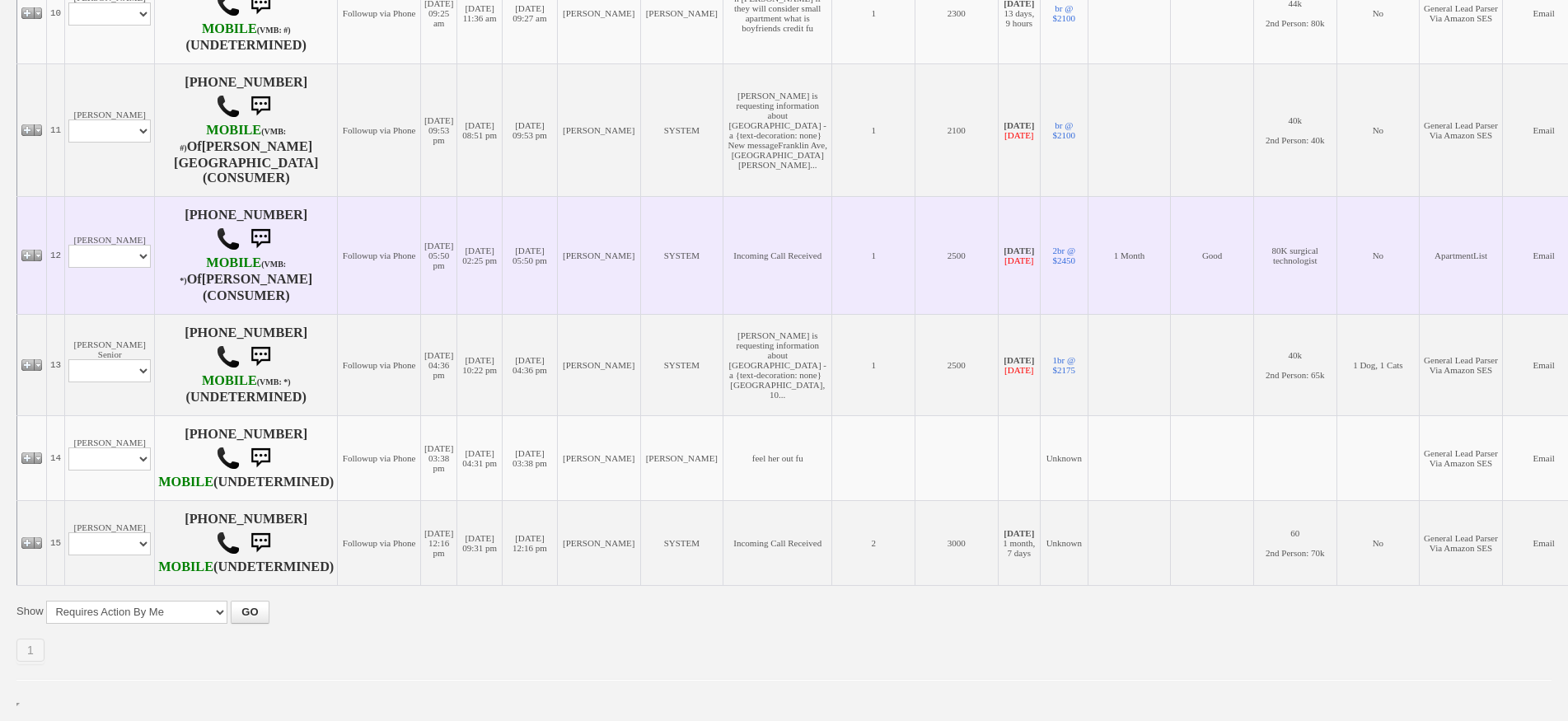
scroll to position [1489, 0]
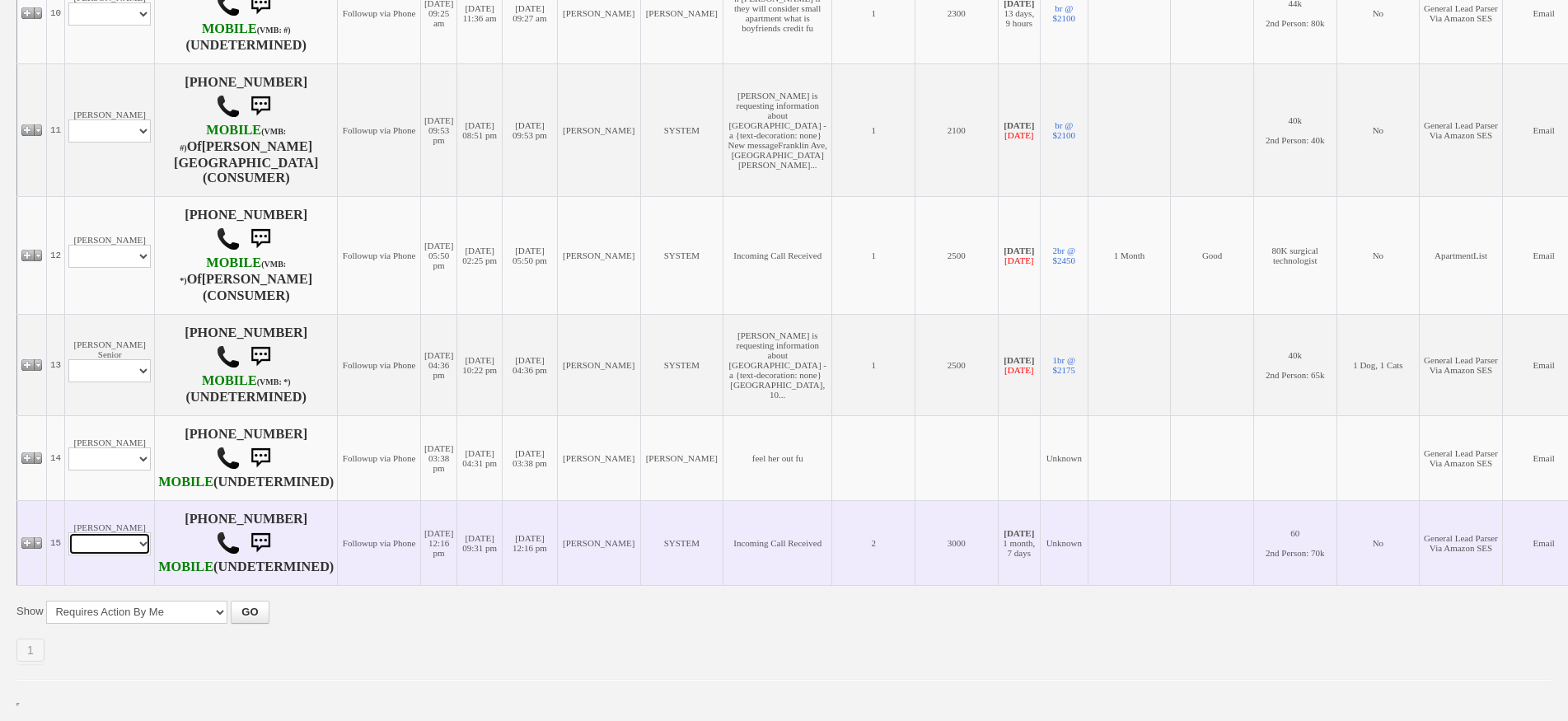
click at [120, 532] on select "Profile Edit Print Email Externally (Will Not Be Tracked In CRM) Closed Deals" at bounding box center [109, 544] width 83 height 23
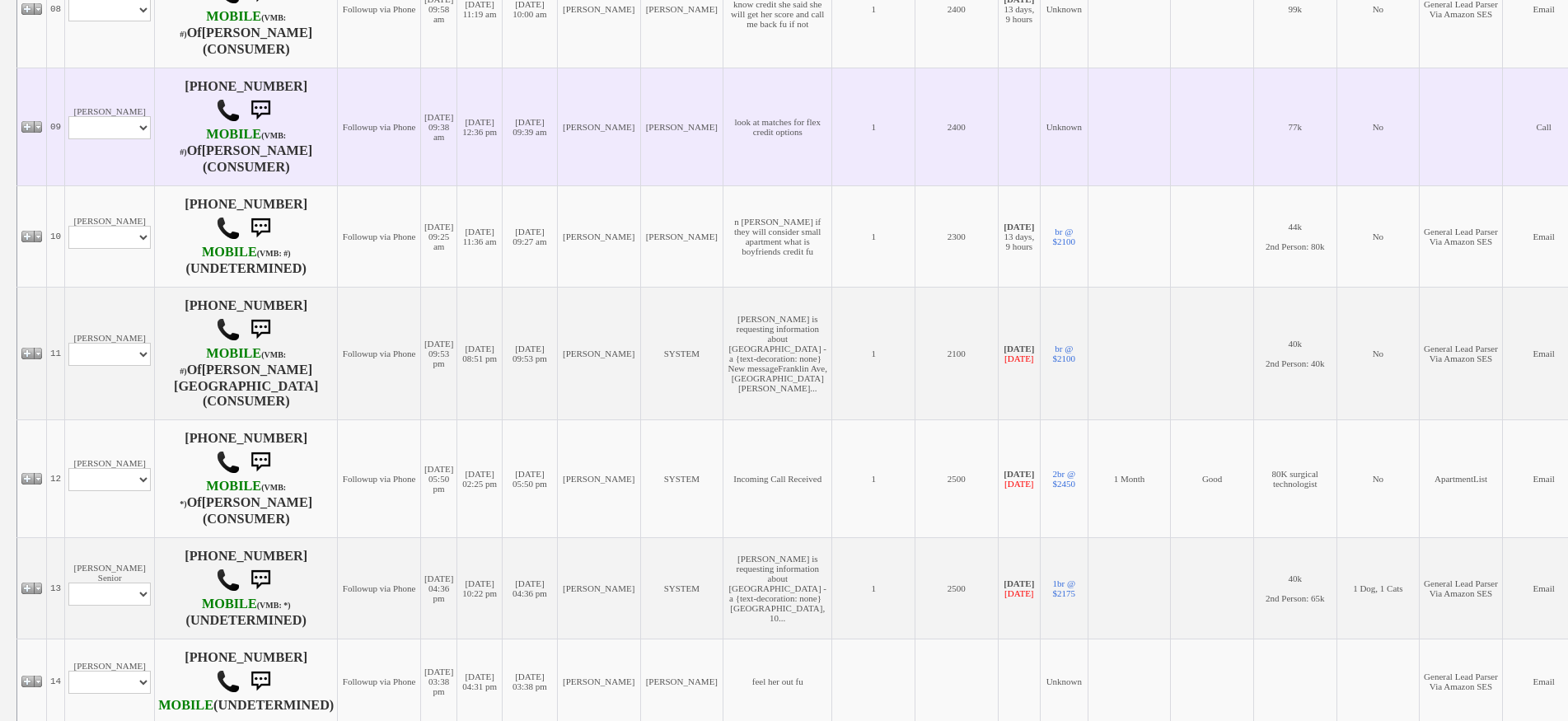
scroll to position [1242, 0]
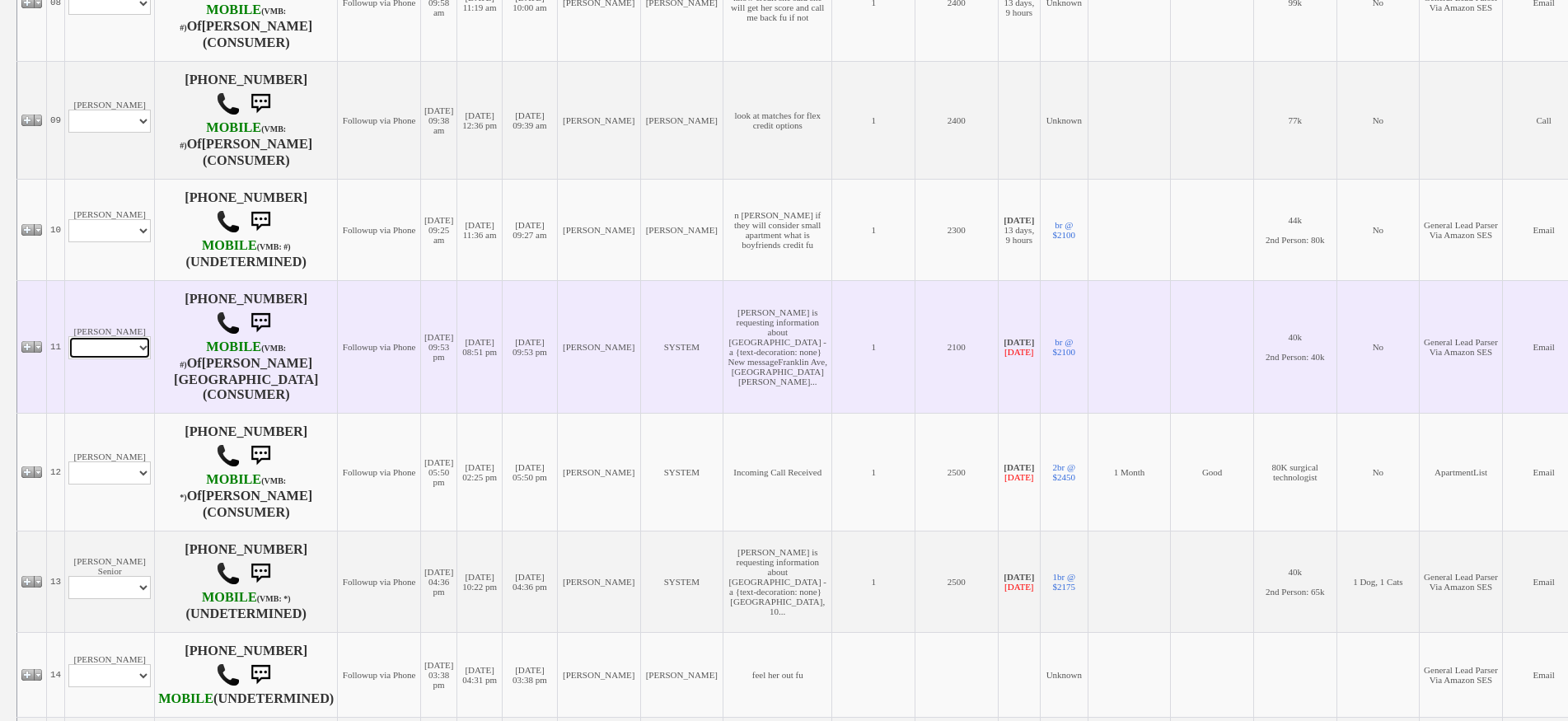
click at [132, 359] on select "Profile Edit Print Email Externally (Will Not Be Tracked In CRM) Closed Deals" at bounding box center [109, 348] width 83 height 23
select select "ChangeURL,/crm/custom/edit_client_form.php?redirect=%2Fcrm%2Fclients.php&id=164…"
click at [68, 344] on select "Profile Edit Print Email Externally (Will Not Be Tracked In CRM) Closed Deals" at bounding box center [109, 348] width 83 height 23
select select
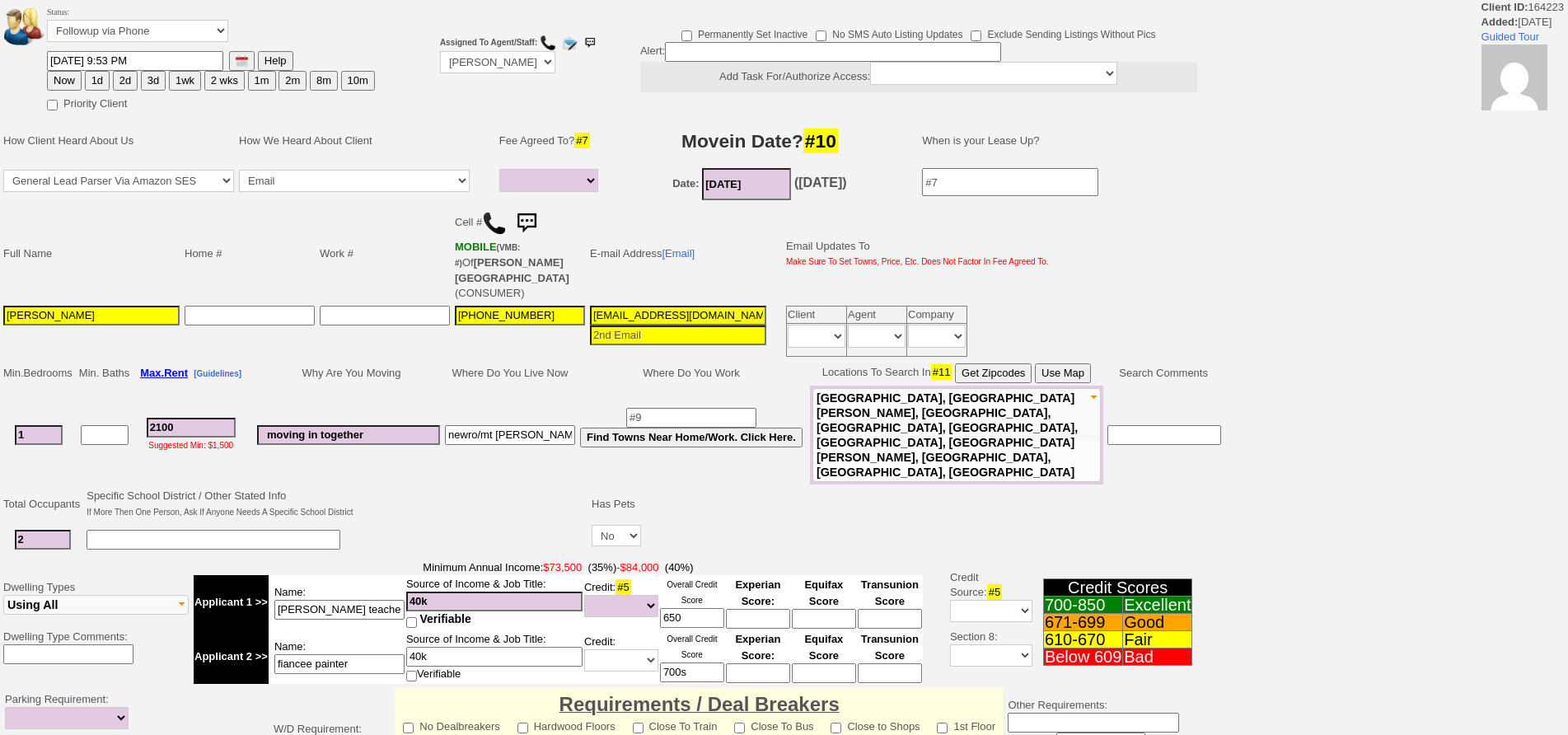
select select
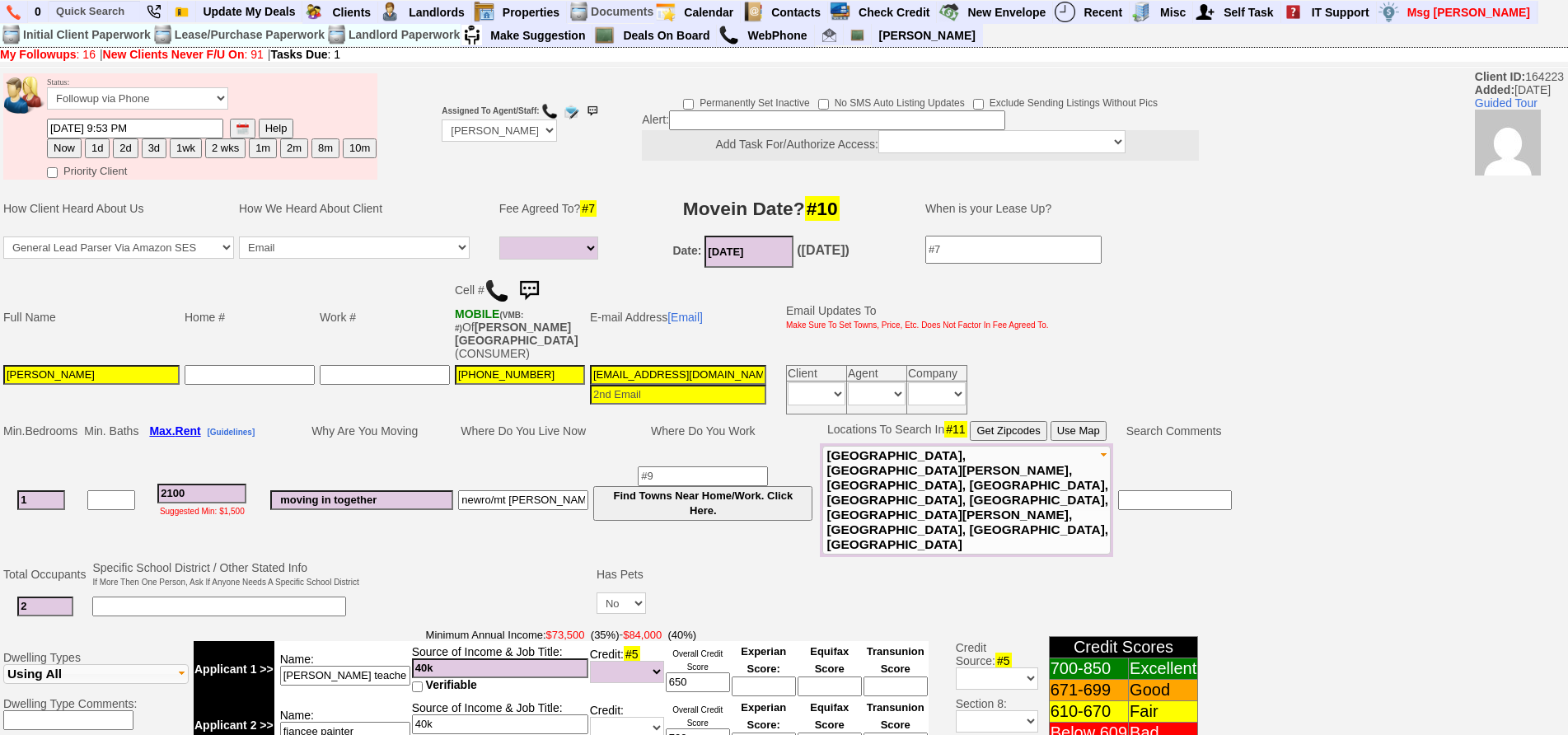
click at [499, 285] on img at bounding box center [496, 290] width 24 height 24
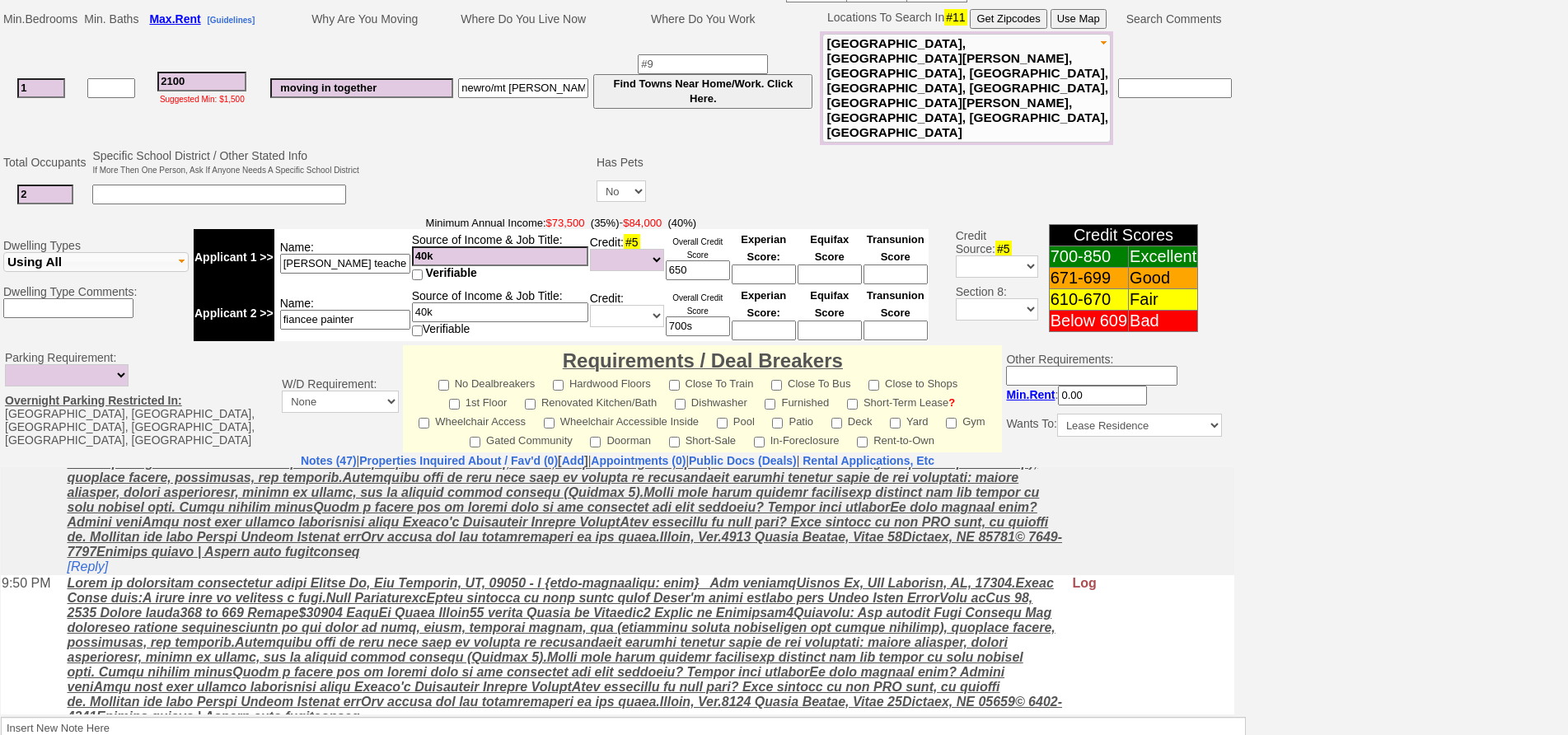
scroll to position [164, 0]
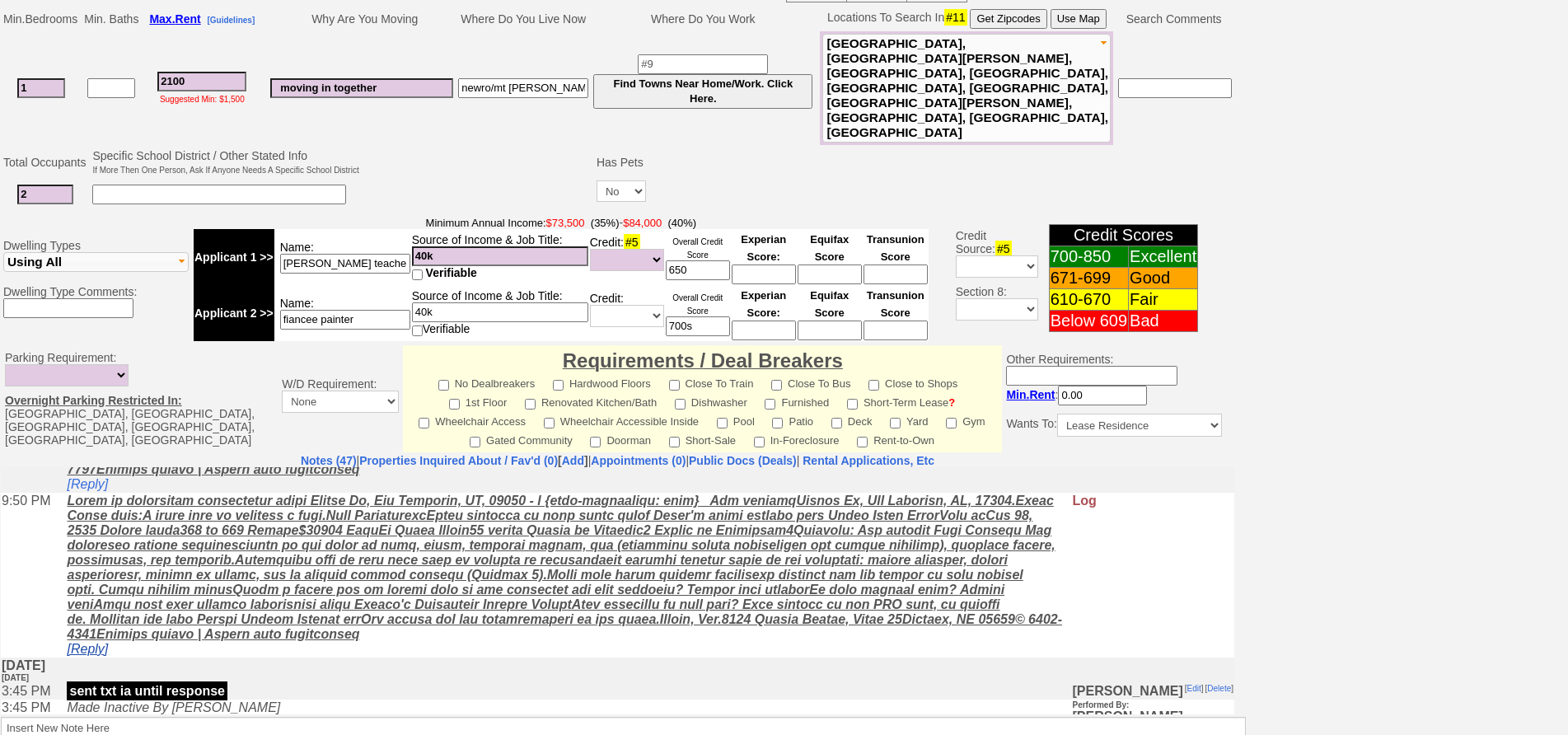
click at [103, 654] on link "[Reply]" at bounding box center [88, 648] width 41 height 14
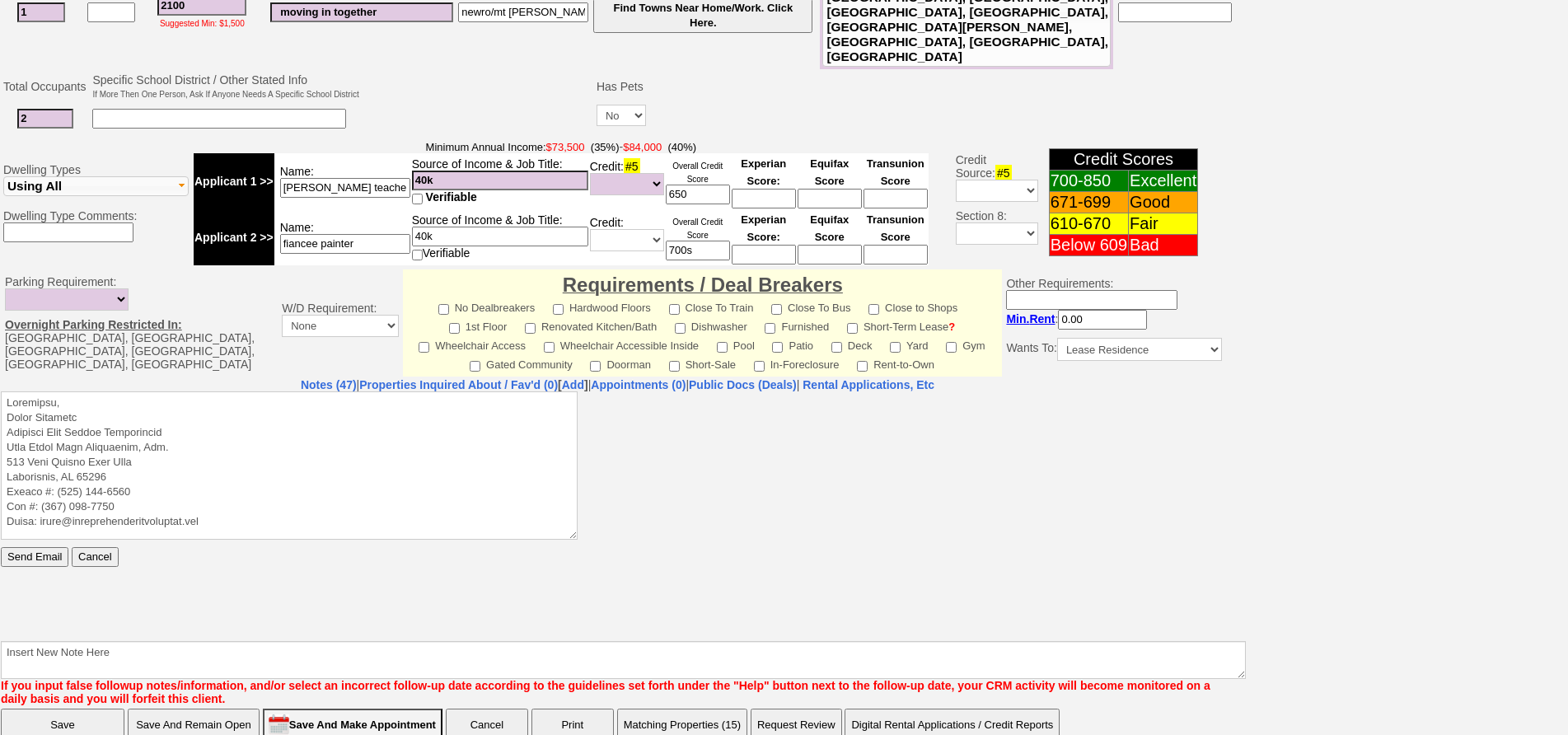
scroll to position [0, 0]
click at [230, 405] on textarea at bounding box center [289, 464] width 577 height 148
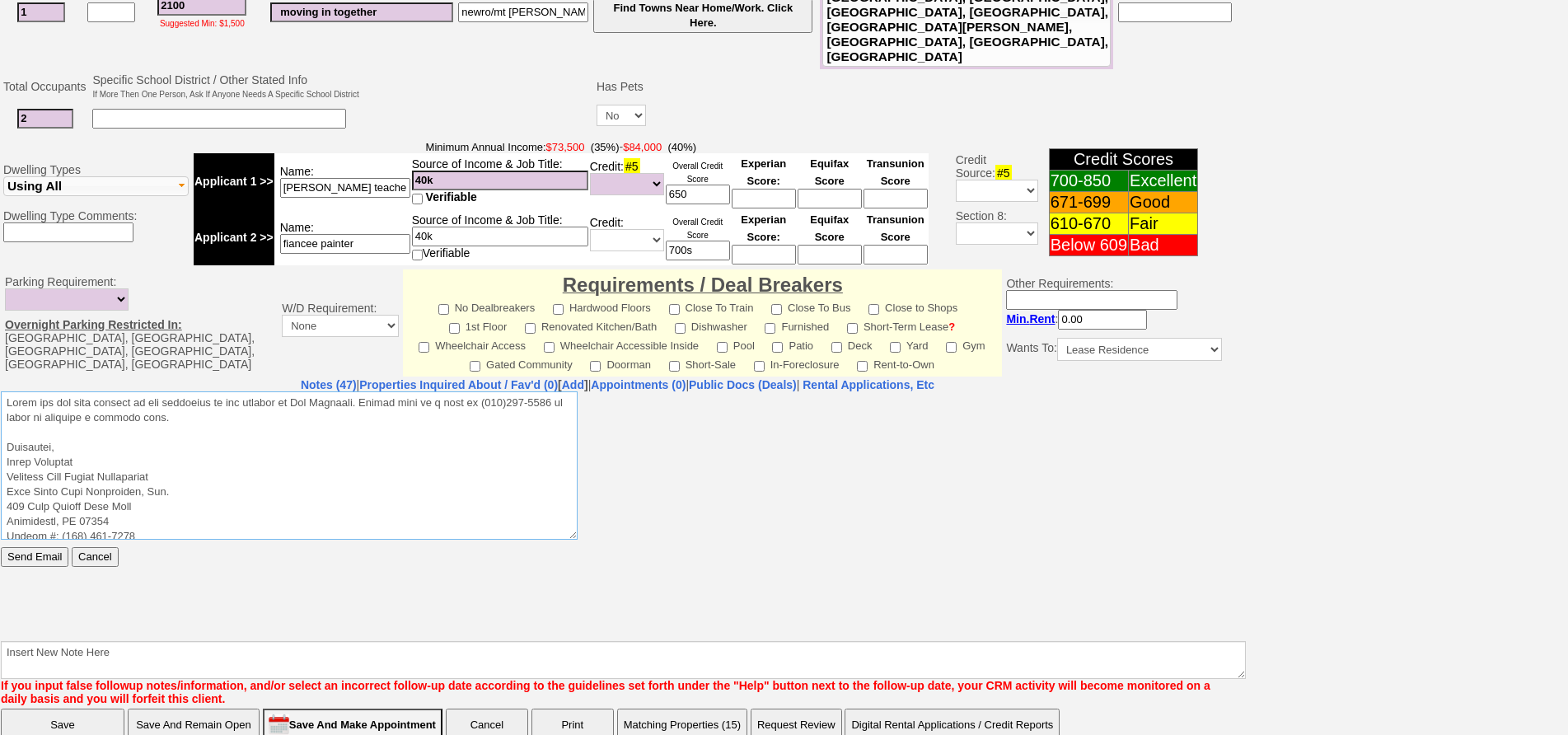
drag, startPoint x: 223, startPoint y: 417, endPoint x: 0, endPoint y: 335, distance: 237.6
click at [1, 390] on html "Send Email Cancel" at bounding box center [618, 513] width 1233 height 247
type textarea "Thank you for your request on the apartment we are hosting in New Rochelle. Ple…"
click at [52, 563] on input "Send Email" at bounding box center [34, 556] width 67 height 19
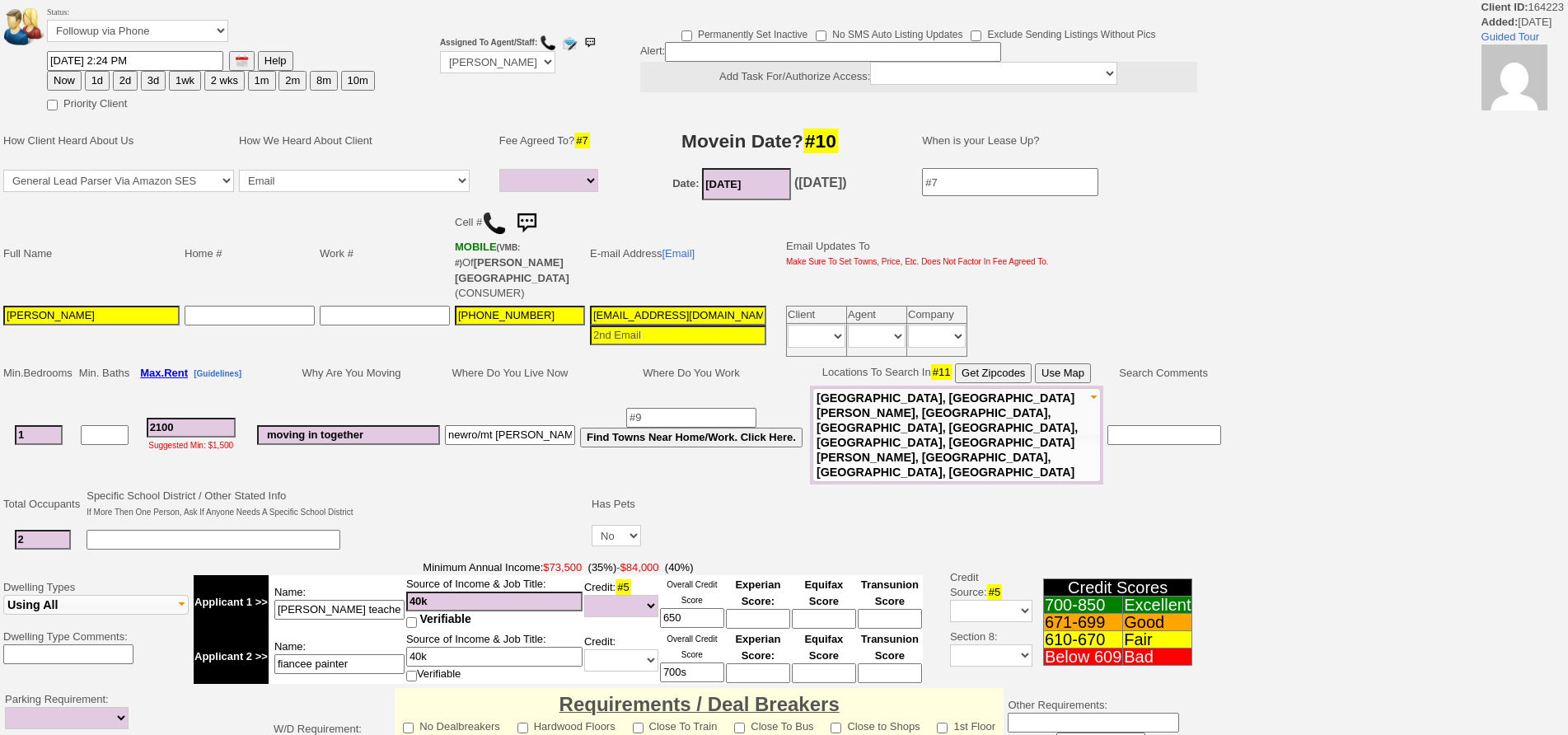
select select
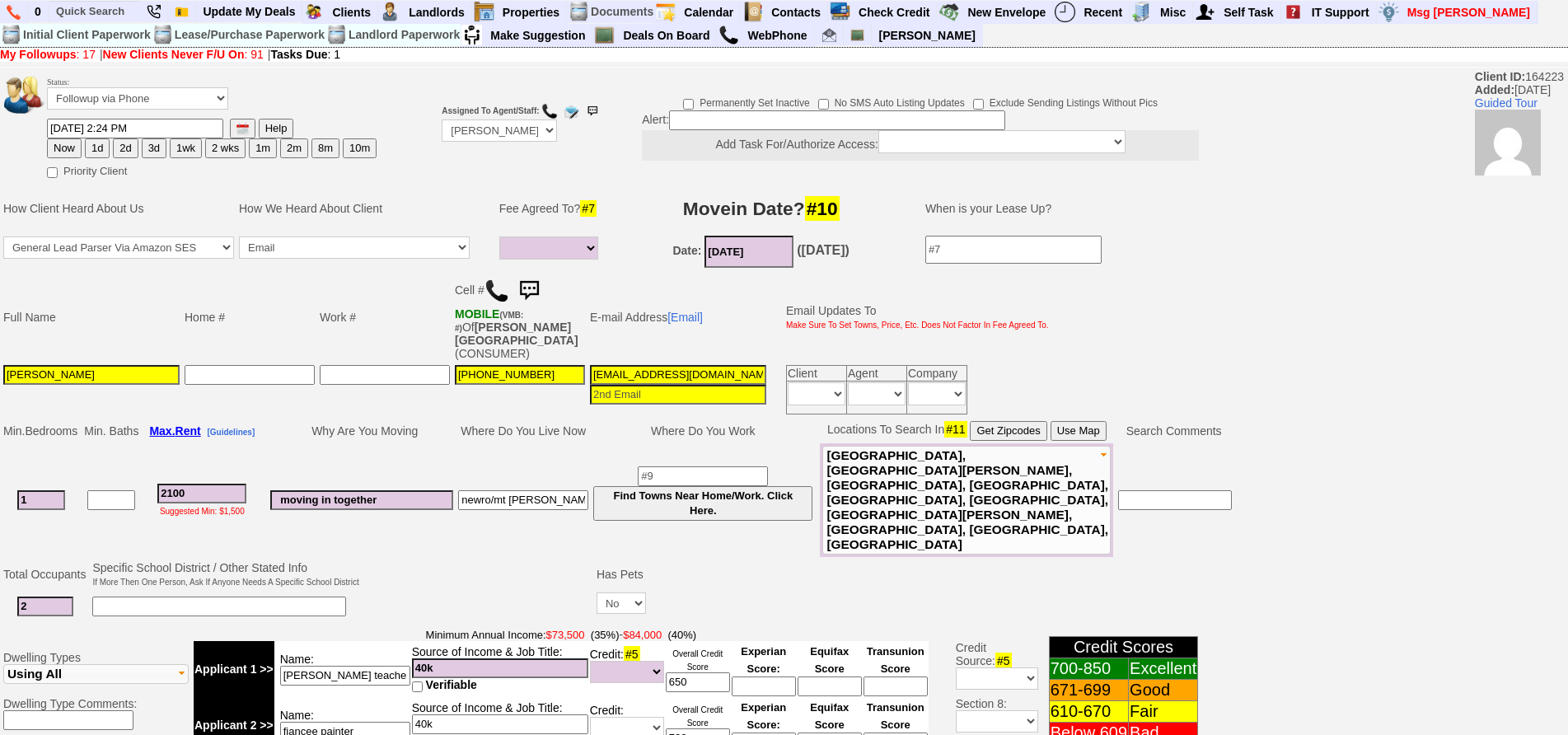
click at [528, 290] on img at bounding box center [529, 291] width 33 height 33
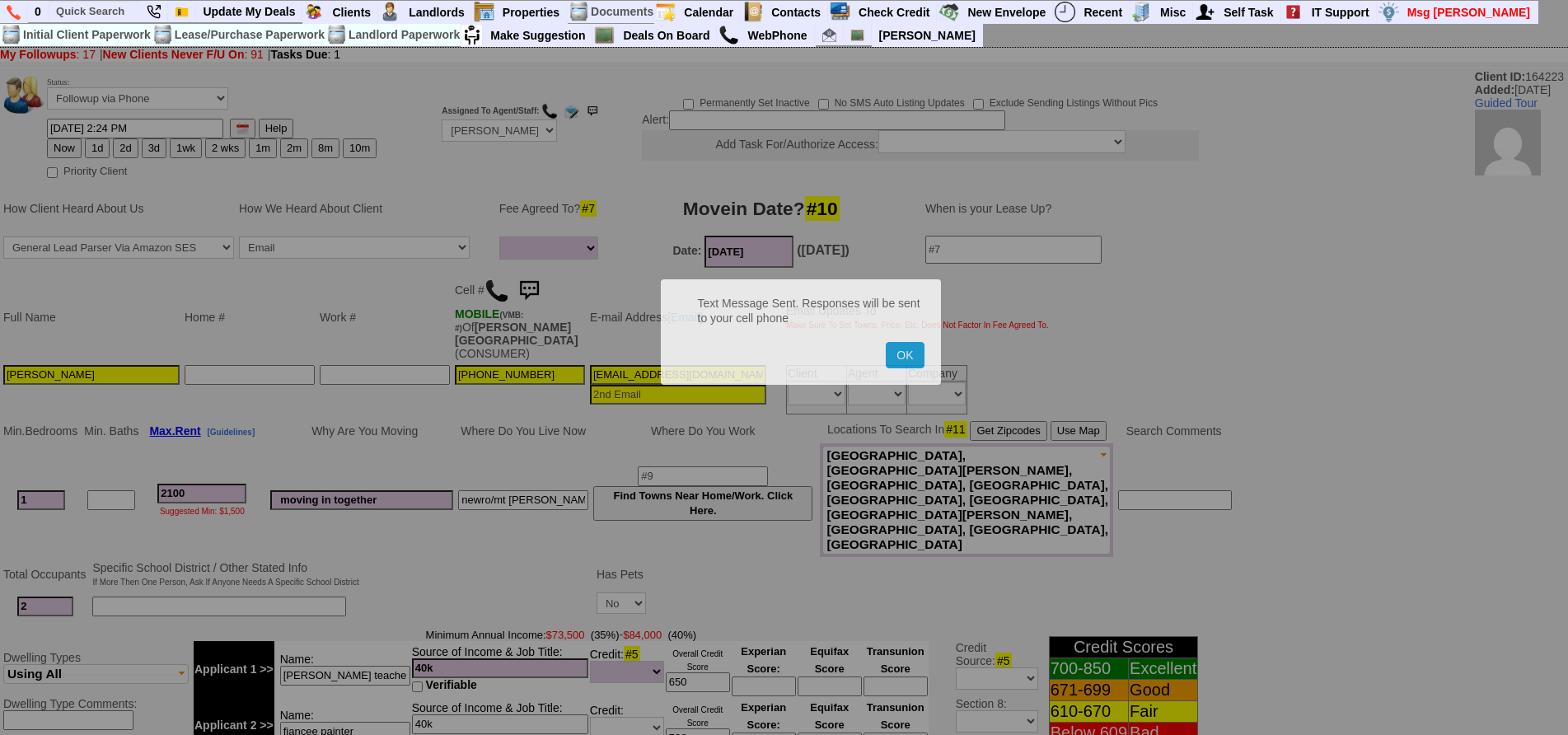
click at [886, 342] on button "OK" at bounding box center [905, 355] width 38 height 26
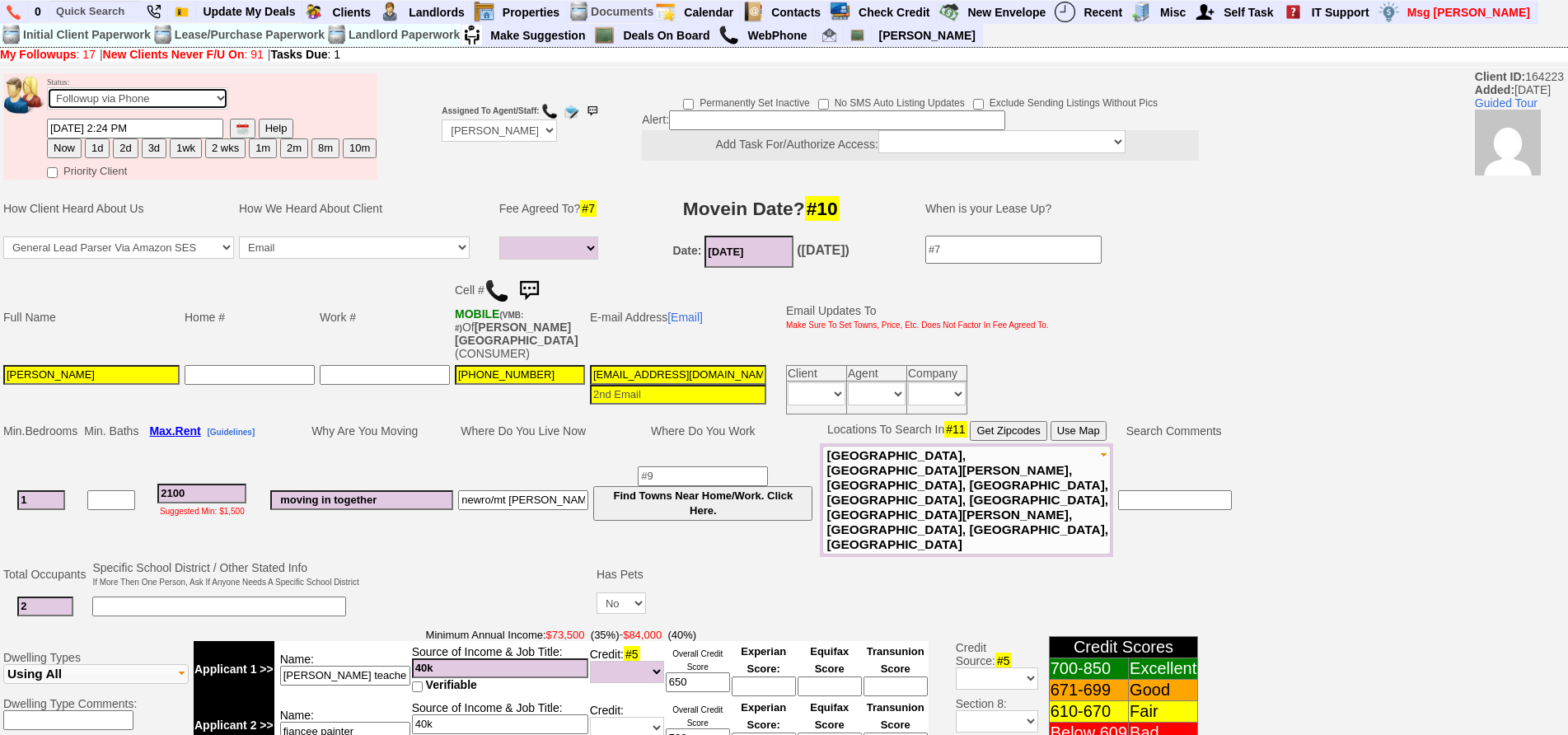
click at [62, 99] on select "Followup via Phone Followup via Email Followup When Section 8 Property Found De…" at bounding box center [137, 98] width 181 height 22
select select "Inactive"
click at [47, 88] on select "Followup via Phone Followup via Email Followup When Section 8 Property Found De…" at bounding box center [137, 98] width 181 height 22
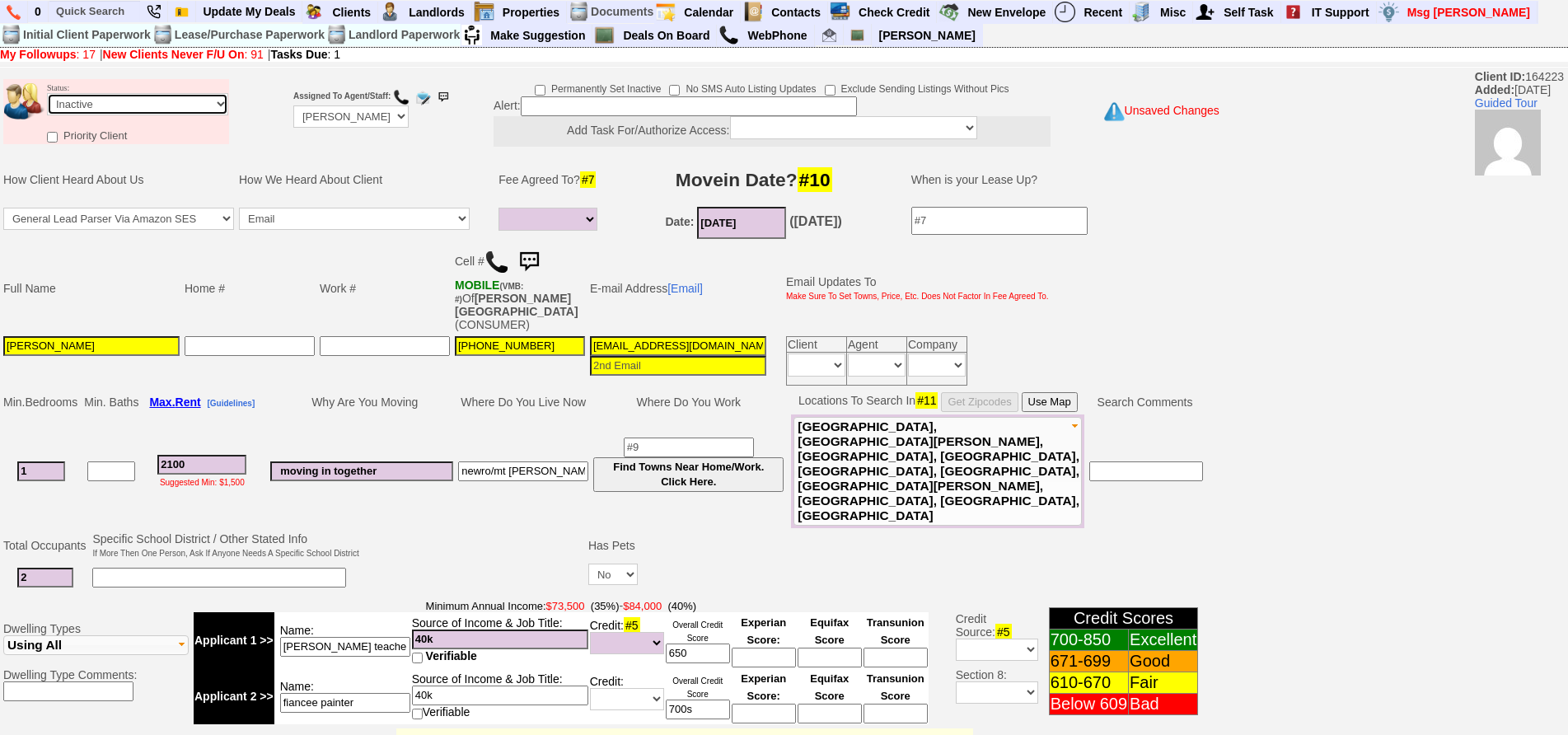
scroll to position [459, 0]
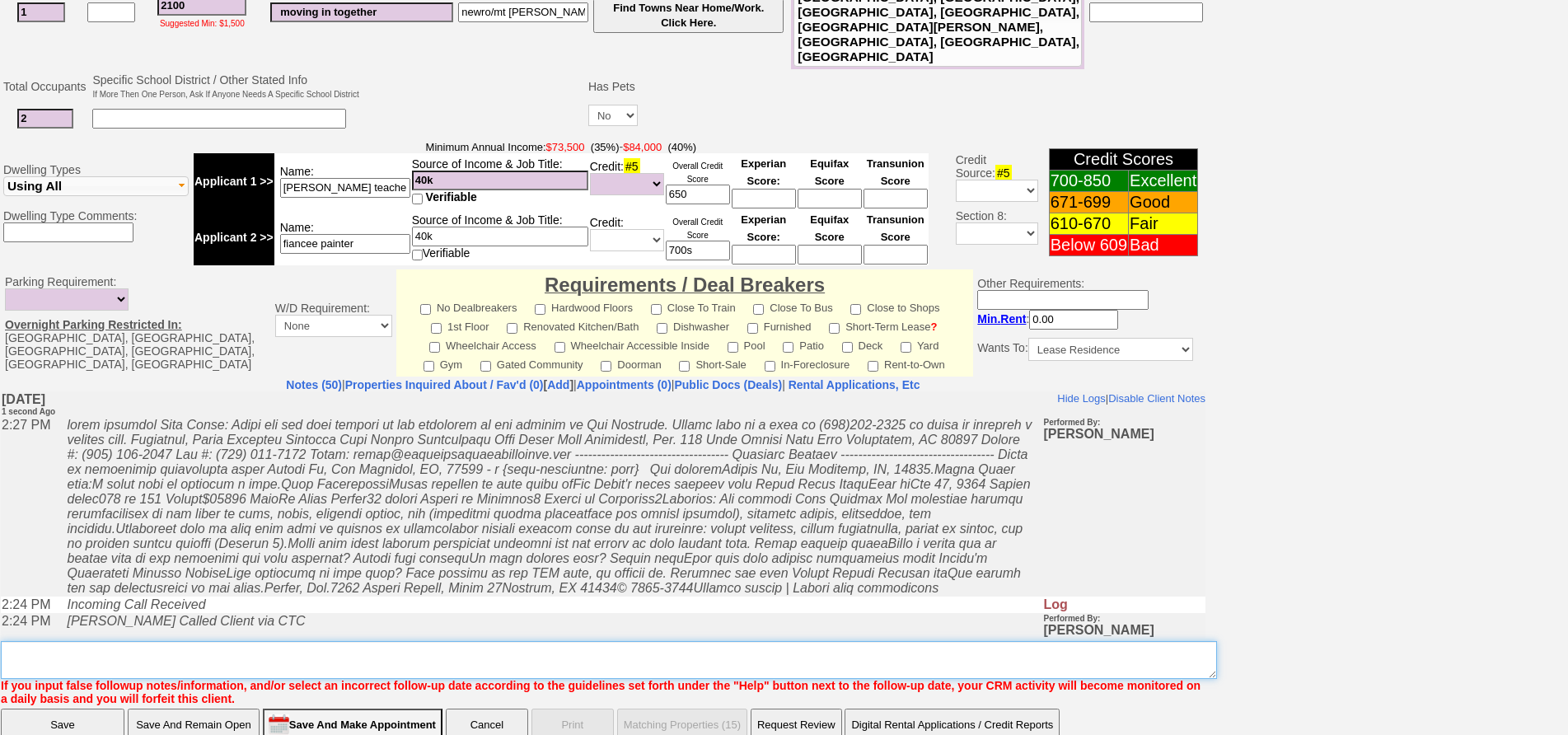
click at [344, 641] on textarea "Insert New Note Here" at bounding box center [609, 659] width 1216 height 38
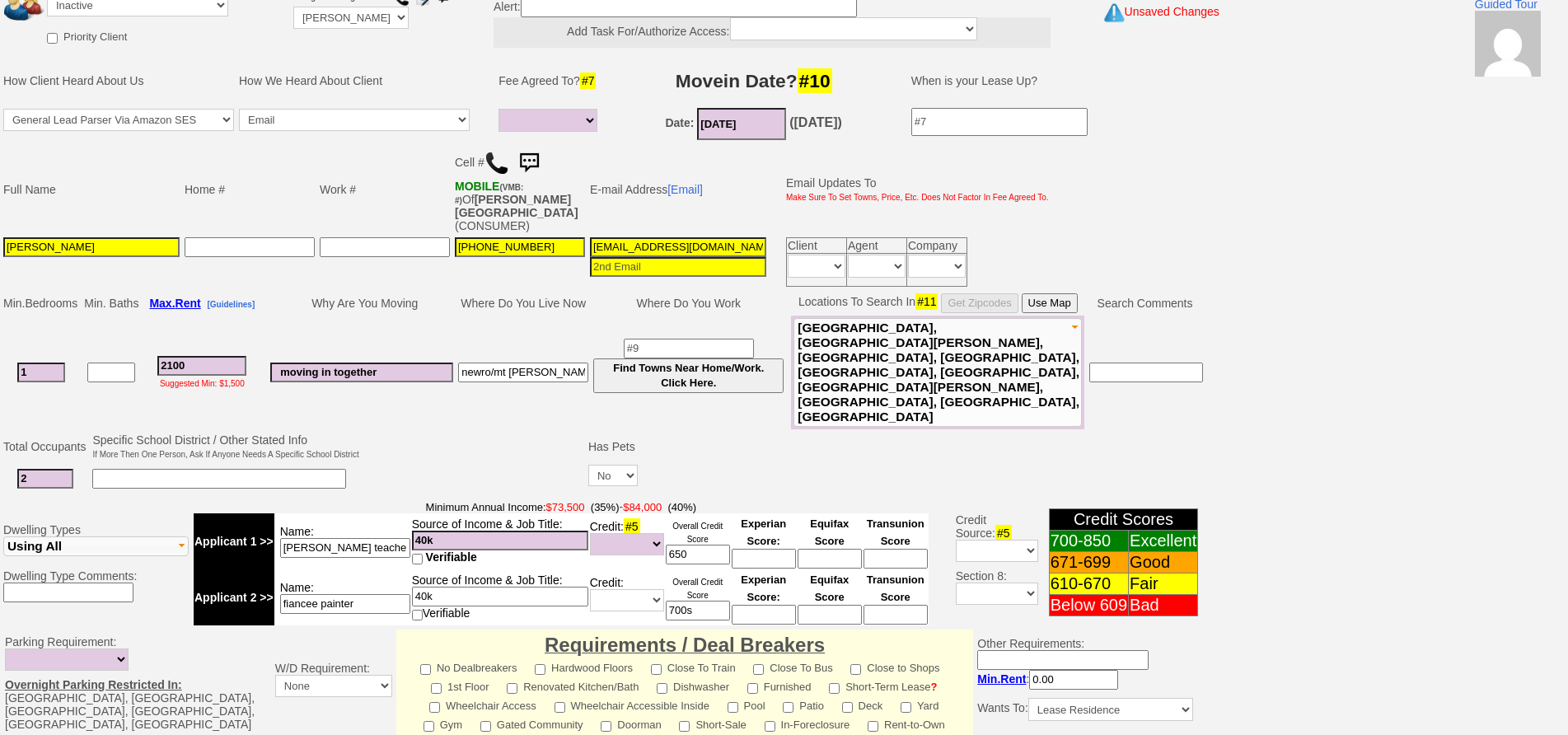
scroll to position [0, 0]
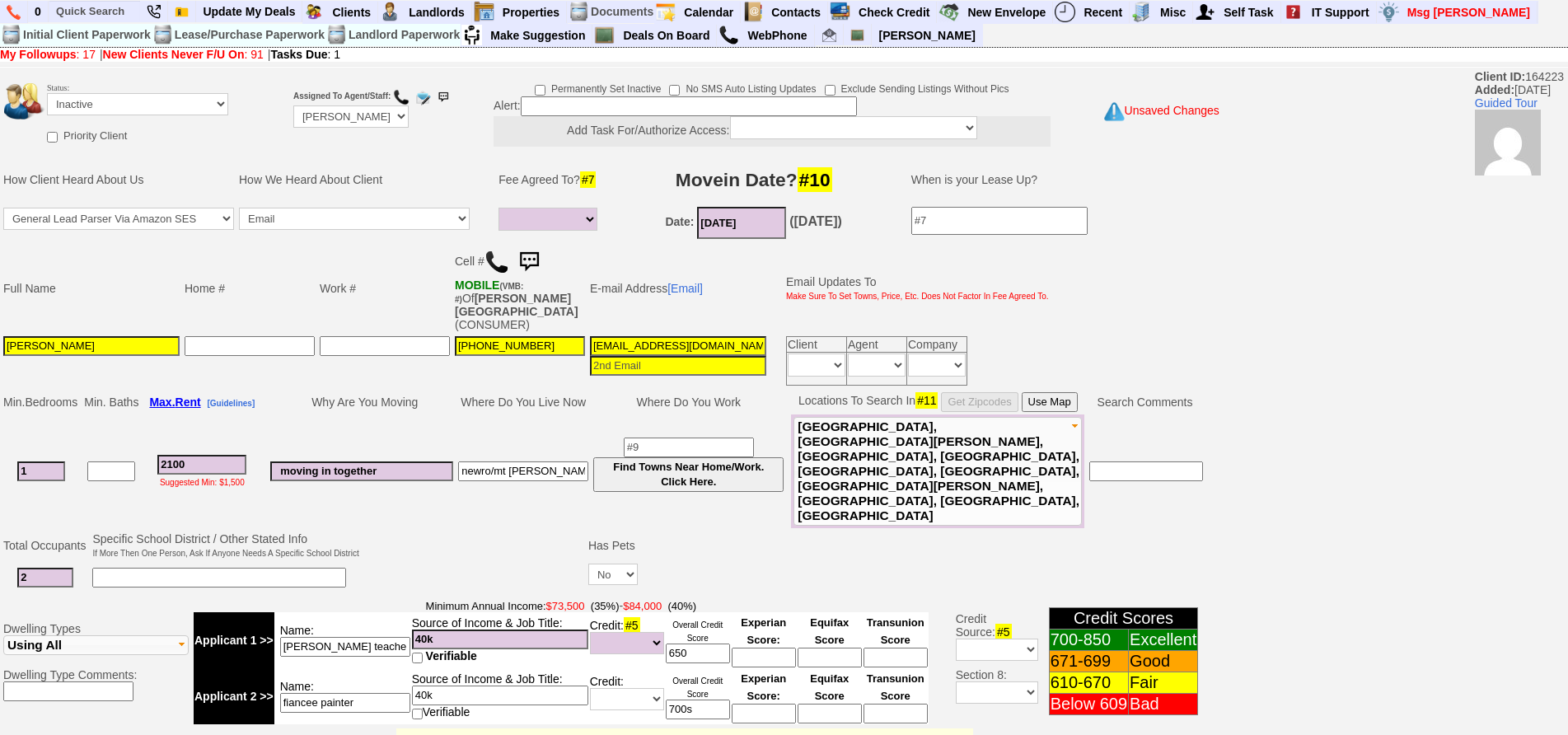
type textarea "called client lm sent txt and email ia until response"
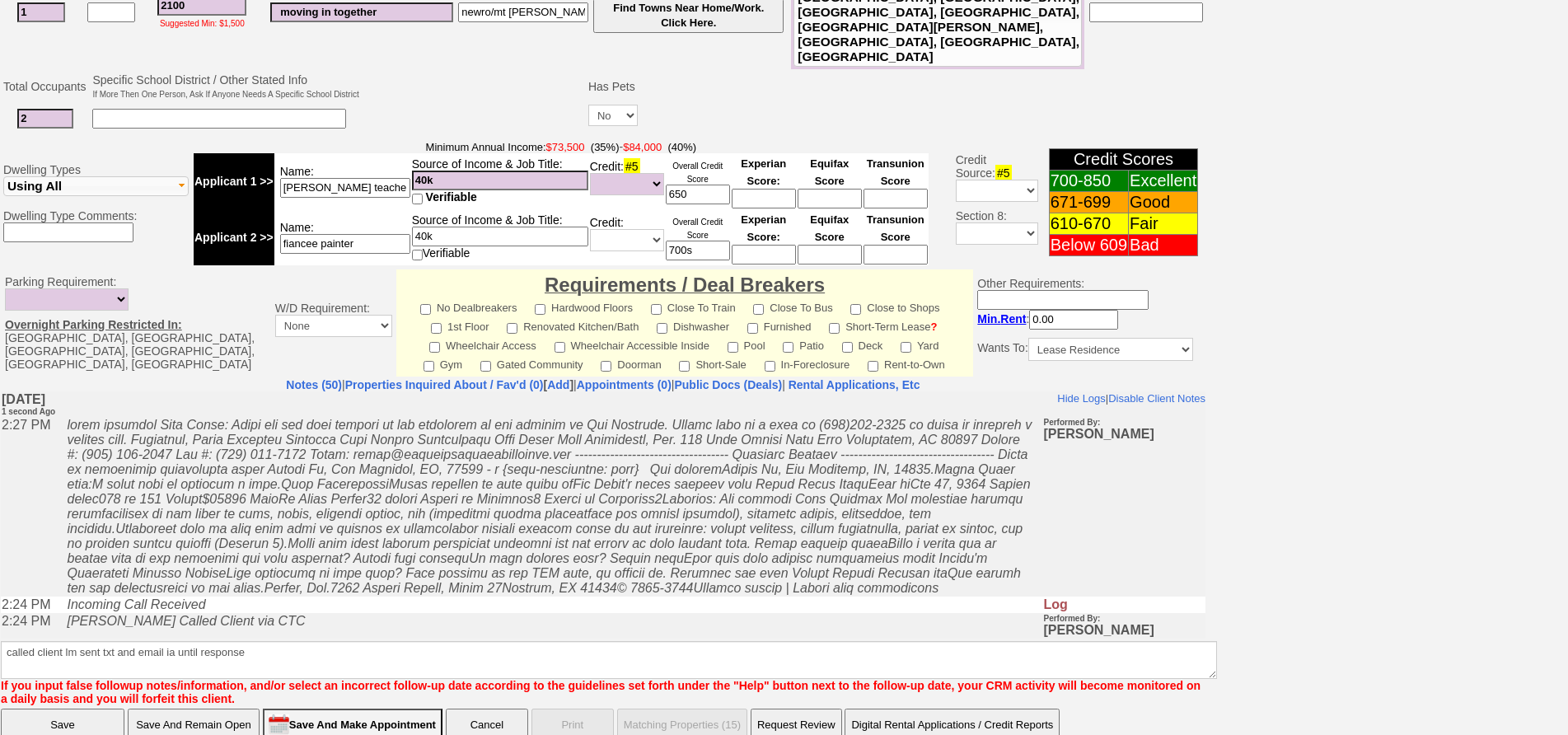
click input "Save" at bounding box center [62, 724] width 124 height 33
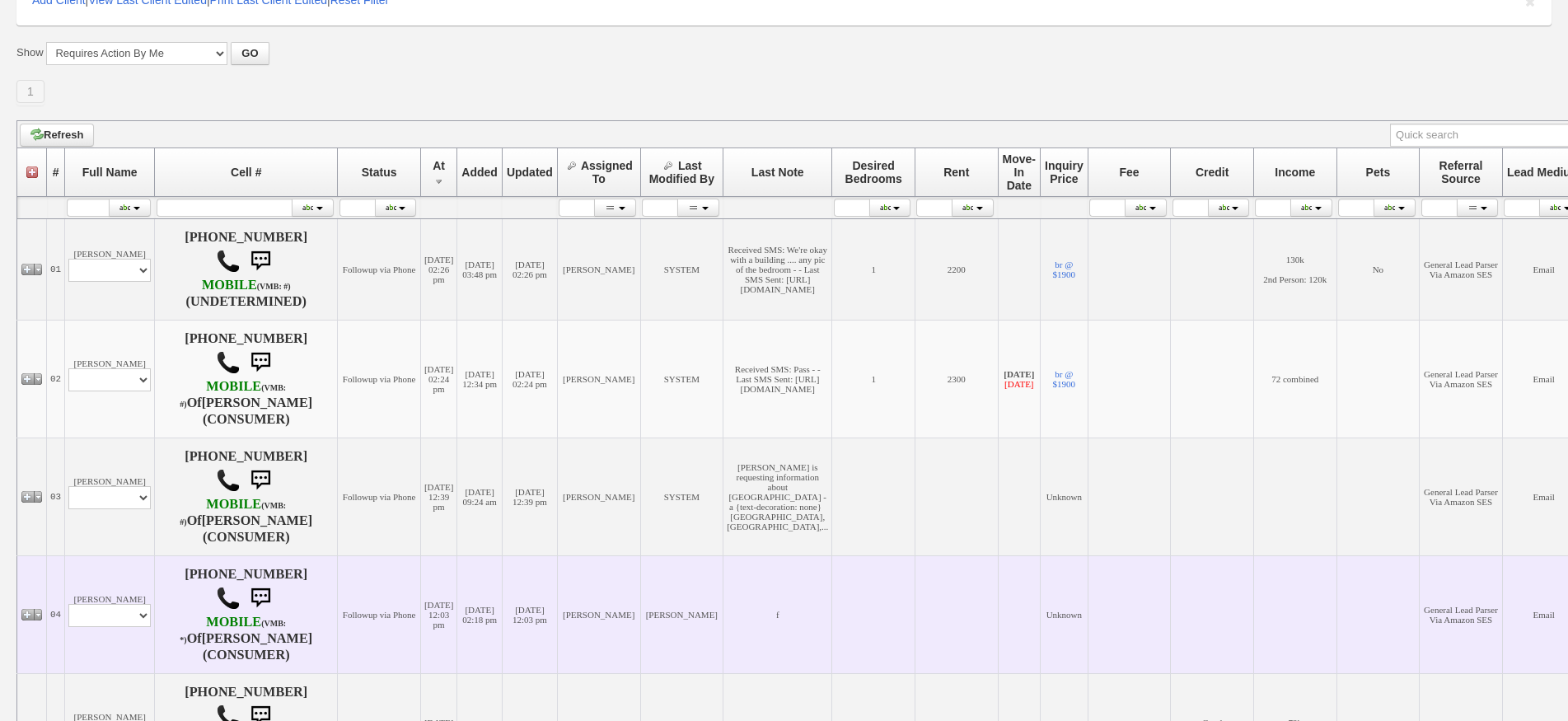
scroll to position [247, 0]
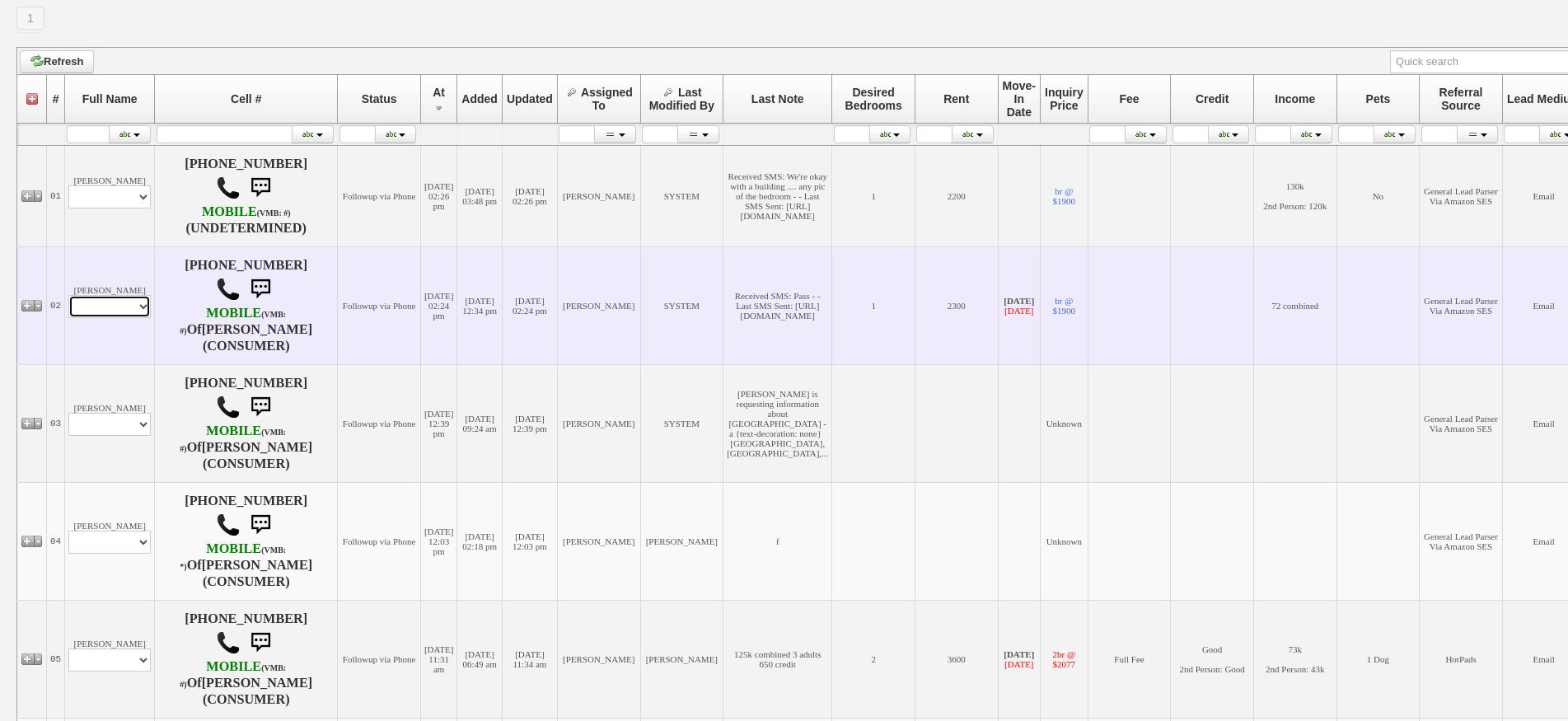
click at [125, 296] on select "Profile Edit Print Email Externally (Will Not Be Tracked In CRM) Closed Deals" at bounding box center [109, 306] width 83 height 23
select select "ChangeURL,/crm/custom/edit_client_form.php?redirect=%2Fcrm%2Fclients.php&id=166…"
click at [68, 295] on select "Profile Edit Print Email Externally (Will Not Be Tracked In CRM) Closed Deals" at bounding box center [109, 306] width 83 height 23
select select
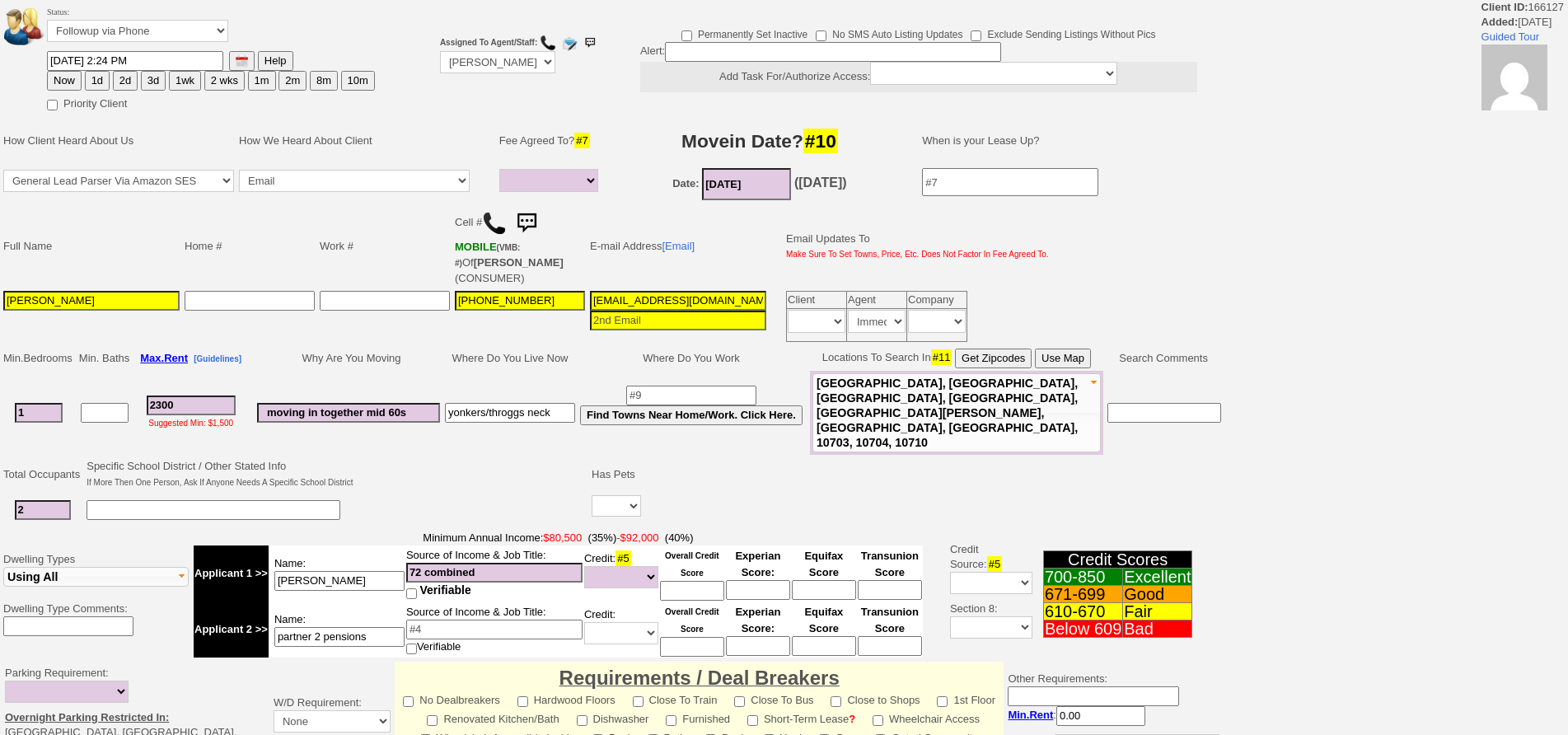
select select
click at [186, 77] on button "1wk" at bounding box center [185, 81] width 32 height 19
type input "[DATE] 02:27 PM"
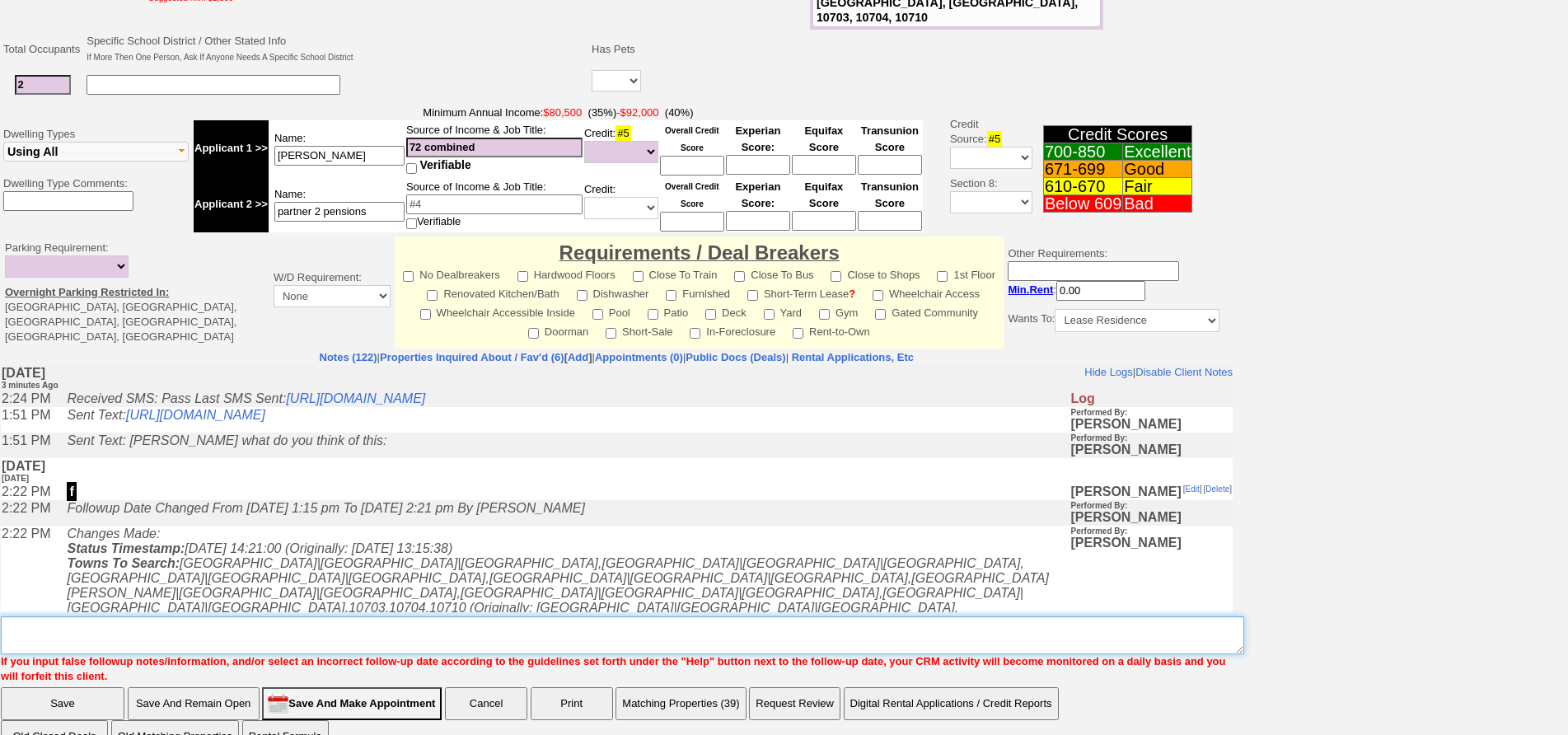
click at [559, 616] on textarea "Insert New Note Here" at bounding box center [623, 635] width 1243 height 38
type textarea "f"
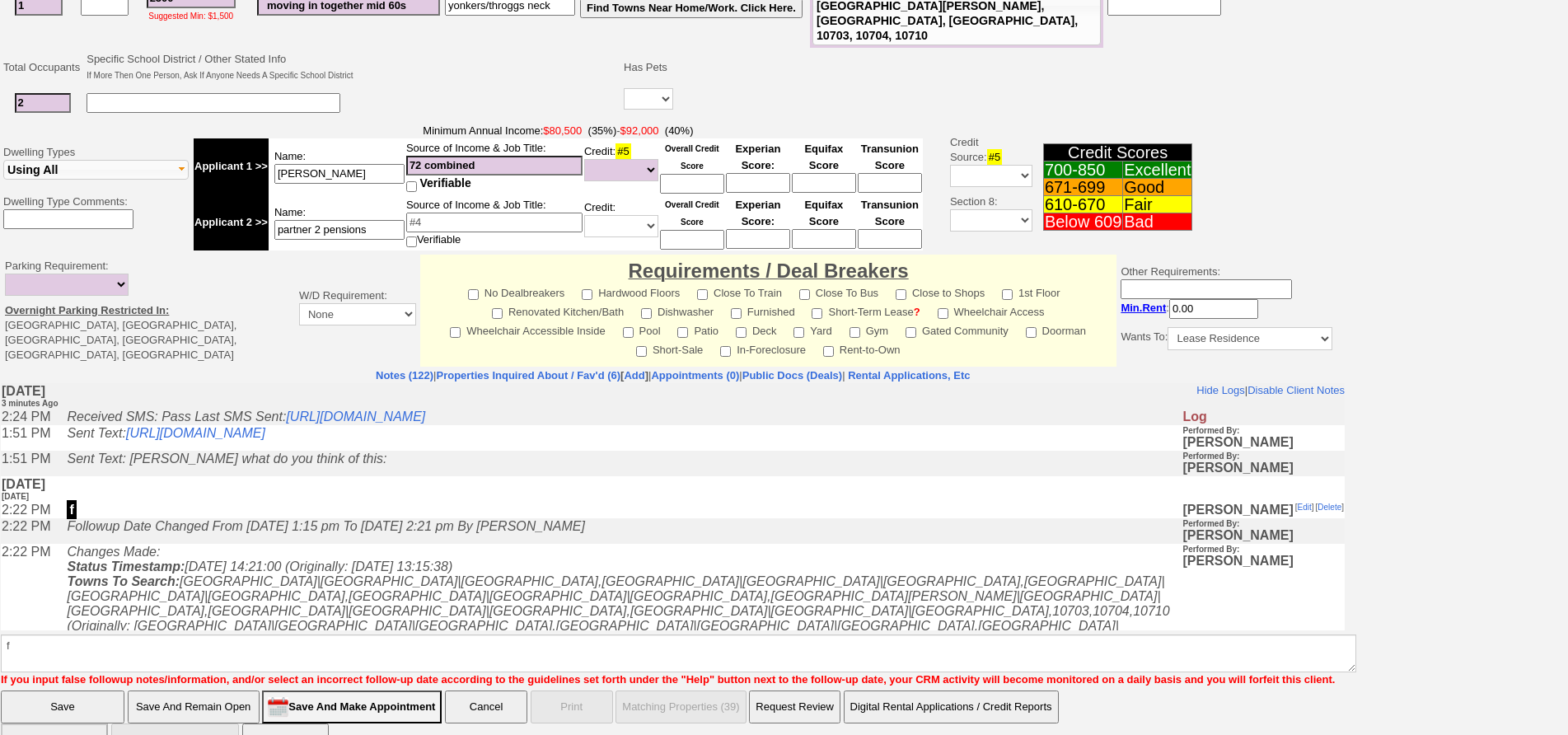
click input "Save" at bounding box center [62, 707] width 124 height 33
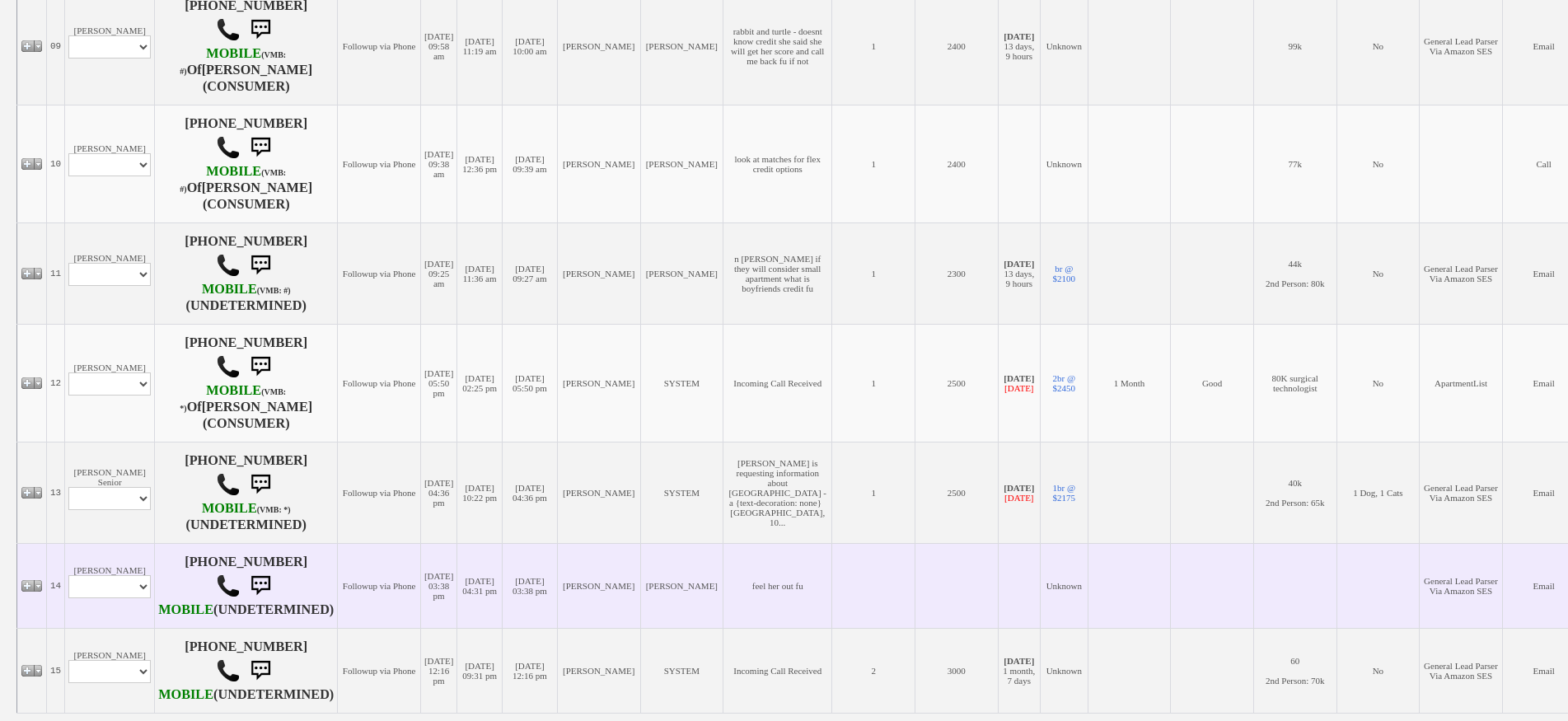
scroll to position [1074, 0]
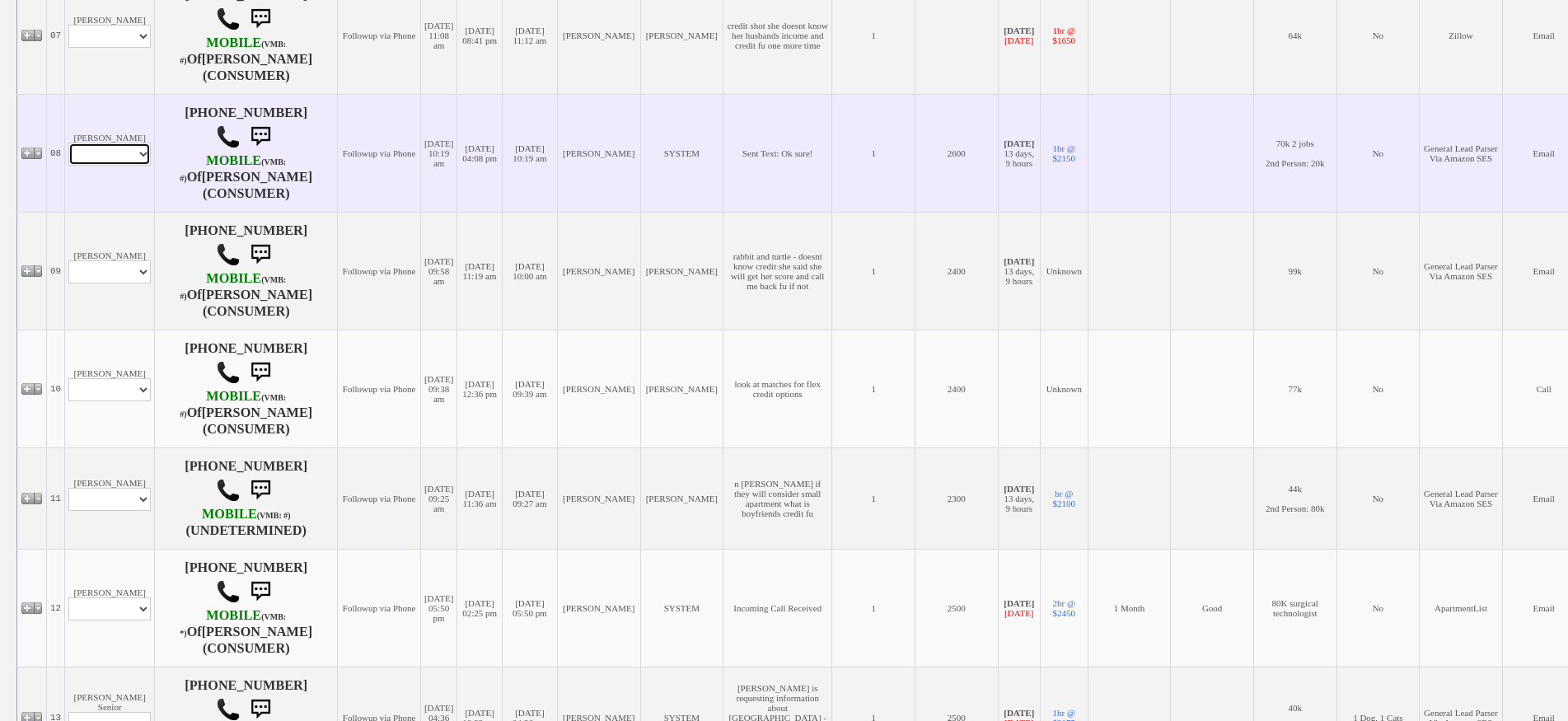
click at [110, 165] on select "Profile Edit Print Email Externally (Will Not Be Tracked In CRM) Closed Deals" at bounding box center [109, 155] width 83 height 23
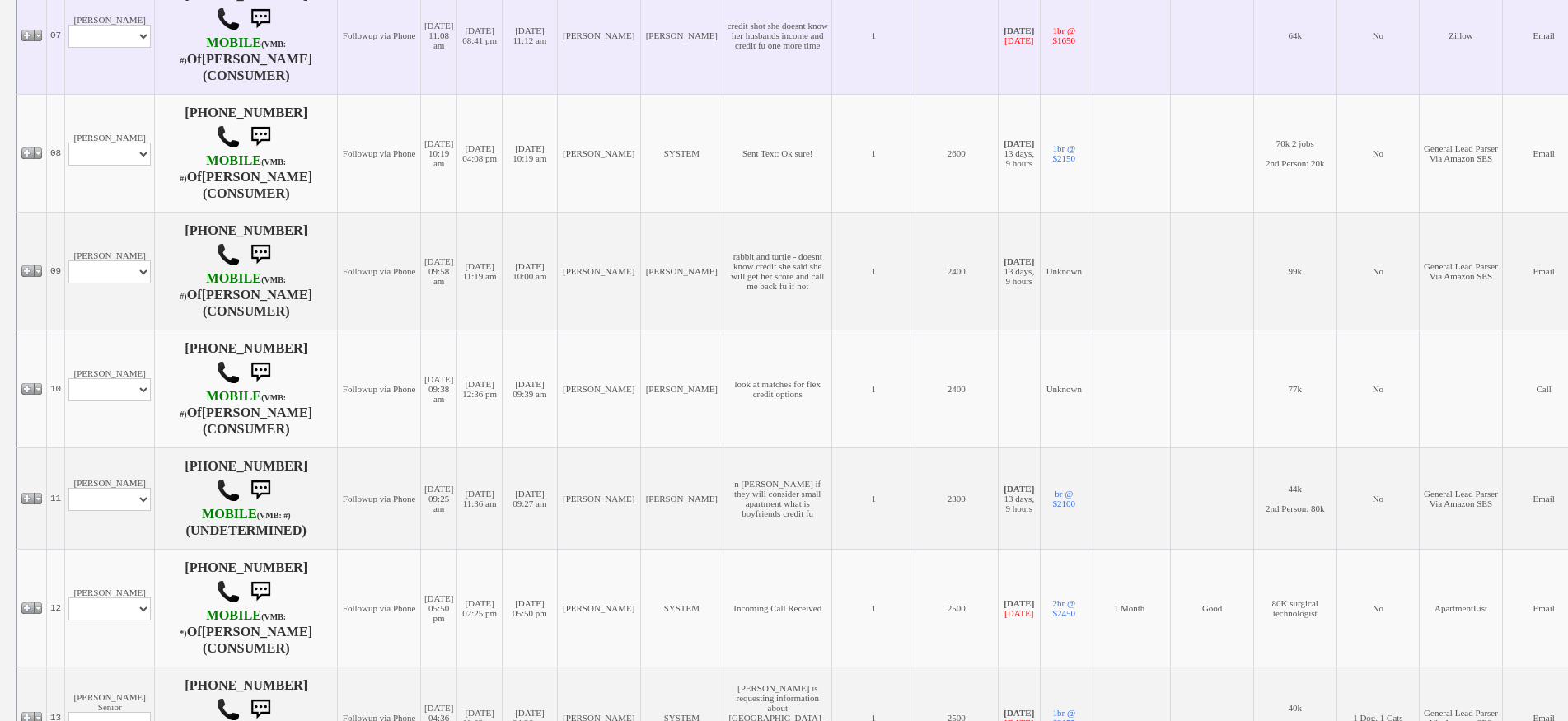
click at [109, 91] on td "[PERSON_NAME] Profile Edit Print Email Externally (Will Not Be Tracked In CRM) …" at bounding box center [110, 34] width 89 height 118
click at [109, 48] on select "Profile Edit Print Email Externally (Will Not Be Tracked In CRM) Closed Deals" at bounding box center [109, 36] width 83 height 23
select select "ChangeURL,/crm/custom/edit_client_form.php?redirect=%2Fcrm%2Fclients.php&id=235…"
click at [68, 48] on select "Profile Edit Print Email Externally (Will Not Be Tracked In CRM) Closed Deals" at bounding box center [109, 36] width 83 height 23
select select
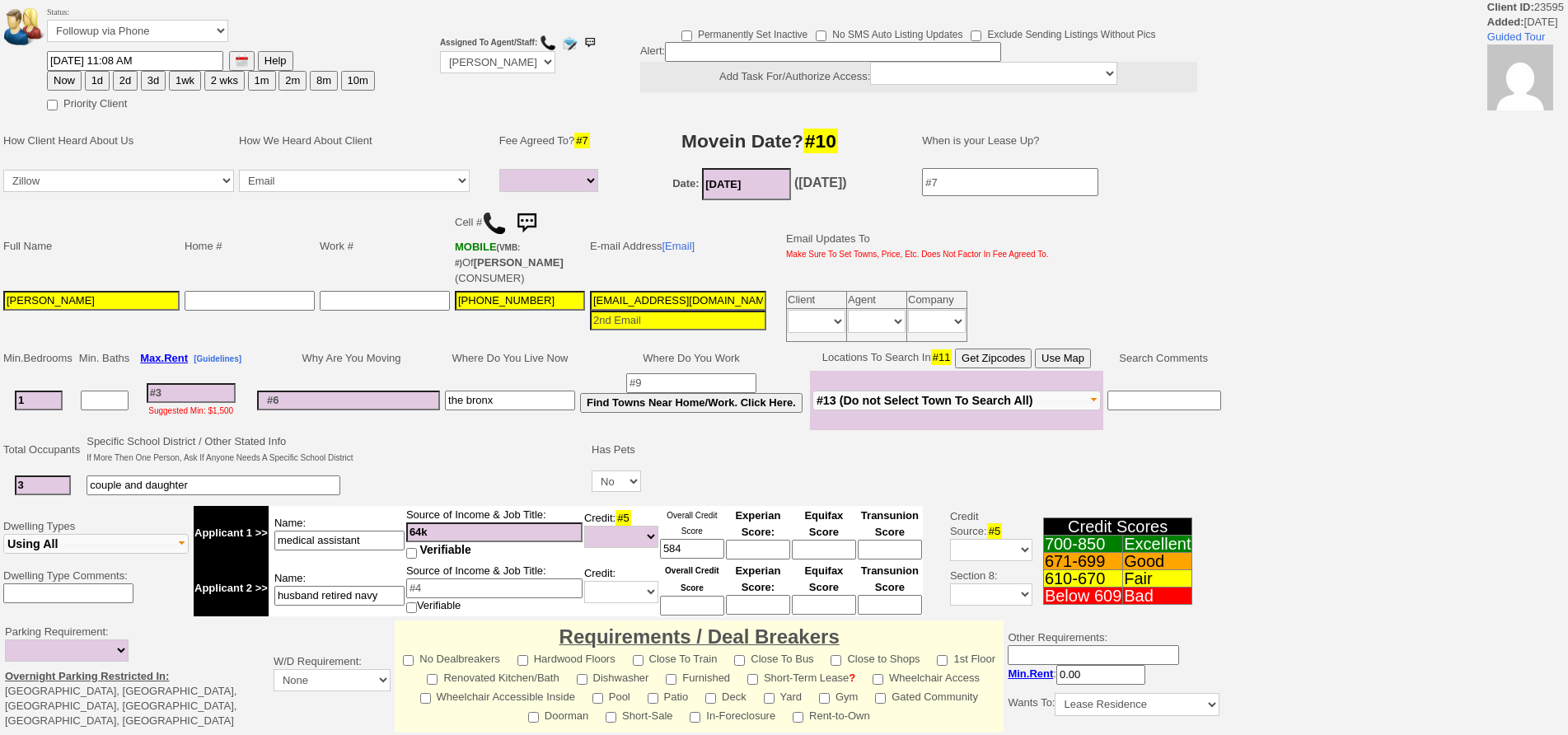
select select
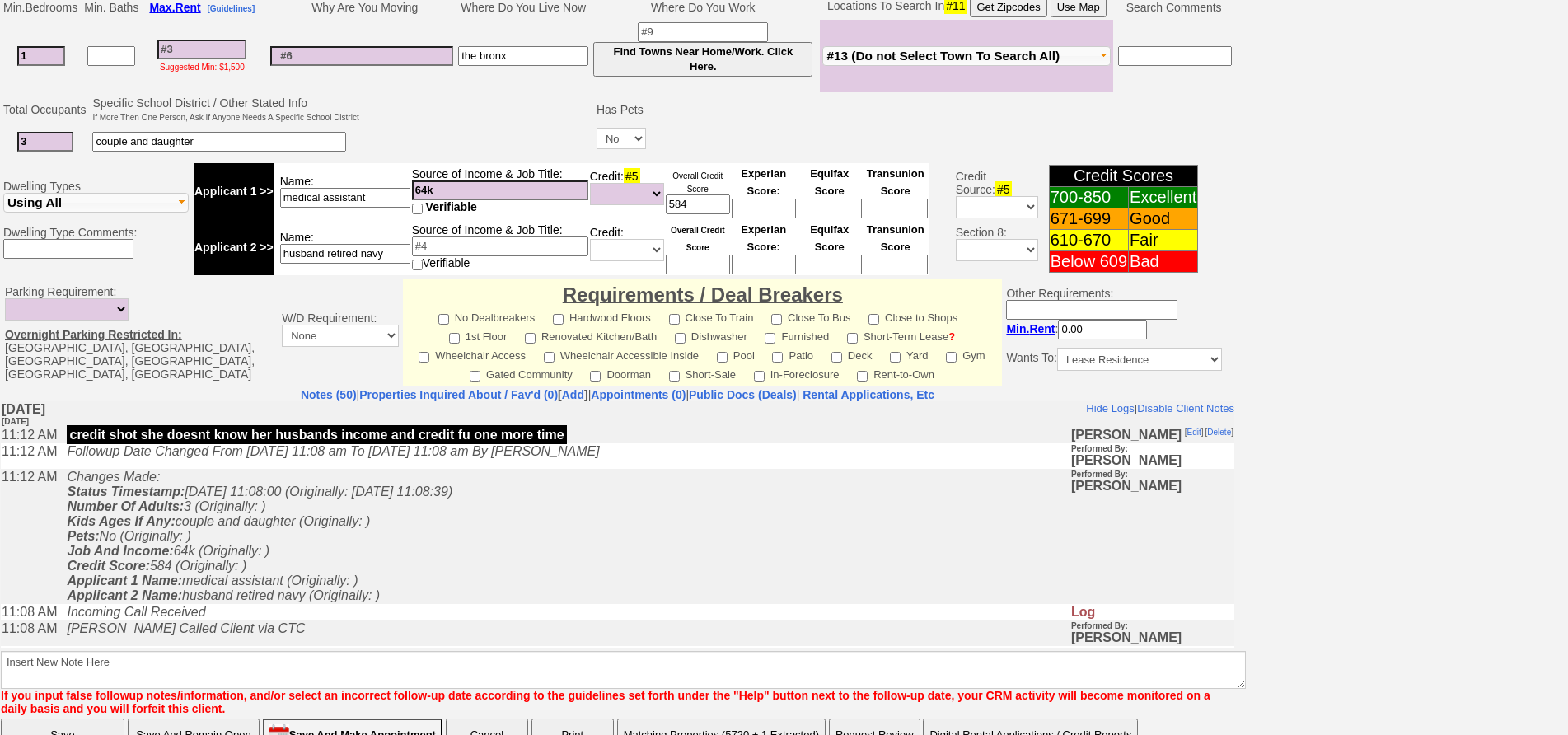
click at [413, 530] on td "Changes Made: Status Timestamp: 2025-09-17 11:08:00 (Originally: 2025-09-15 11:…" at bounding box center [563, 535] width 1011 height 135
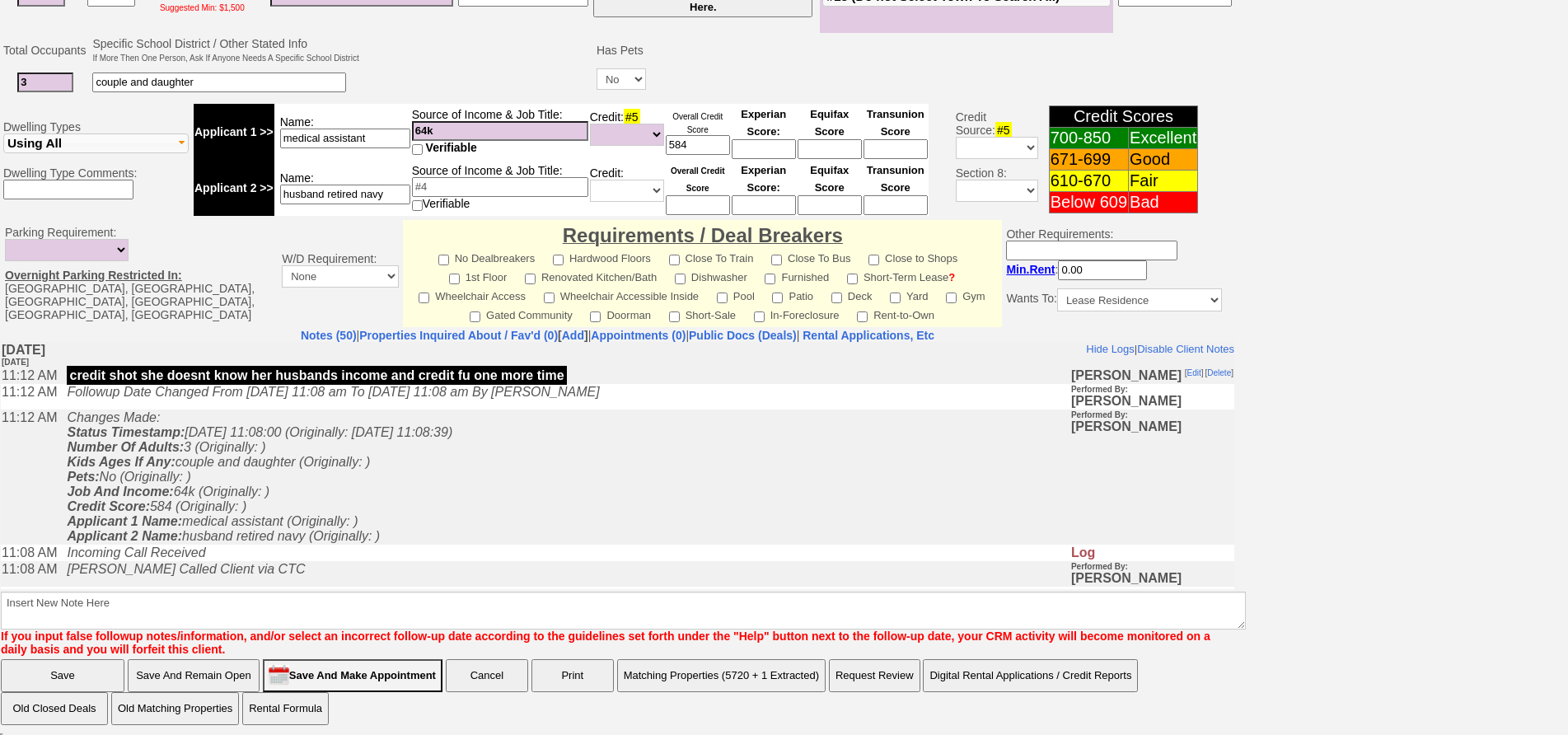
click at [361, 503] on td "Changes Made: Status Timestamp: 2025-09-17 11:08:00 (Originally: 2025-09-15 11:…" at bounding box center [563, 475] width 1011 height 135
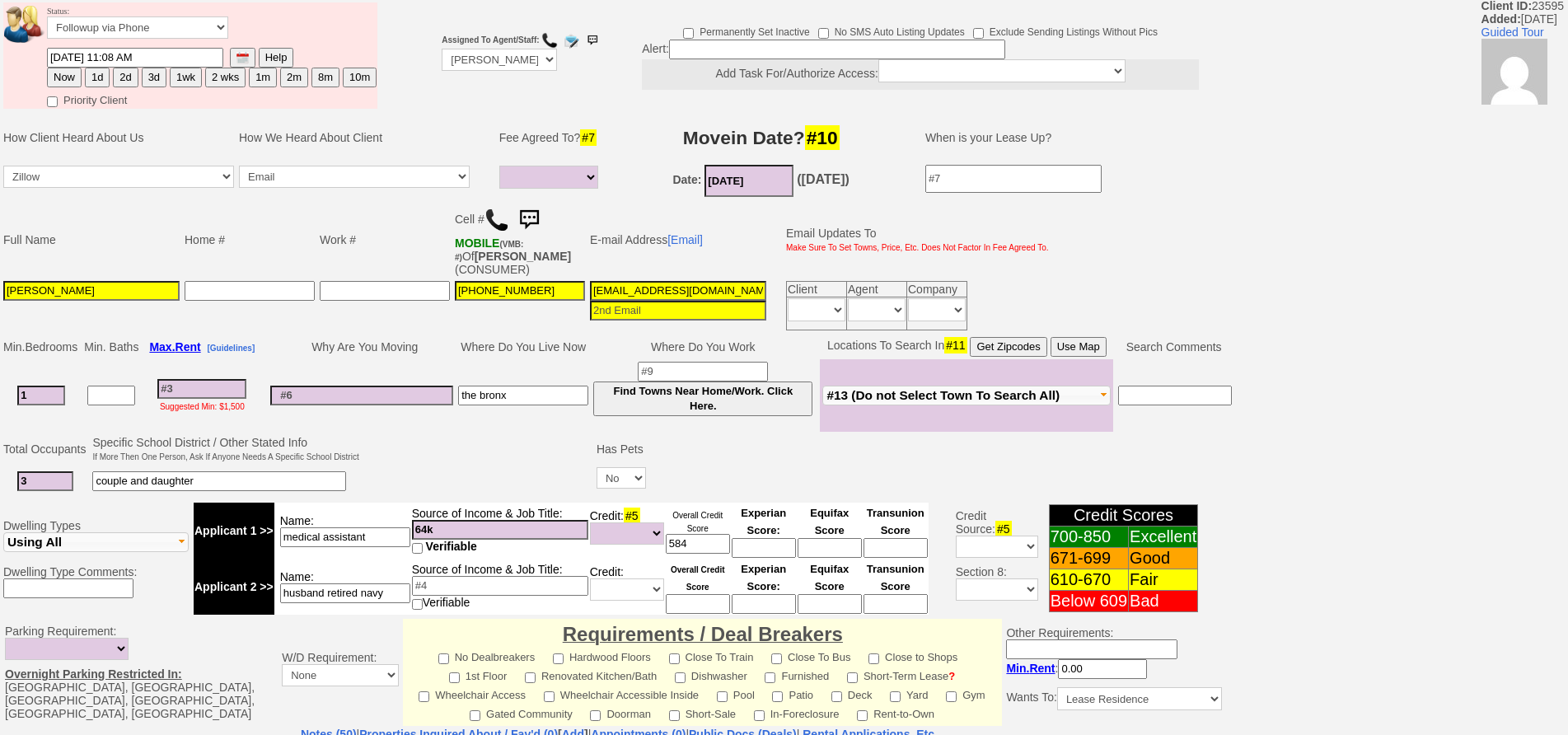
scroll to position [62, 0]
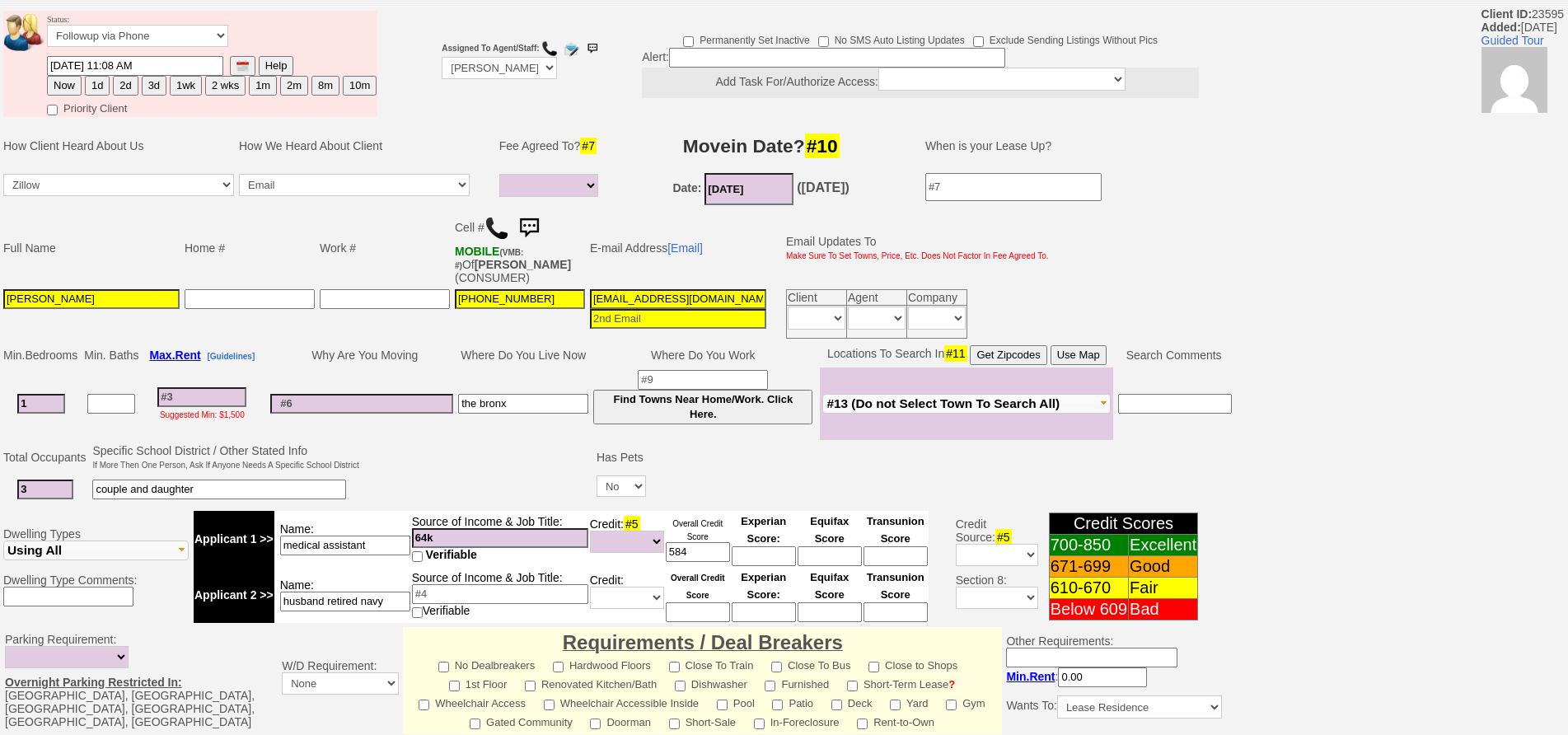
click at [504, 232] on img at bounding box center [496, 228] width 24 height 24
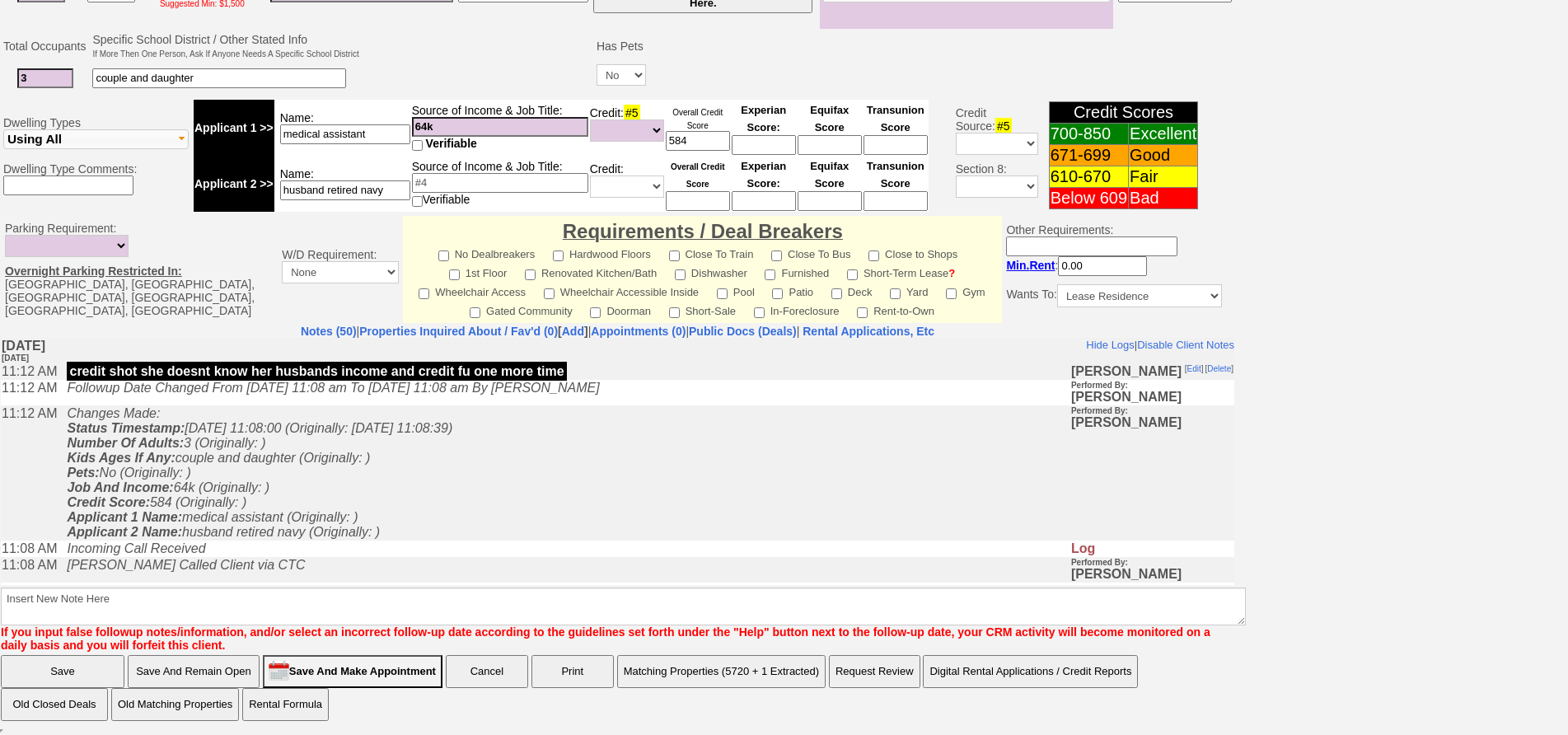
click at [389, 495] on td "Changes Made: Status Timestamp: 2025-09-17 11:08:00 (Originally: 2025-09-15 11:…" at bounding box center [563, 472] width 1011 height 135
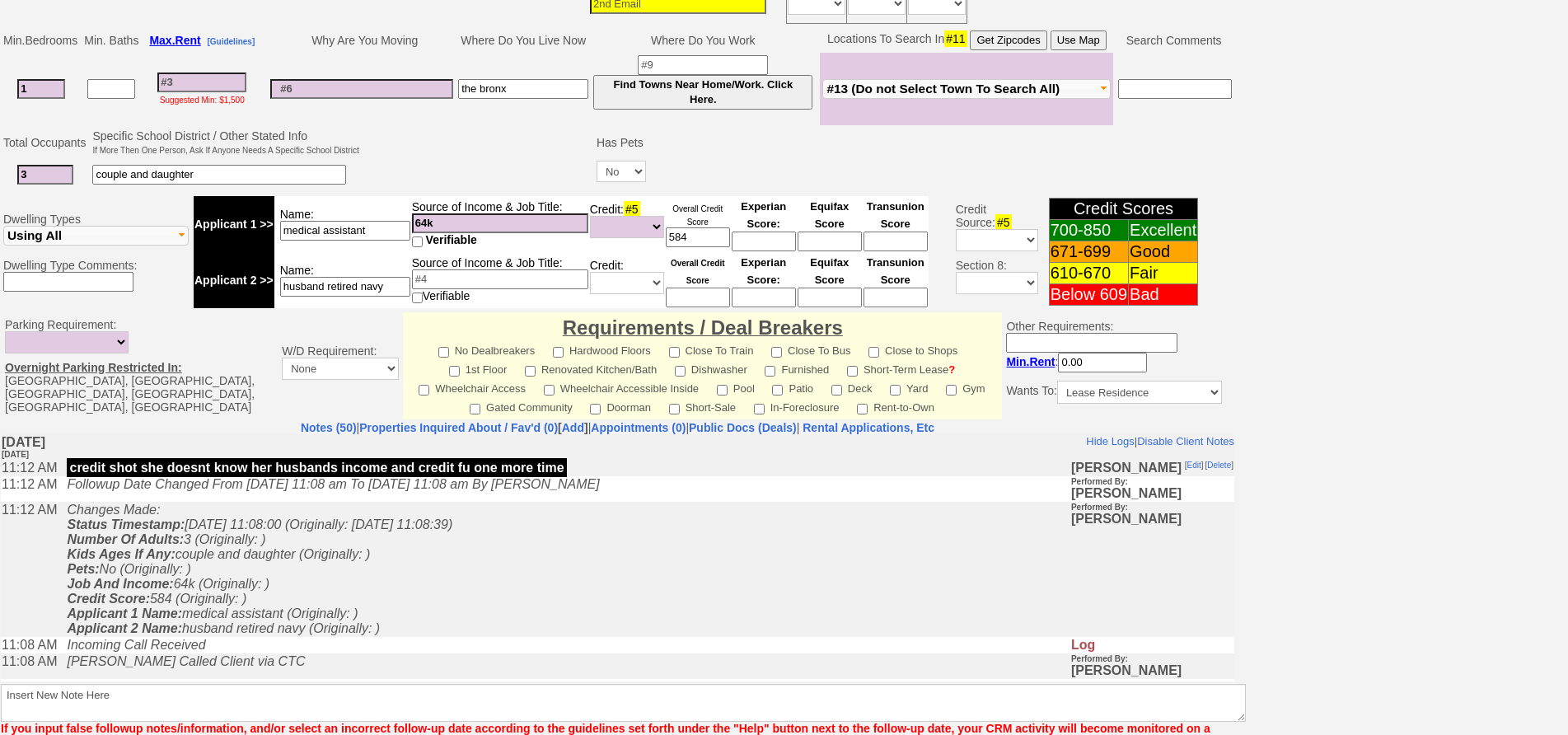
scroll to position [145, 0]
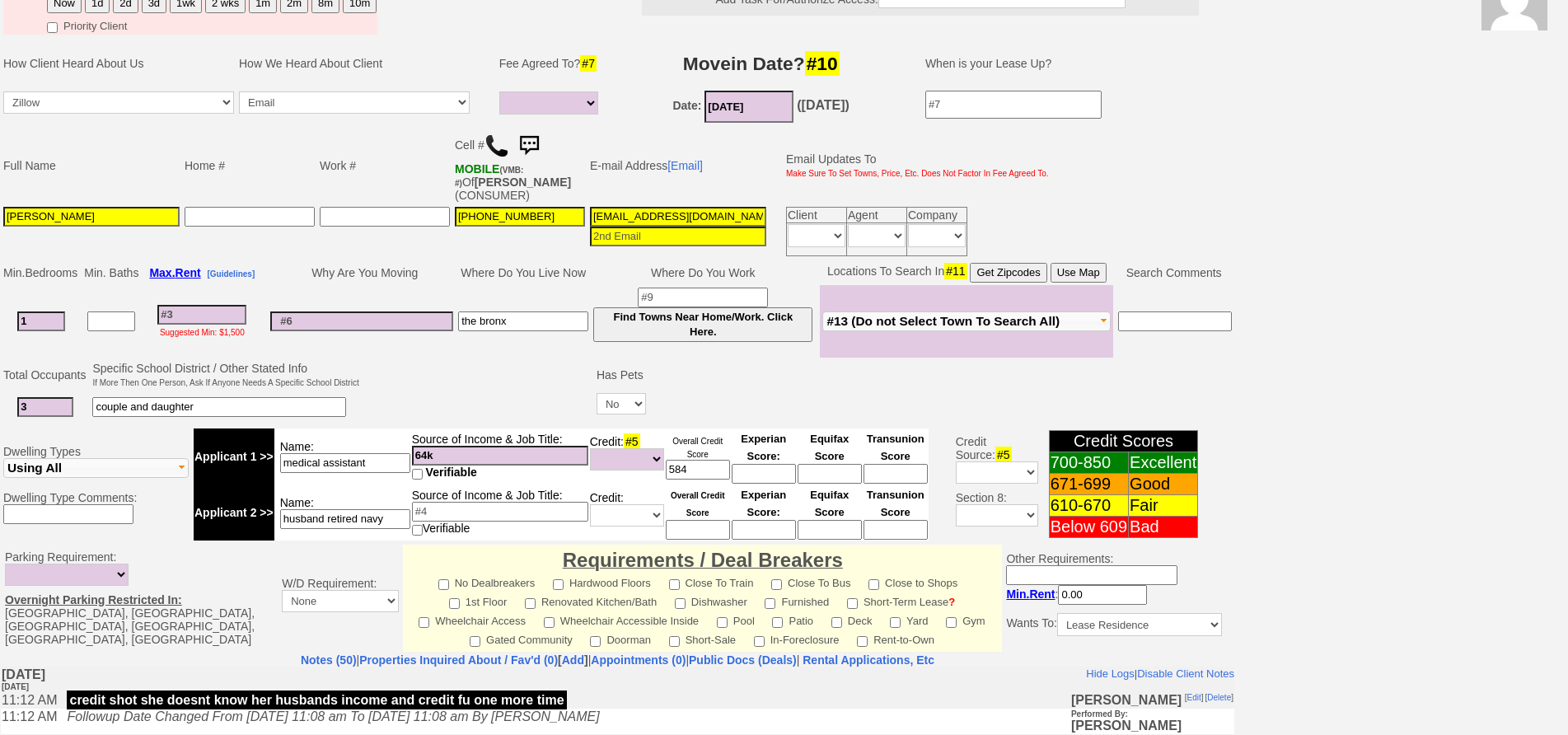
click at [398, 516] on input "husband retired navy" at bounding box center [345, 518] width 130 height 19
click at [500, 508] on input at bounding box center [499, 511] width 176 height 19
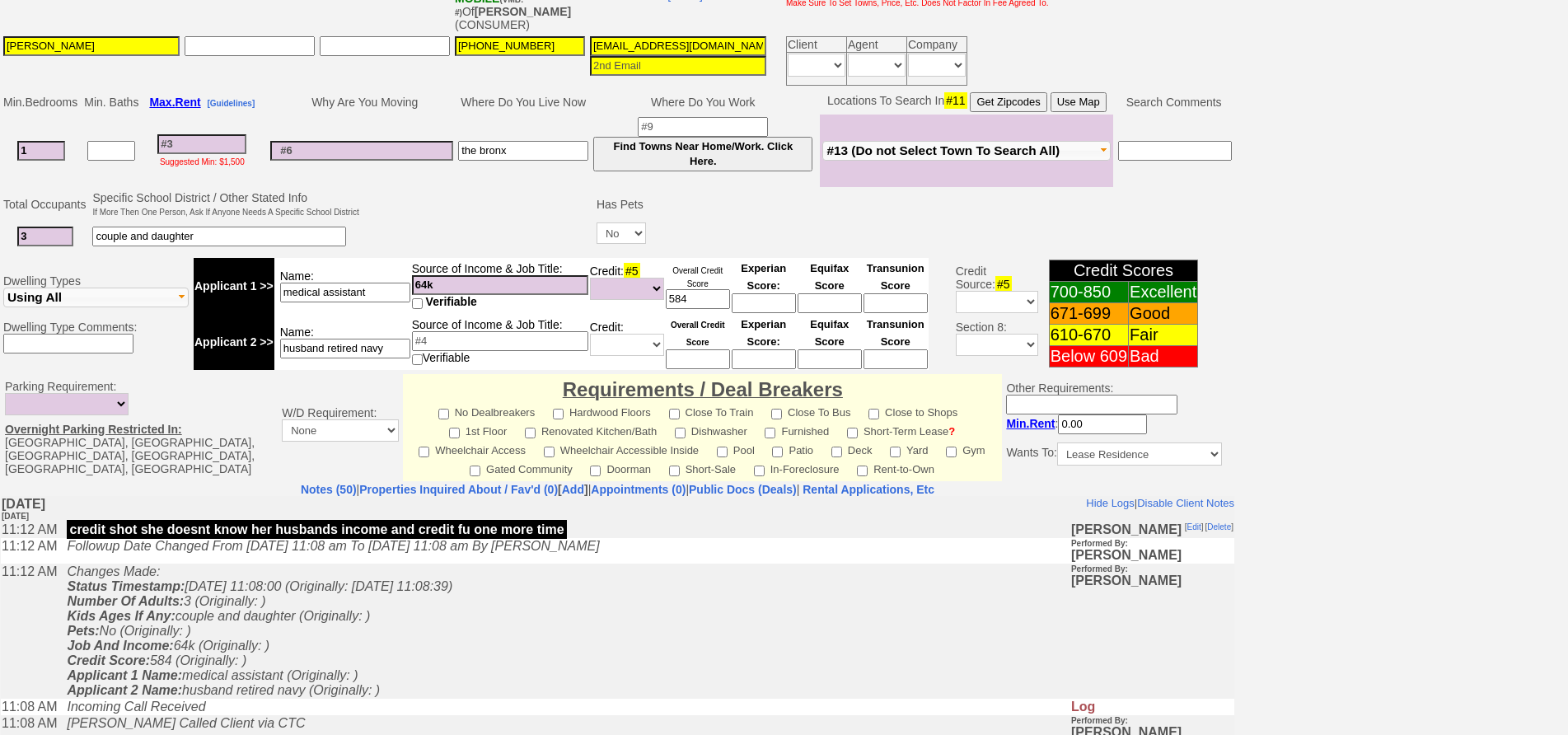
scroll to position [62, 0]
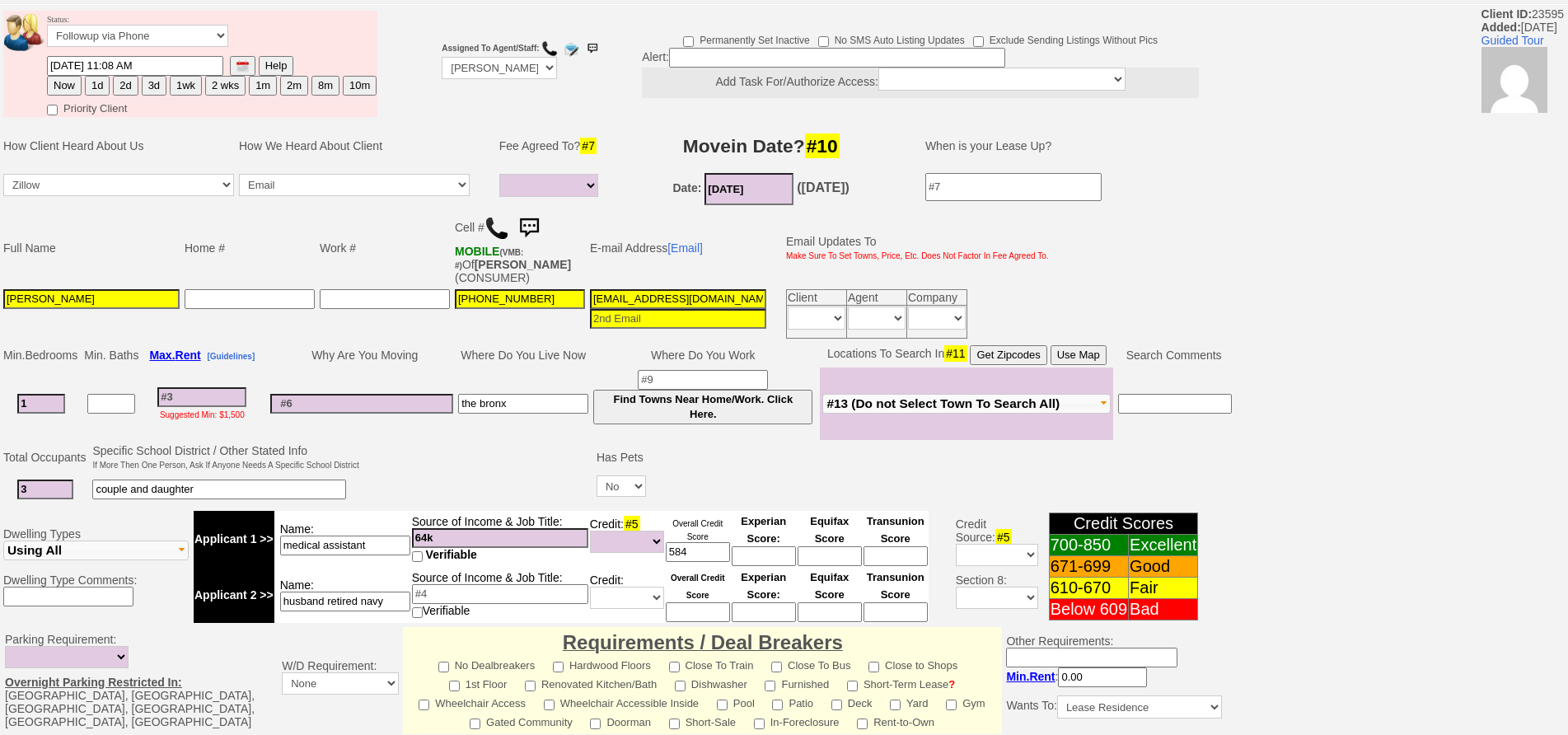
click at [224, 390] on input at bounding box center [201, 397] width 89 height 19
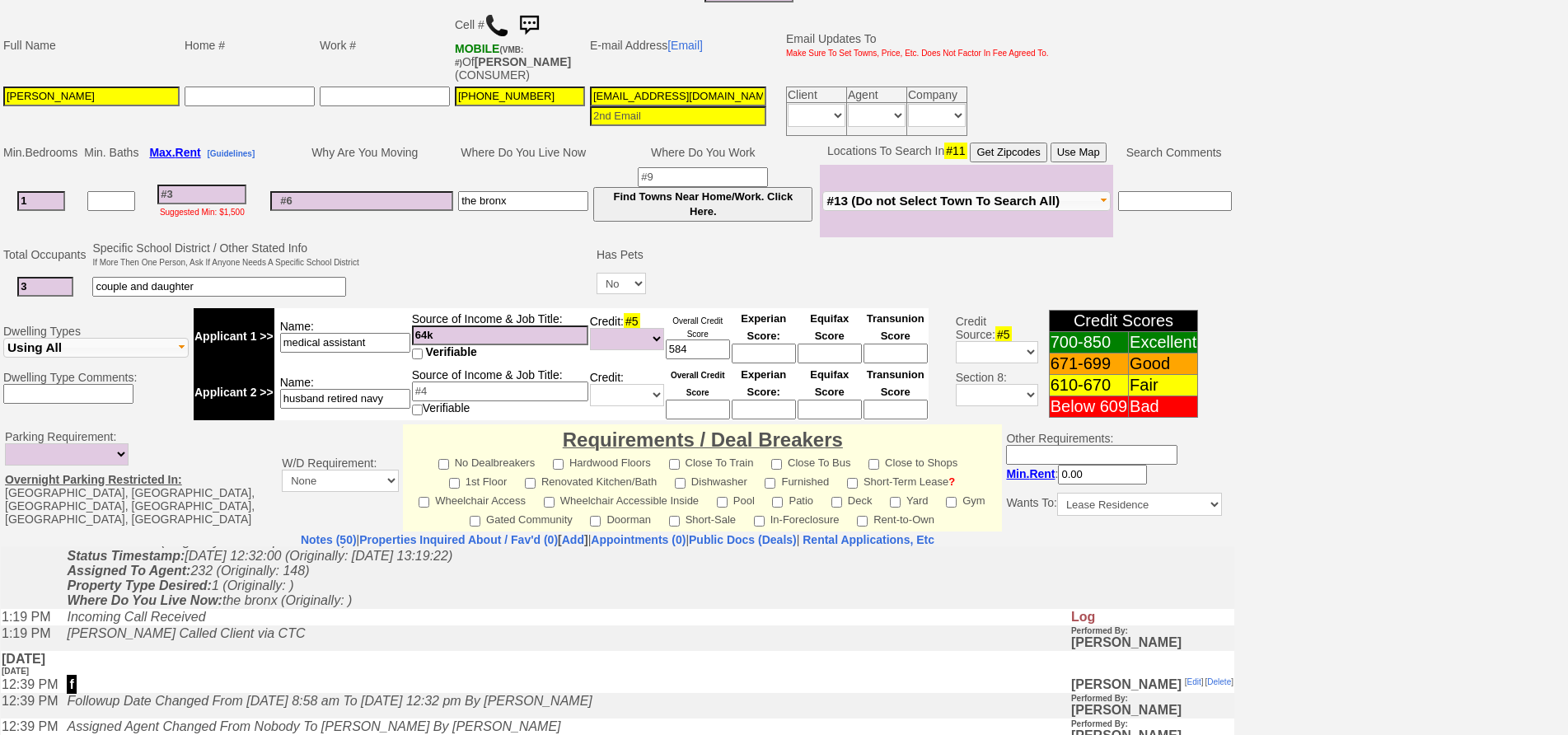
scroll to position [0, 0]
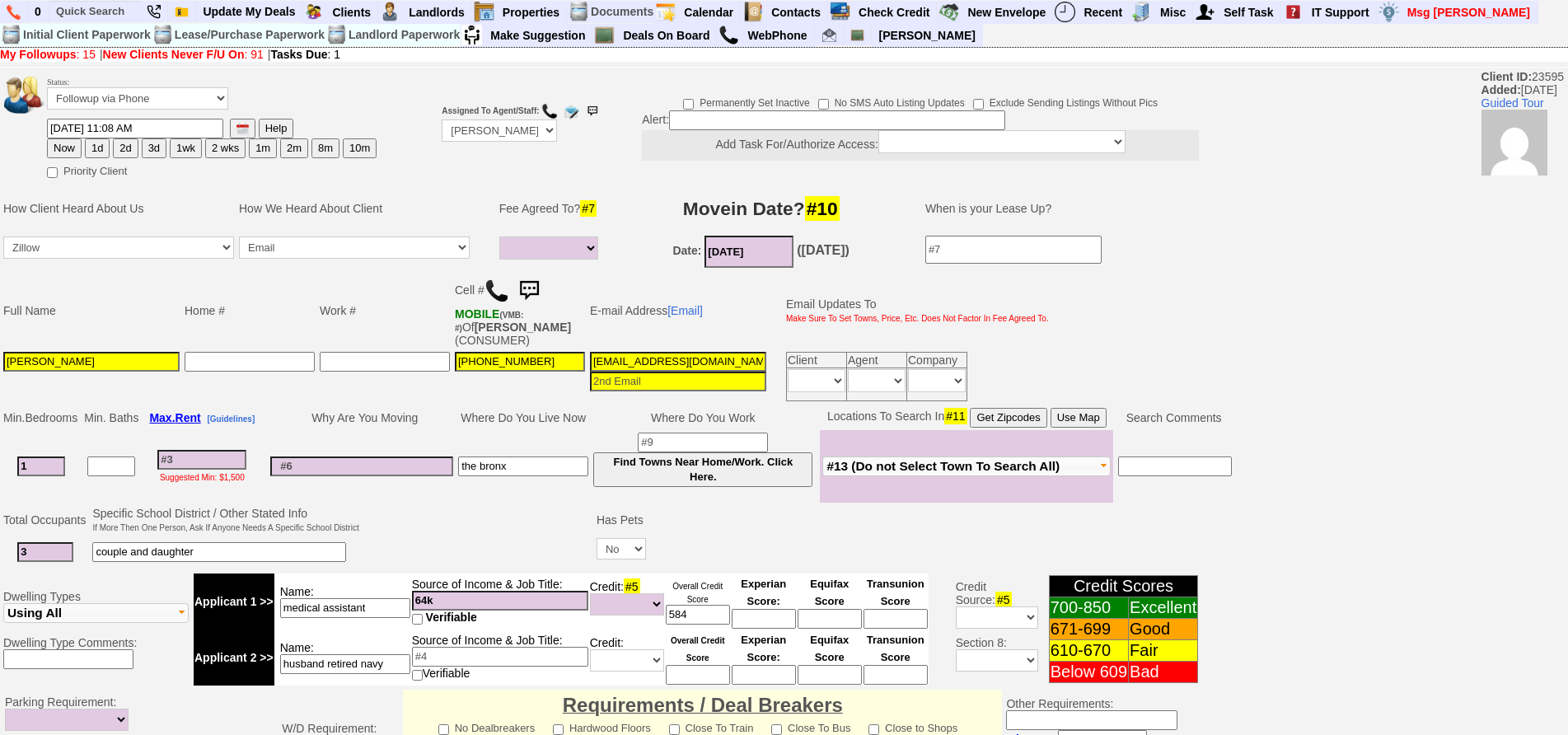
click at [226, 460] on input at bounding box center [201, 459] width 89 height 19
type input "2"
select select
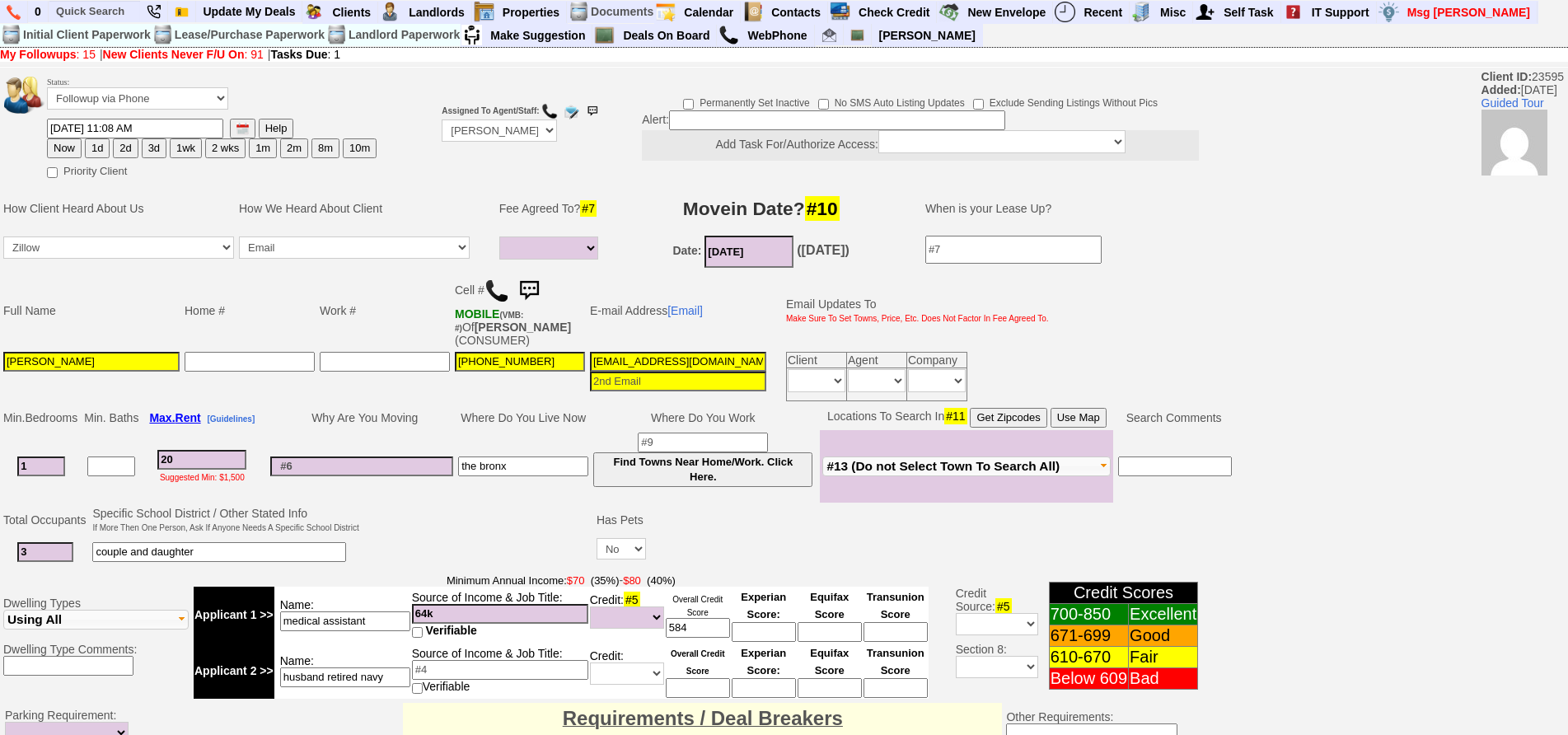
type input "200"
select select
type input "2000"
select select
type input "2000"
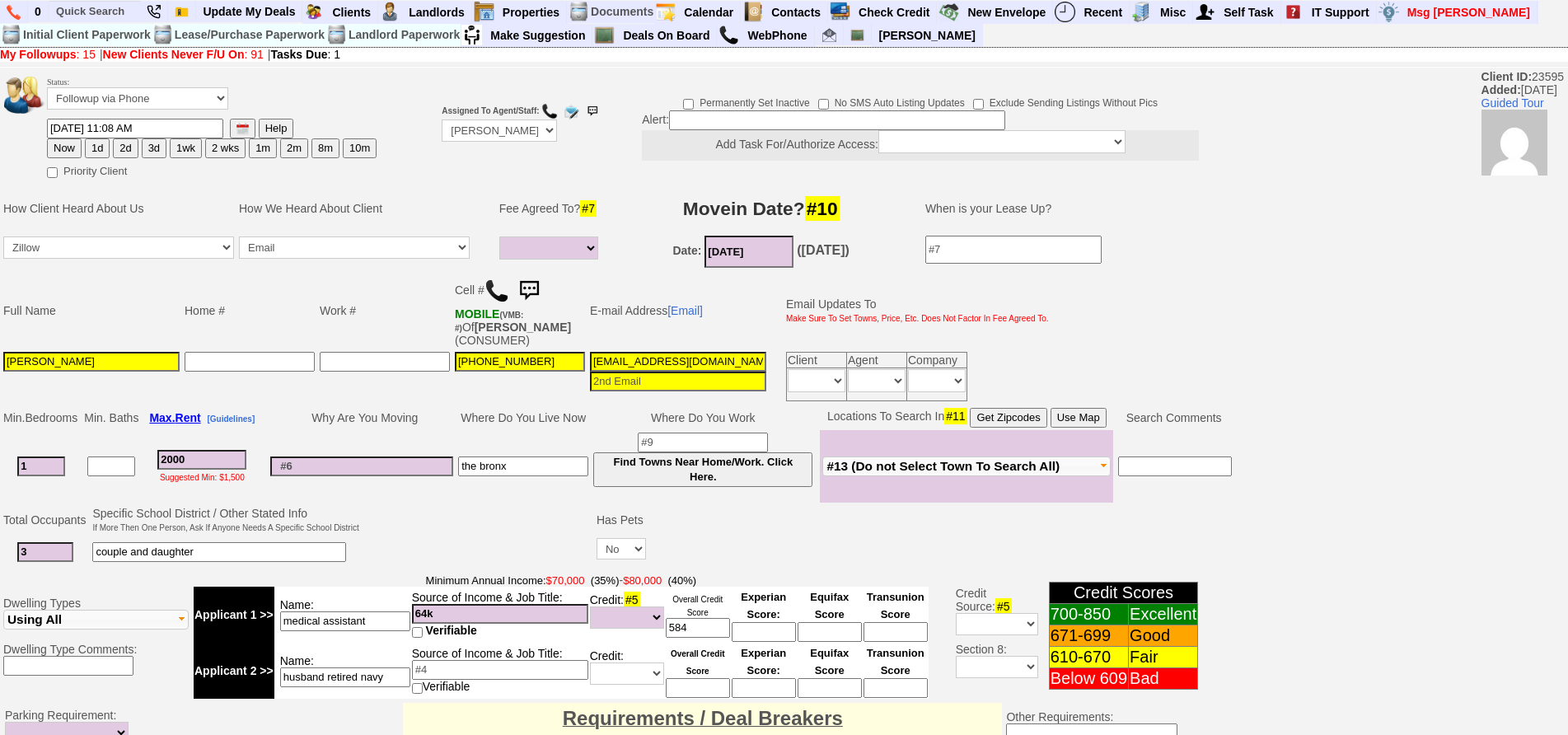
scroll to position [858, 0]
select select
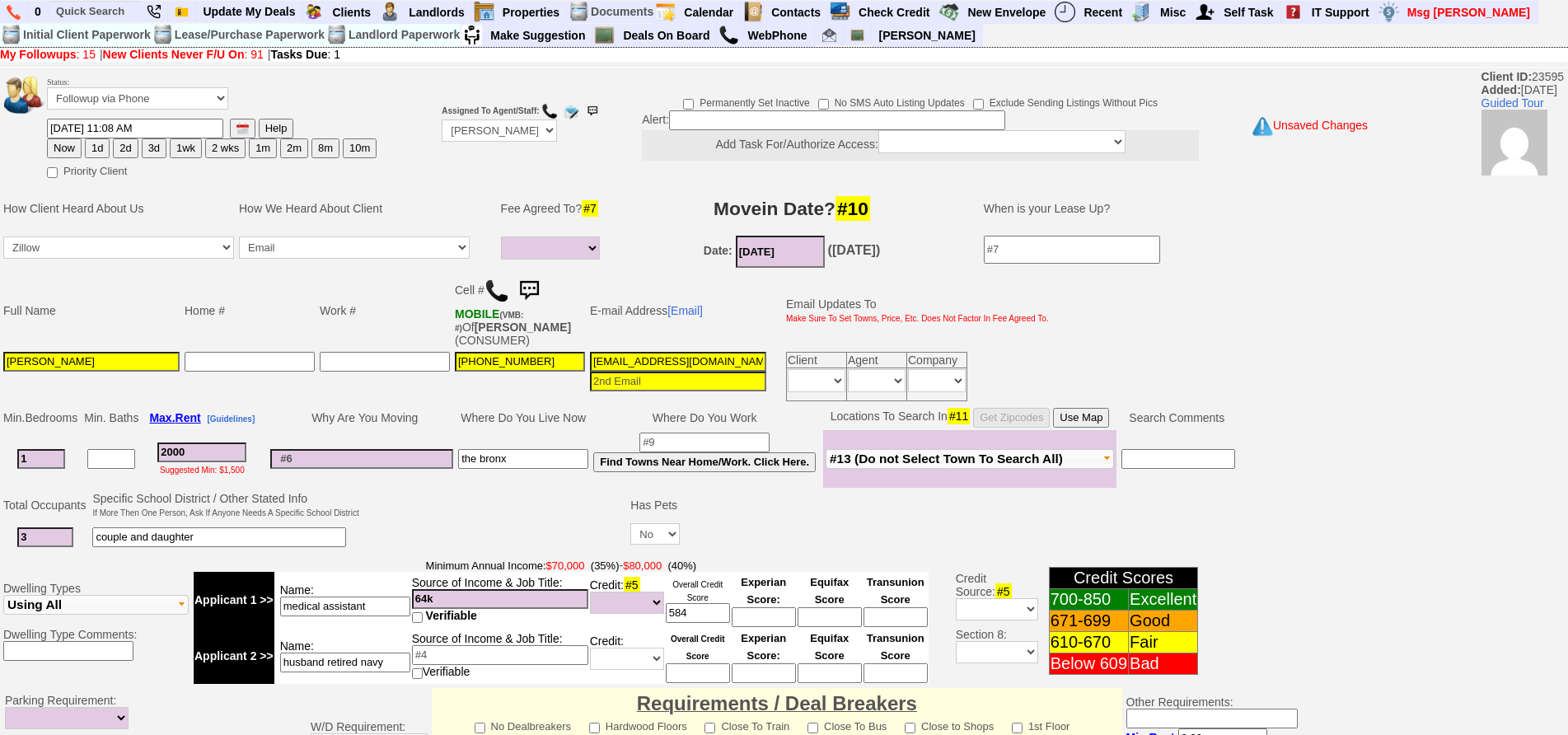
click at [376, 674] on td "Name: husband retired navy" at bounding box center [342, 655] width 137 height 56
click at [401, 676] on td "Name: husband retired navy" at bounding box center [342, 655] width 137 height 56
click at [402, 662] on input "husband retired navy" at bounding box center [345, 662] width 130 height 19
click at [406, 551] on td at bounding box center [495, 521] width 267 height 65
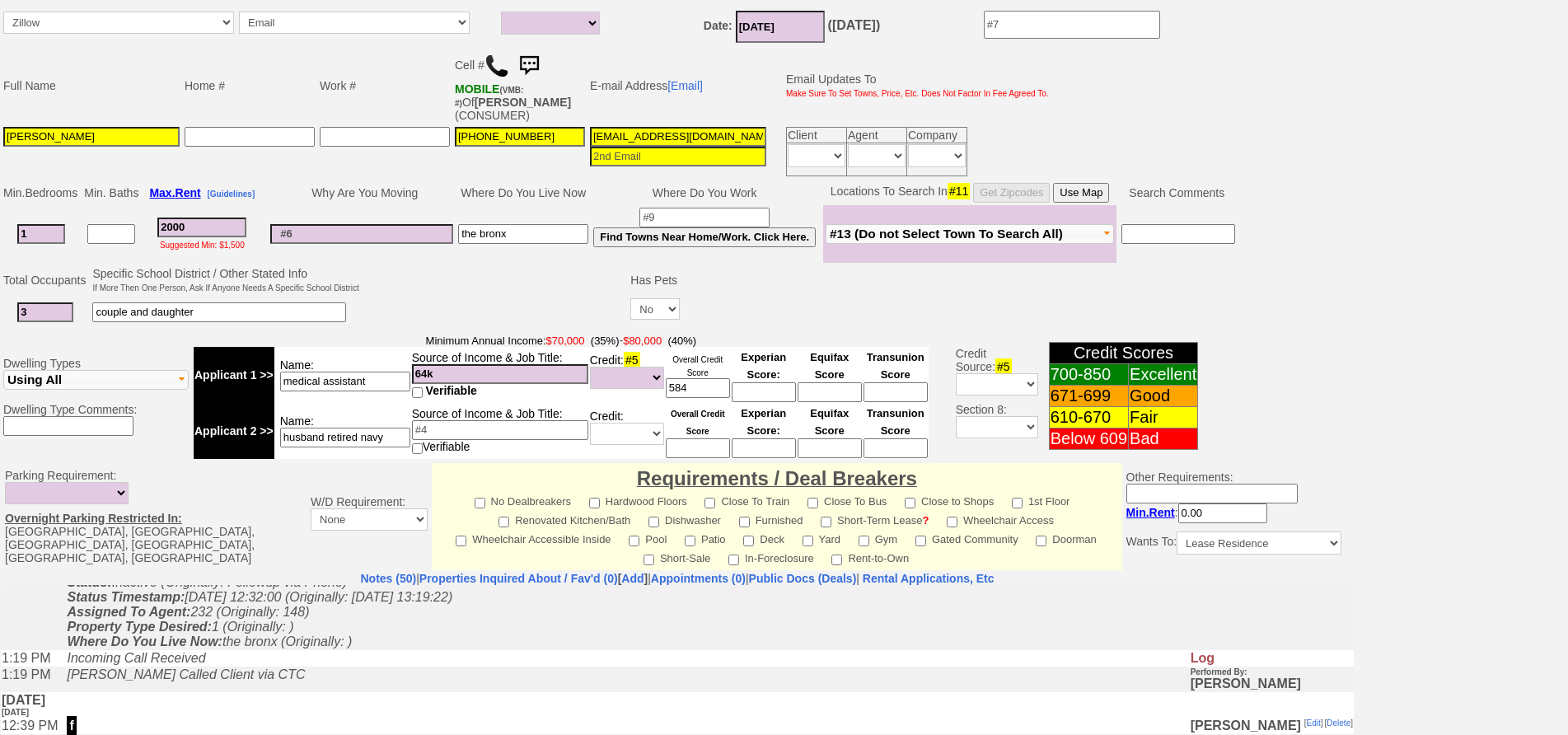
scroll to position [465, 0]
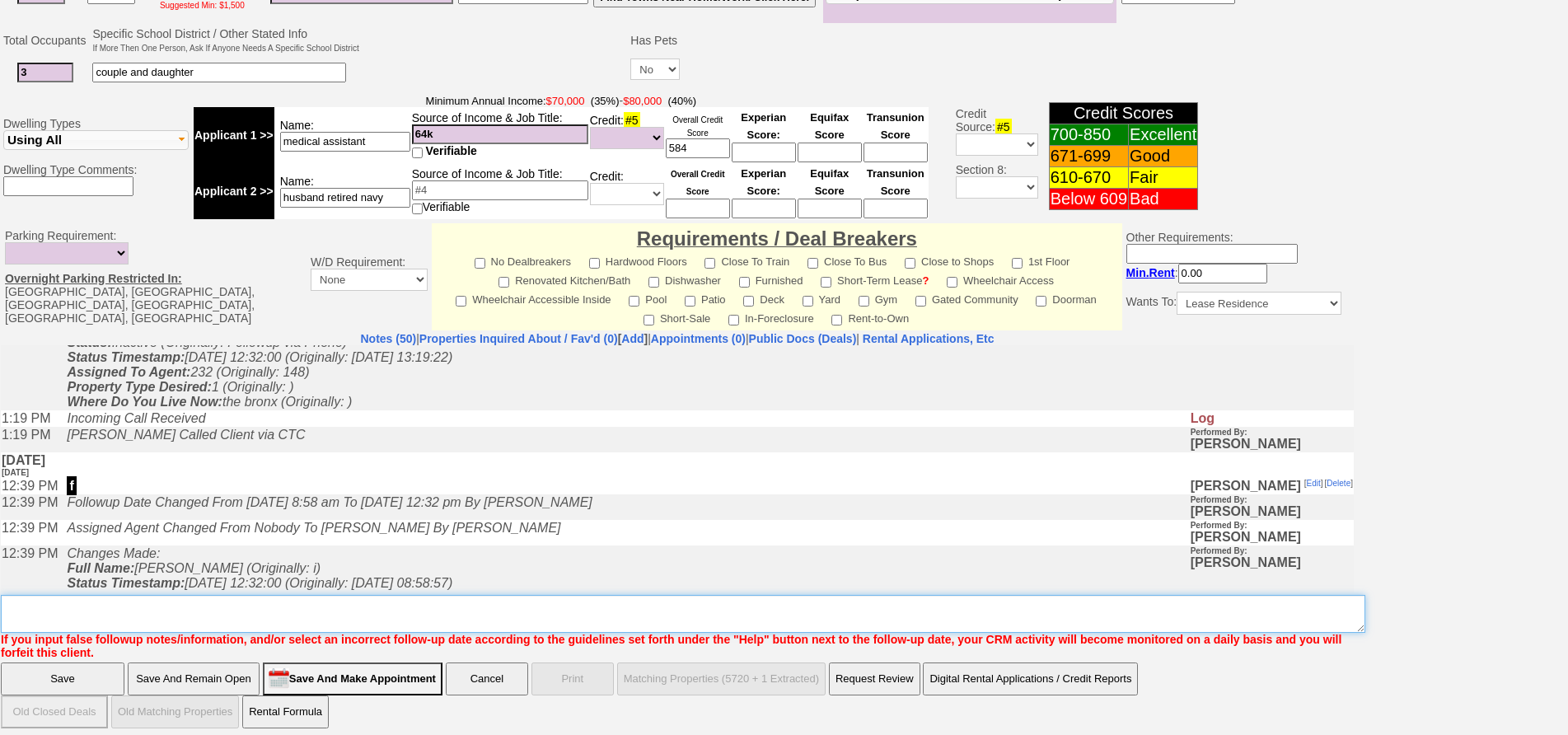
click at [517, 610] on textarea "Insert New Note Here" at bounding box center [683, 613] width 1365 height 38
type textarea "h"
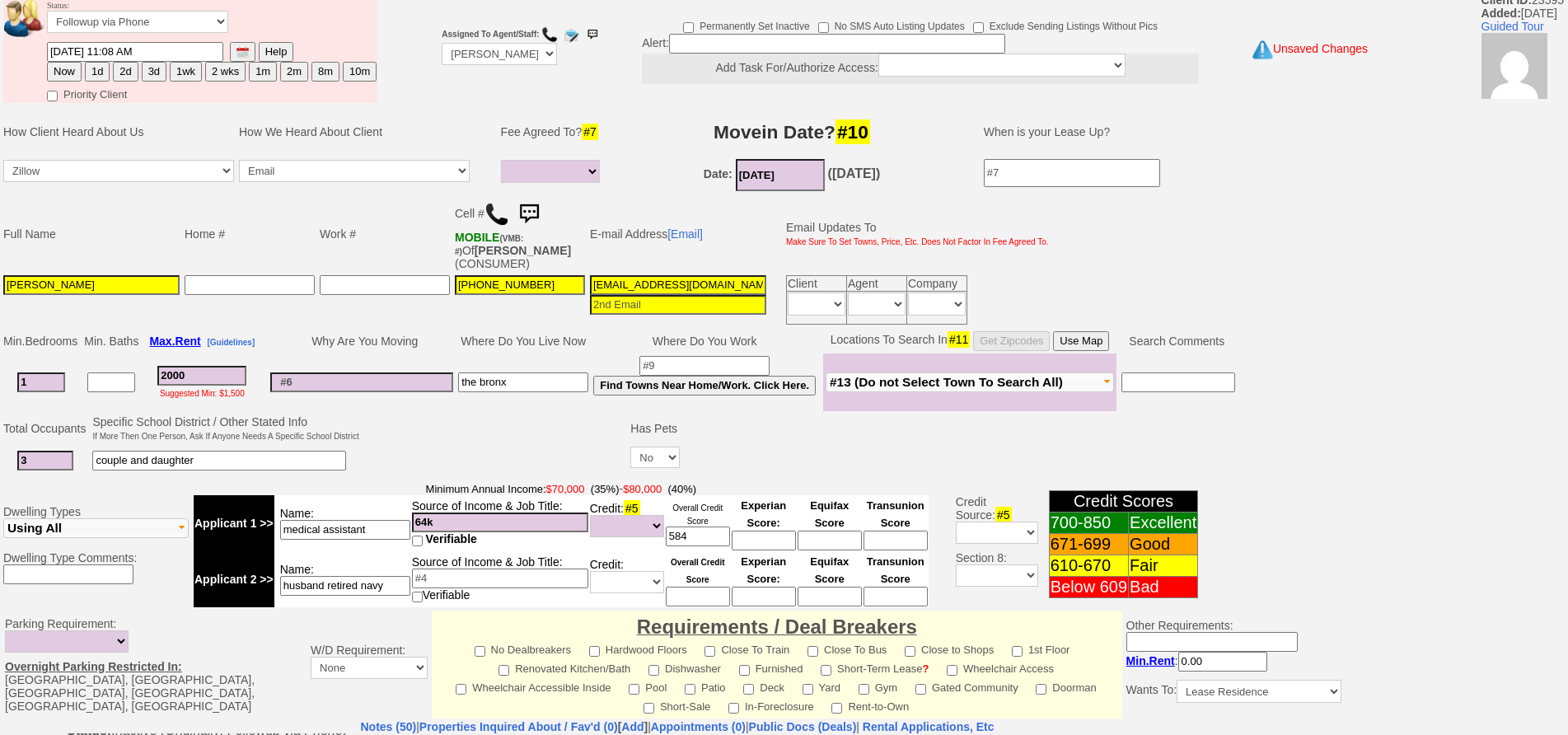
scroll to position [0, 0]
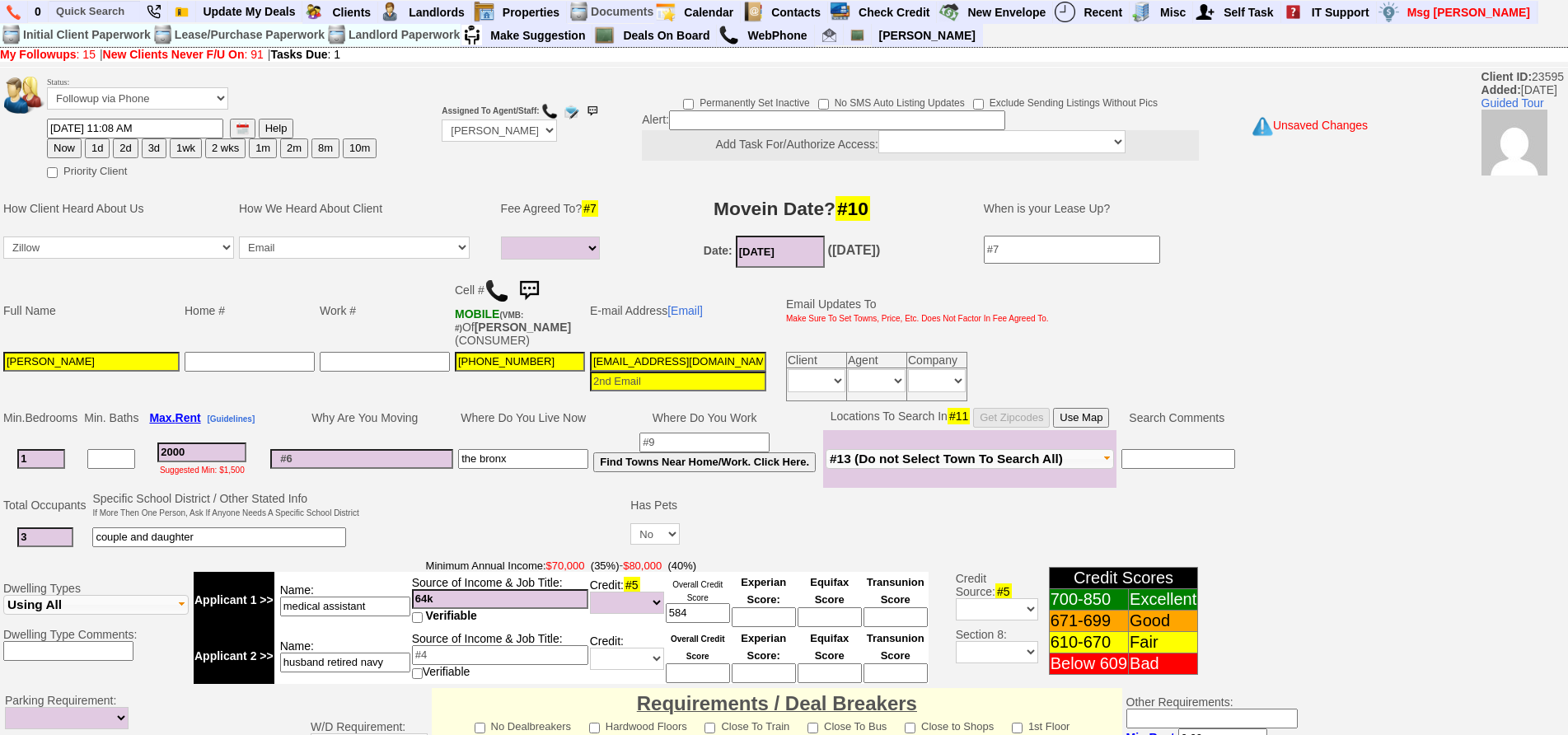
type textarea "has to wait for husband to return from military ia"
click at [140, 91] on select "Followup via Phone Followup via Email Followup When Section 8 Property Found De…" at bounding box center [137, 98] width 181 height 22
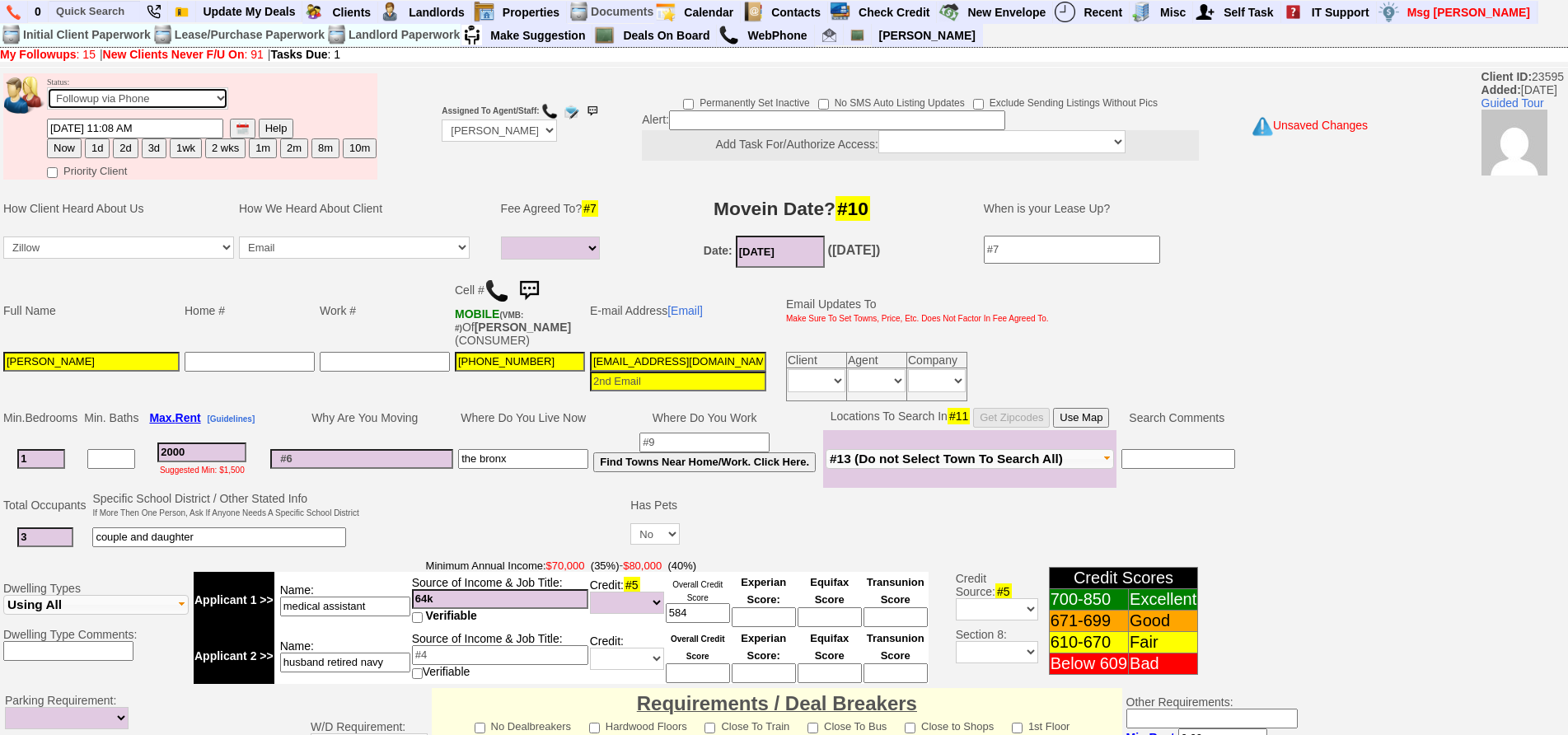
select select "Inactive"
click at [47, 88] on select "Followup via Phone Followup via Email Followup When Section 8 Property Found De…" at bounding box center [137, 98] width 181 height 22
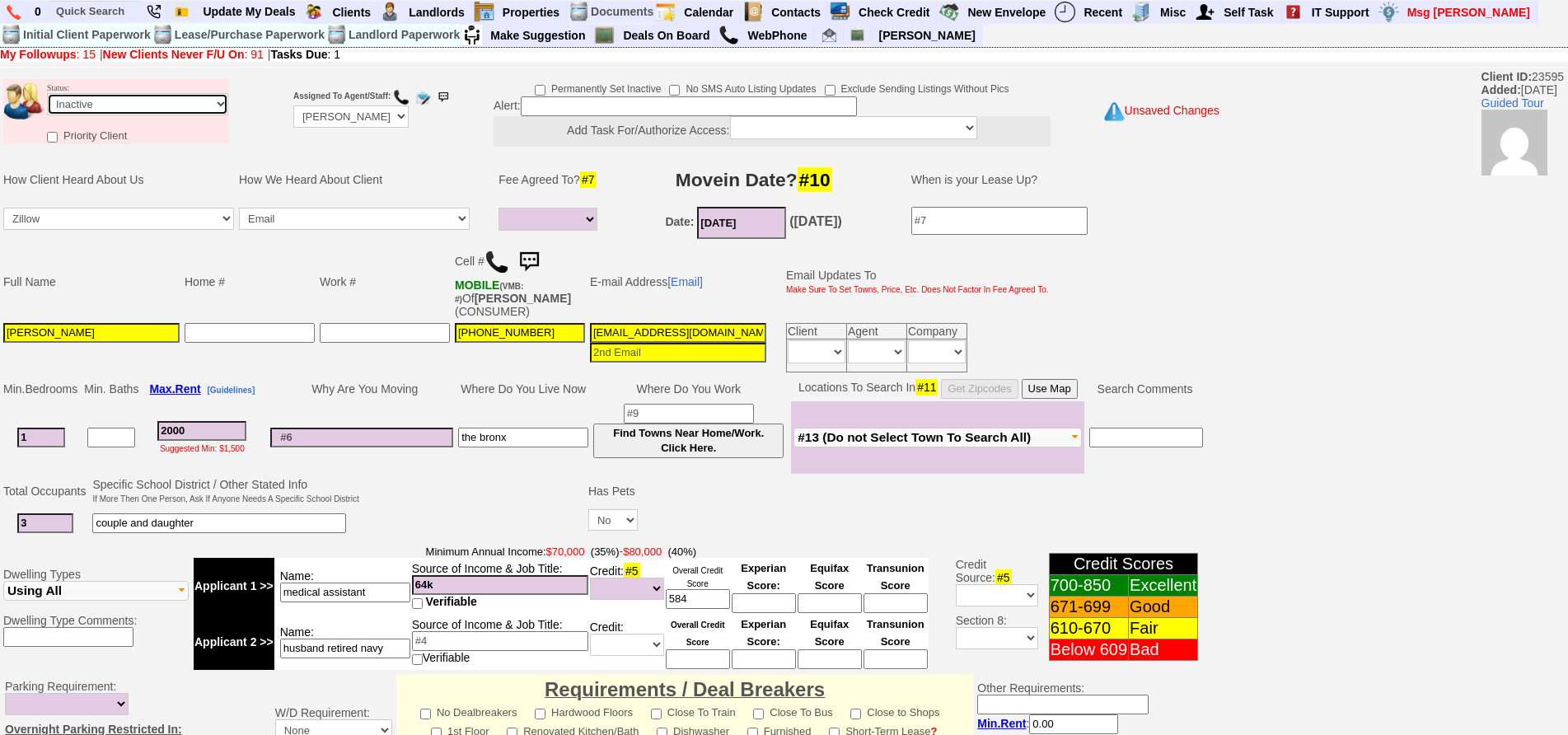
scroll to position [922, 0]
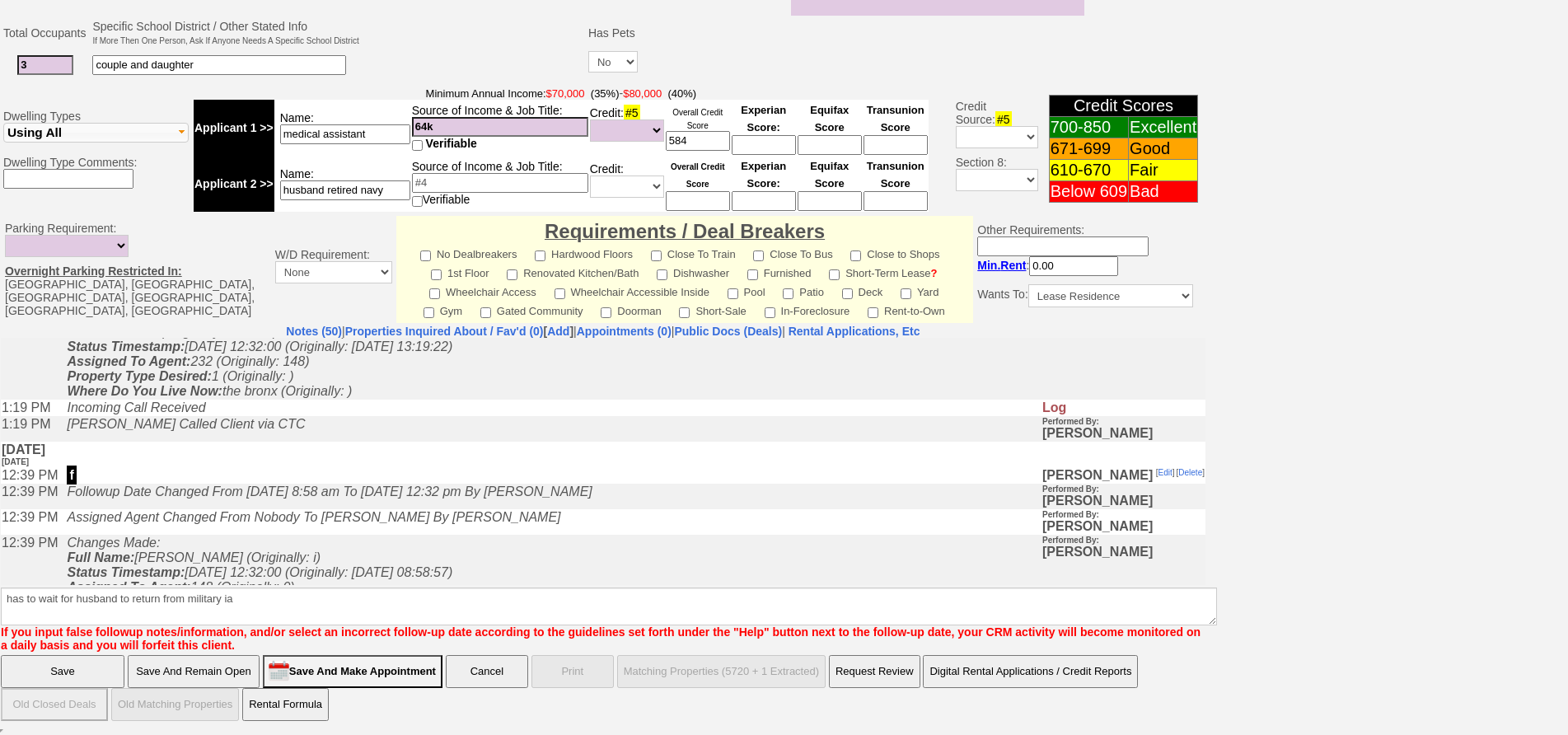
click at [82, 673] on input "Save" at bounding box center [62, 671] width 124 height 33
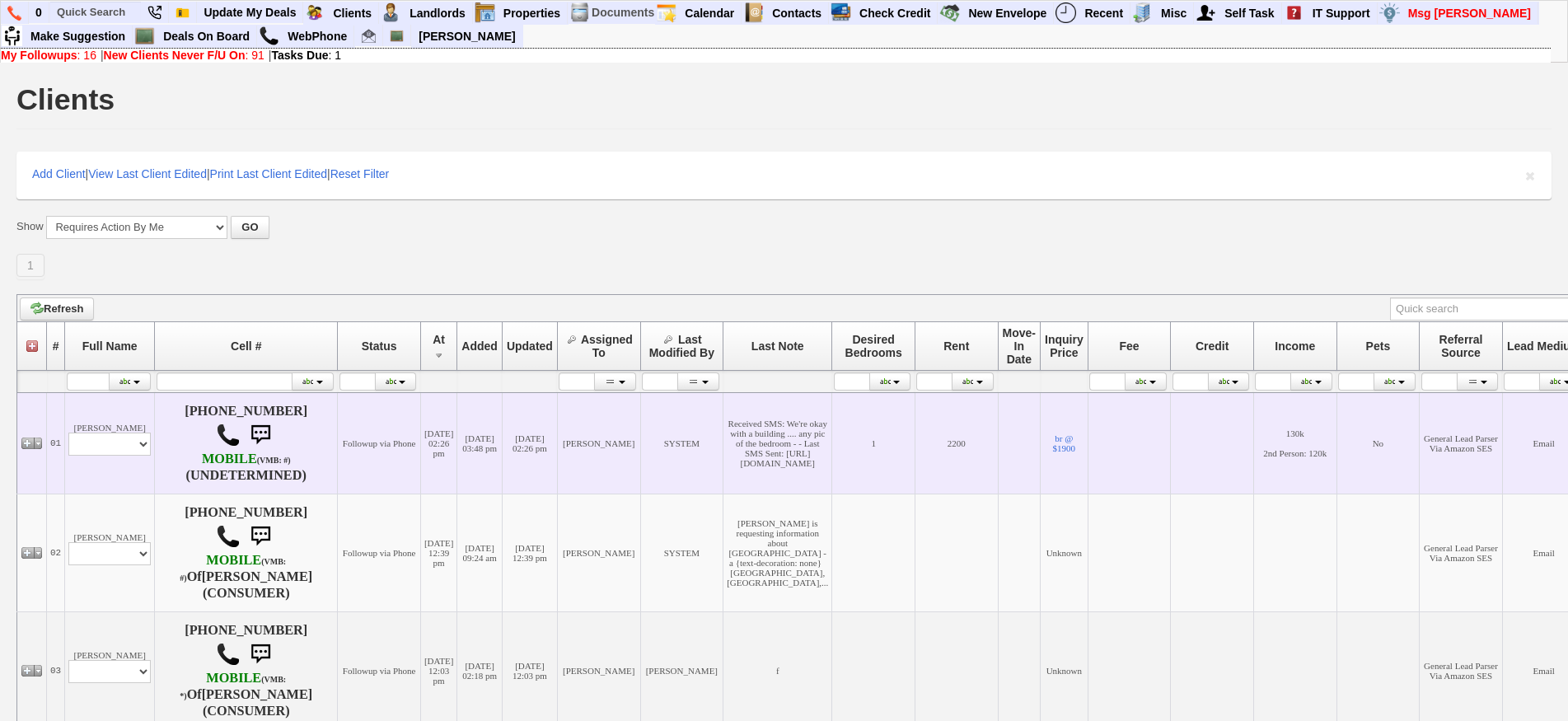
click at [85, 456] on td "[PERSON_NAME] Profile Edit Print Email Externally (Will Not Be Tracked In CRM) …" at bounding box center [110, 443] width 89 height 101
click at [103, 450] on select "Profile Edit Print Email Externally (Will Not Be Tracked In CRM) Closed Deals" at bounding box center [109, 445] width 83 height 23
select select "ChangeURL,/crm/custom/edit_client_form.php?redirect=%2Fcrm%2Fclients.php&id=166…"
click at [68, 433] on select "Profile Edit Print Email Externally (Will Not Be Tracked In CRM) Closed Deals" at bounding box center [109, 445] width 83 height 23
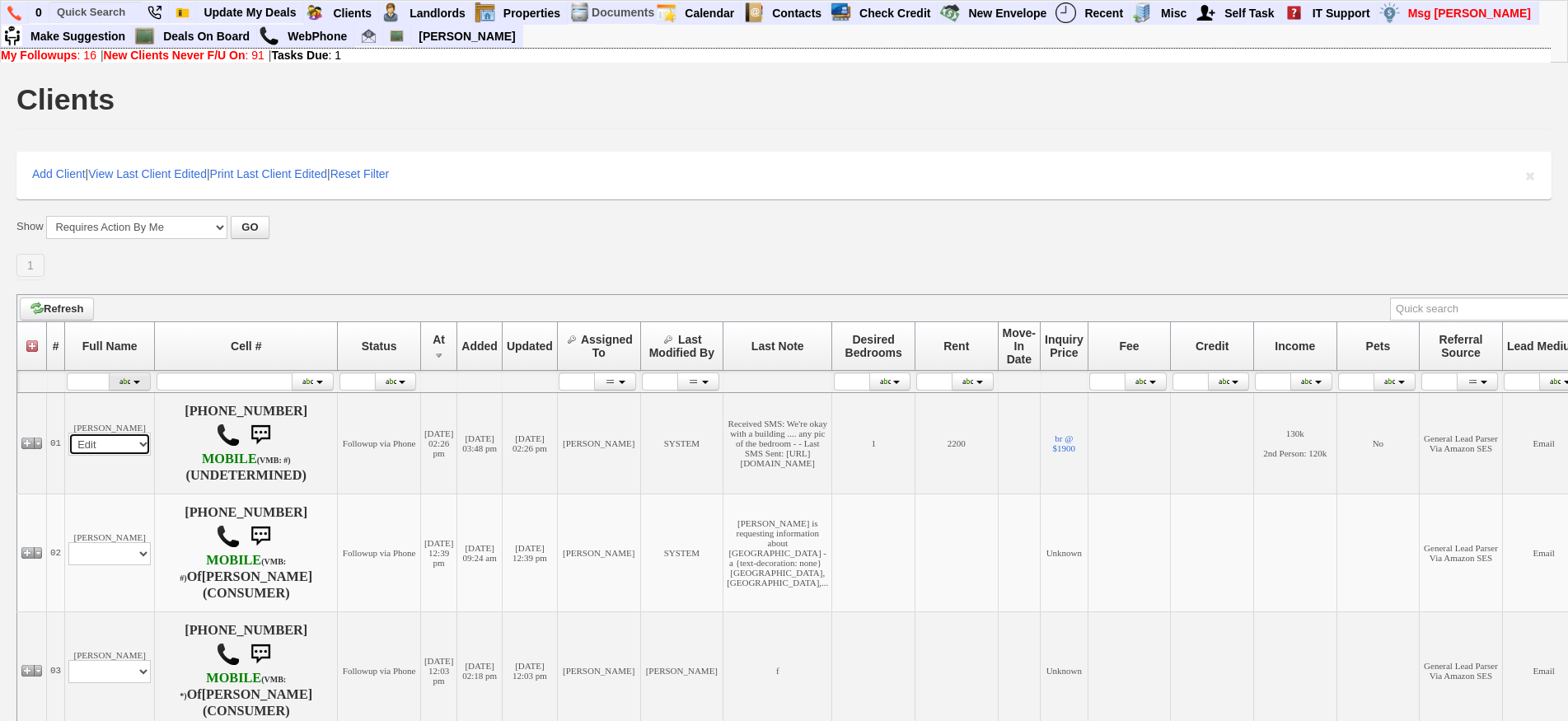
select select
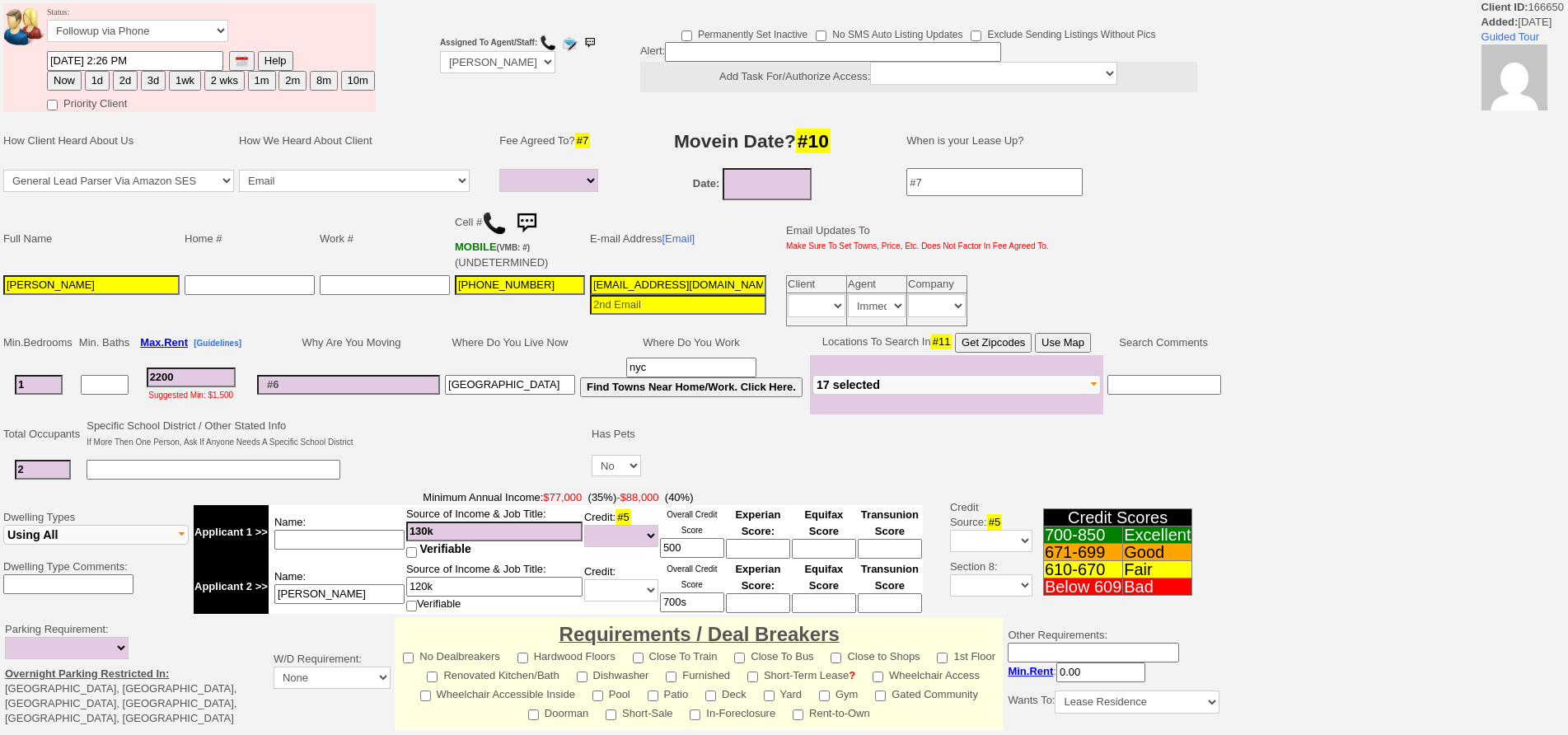
select select
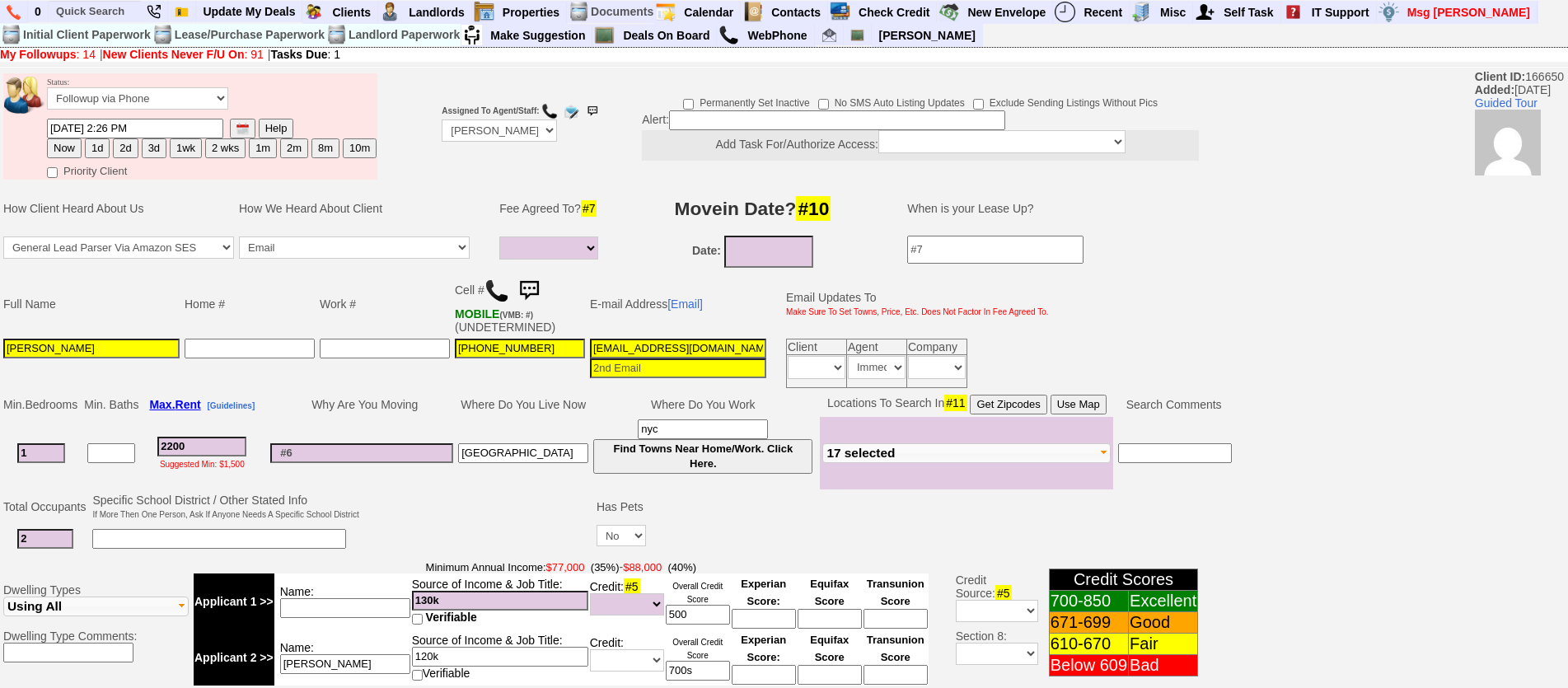
click at [662, 344] on input "mrsddeniro@aol.com" at bounding box center [677, 348] width 176 height 19
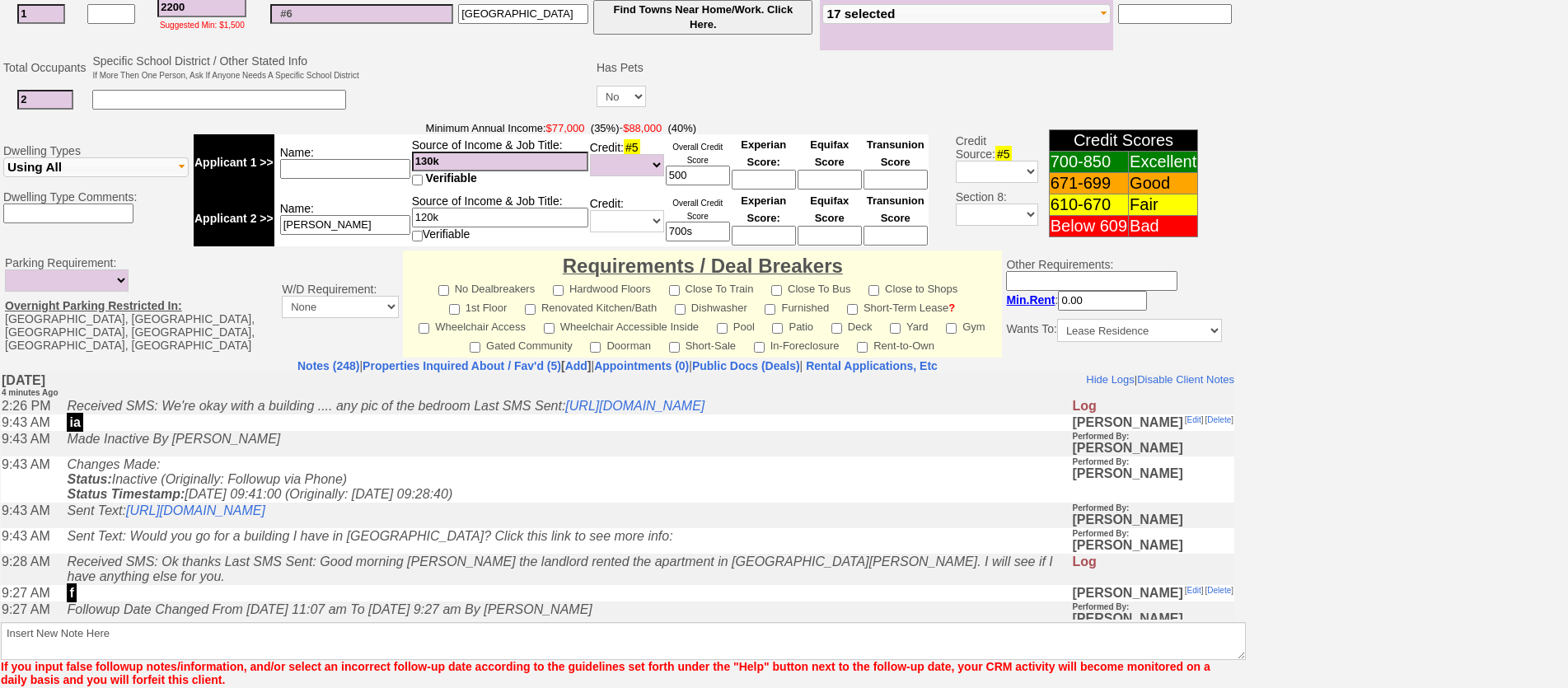
scroll to position [522, 0]
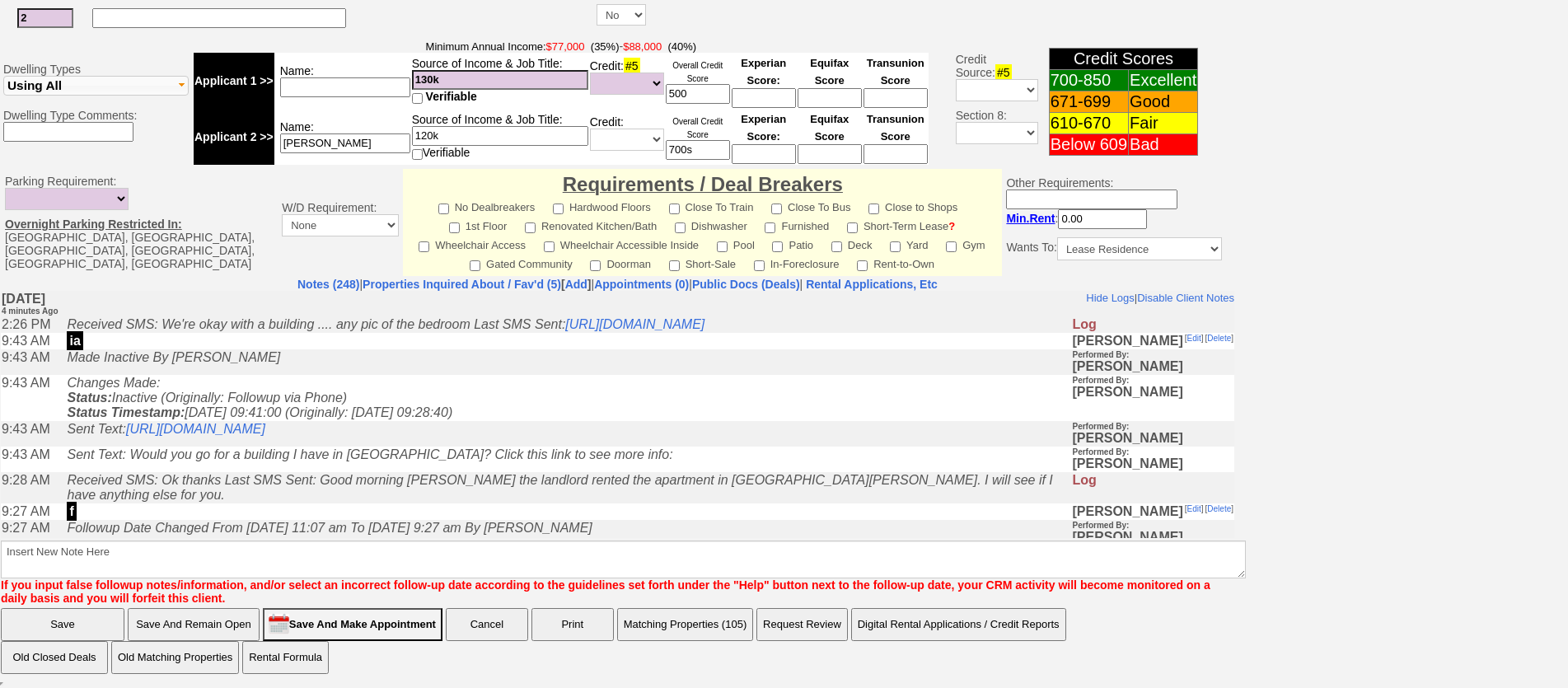
click at [875, 316] on td "Received SMS: We're okay with a building .... any pic of the bedroom Last SMS S…" at bounding box center [564, 323] width 1013 height 17
click at [704, 325] on link "https://hshprop.com/?section=view_property&propertyid=12990" at bounding box center [634, 323] width 139 height 14
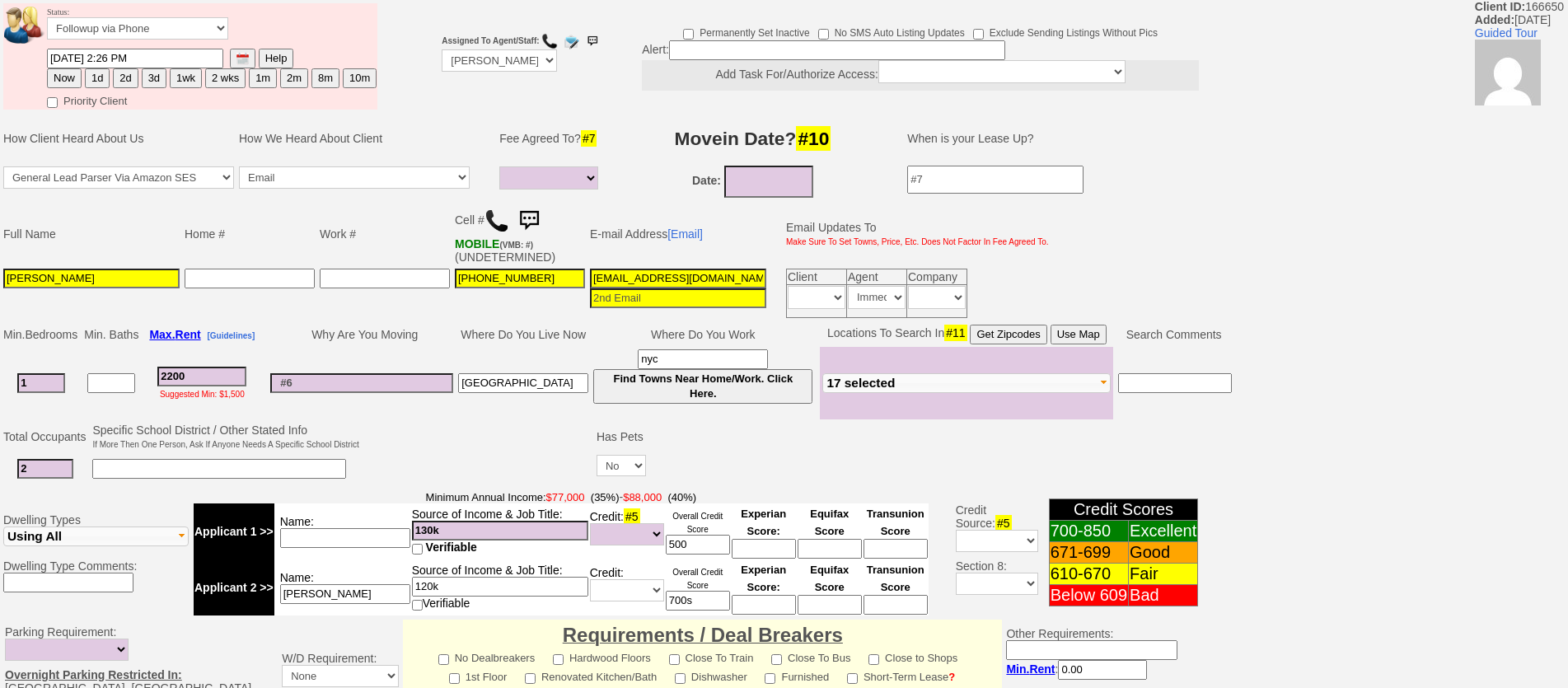
scroll to position [0, 0]
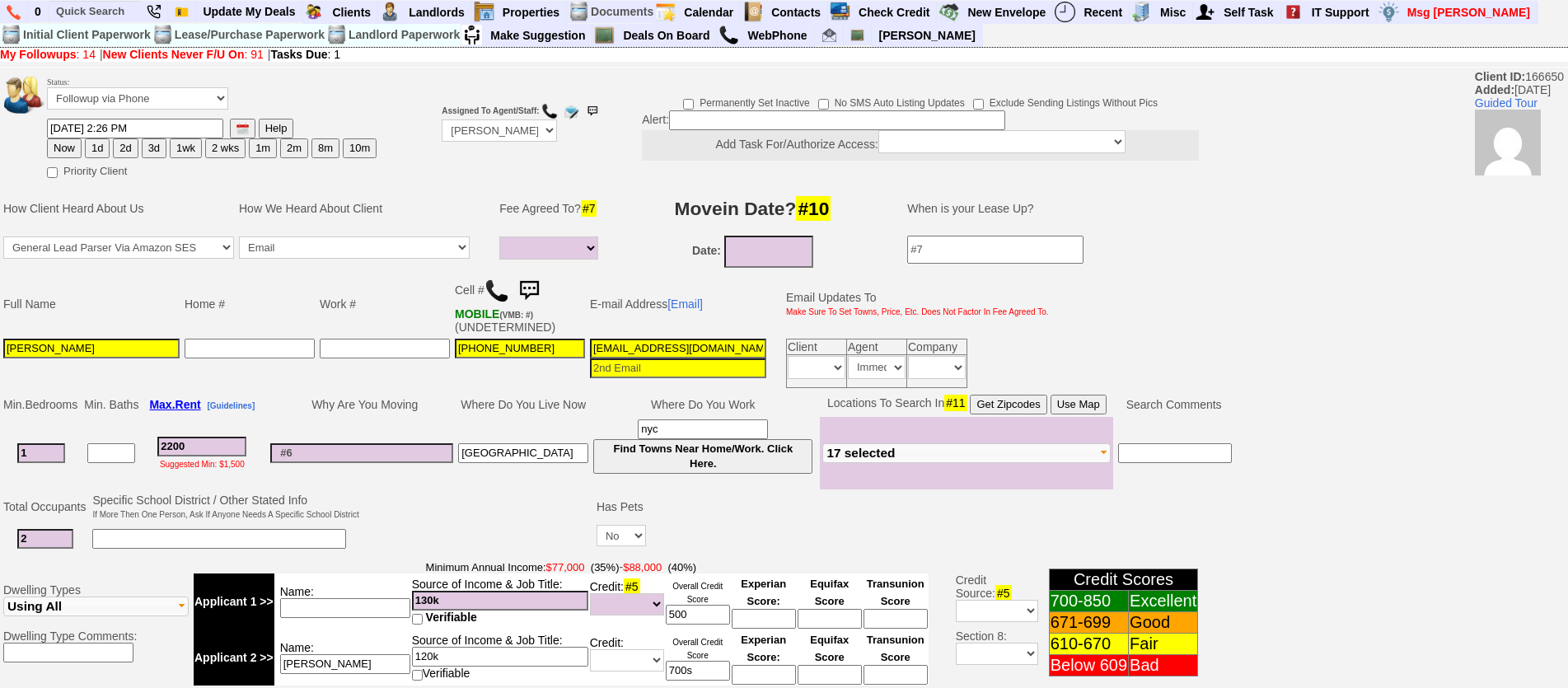
click at [537, 283] on img at bounding box center [529, 291] width 33 height 33
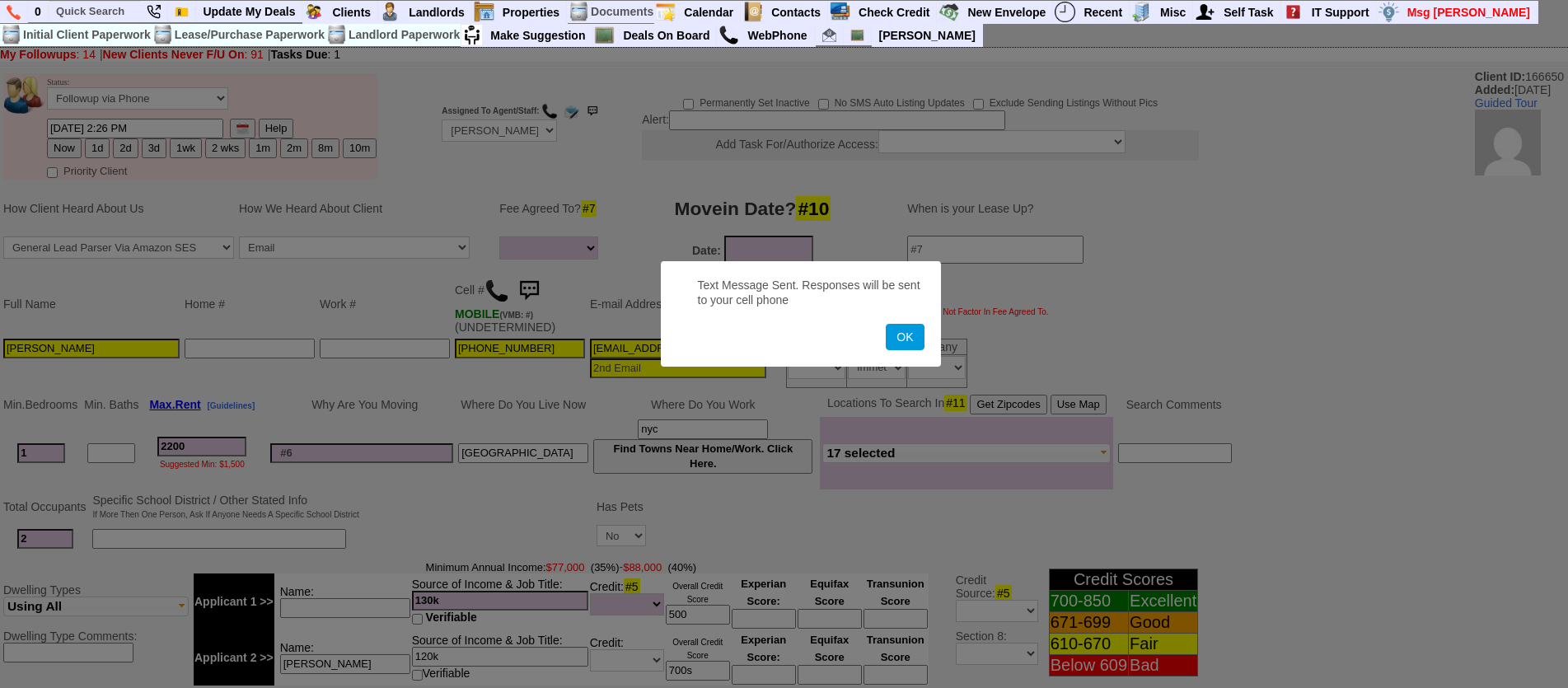
click at [886, 324] on button "OK" at bounding box center [905, 337] width 38 height 26
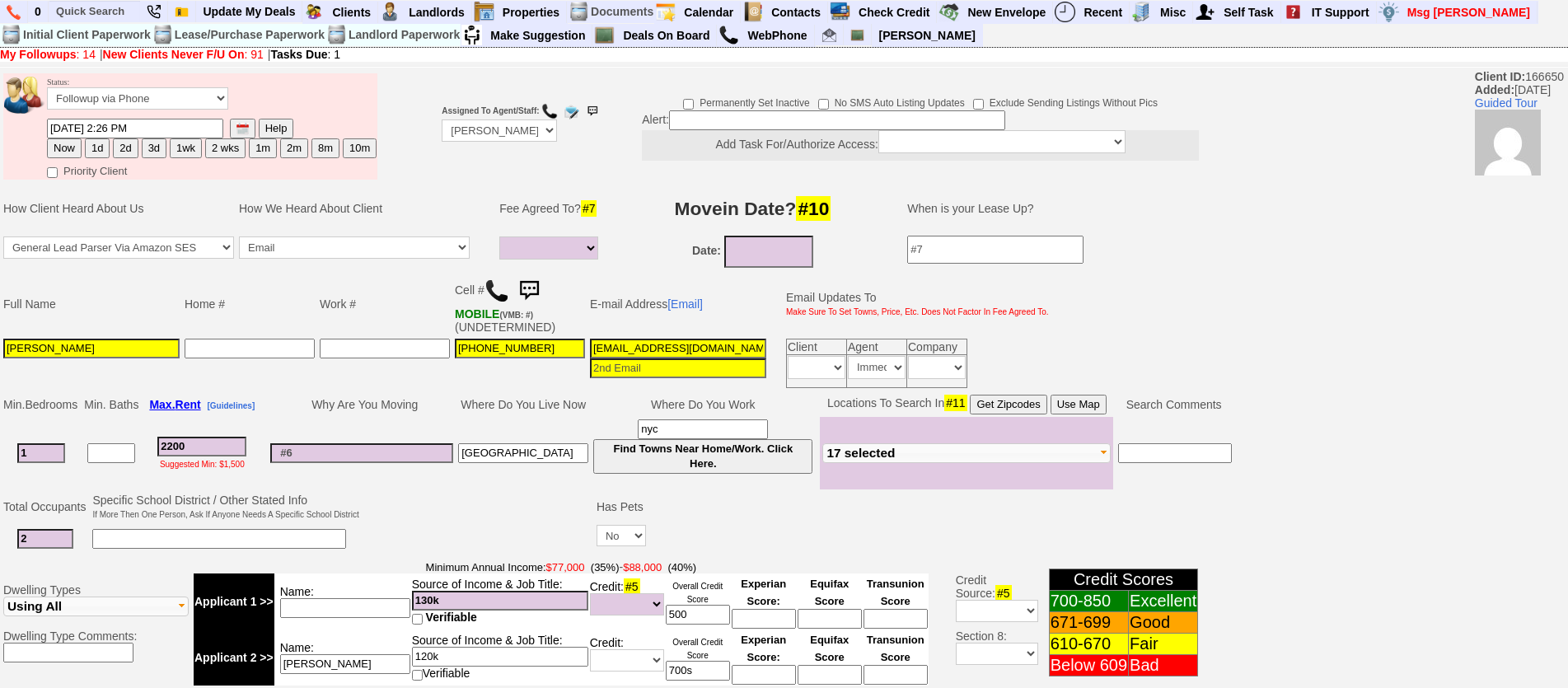
click at [99, 147] on button "1d" at bounding box center [96, 148] width 24 height 19
type input "09/18/2025 02:30 PM"
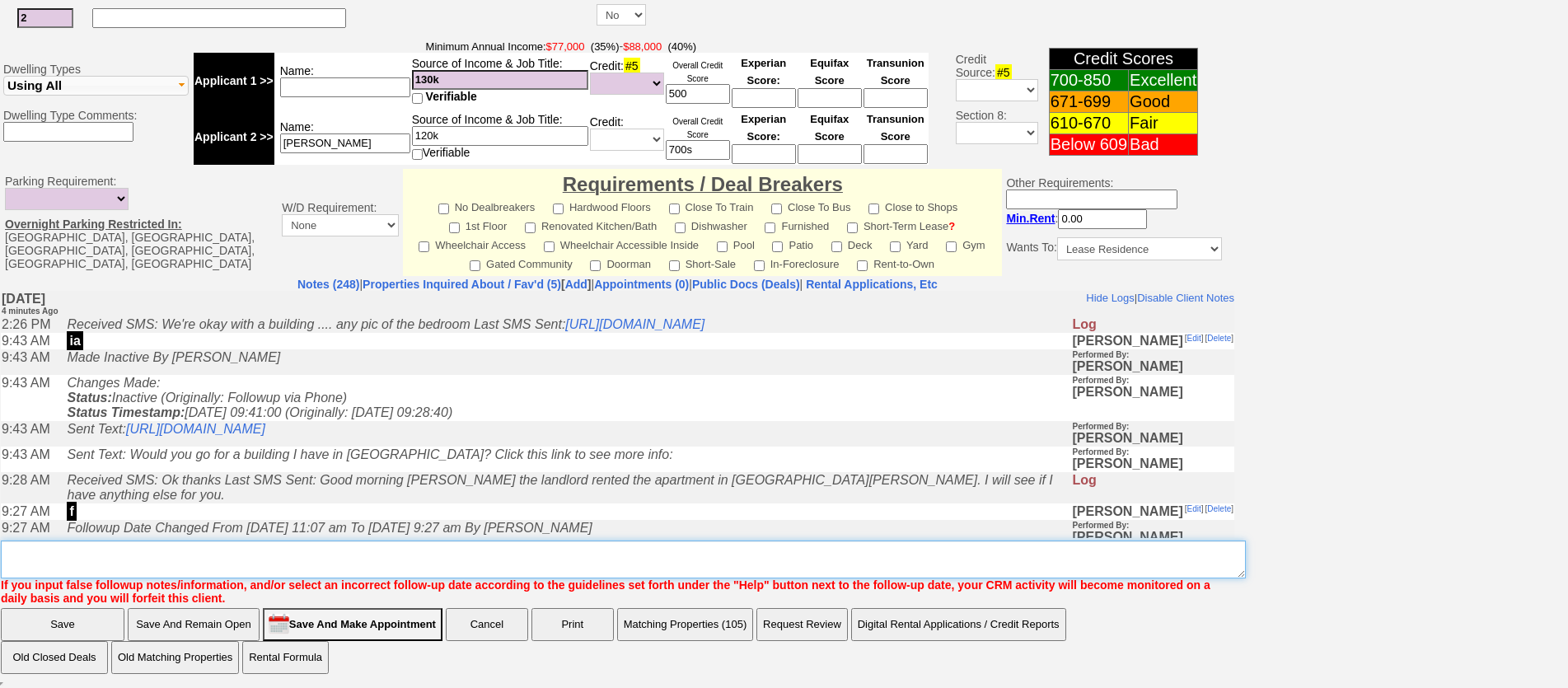
click at [770, 552] on textarea "Insert New Note Here" at bounding box center [624, 560] width 1245 height 38
type textarea "f"
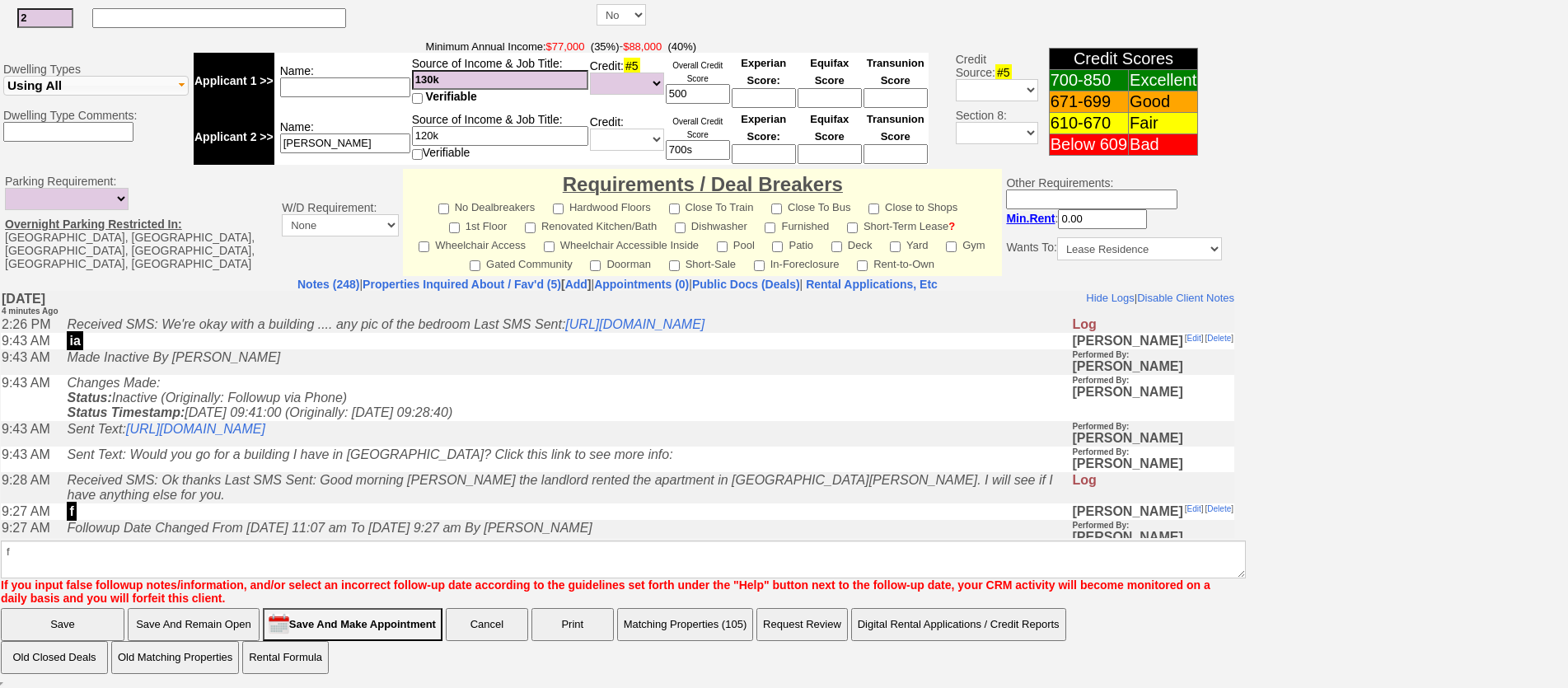
click input "Save" at bounding box center [62, 625] width 124 height 33
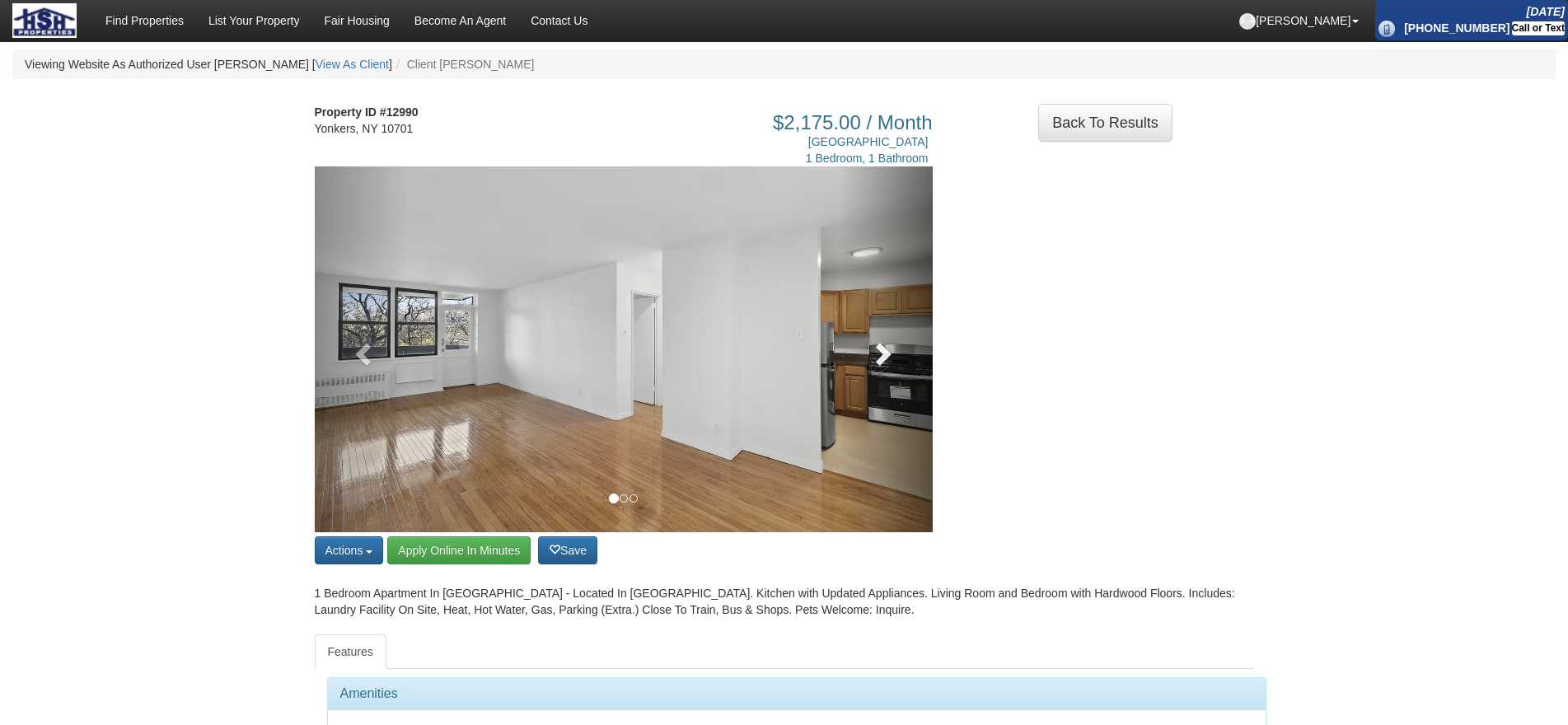
click at [902, 370] on link at bounding box center [886, 349] width 93 height 366
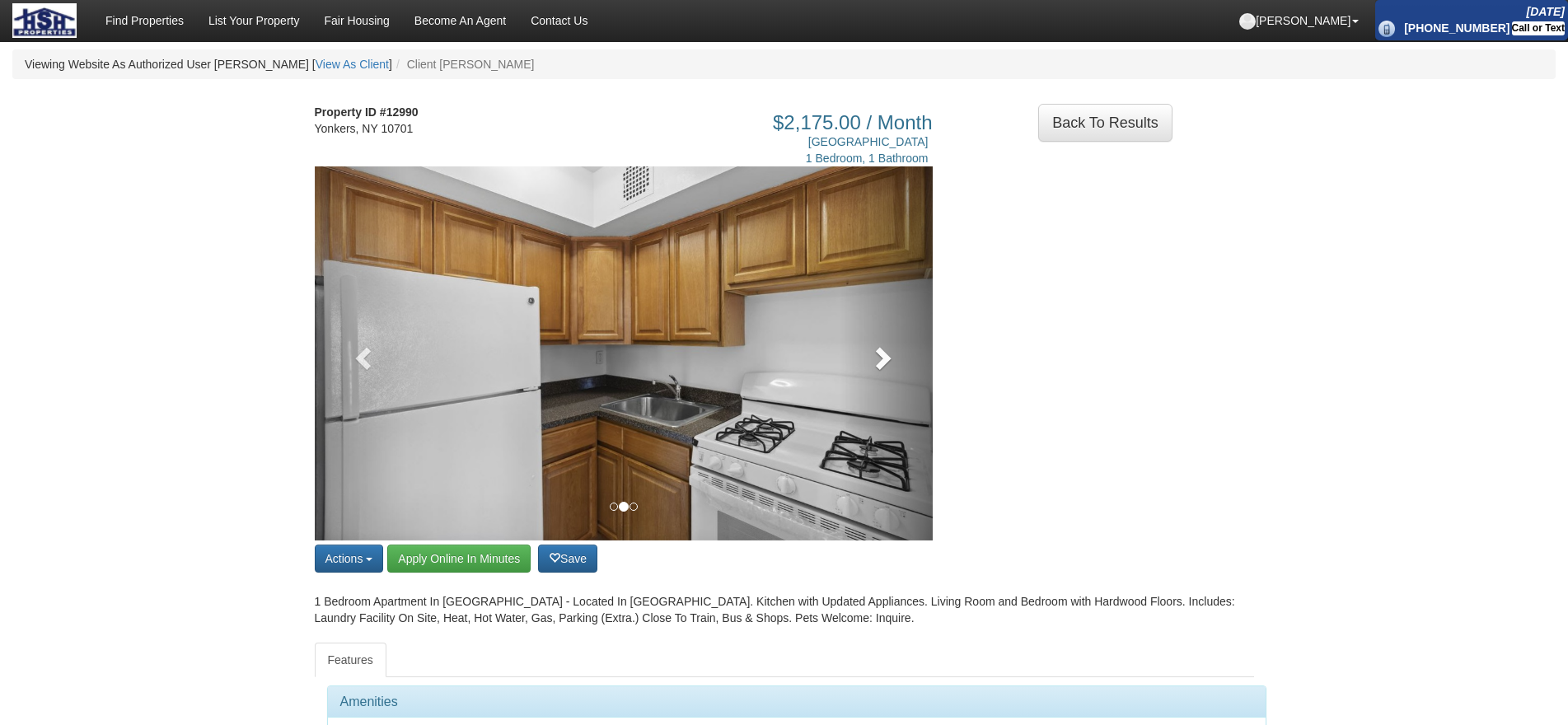
click at [902, 370] on link at bounding box center [886, 353] width 93 height 374
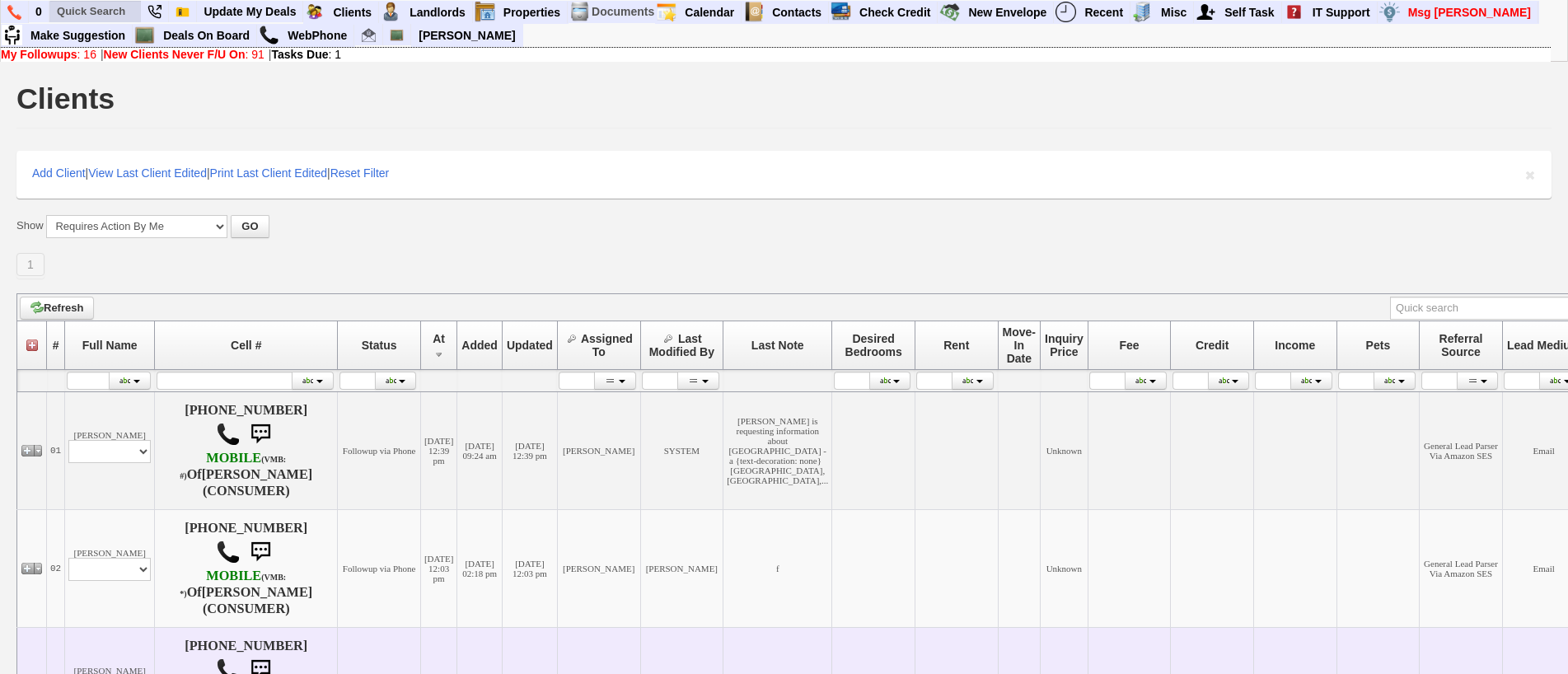
scroll to position [494, 0]
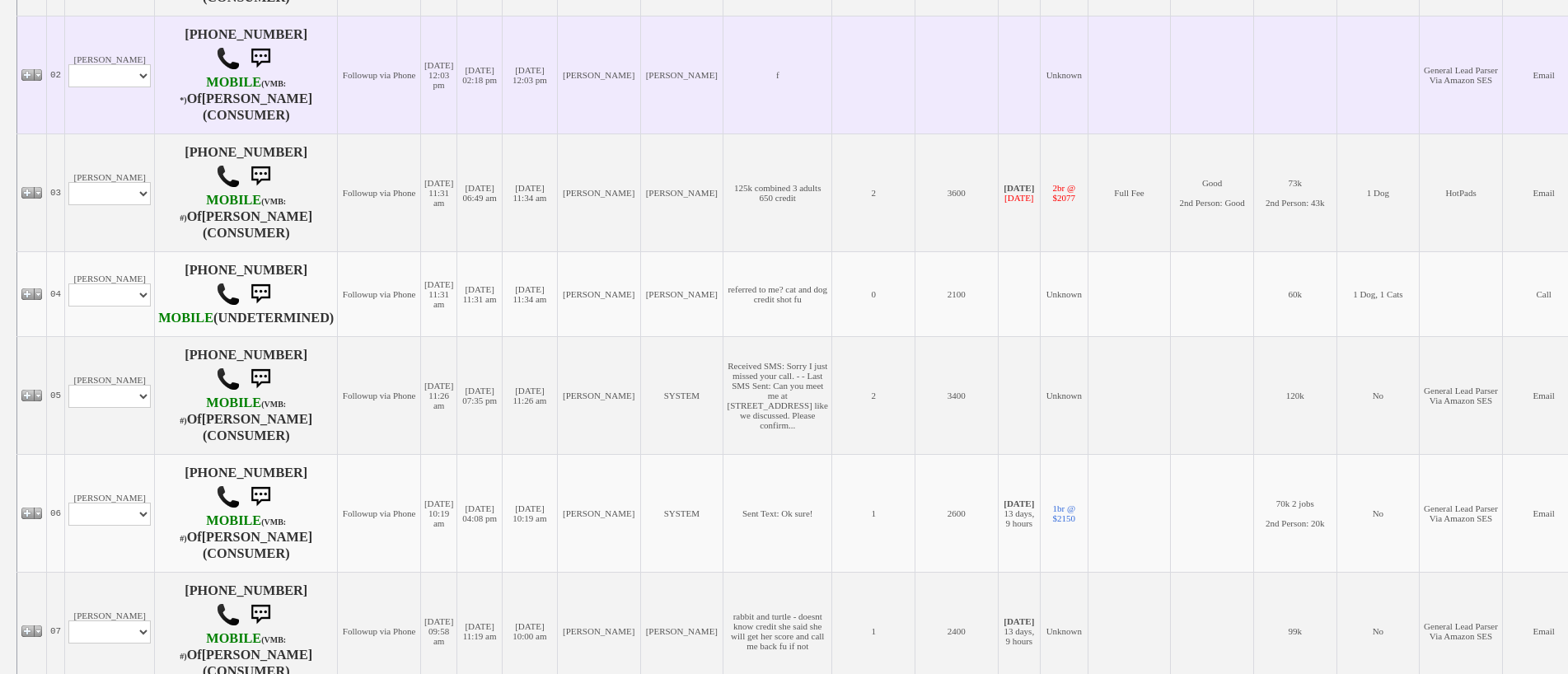
click at [109, 133] on td "[PERSON_NAME] Profile Edit Print Email Externally (Will Not Be Tracked In CRM) …" at bounding box center [110, 74] width 89 height 118
click at [116, 84] on select "Profile Edit Print Email Externally (Will Not Be Tracked In CRM) Closed Deals" at bounding box center [109, 76] width 83 height 23
select select "ChangeURL,/crm/custom/edit_client_form.php?redirect=%2Fcrm%2Fclients.php&id=167…"
click at [68, 75] on select "Profile Edit Print Email Externally (Will Not Be Tracked In CRM) Closed Deals" at bounding box center [109, 76] width 83 height 23
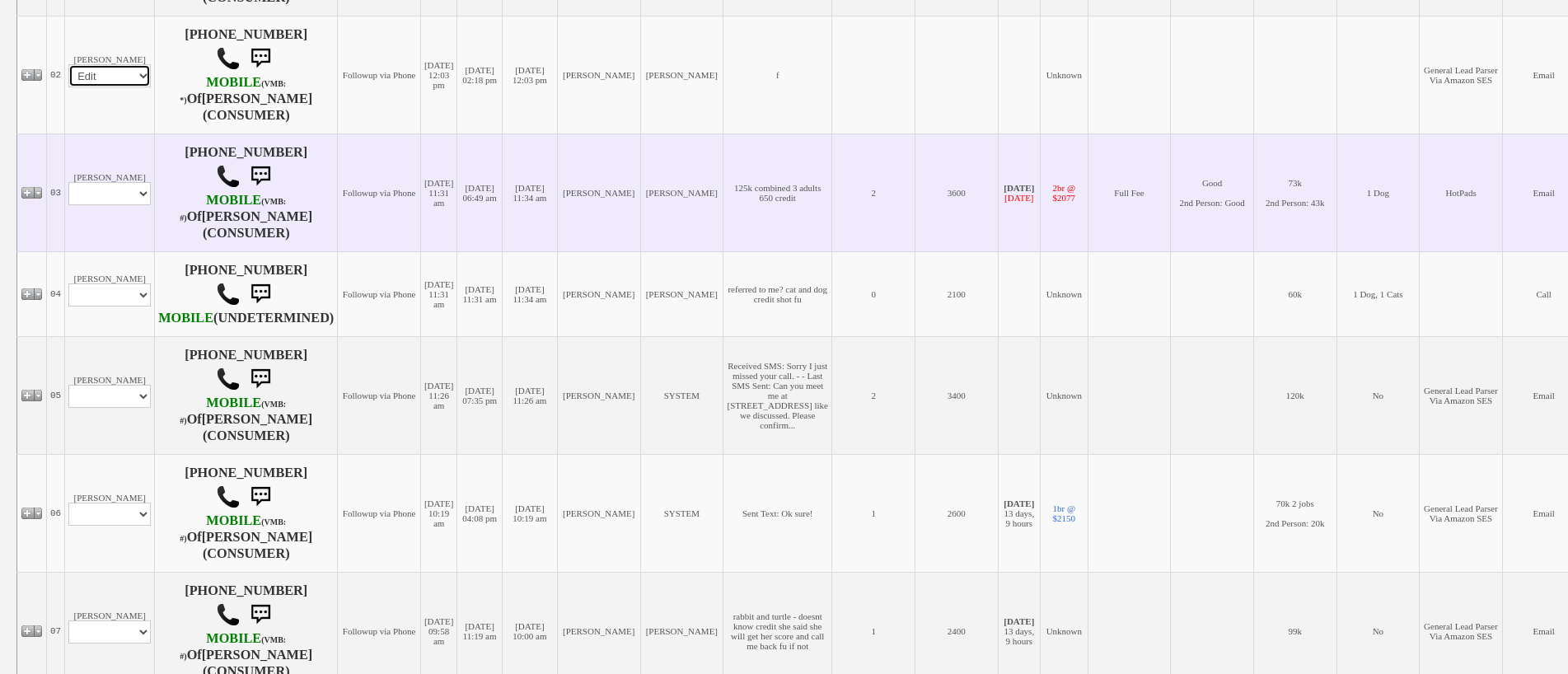
select select
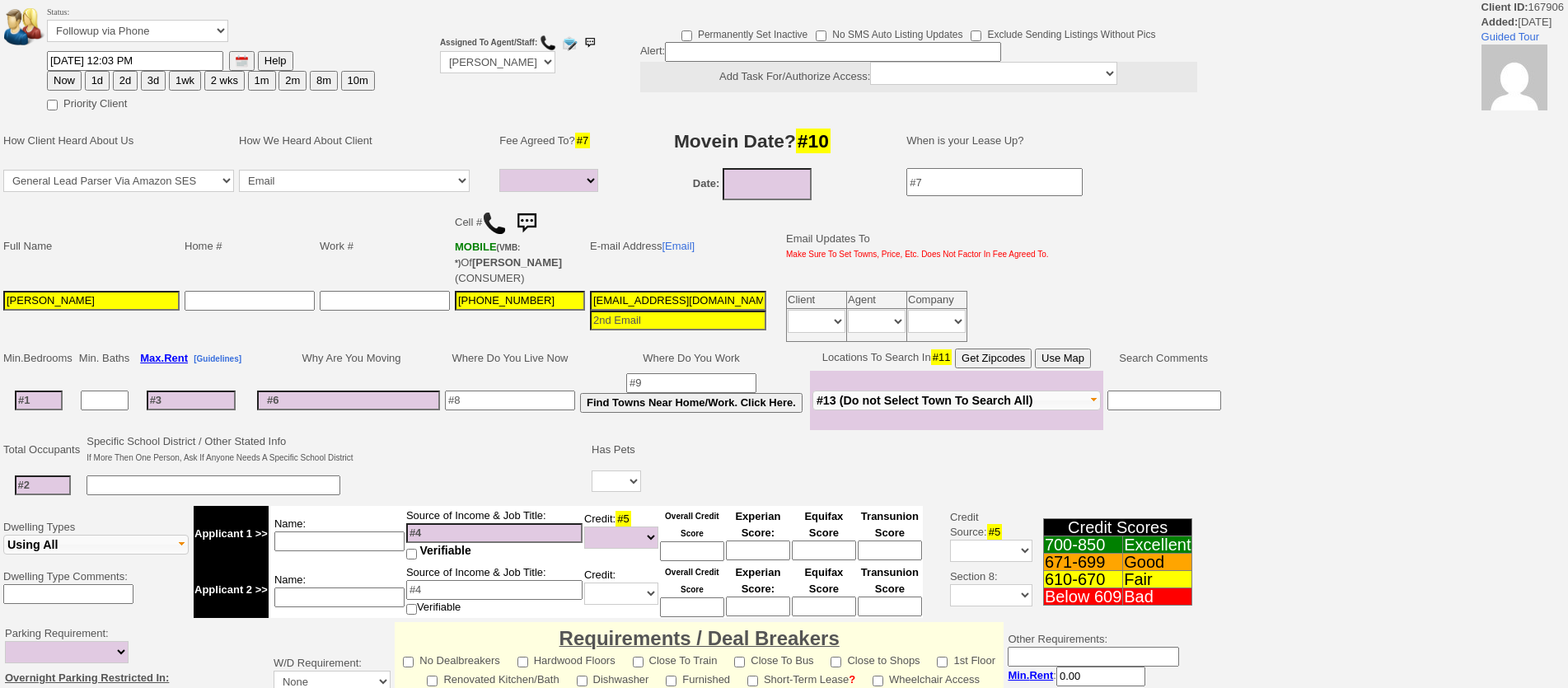
select select
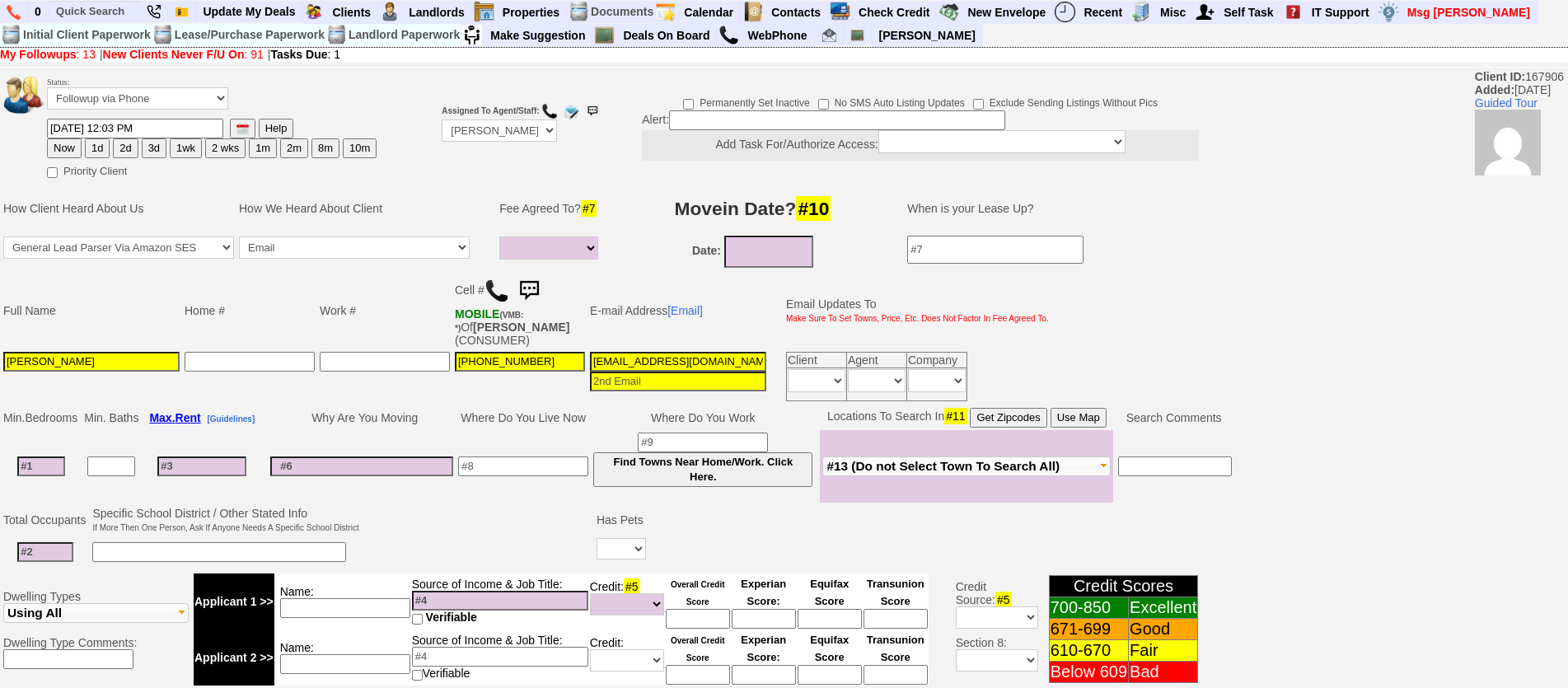
click at [494, 298] on img at bounding box center [496, 290] width 24 height 24
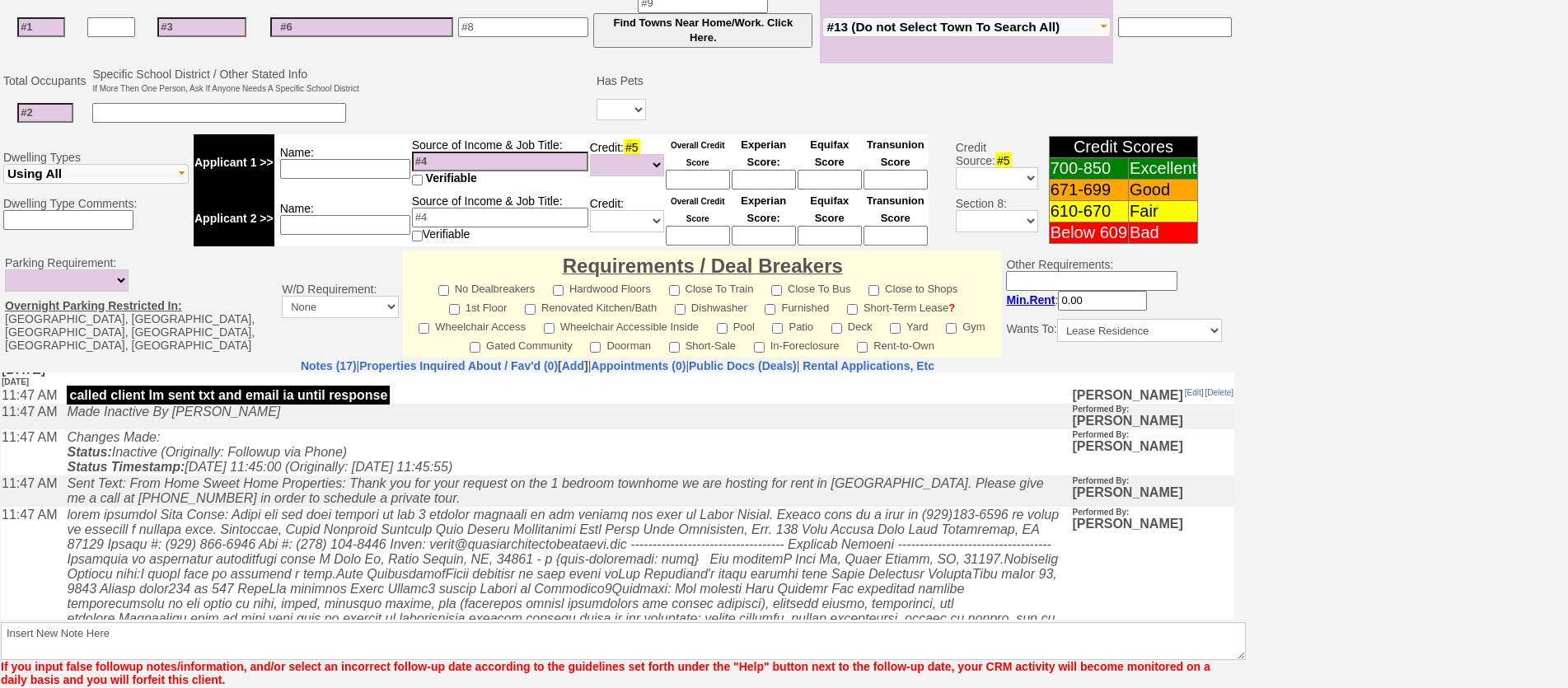
scroll to position [330, 0]
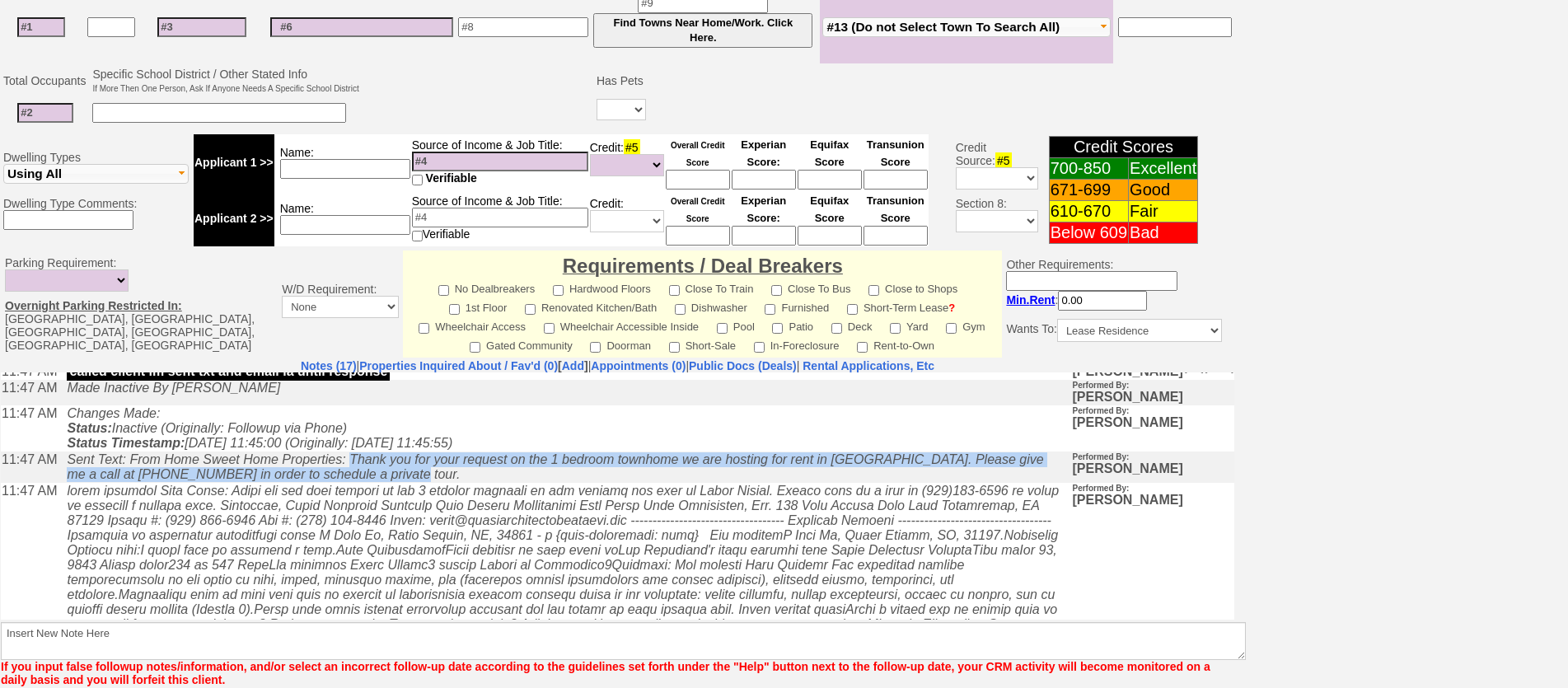
drag, startPoint x: 399, startPoint y: 518, endPoint x: 360, endPoint y: 500, distance: 43.0
click at [360, 482] on td "Sent Text: From Home Sweet Home Properties: Thank you for your request on the 1…" at bounding box center [564, 466] width 1013 height 31
copy icon "Thank you for your request on the 1 bedroom townhome we are hosting for rent in…"
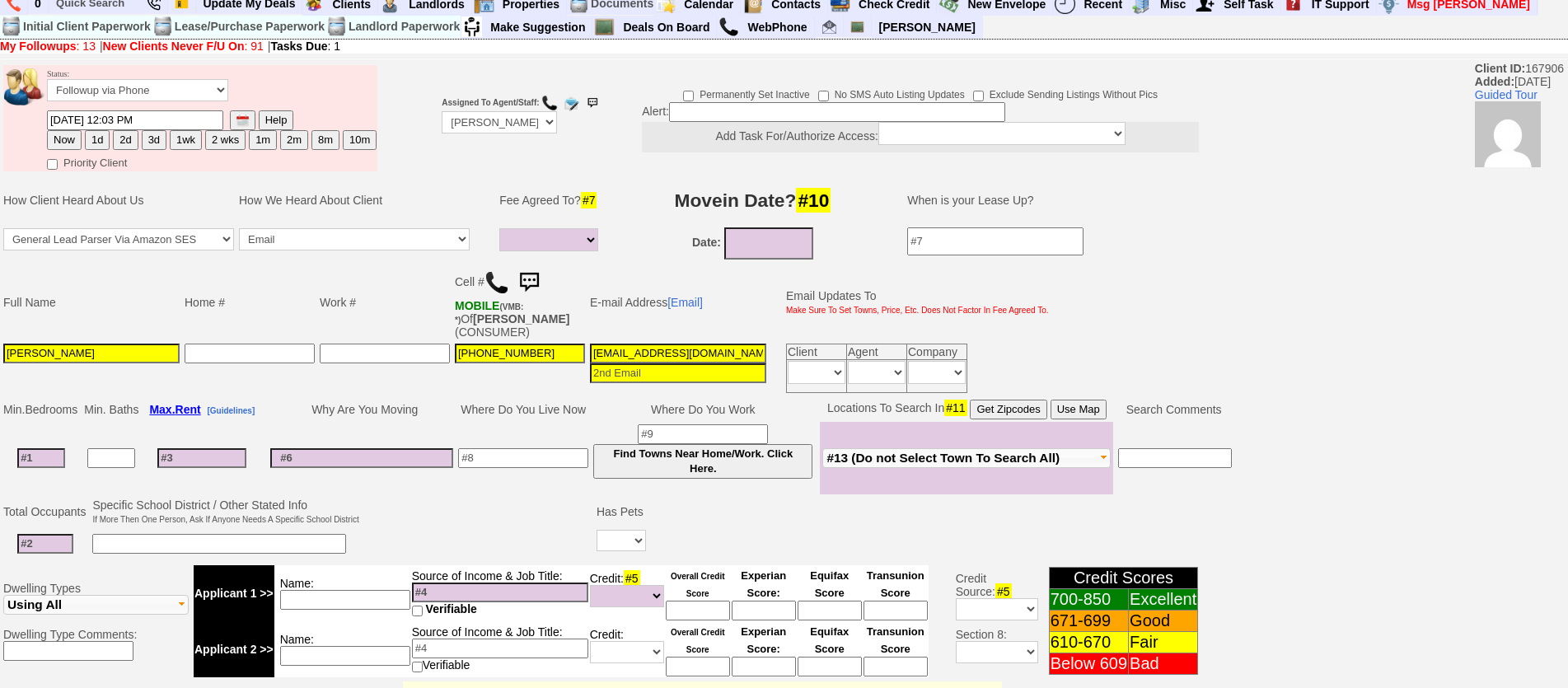
scroll to position [0, 0]
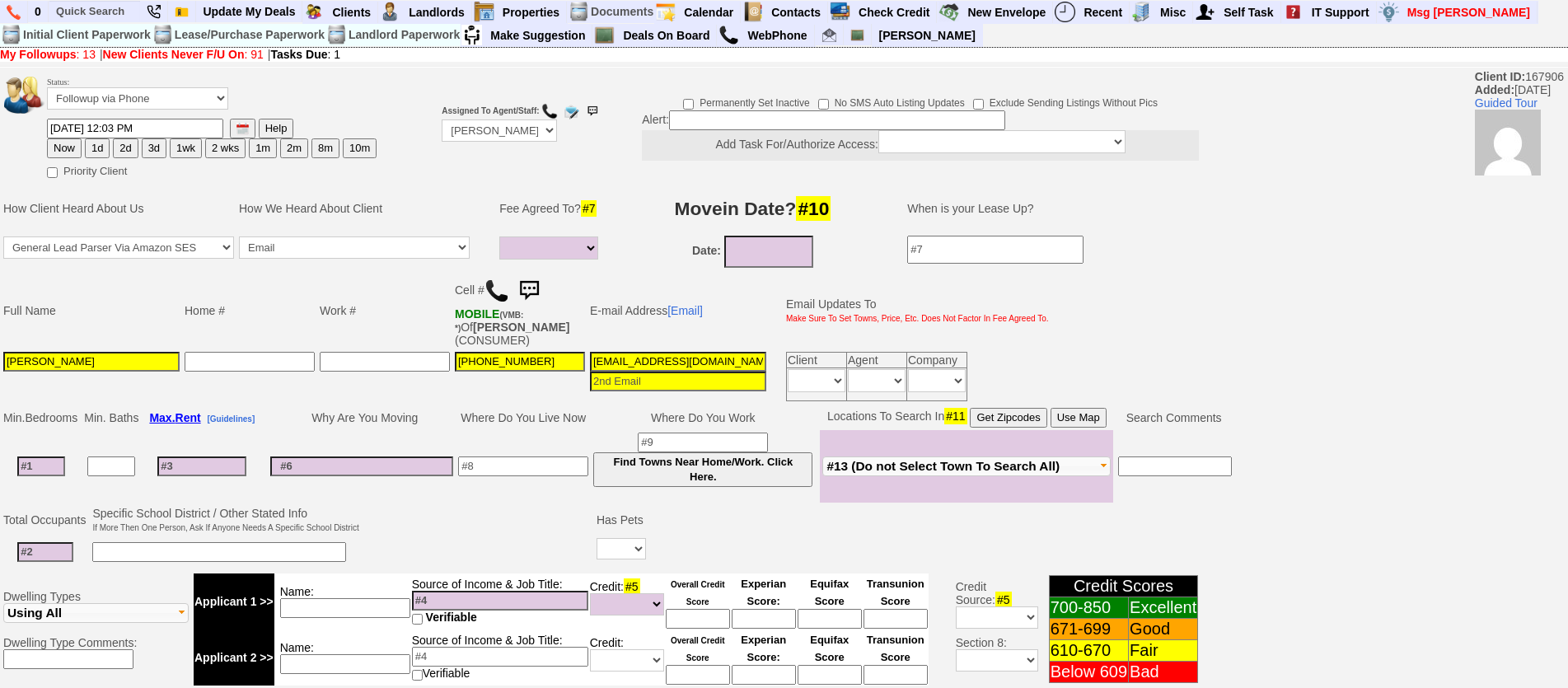
click at [530, 286] on img at bounding box center [529, 291] width 33 height 33
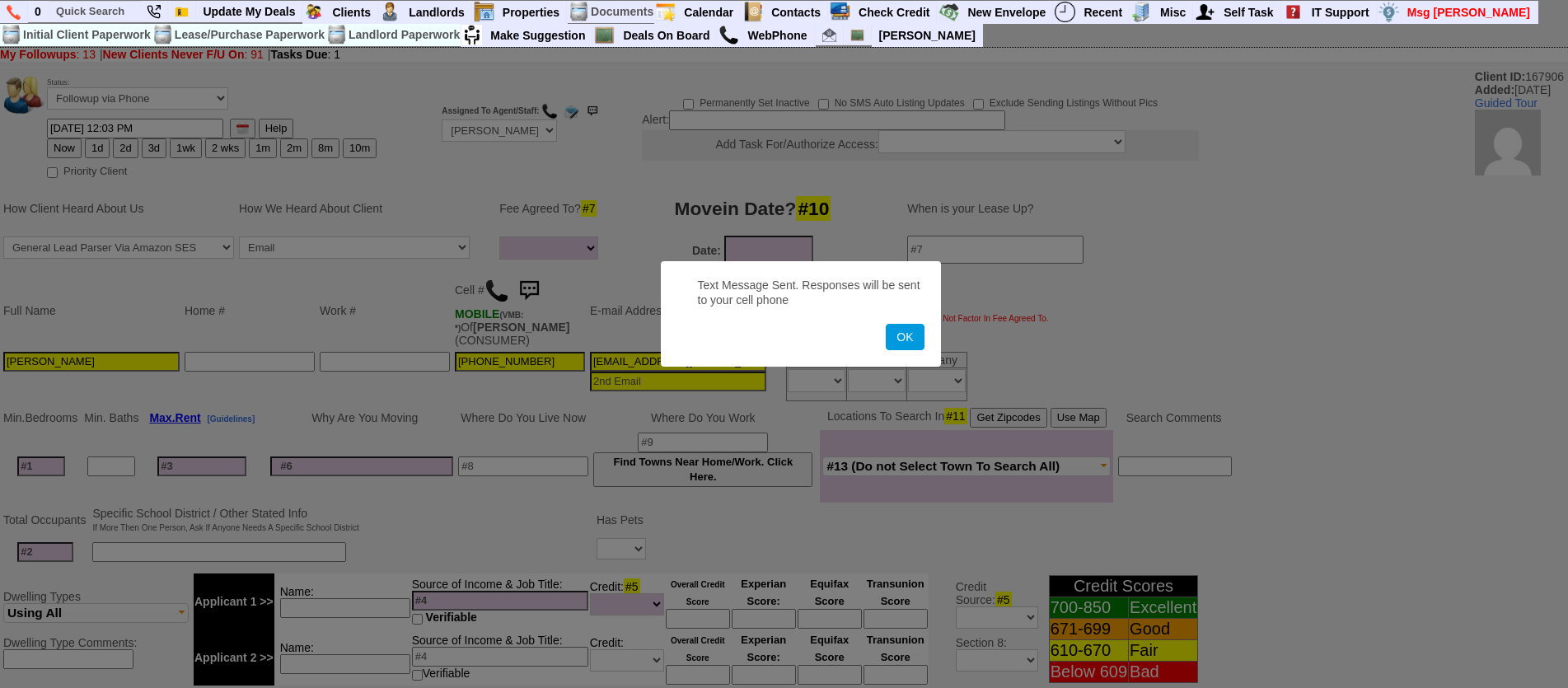
click at [886, 324] on button "OK" at bounding box center [905, 337] width 38 height 26
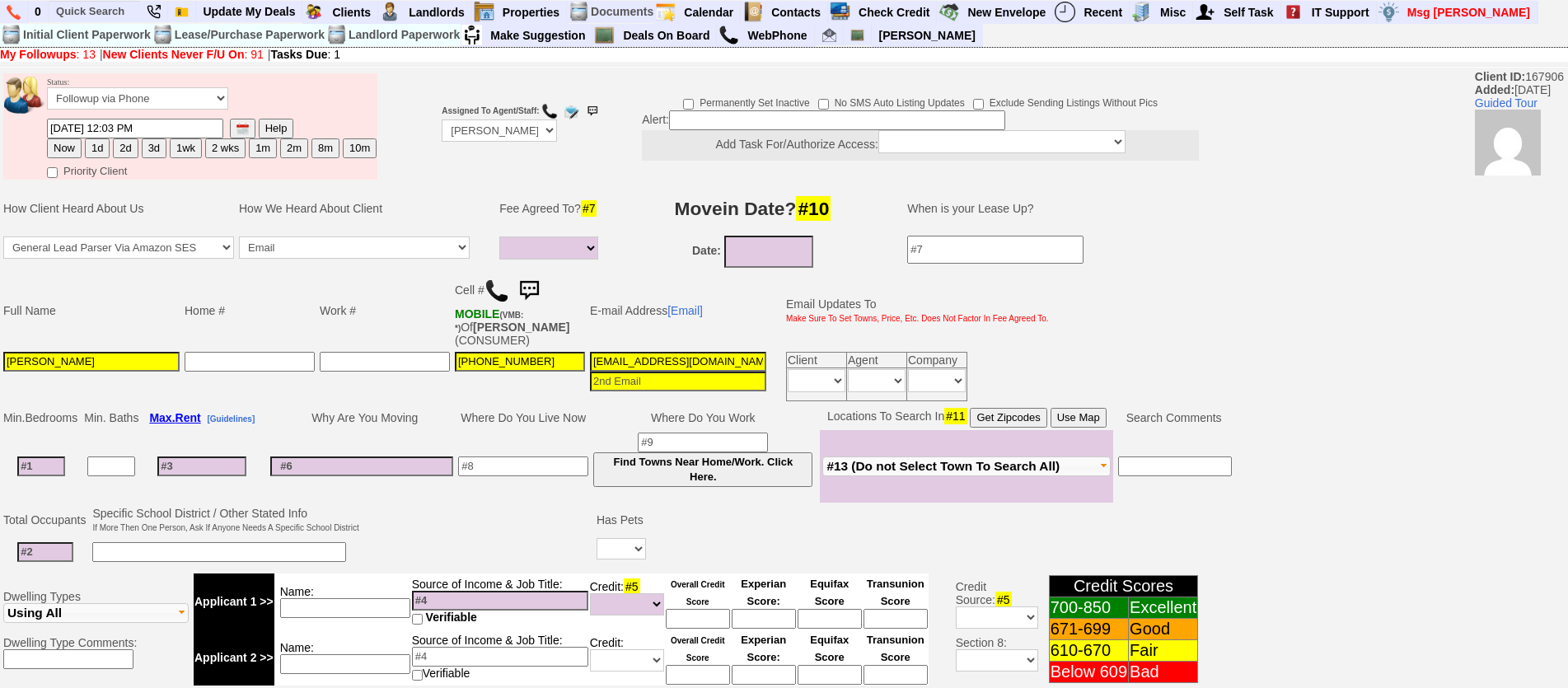
click at [202, 108] on td "Status: Followup via Phone Followup via Email Followup When Section 8 Property …" at bounding box center [211, 95] width 331 height 45
click at [199, 107] on select "Followup via Phone Followup via Email Followup When Section 8 Property Found De…" at bounding box center [137, 98] width 181 height 22
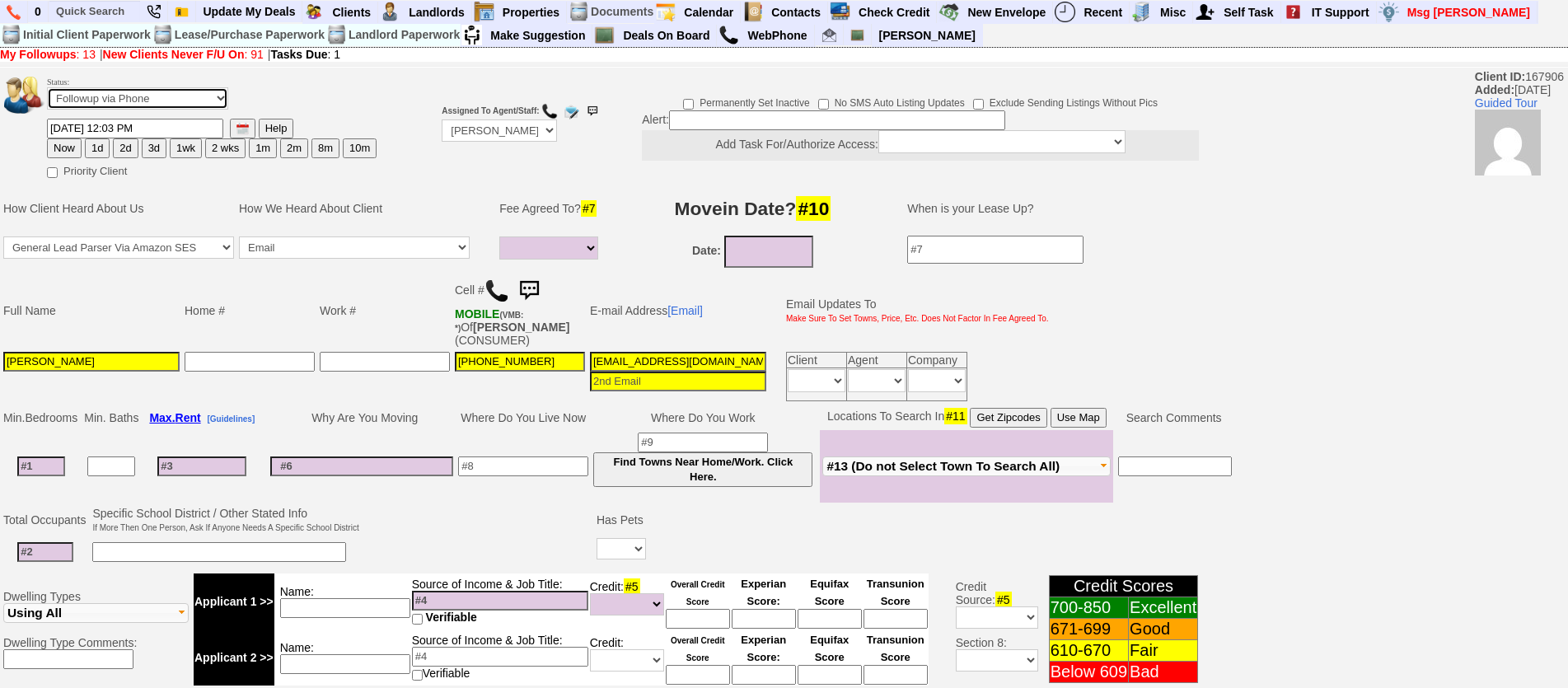
select select "Inactive"
click at [47, 88] on select "Followup via Phone Followup via Email Followup When Section 8 Property Found De…" at bounding box center [137, 98] width 181 height 22
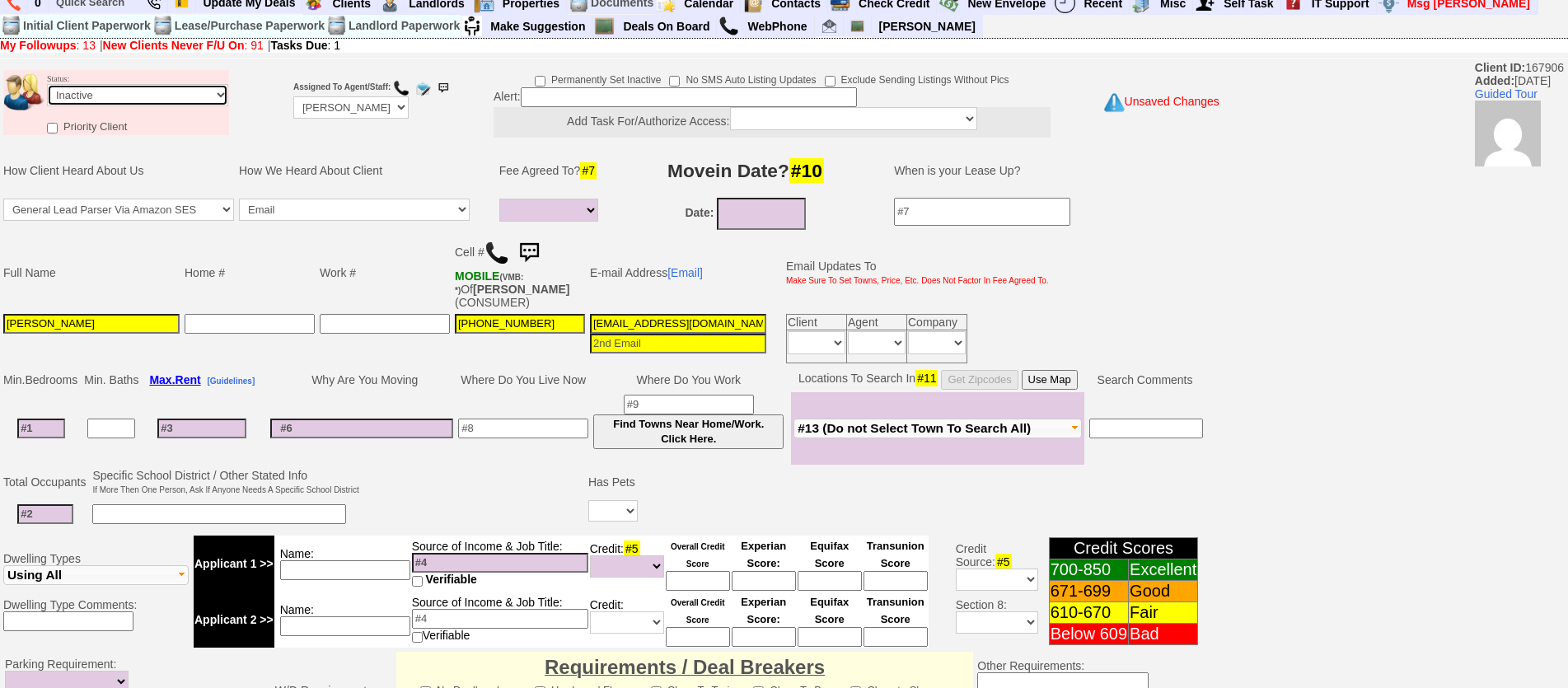
scroll to position [492, 0]
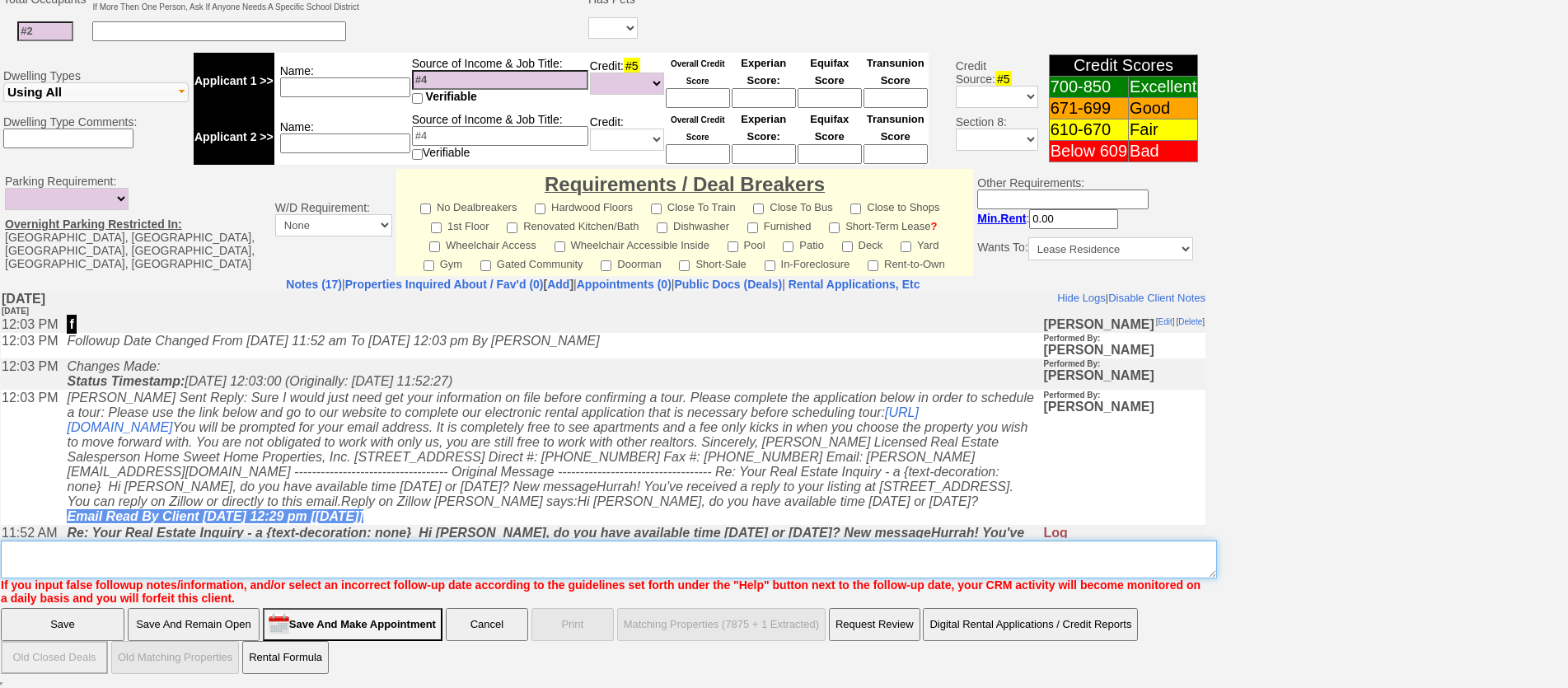
click at [441, 564] on textarea "Insert New Note Here" at bounding box center [609, 560] width 1216 height 38
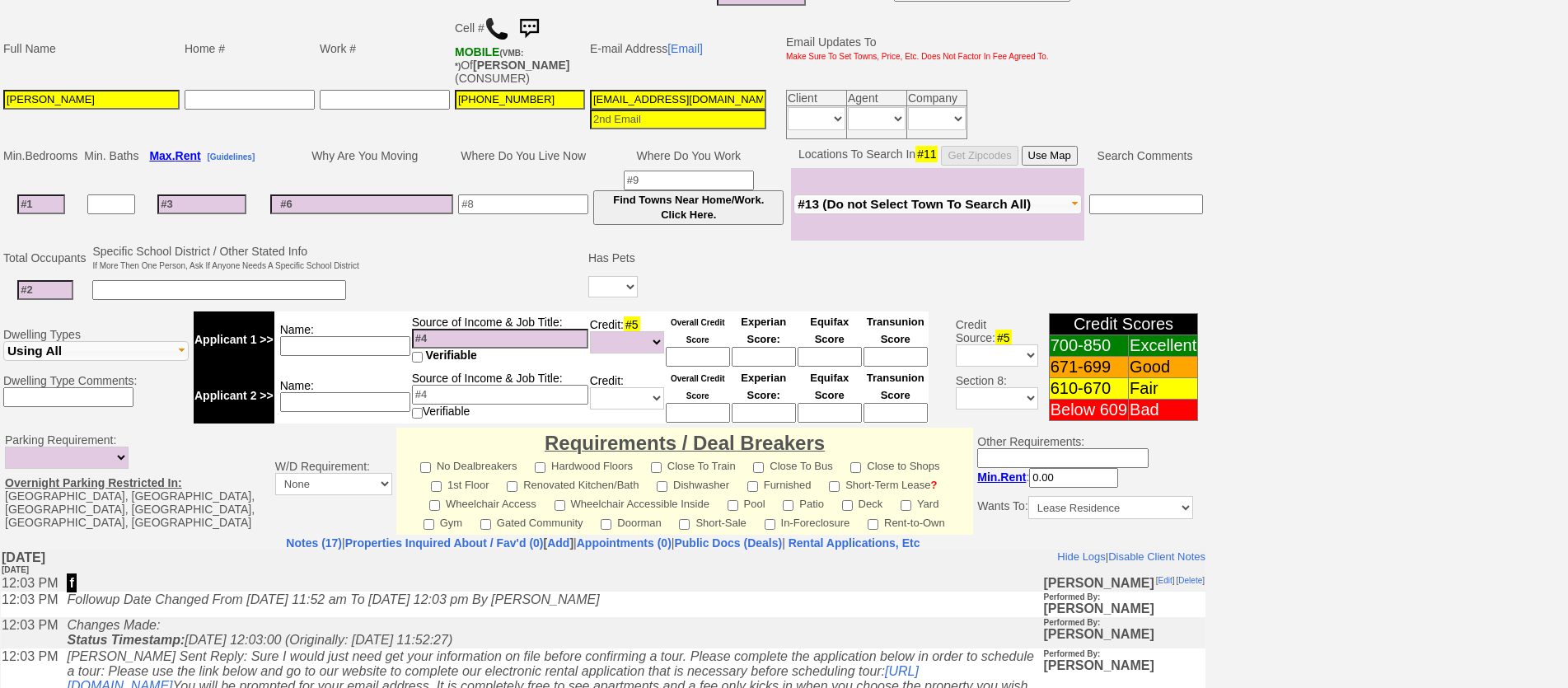
scroll to position [0, 0]
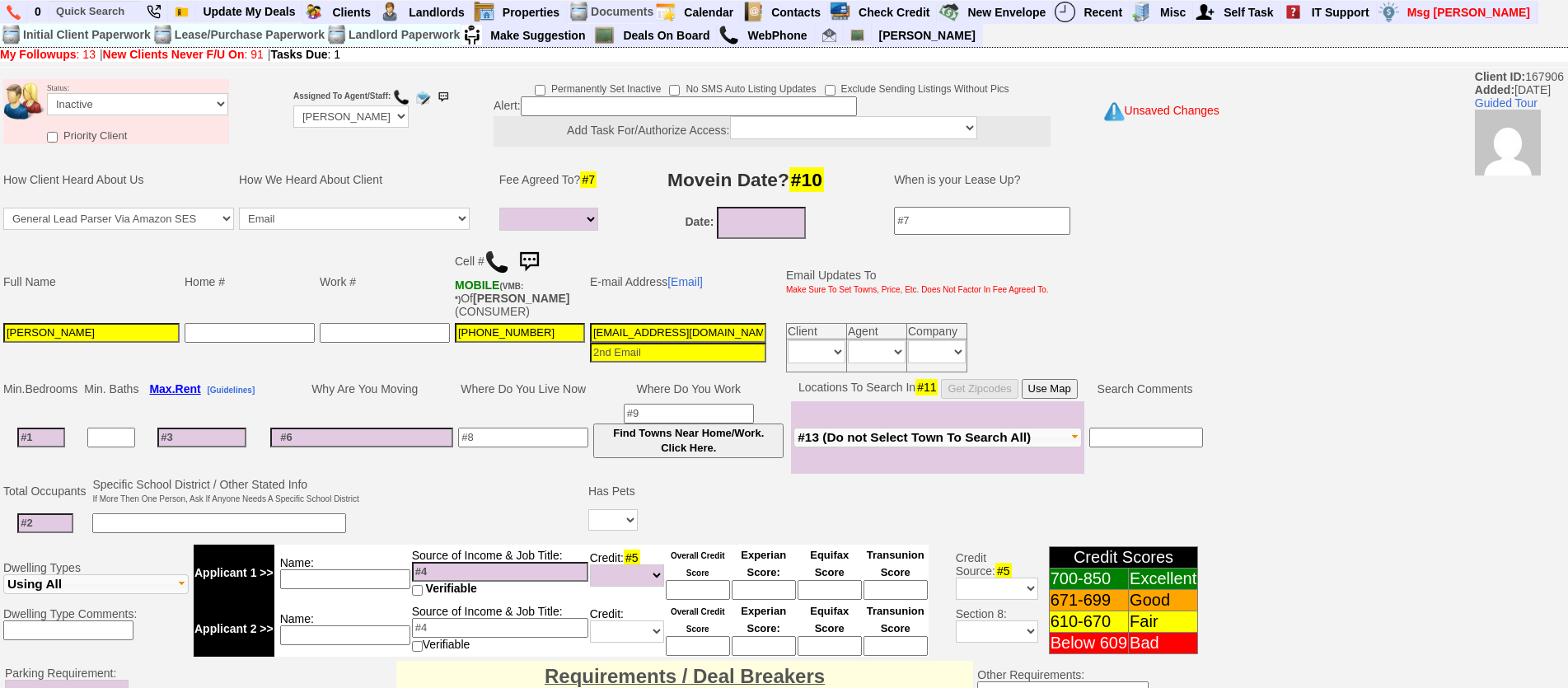
type textarea "called again lm sent txt ia until response"
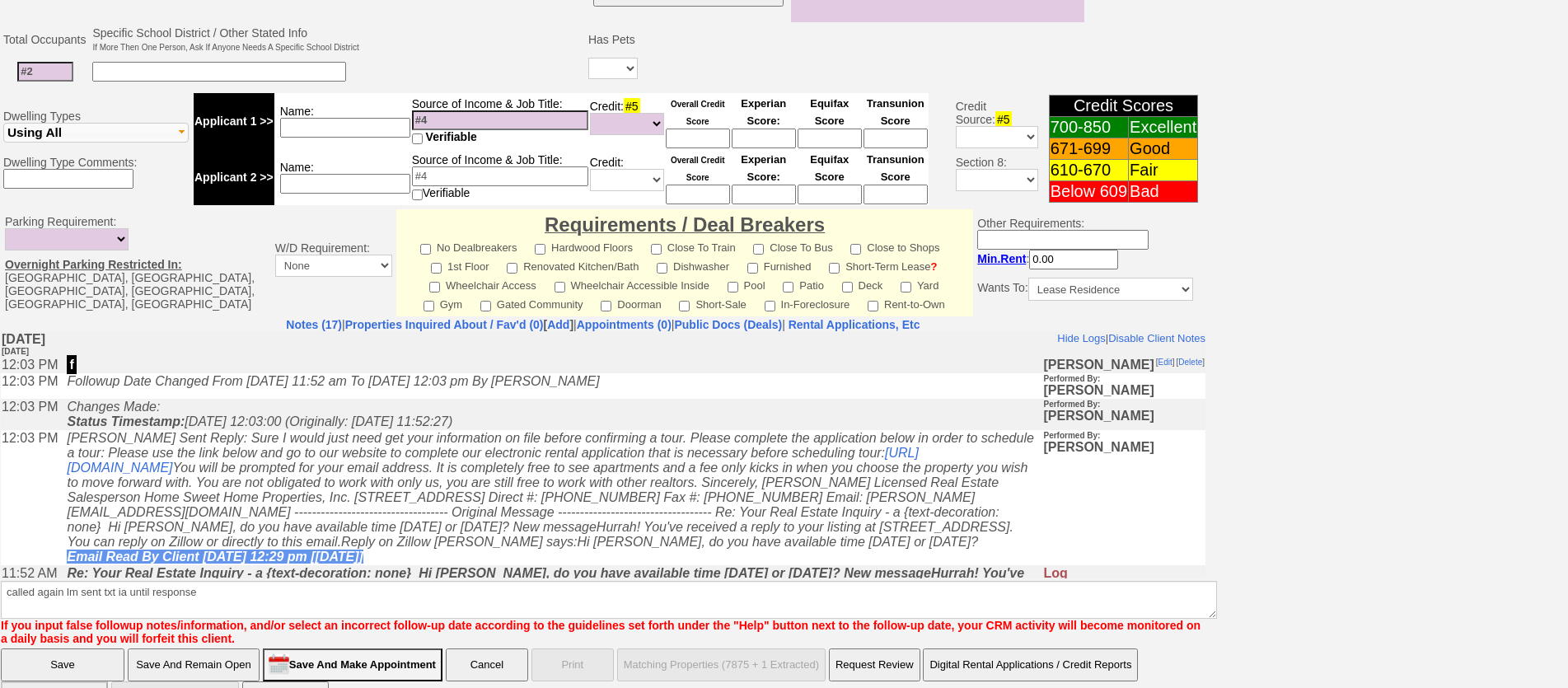
click input "Save" at bounding box center [62, 666] width 124 height 33
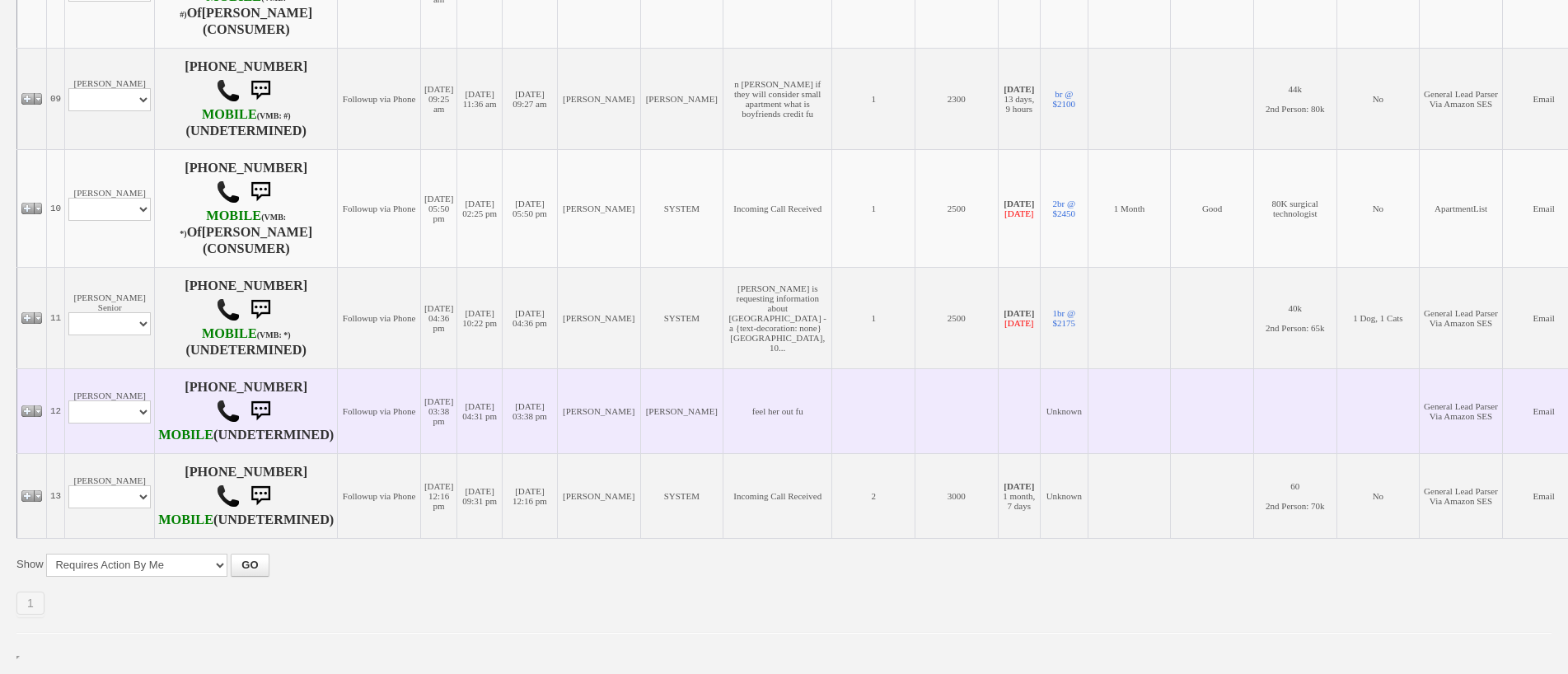
scroll to position [1120, 0]
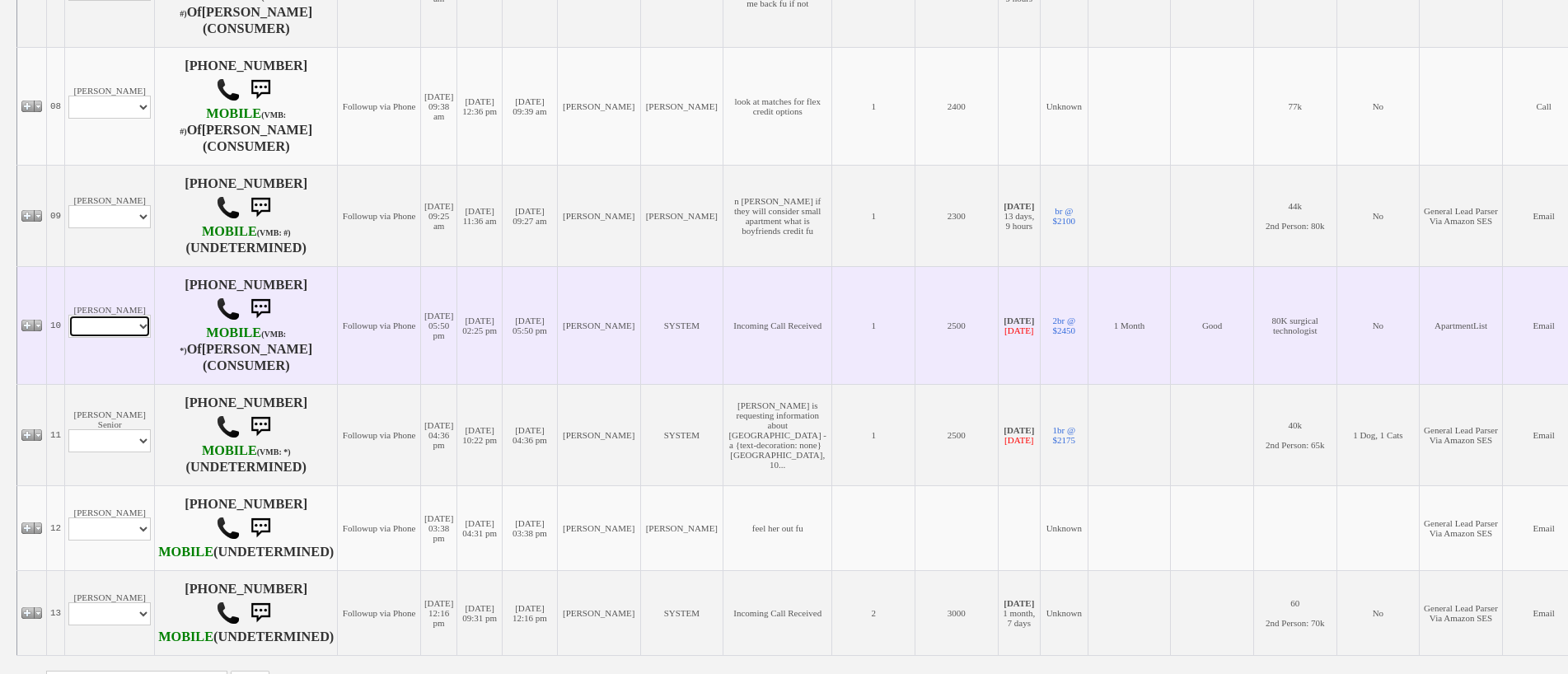
click at [106, 337] on select "Profile Edit Print Email Externally (Will Not Be Tracked In CRM) Closed Deals" at bounding box center [109, 327] width 83 height 23
select select "ChangeURL,/crm/custom/edit_client_form.php?redirect=%2Fcrm%2Fclients.php&id=106…"
click at [68, 337] on select "Profile Edit Print Email Externally (Will Not Be Tracked In CRM) Closed Deals" at bounding box center [109, 327] width 83 height 23
select select
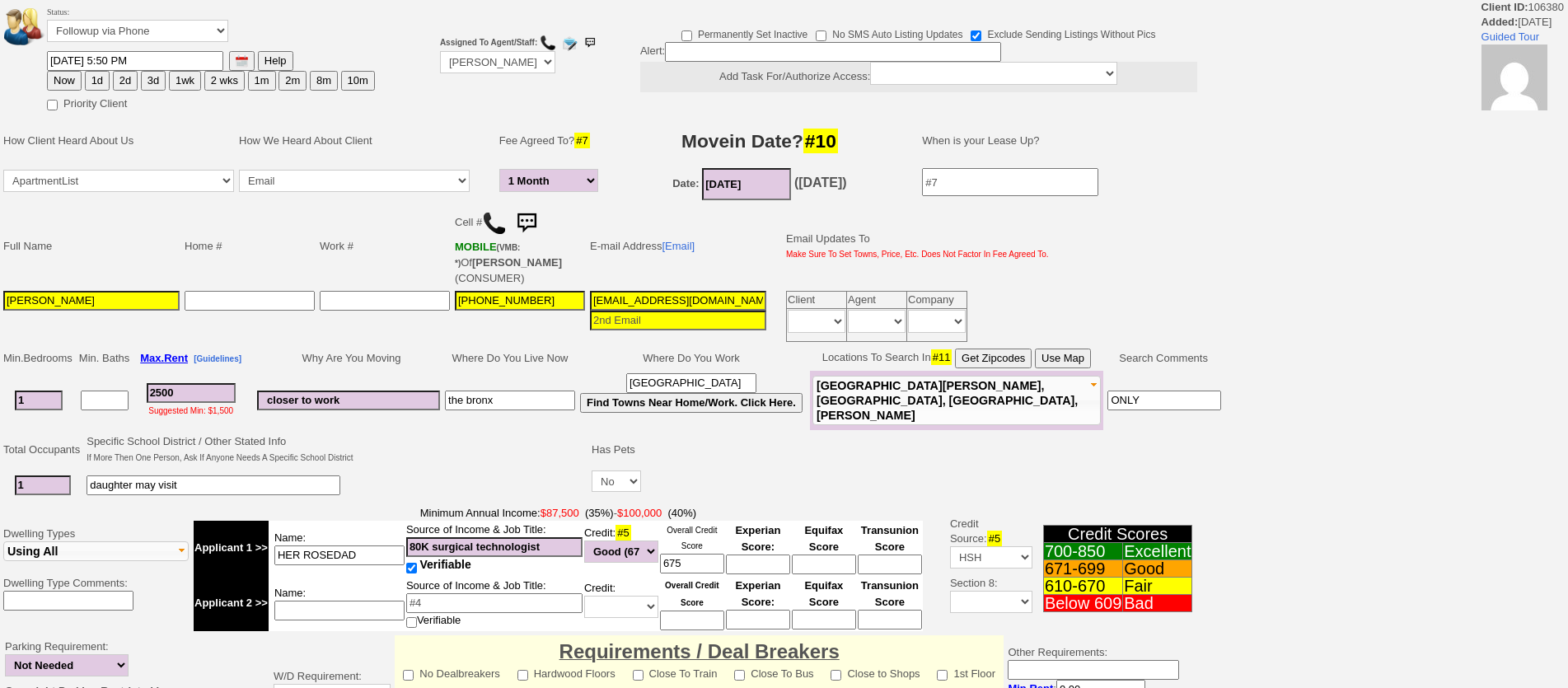
select select "1 Month"
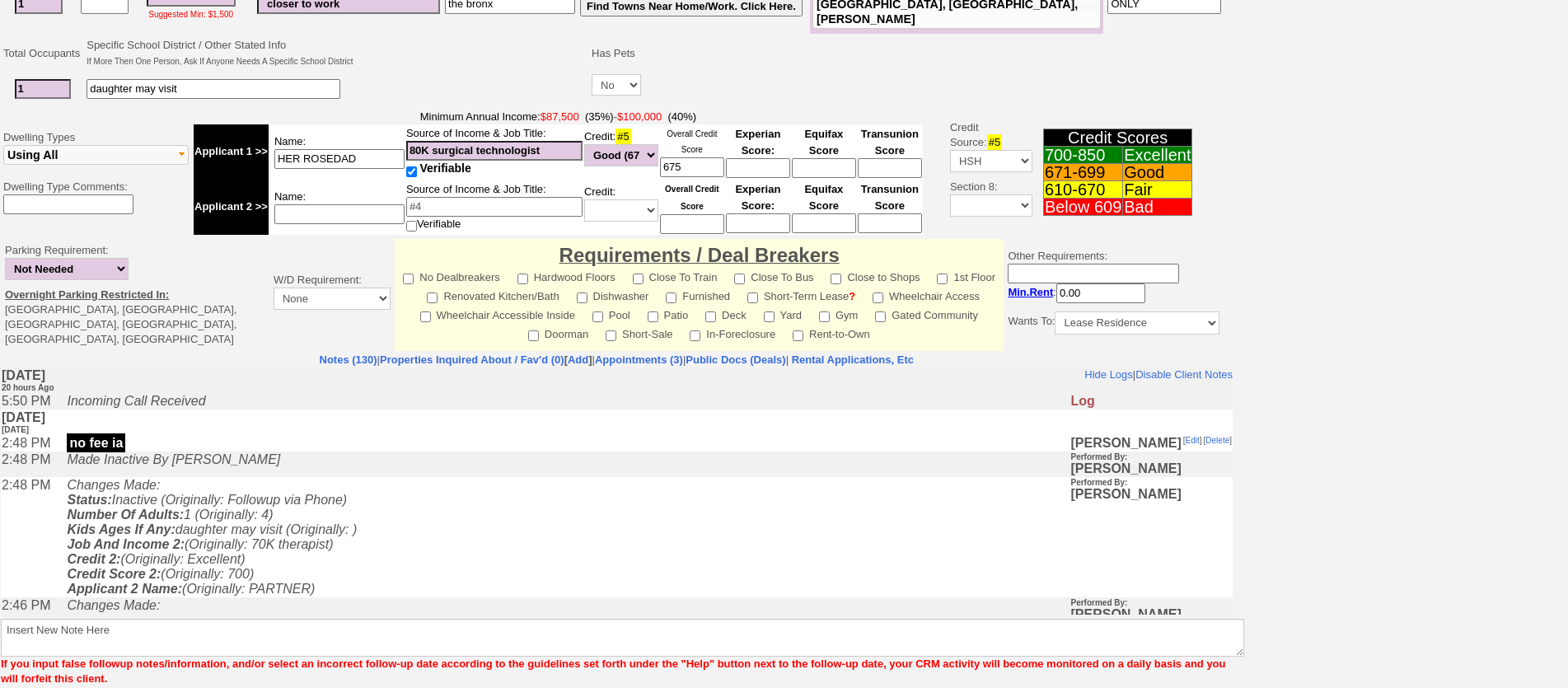
scroll to position [412, 0]
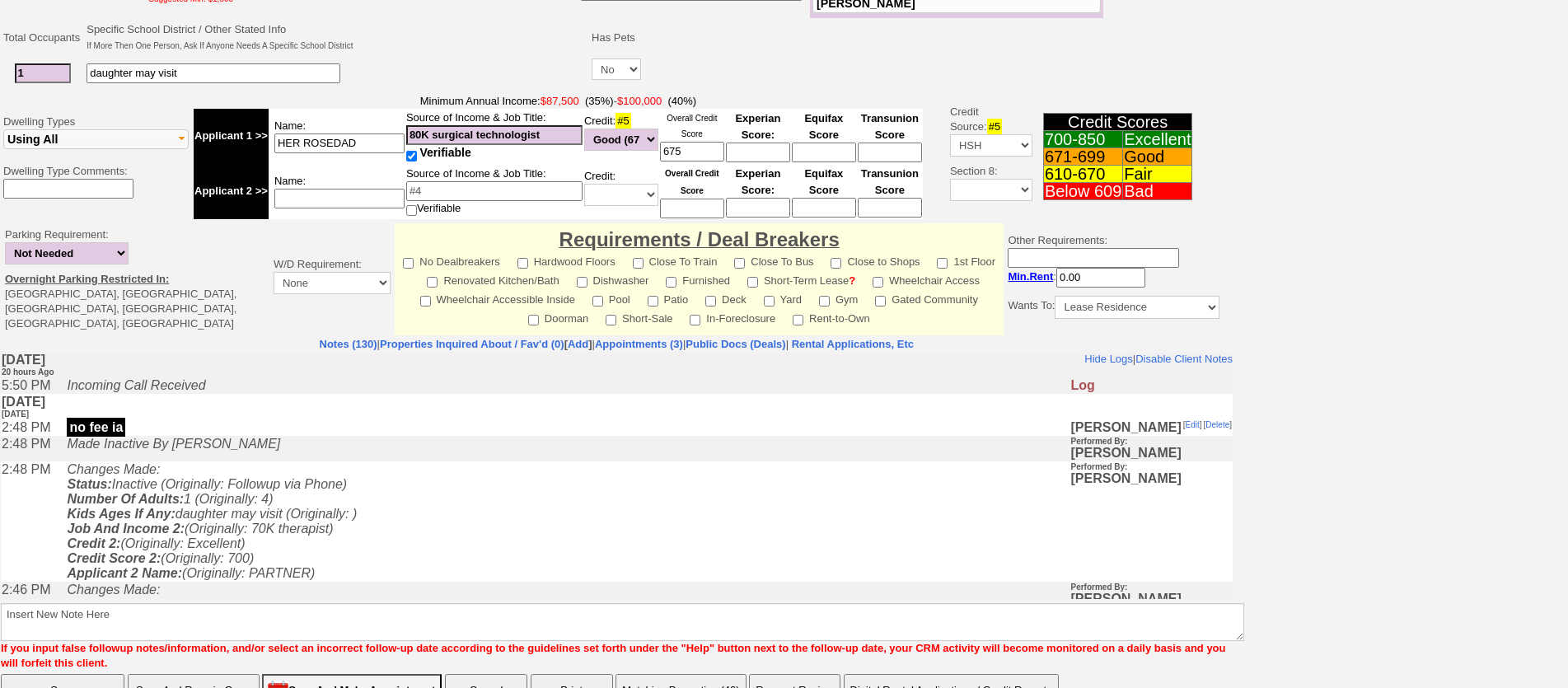
click at [481, 518] on td "Changes Made: Status: Inactive (Originally: Followup via Phone) Number Of Adult…" at bounding box center [563, 522] width 1011 height 121
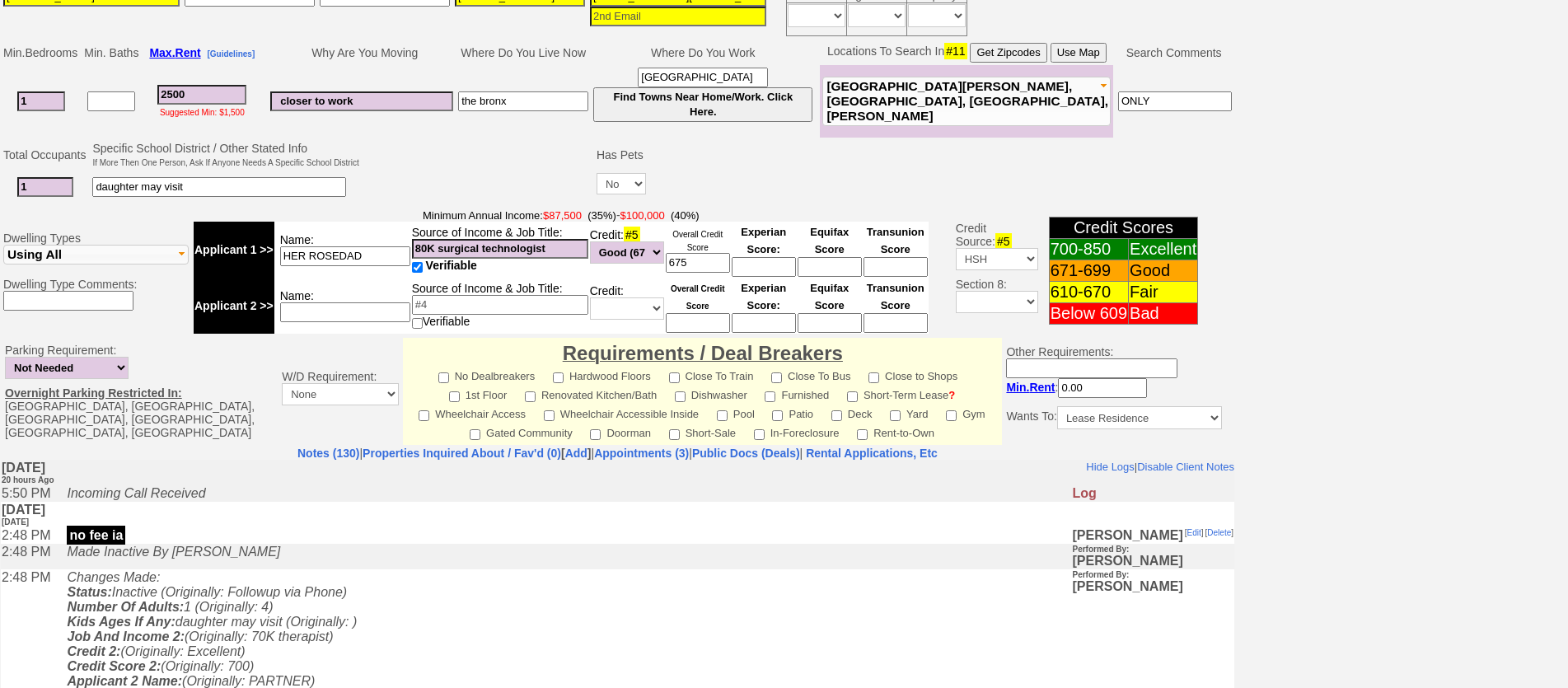
scroll to position [288, 0]
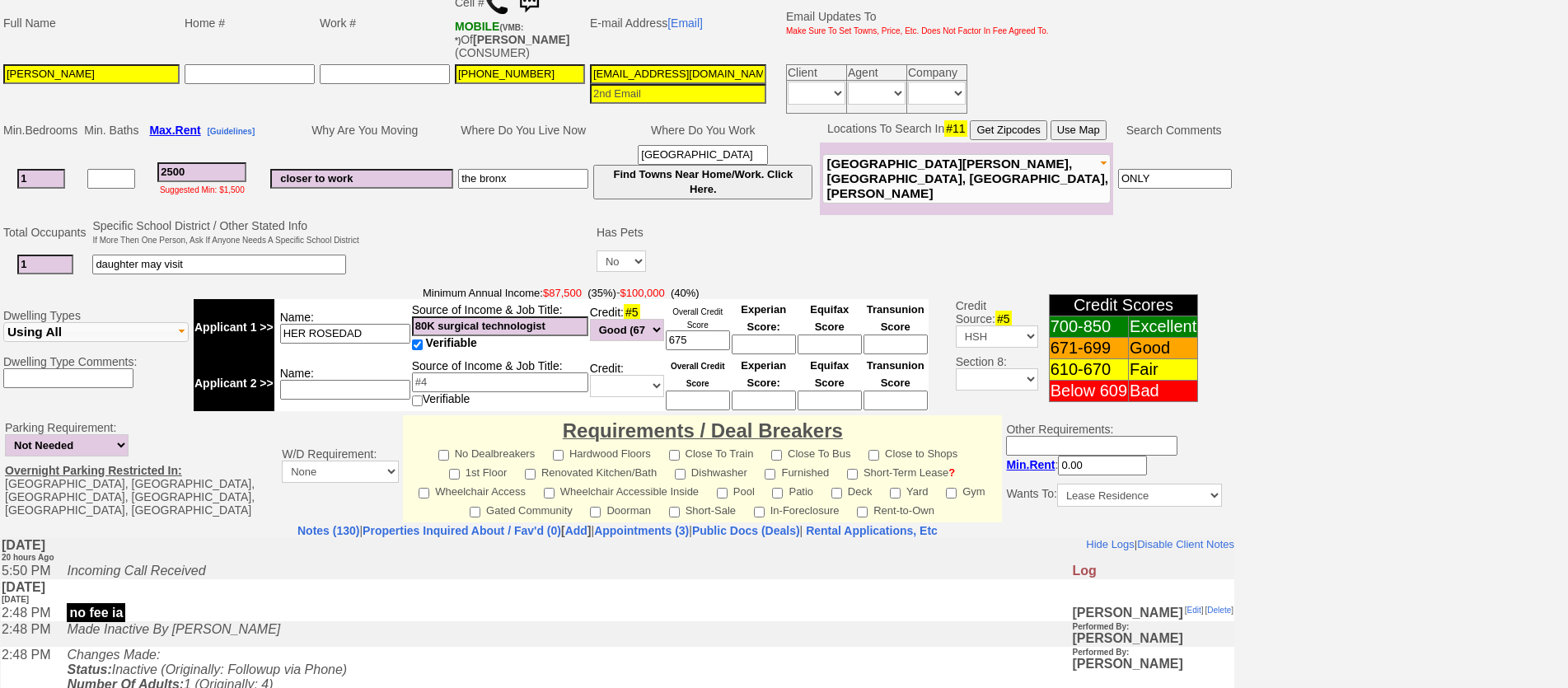
click at [396, 262] on td at bounding box center [478, 249] width 232 height 65
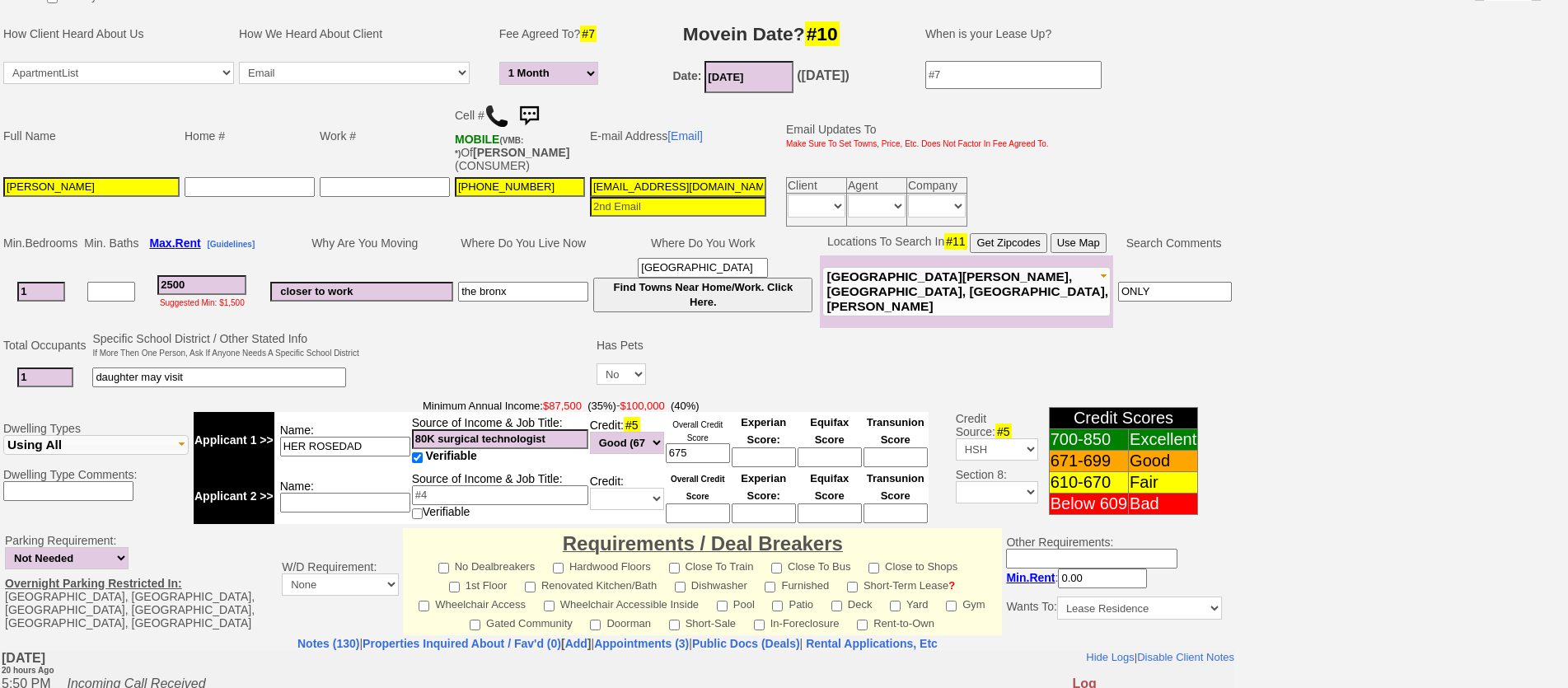
scroll to position [535, 0]
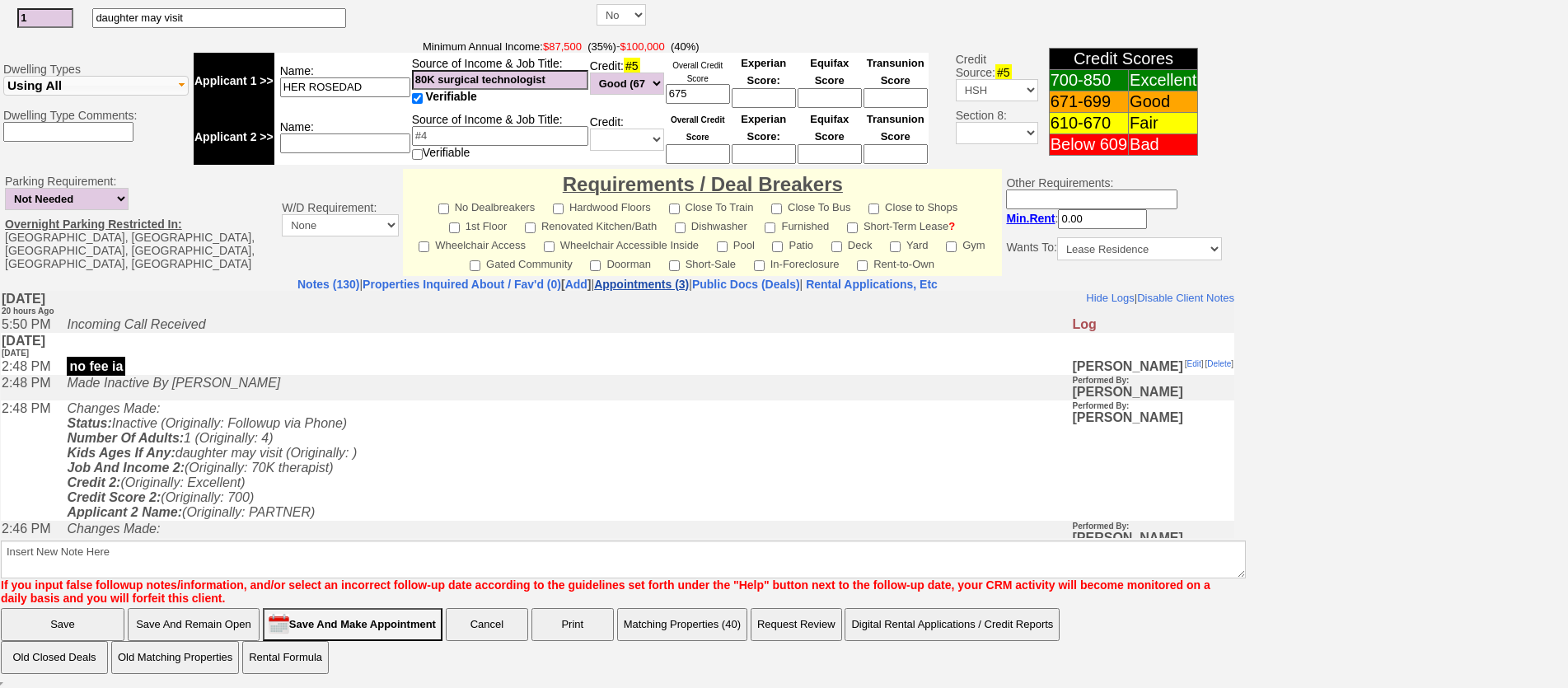
click at [653, 281] on link "Appointments (3)" at bounding box center [641, 284] width 94 height 14
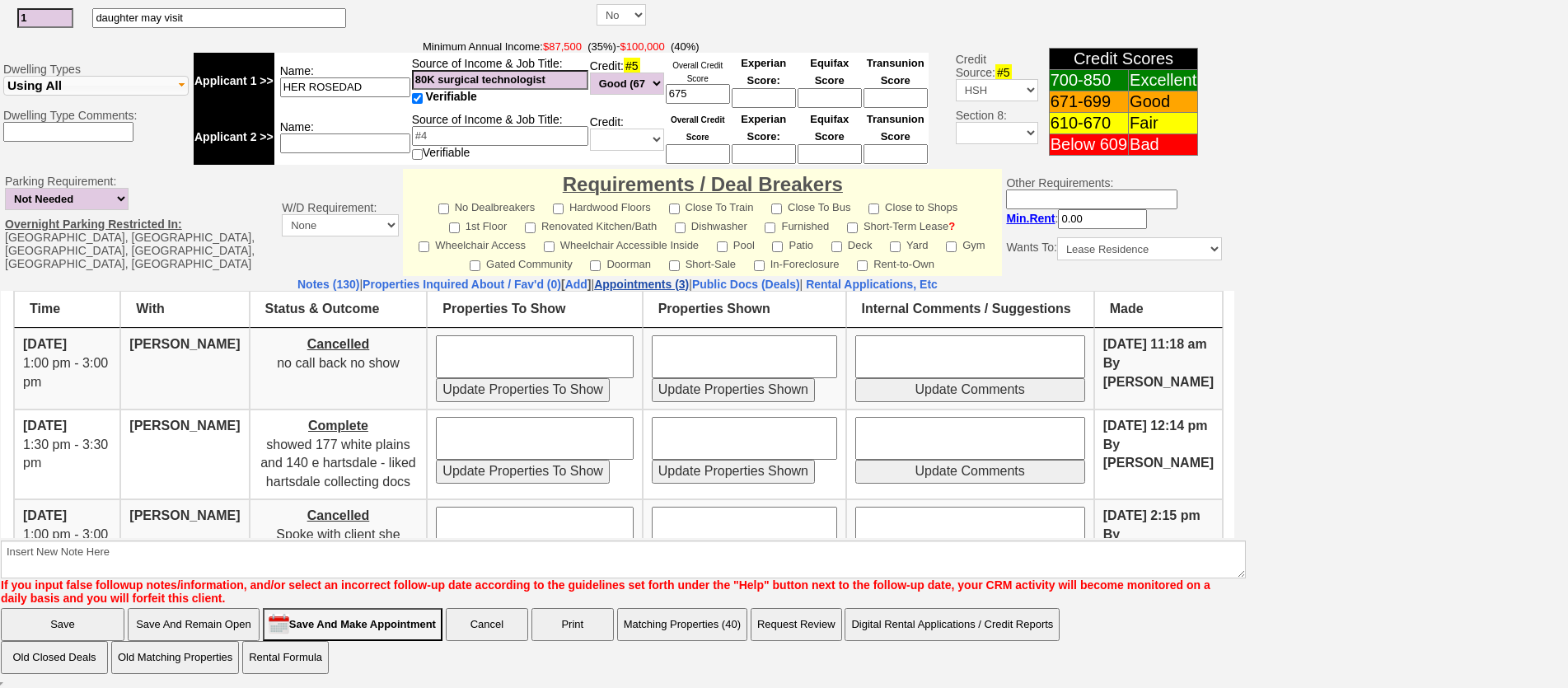
scroll to position [0, 0]
click at [250, 364] on td "Cancelled no call back no show" at bounding box center [339, 368] width 178 height 82
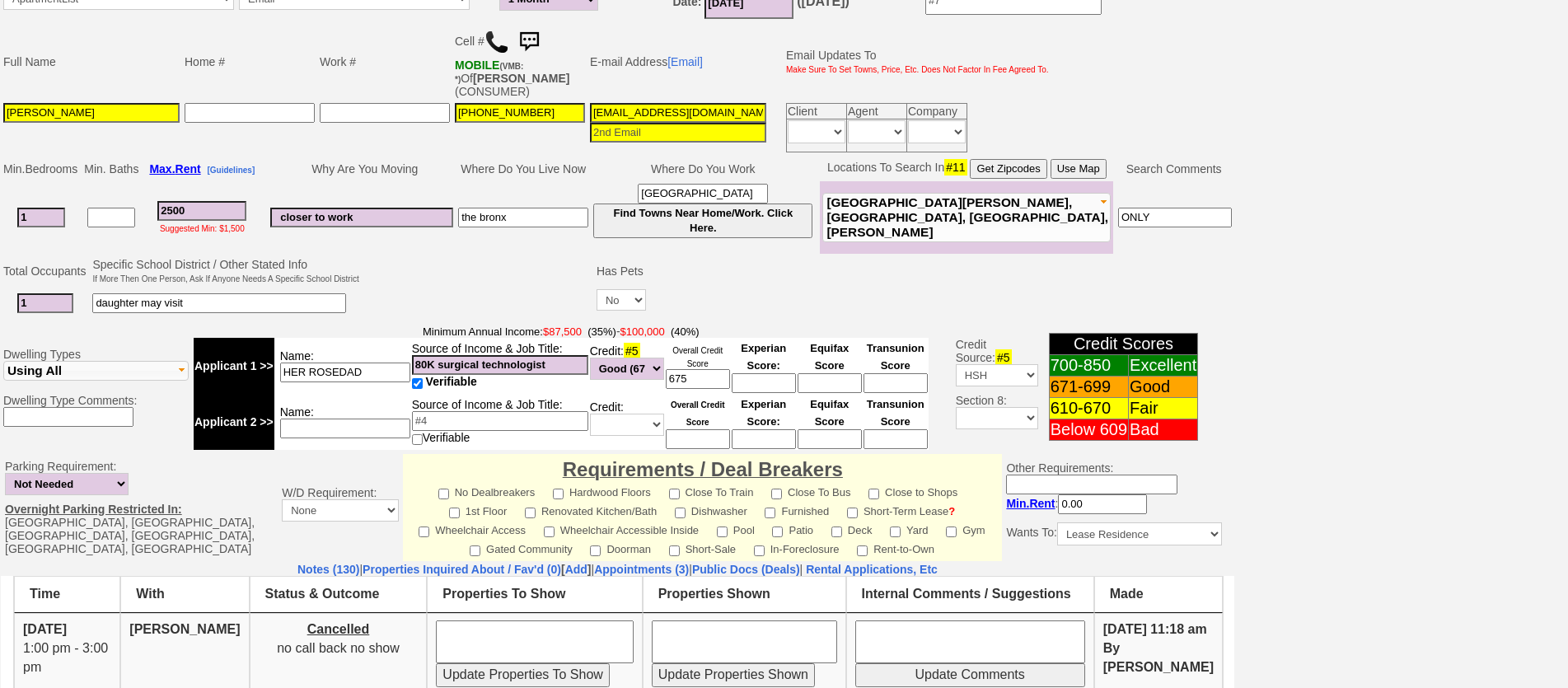
scroll to position [535, 0]
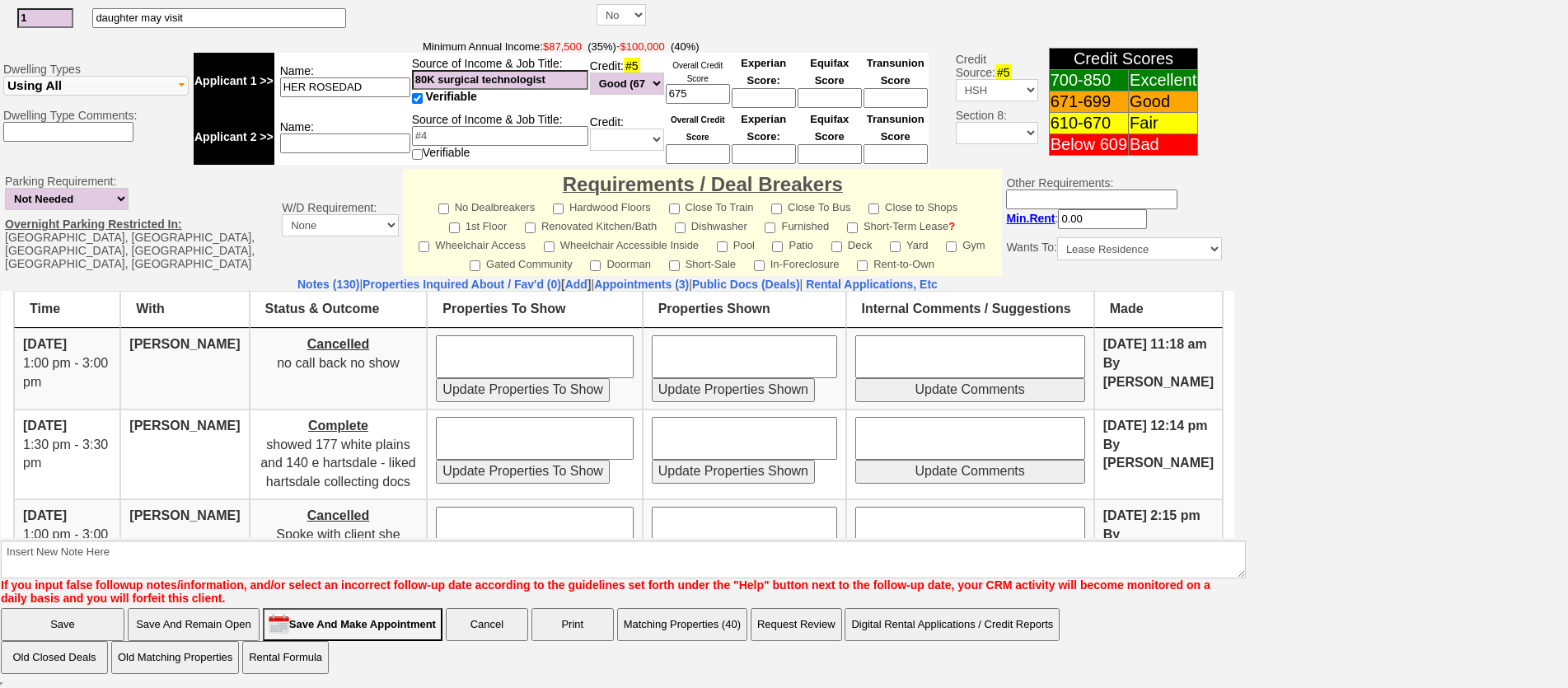
click at [272, 291] on iframe at bounding box center [618, 415] width 1233 height 247
click at [298, 279] on link "Notes (130)" at bounding box center [329, 284] width 62 height 14
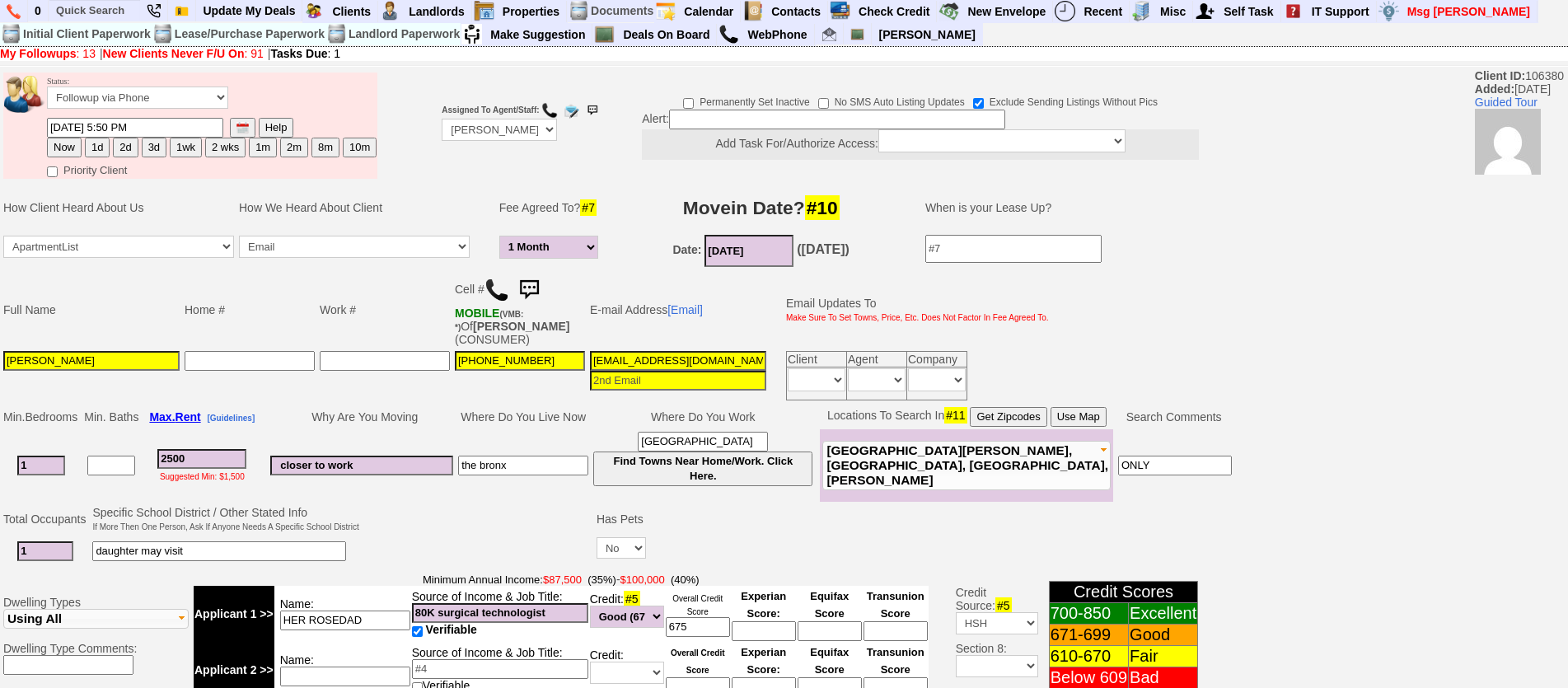
scroll to position [0, 0]
click at [117, 86] on td "Status: Followup via Phone Followup via Email Followup When Section 8 Property …" at bounding box center [211, 95] width 331 height 45
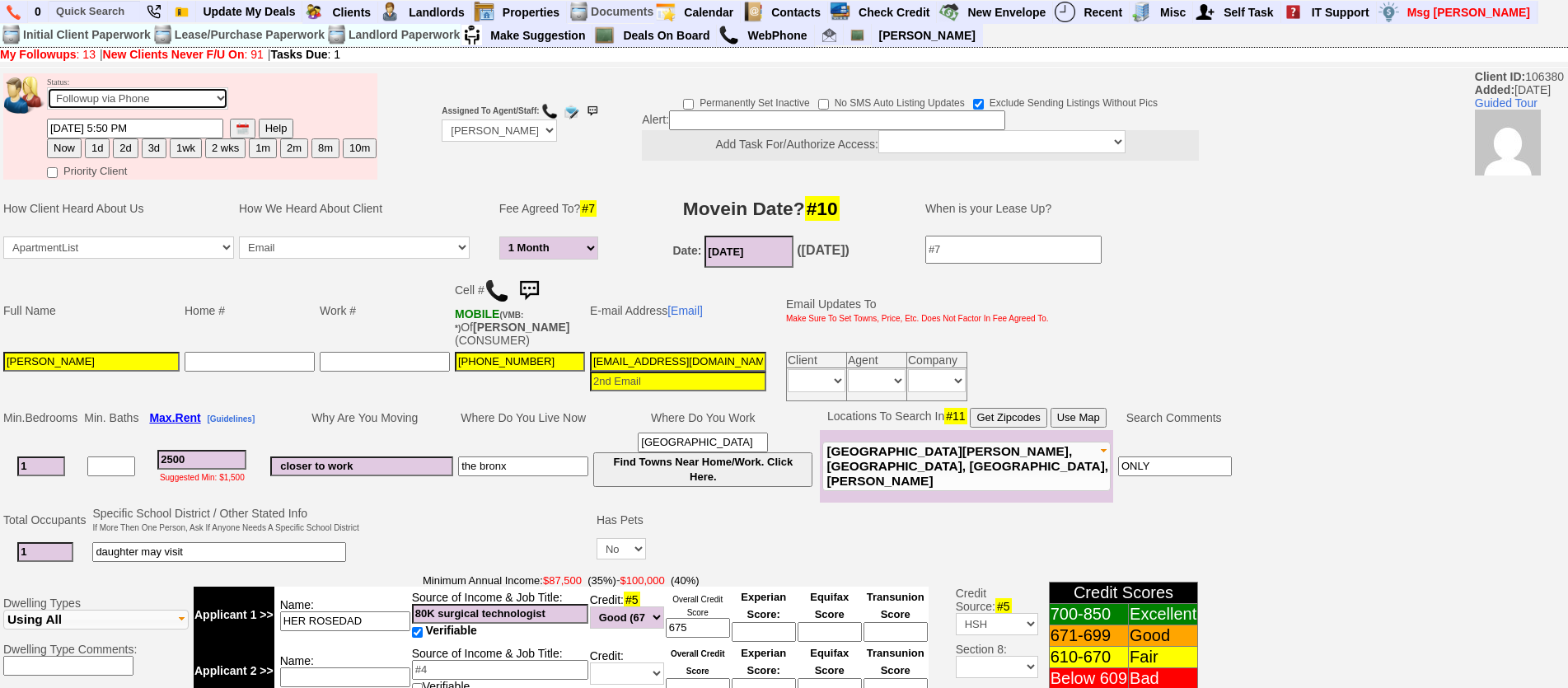
click at [129, 97] on select "Followup via Phone Followup via Email Followup When Section 8 Property Found De…" at bounding box center [137, 98] width 181 height 22
select select "Inactive"
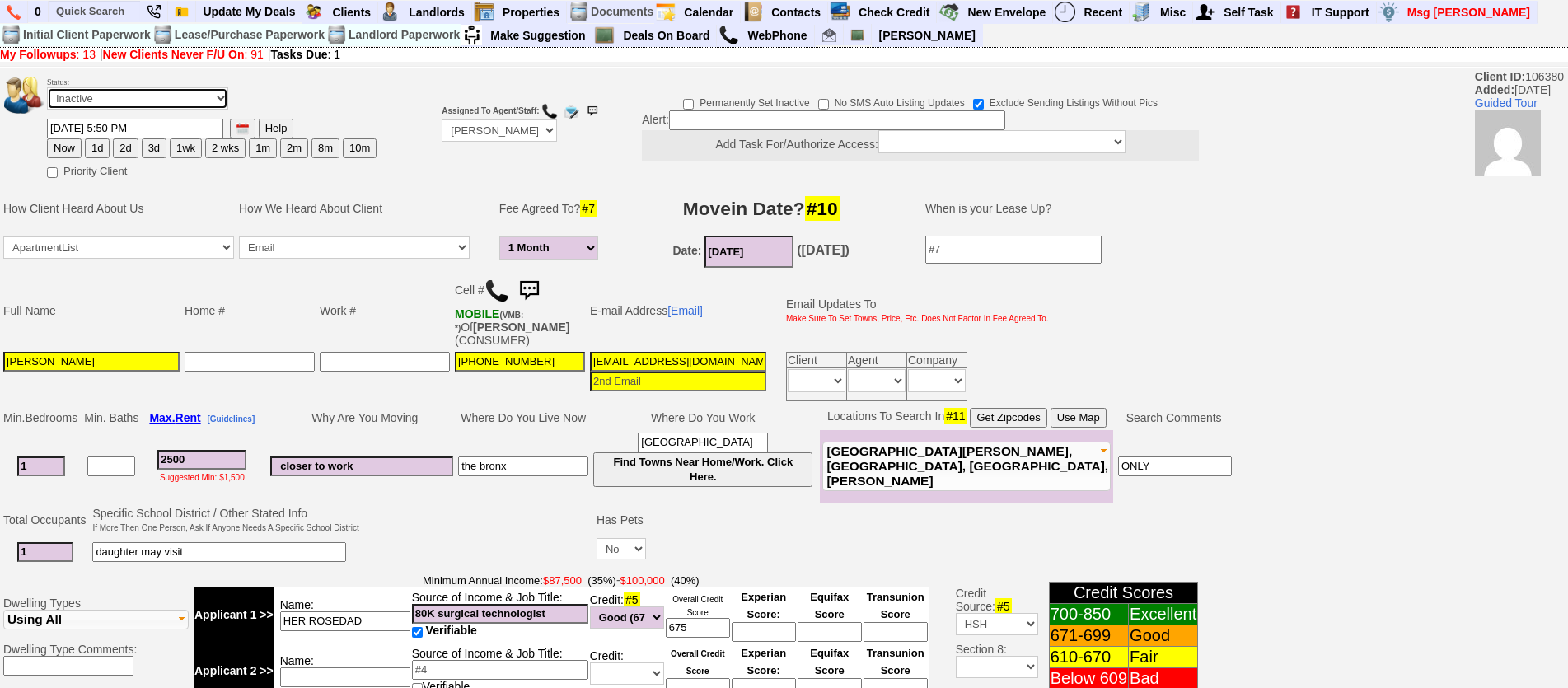
click at [47, 88] on select "Followup via Phone Followup via Email Followup When Section 8 Property Found De…" at bounding box center [137, 98] width 181 height 22
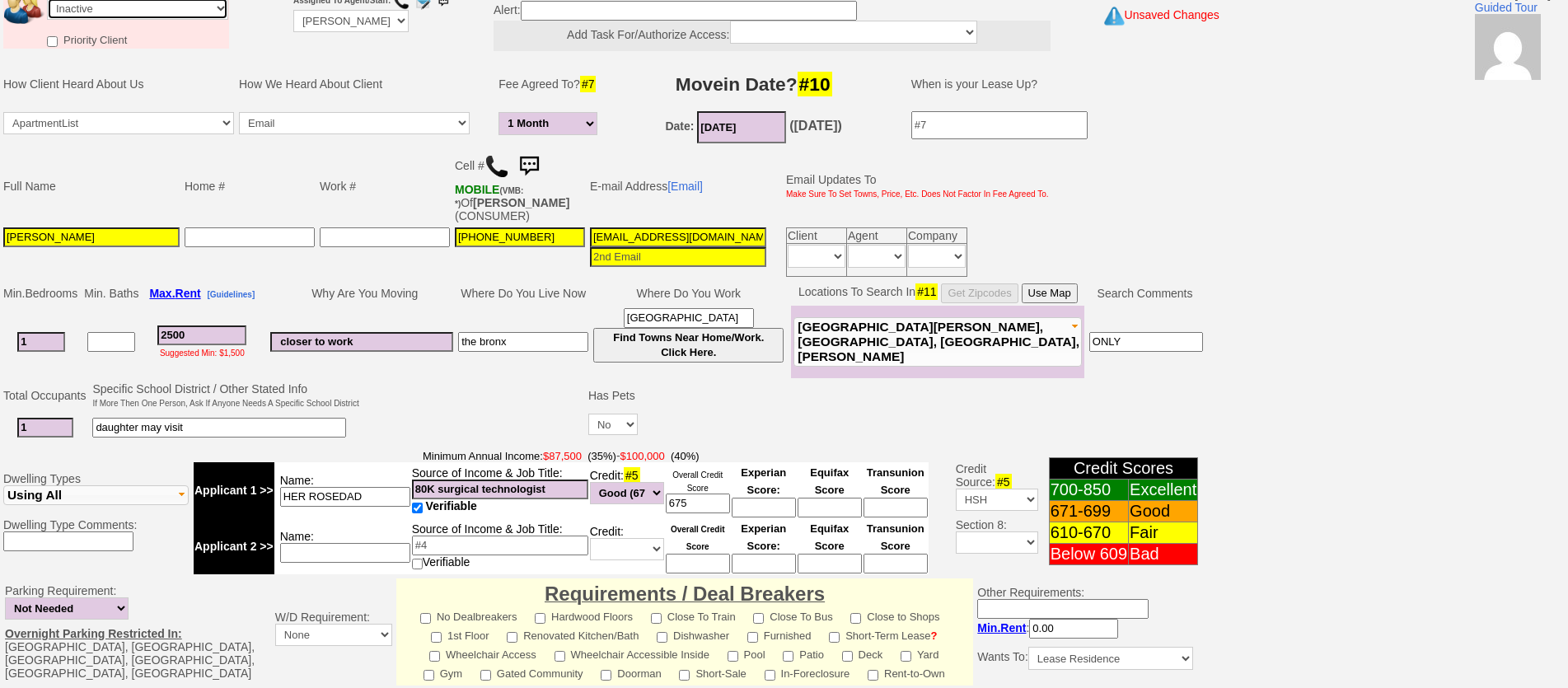
scroll to position [506, 0]
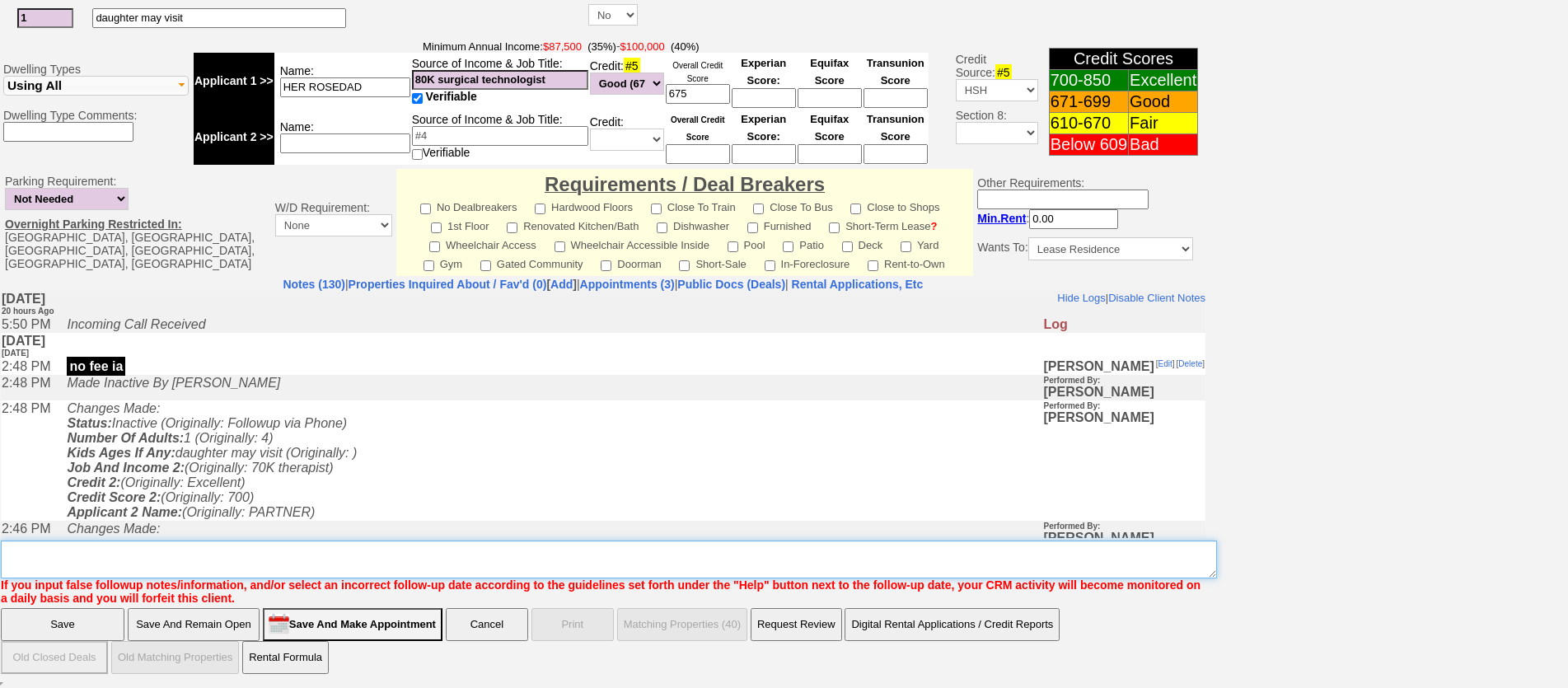
click at [880, 565] on textarea "Insert New Note Here" at bounding box center [609, 560] width 1216 height 38
type textarea "ia"
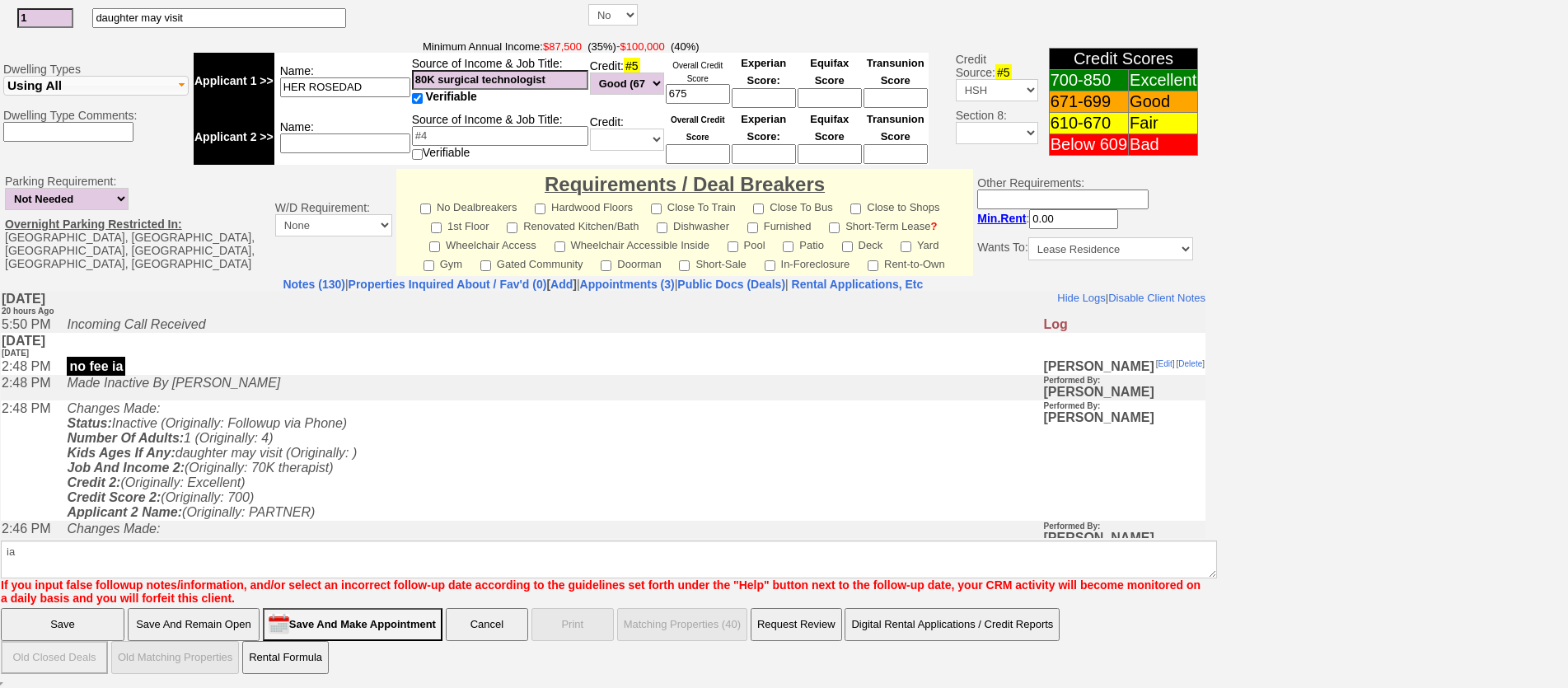
click input "Save" at bounding box center [62, 625] width 124 height 33
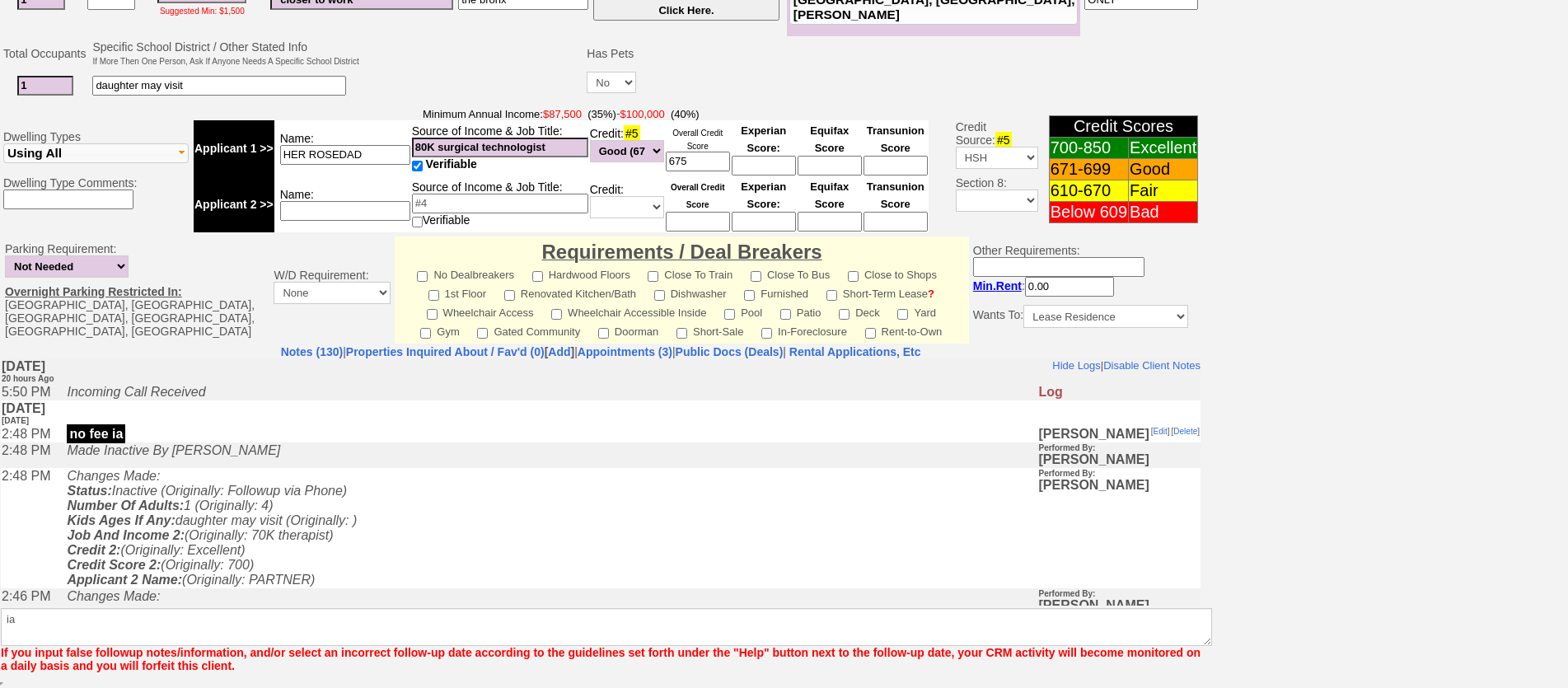
scroll to position [439, 0]
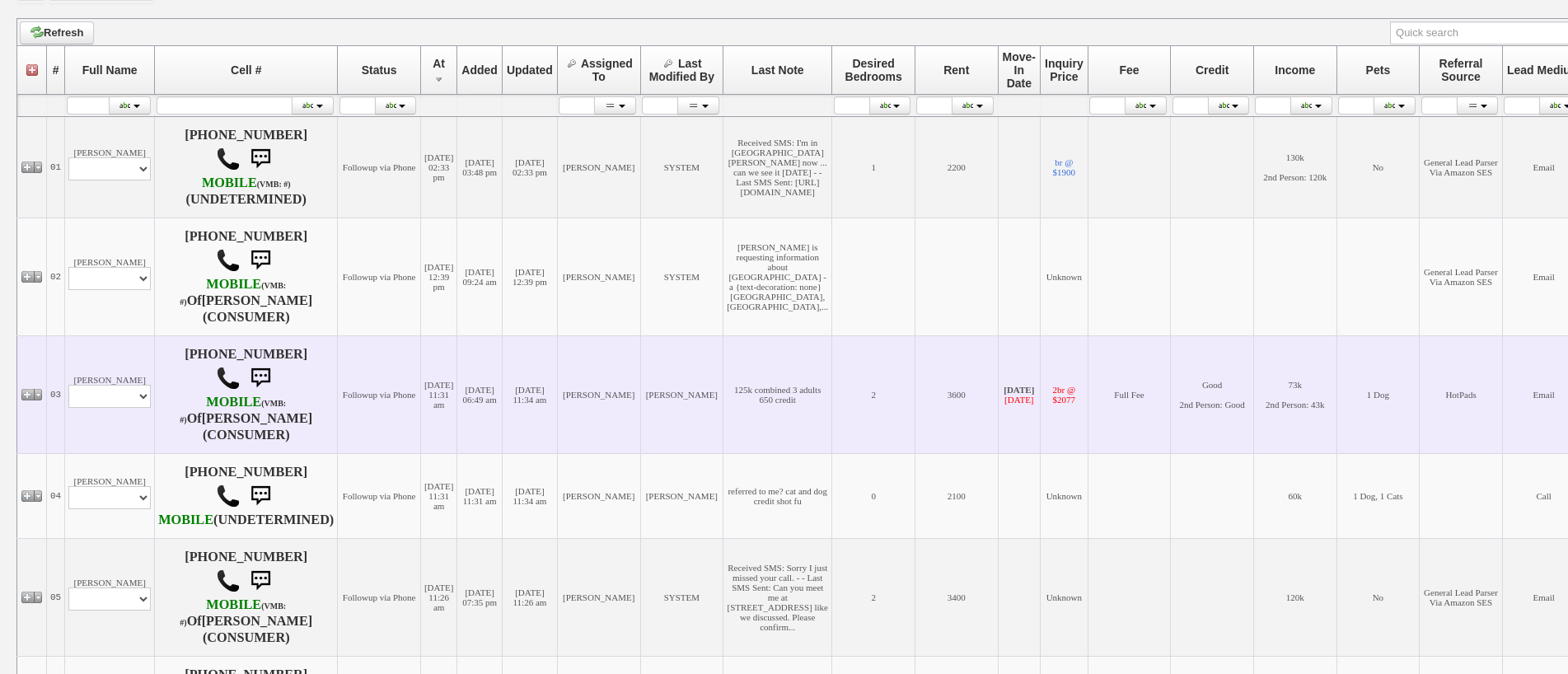
scroll to position [276, 0]
click at [126, 390] on select "Profile Edit Print Email Externally (Will Not Be Tracked In CRM) Closed Deals" at bounding box center [109, 396] width 83 height 23
select select "ChangeURL,/crm/custom/edit_client_form.php?redirect=%2Fcrm%2Fclients.php&id=314…"
click at [68, 384] on select "Profile Edit Print Email Externally (Will Not Be Tracked In CRM) Closed Deals" at bounding box center [109, 396] width 83 height 23
select select
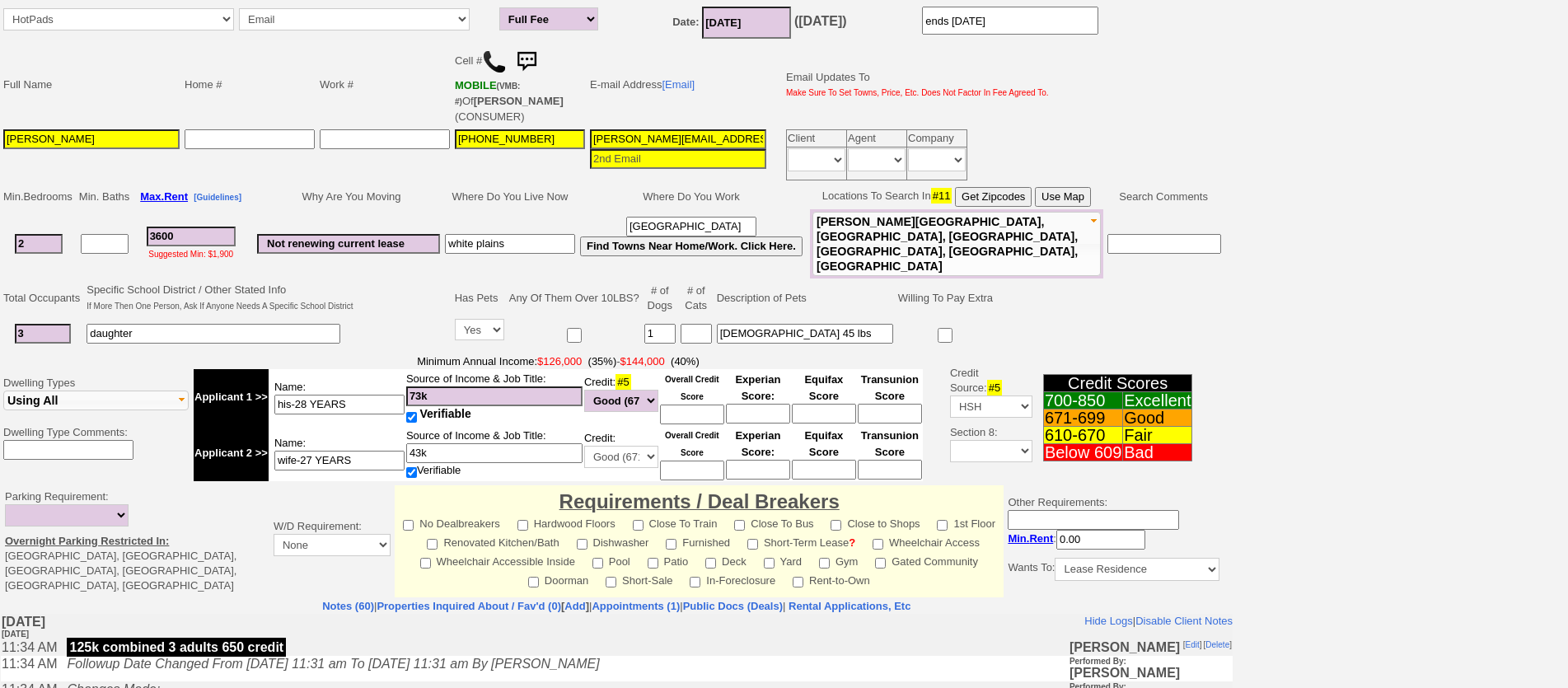
scroll to position [247, 0]
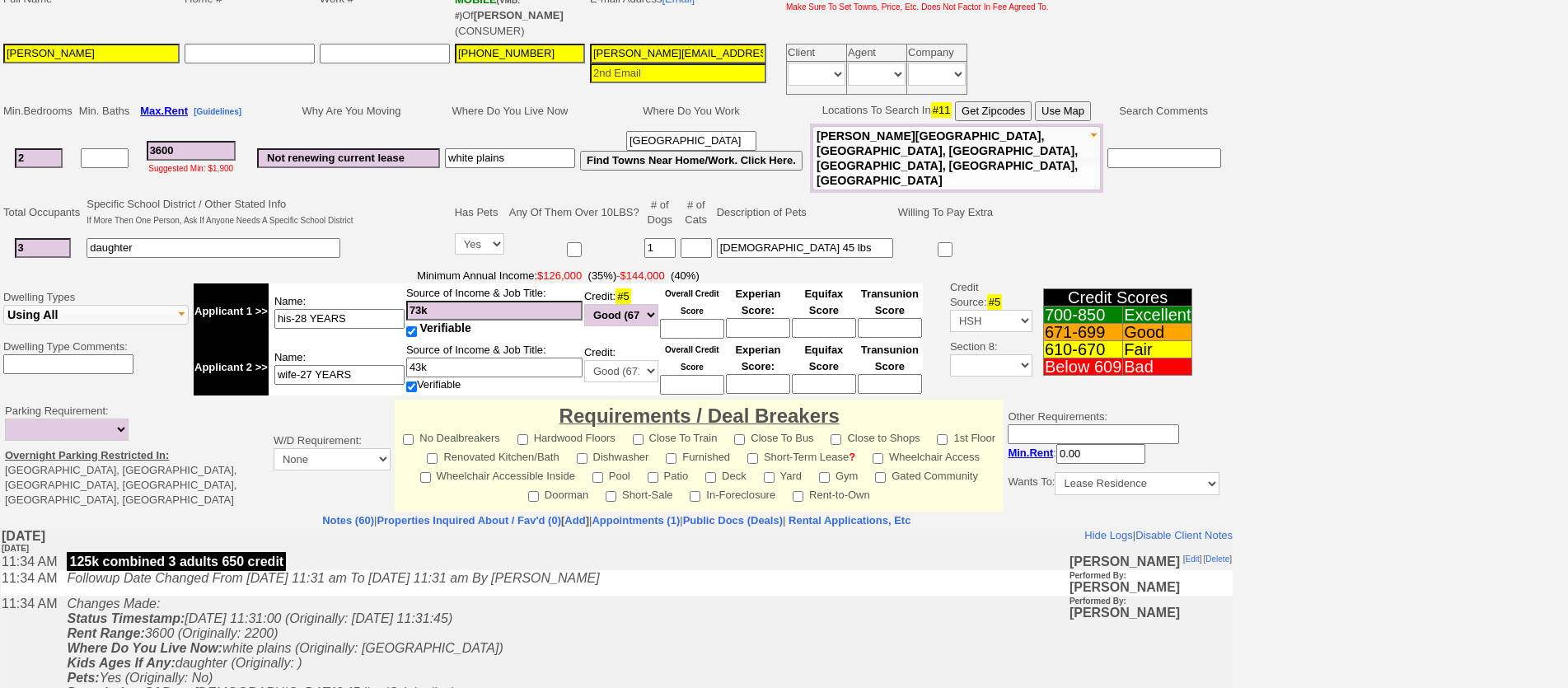
click at [382, 200] on td at bounding box center [404, 230] width 96 height 70
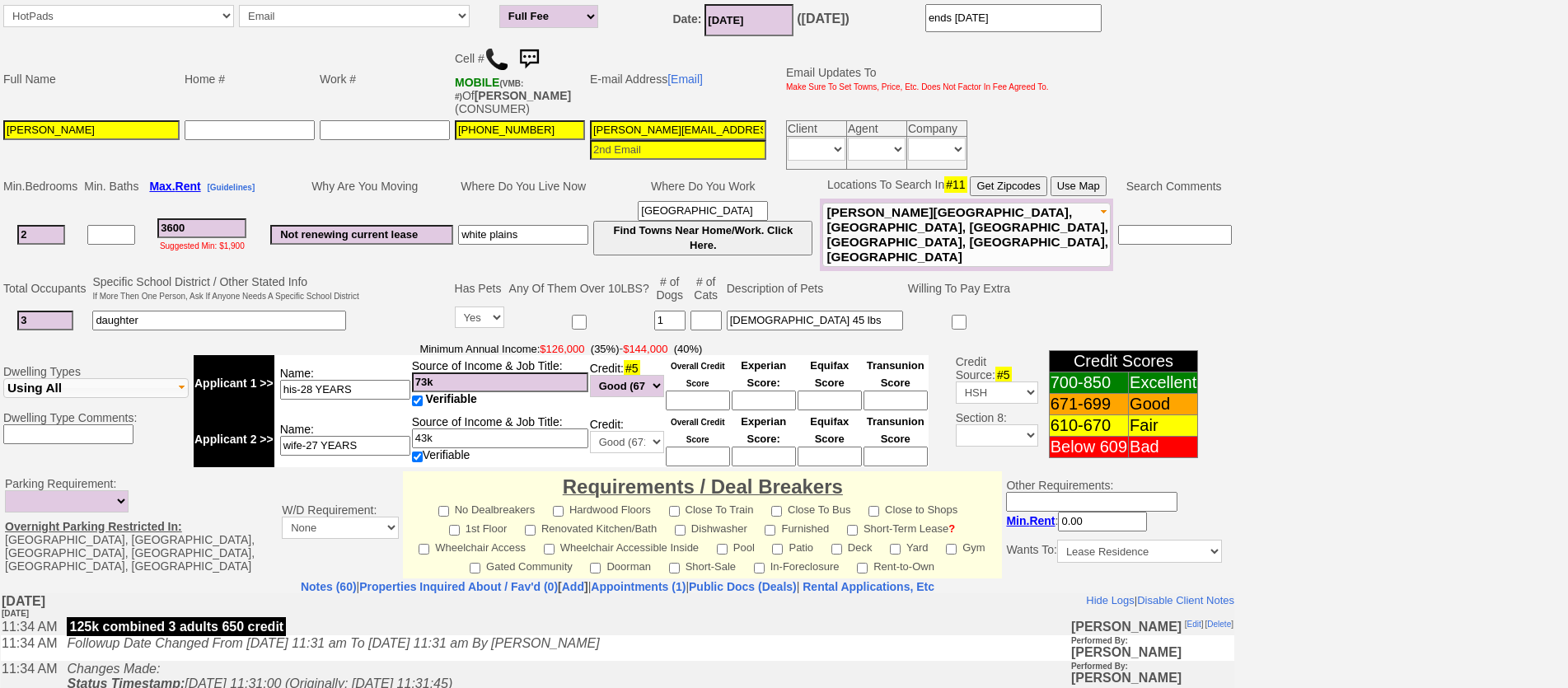
scroll to position [494, 0]
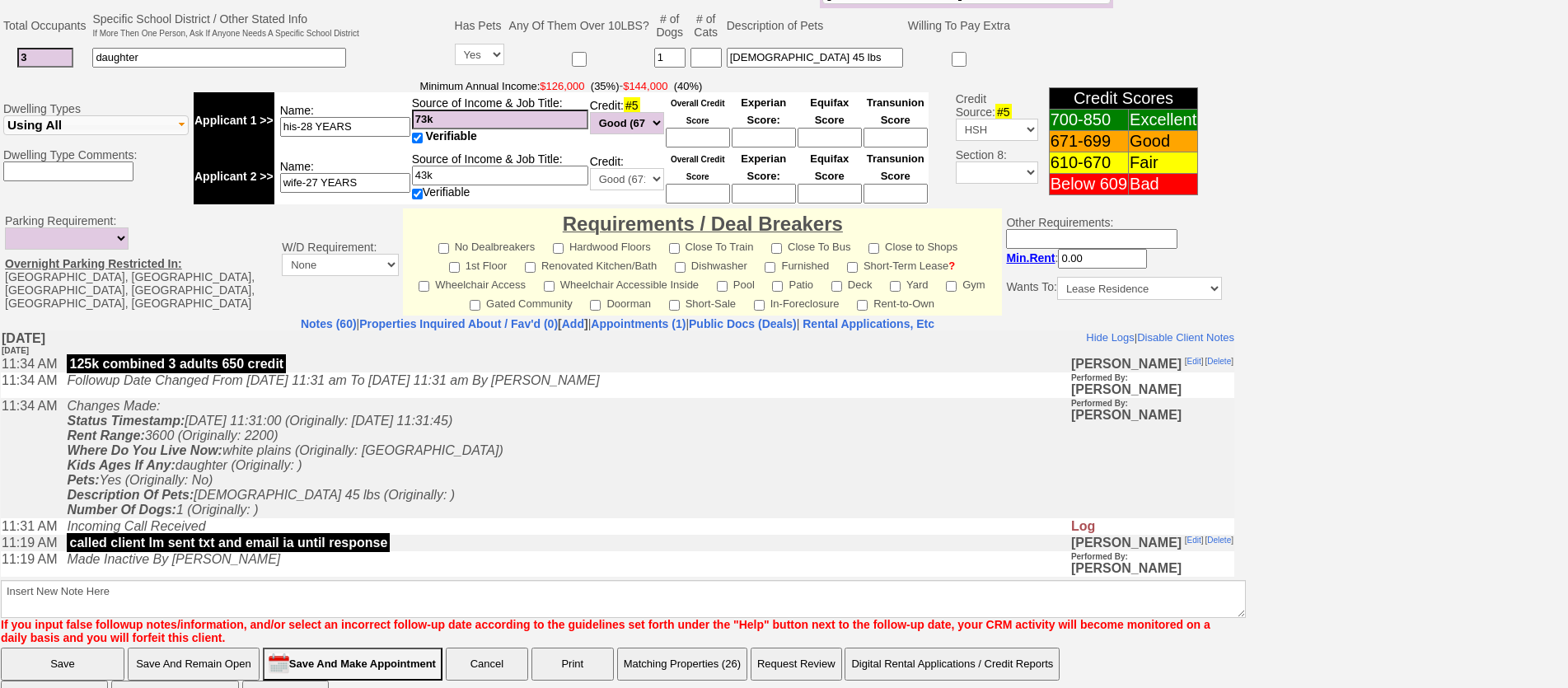
click at [407, 494] on td "Changes Made: Status Timestamp: 2025-09-17 11:31:00 (Originally: 2025-09-16 11:…" at bounding box center [563, 457] width 1011 height 121
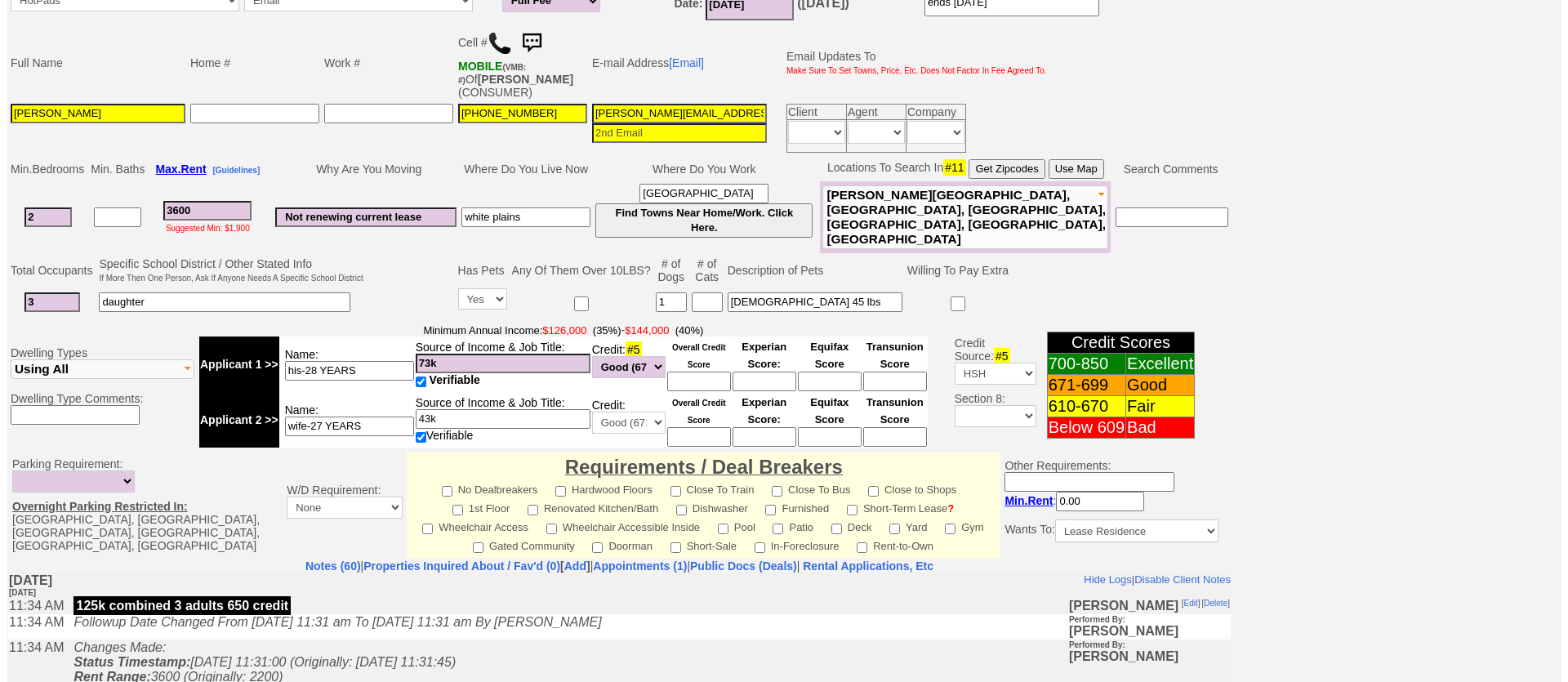
scroll to position [531, 0]
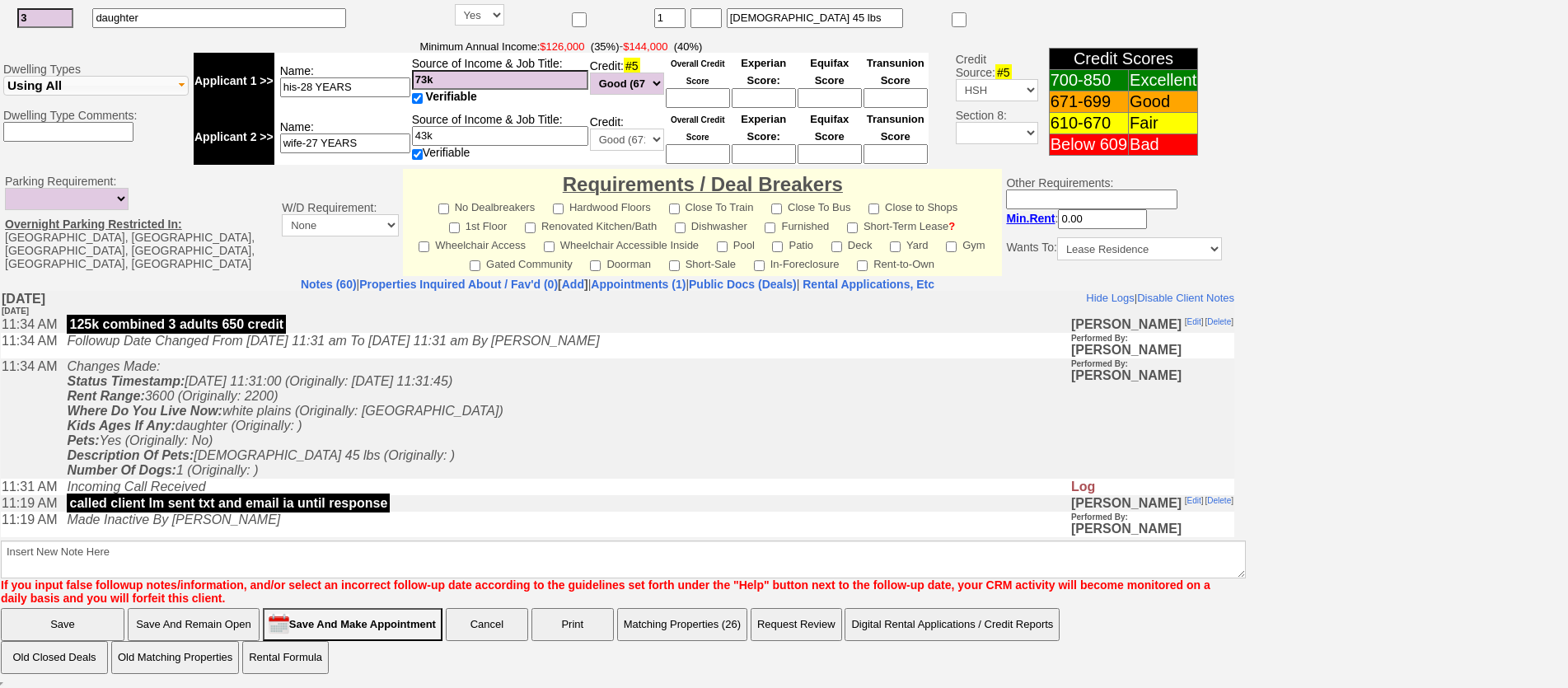
click at [684, 620] on button "Matching Properties (26)" at bounding box center [682, 625] width 130 height 33
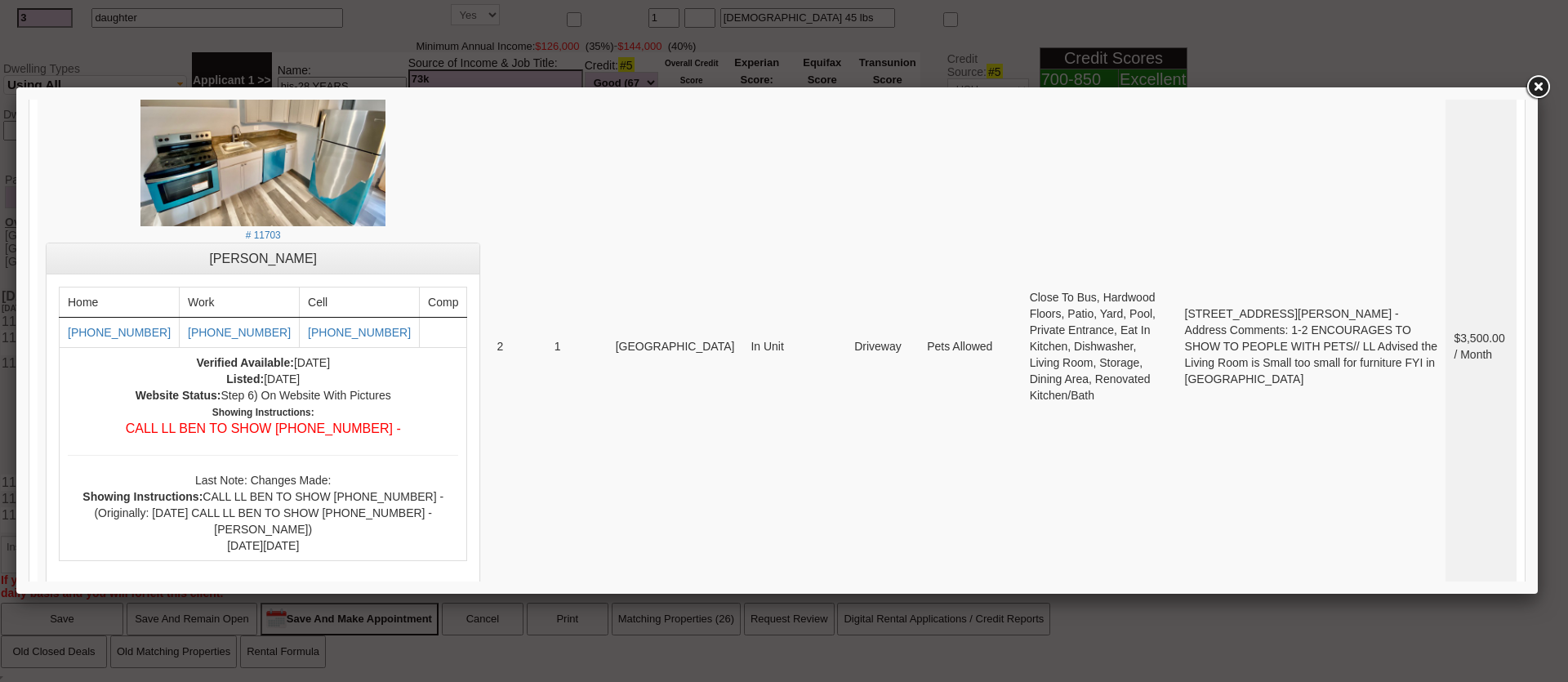
scroll to position [2696, 0]
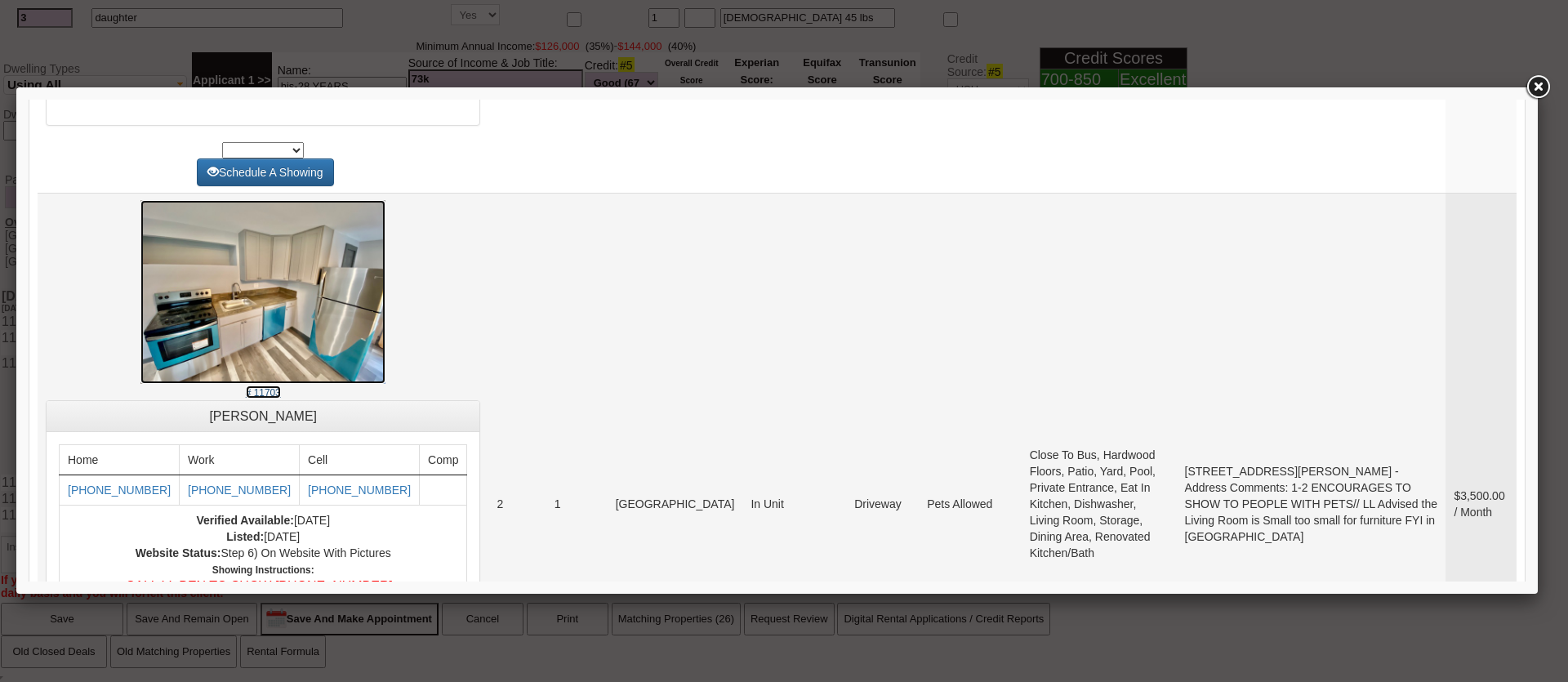
click at [260, 370] on img at bounding box center [263, 292] width 245 height 184
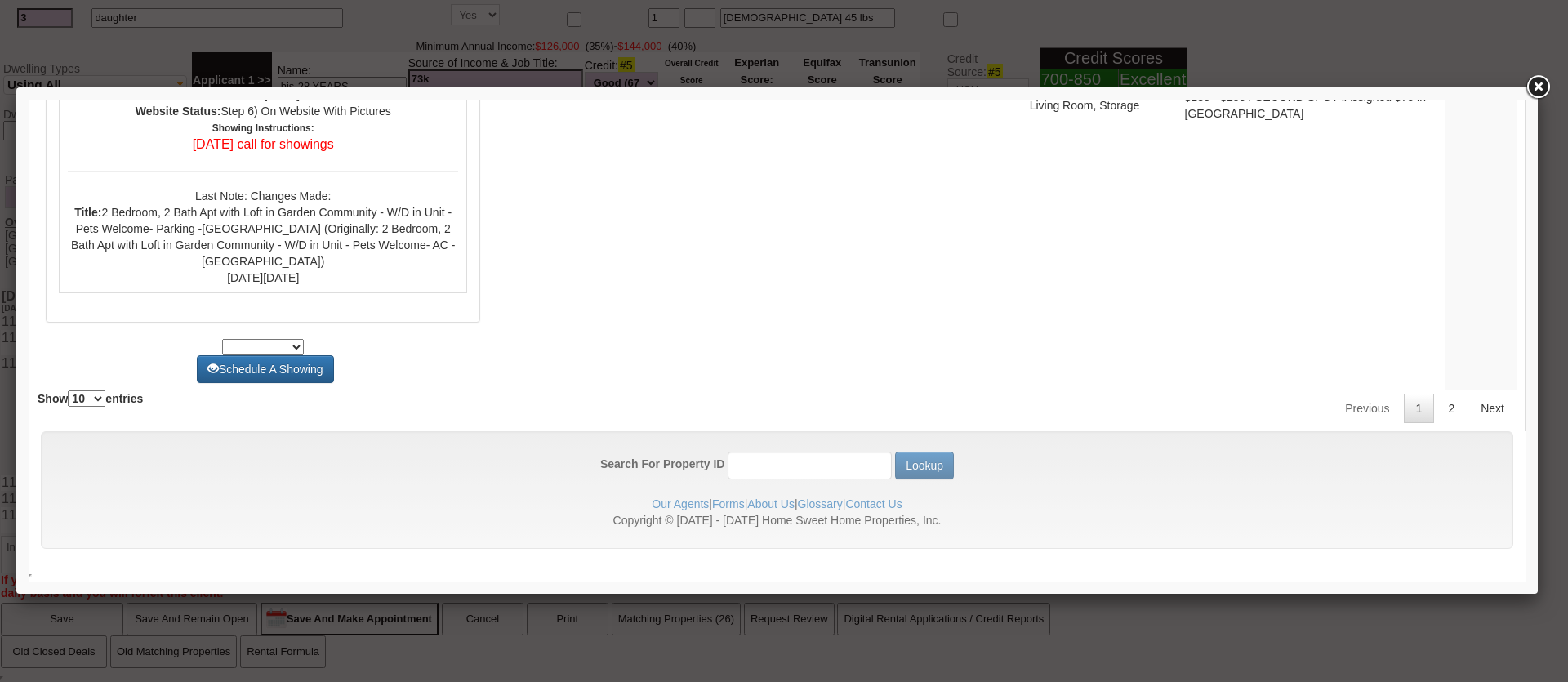
scroll to position [6306, 0]
click at [1436, 410] on link "2" at bounding box center [1451, 408] width 31 height 29
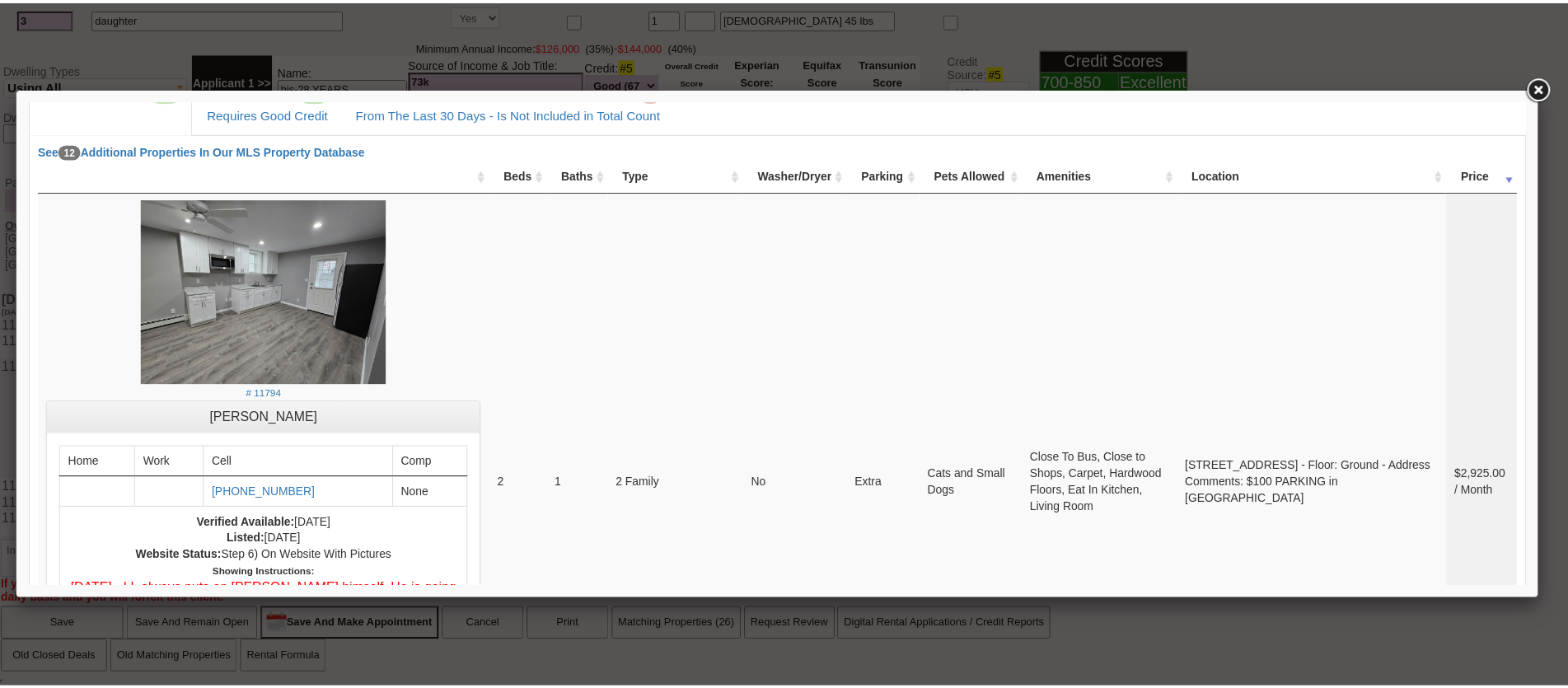
scroll to position [207, 0]
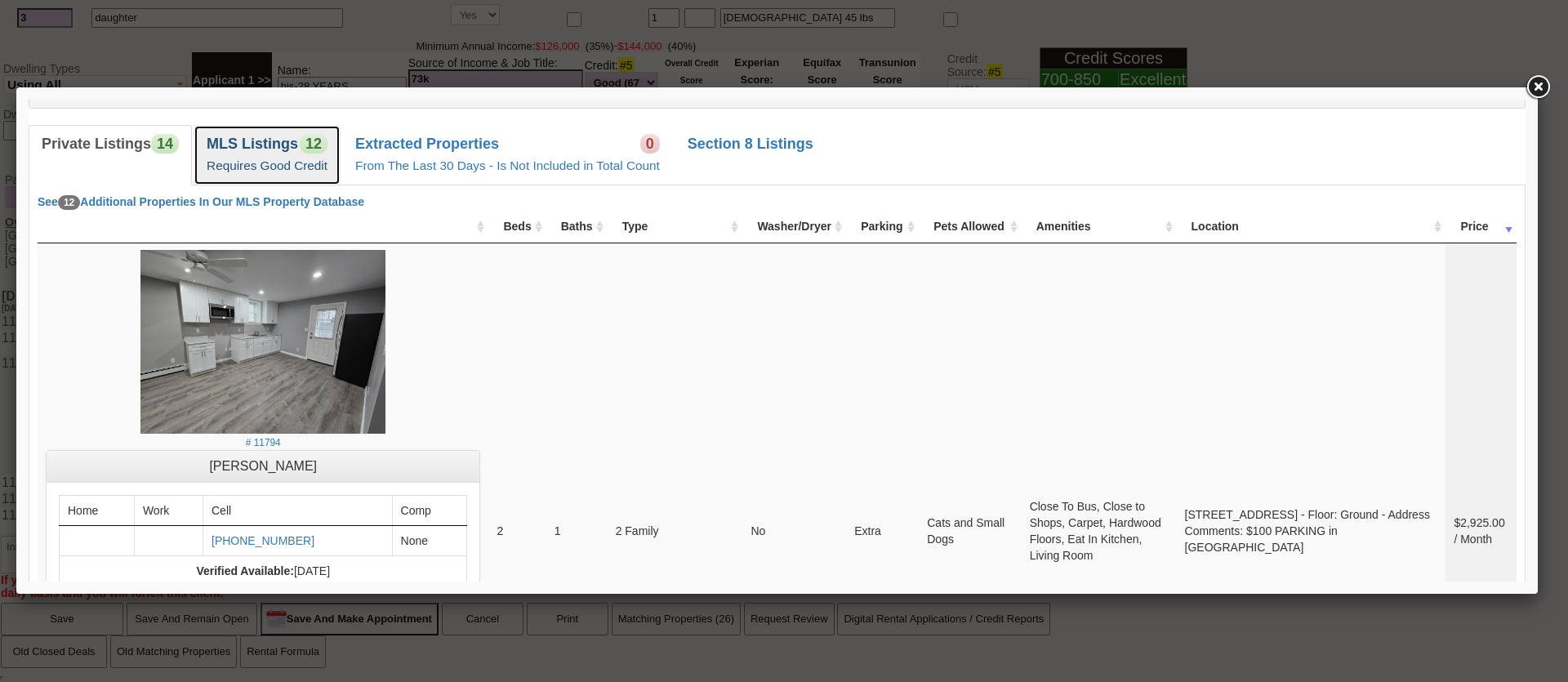
click at [271, 150] on b "MLS Listings" at bounding box center [252, 144] width 92 height 16
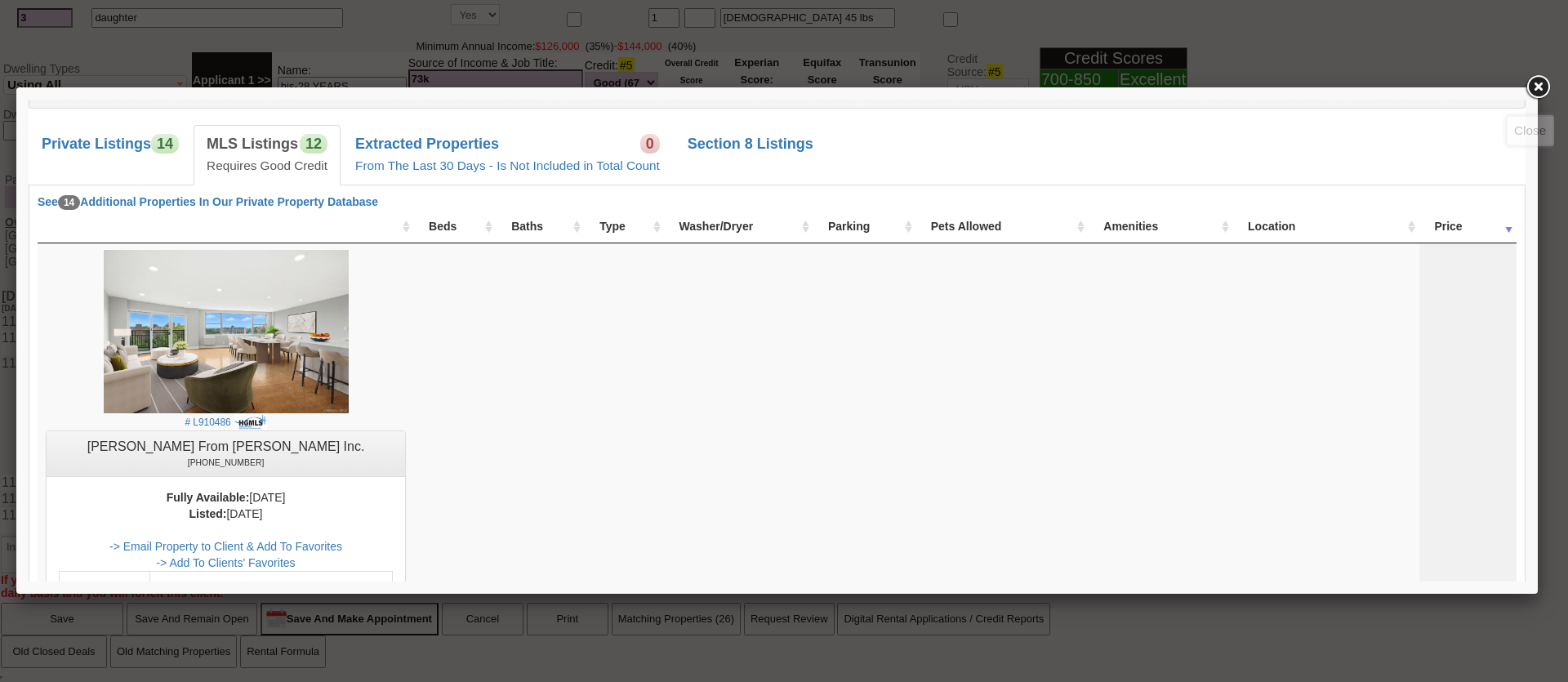
click at [1534, 86] on link at bounding box center [1538, 87] width 29 height 29
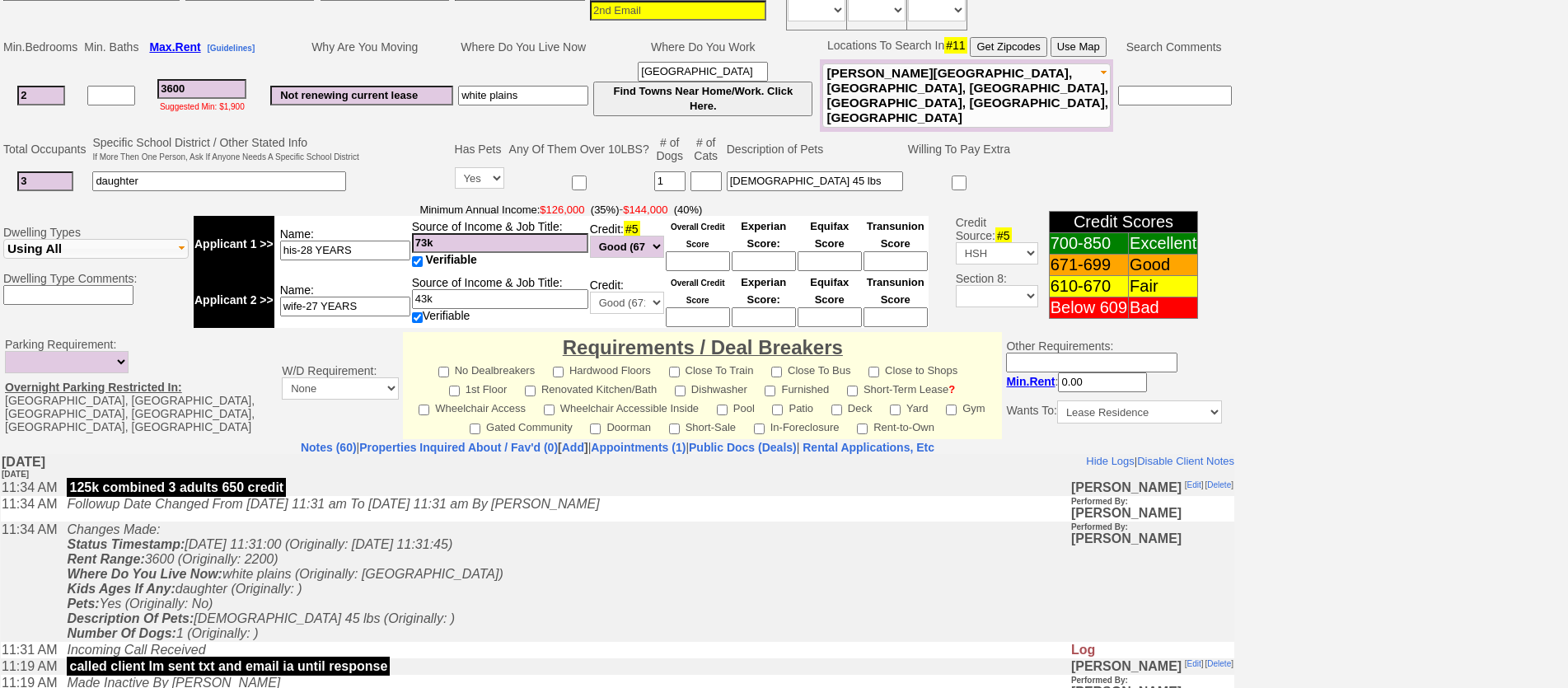
scroll to position [370, 0]
click at [607, 249] on select "Unknown Bad (Below 609) Fair (610-670) Good (671-699) Excellent (700-850) None" at bounding box center [626, 247] width 74 height 22
click at [639, 642] on td "Changes Made: Status Timestamp: 2025-09-17 11:31:00 (Originally: 2025-09-16 11:…" at bounding box center [563, 582] width 1011 height 121
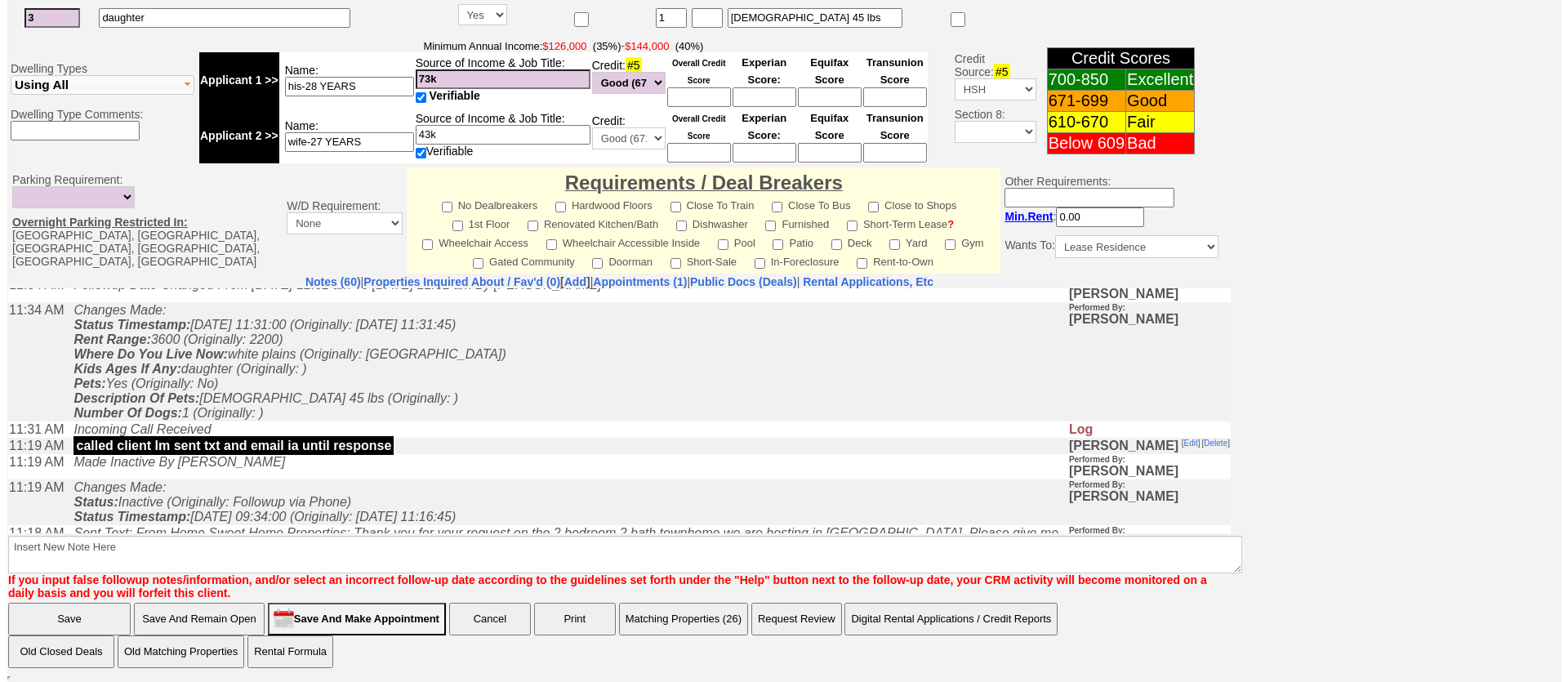
scroll to position [82, 0]
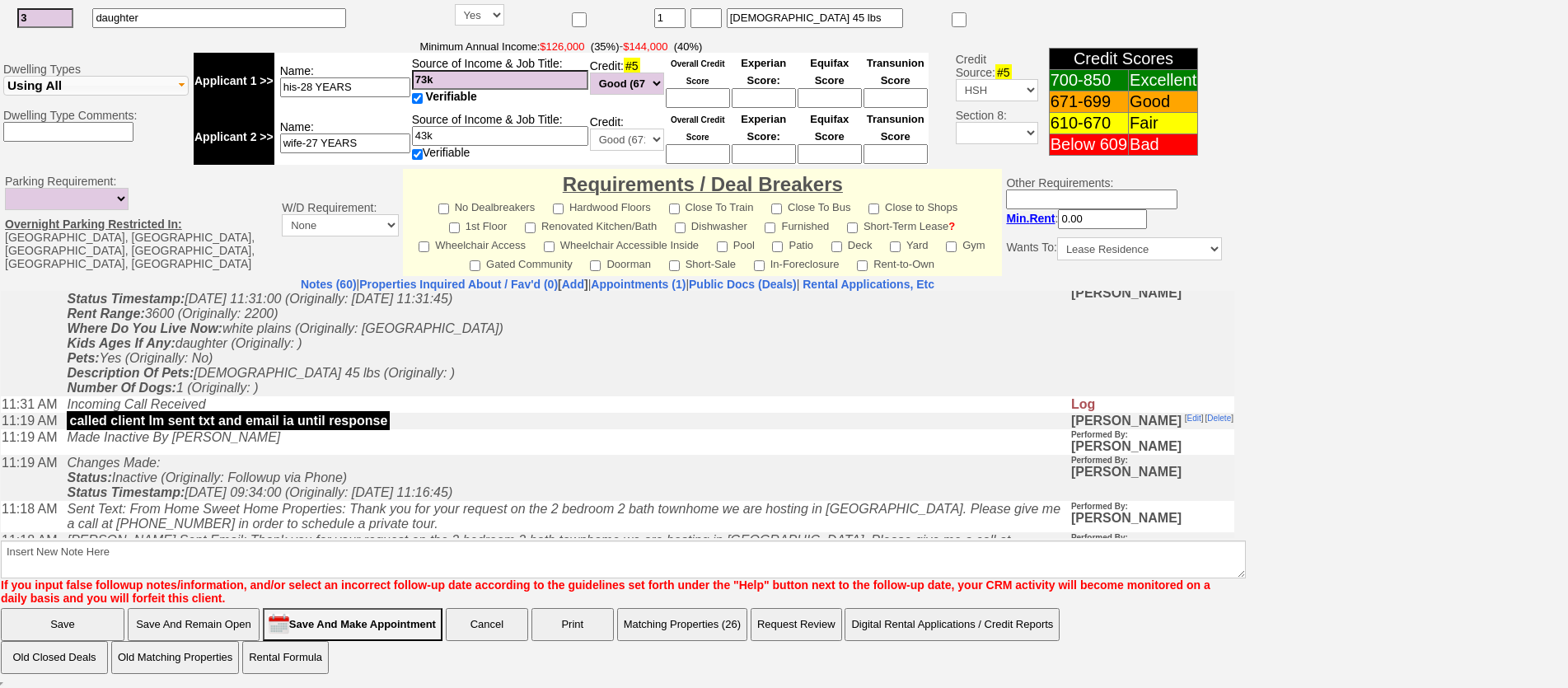
click at [670, 624] on button "Matching Properties (26)" at bounding box center [682, 625] width 130 height 33
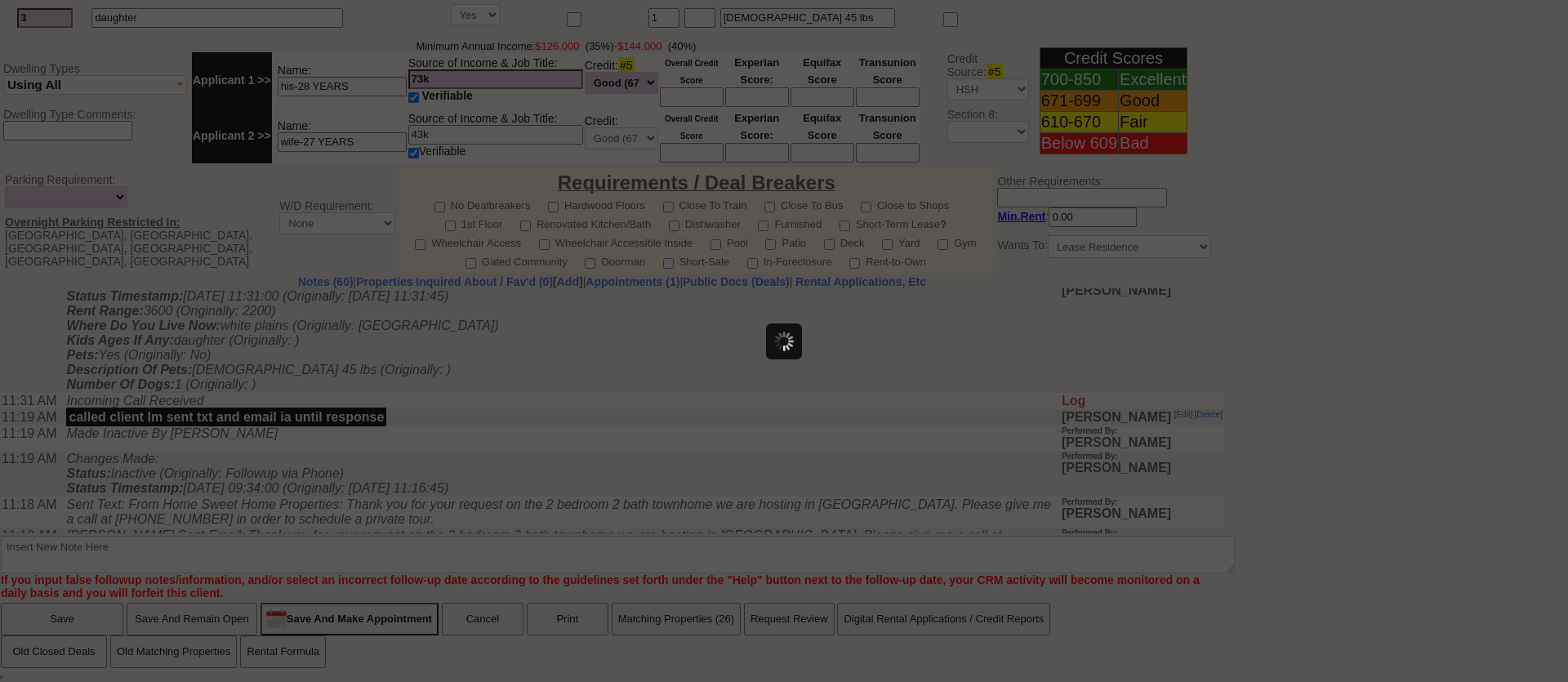
select select
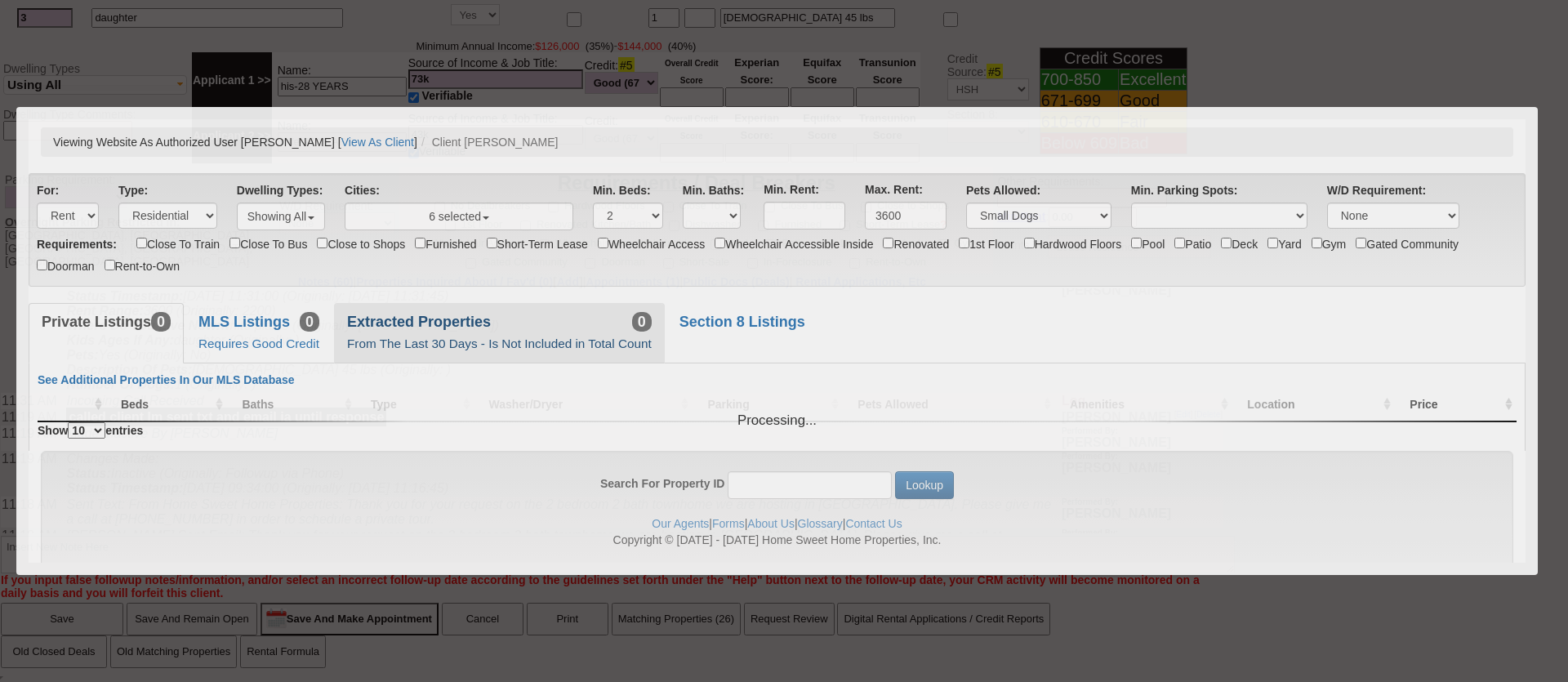
scroll to position [0, 0]
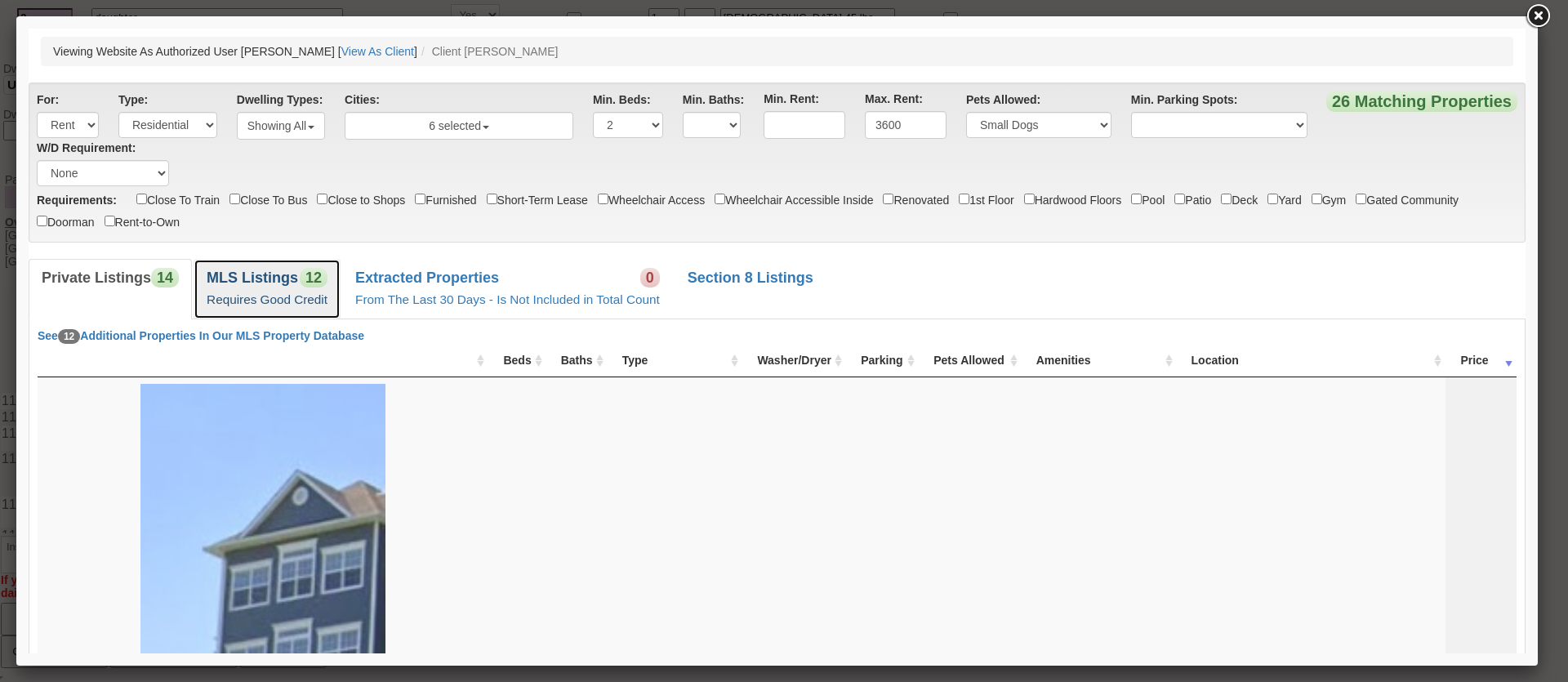
click at [292, 275] on b "MLS Listings" at bounding box center [252, 278] width 92 height 16
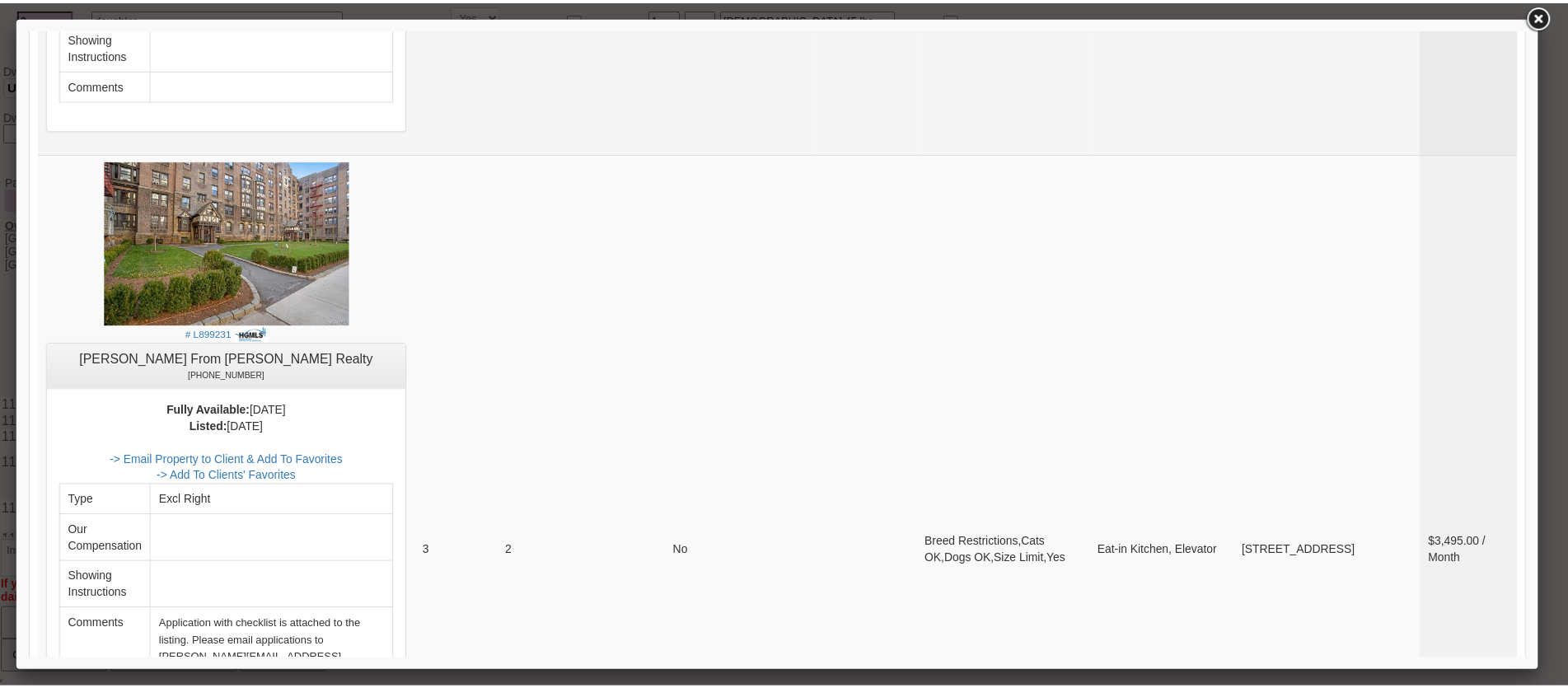
scroll to position [1731, 0]
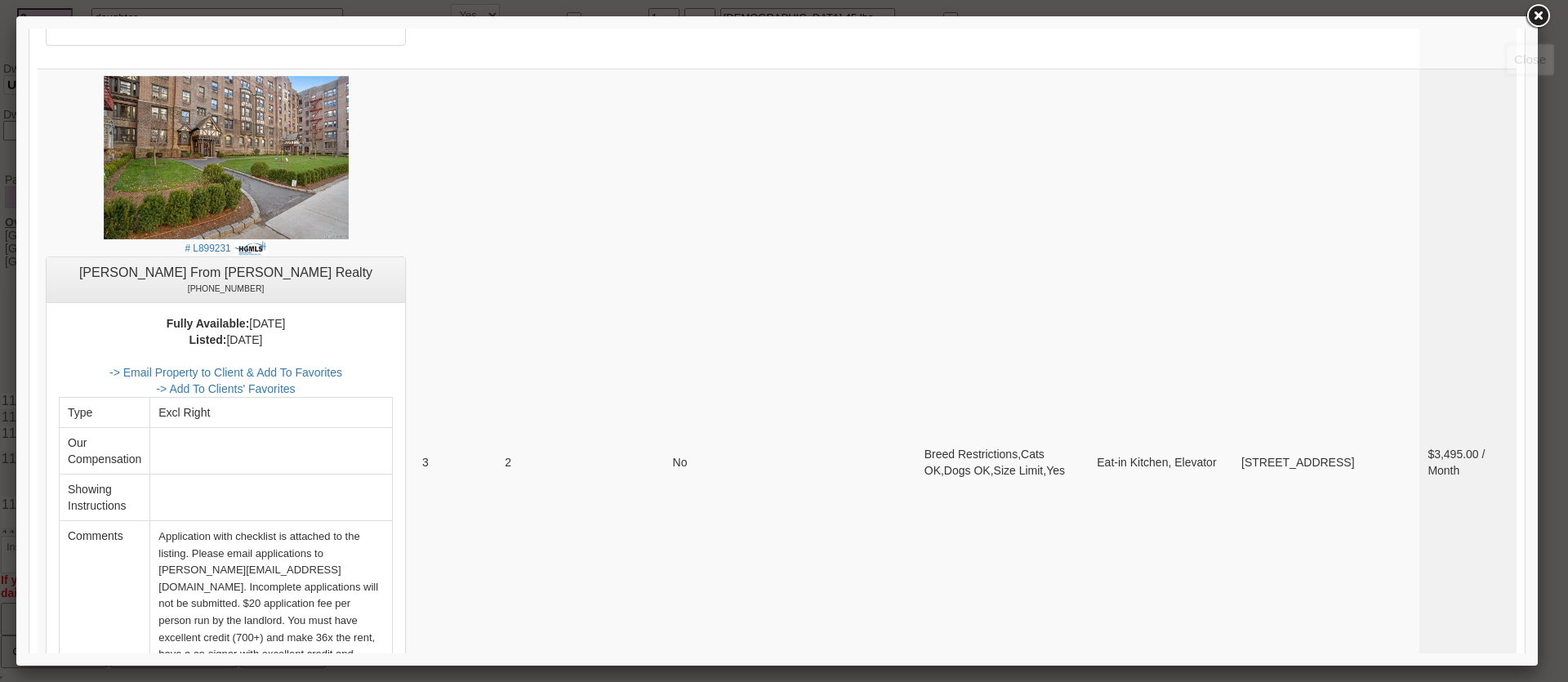
click at [1534, 14] on link at bounding box center [1538, 16] width 29 height 29
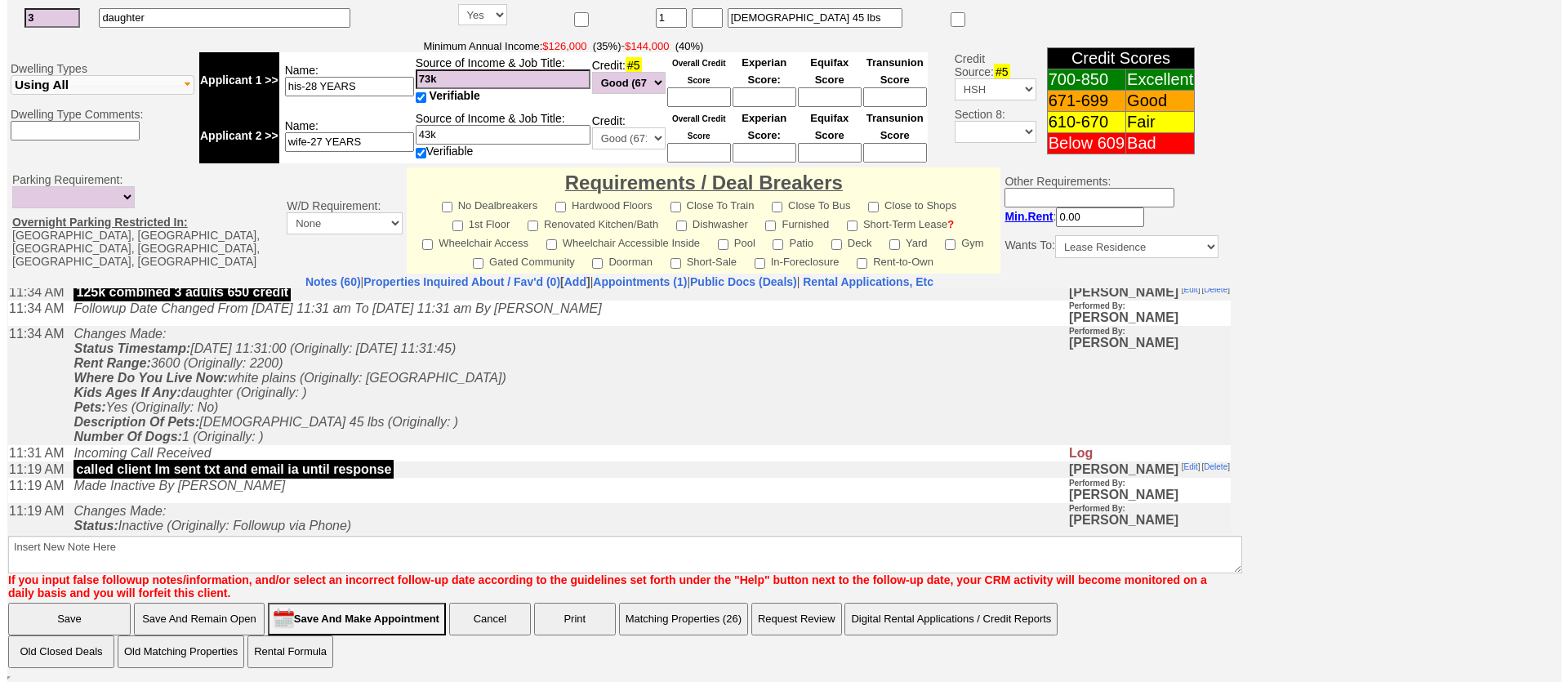
scroll to position [0, 0]
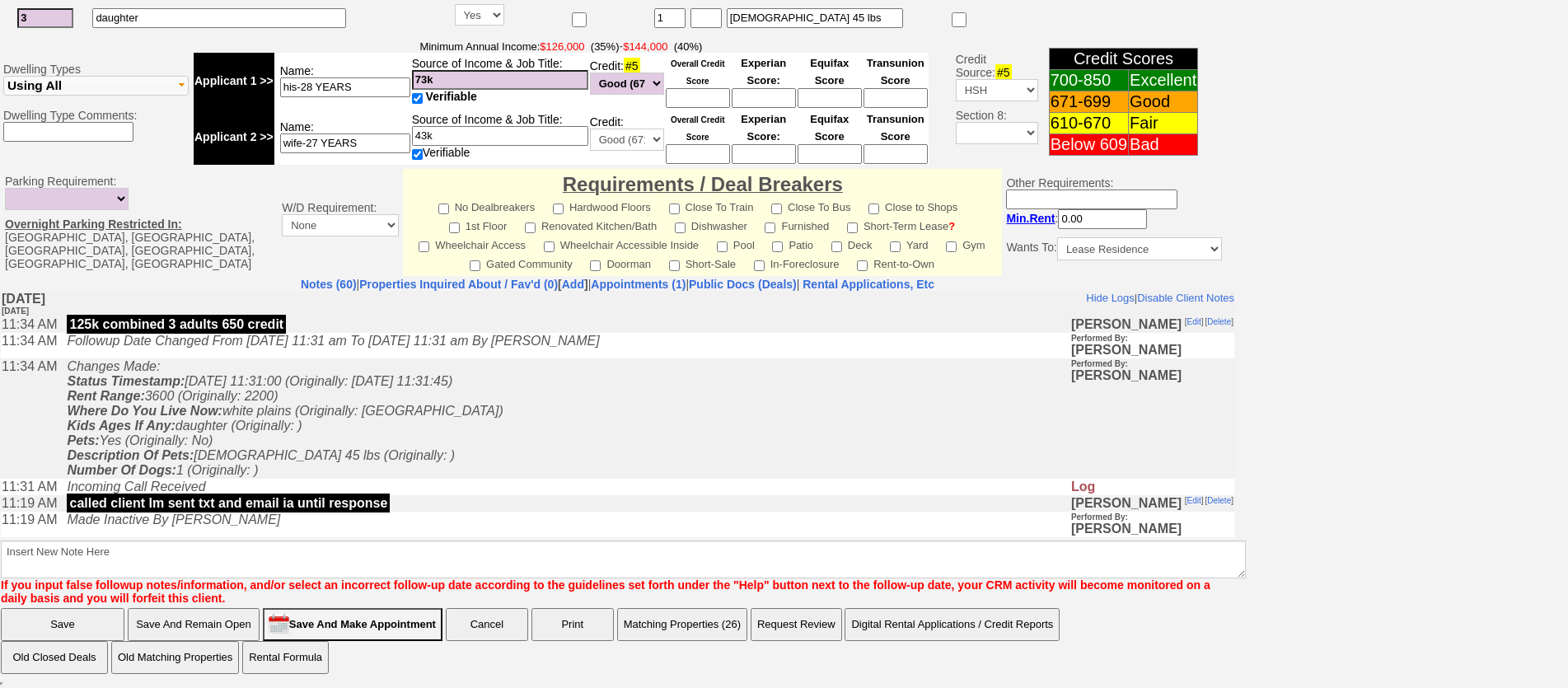
click at [695, 628] on button "Matching Properties (26)" at bounding box center [682, 625] width 130 height 33
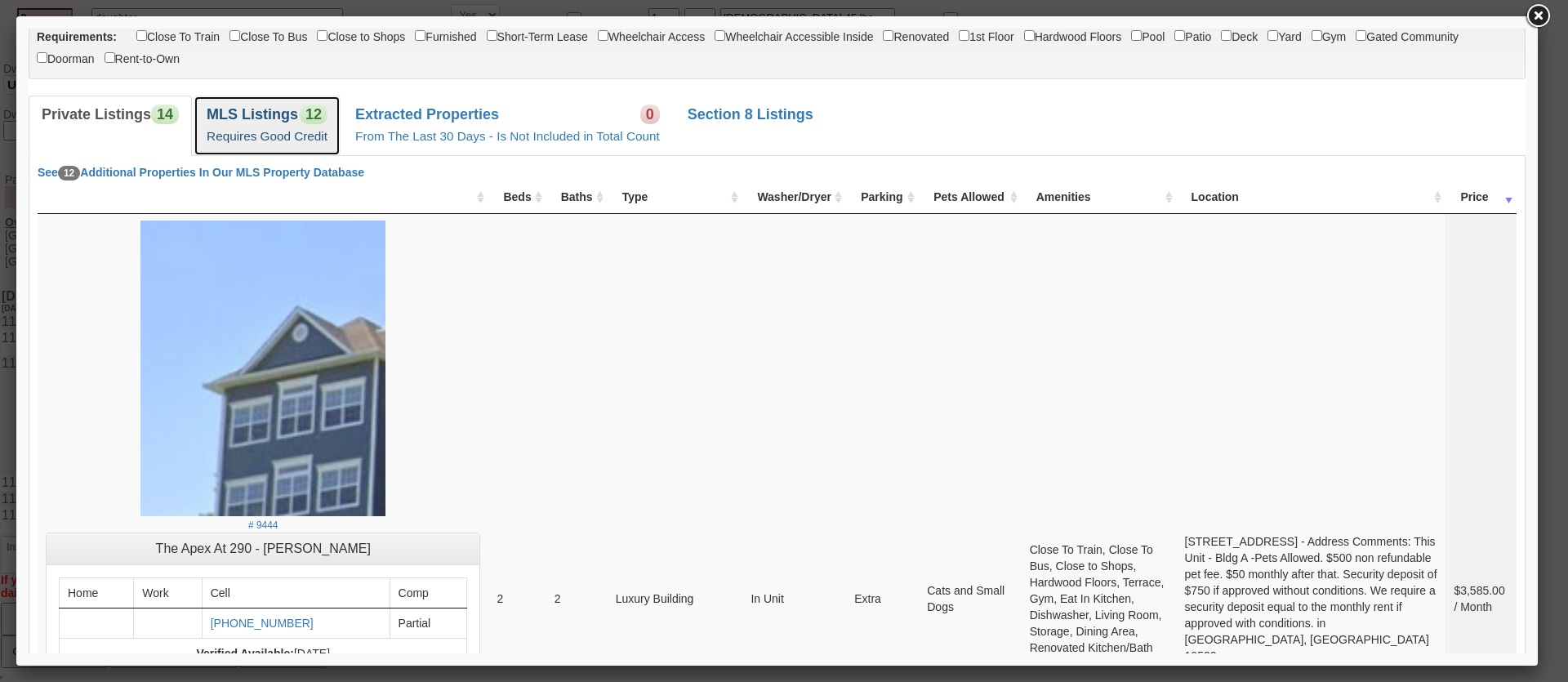
click at [297, 150] on link "MLS Listings 12 Requires Good Credit" at bounding box center [267, 125] width 147 height 60
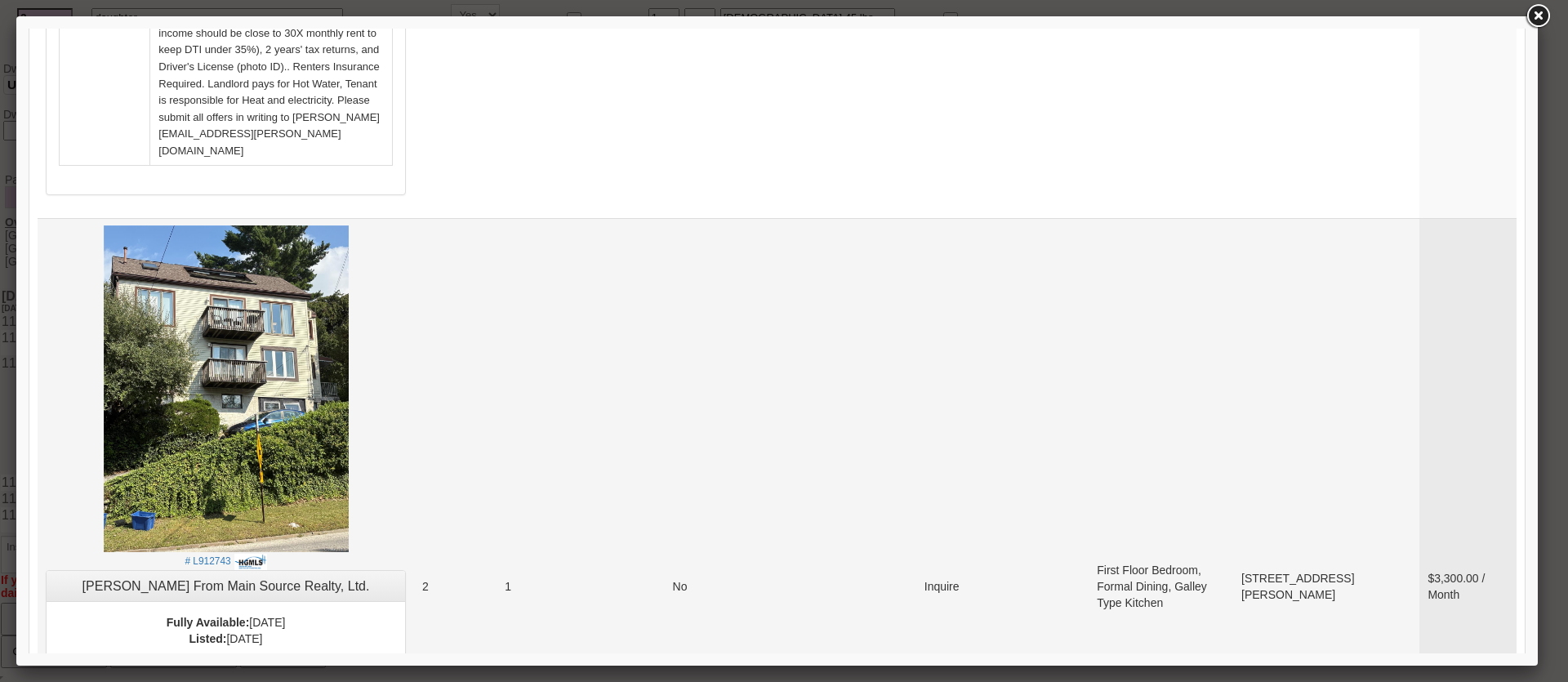
scroll to position [3105, 0]
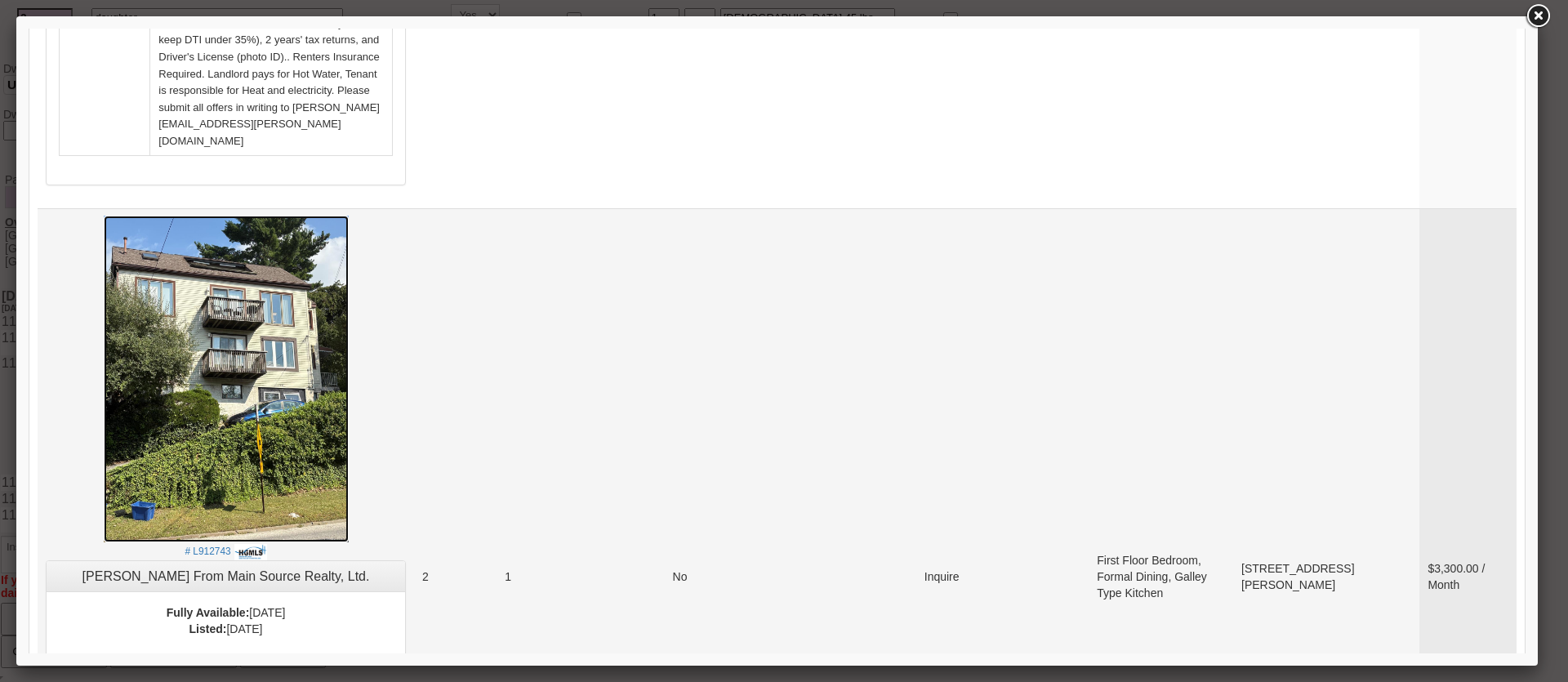
click at [315, 216] on img at bounding box center [227, 379] width 245 height 327
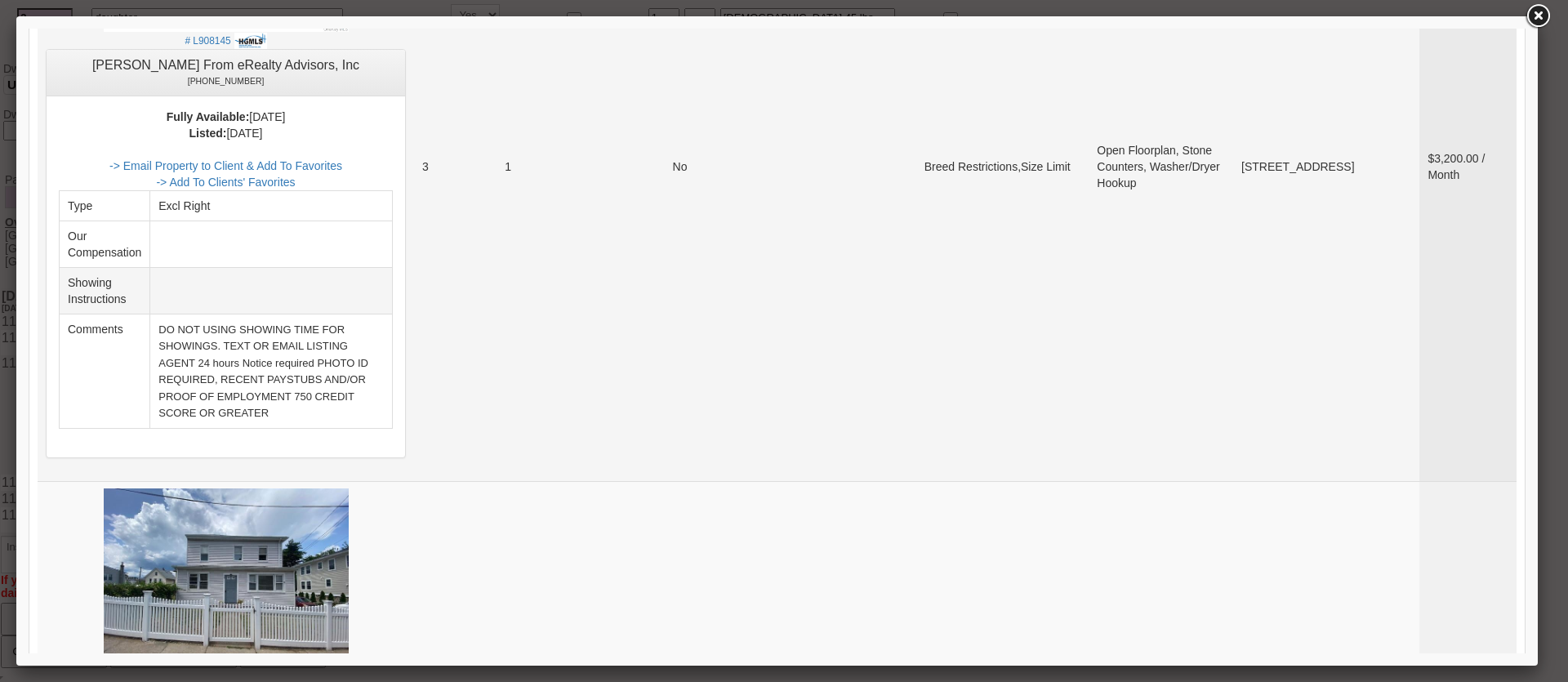
scroll to position [4248, 0]
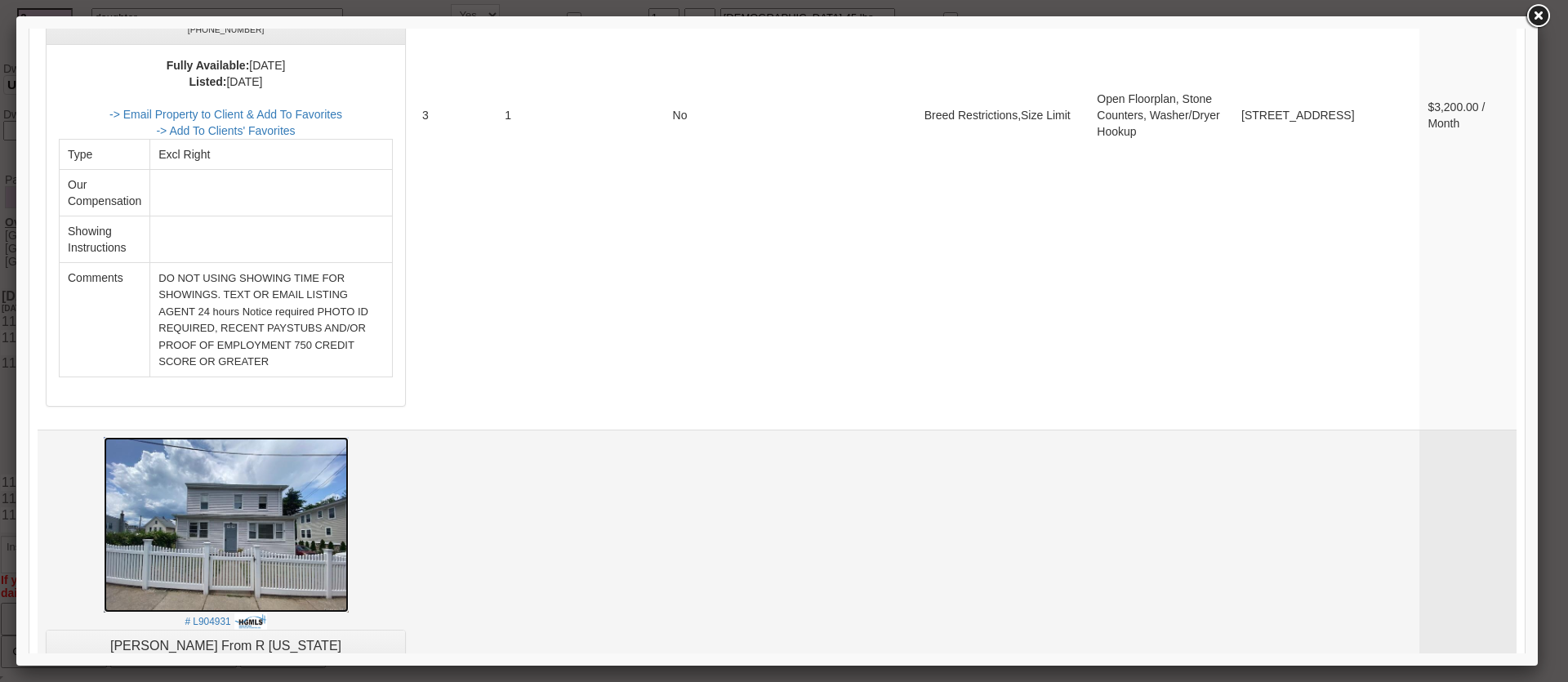
click at [323, 437] on img at bounding box center [227, 525] width 245 height 176
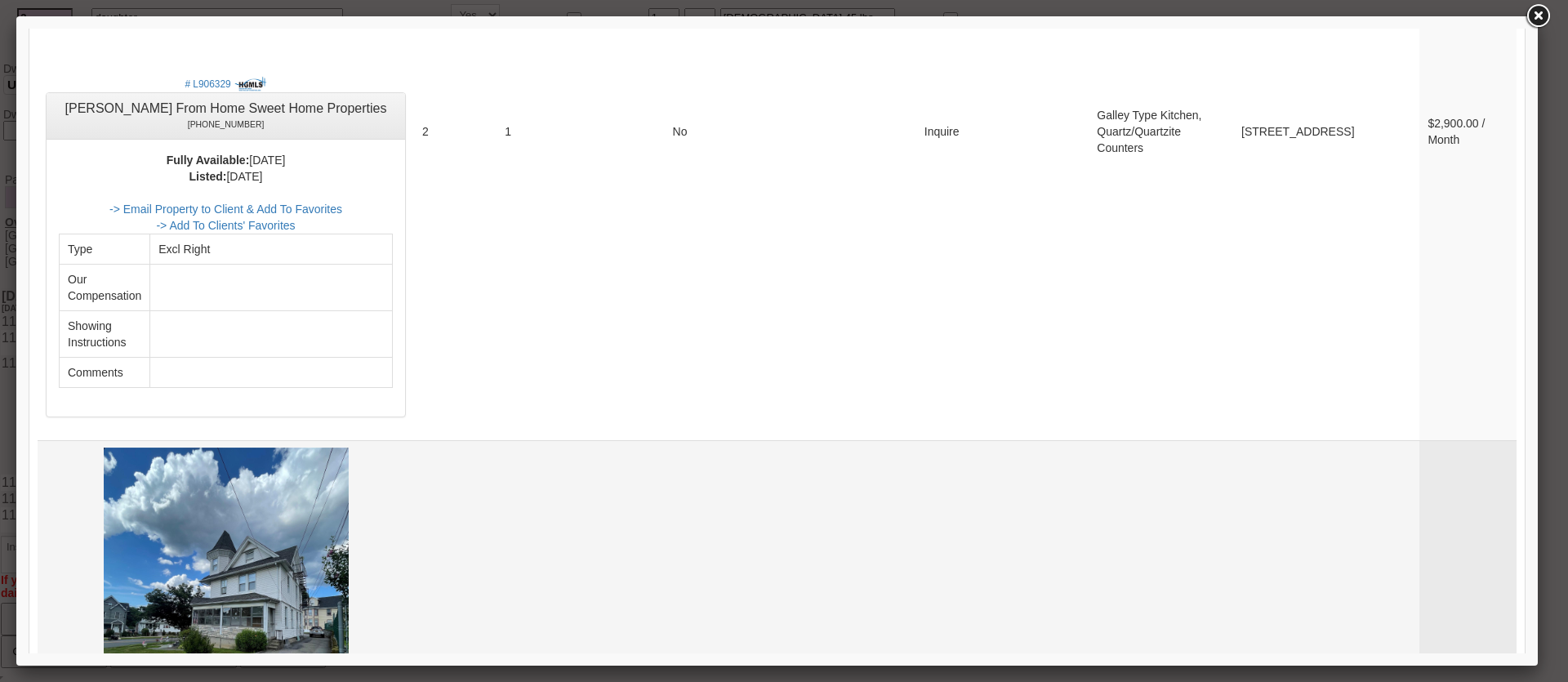
scroll to position [5556, 0]
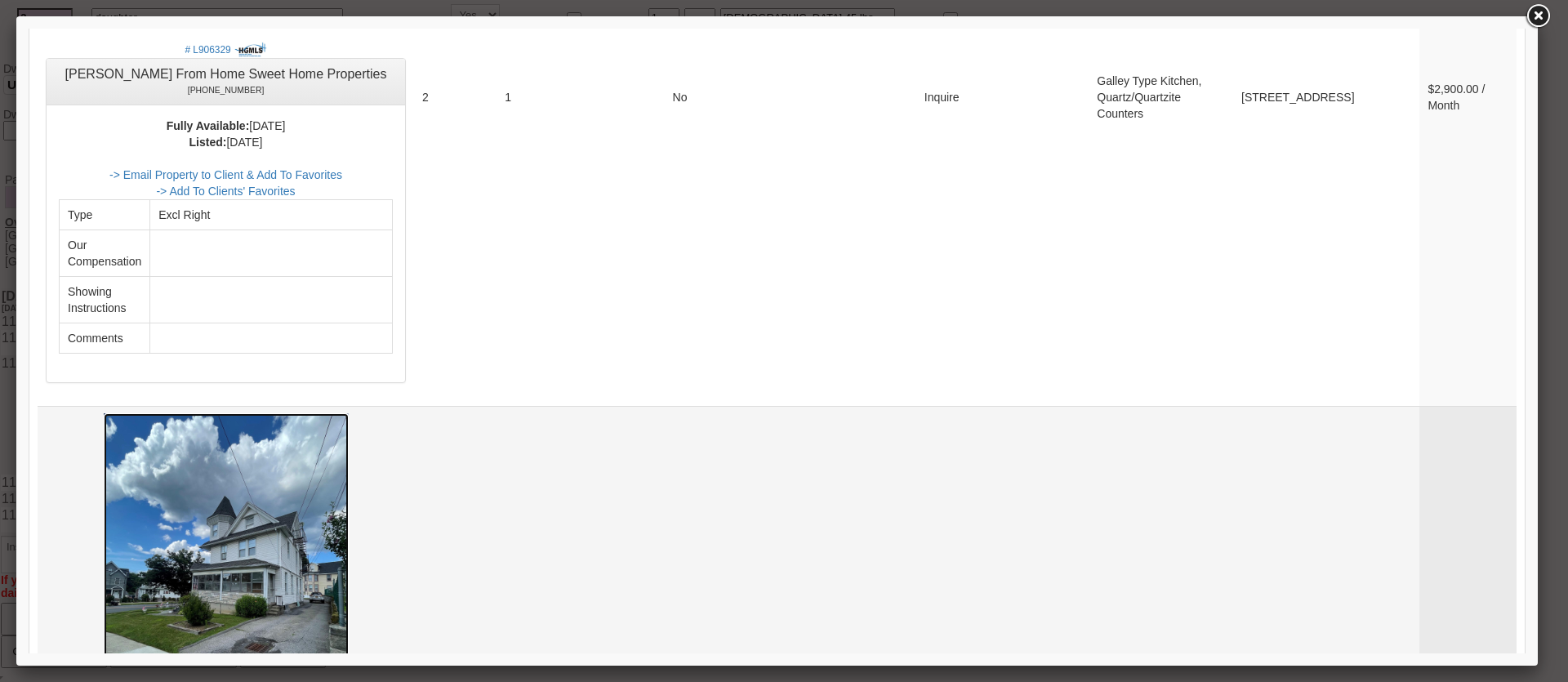
click at [339, 414] on img at bounding box center [227, 577] width 245 height 327
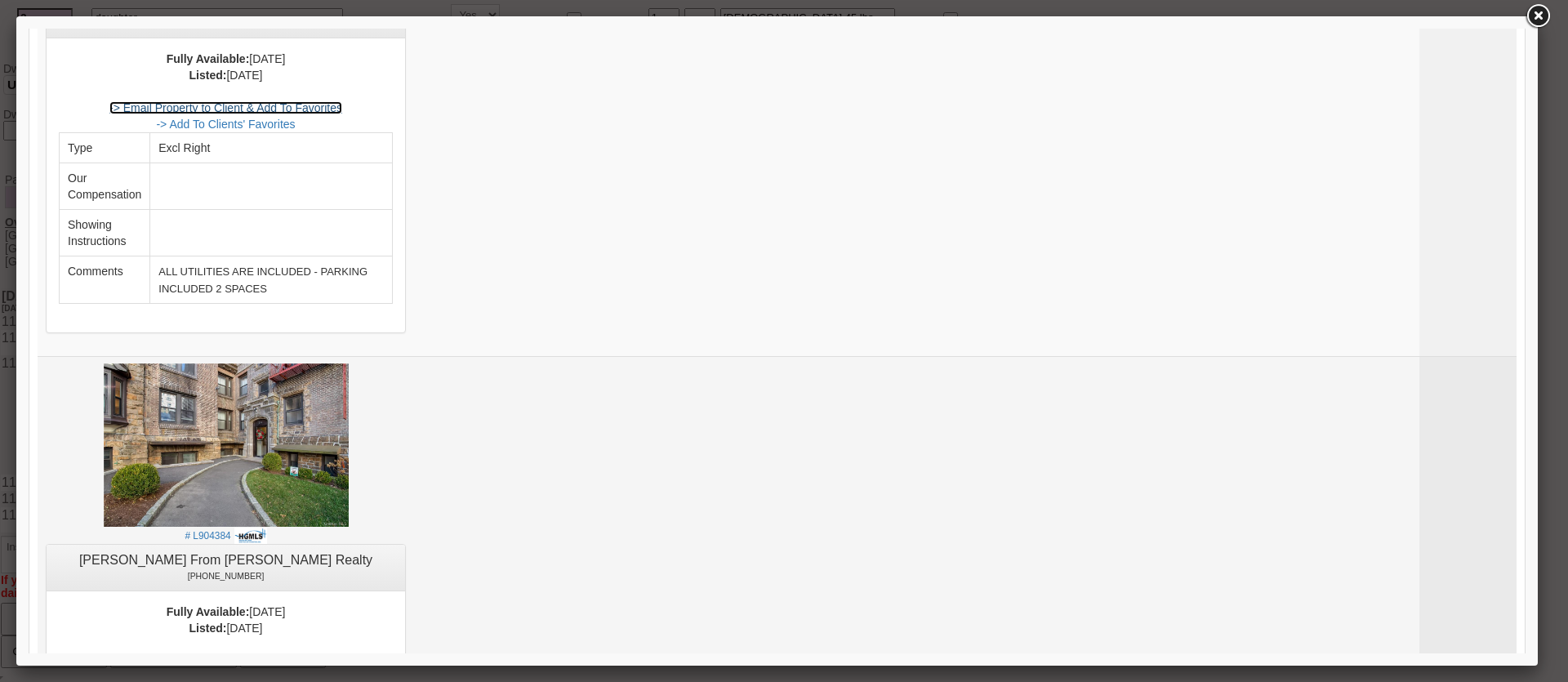
scroll to position [6383, 0]
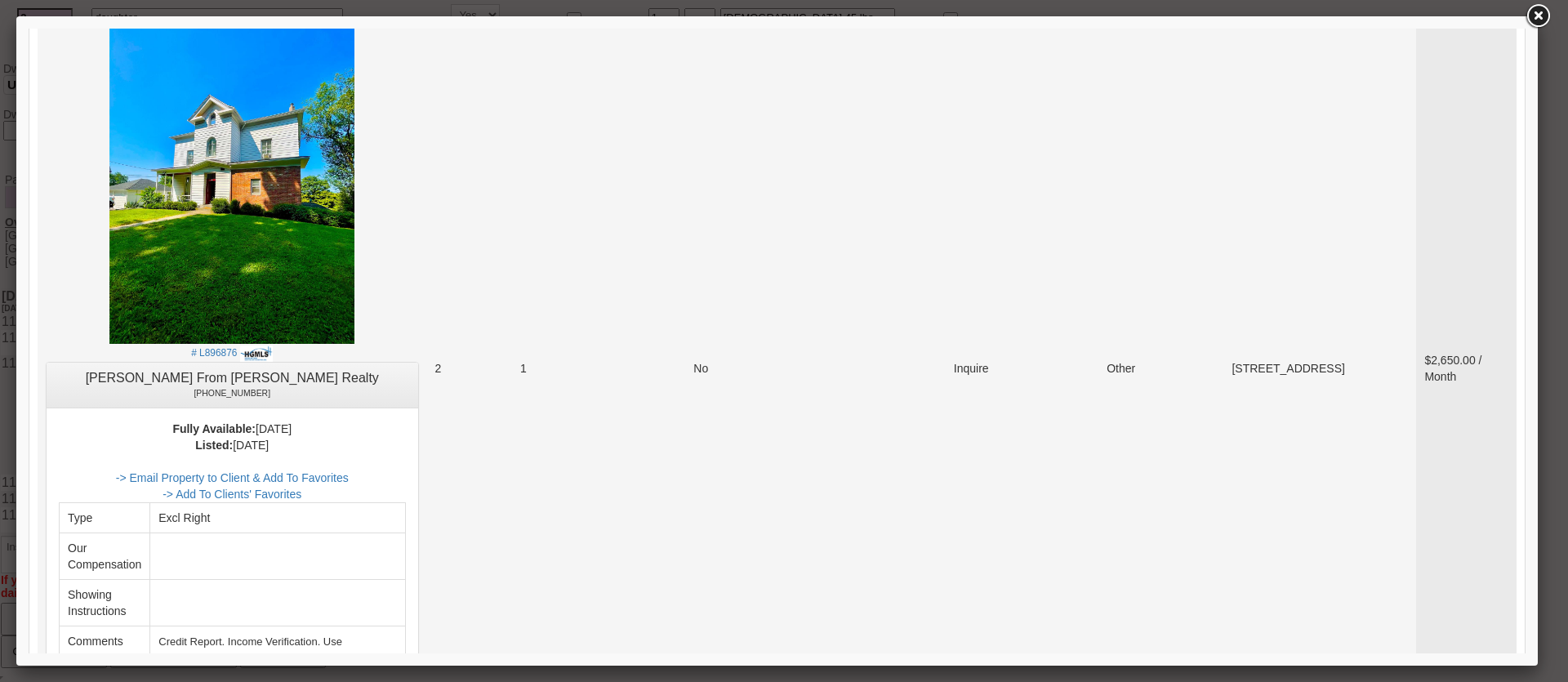
scroll to position [1385, 0]
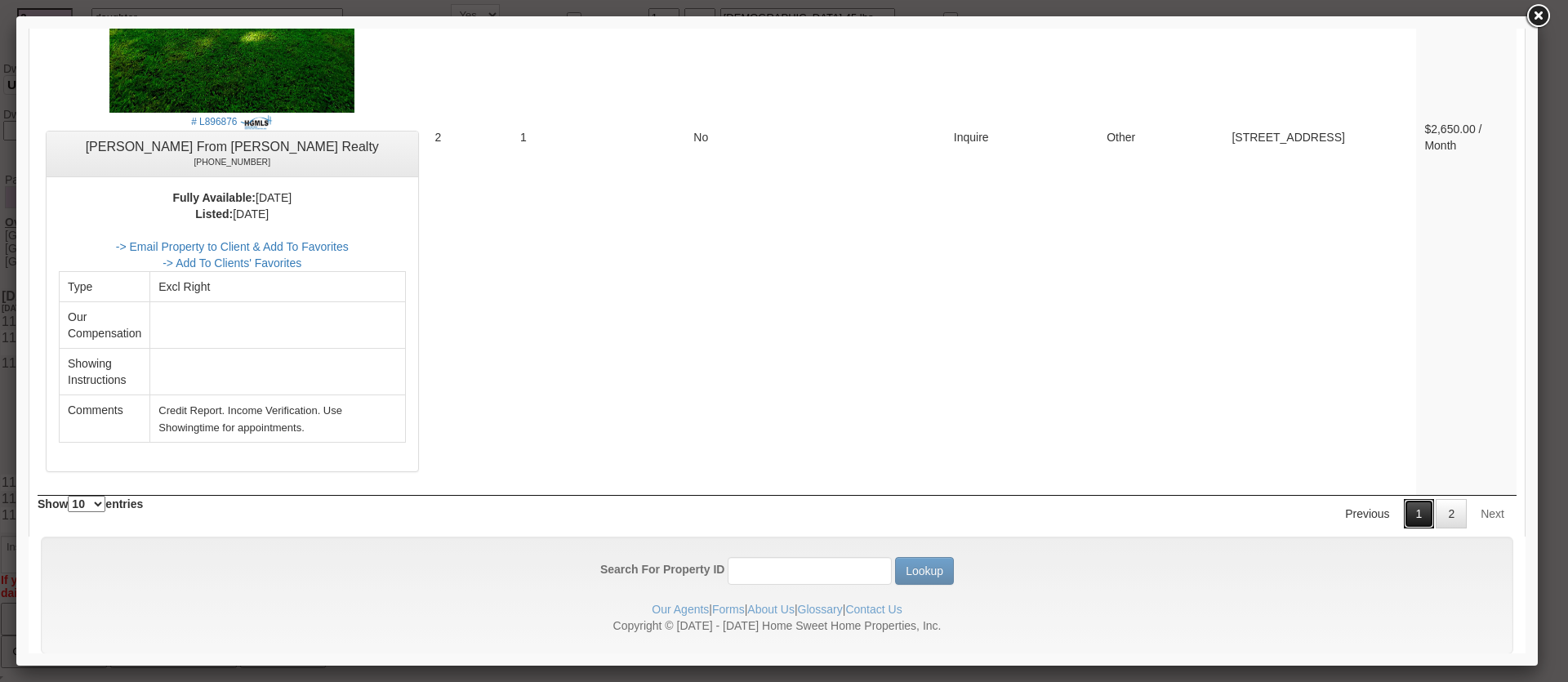
click at [1405, 500] on link "1" at bounding box center [1419, 514] width 31 height 29
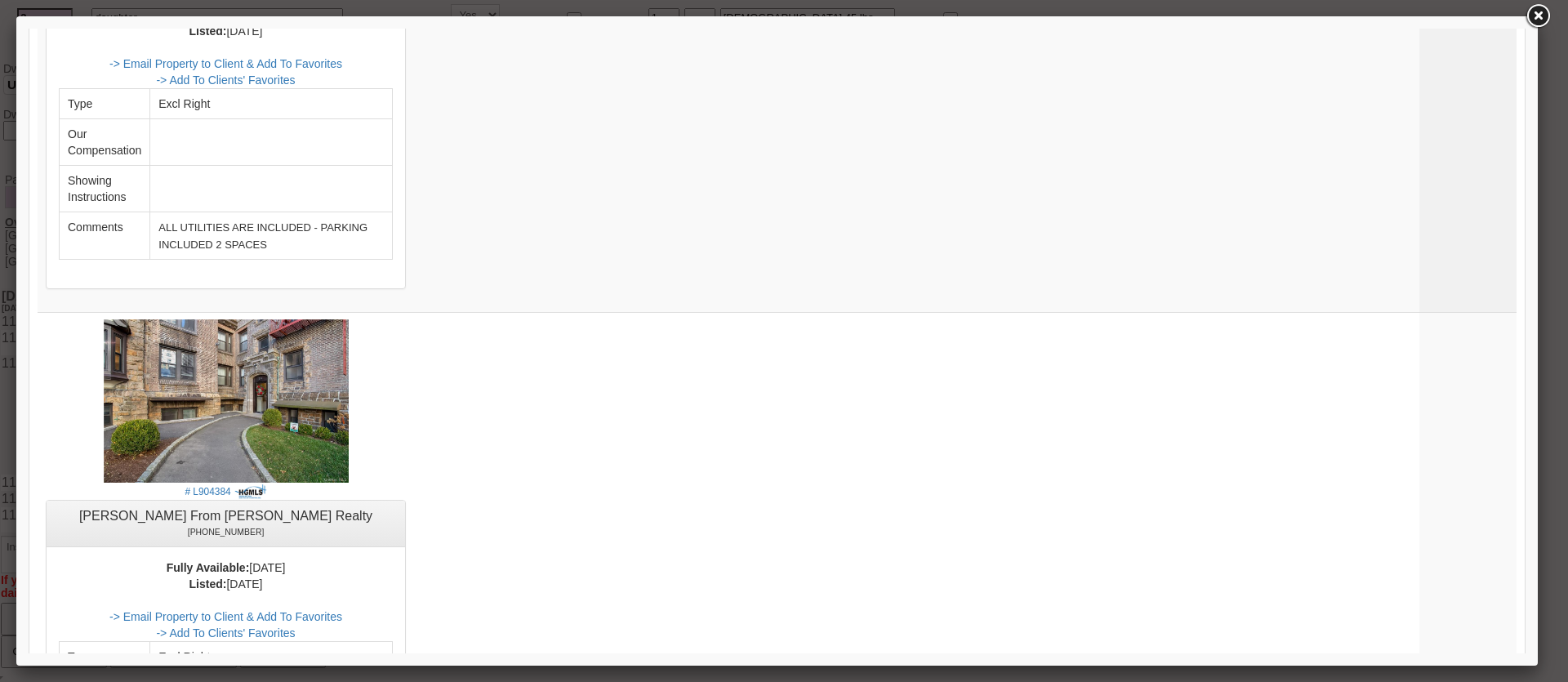
scroll to position [0, 0]
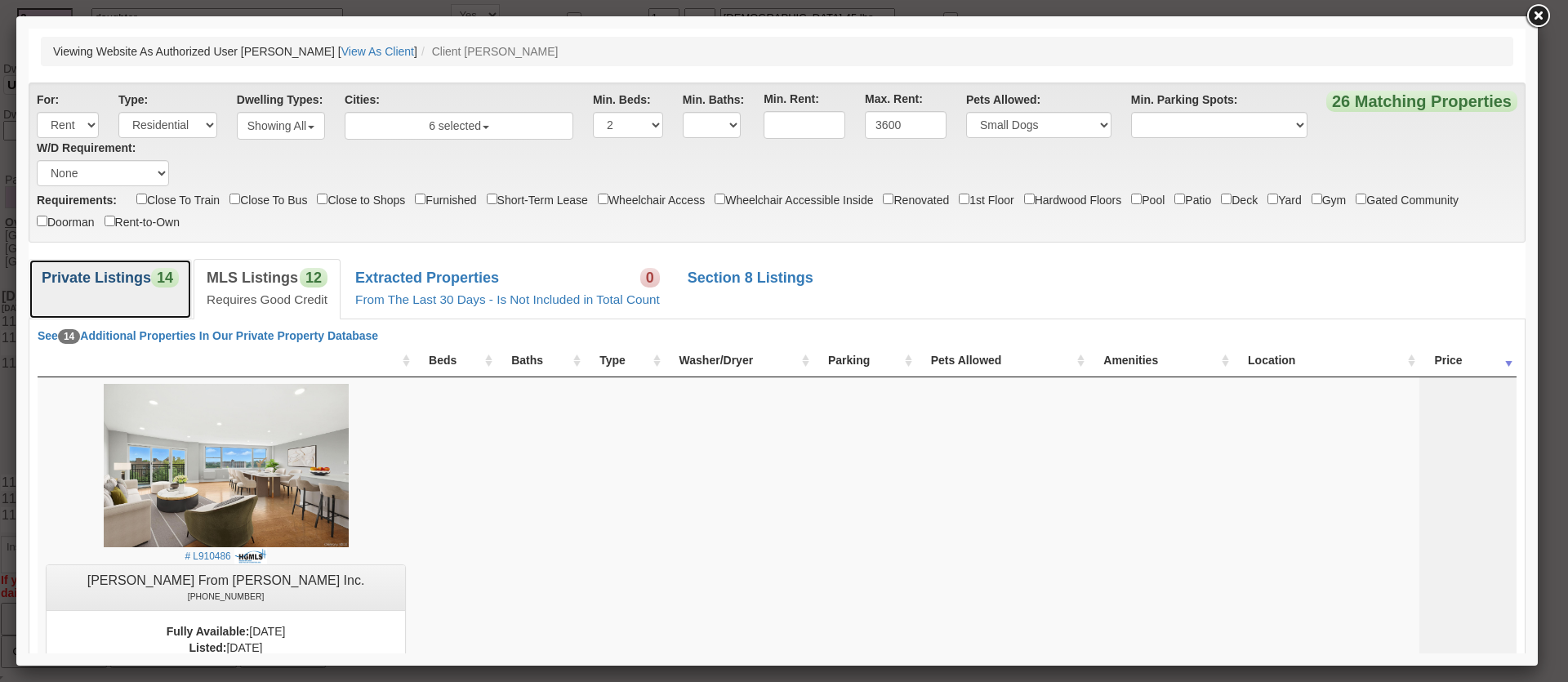
click at [94, 270] on b "Private Listings" at bounding box center [95, 278] width 109 height 16
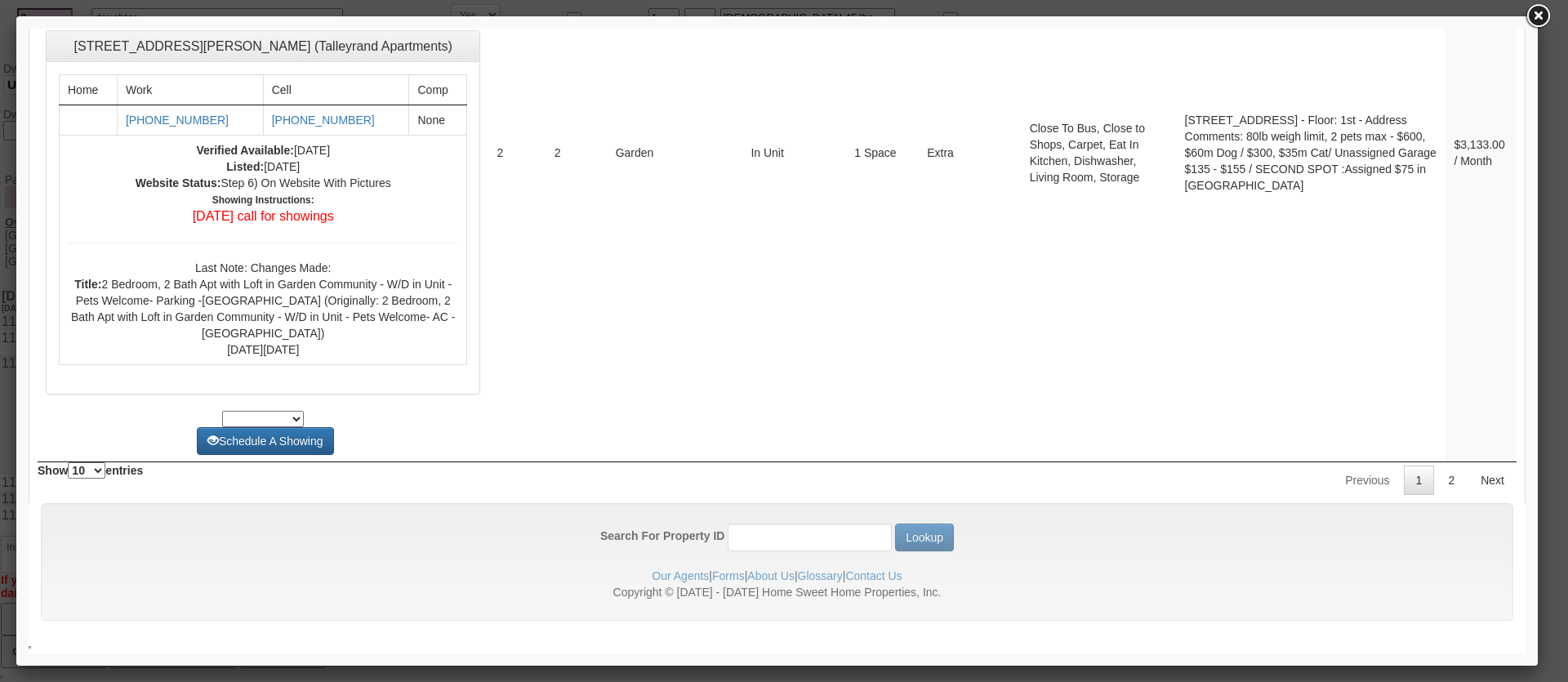
scroll to position [6081, 0]
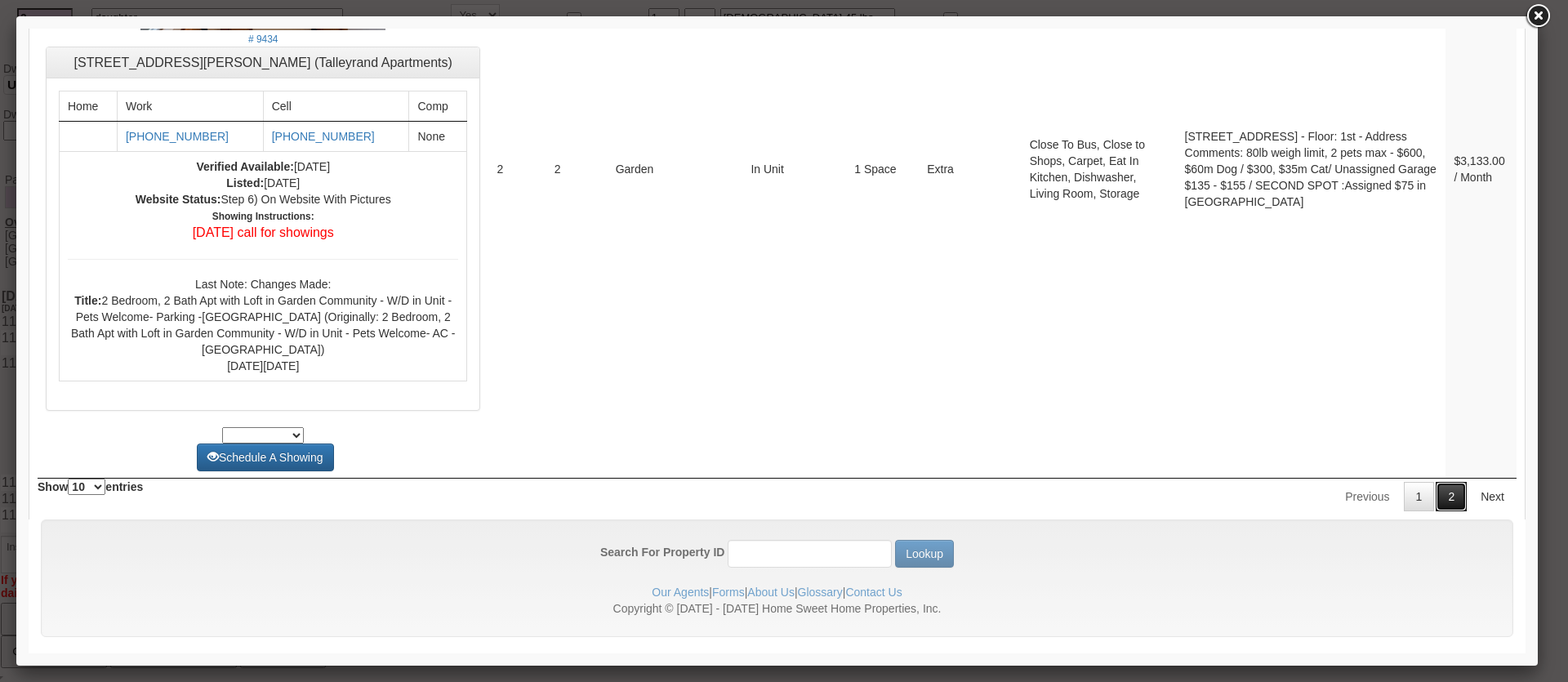
click at [1436, 511] on link "2" at bounding box center [1451, 497] width 31 height 29
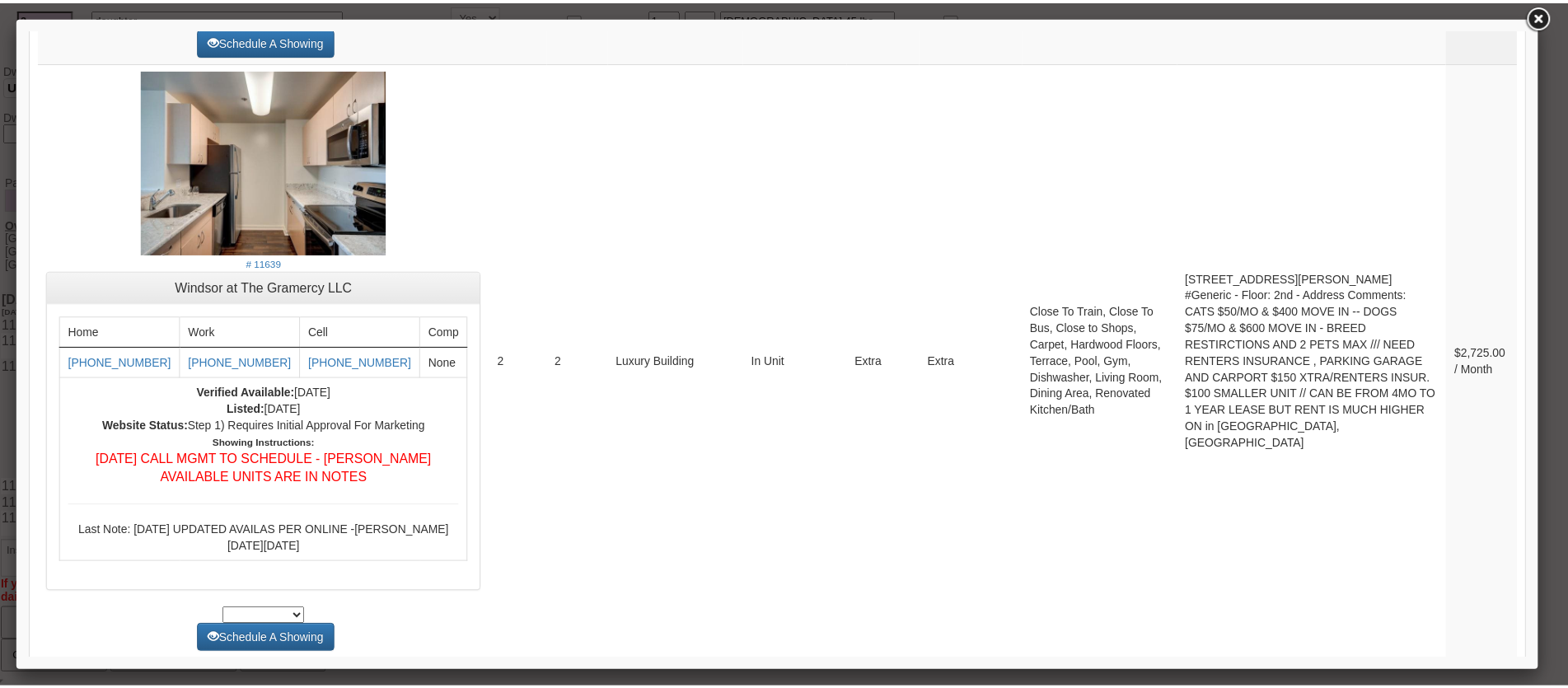
scroll to position [683, 0]
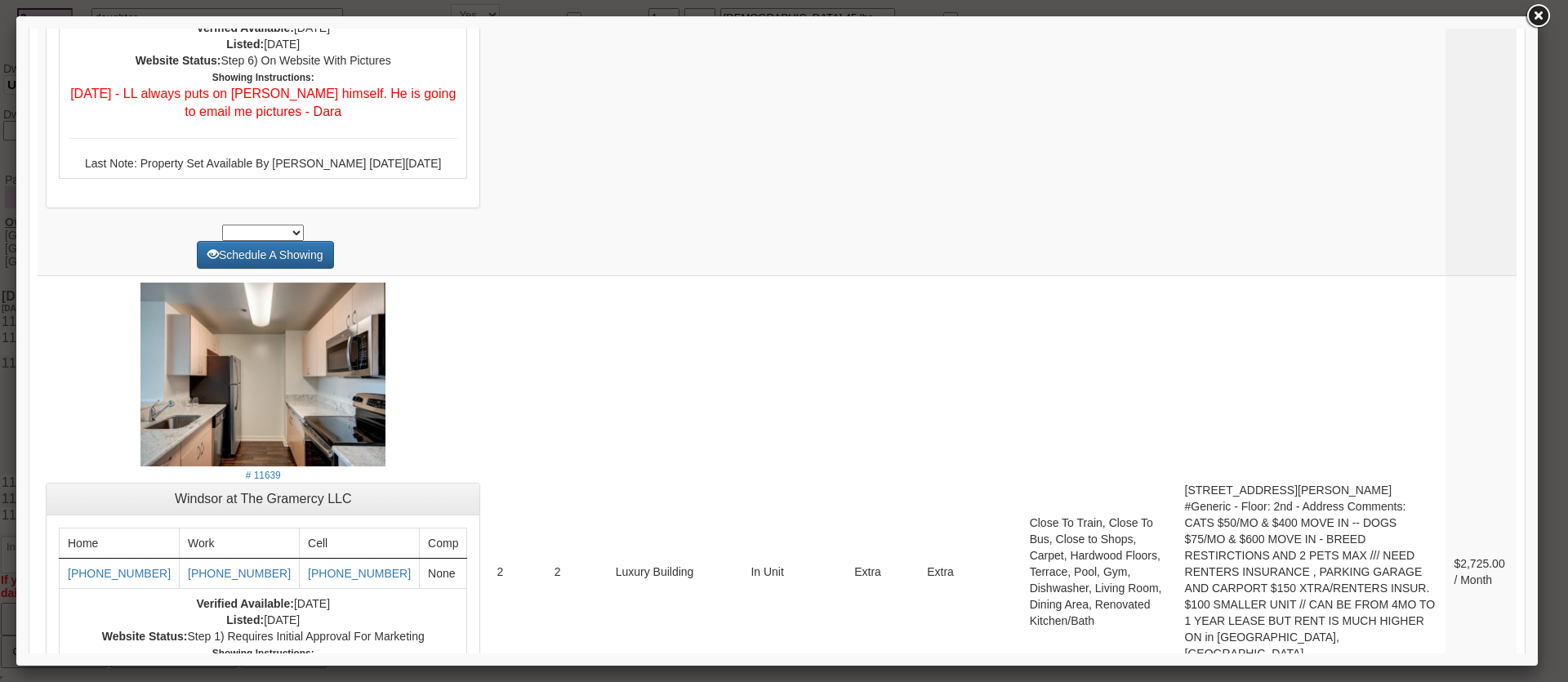
click at [1533, 34] on div at bounding box center [777, 341] width 1522 height 649
click at [1538, 24] on link at bounding box center [1538, 16] width 29 height 29
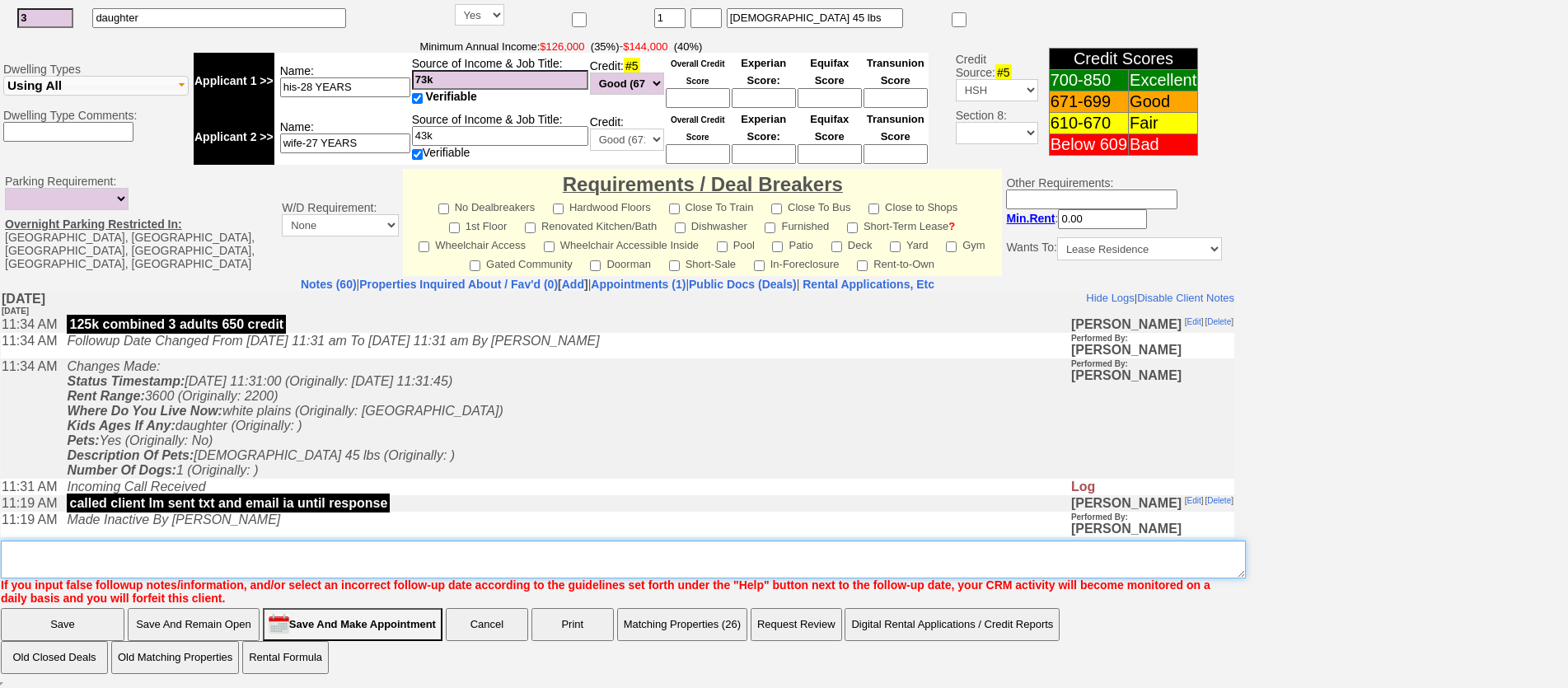
click at [179, 559] on textarea "Insert New Note Here" at bounding box center [624, 560] width 1245 height 38
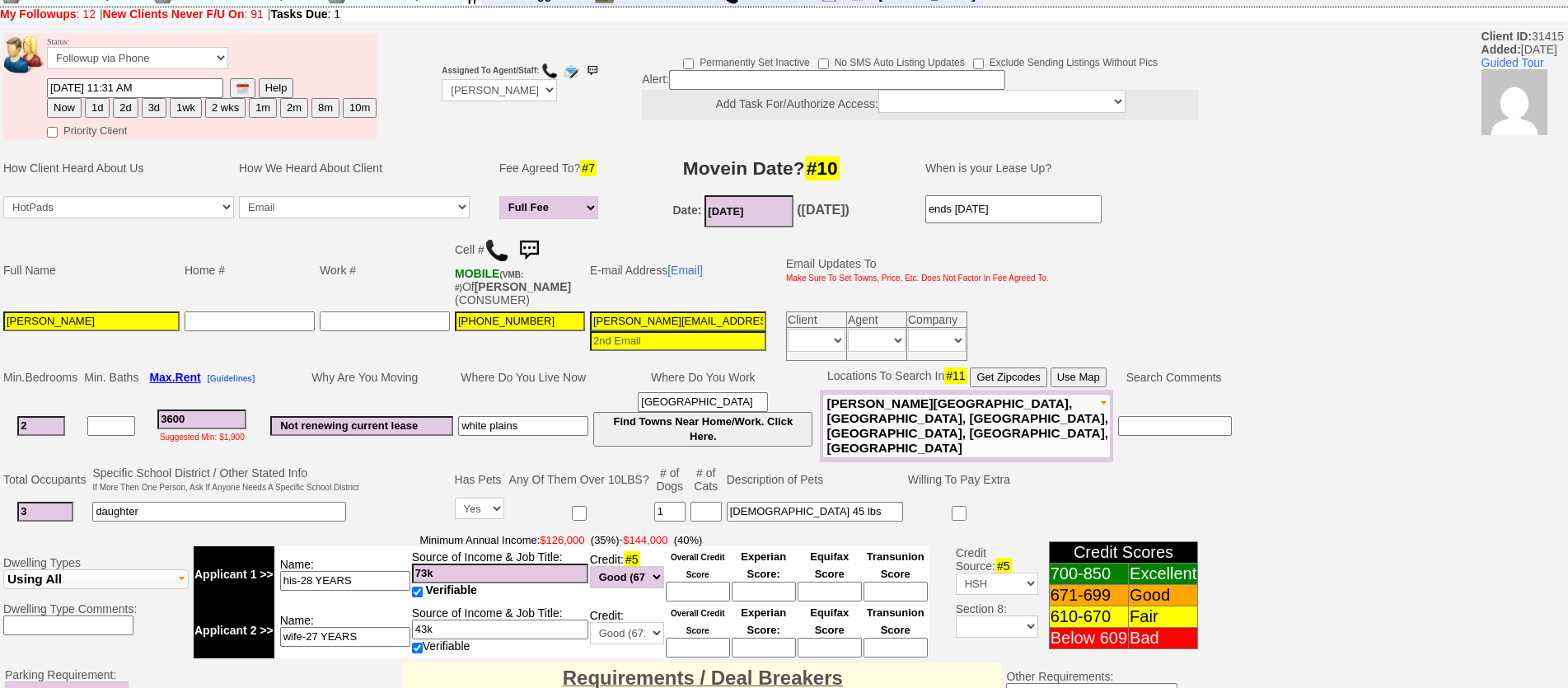
scroll to position [0, 0]
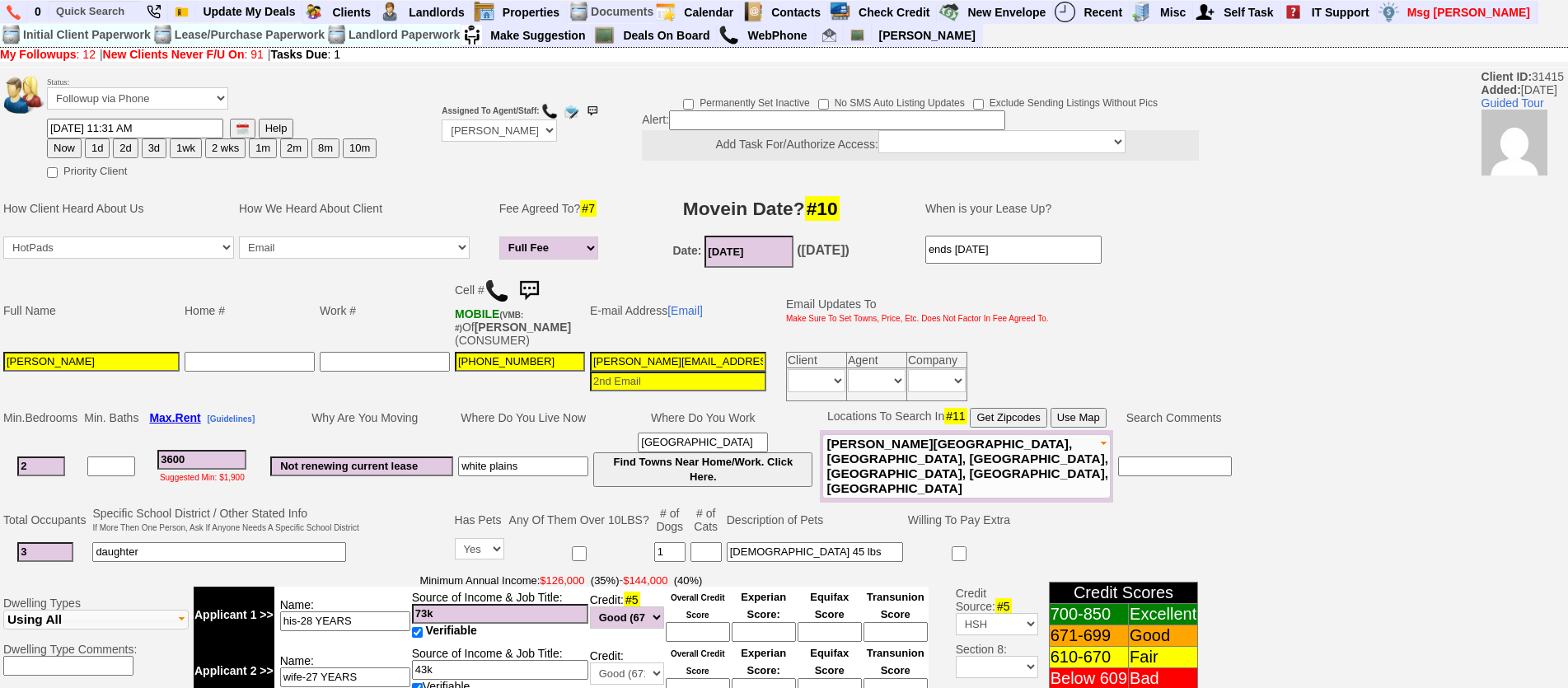
type textarea "fu"
click at [97, 143] on button "1d" at bounding box center [96, 148] width 24 height 19
type input "09/18/2025 02:37 PM"
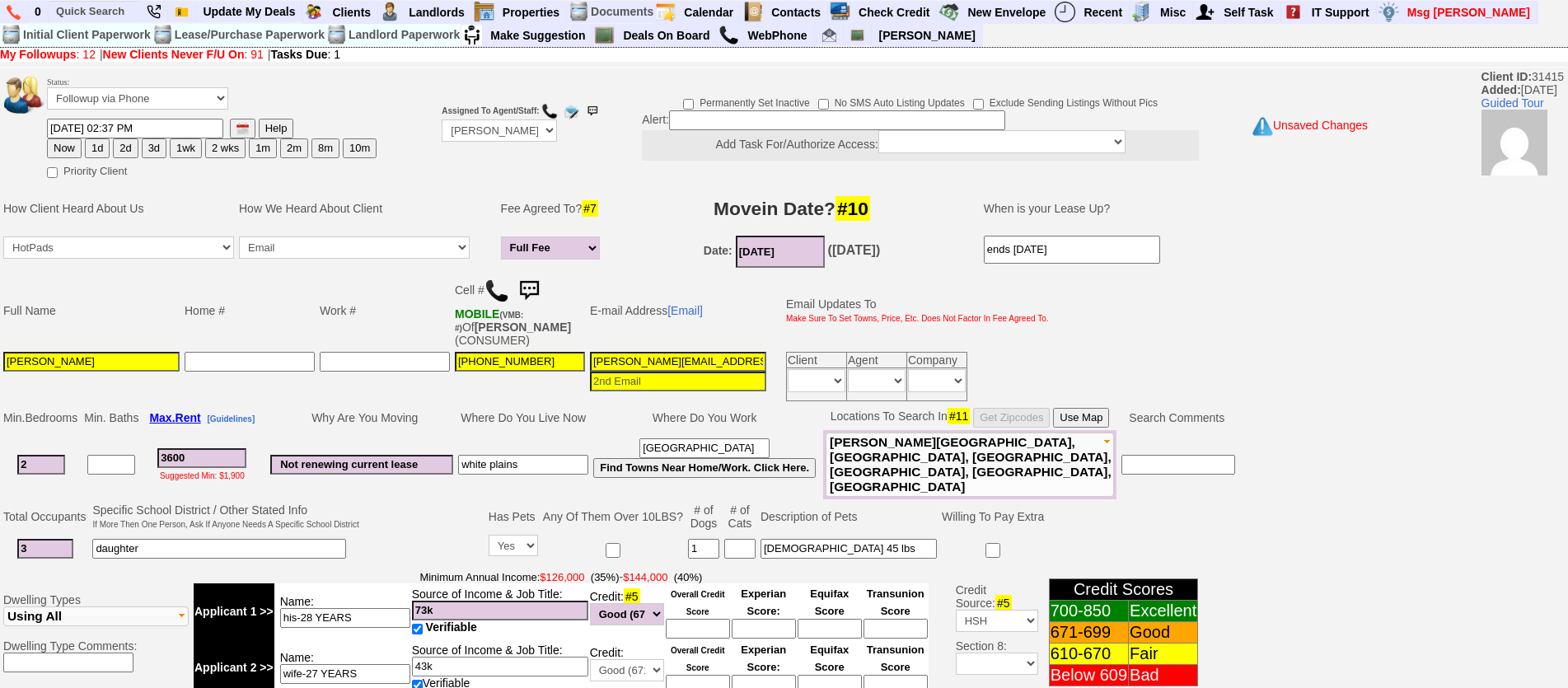
scroll to position [512, 0]
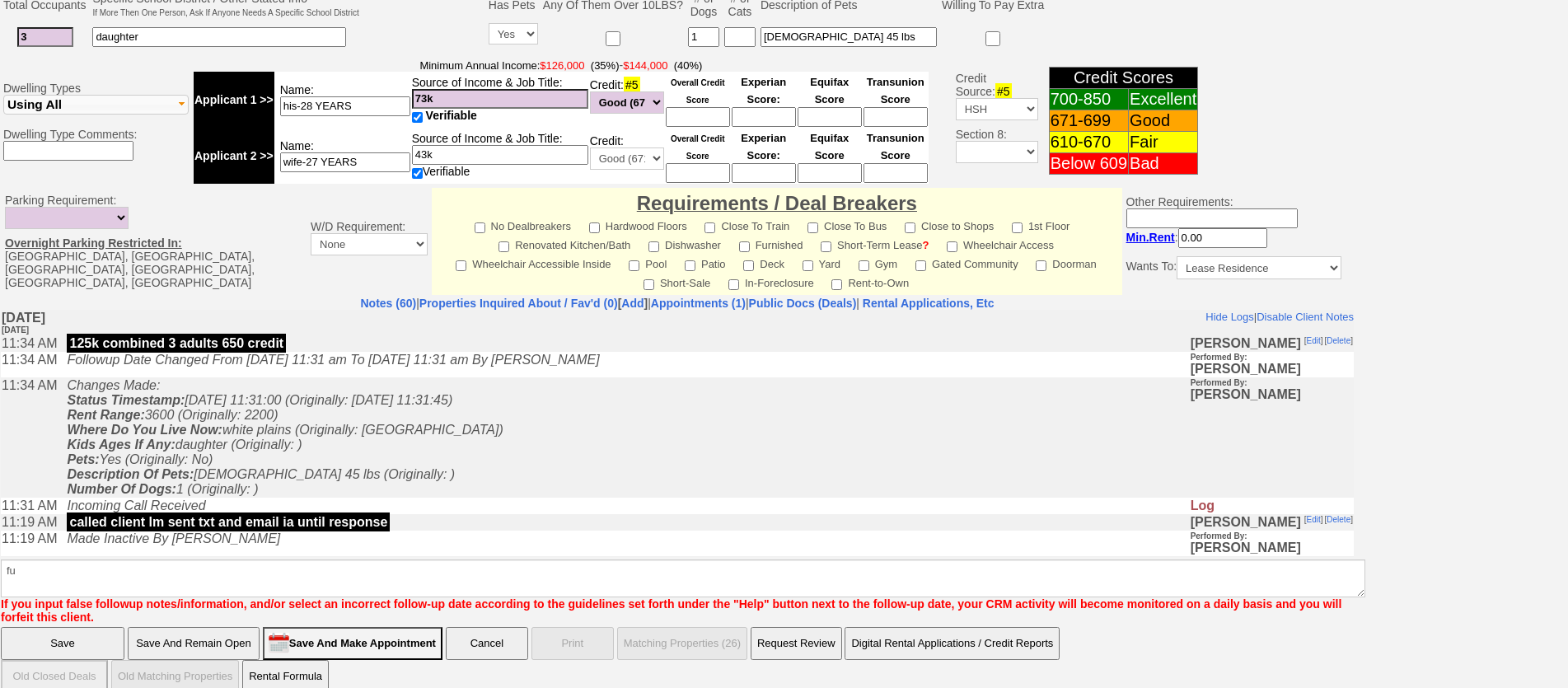
click at [25, 628] on input "Save" at bounding box center [62, 644] width 124 height 33
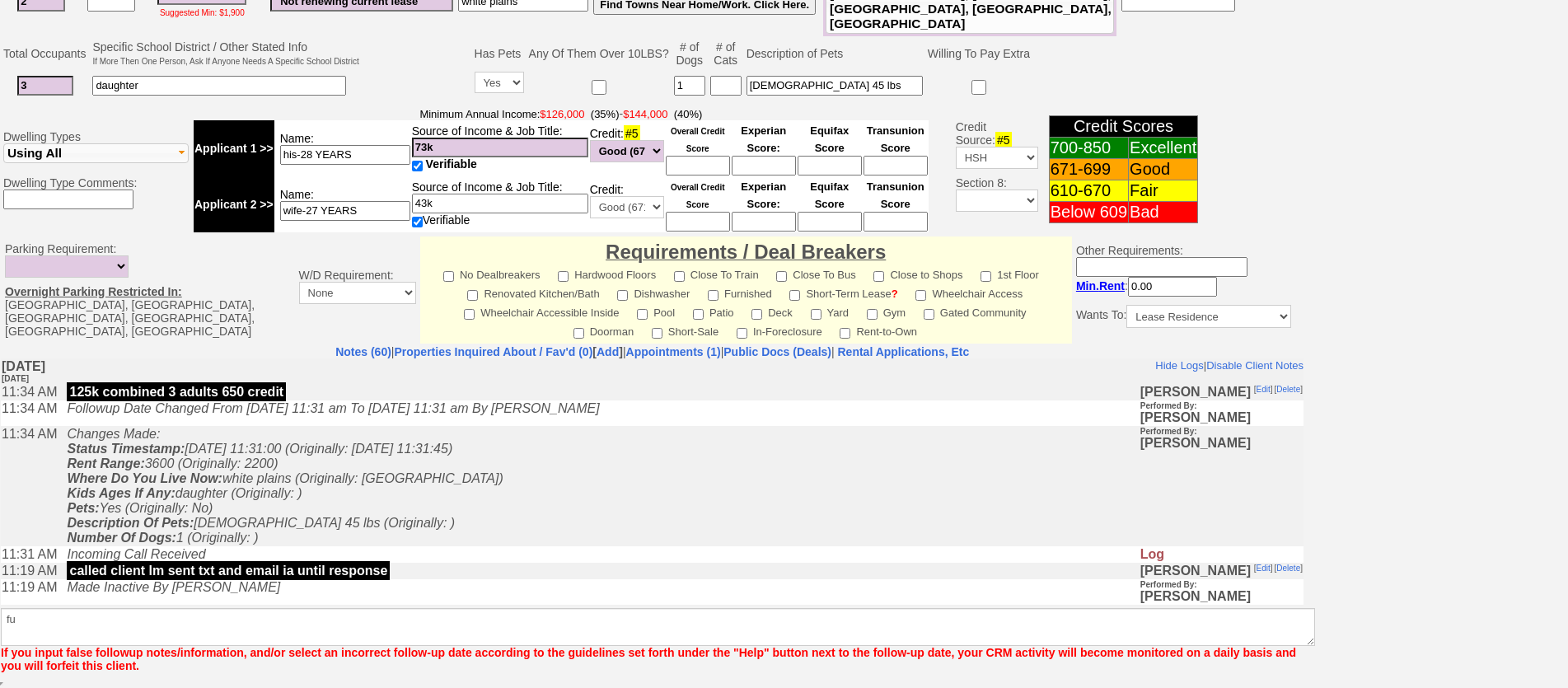
scroll to position [453, 0]
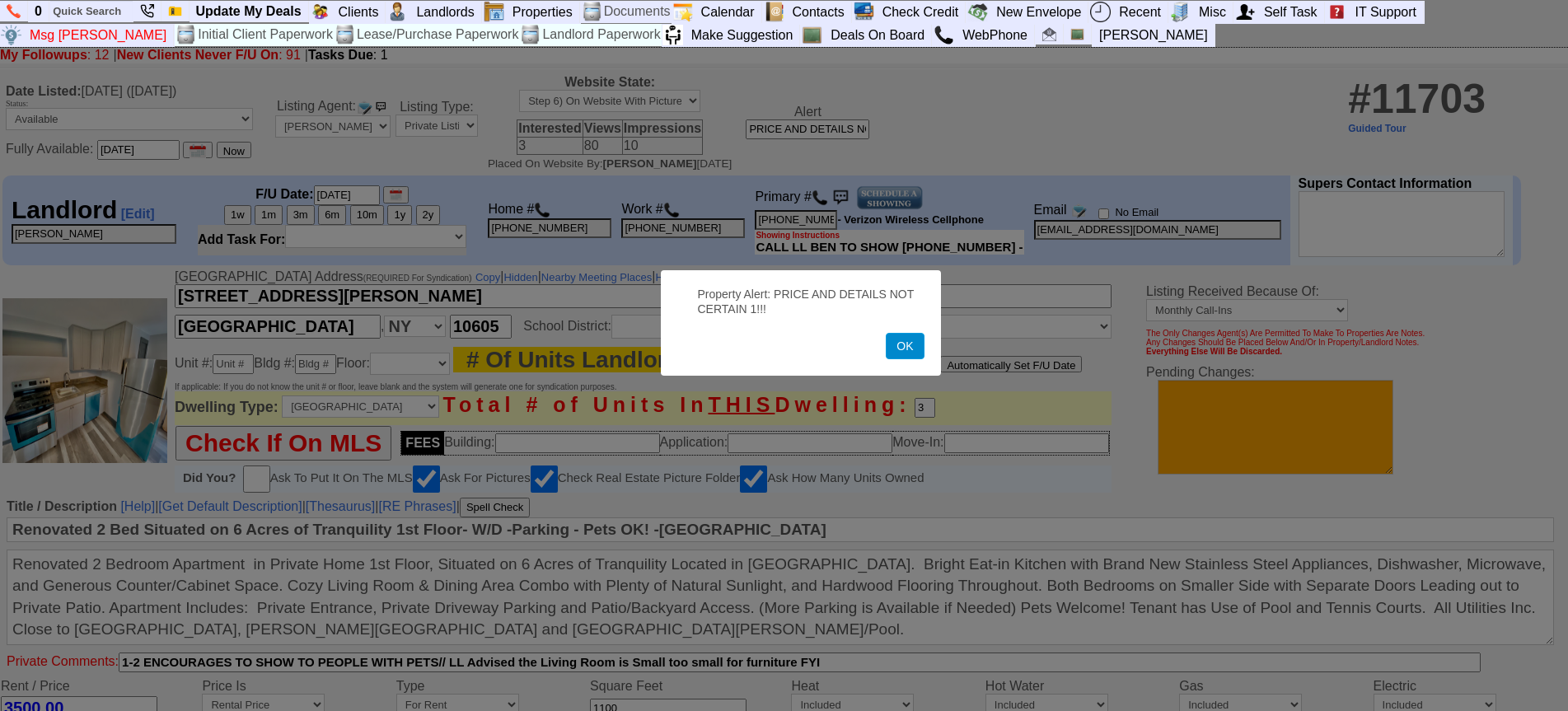
click at [892, 344] on button "OK" at bounding box center [905, 345] width 38 height 26
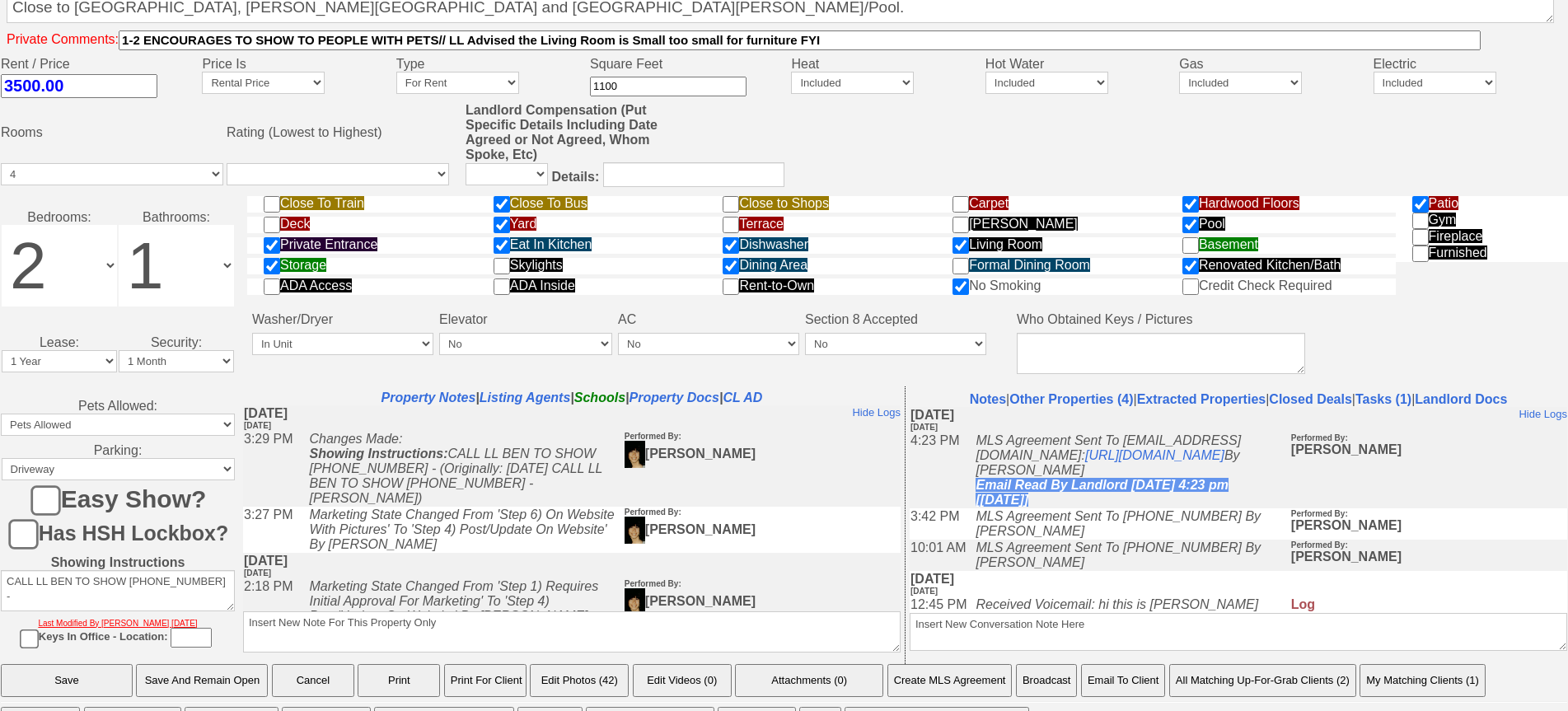
scroll to position [675, 0]
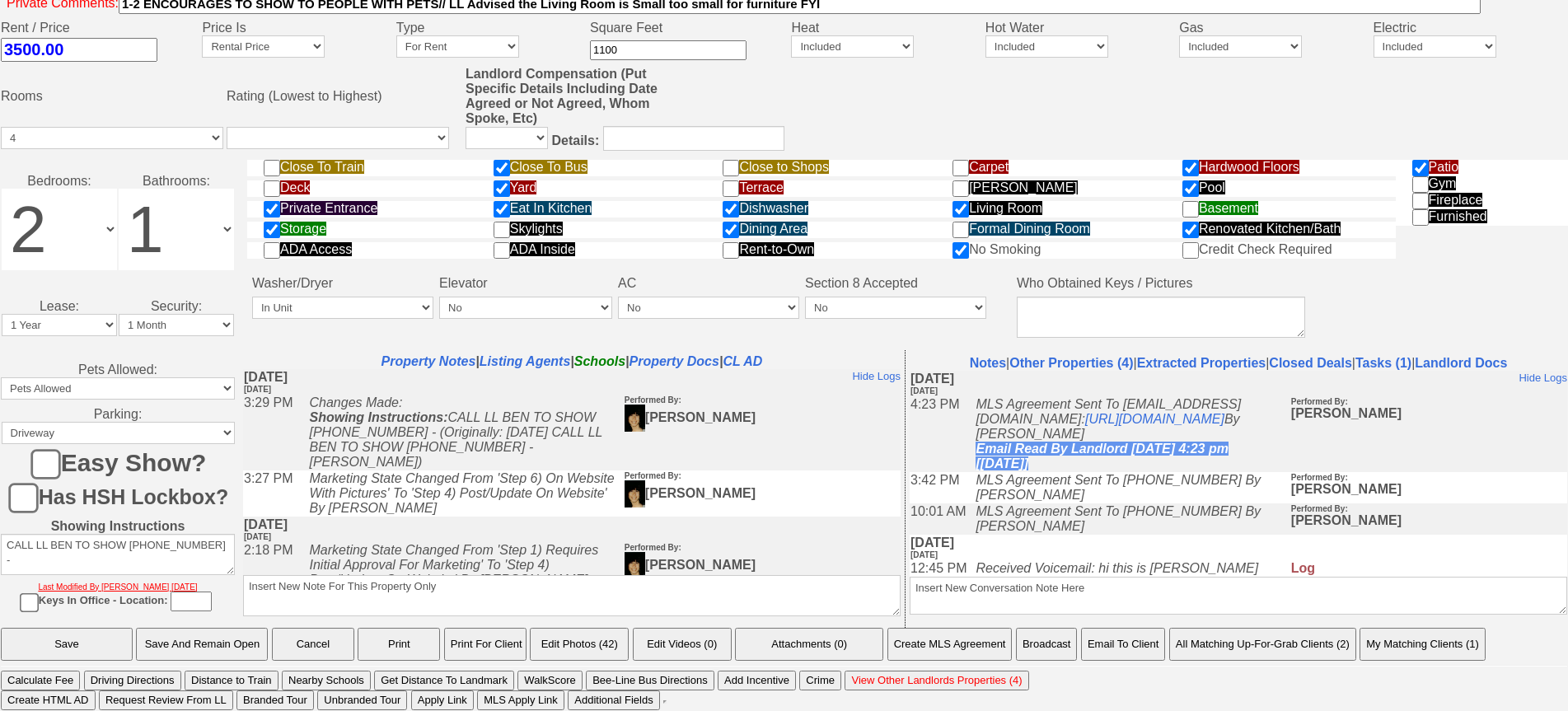
click at [1150, 640] on button "Email To Client" at bounding box center [1123, 644] width 84 height 33
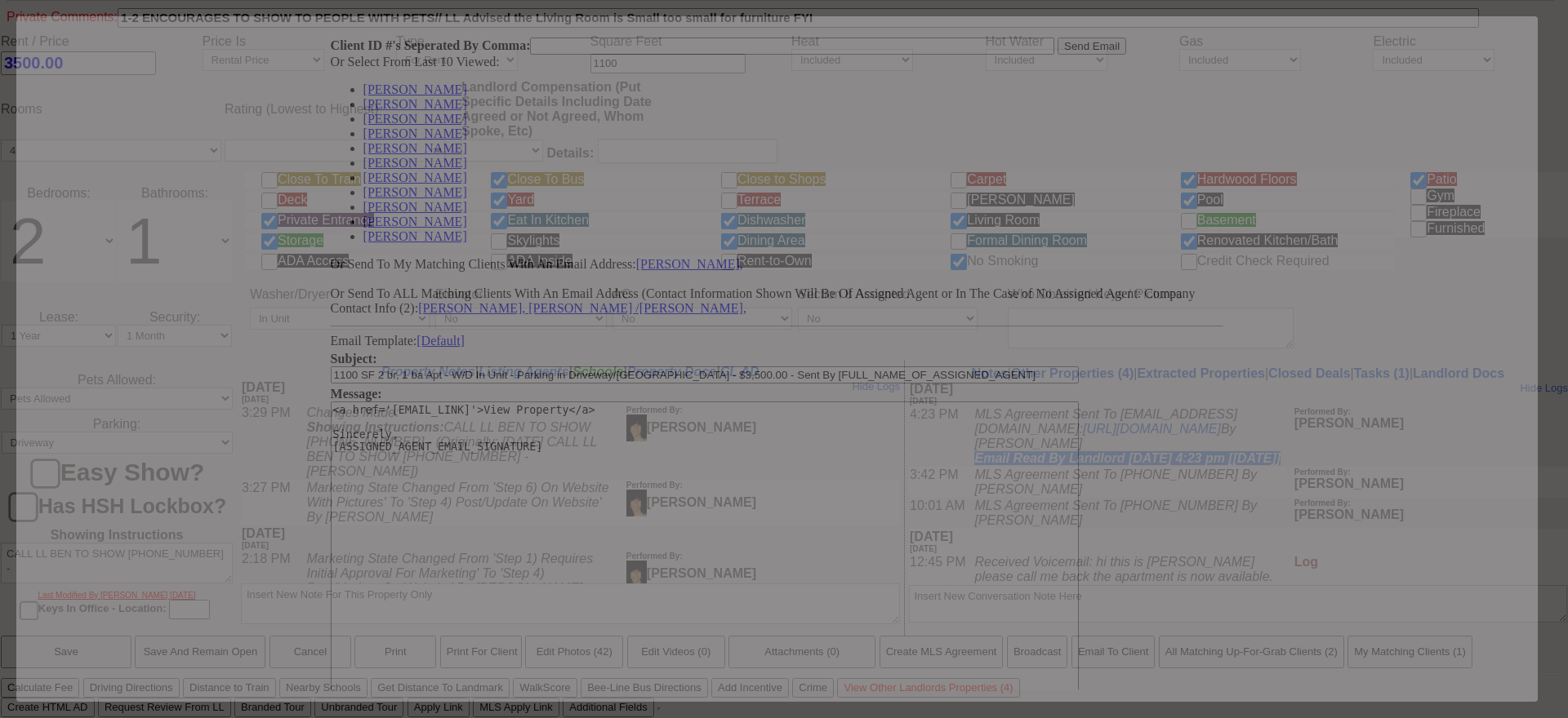
scroll to position [0, 0]
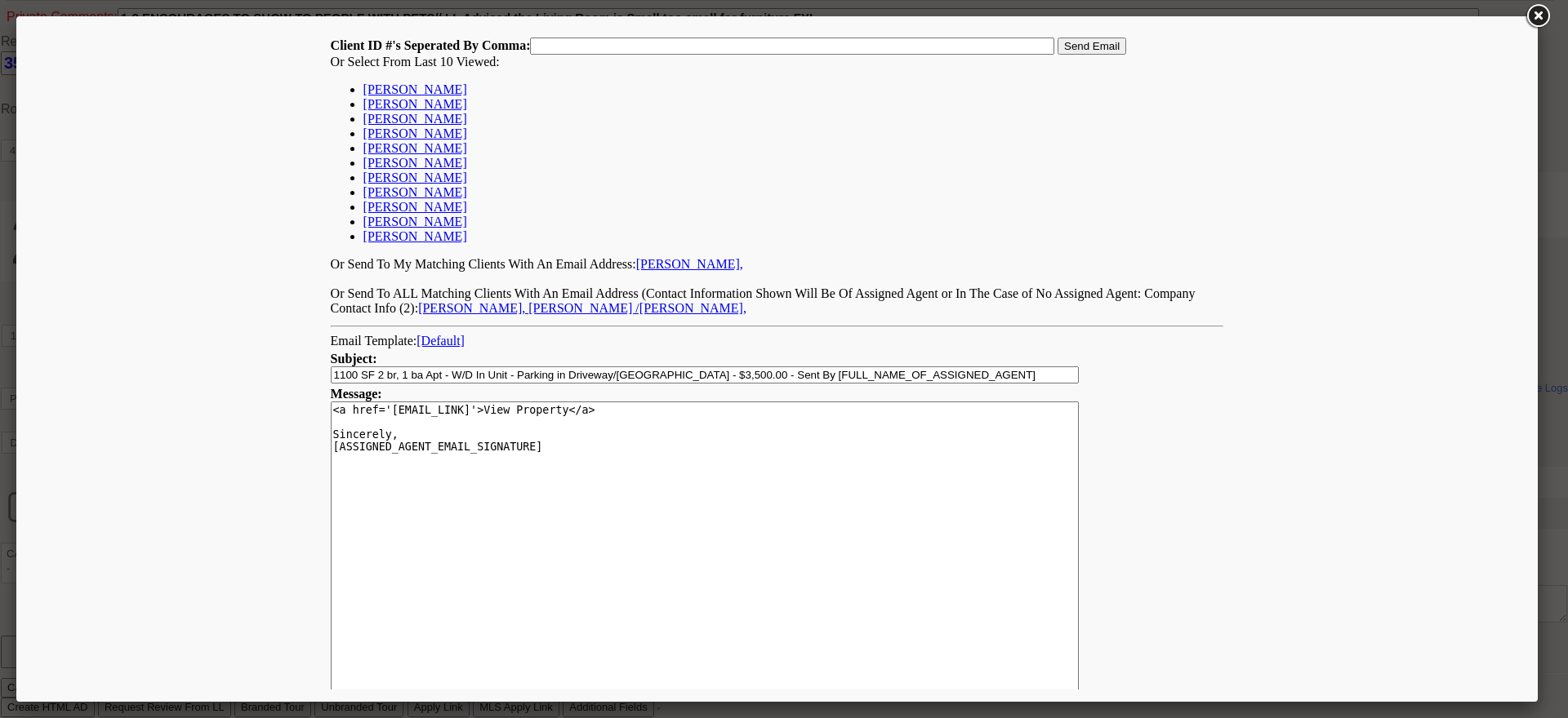
click at [364, 92] on link "Michael Doster" at bounding box center [416, 90] width 104 height 13
type input "31415,"
click at [1076, 45] on input "Send Email" at bounding box center [1092, 46] width 68 height 17
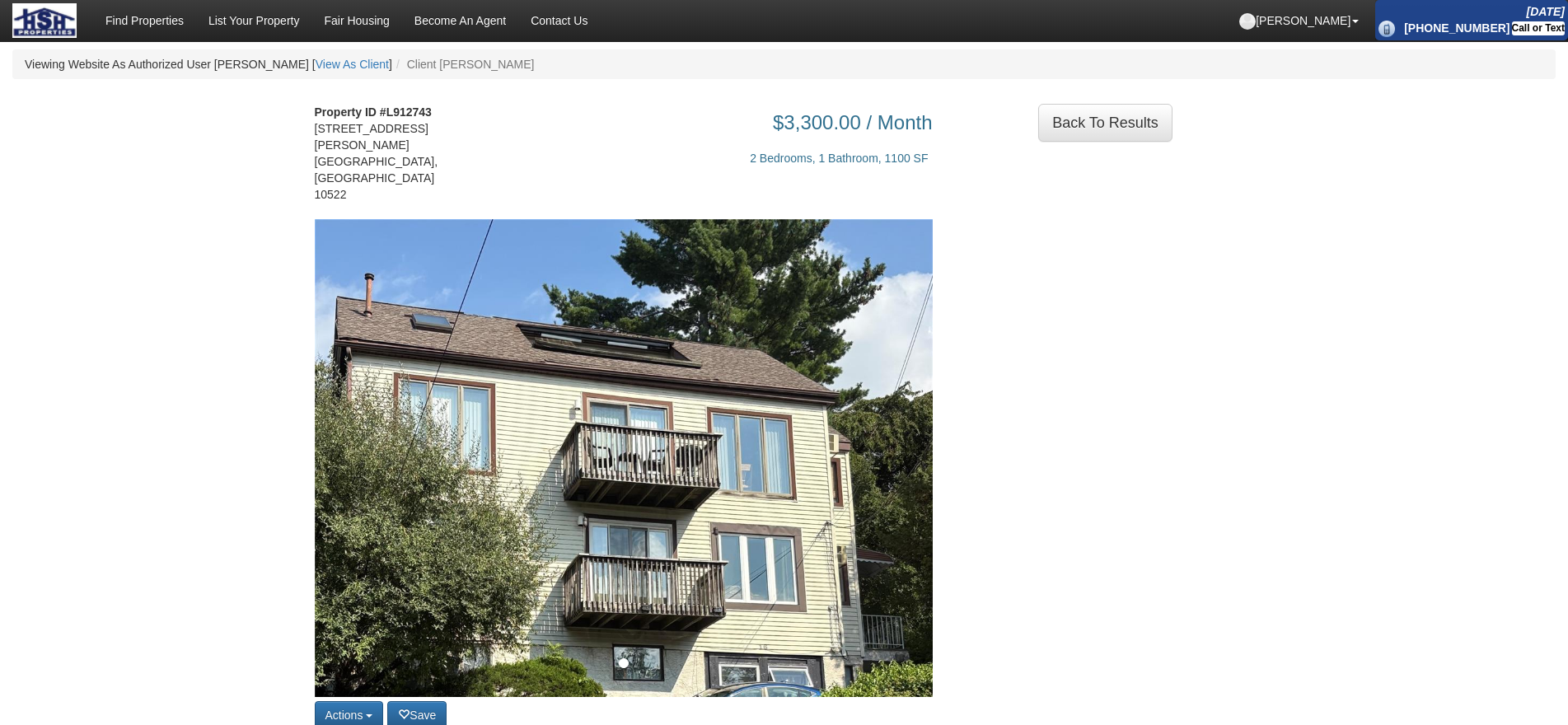
click at [887, 438] on img at bounding box center [624, 631] width 618 height 824
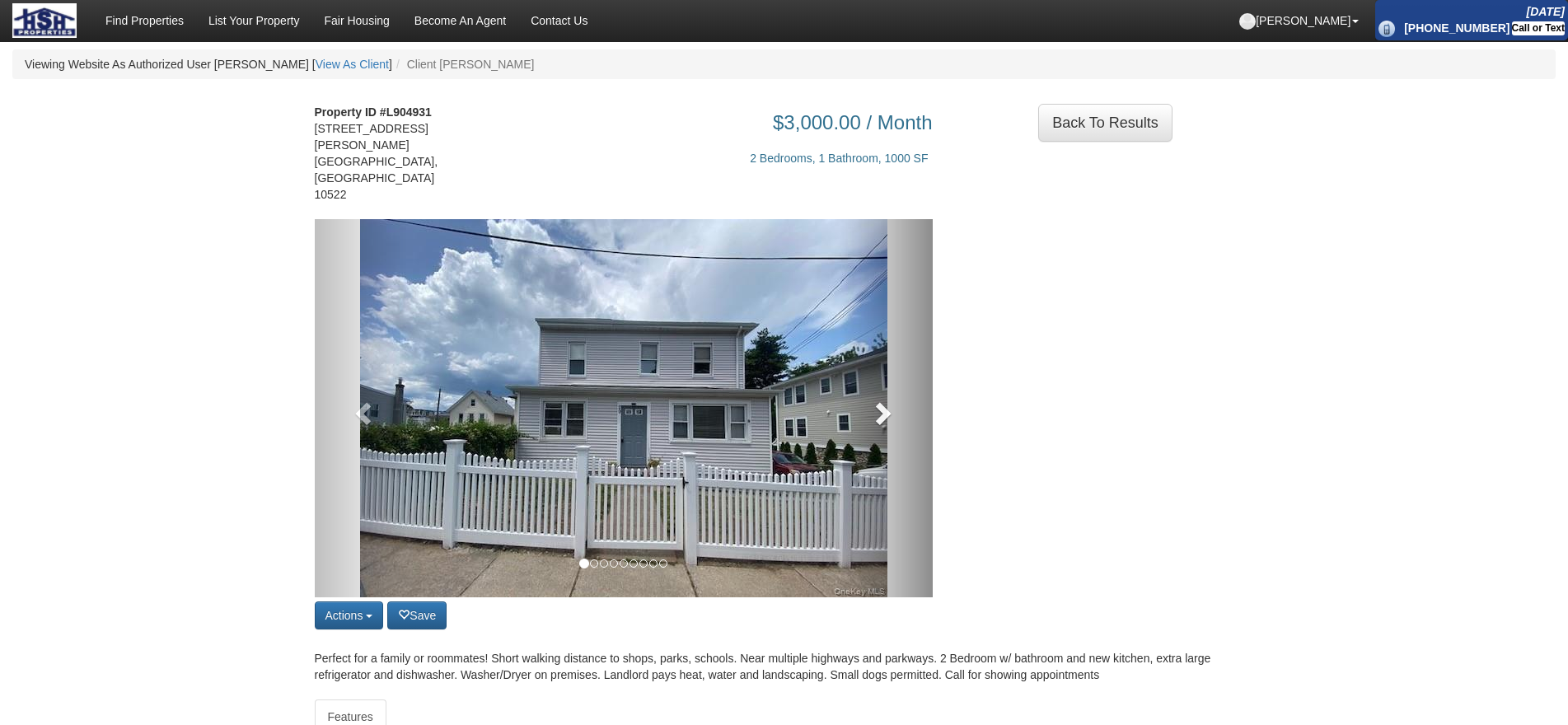
click at [894, 401] on span at bounding box center [881, 413] width 24 height 24
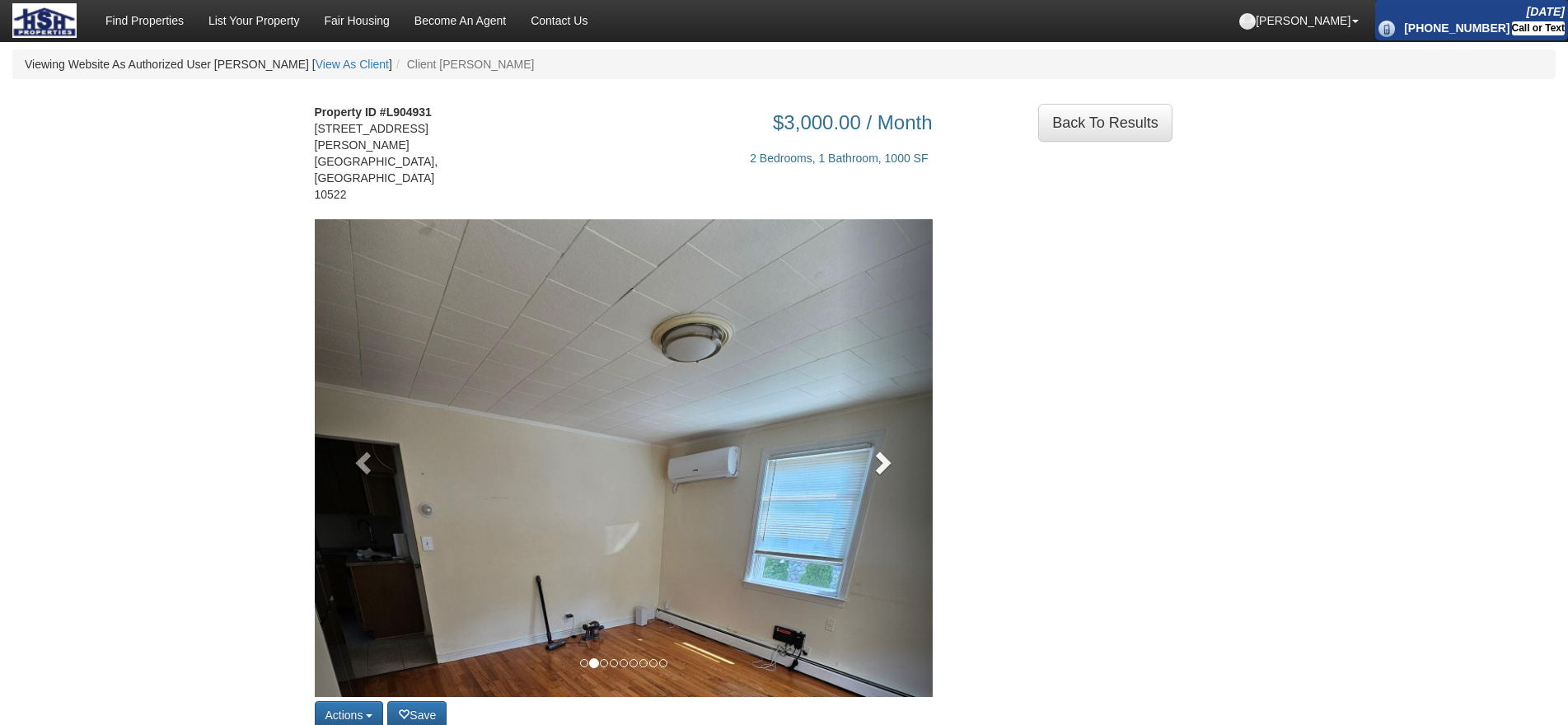
click at [894, 375] on link at bounding box center [886, 457] width 93 height 478
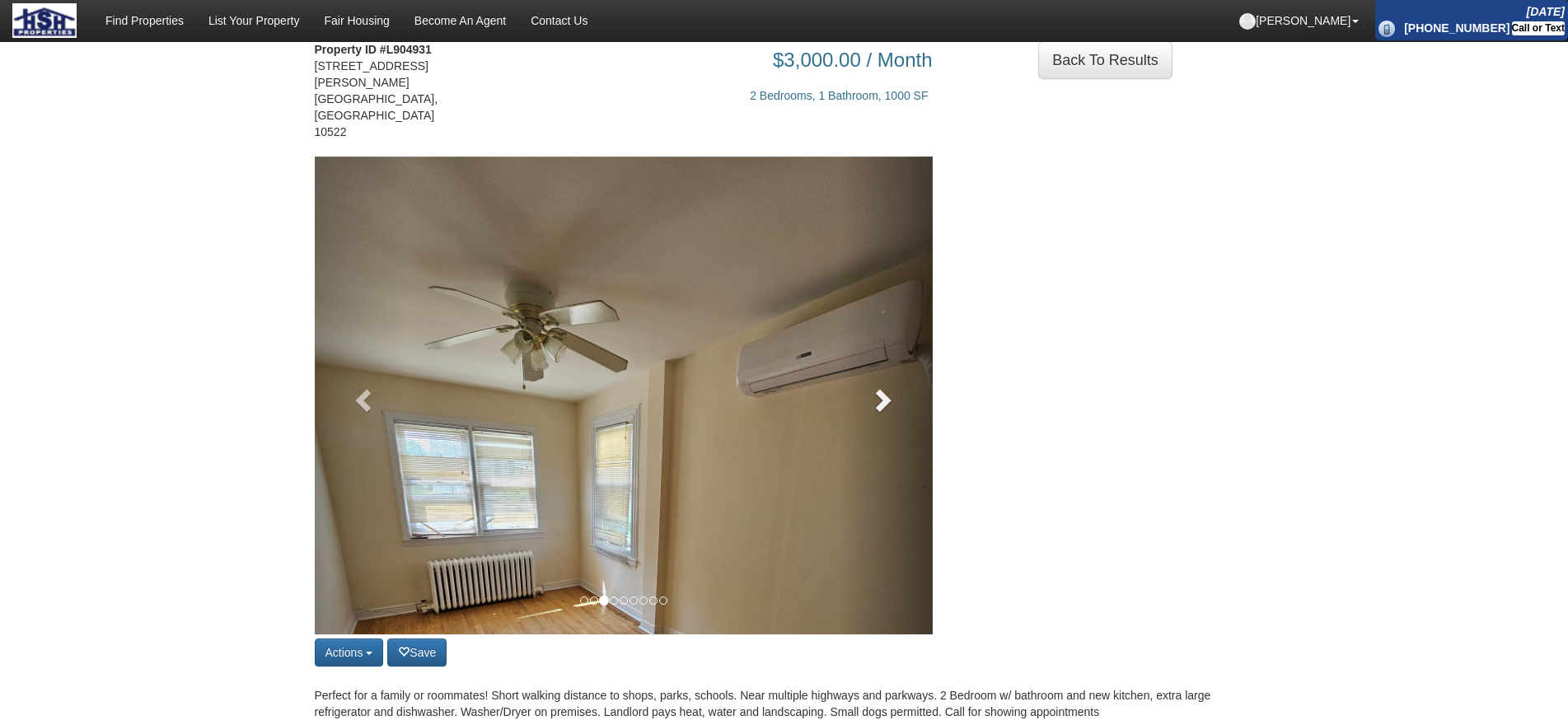
scroll to position [164, 0]
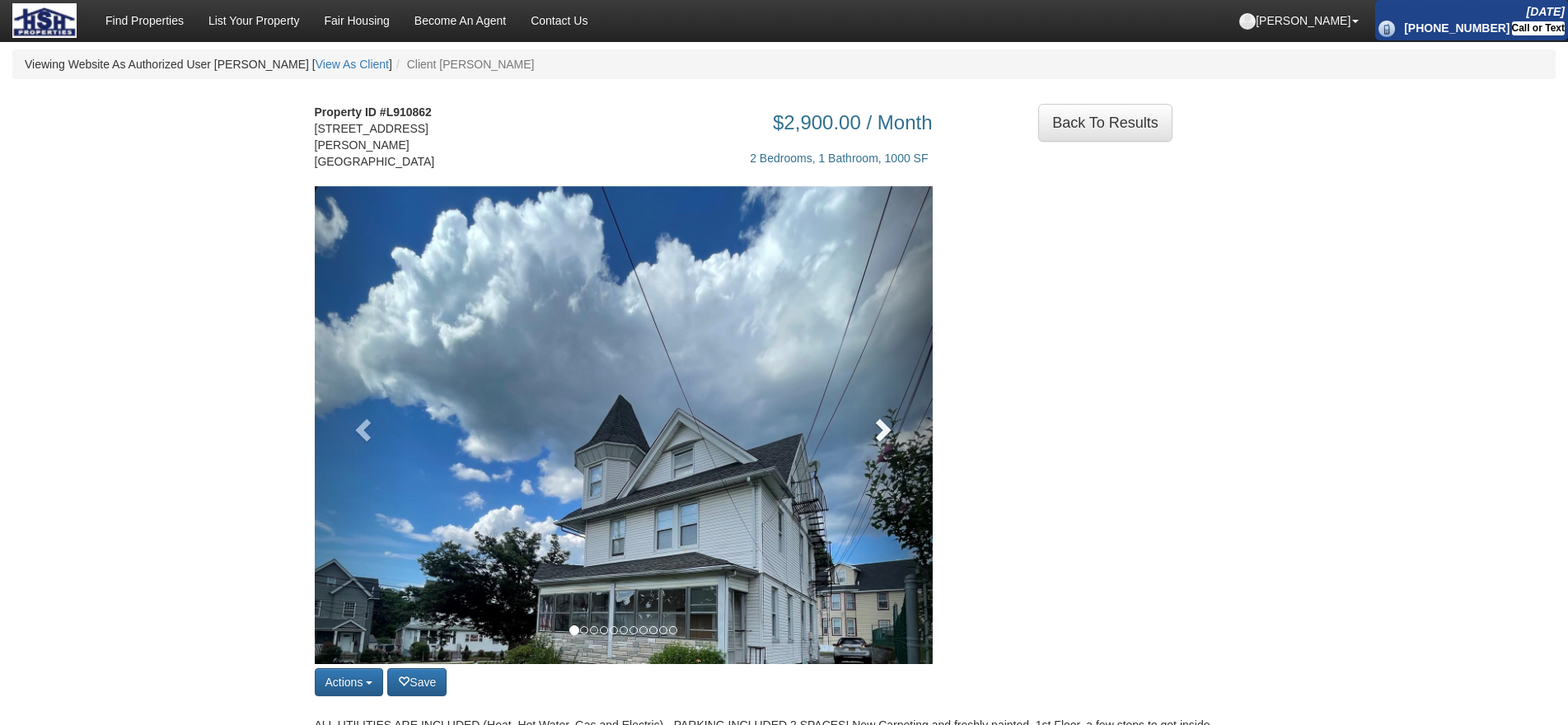
click at [916, 436] on link at bounding box center [886, 424] width 93 height 478
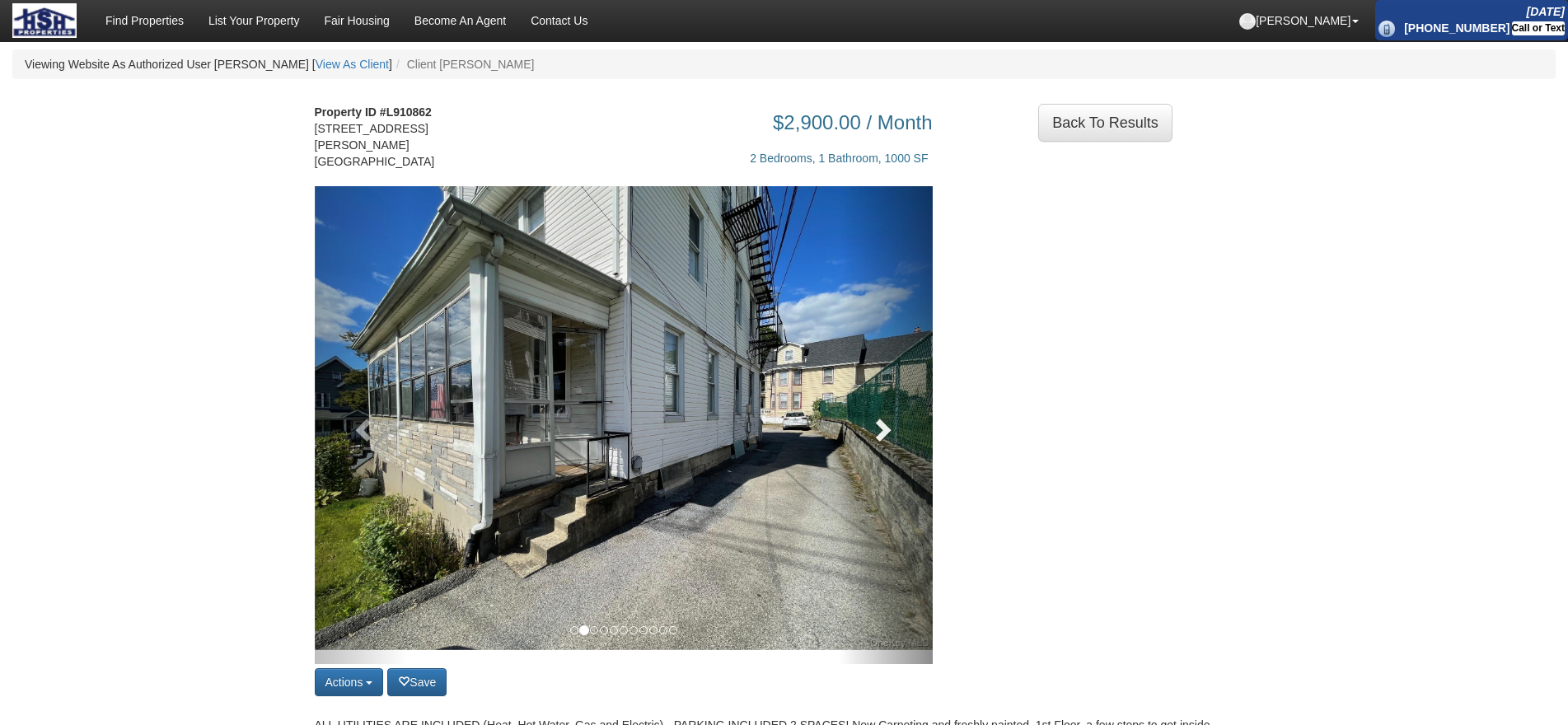
click at [900, 424] on link at bounding box center [886, 424] width 93 height 478
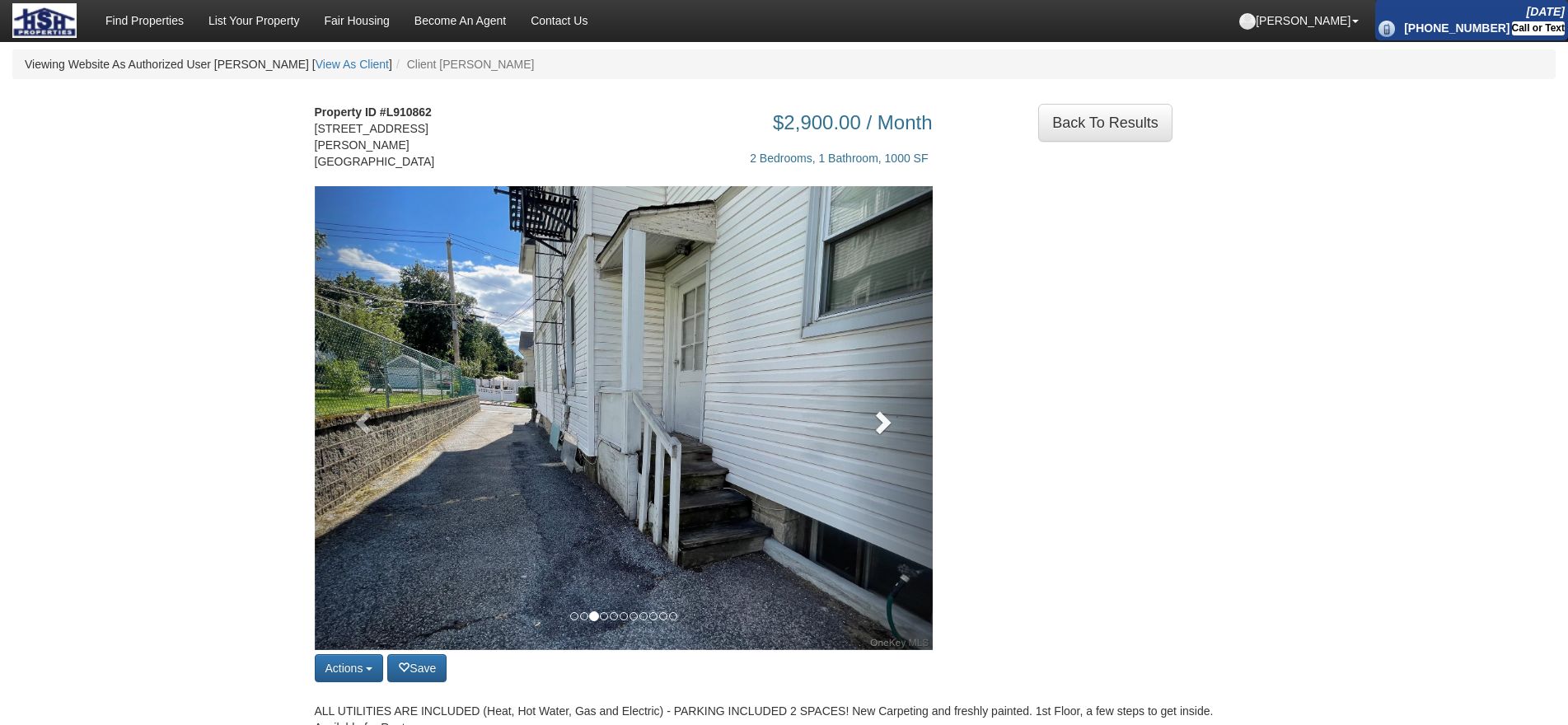
click at [900, 424] on link at bounding box center [886, 417] width 93 height 464
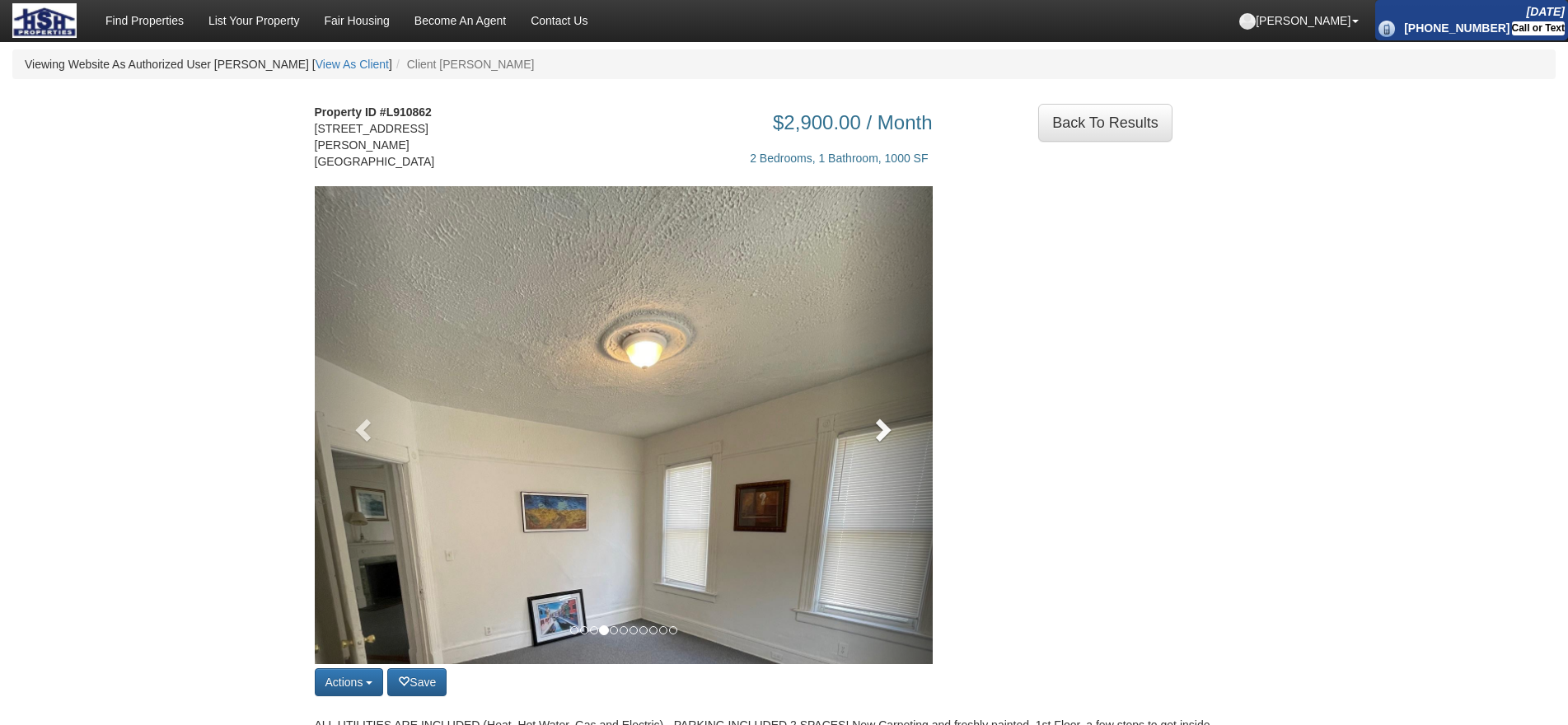
click at [900, 424] on link at bounding box center [886, 424] width 93 height 478
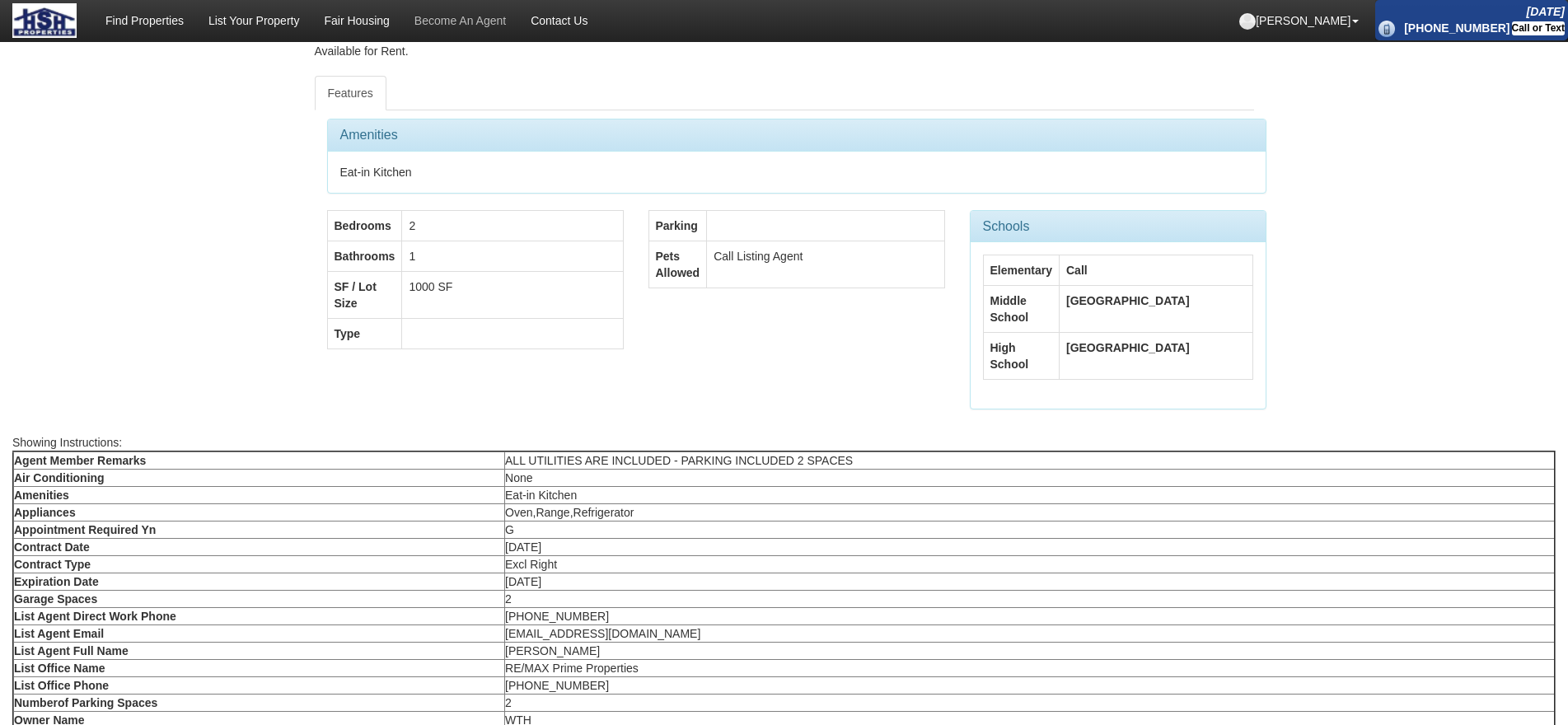
scroll to position [247, 0]
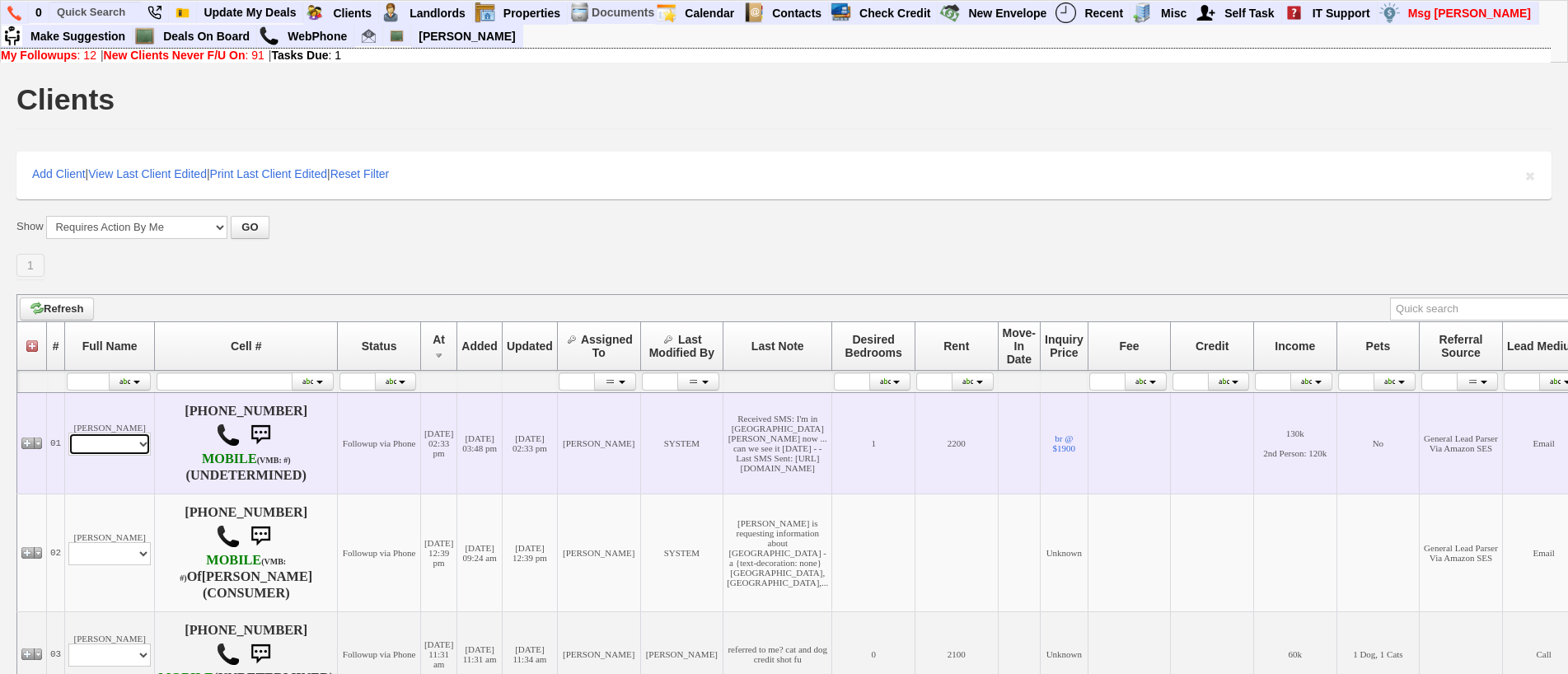
click at [130, 444] on select "Profile Edit Print Email Externally (Will Not Be Tracked In CRM) Closed Deals" at bounding box center [109, 444] width 83 height 23
select select "ChangeURL,/crm/custom/edit_client_form.php?redirect=%2Fcrm%2Fclients.php&id=166…"
click at [68, 433] on select "Profile Edit Print Email Externally (Will Not Be Tracked In CRM) Closed Deals" at bounding box center [109, 444] width 83 height 23
select select
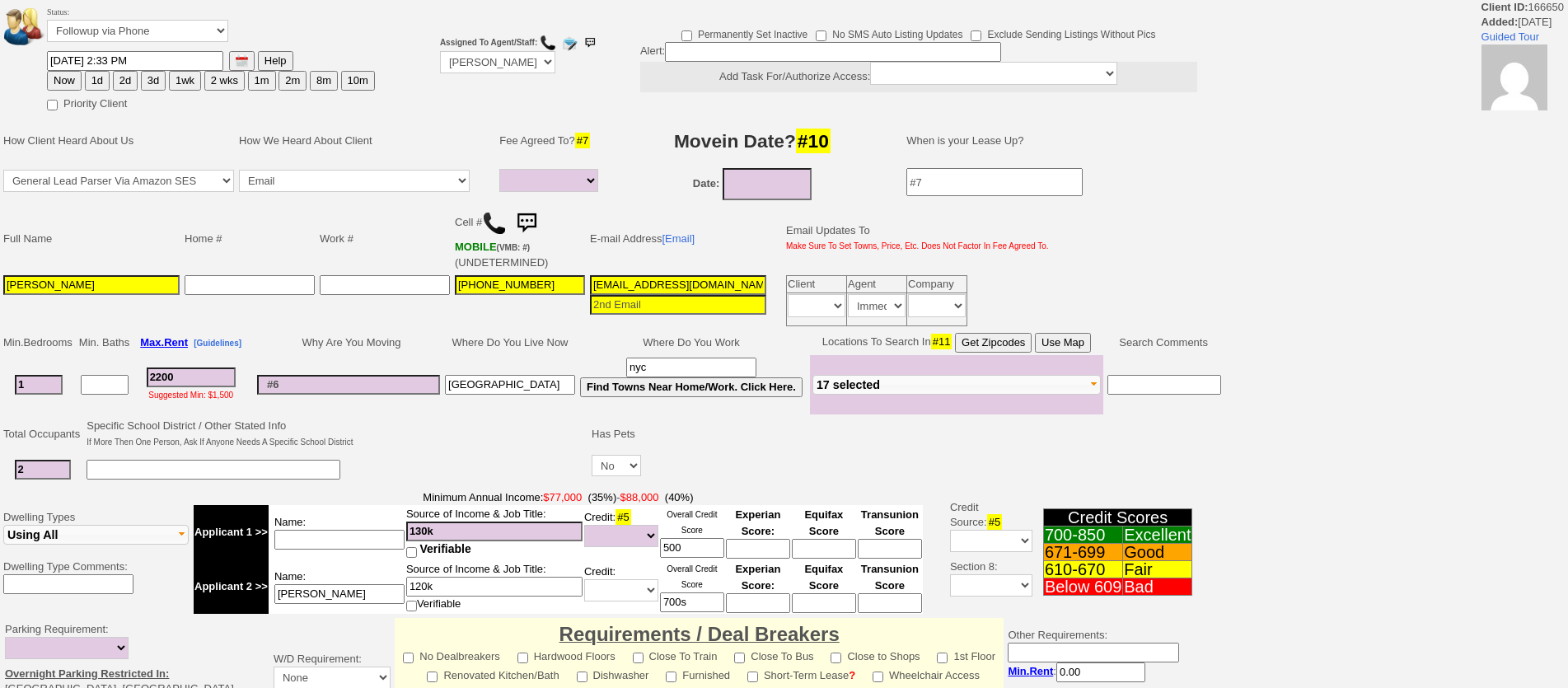
select select
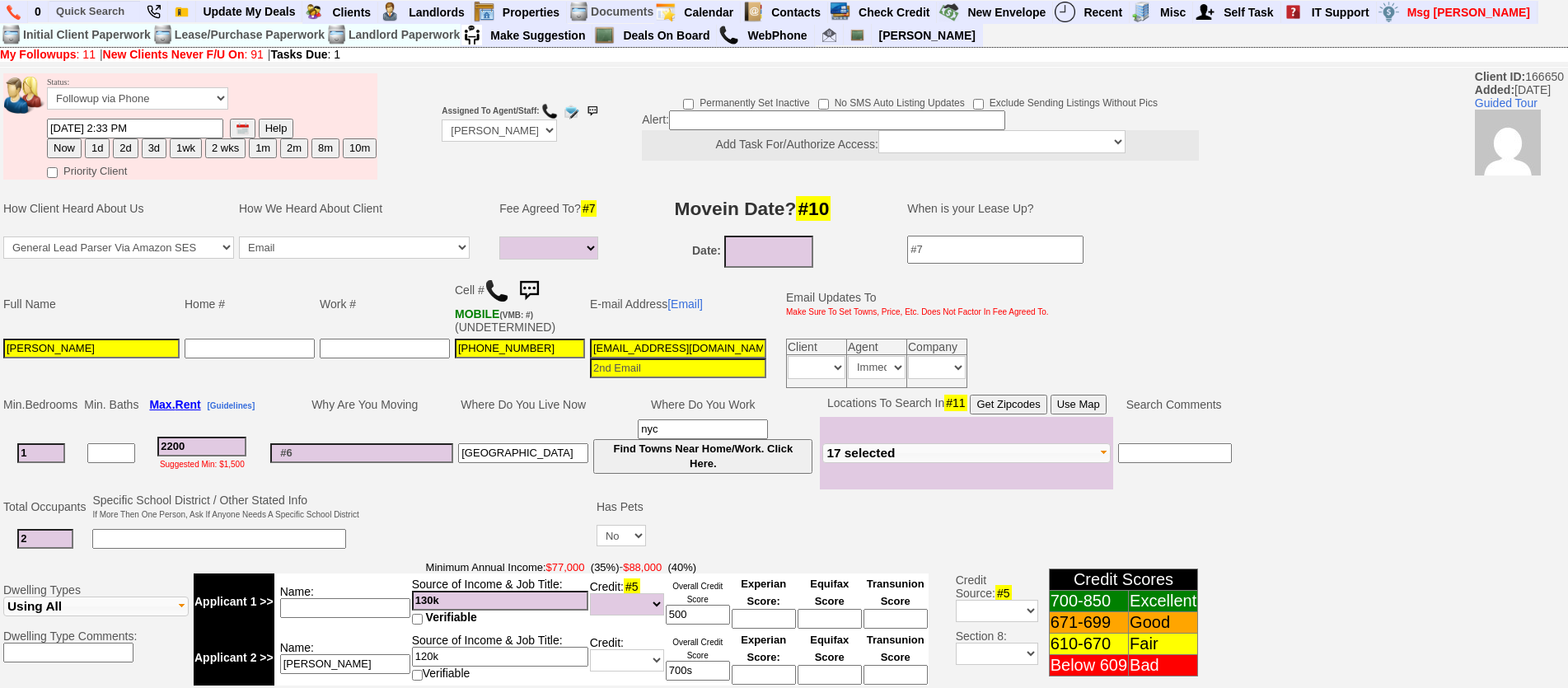
click at [549, 290] on td "Cell # MOBILE (VMB: #) (UNDETERMINED)" at bounding box center [519, 305] width 135 height 64
click at [527, 281] on img at bounding box center [529, 291] width 33 height 33
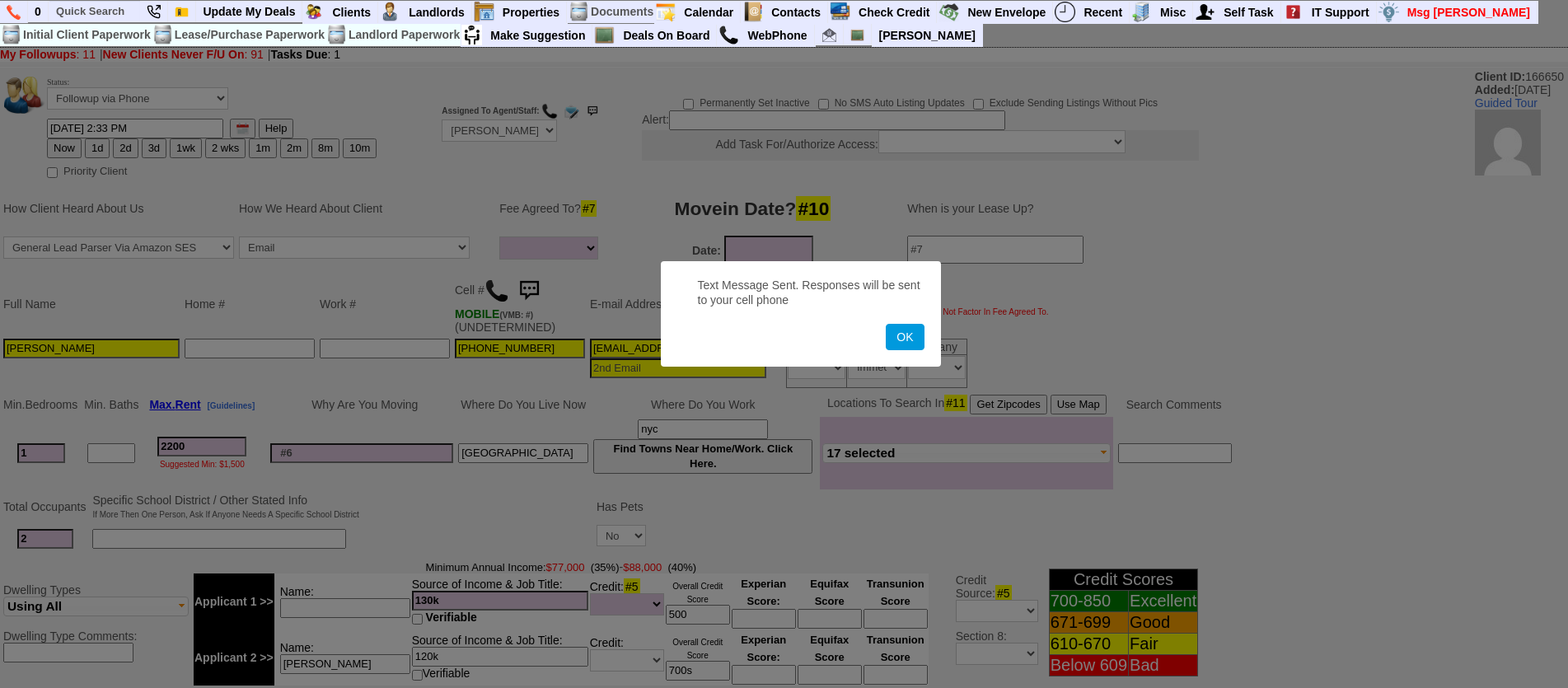
click at [886, 324] on button "OK" at bounding box center [905, 337] width 38 height 26
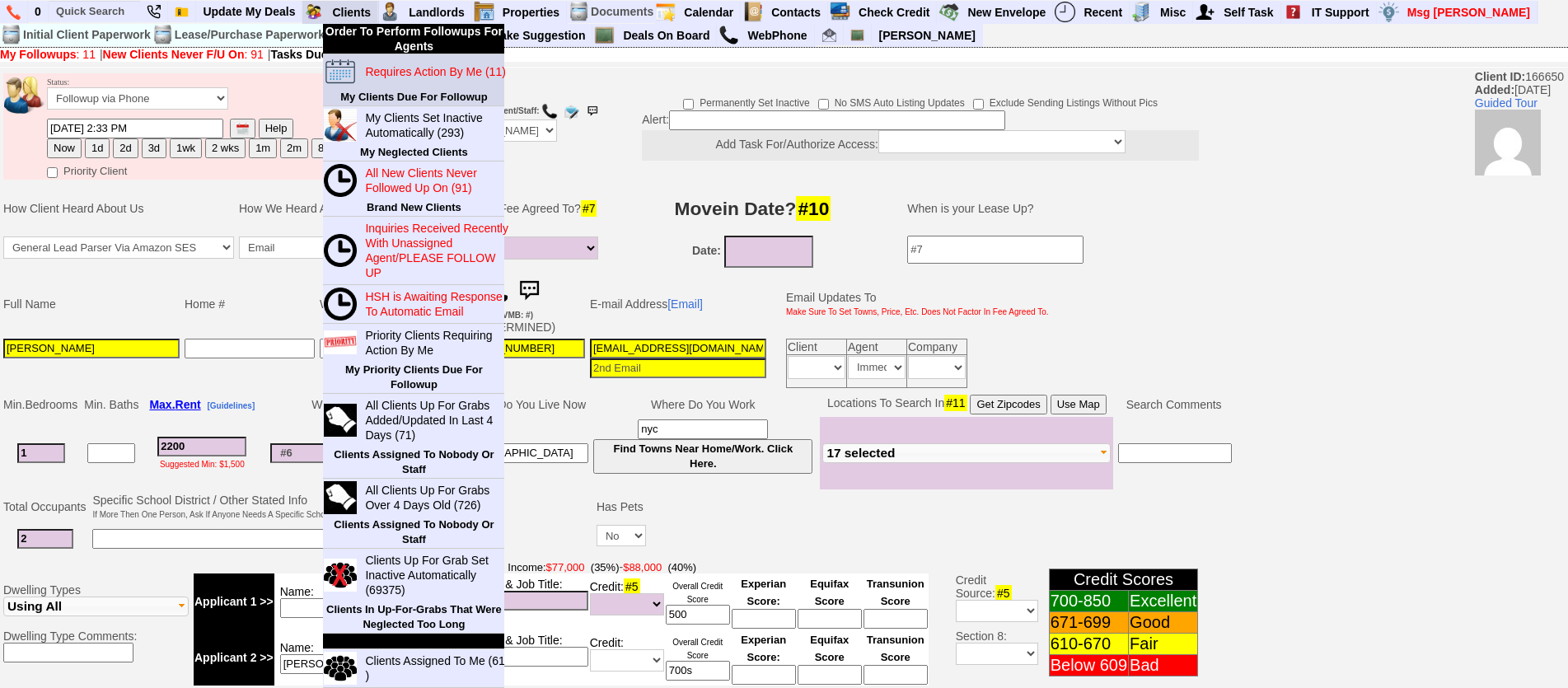
click at [407, 73] on blink "Requires Action By Me (11)" at bounding box center [435, 72] width 140 height 14
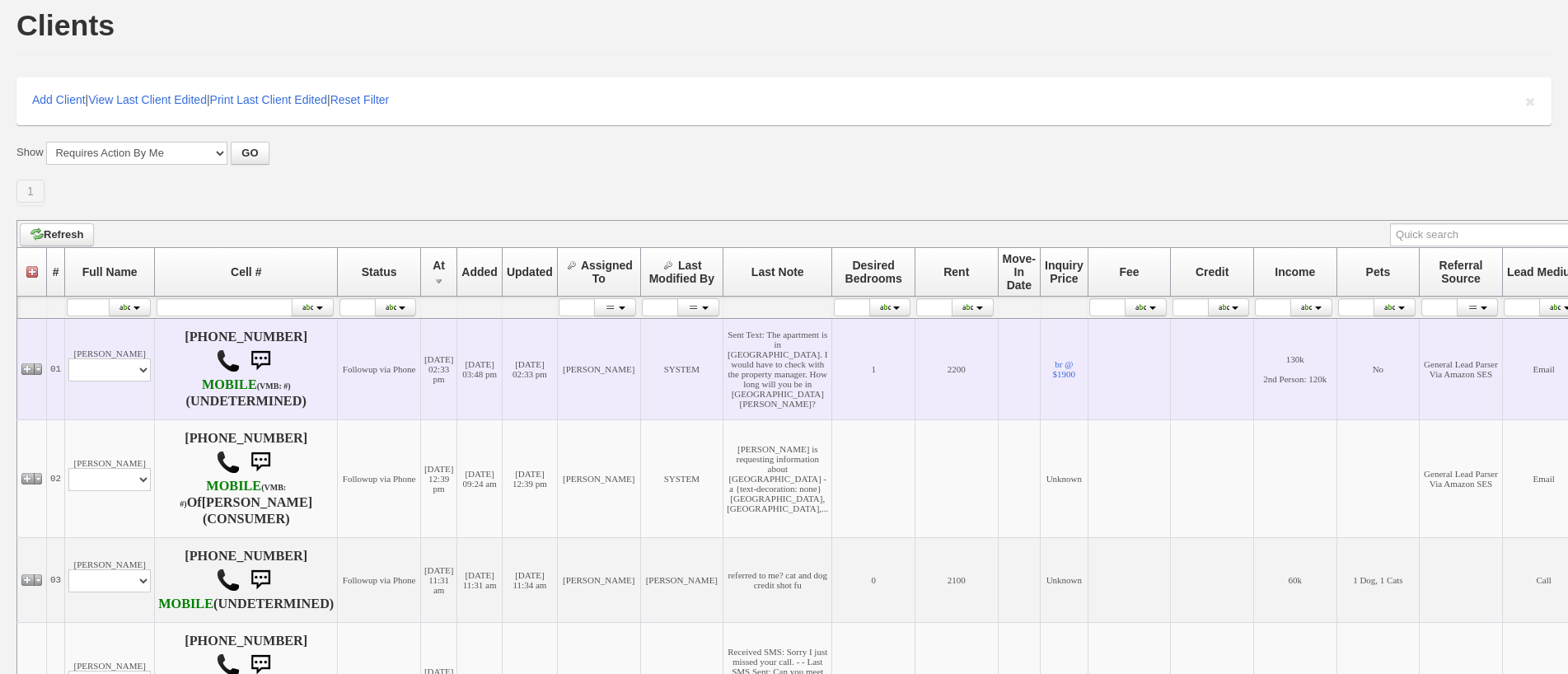
scroll to position [411, 0]
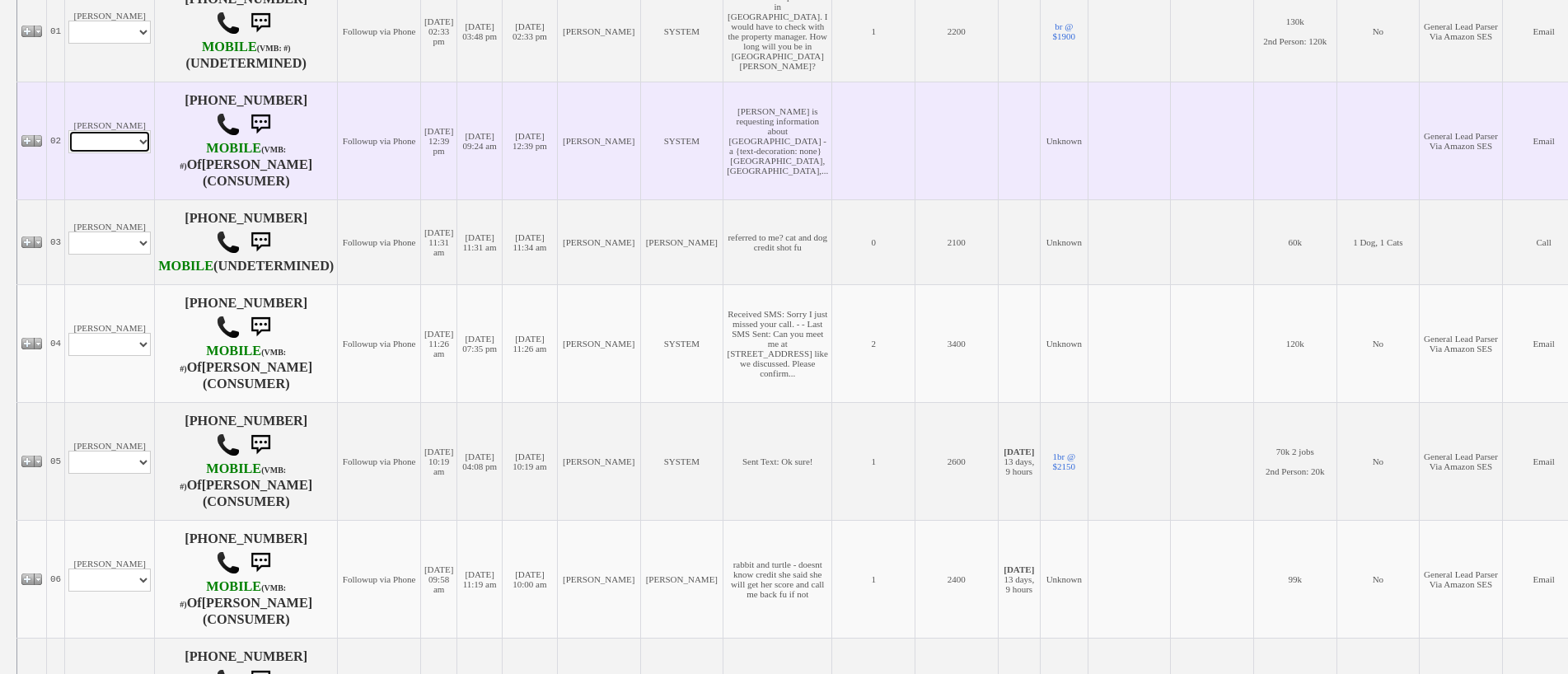
click at [120, 143] on select "Profile Edit Print Email Externally (Will Not Be Tracked In CRM) Closed Deals" at bounding box center [109, 142] width 83 height 23
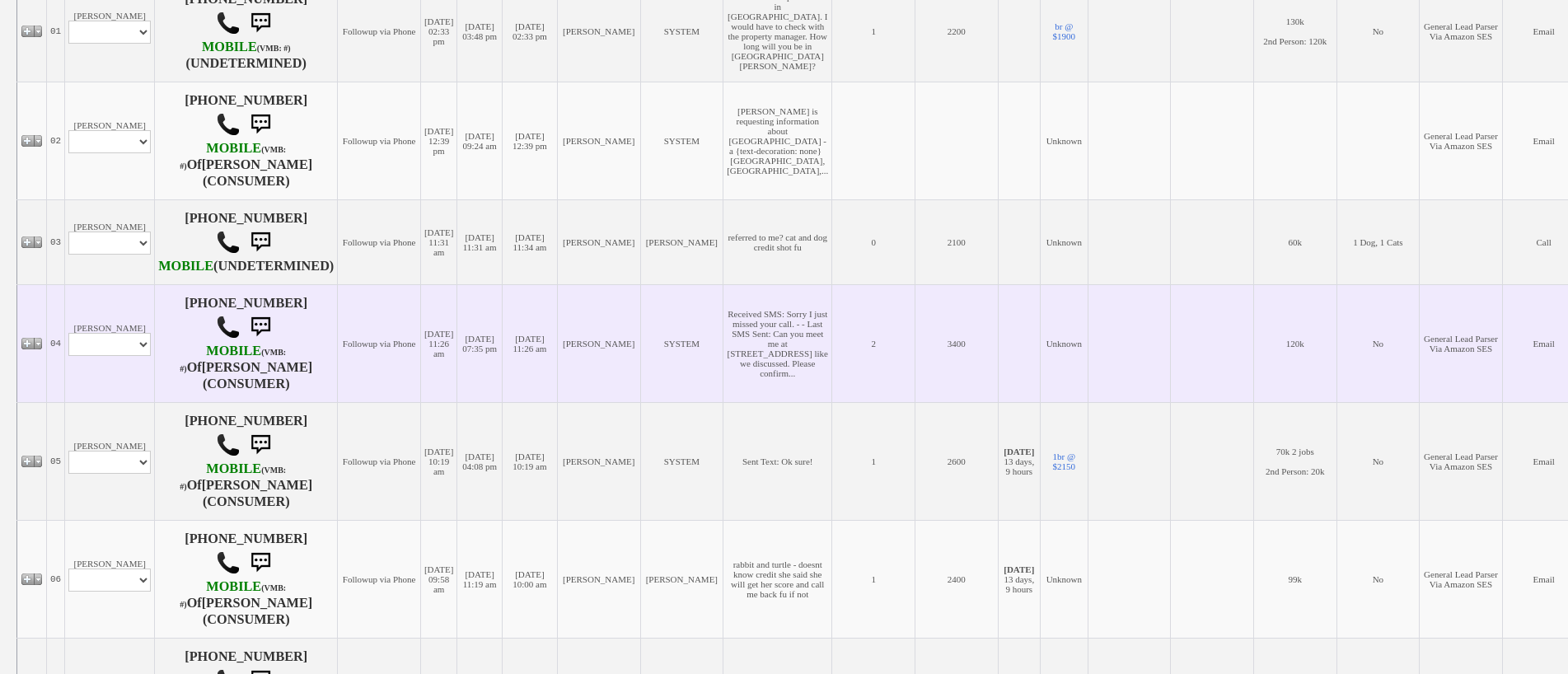
click at [105, 402] on td "[PERSON_NAME] Profile Edit Print Email Externally (Will Not Be Tracked In CRM) …" at bounding box center [110, 342] width 89 height 118
click at [108, 356] on select "Profile Edit Print Email Externally (Will Not Be Tracked In CRM) Closed Deals" at bounding box center [109, 344] width 83 height 23
select select "ChangeURL,/crm/custom/edit_client_form.php?redirect=%2Fcrm%2Fclients.php&id=143…"
click at [68, 356] on select "Profile Edit Print Email Externally (Will Not Be Tracked In CRM) Closed Deals" at bounding box center [109, 344] width 83 height 23
select select
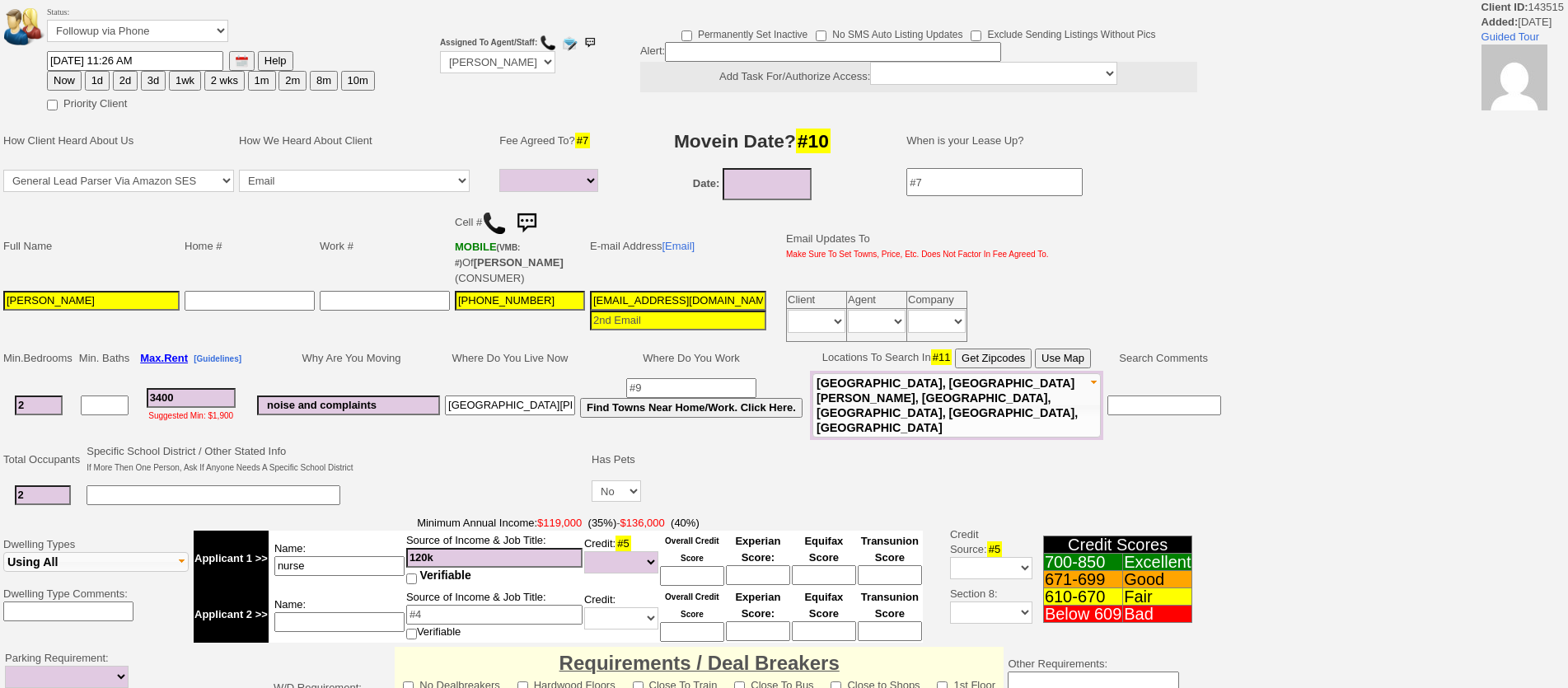
select select
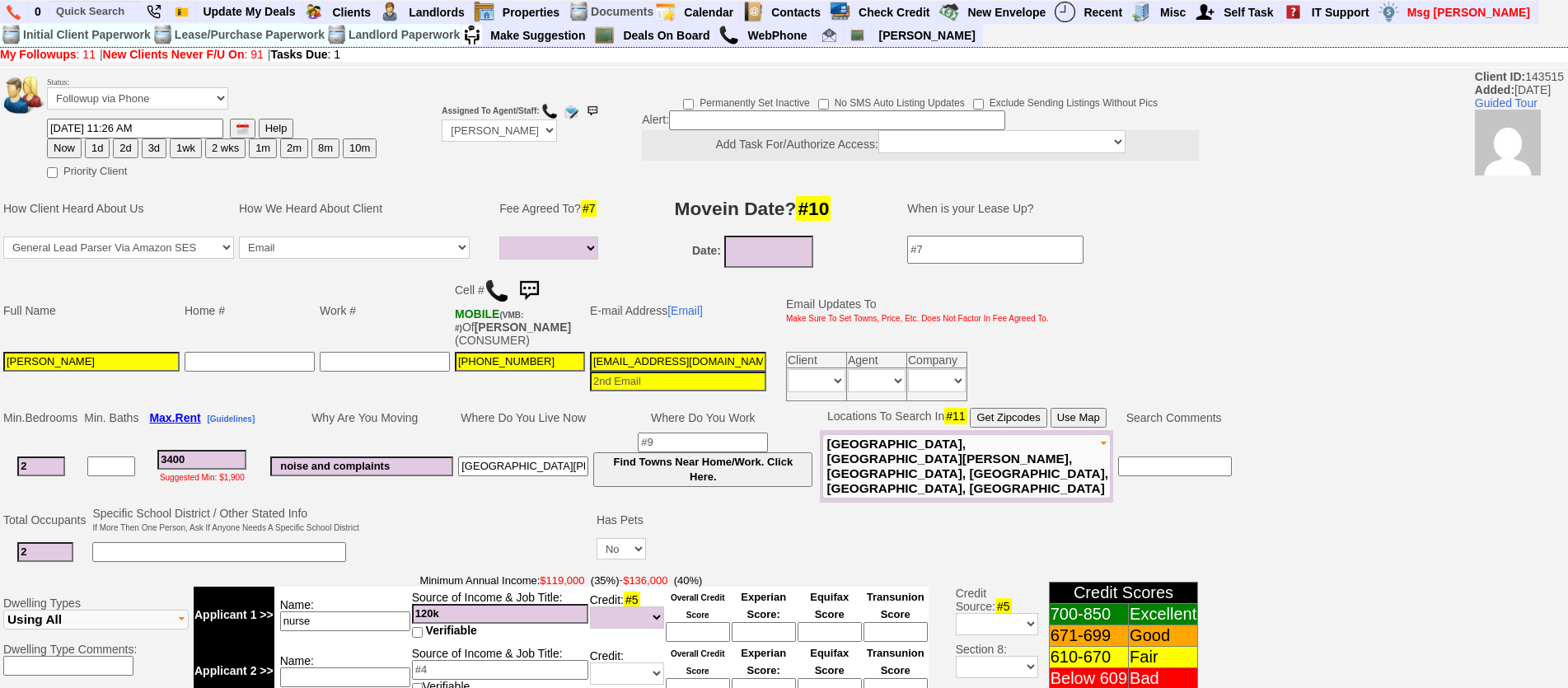
click at [530, 283] on img at bounding box center [529, 291] width 33 height 33
click at [513, 283] on link at bounding box center [529, 290] width 33 height 14
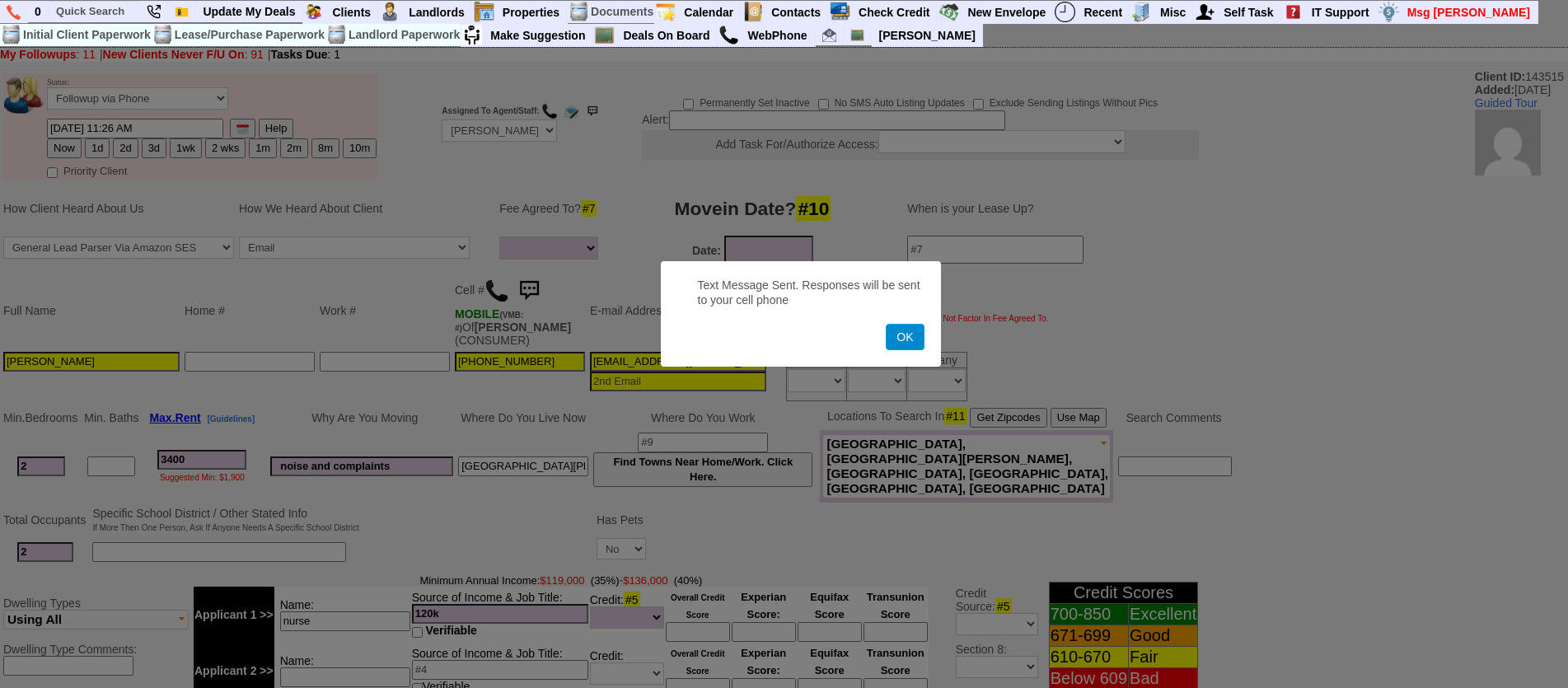
drag, startPoint x: 897, startPoint y: 319, endPoint x: 901, endPoint y: 327, distance: 8.9
click at [901, 326] on form "Text Message Sent. Responses will be sent to your cell phone OK" at bounding box center [801, 313] width 280 height 105
click at [905, 336] on button "OK" at bounding box center [905, 337] width 38 height 26
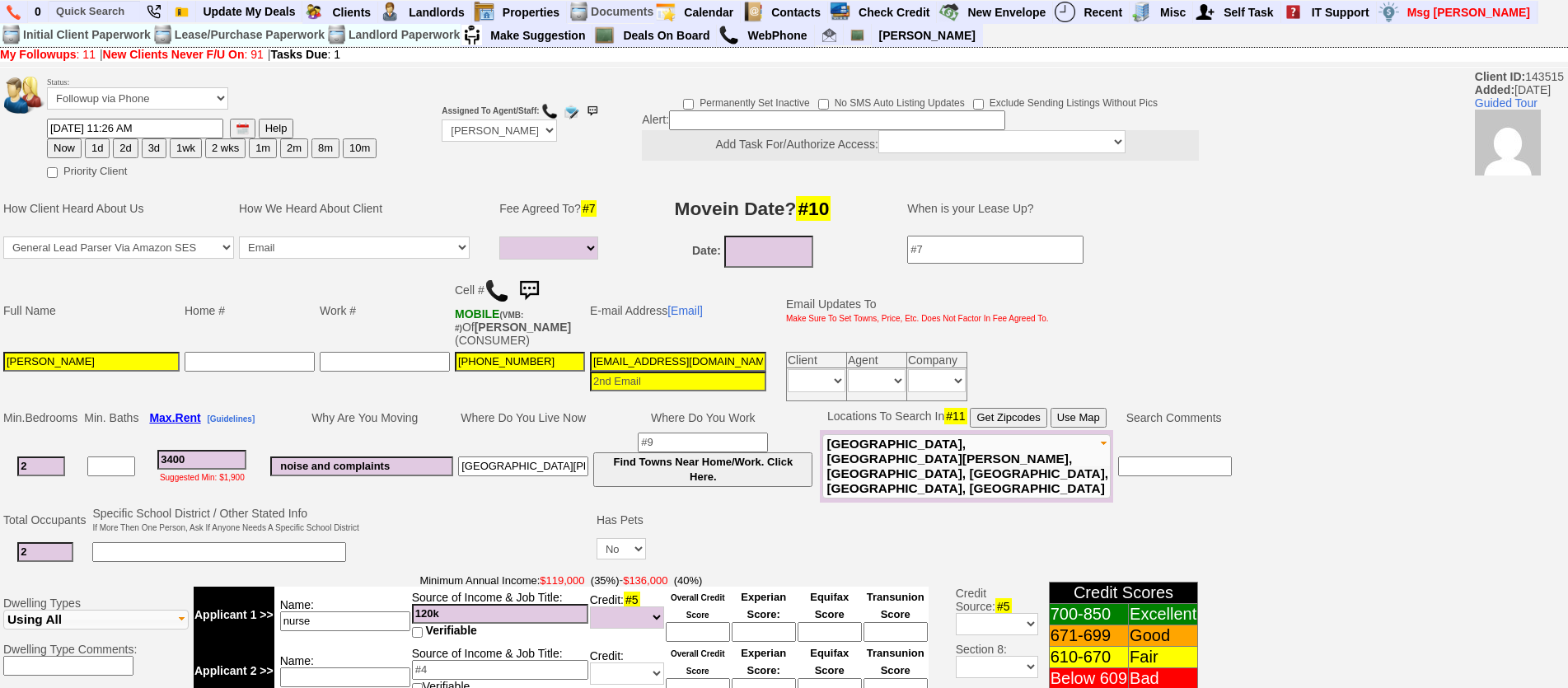
click at [100, 157] on button "1d" at bounding box center [96, 148] width 24 height 19
type input "09/18/2025 02:44 PM"
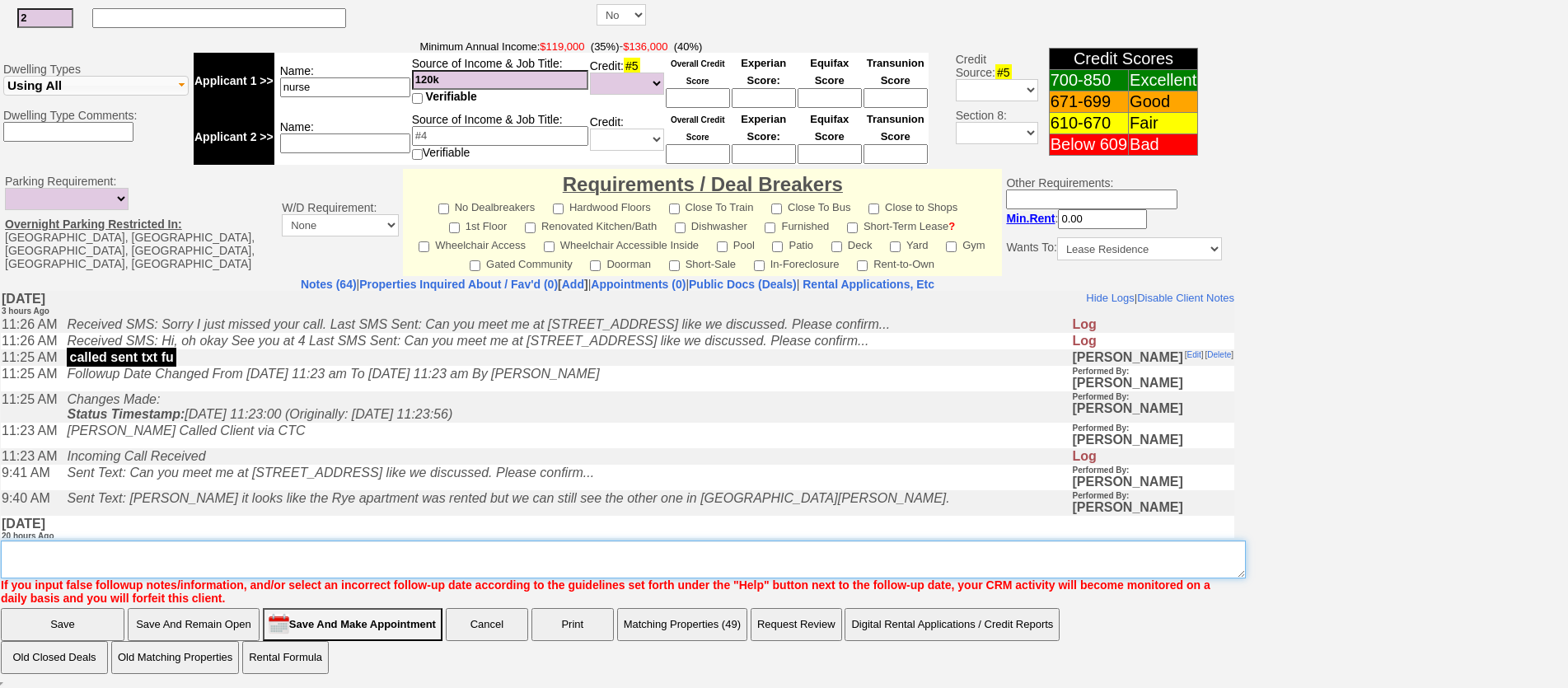
click at [802, 573] on textarea "Insert New Note Here" at bounding box center [624, 560] width 1245 height 38
type textarea "f"
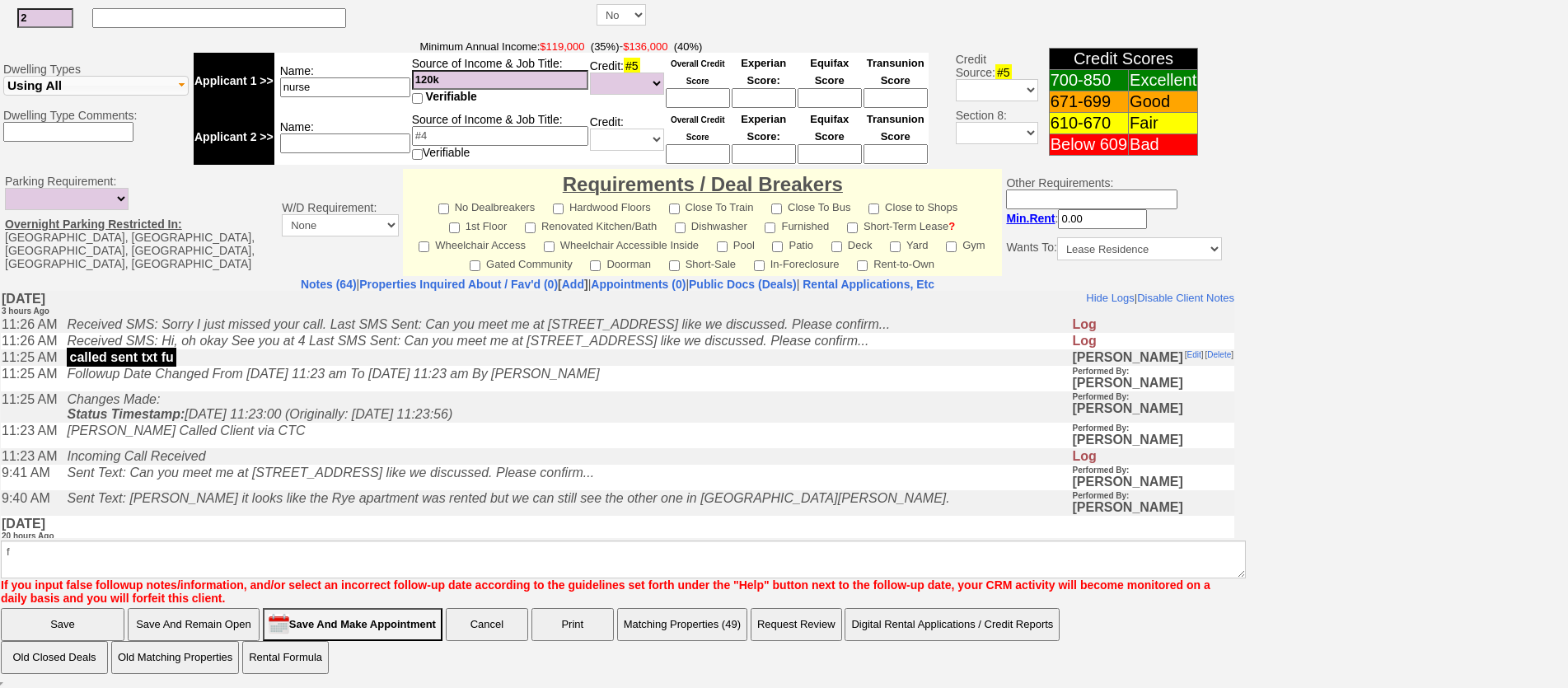
scroll to position [453, 0]
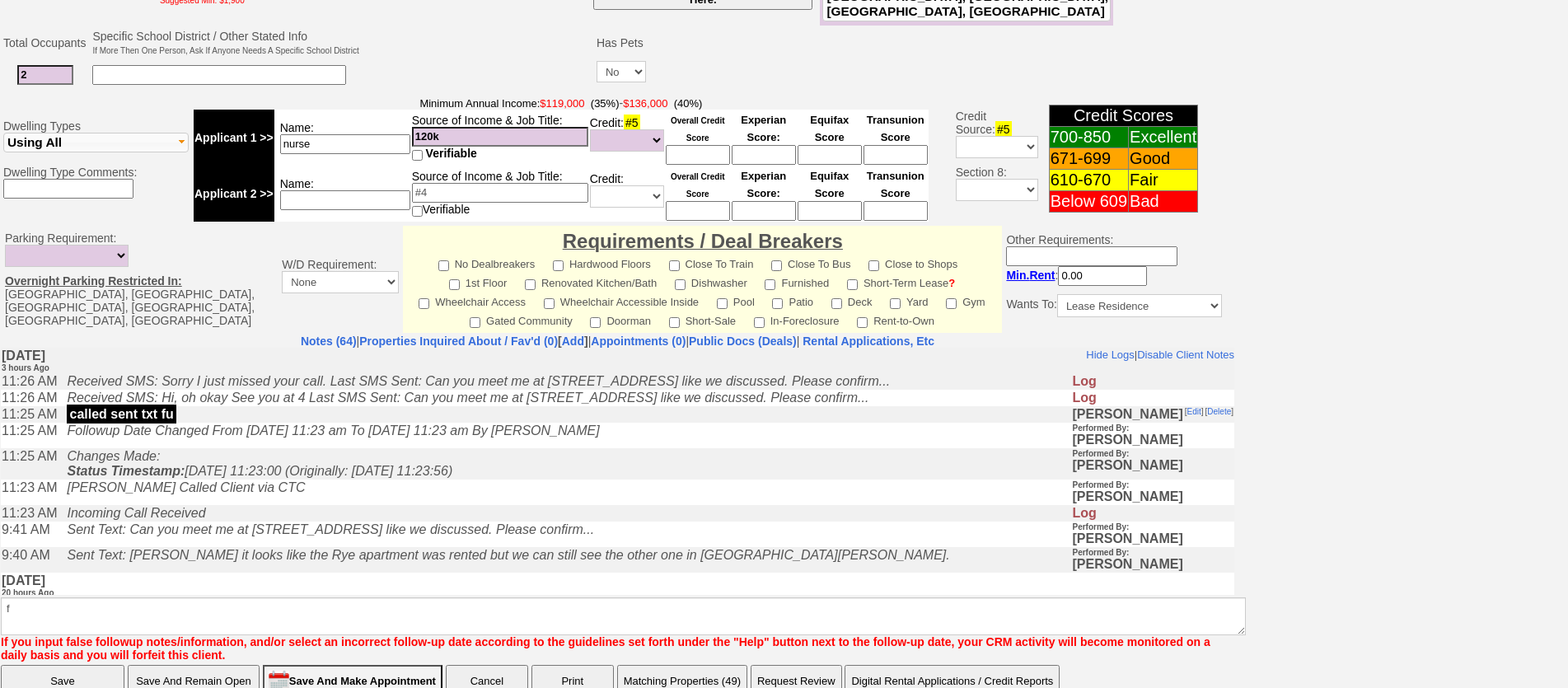
click input "Save" at bounding box center [62, 682] width 124 height 33
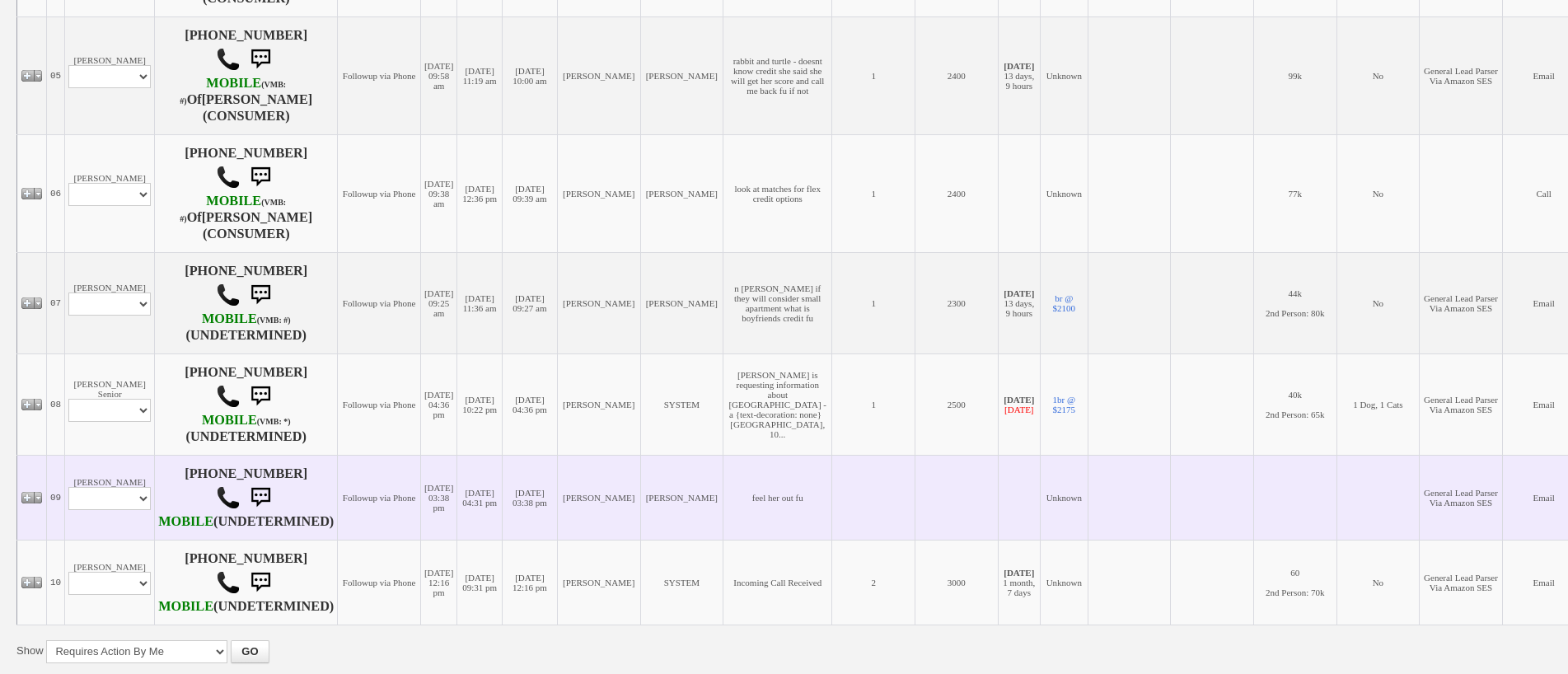
scroll to position [924, 0]
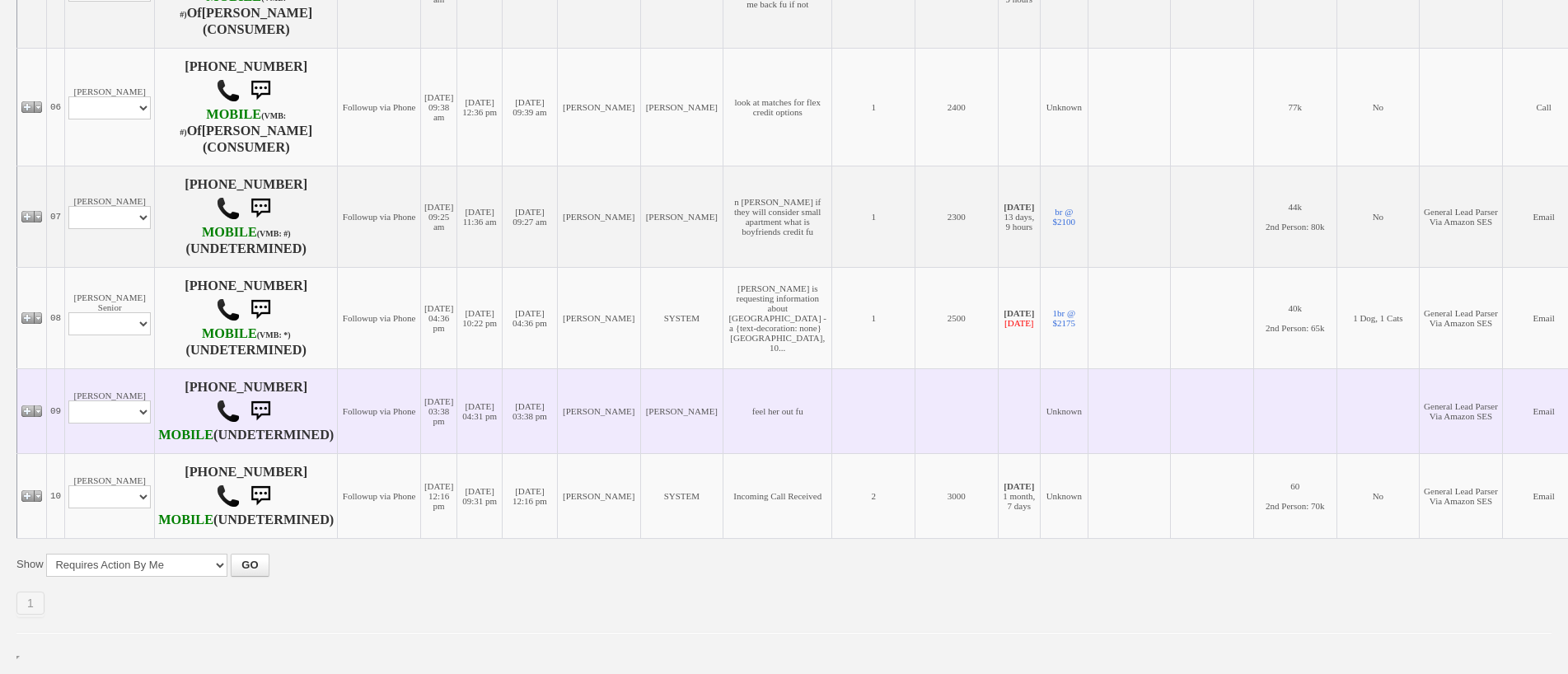
click at [92, 369] on td "Patricia Cristaldo Profile Edit Print Email Externally (Will Not Be Tracked In …" at bounding box center [110, 410] width 89 height 85
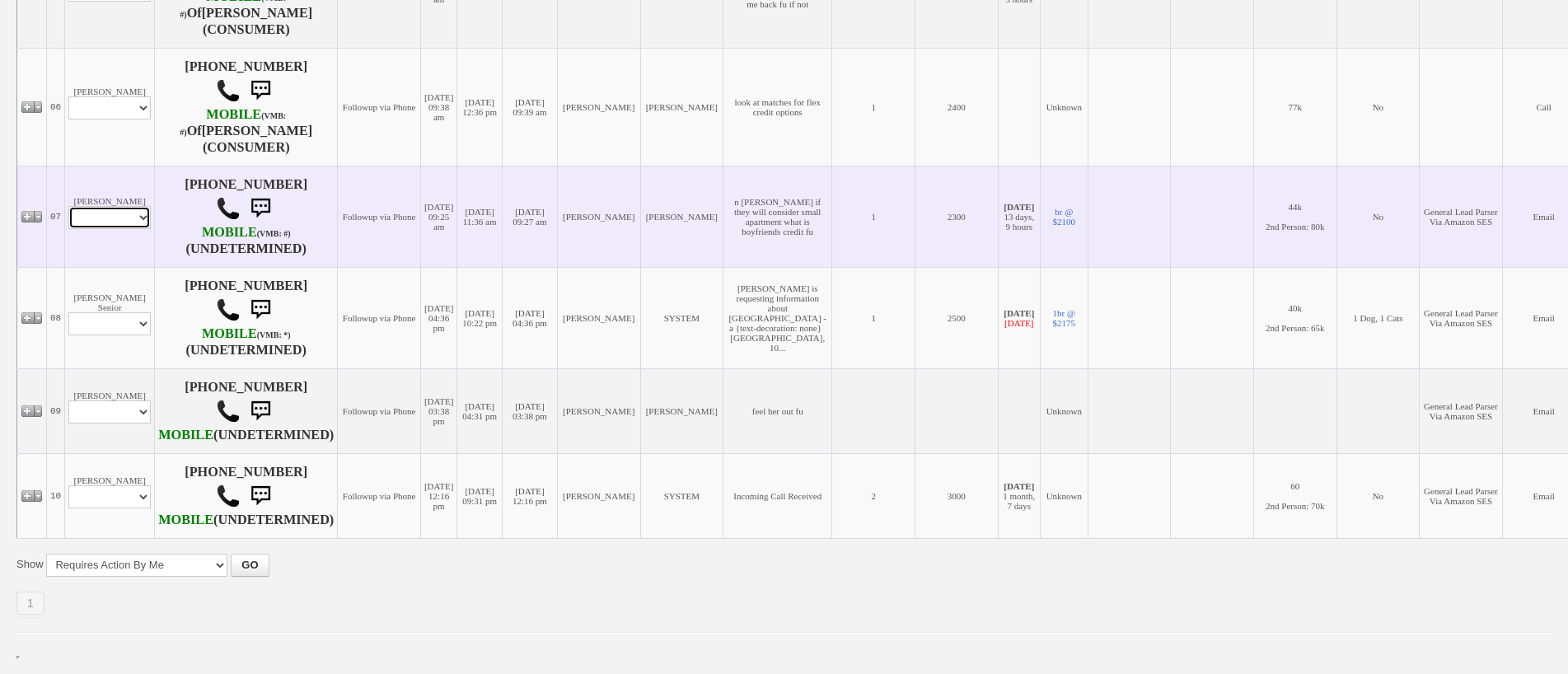
click at [119, 206] on select "Profile Edit Print Email Externally (Will Not Be Tracked In CRM) Closed Deals" at bounding box center [109, 218] width 83 height 23
select select "ChangeURL,/crm/custom/edit_client_form.php?redirect=%2Fcrm%2Fclients.php&id=167…"
click at [68, 206] on select "Profile Edit Print Email Externally (Will Not Be Tracked In CRM) Closed Deals" at bounding box center [109, 218] width 83 height 23
select select
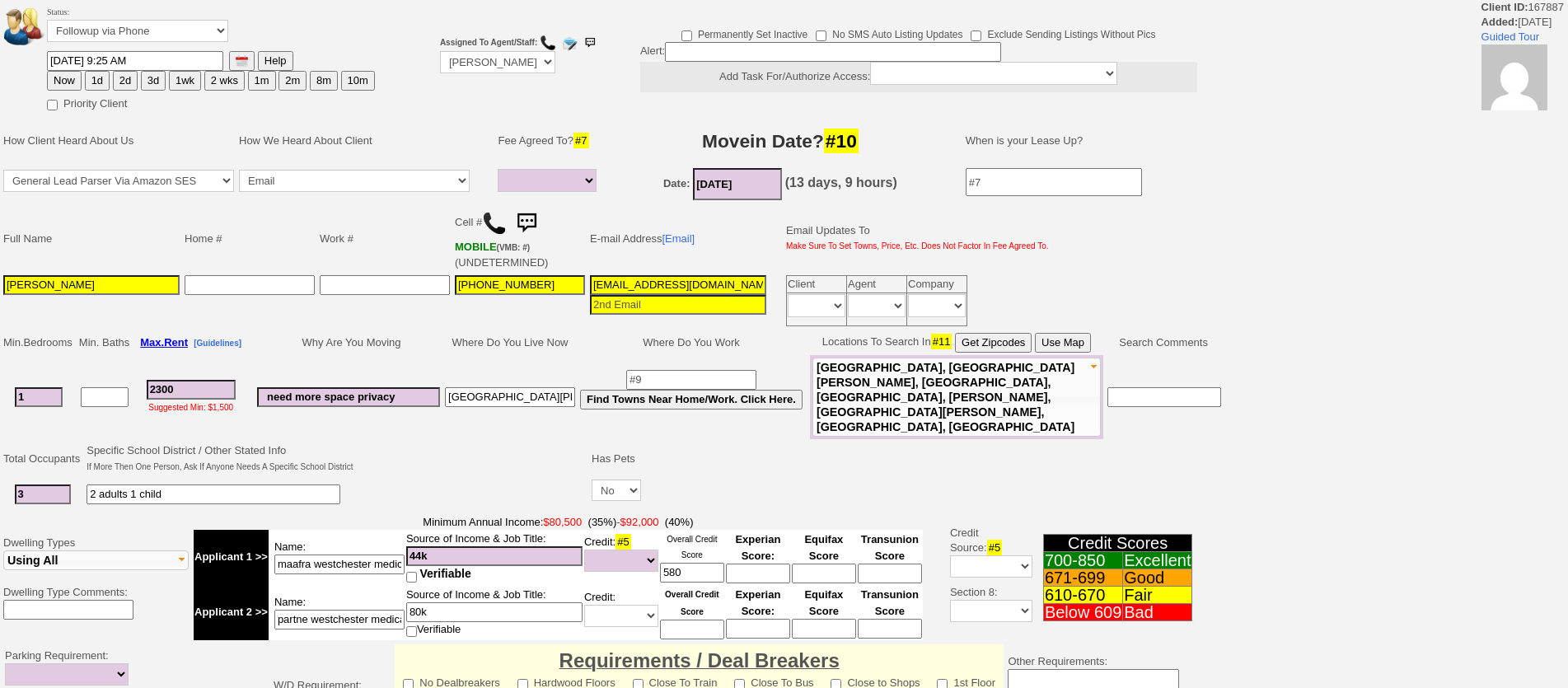
select select
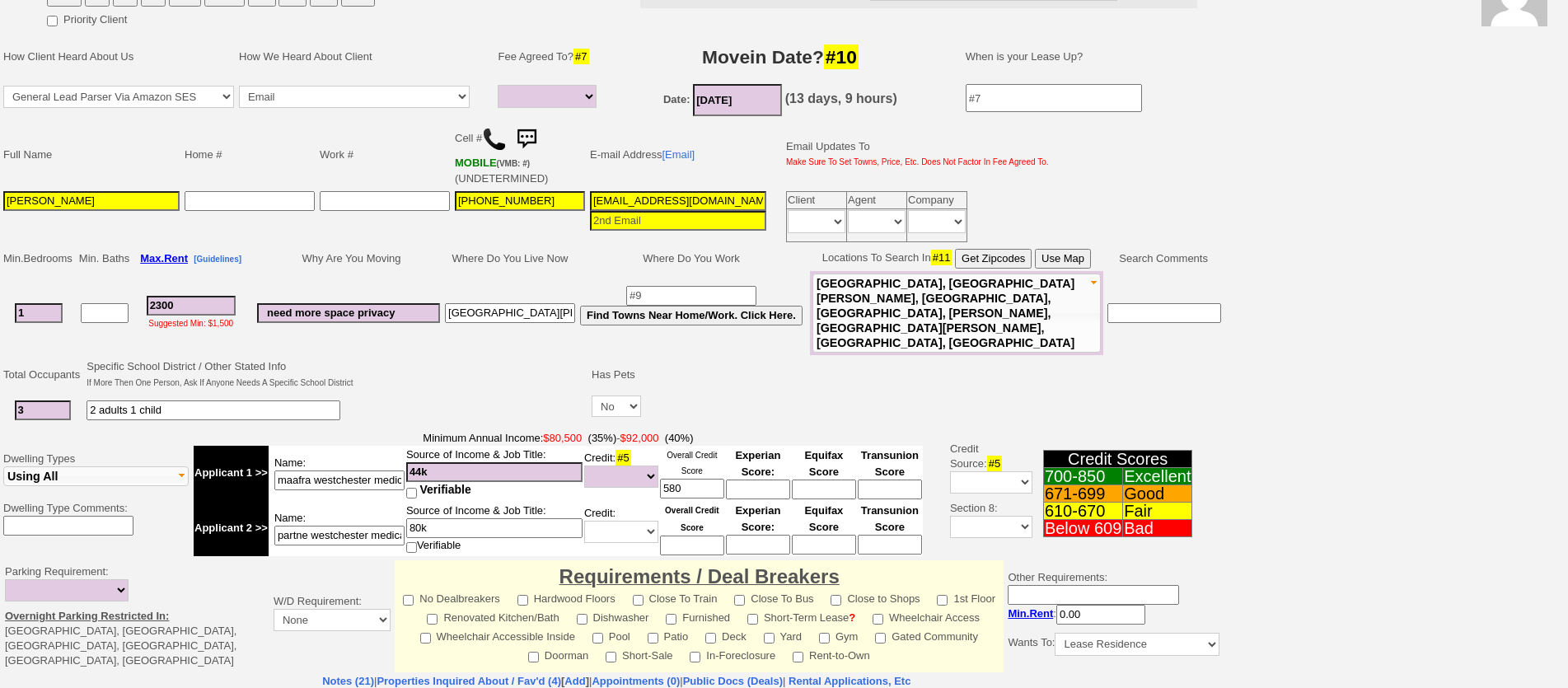
scroll to position [164, 0]
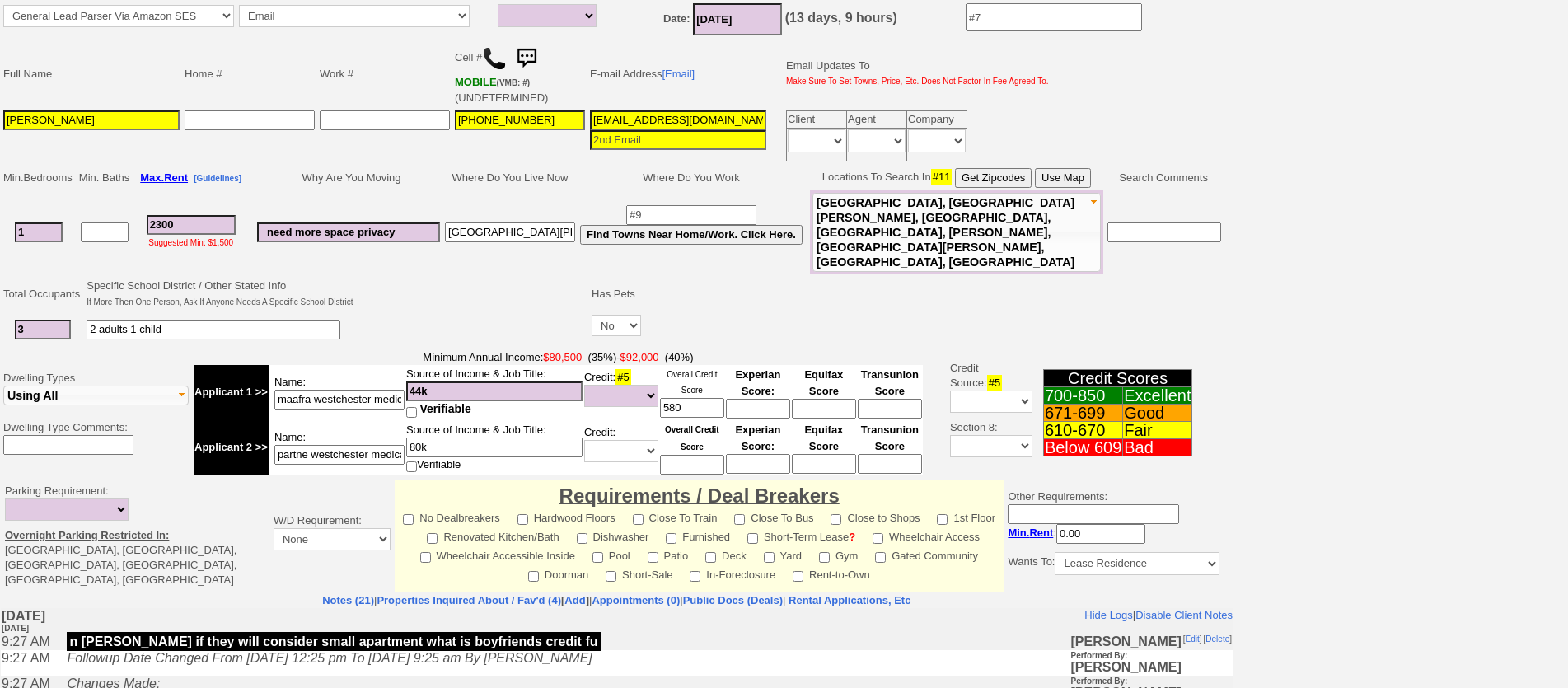
click at [374, 279] on td at bounding box center [473, 311] width 234 height 70
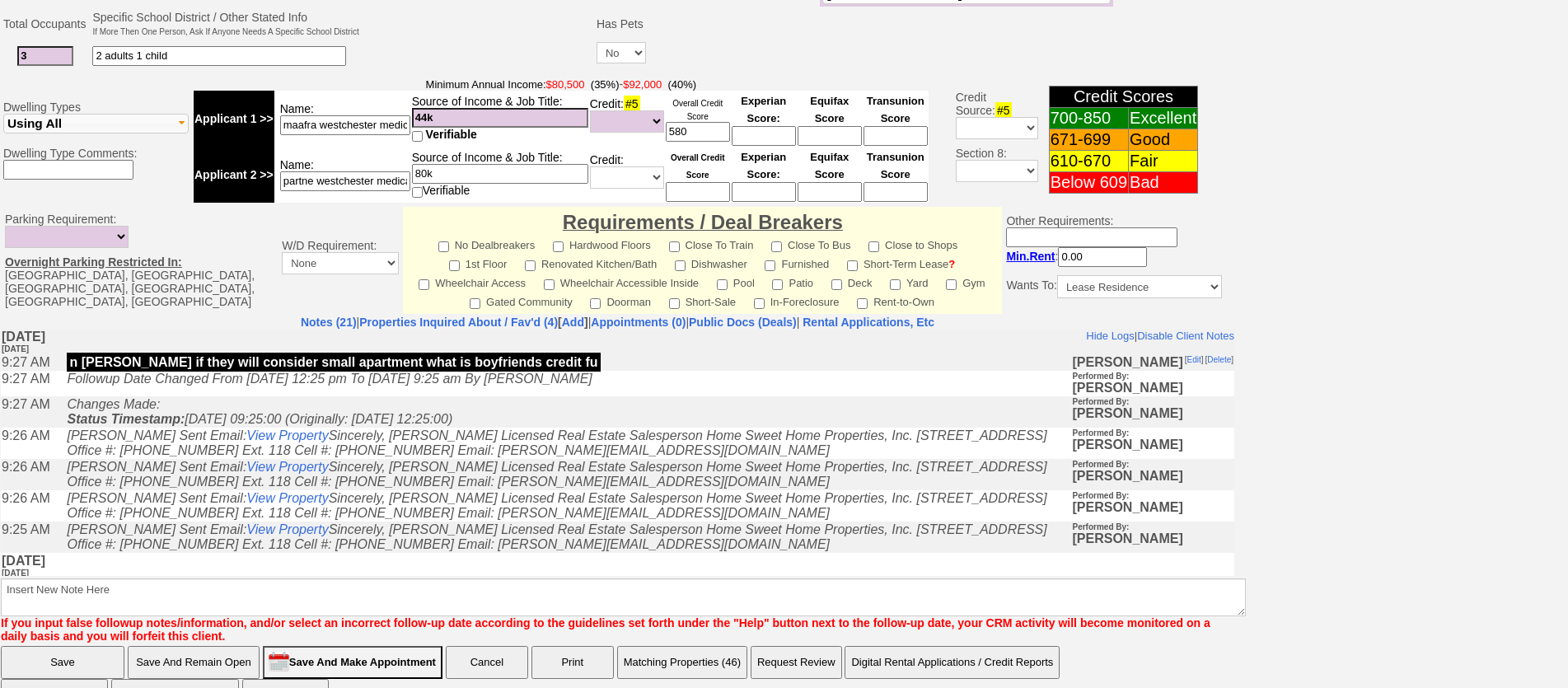
scroll to position [522, 0]
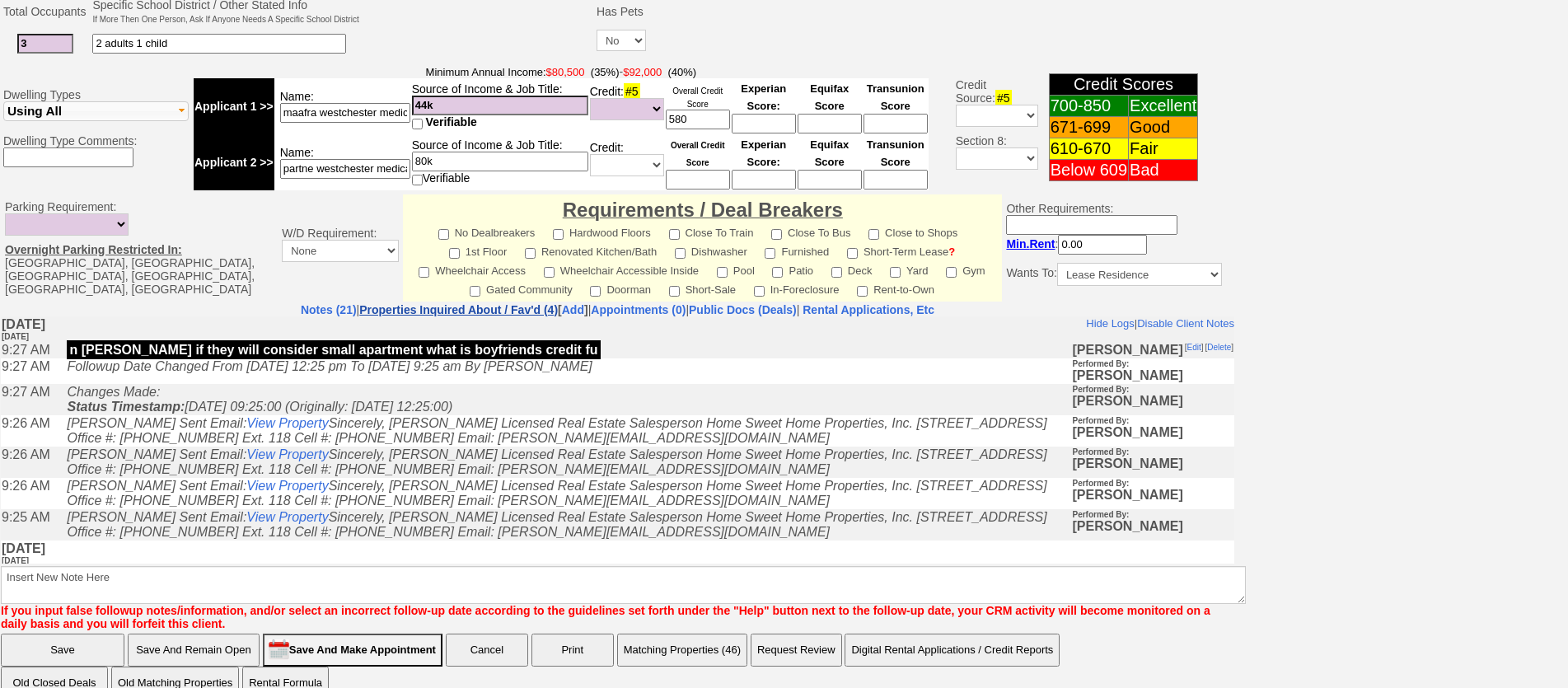
click at [402, 304] on link "Properties Inquired About / Fav'd (4)" at bounding box center [458, 310] width 198 height 14
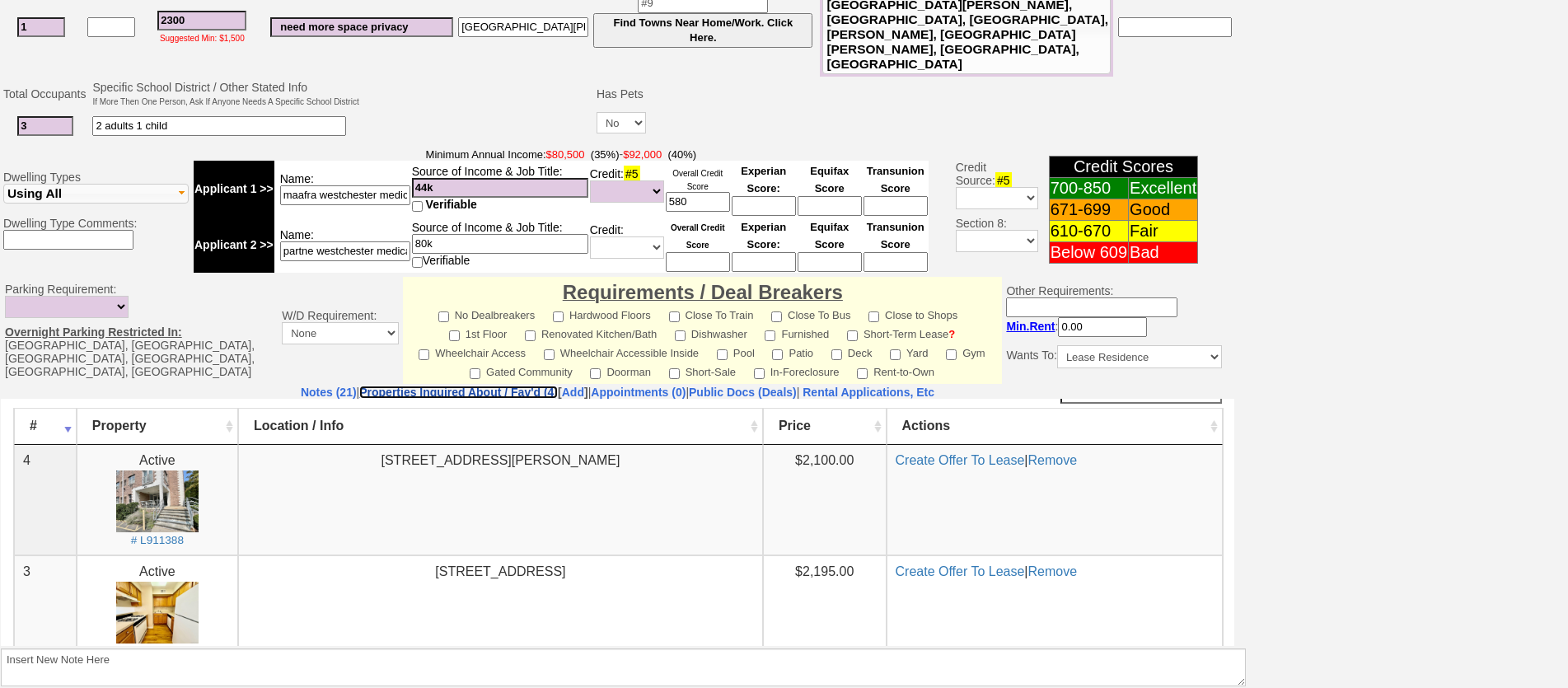
scroll to position [0, 0]
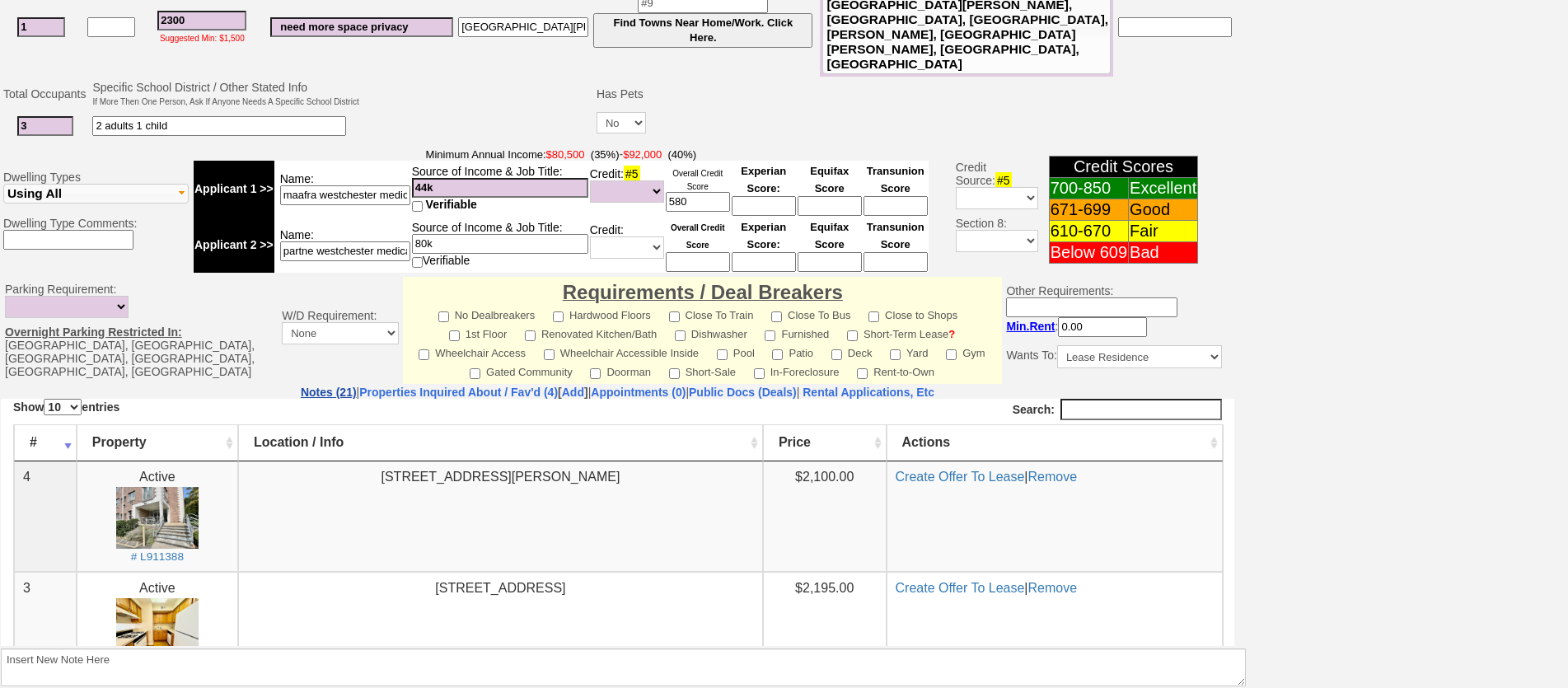
click at [301, 385] on link "Notes (21)" at bounding box center [329, 392] width 56 height 14
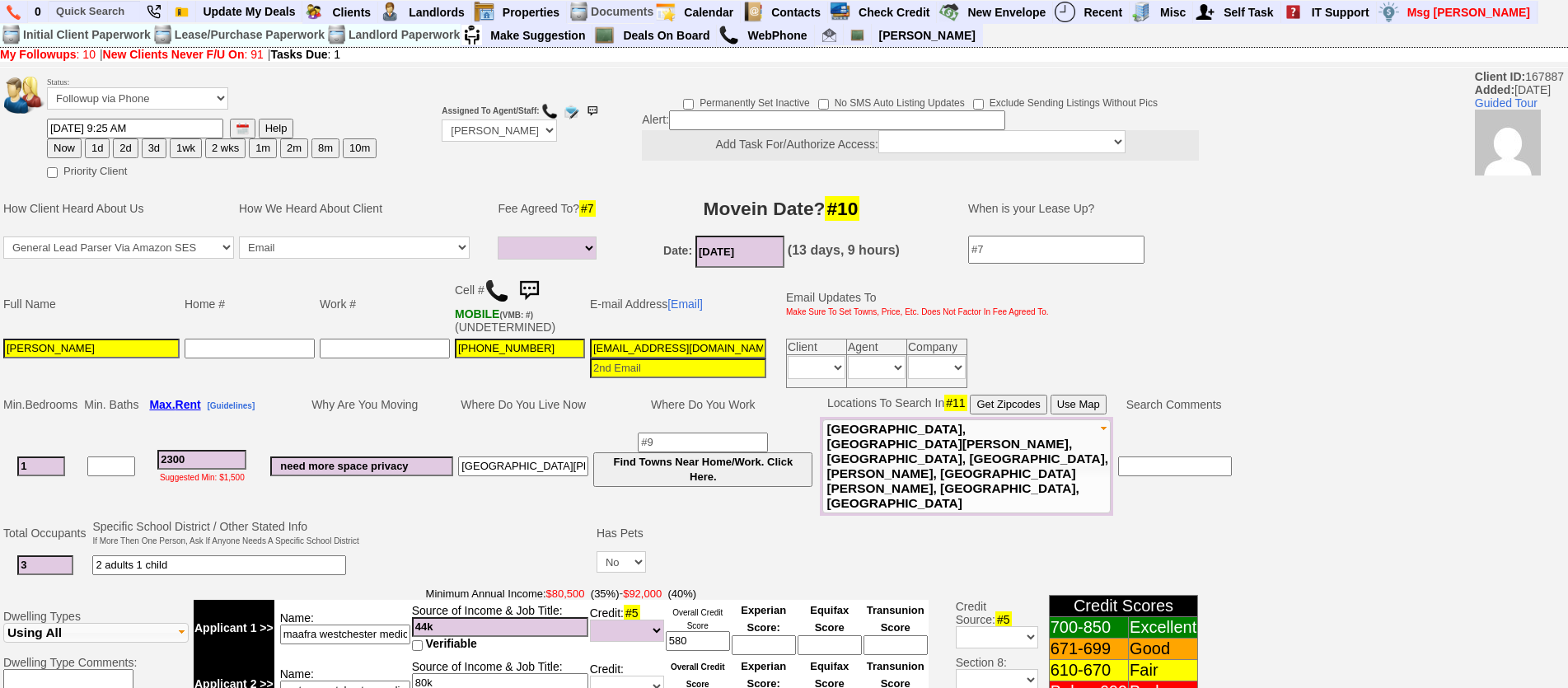
click at [542, 279] on img at bounding box center [529, 291] width 33 height 33
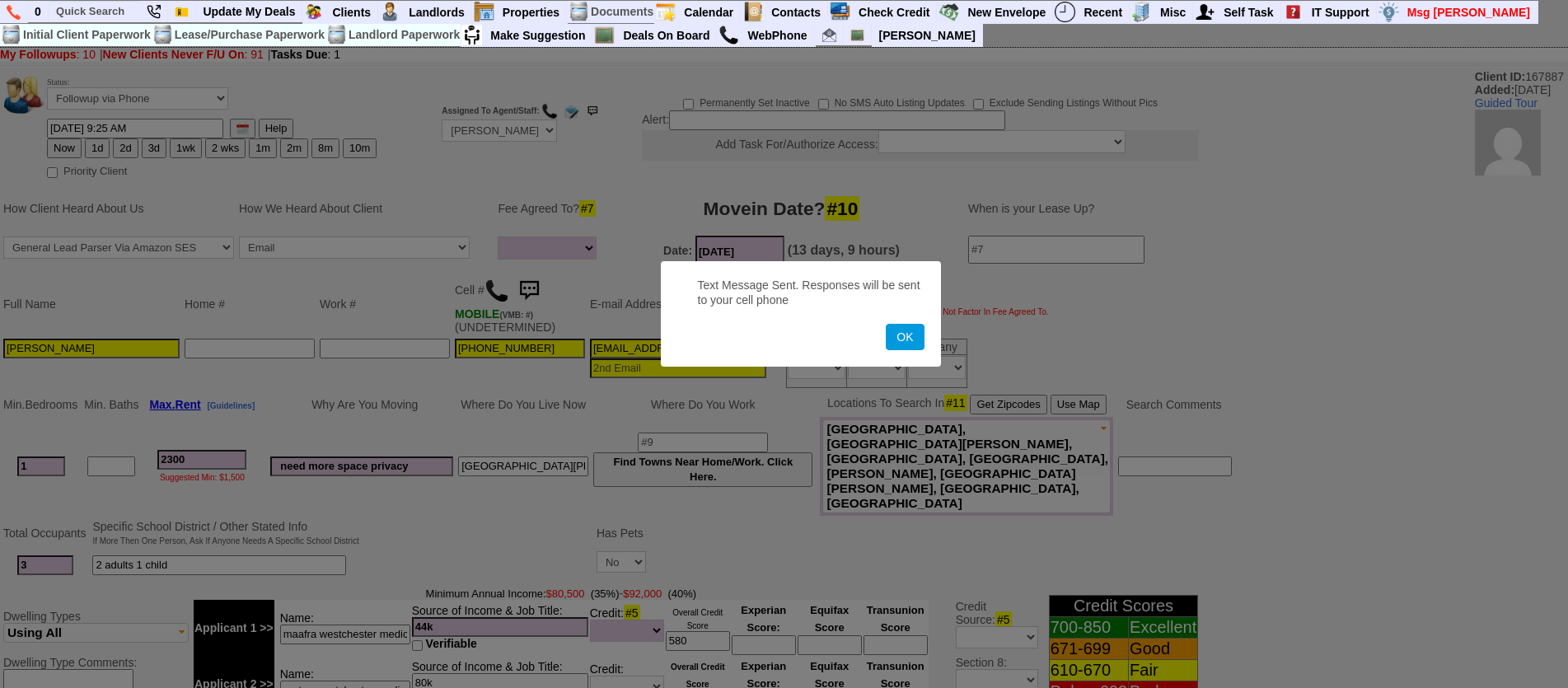
click at [886, 324] on button "OK" at bounding box center [905, 337] width 38 height 26
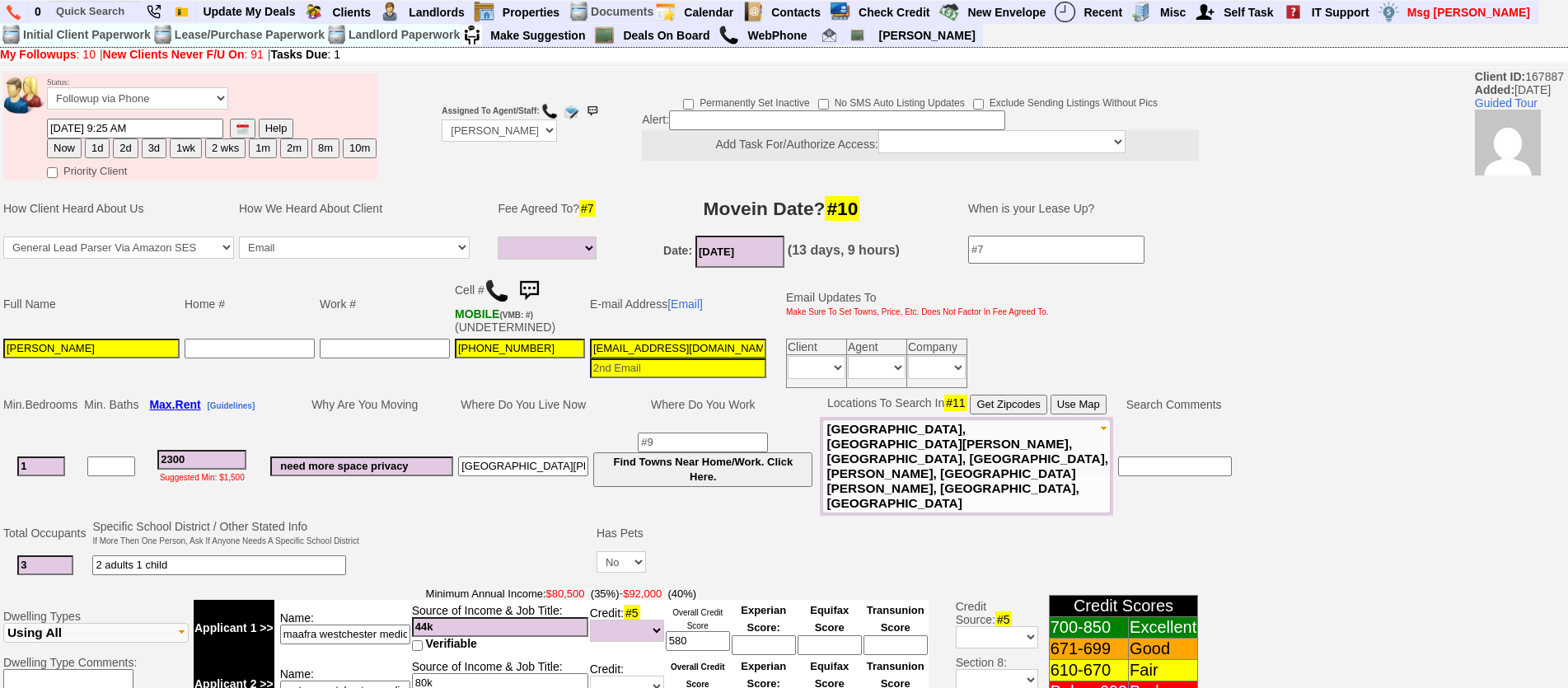
click at [88, 148] on button "1d" at bounding box center [96, 148] width 24 height 19
type input "09/18/2025 02:45 PM"
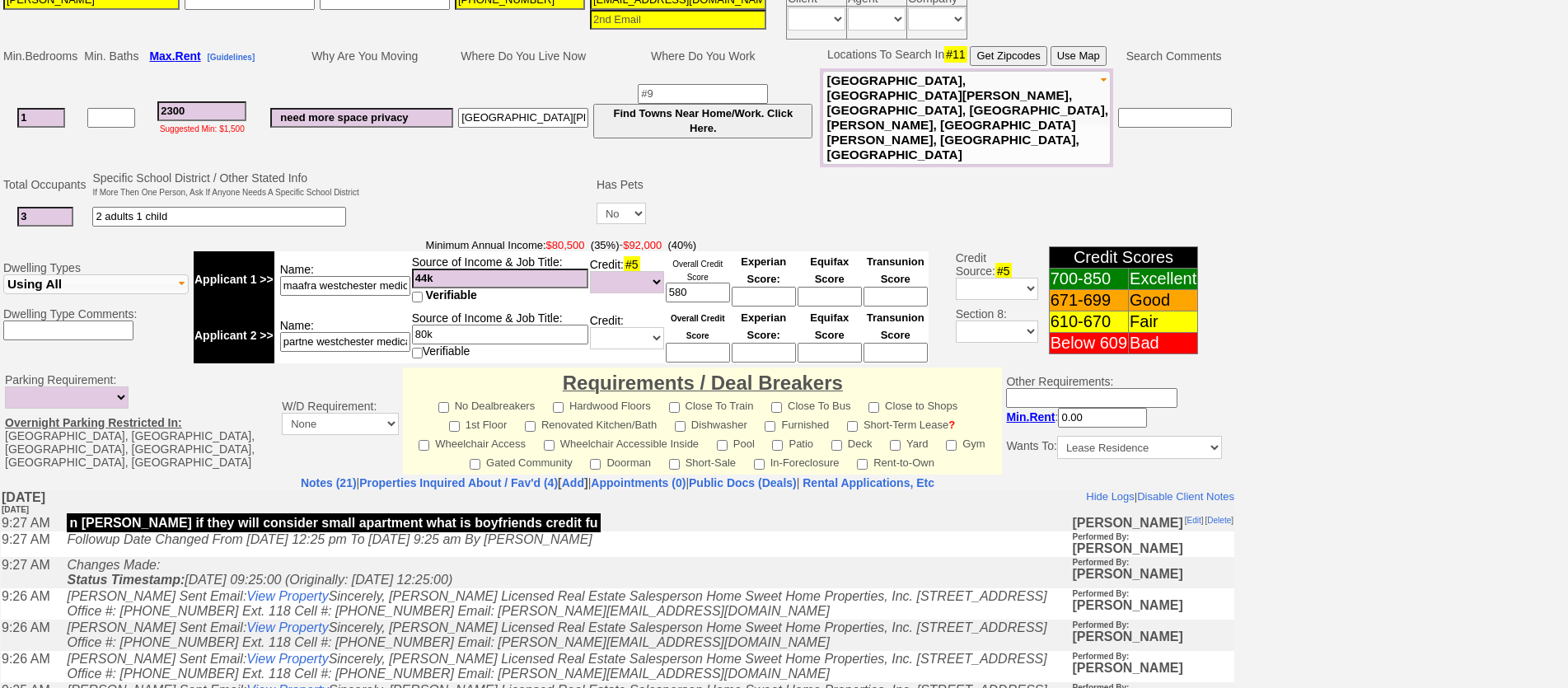
scroll to position [522, 0]
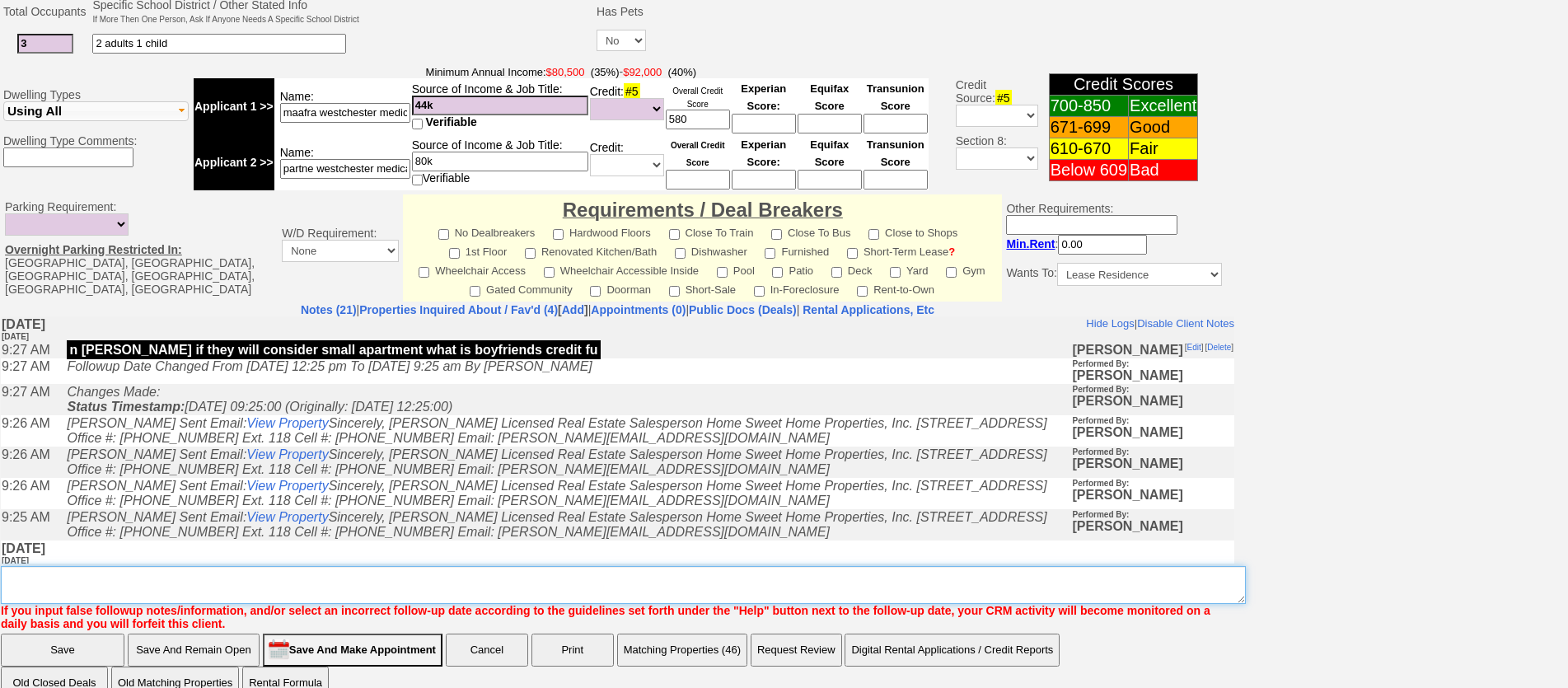
click at [429, 567] on textarea "Insert New Note Here" at bounding box center [624, 585] width 1245 height 38
type textarea "f"
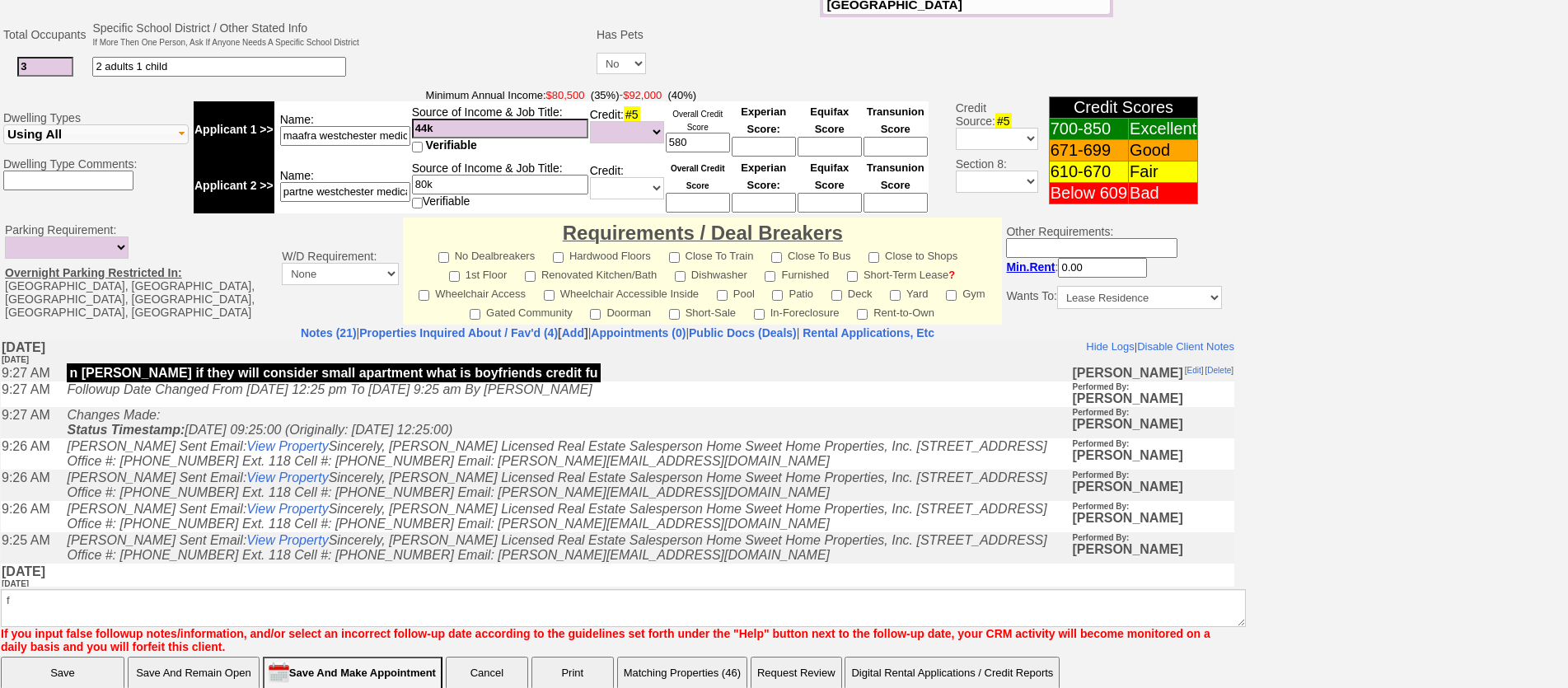
click input "Save" at bounding box center [62, 673] width 124 height 33
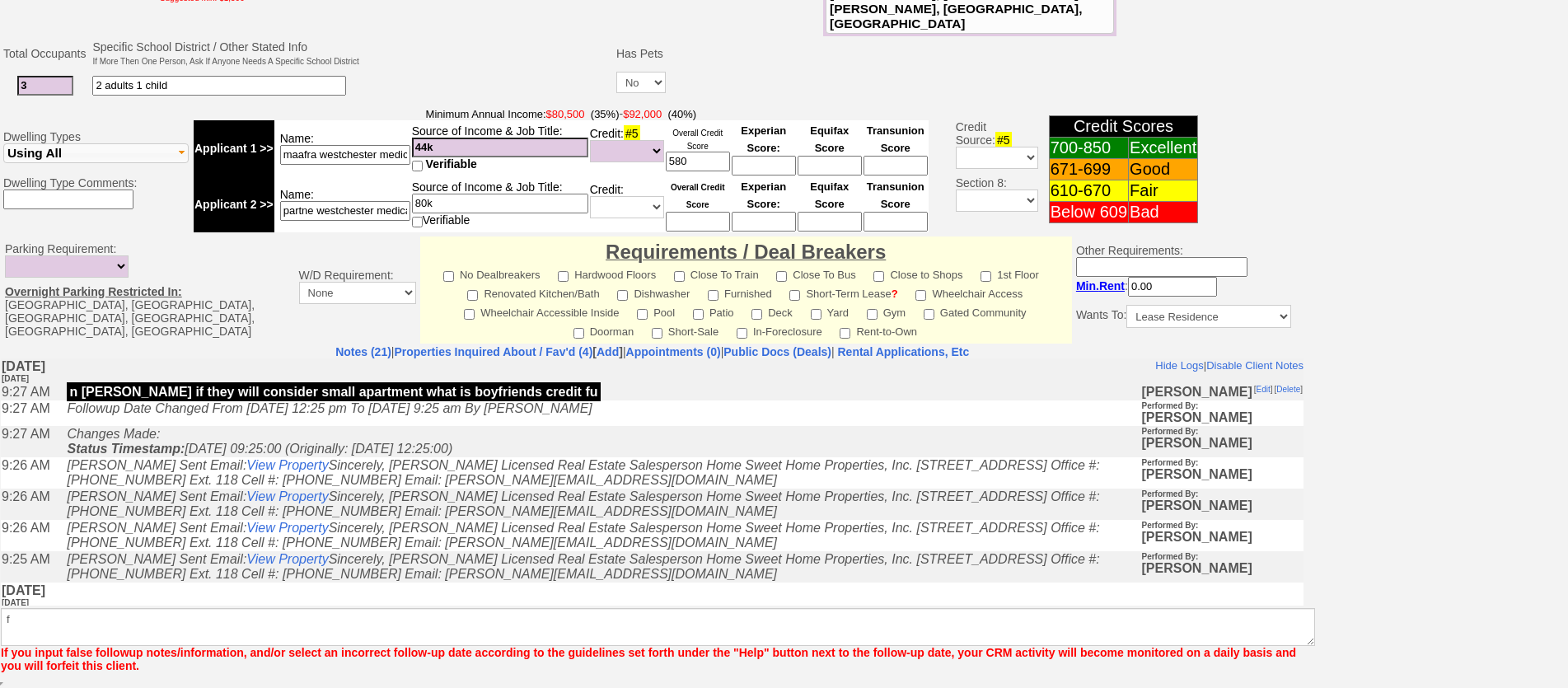
scroll to position [439, 0]
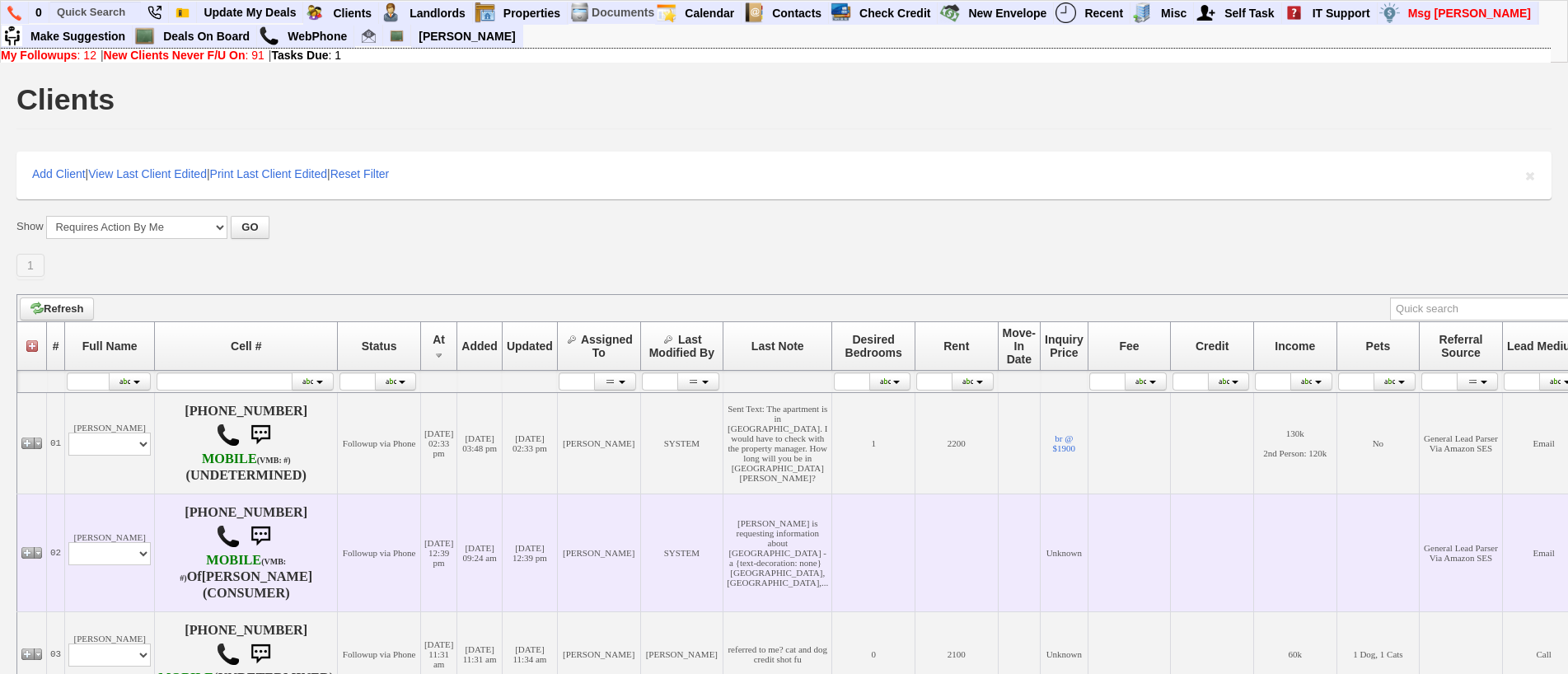
scroll to position [247, 0]
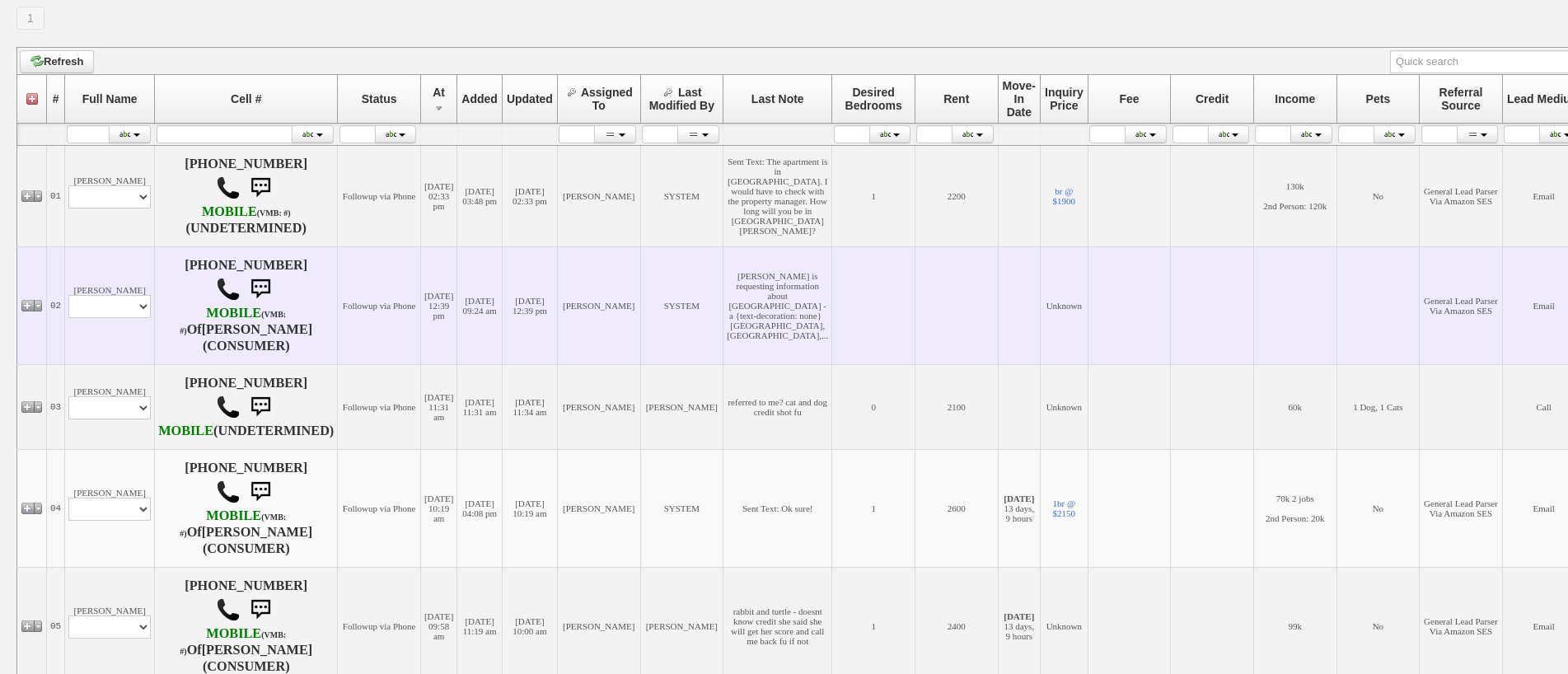
click at [133, 273] on td "[PERSON_NAME] Profile Edit Print Email Externally (Will Not Be Tracked In CRM) …" at bounding box center [110, 304] width 89 height 118
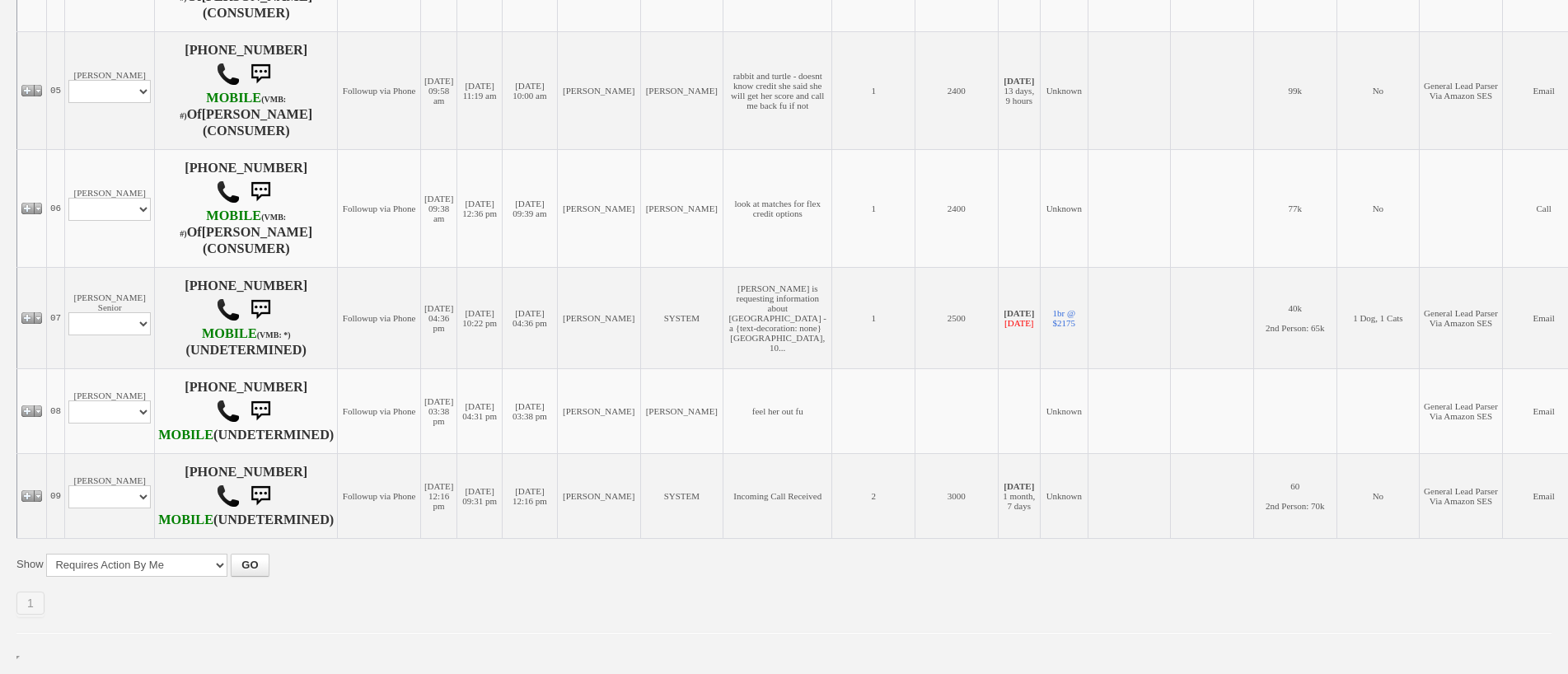
scroll to position [823, 0]
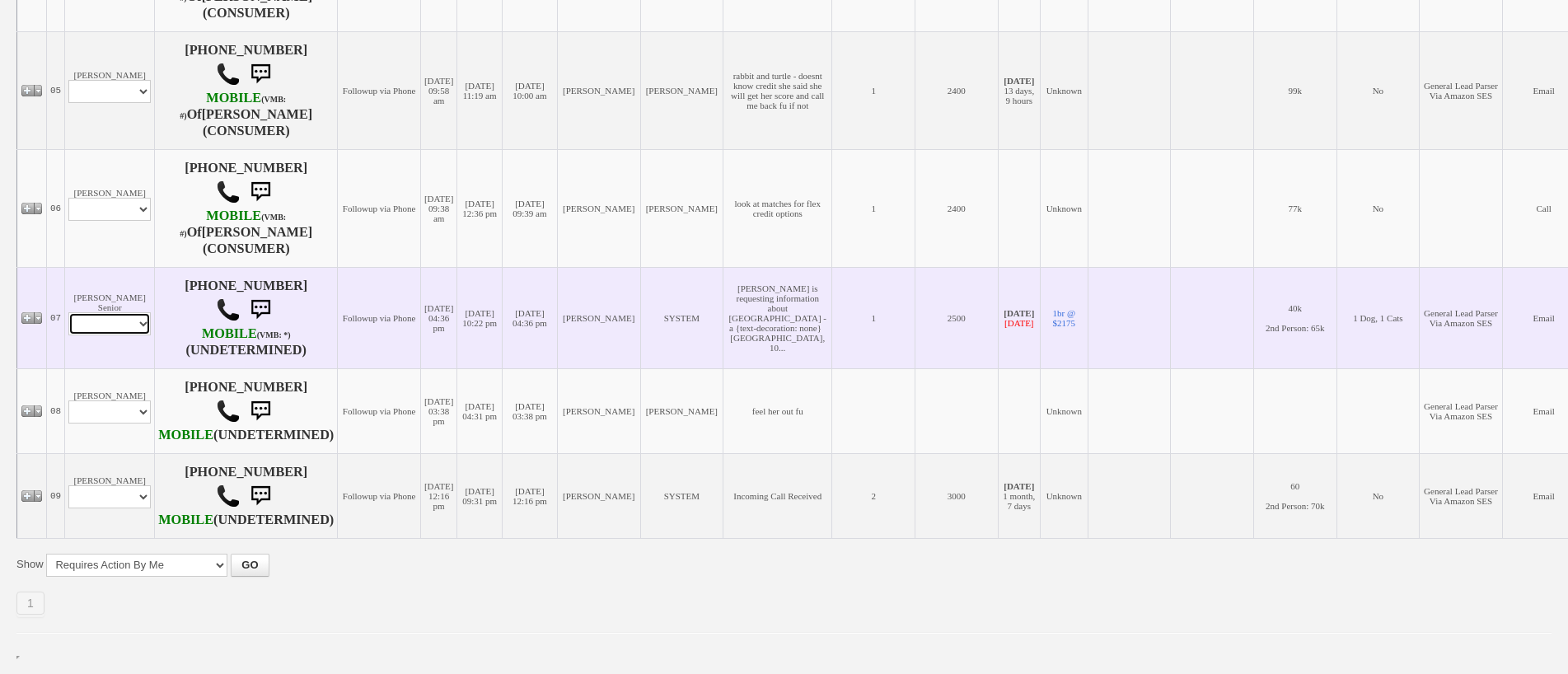
click at [128, 312] on select "Profile Edit Print Email Externally (Will Not Be Tracked In CRM) Closed Deals" at bounding box center [109, 324] width 83 height 23
select select "ChangeURL,/crm/custom/edit_client_form.php?redirect=%2Fcrm%2Fclients.php&id=166…"
click at [68, 312] on select "Profile Edit Print Email Externally (Will Not Be Tracked In CRM) Closed Deals" at bounding box center [109, 324] width 83 height 23
select select
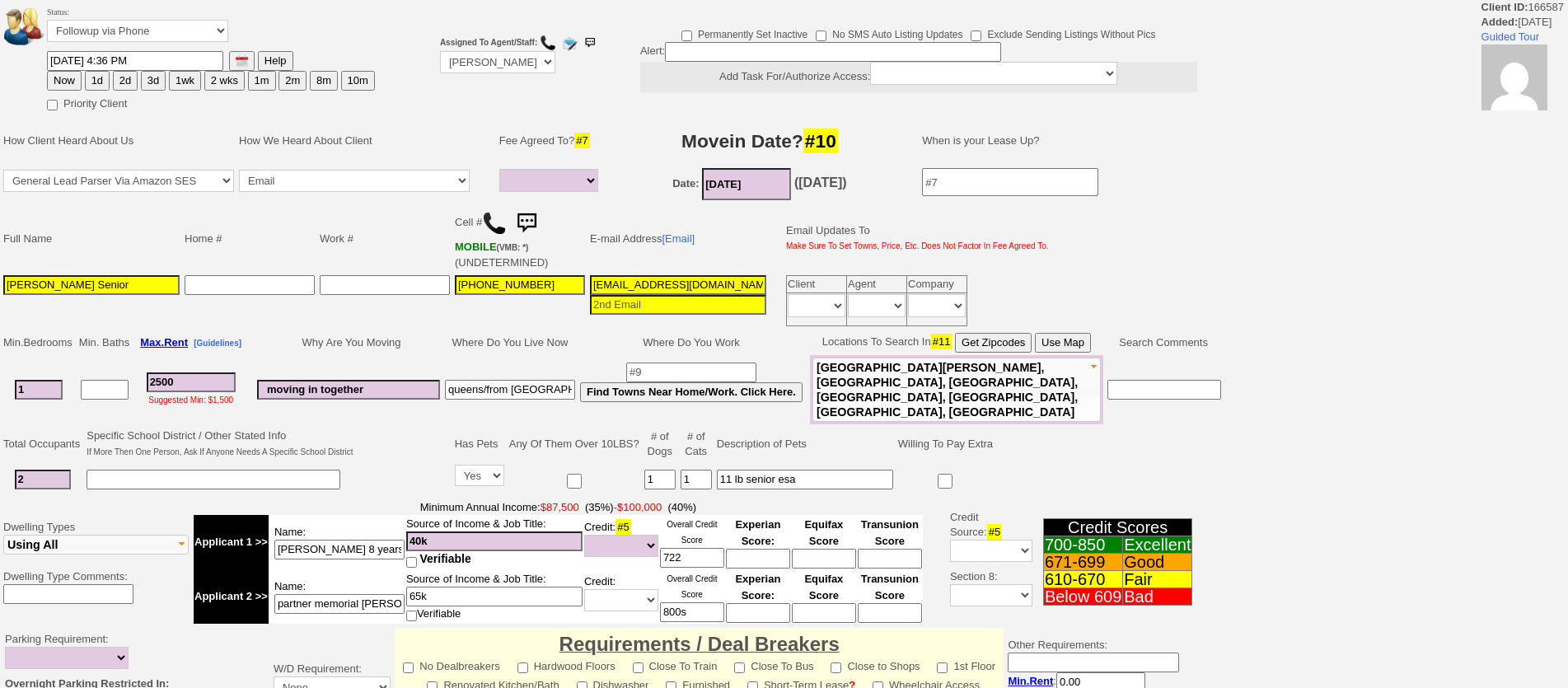
select select
